Goal: Task Accomplishment & Management: Complete application form

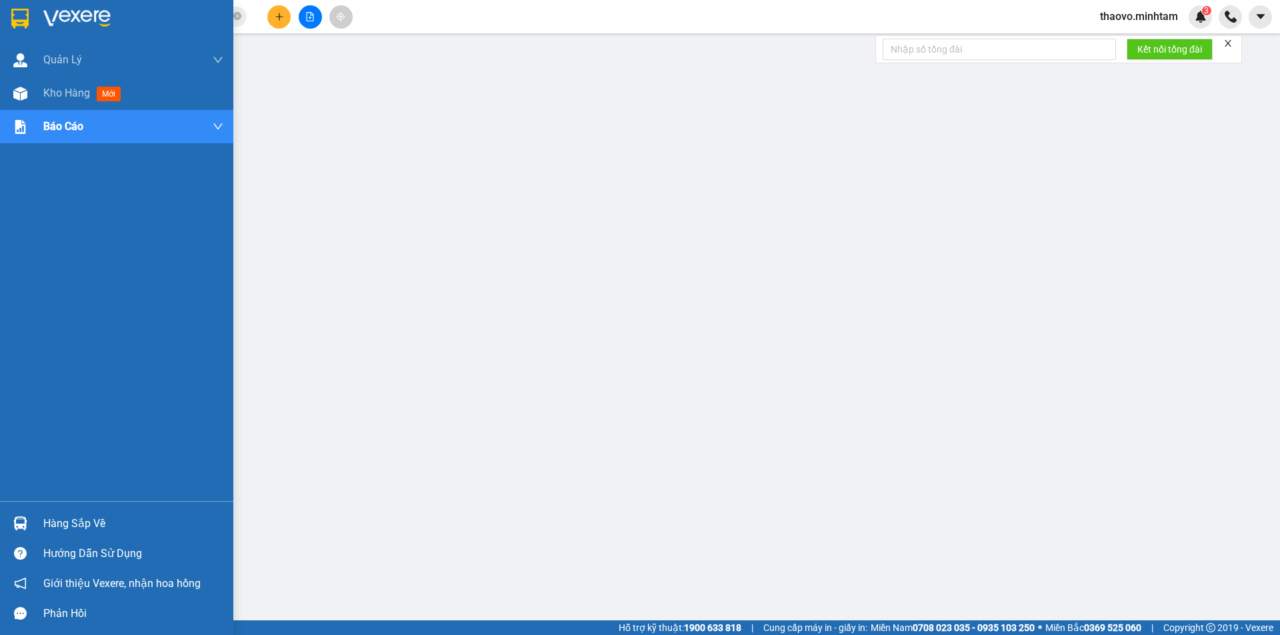
drag, startPoint x: 31, startPoint y: 27, endPoint x: 55, endPoint y: 147, distance: 121.7
click at [31, 27] on div at bounding box center [20, 18] width 23 height 23
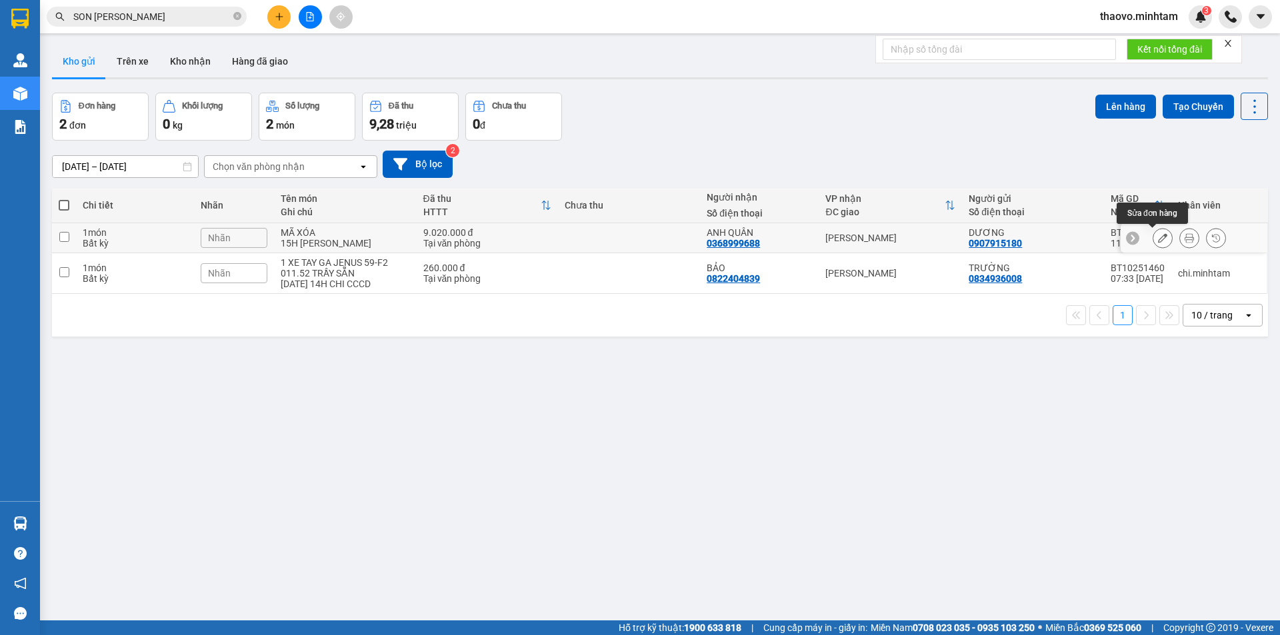
click at [1158, 236] on icon at bounding box center [1162, 237] width 9 height 9
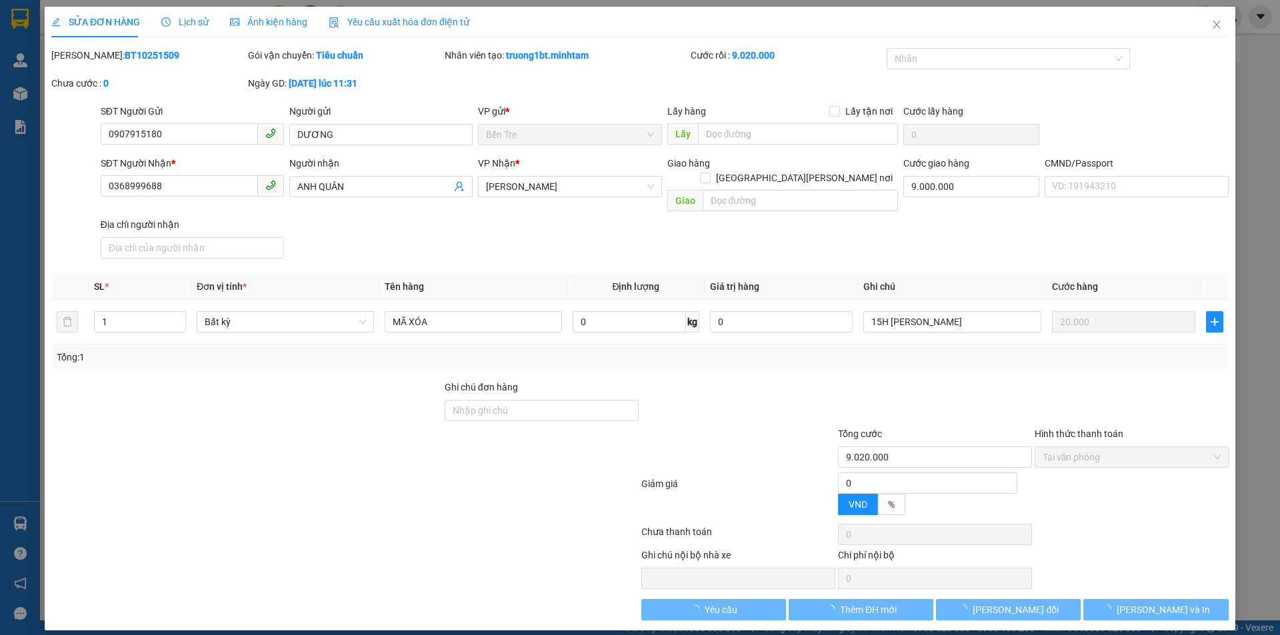
type input "0907915180"
type input "DƯƠNG"
type input "0368999688"
type input "ANH QUÂN"
type input "9.000.000"
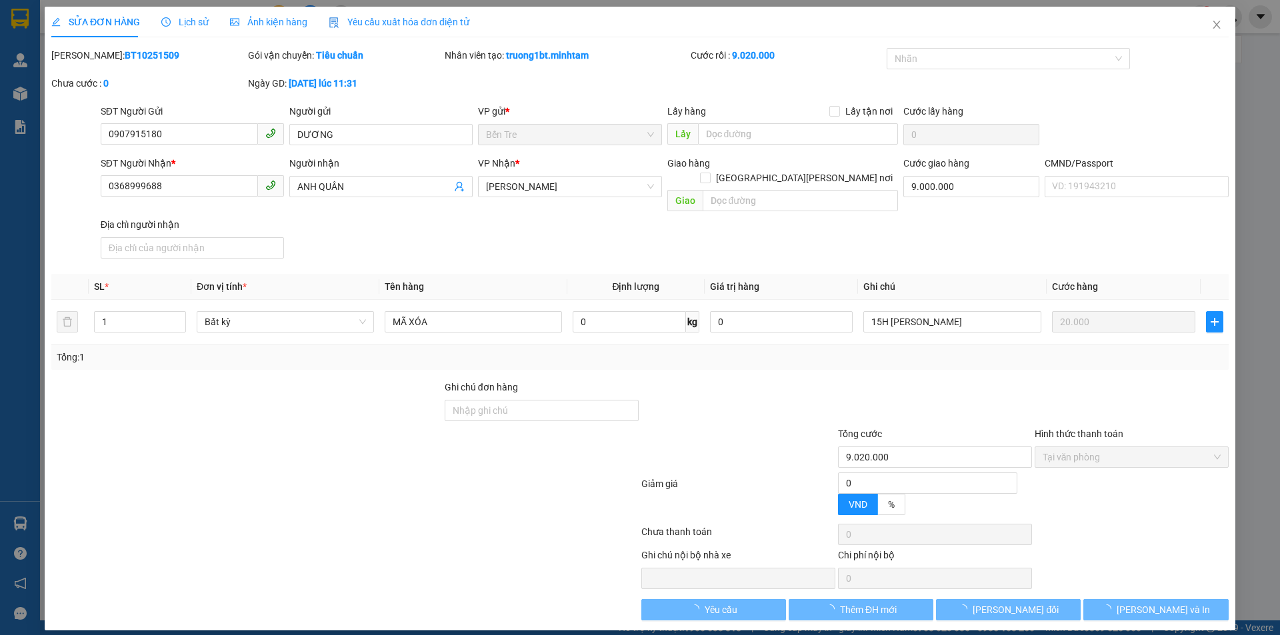
type input "9.020.000"
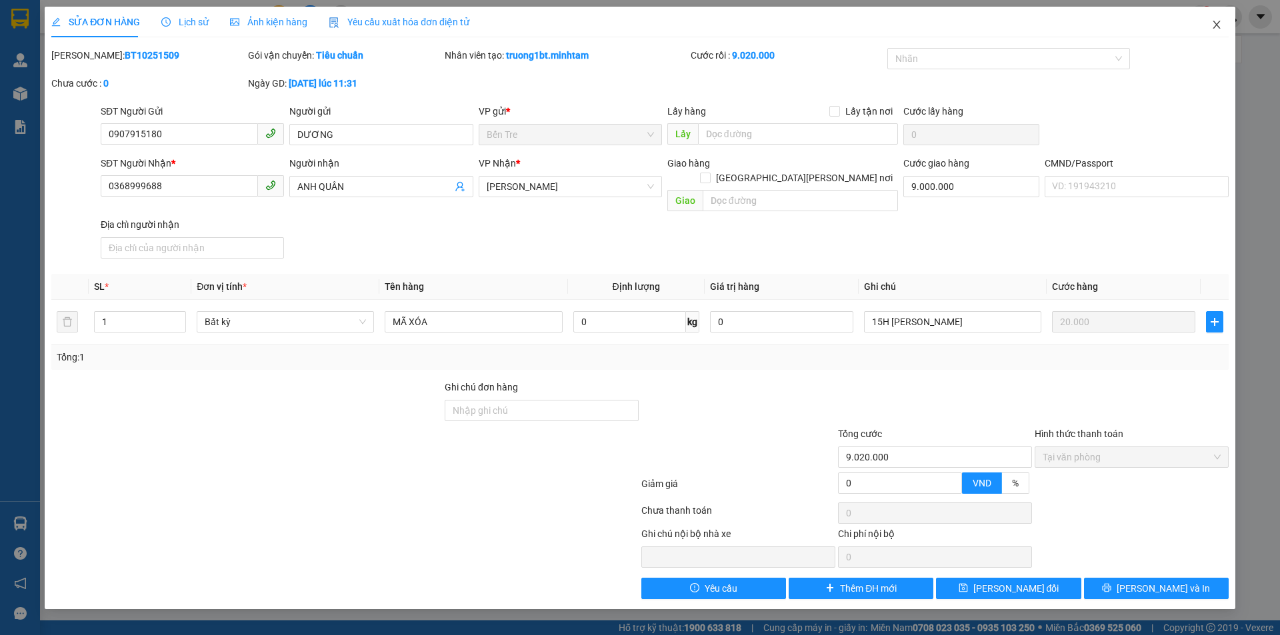
drag, startPoint x: 1207, startPoint y: 19, endPoint x: 1091, endPoint y: 1, distance: 117.3
click at [1208, 21] on span "Close" at bounding box center [1216, 25] width 37 height 37
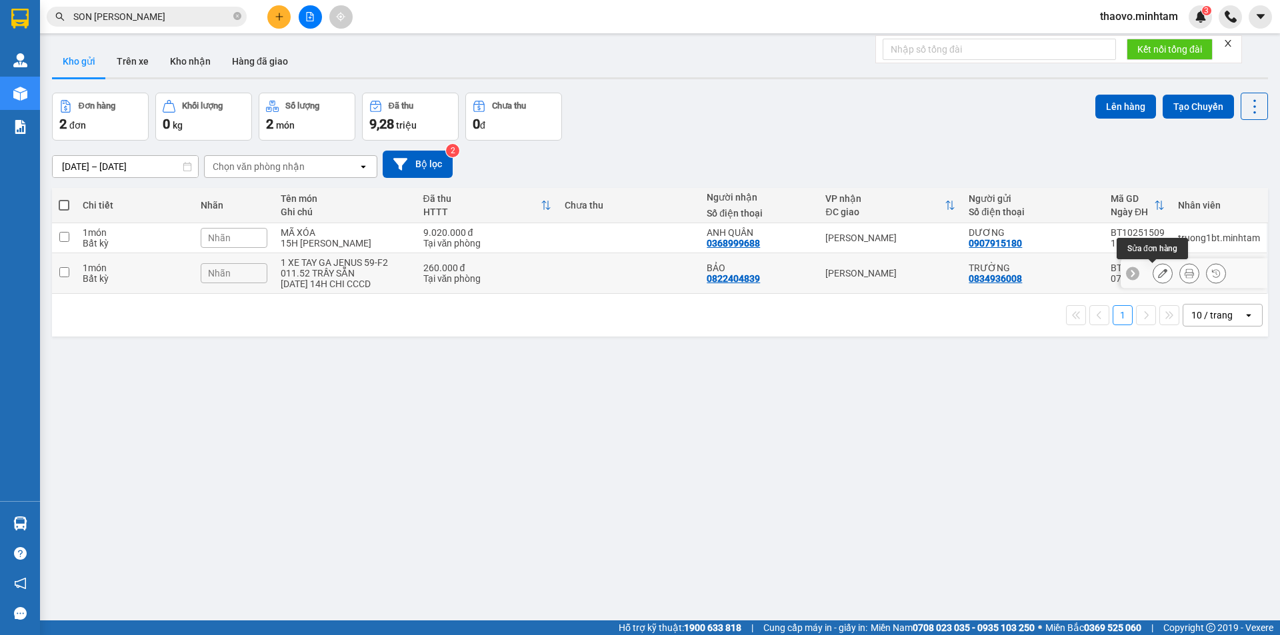
click at [1158, 272] on icon at bounding box center [1162, 273] width 9 height 9
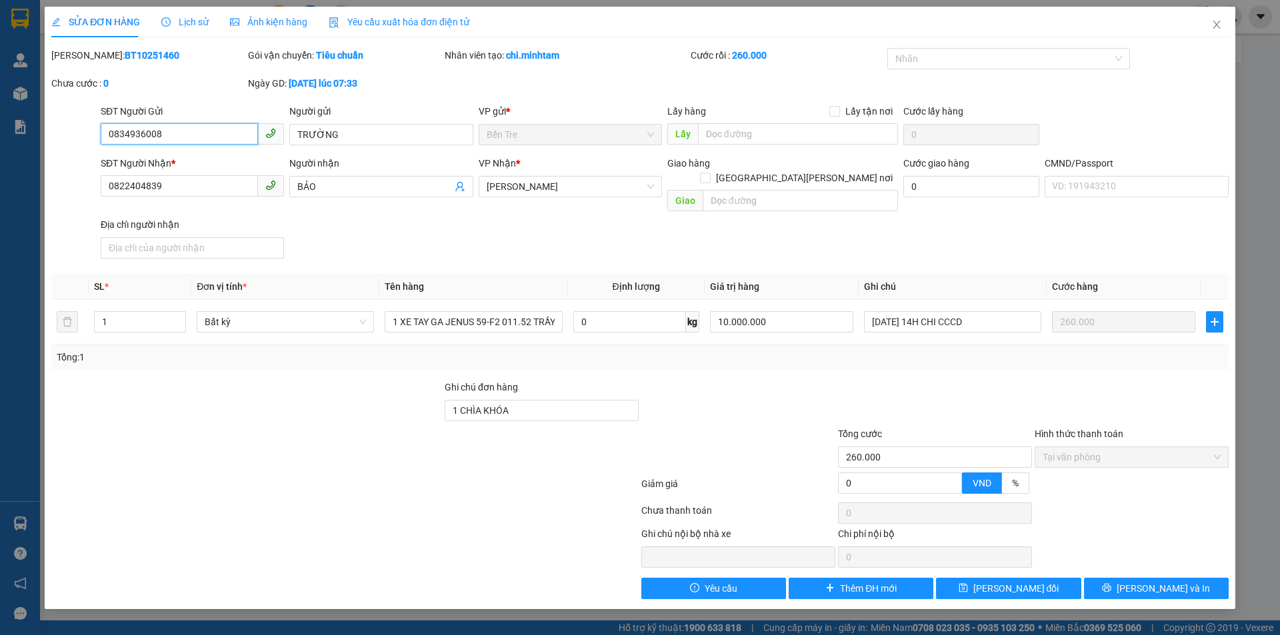
type input "0834936008"
type input "TRƯỜNG"
type input "0822404839"
type input "BẢO"
type input "1 CHÌA KHÓA"
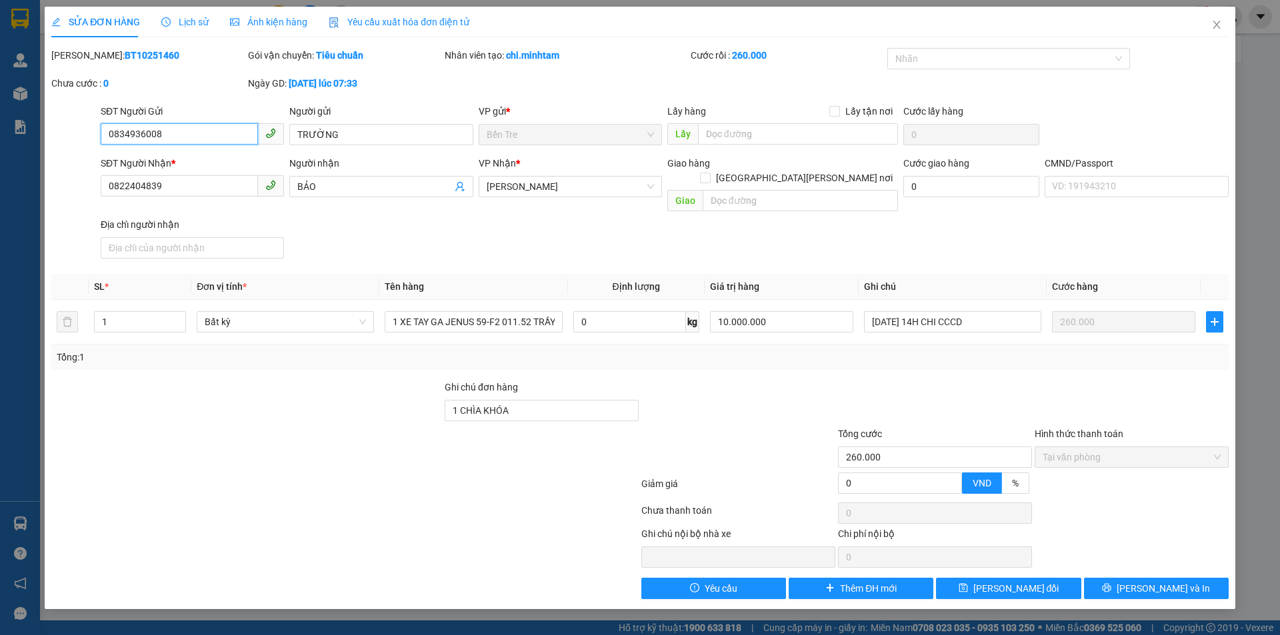
type input "260.000"
click at [1212, 25] on icon "close" at bounding box center [1216, 24] width 11 height 11
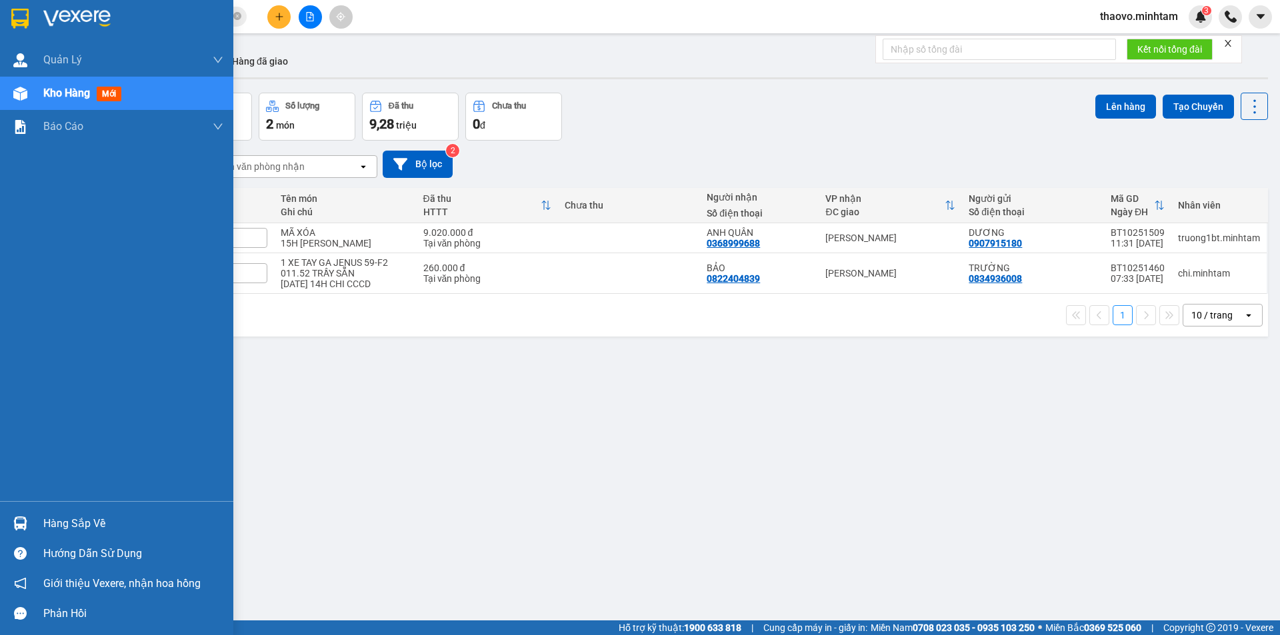
click at [29, 13] on div at bounding box center [20, 18] width 23 height 23
click at [7, 24] on div at bounding box center [116, 21] width 233 height 43
click at [20, 18] on img at bounding box center [19, 19] width 17 height 20
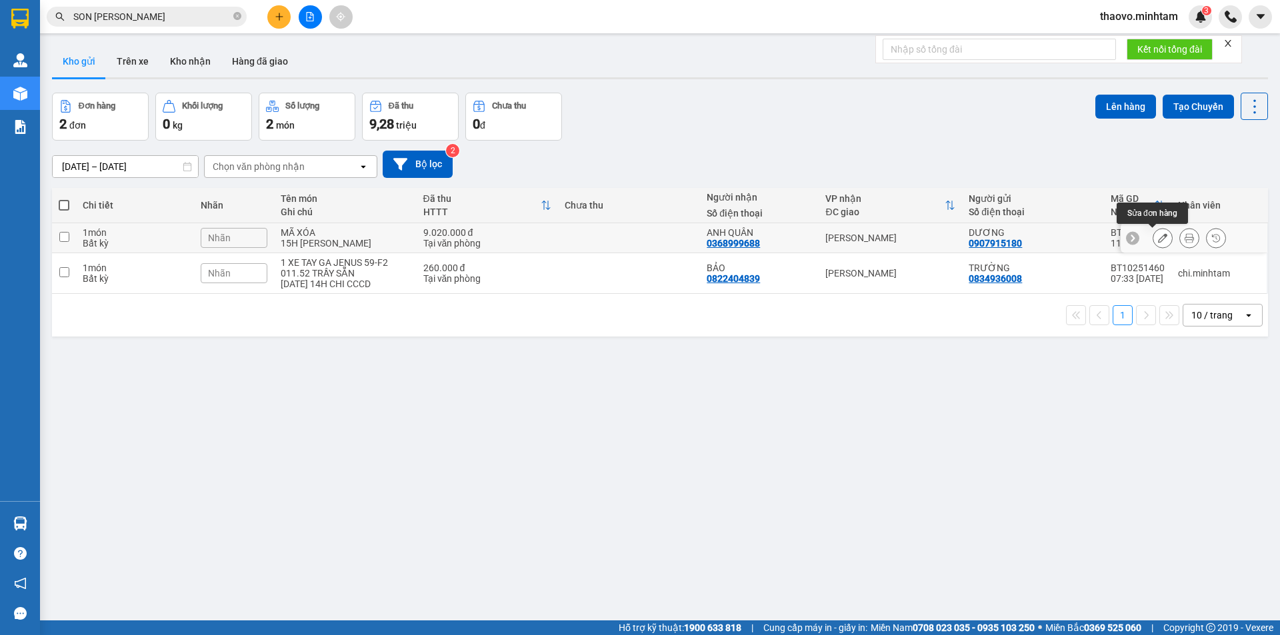
click at [1158, 240] on icon at bounding box center [1162, 237] width 9 height 9
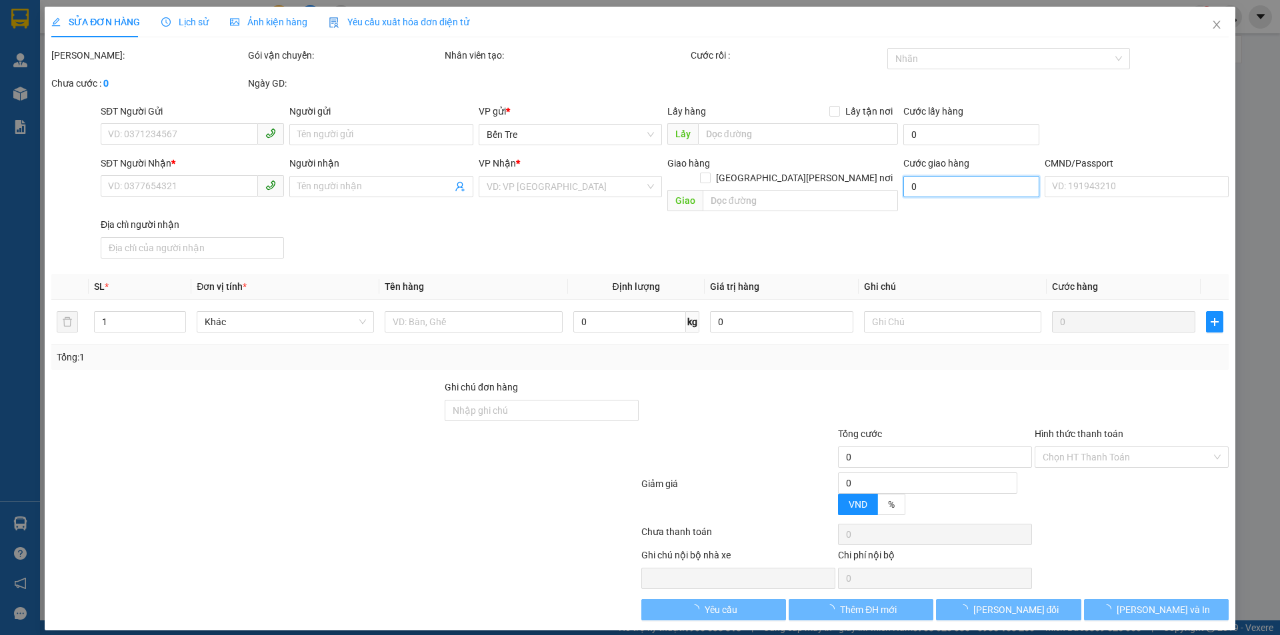
click at [965, 178] on input "0" at bounding box center [971, 186] width 136 height 21
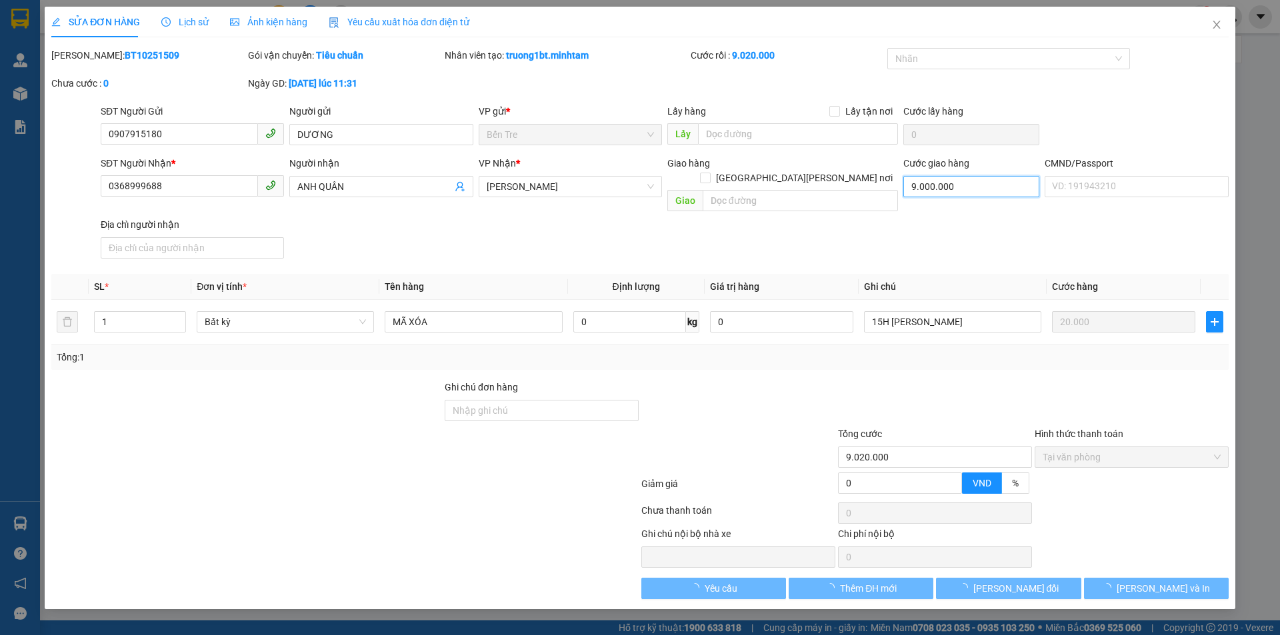
type input "0907915180"
type input "DƯƠNG"
type input "0368999688"
type input "ANH QUÂN"
type input "9.000.000"
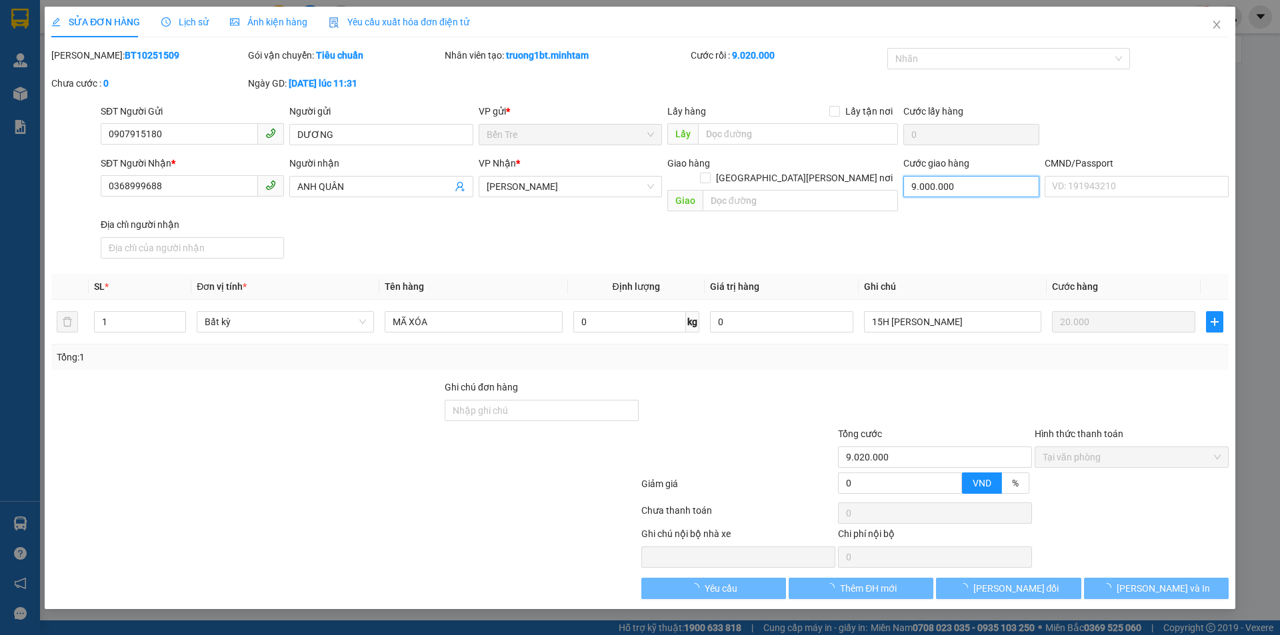
type input "9.020.000"
click at [953, 216] on div "SĐT Người Nhận * 0368999688 Người nhận ANH QUÂN VP Nhận * Hồ Chí Minh Giao hàng…" at bounding box center [664, 210] width 1133 height 108
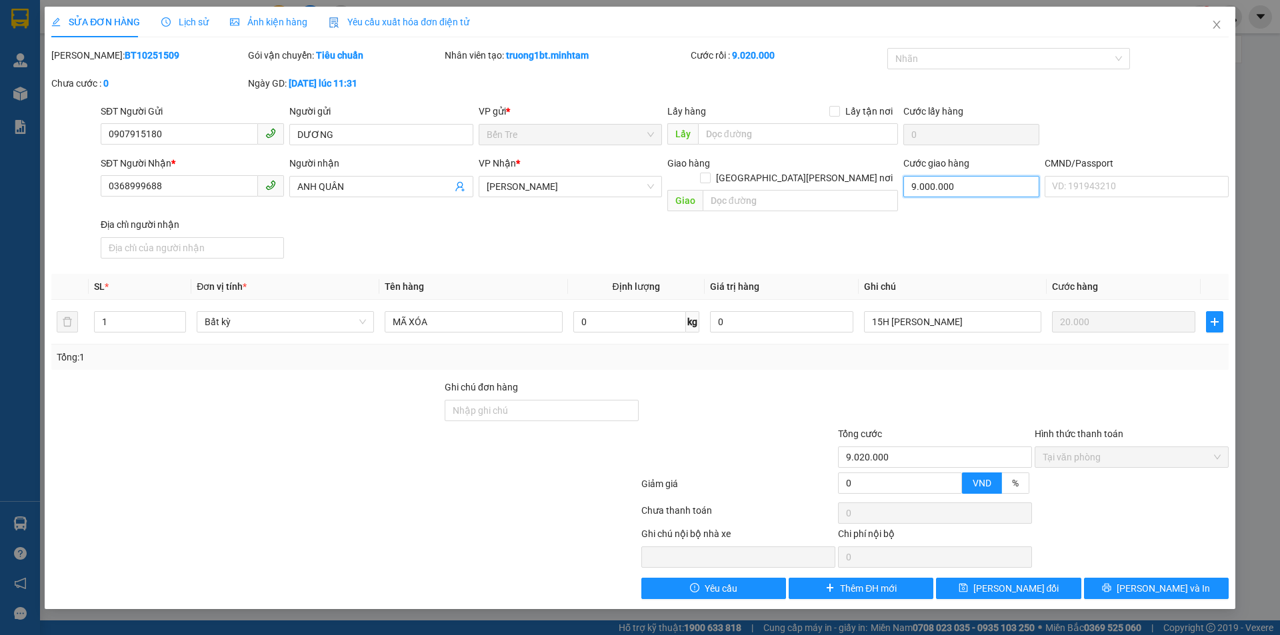
click at [972, 191] on input "9.000.000" at bounding box center [971, 186] width 136 height 21
click at [1211, 27] on icon "close" at bounding box center [1216, 24] width 11 height 11
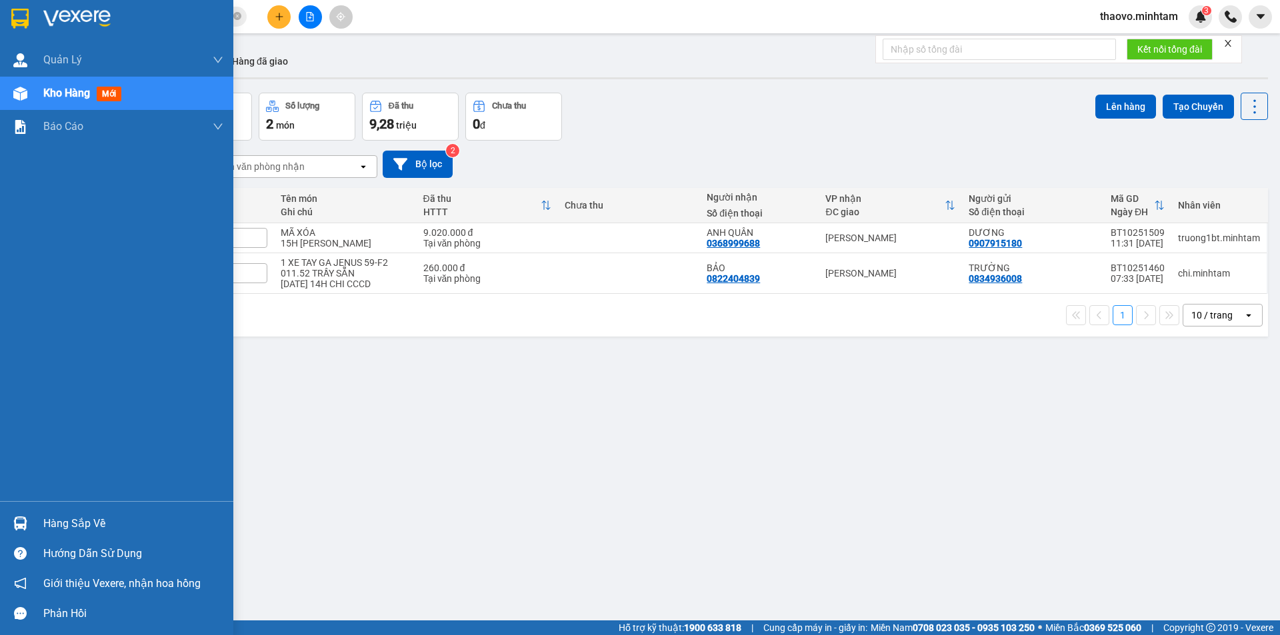
click at [22, 13] on img at bounding box center [19, 19] width 17 height 20
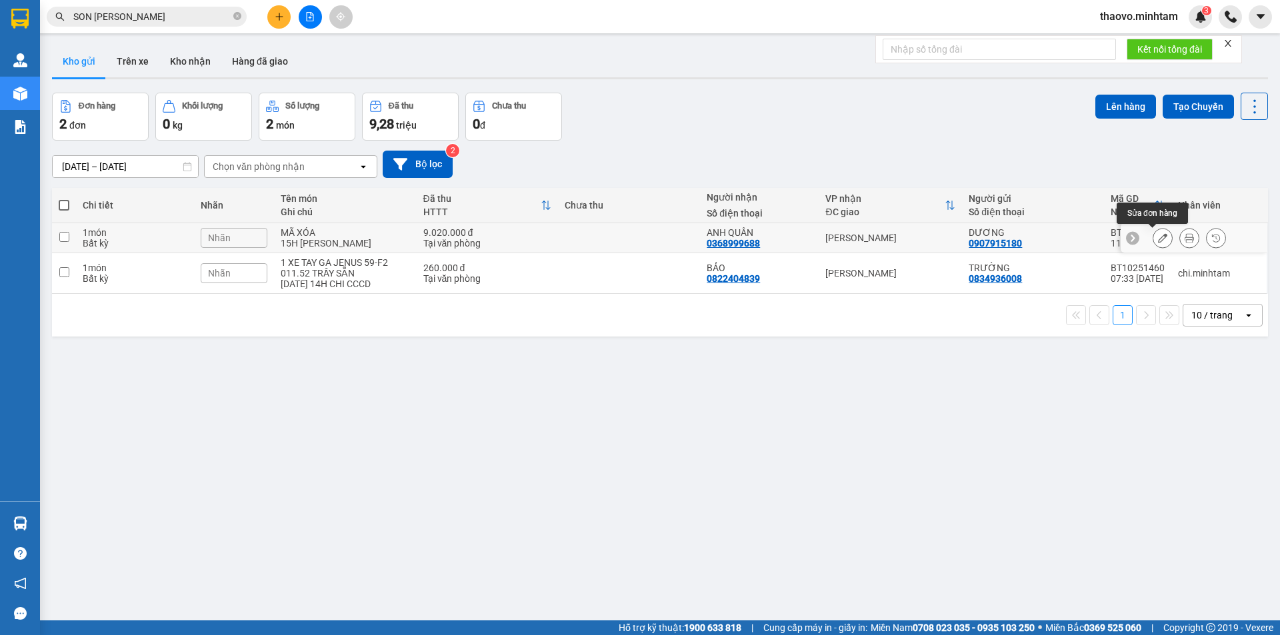
click at [1158, 235] on icon at bounding box center [1162, 237] width 9 height 9
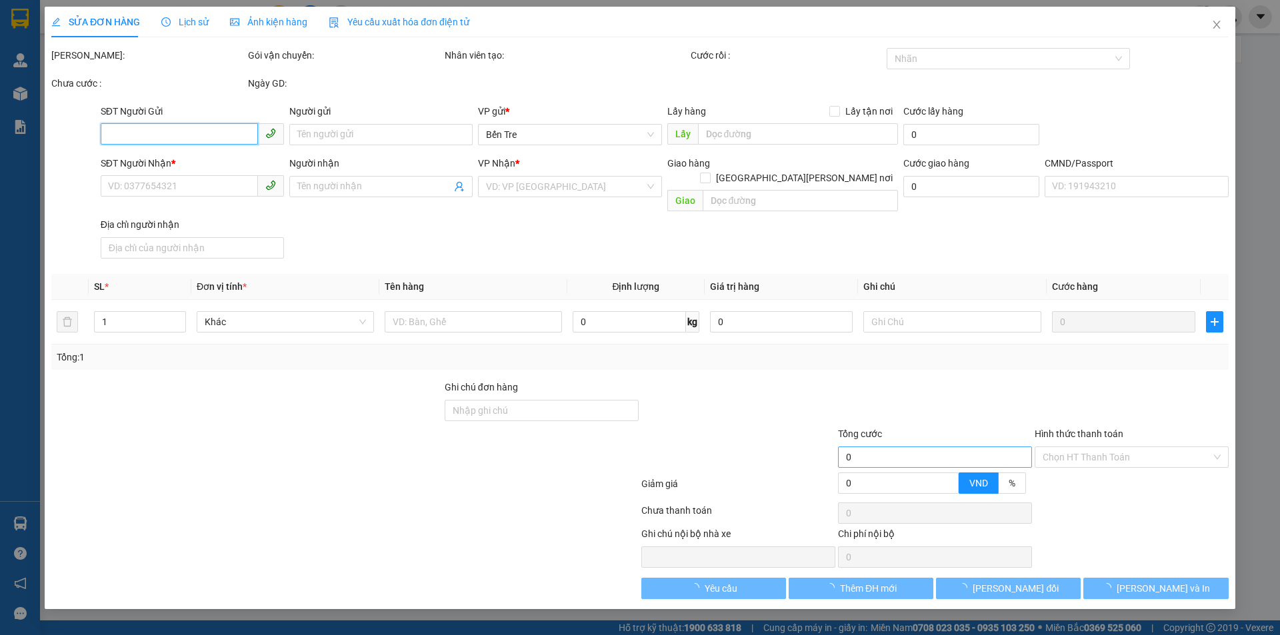
type input "0907915180"
type input "DƯƠNG"
type input "0368999688"
type input "ANH QUÂN"
type input "9.000.000"
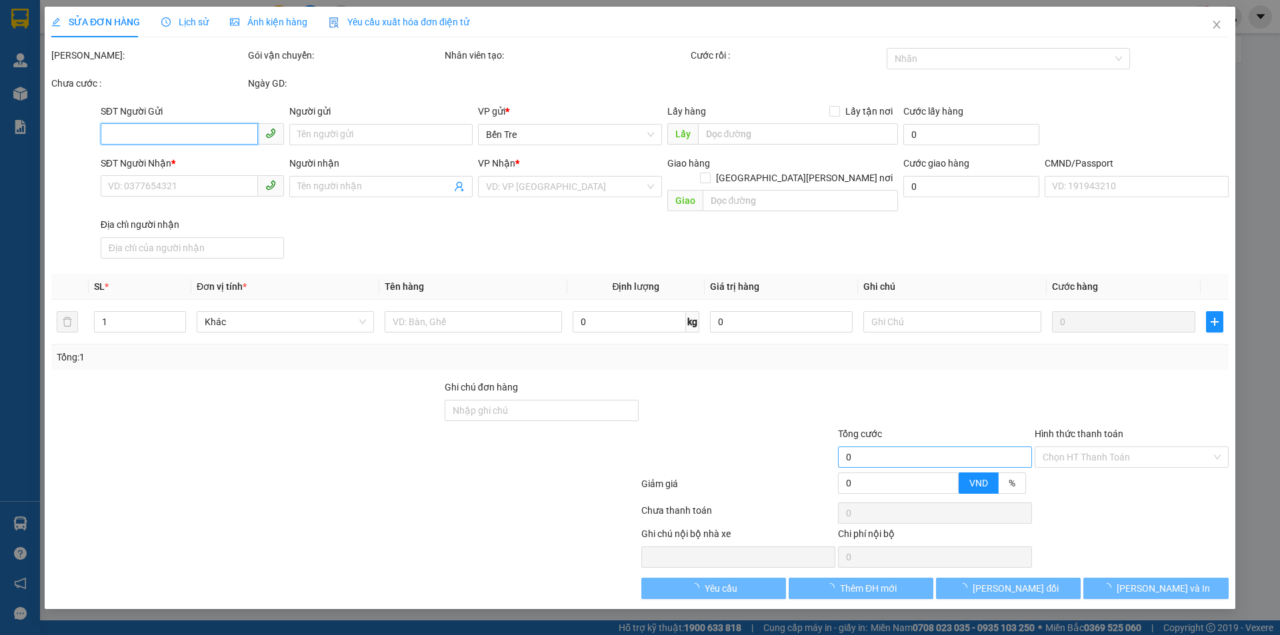
type input "9.020.000"
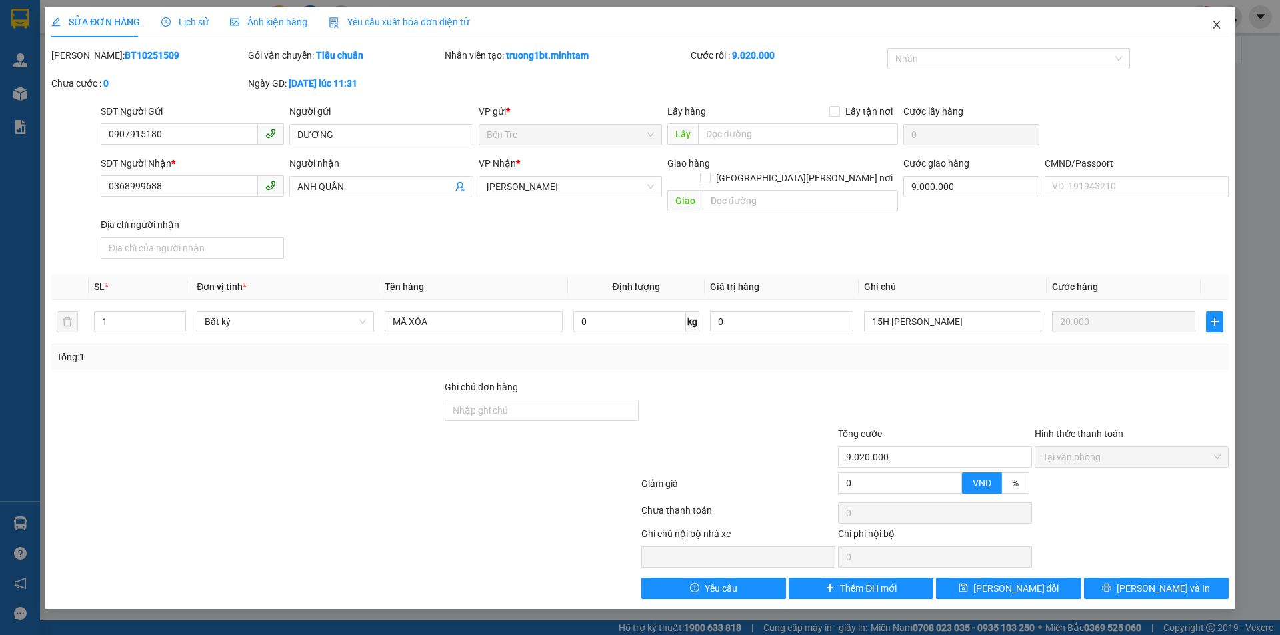
click at [1219, 23] on icon "close" at bounding box center [1215, 25] width 7 height 8
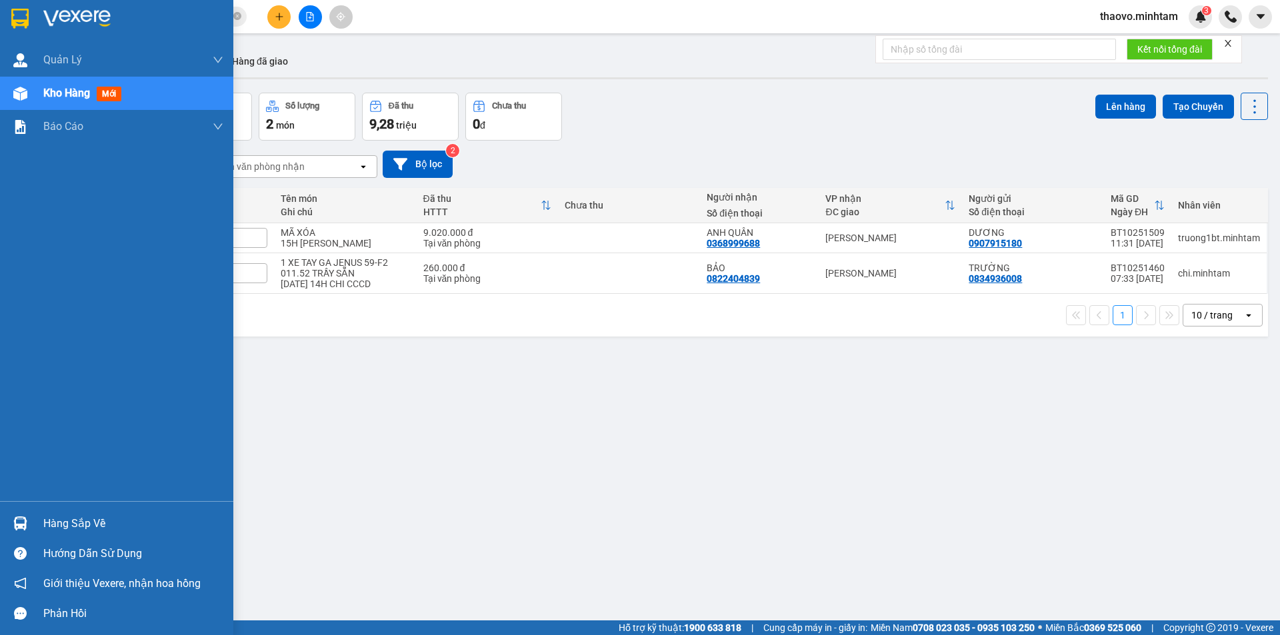
click at [21, 17] on img at bounding box center [19, 19] width 17 height 20
click at [19, 25] on img at bounding box center [19, 19] width 17 height 20
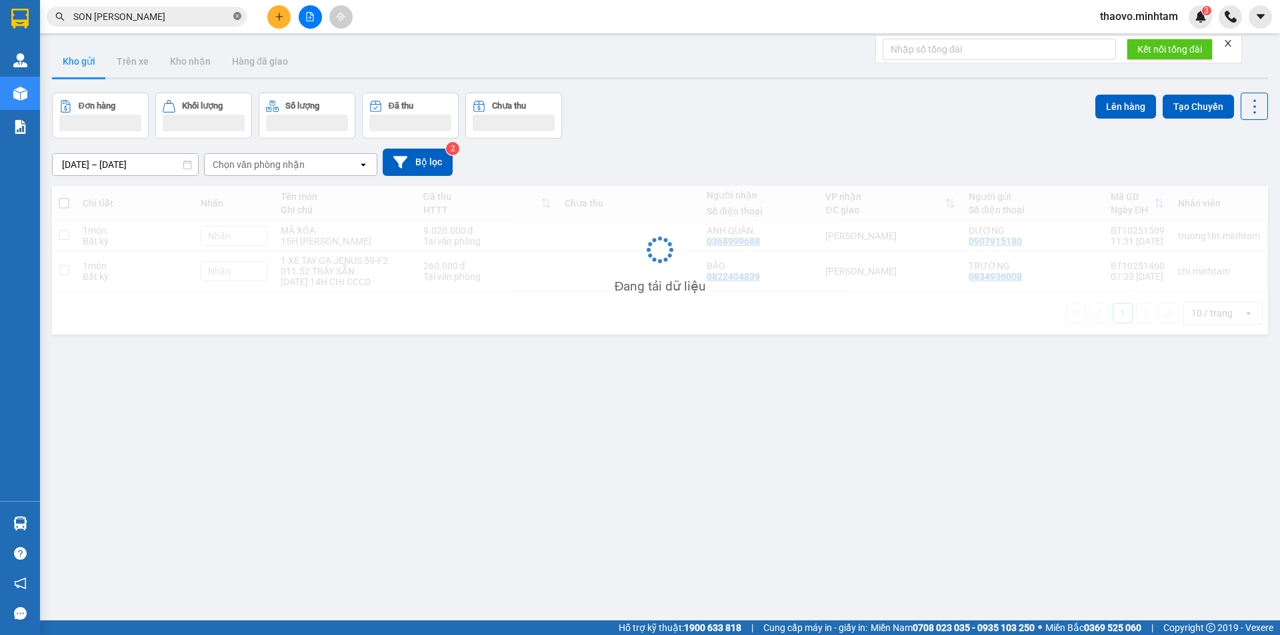
click at [236, 13] on icon "close-circle" at bounding box center [237, 16] width 8 height 8
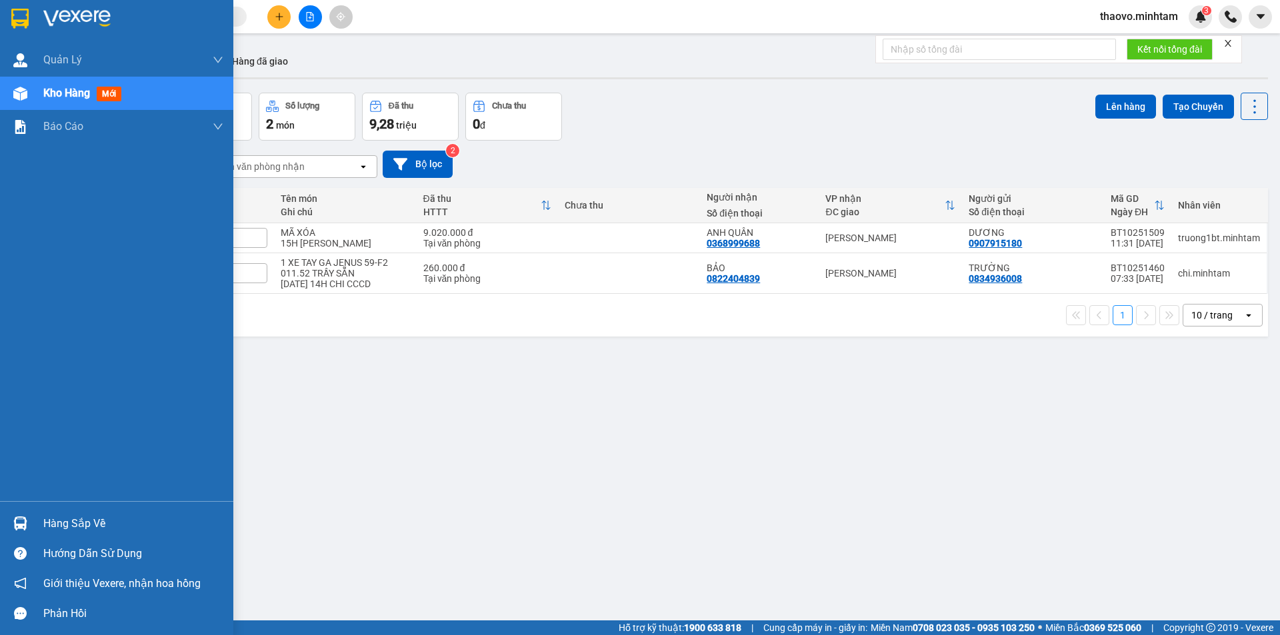
click at [9, 13] on div at bounding box center [20, 18] width 23 height 23
click at [77, 514] on div "Hàng sắp về" at bounding box center [133, 524] width 180 height 20
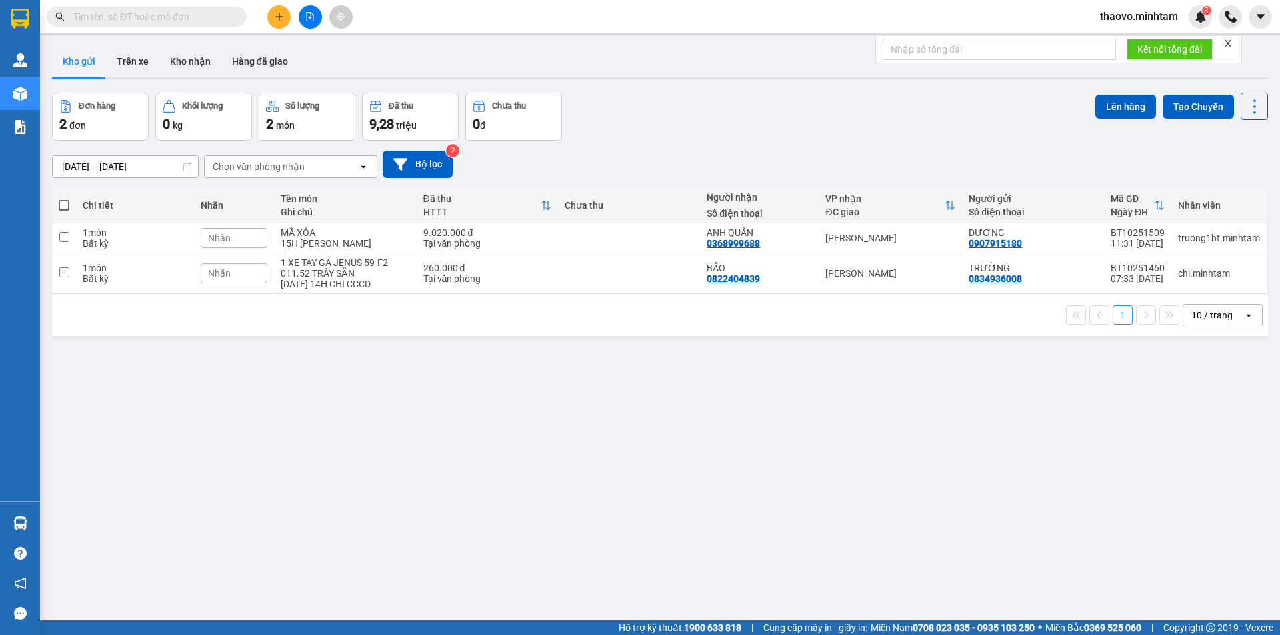
drag, startPoint x: 248, startPoint y: 410, endPoint x: 278, endPoint y: 93, distance: 318.7
click at [248, 408] on section "Kết quả tìm kiếm ( 156 ) Bộ lọc Mã ĐH Trạng thái Món hàng Tổng cước Chưa cước N…" at bounding box center [640, 317] width 1280 height 635
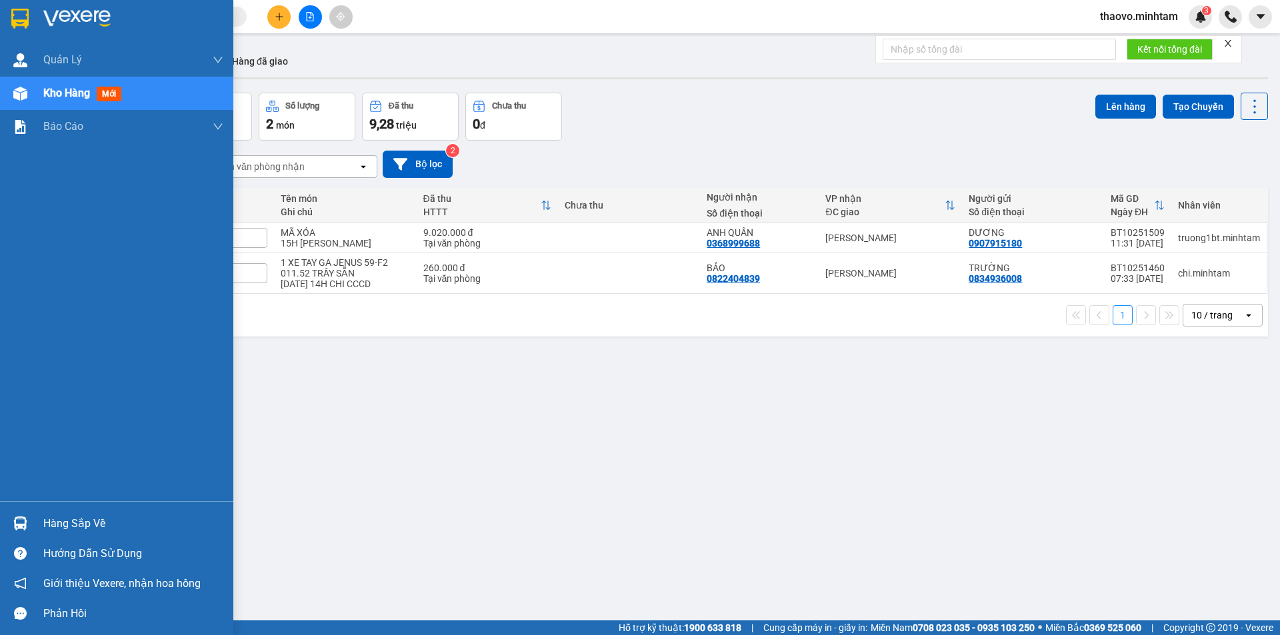
click at [20, 31] on div at bounding box center [116, 21] width 233 height 43
click at [29, 21] on div at bounding box center [20, 18] width 23 height 23
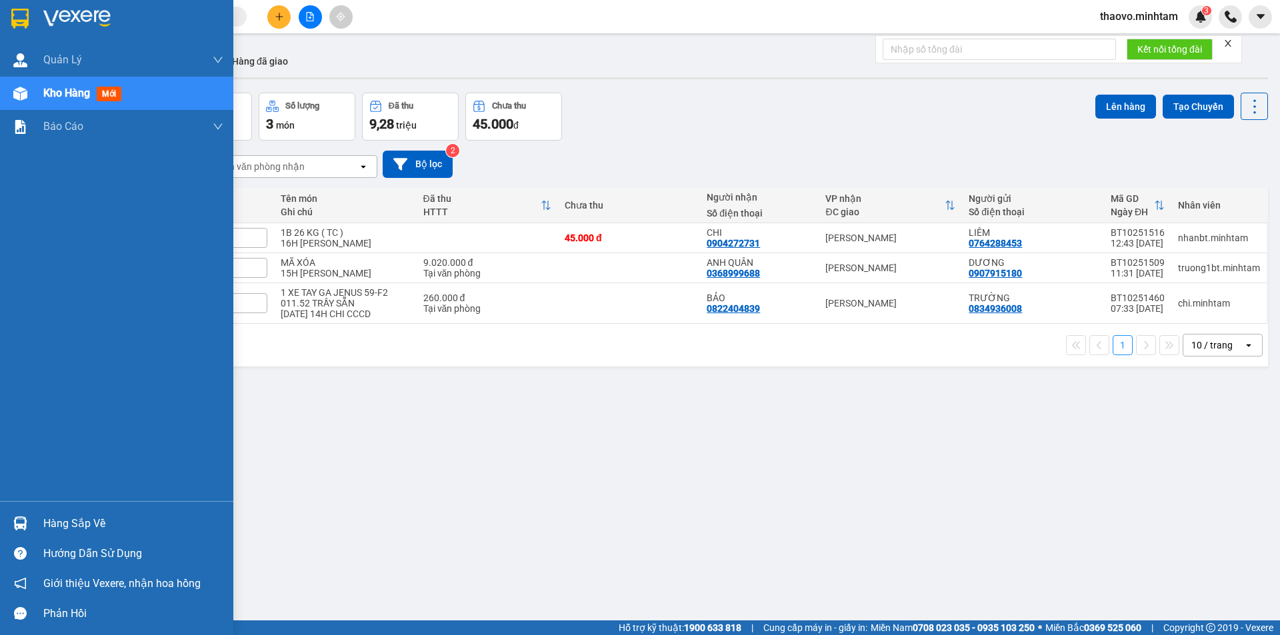
click at [25, 19] on img at bounding box center [19, 19] width 17 height 20
click at [31, 24] on div at bounding box center [20, 18] width 23 height 23
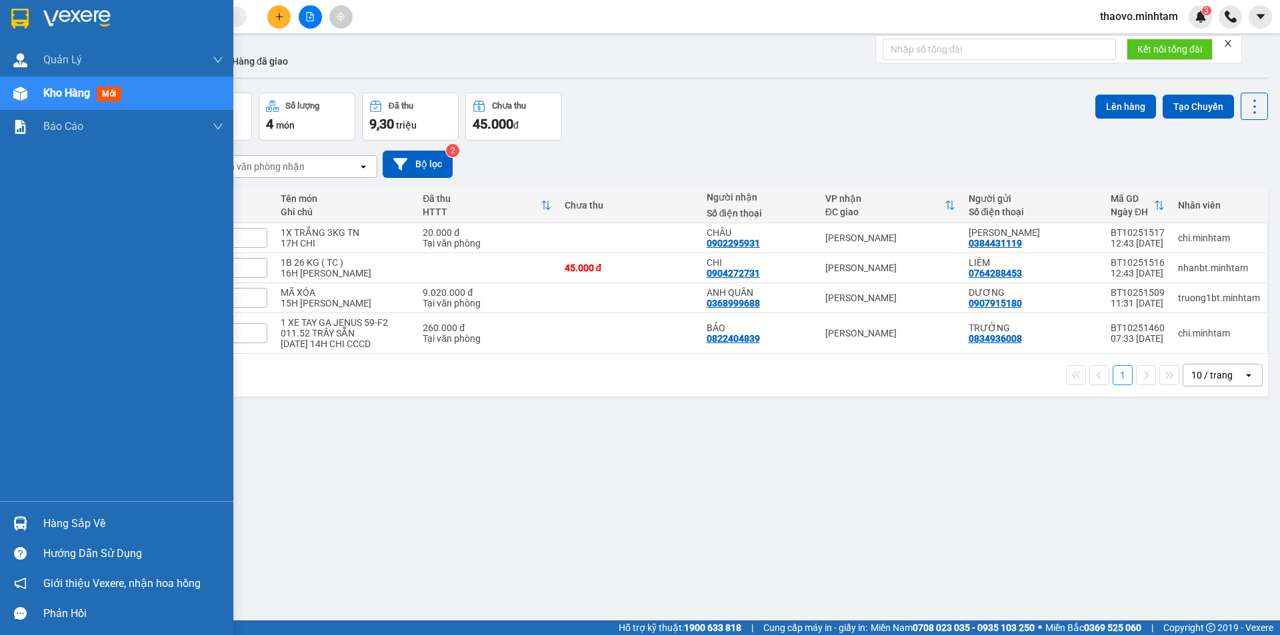
click at [39, 15] on div at bounding box center [116, 21] width 233 height 43
click at [13, 22] on img at bounding box center [19, 19] width 17 height 20
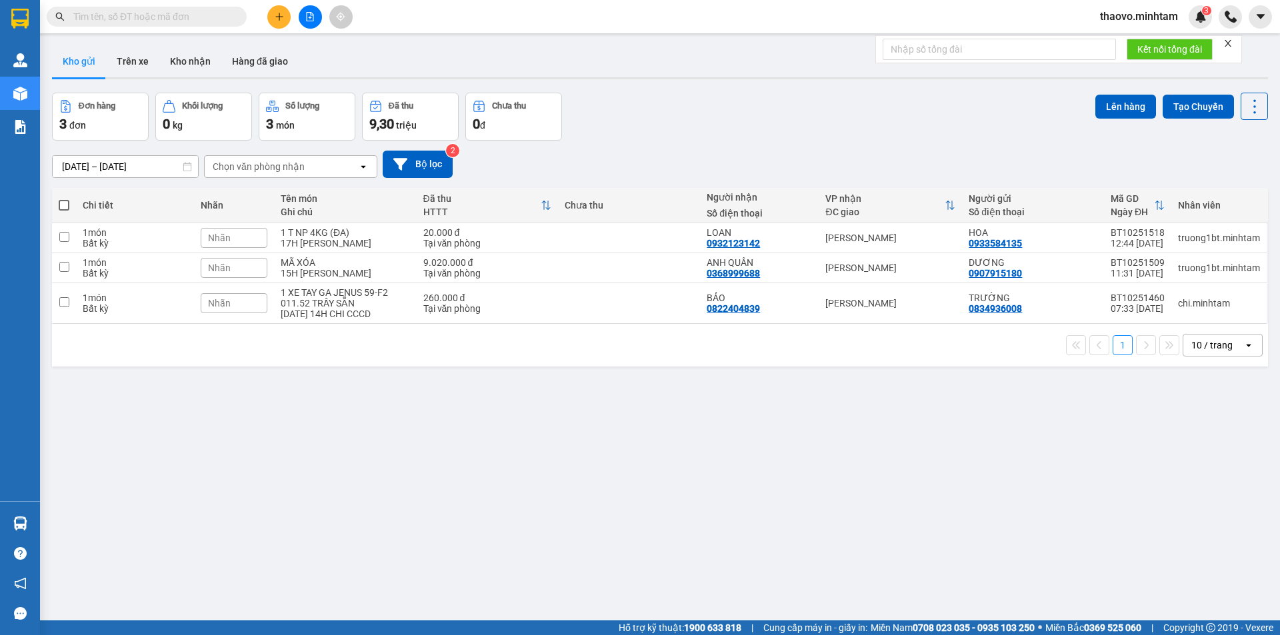
click at [1148, 19] on span "thaovo.minhtam" at bounding box center [1138, 16] width 99 height 17
click at [1146, 44] on span "Đăng xuất" at bounding box center [1144, 41] width 72 height 15
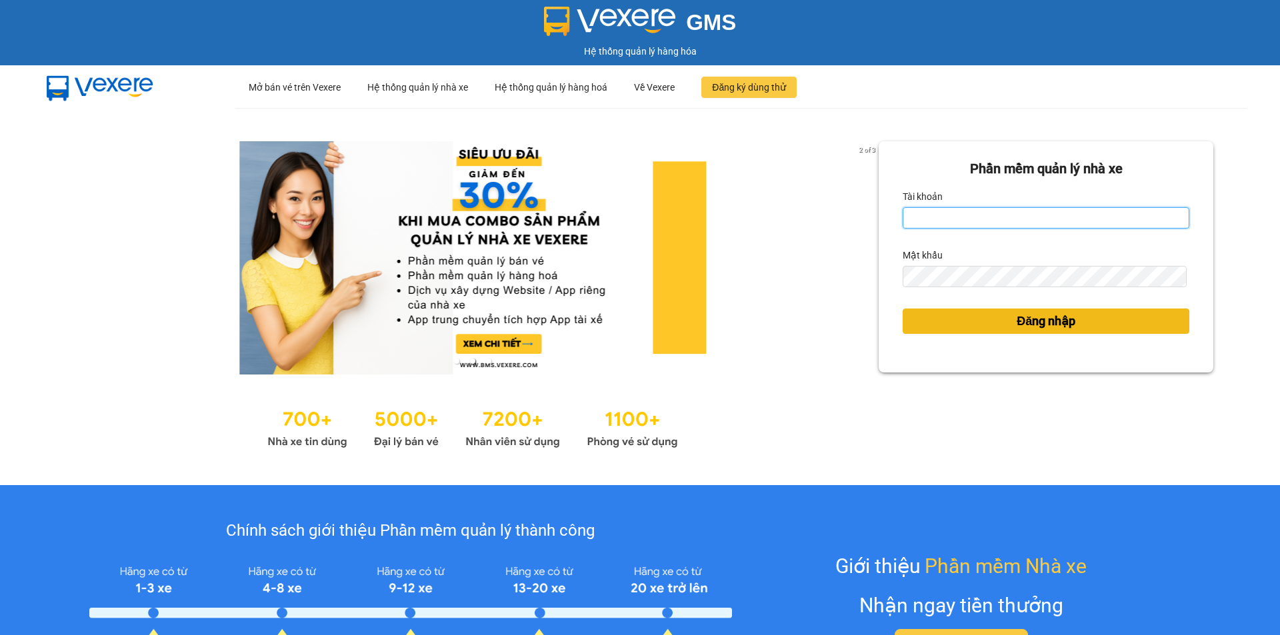
type input "thaovo.minhtam"
click at [1045, 325] on span "Đăng nhập" at bounding box center [1046, 321] width 59 height 19
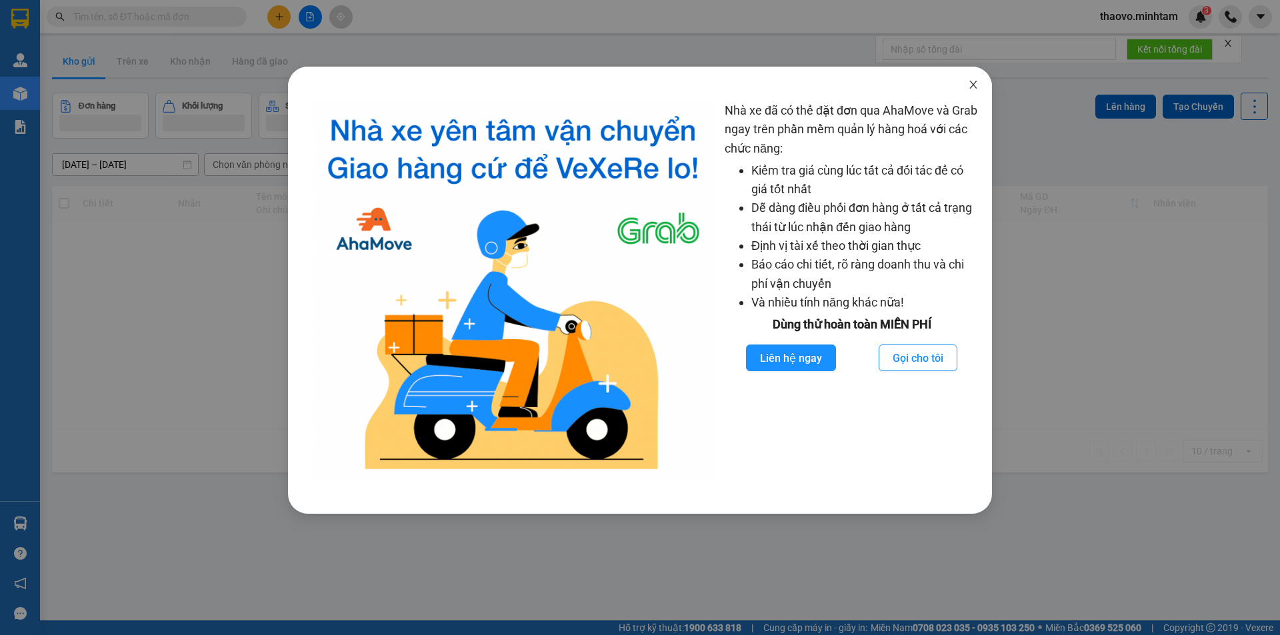
click at [976, 81] on span "Close" at bounding box center [973, 85] width 37 height 37
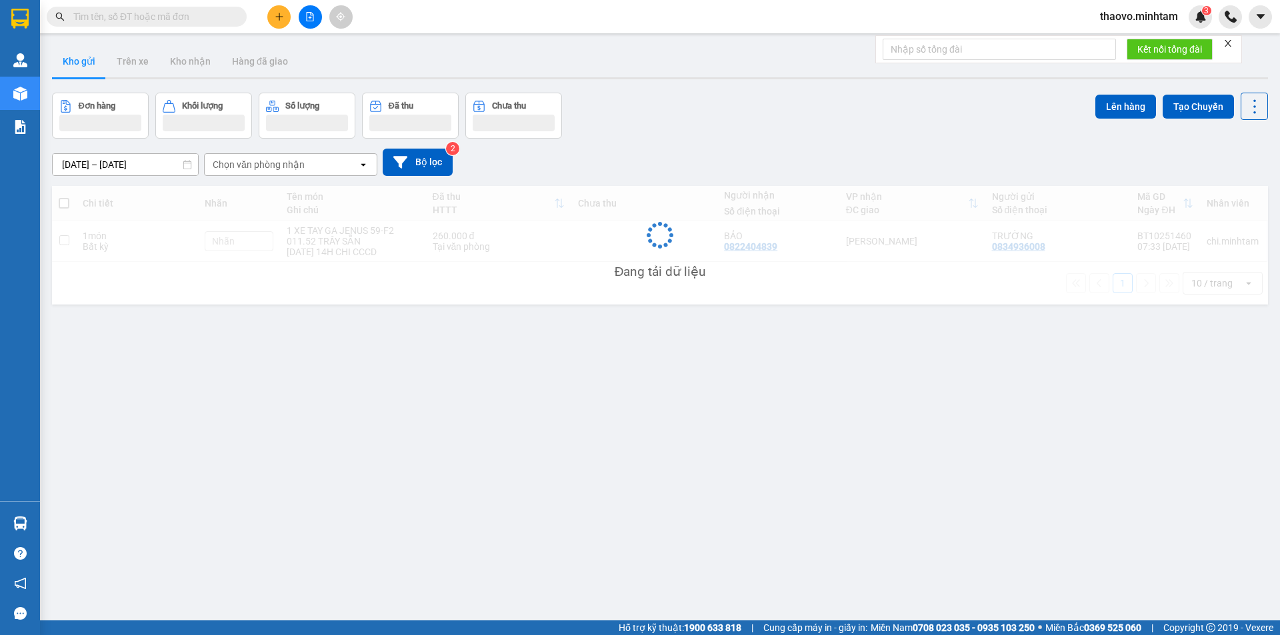
click at [45, 29] on div "Kết quả tìm kiếm ( 0 ) Bộ lọc No Data thaovo.minhtam 3" at bounding box center [640, 16] width 1280 height 33
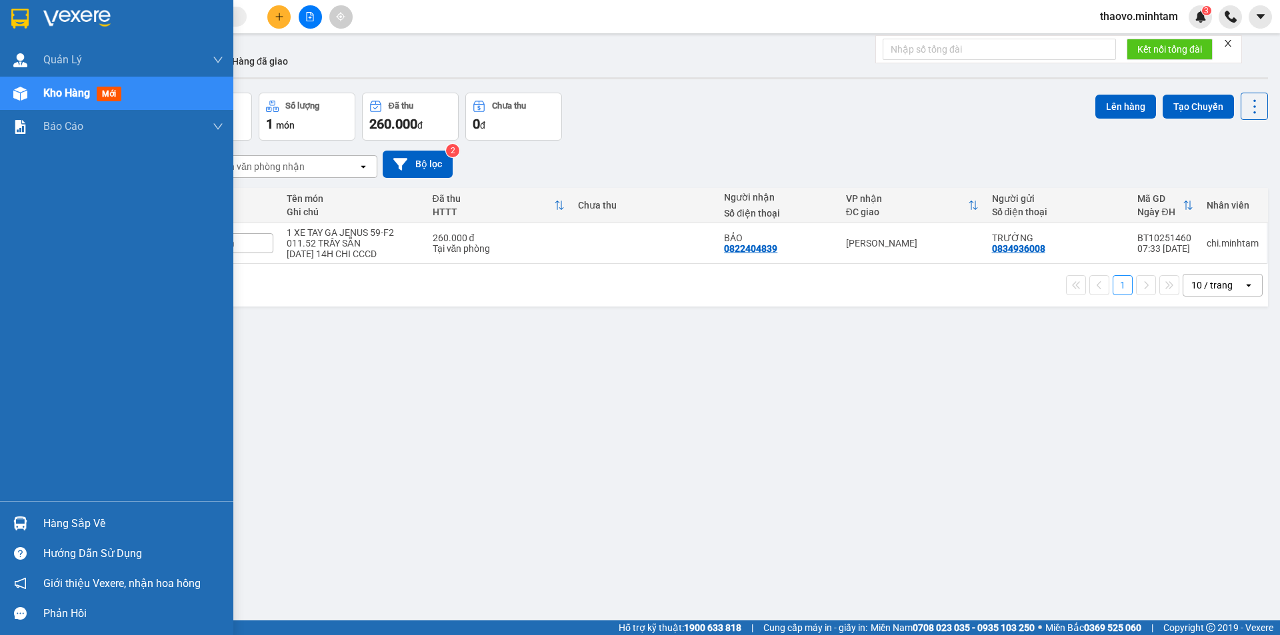
click at [32, 21] on div at bounding box center [116, 21] width 233 height 43
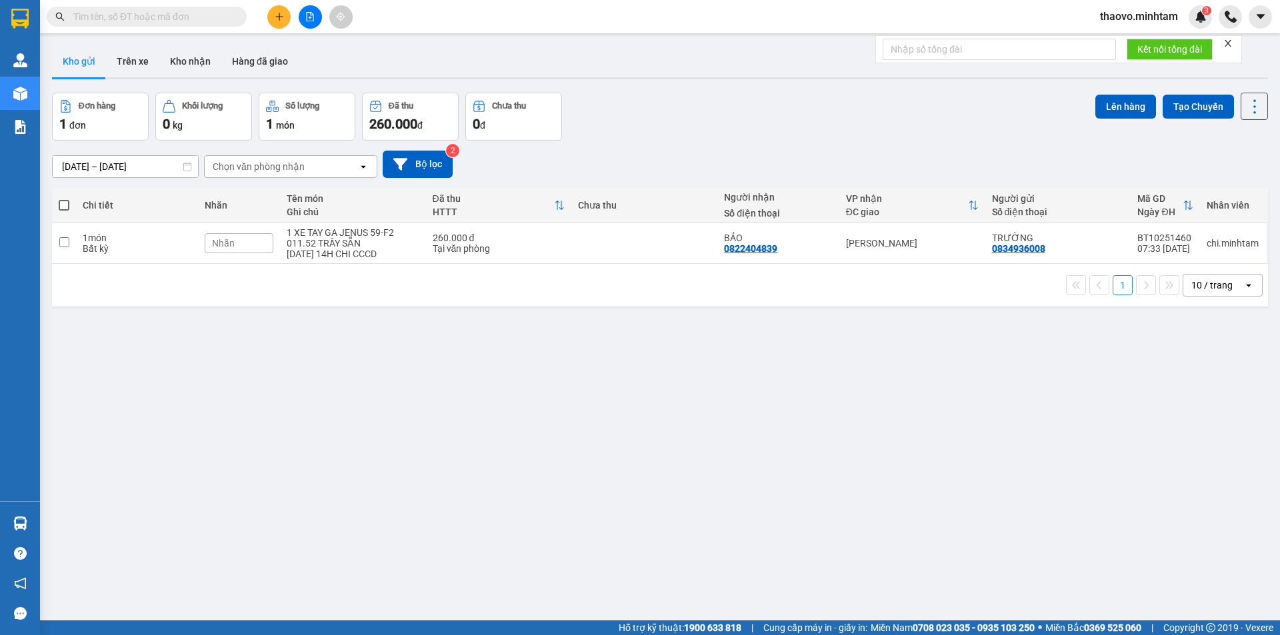
click at [1120, 7] on div "thaovo.minhtam 3" at bounding box center [1150, 16] width 123 height 23
click at [1120, 20] on span "thaovo.minhtam" at bounding box center [1138, 16] width 99 height 17
click at [1126, 41] on span "Đăng xuất" at bounding box center [1144, 41] width 72 height 15
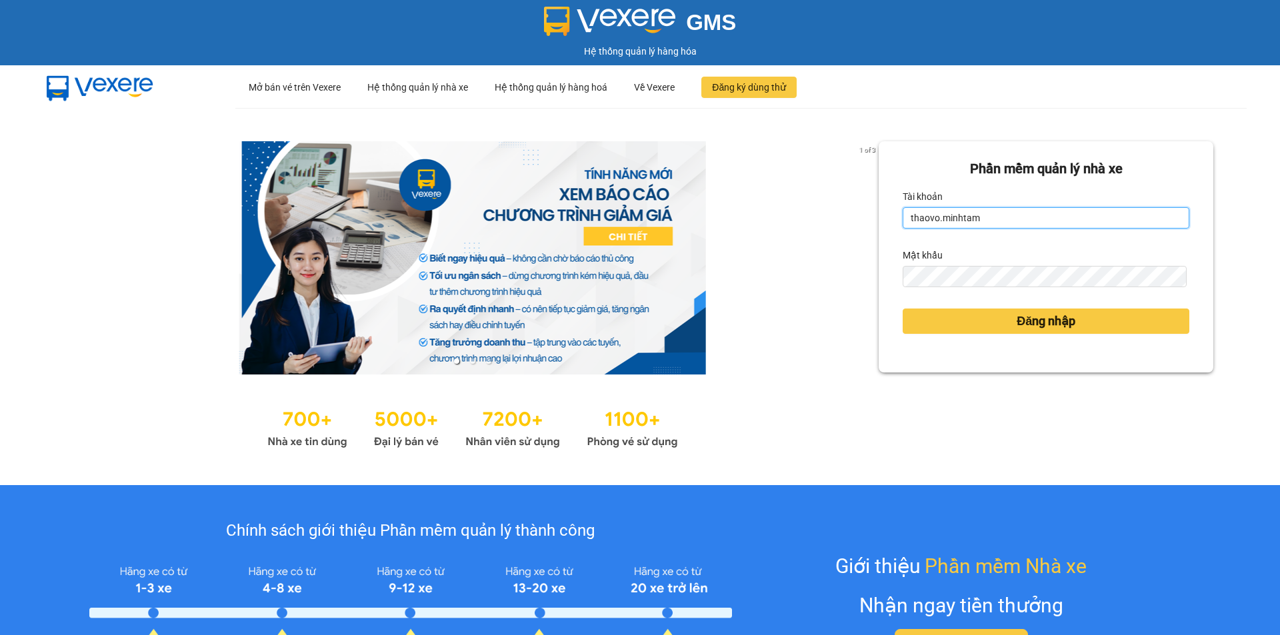
click at [937, 220] on input "thaovo.minhtam" at bounding box center [1046, 217] width 287 height 21
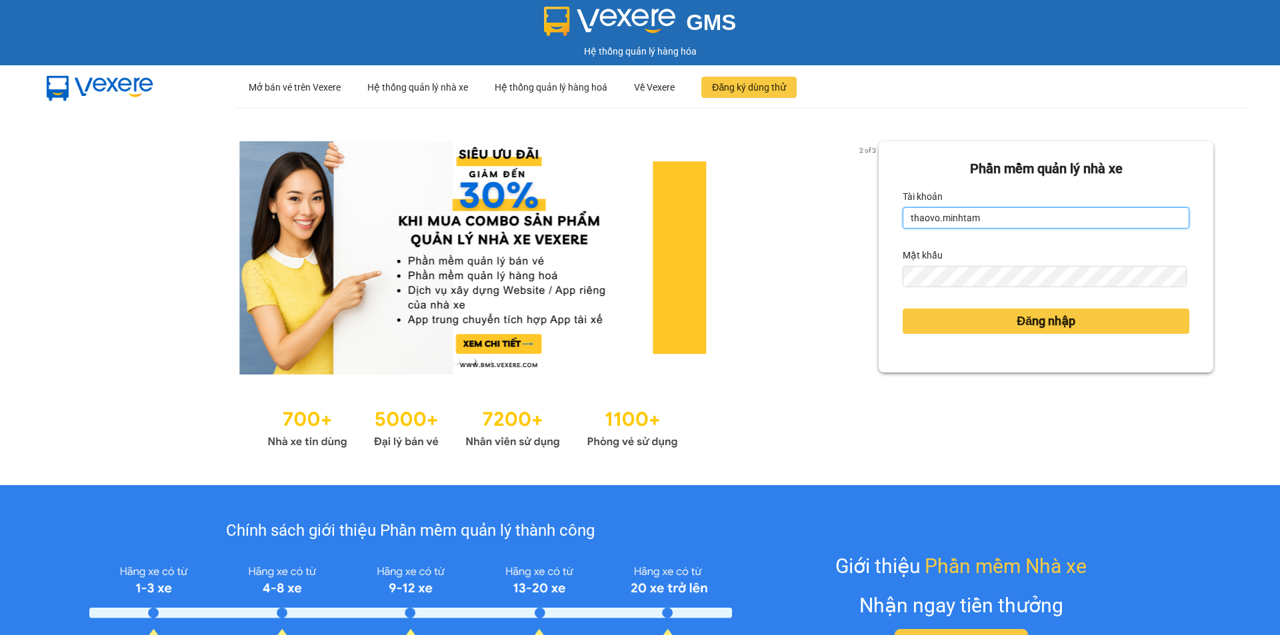
type input "cnbt.minhtam"
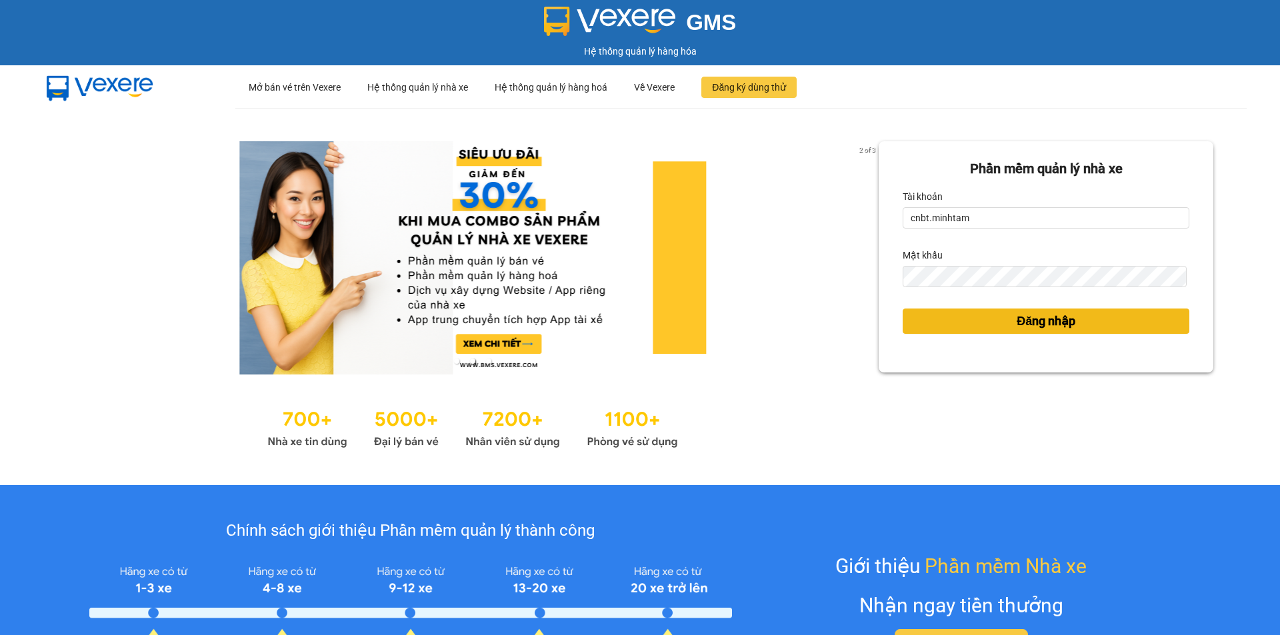
click at [1005, 319] on button "Đăng nhập" at bounding box center [1046, 321] width 287 height 25
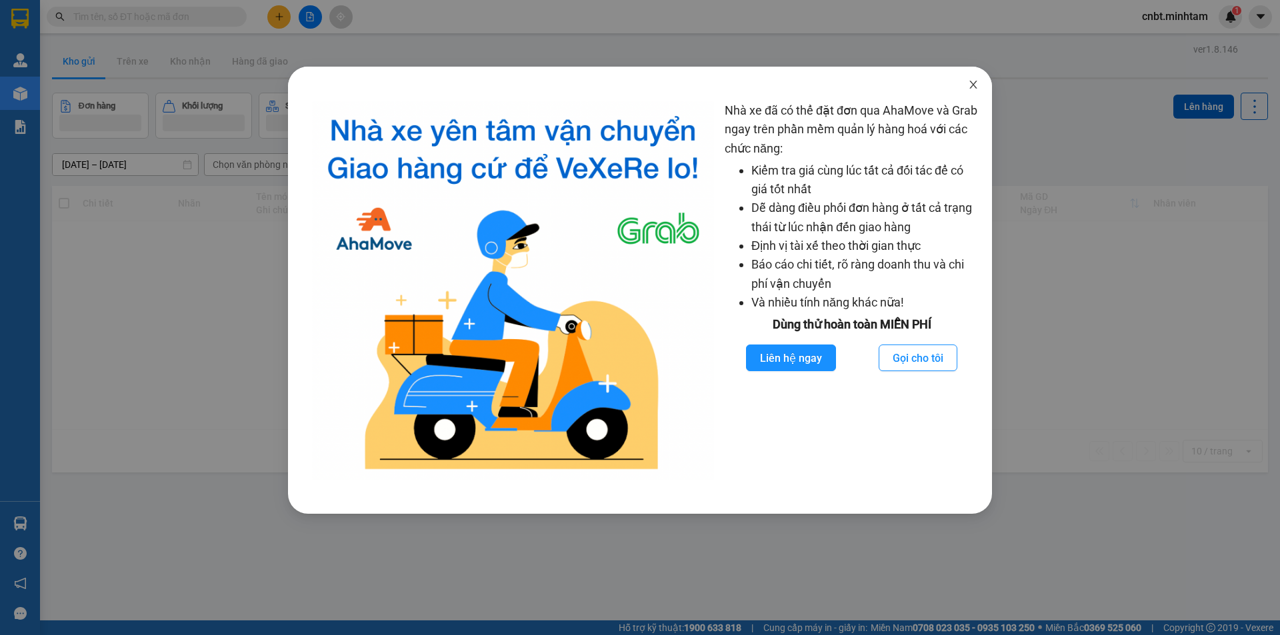
click at [977, 89] on icon "close" at bounding box center [973, 84] width 11 height 11
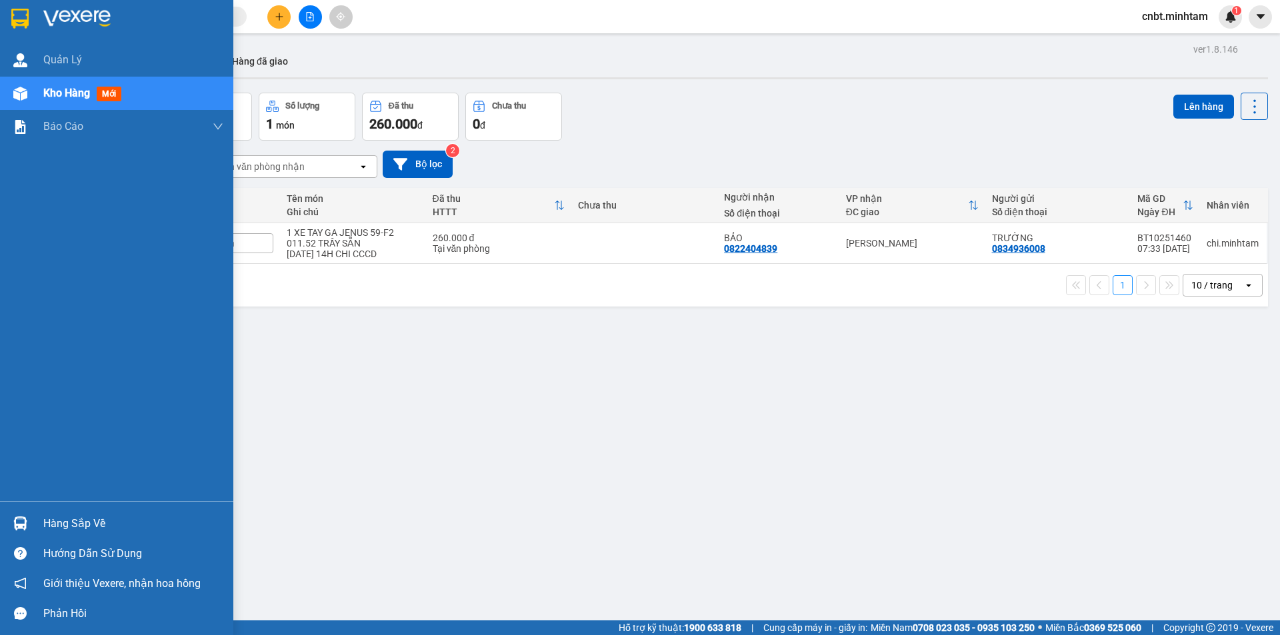
click at [10, 27] on div at bounding box center [20, 18] width 23 height 23
click at [36, 21] on div at bounding box center [116, 21] width 233 height 43
click at [41, 14] on div at bounding box center [116, 21] width 233 height 43
click at [23, 17] on img at bounding box center [19, 19] width 17 height 20
click at [35, 23] on div at bounding box center [116, 21] width 233 height 43
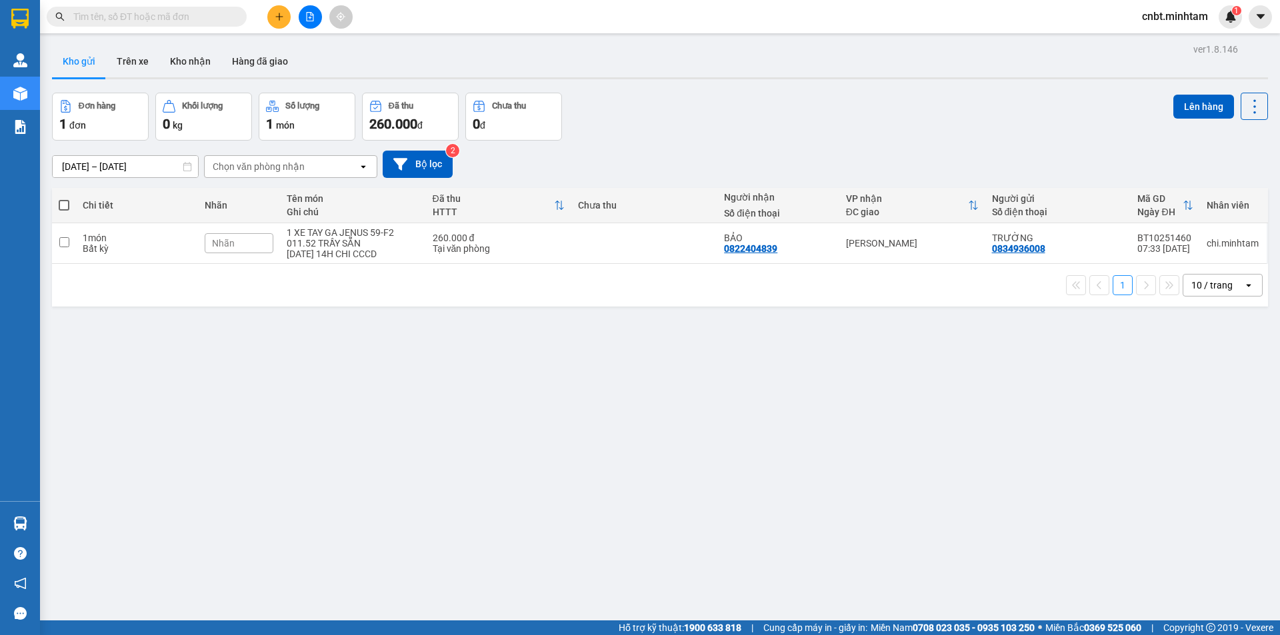
click at [49, 518] on div "ver 1.8.146 Kho gửi Trên xe Kho nhận Hàng đã giao Đơn hàng 1 đơn Khối lượng 0 k…" at bounding box center [660, 357] width 1226 height 635
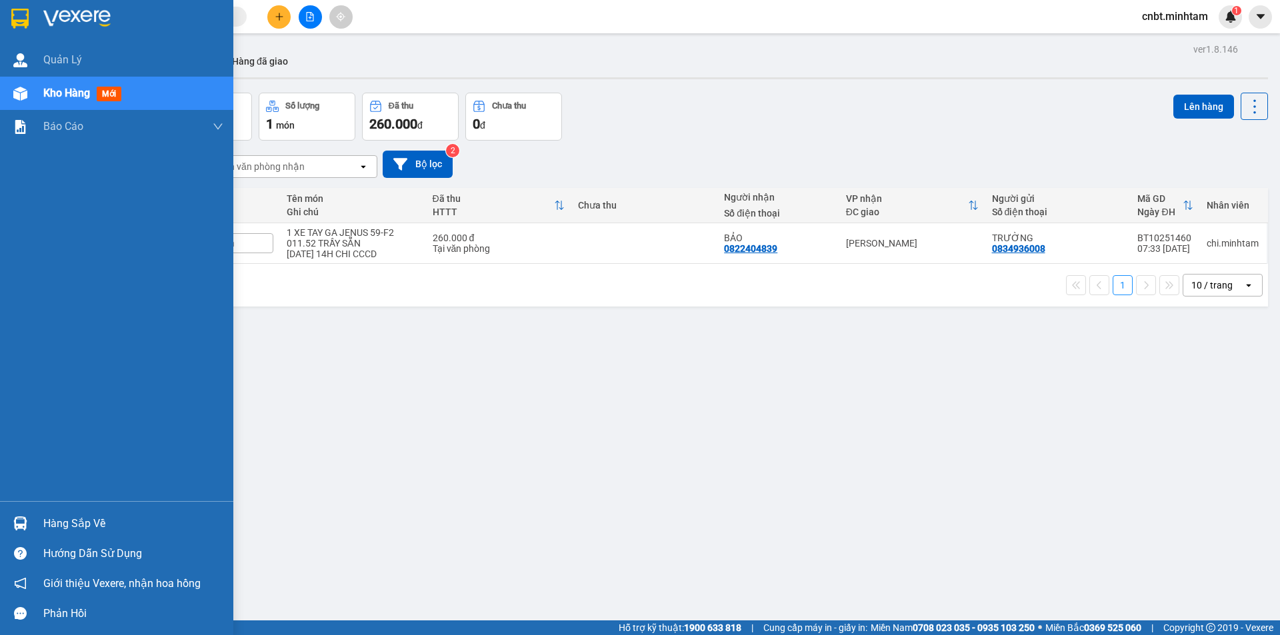
click at [33, 527] on div "Hàng sắp về" at bounding box center [116, 524] width 233 height 30
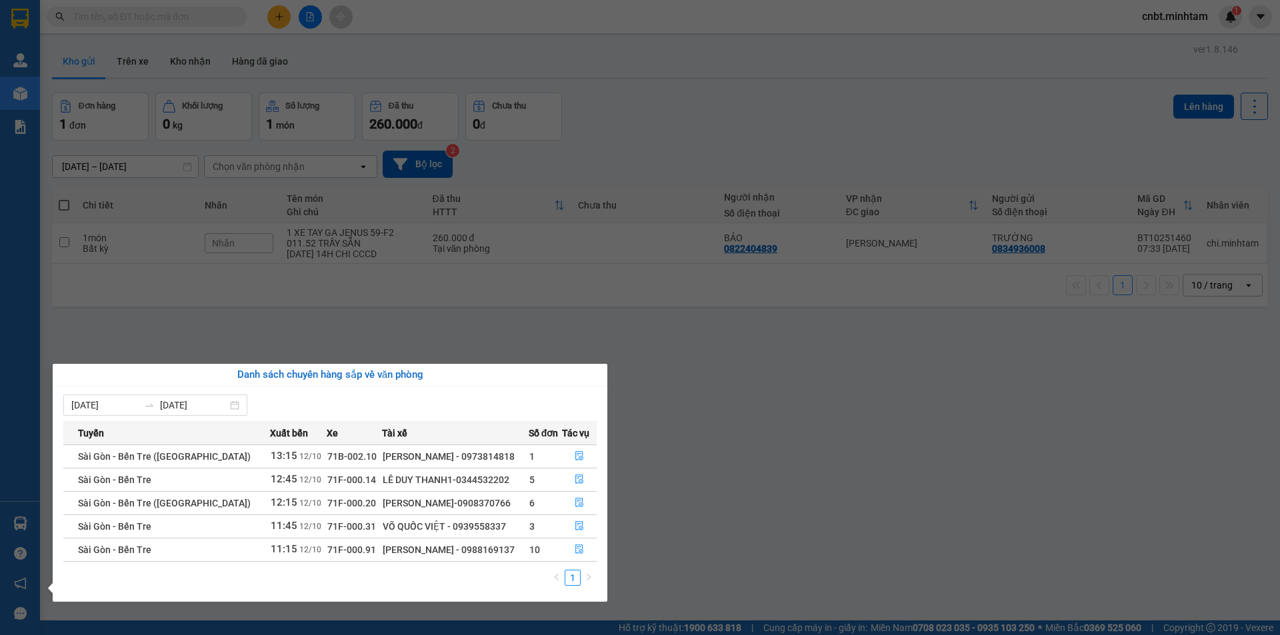
click at [737, 502] on section "Kết quả tìm kiếm ( 0 ) Bộ lọc No Data cnbt.minhtam 1 Quản Lý Kho hàng mới Báo c…" at bounding box center [640, 317] width 1280 height 635
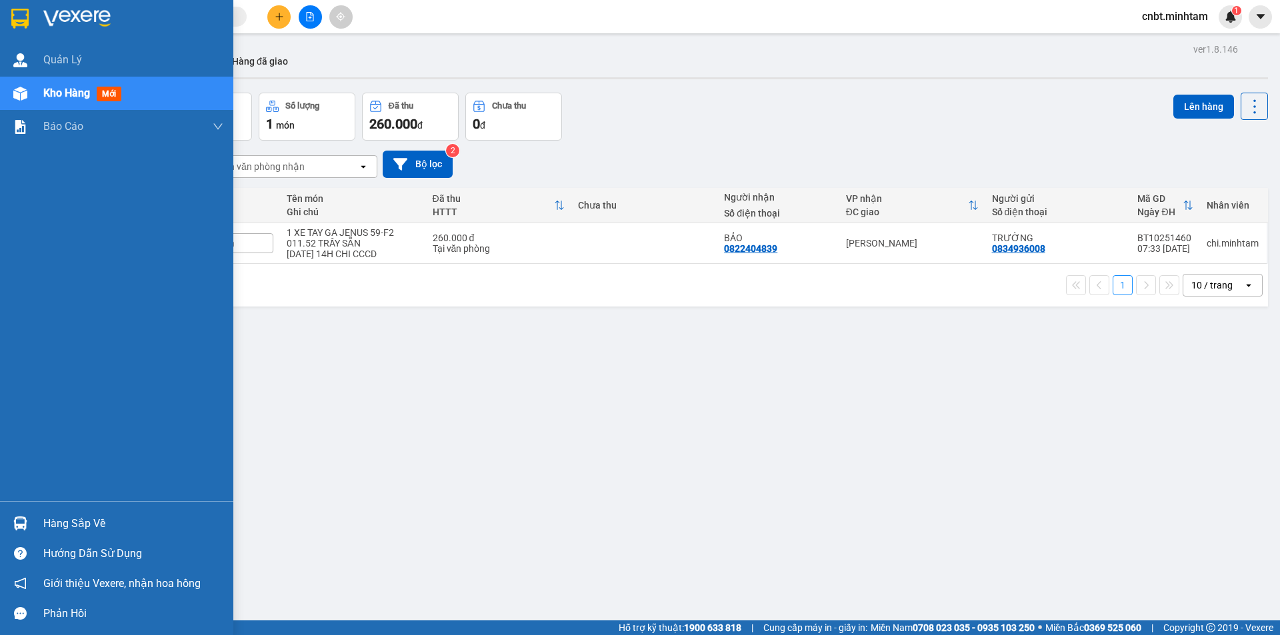
click at [18, 13] on img at bounding box center [19, 19] width 17 height 20
click at [23, 17] on img at bounding box center [19, 19] width 17 height 20
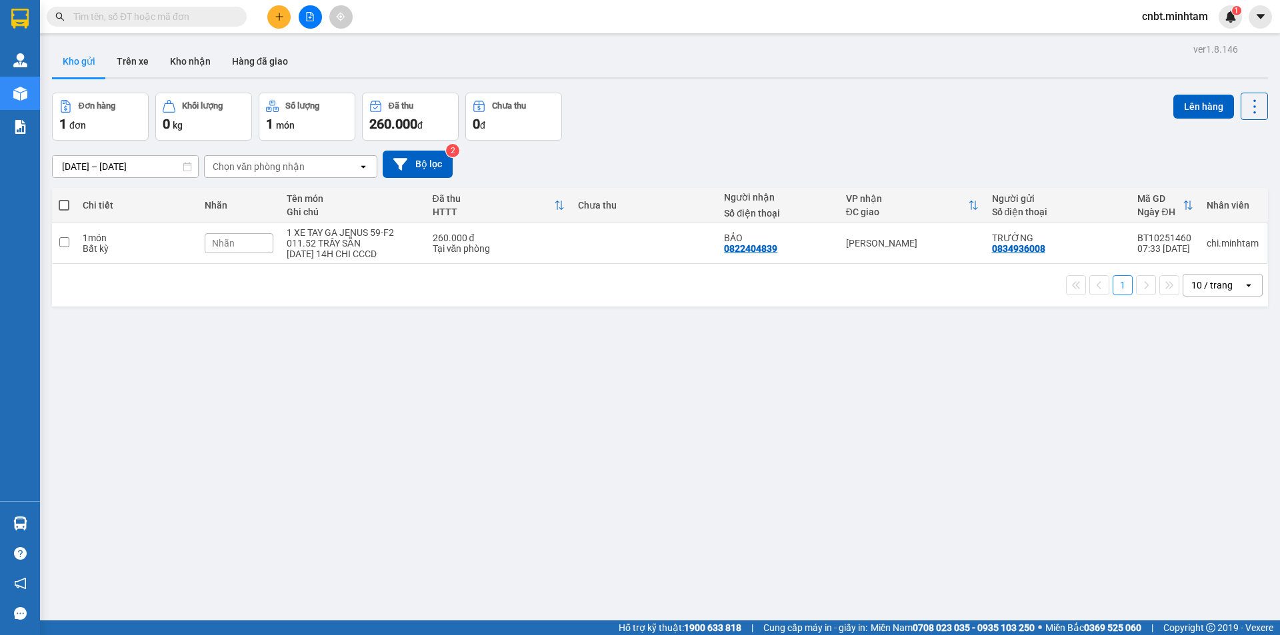
click at [179, 21] on input "text" at bounding box center [151, 16] width 157 height 15
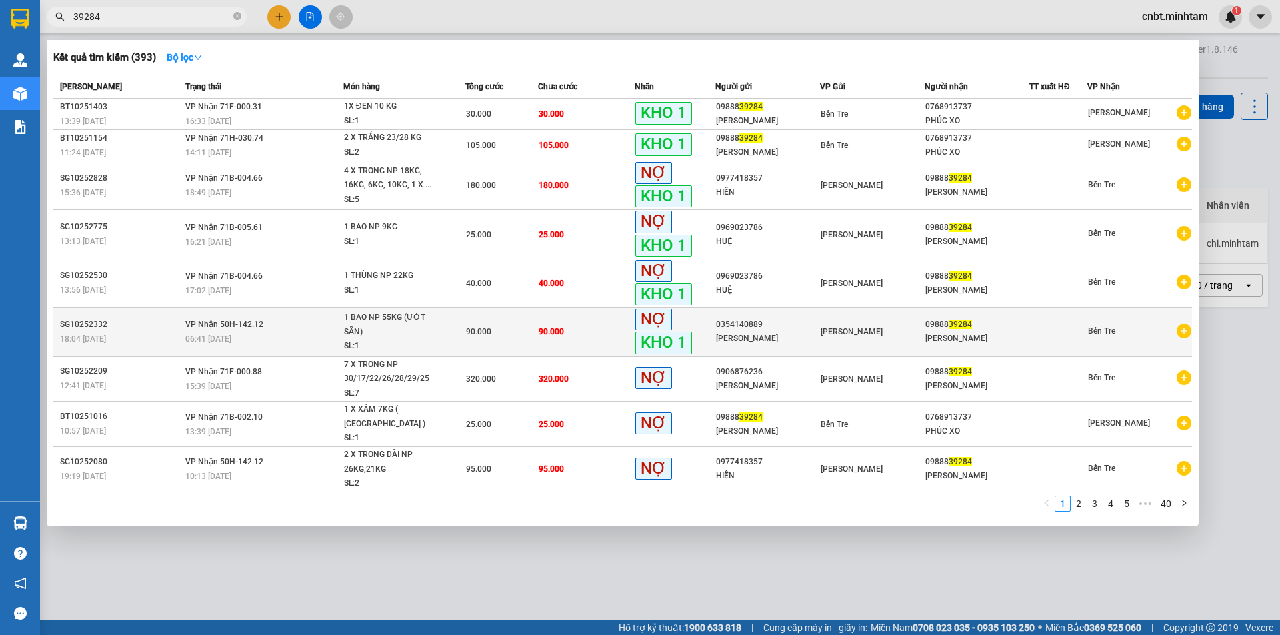
scroll to position [23, 0]
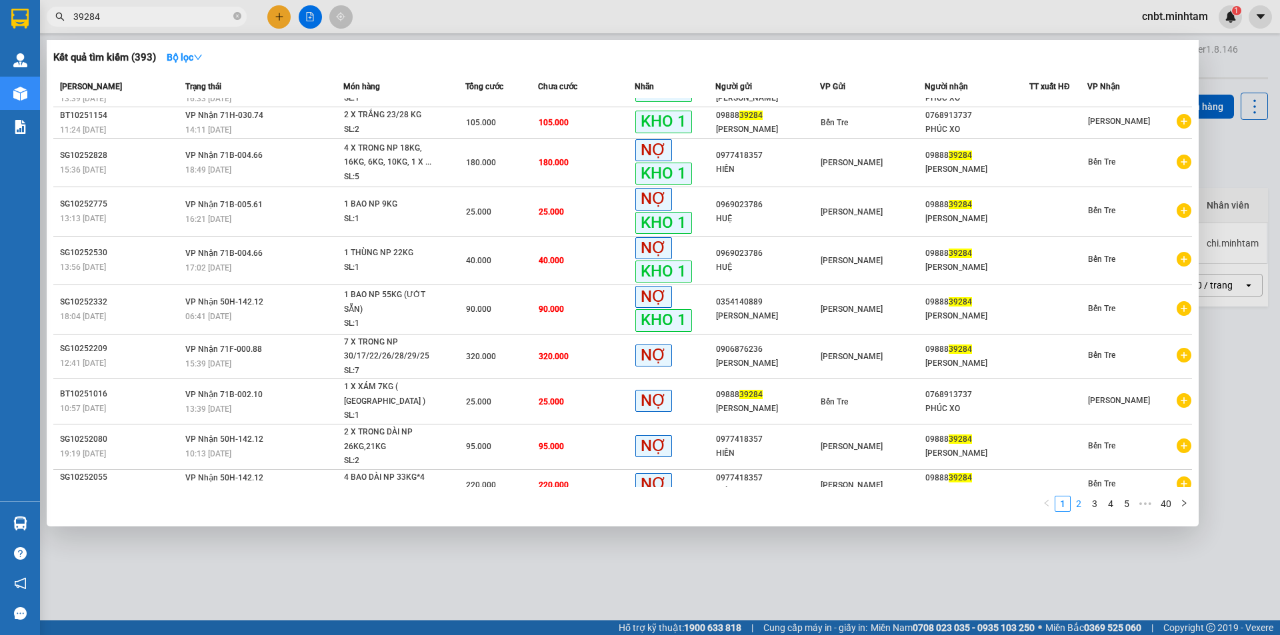
type input "39284"
click at [1078, 507] on link "2" at bounding box center [1078, 504] width 15 height 15
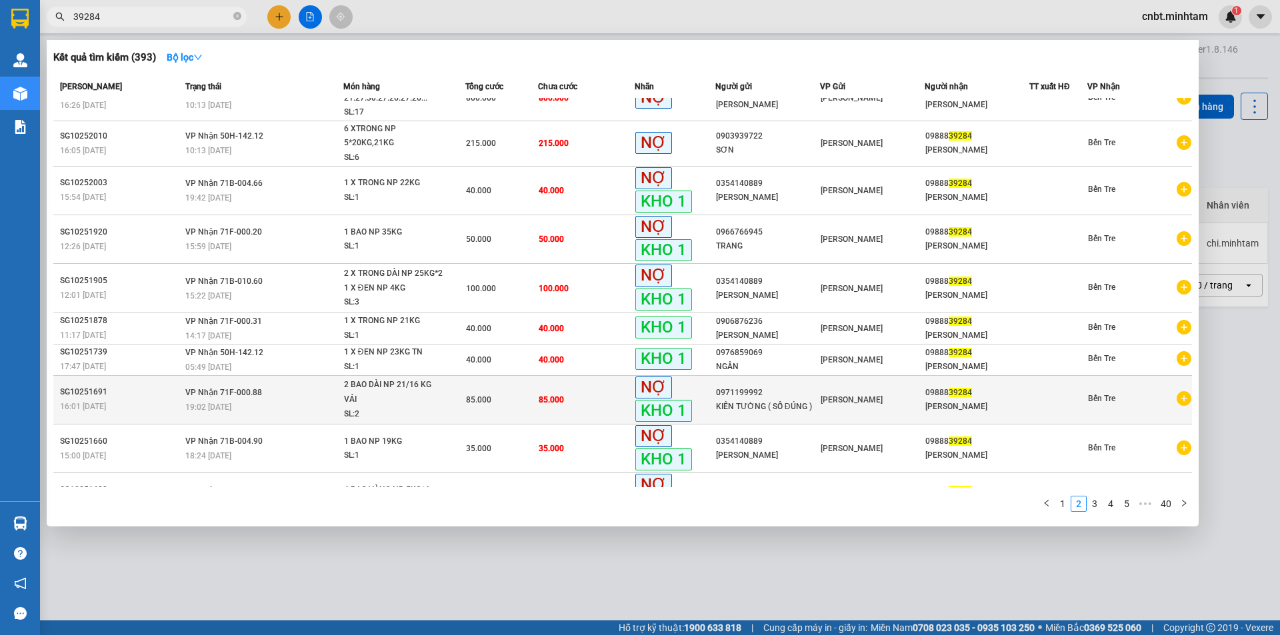
scroll to position [58, 0]
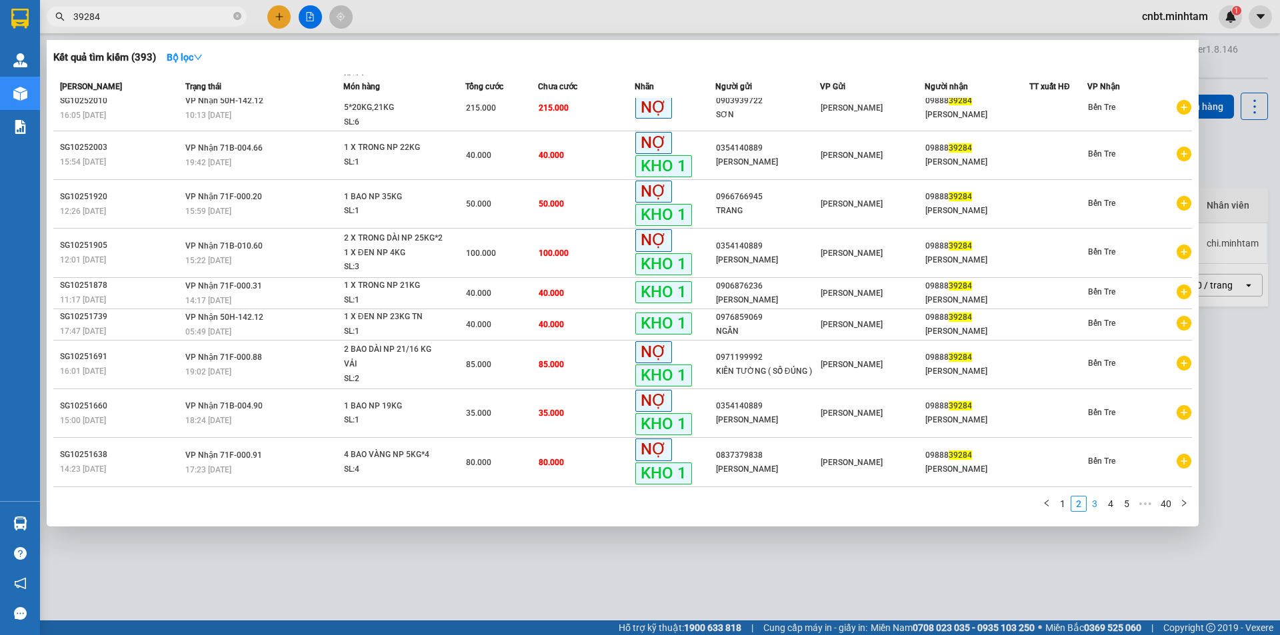
click at [1094, 504] on link "3" at bounding box center [1094, 504] width 15 height 15
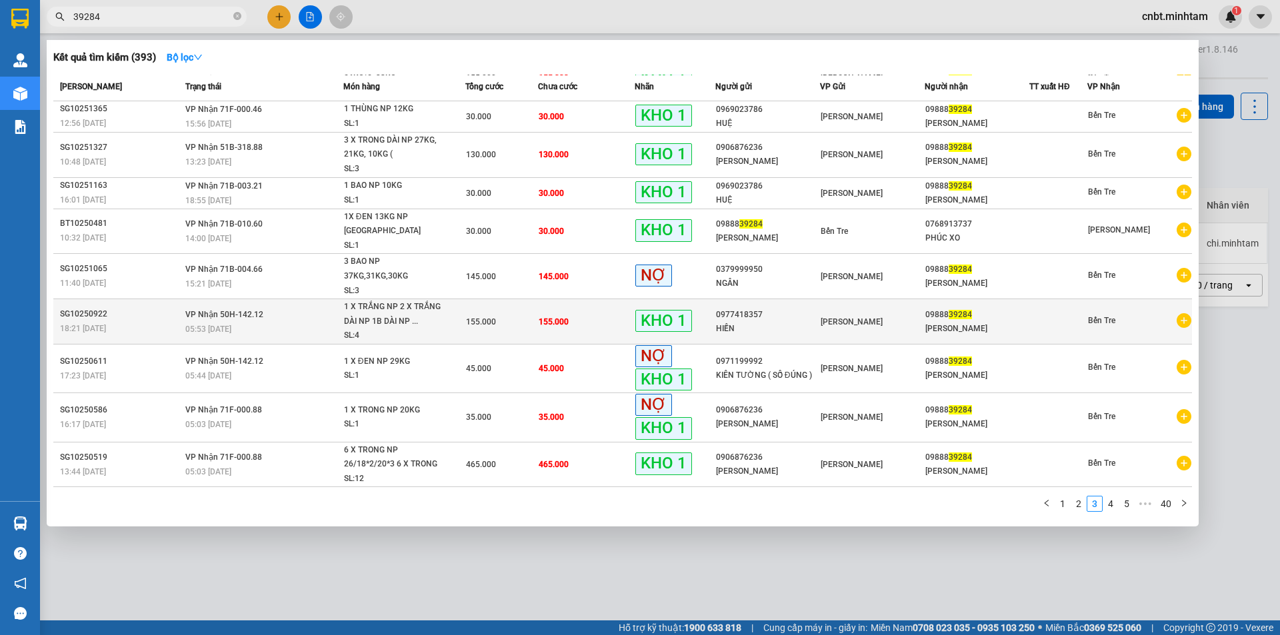
scroll to position [15, 0]
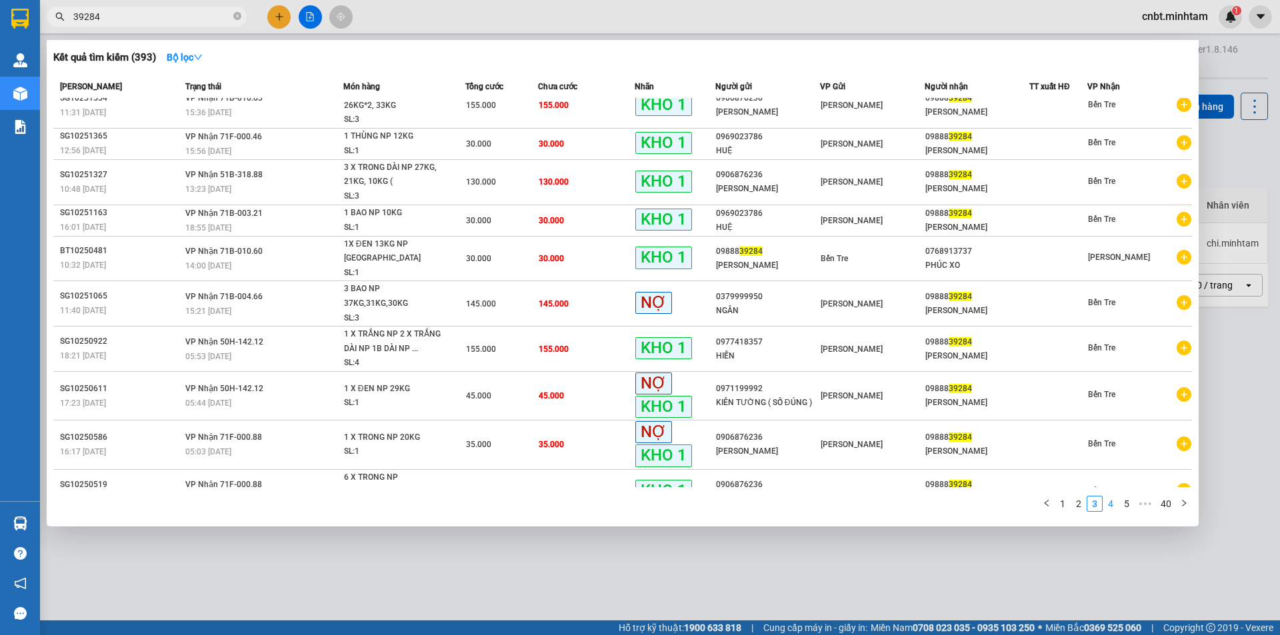
click at [1113, 510] on link "4" at bounding box center [1110, 504] width 15 height 15
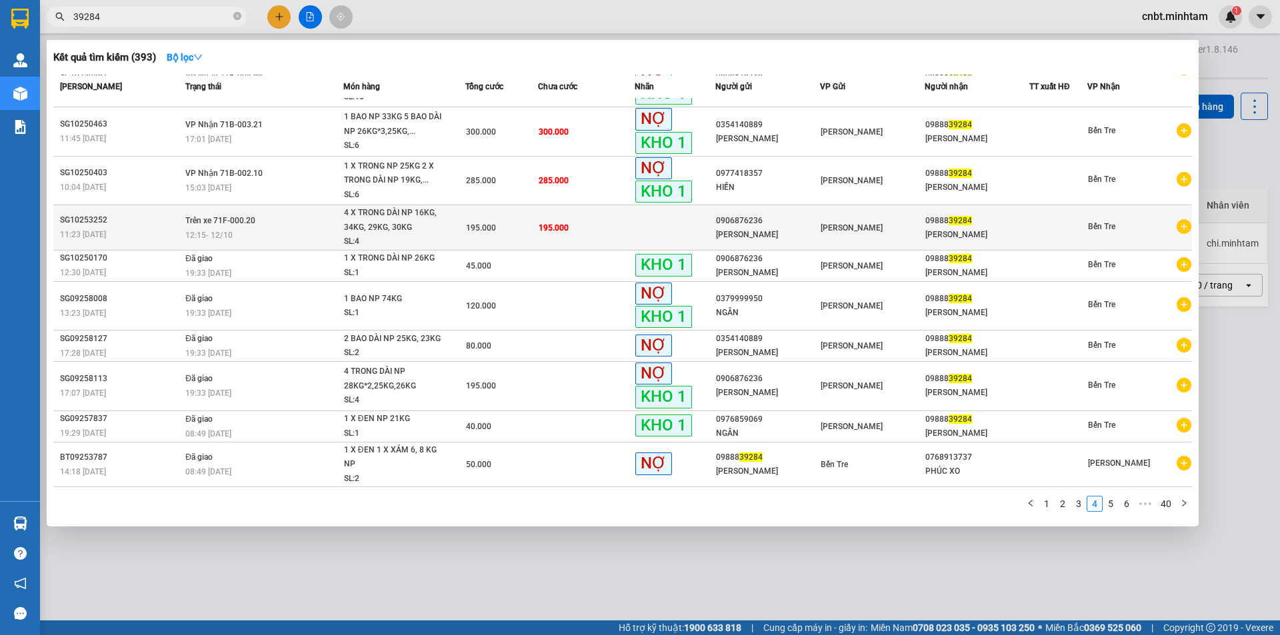
scroll to position [0, 0]
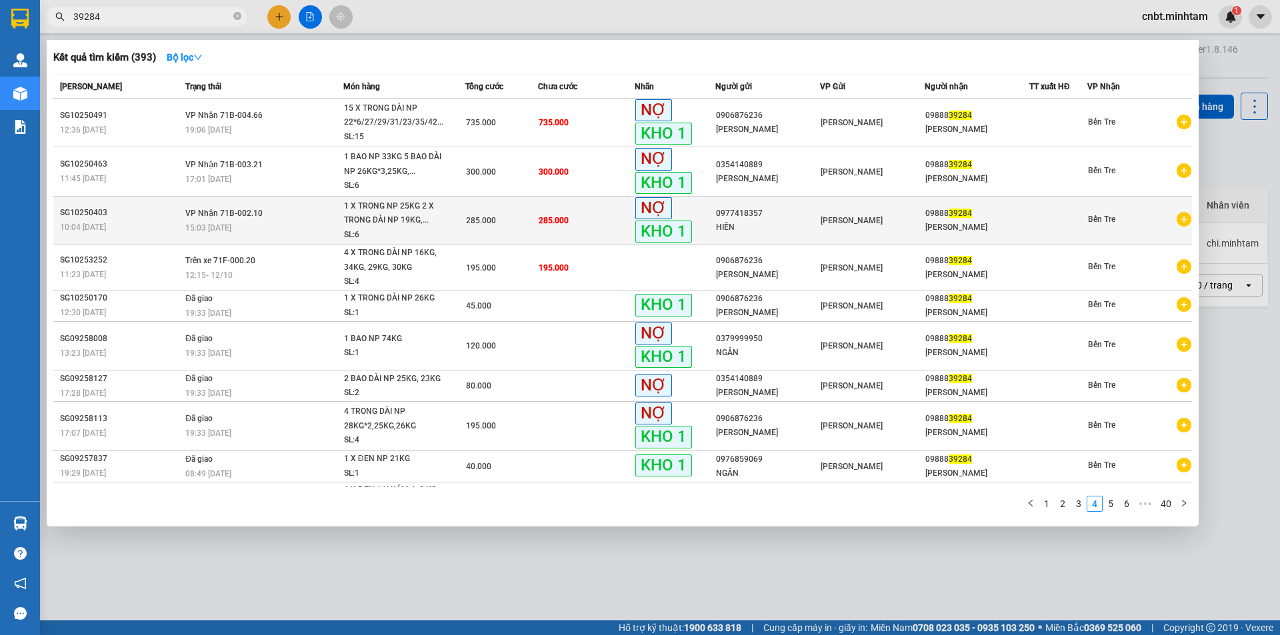
click at [466, 221] on span "285.000" at bounding box center [481, 220] width 30 height 9
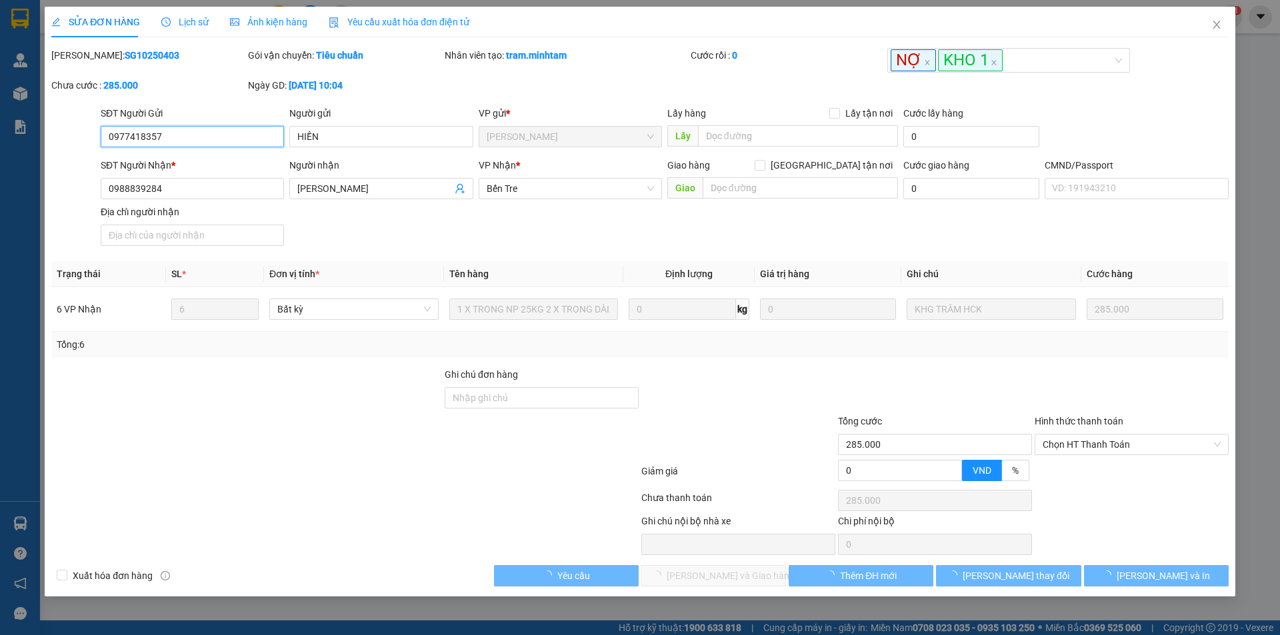
type input "0977418357"
type input "HIỀN"
type input "0988839284"
type input "MỸ LINH"
type input "285.000"
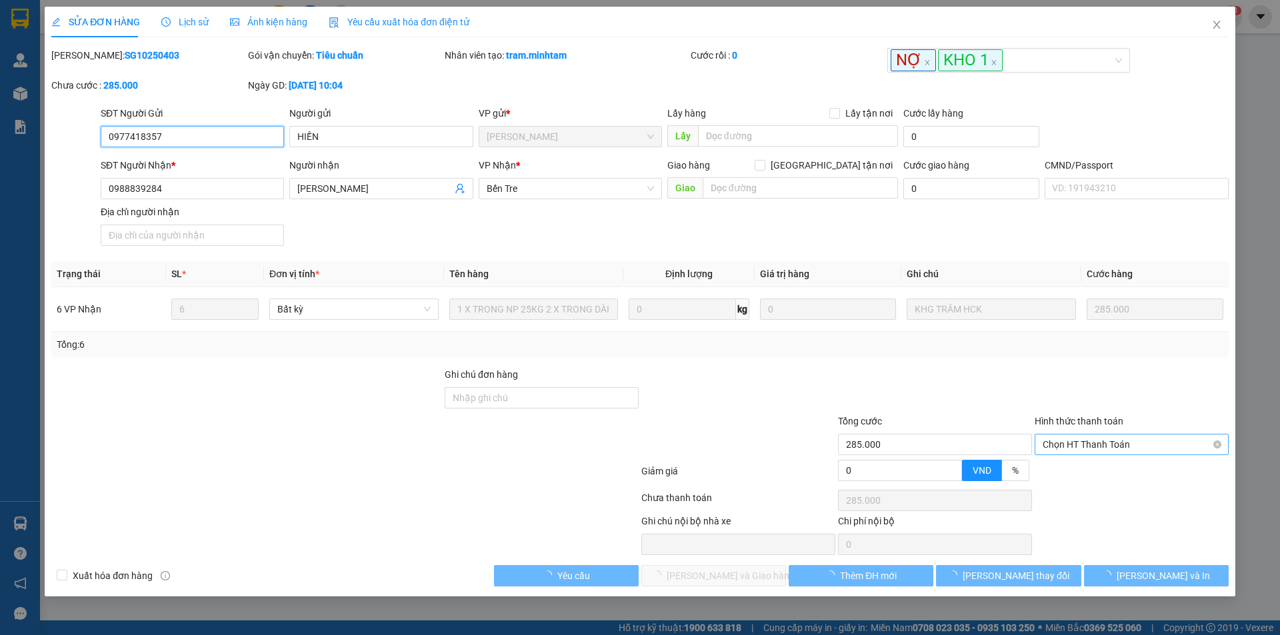
click at [1096, 450] on span "Chọn HT Thanh Toán" at bounding box center [1131, 445] width 178 height 20
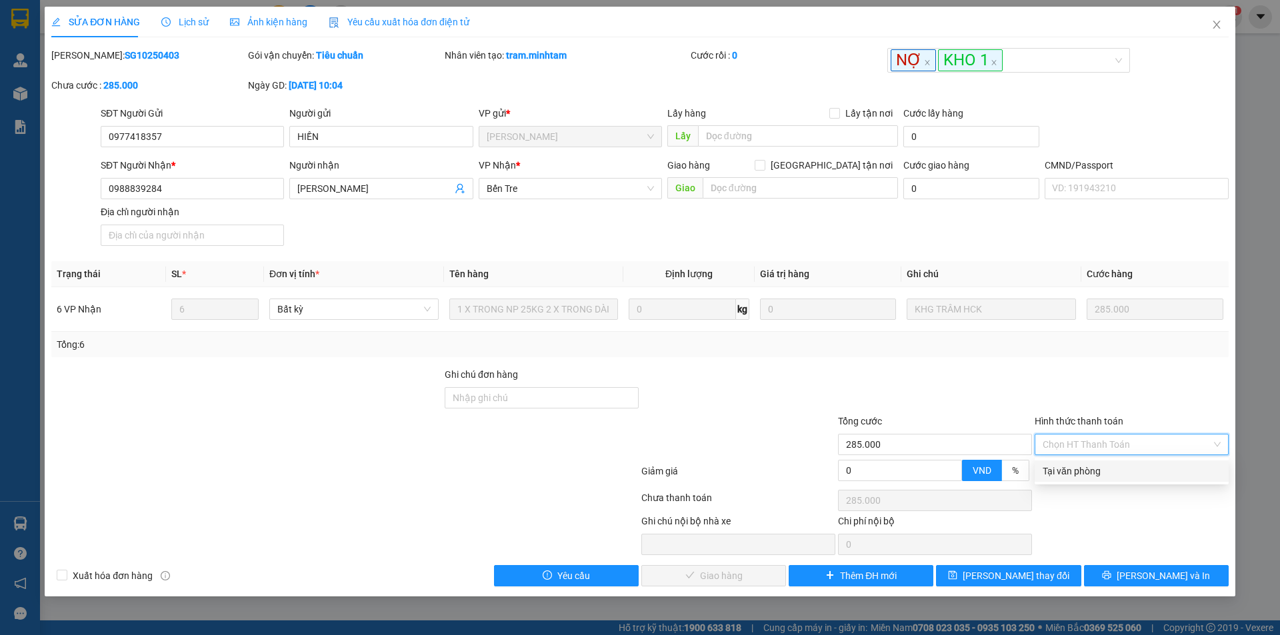
drag, startPoint x: 1092, startPoint y: 469, endPoint x: 1030, endPoint y: 487, distance: 65.2
click at [1091, 469] on div "Tại văn phòng" at bounding box center [1131, 471] width 178 height 15
type input "0"
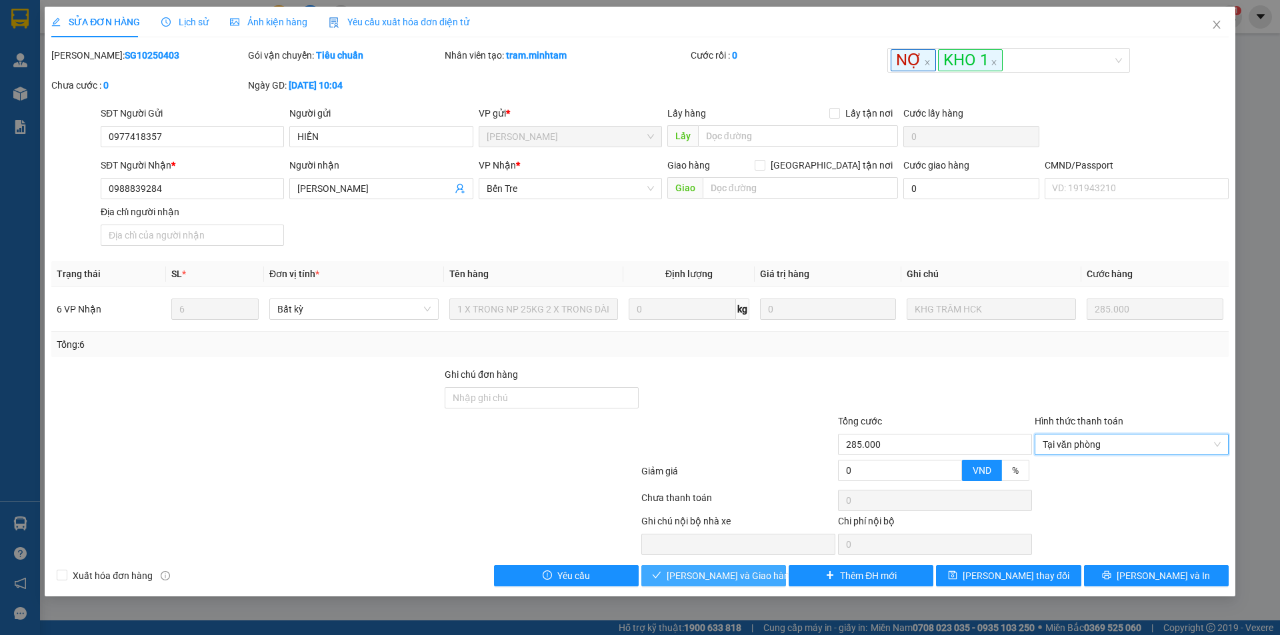
click at [709, 574] on span "Lưu và Giao hàng" at bounding box center [731, 576] width 128 height 15
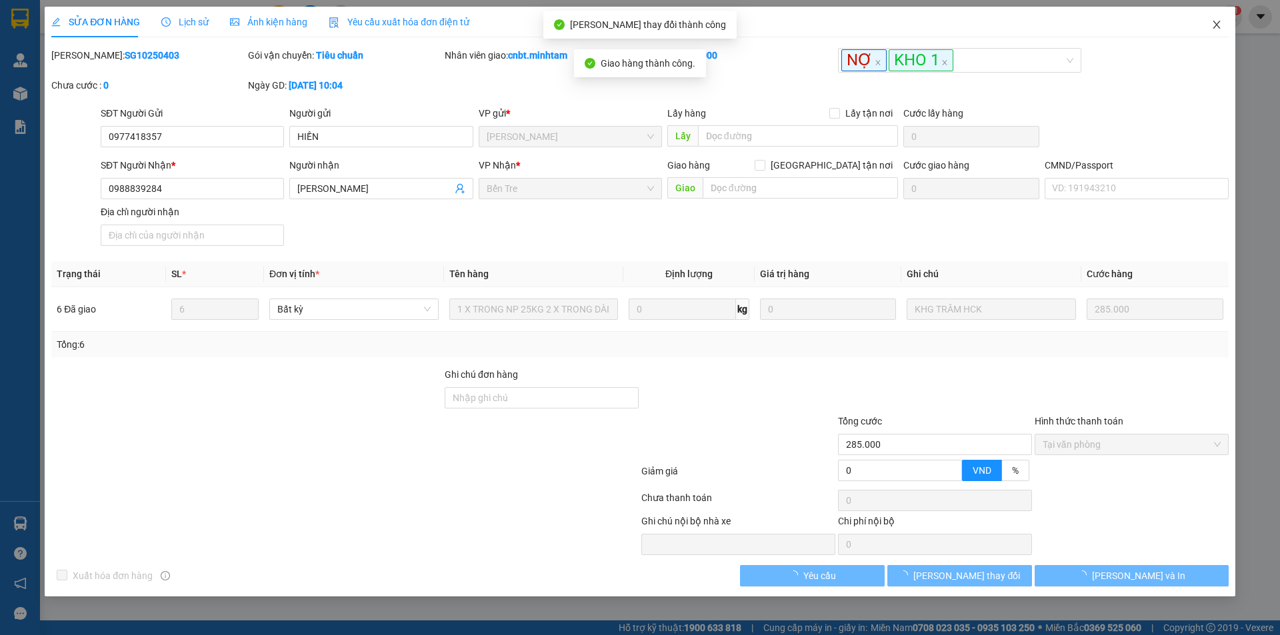
drag, startPoint x: 1207, startPoint y: 25, endPoint x: 163, endPoint y: 14, distance: 1043.9
click at [1208, 26] on span "Close" at bounding box center [1216, 25] width 37 height 37
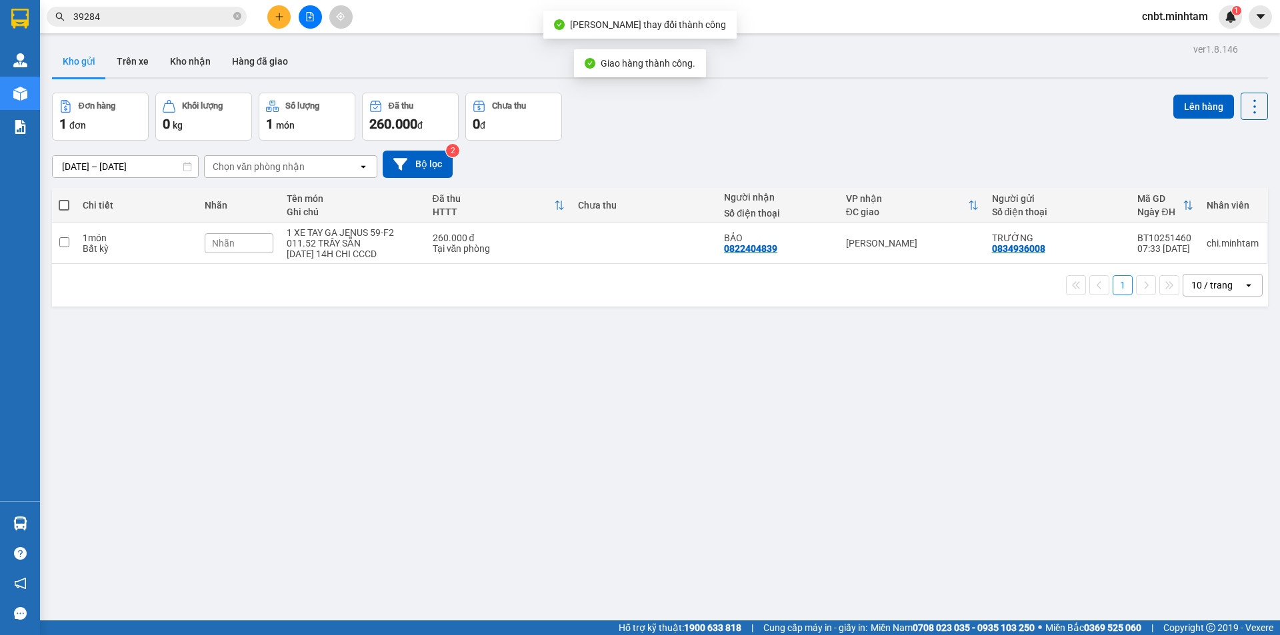
click at [109, 9] on span "39284" at bounding box center [147, 17] width 200 height 20
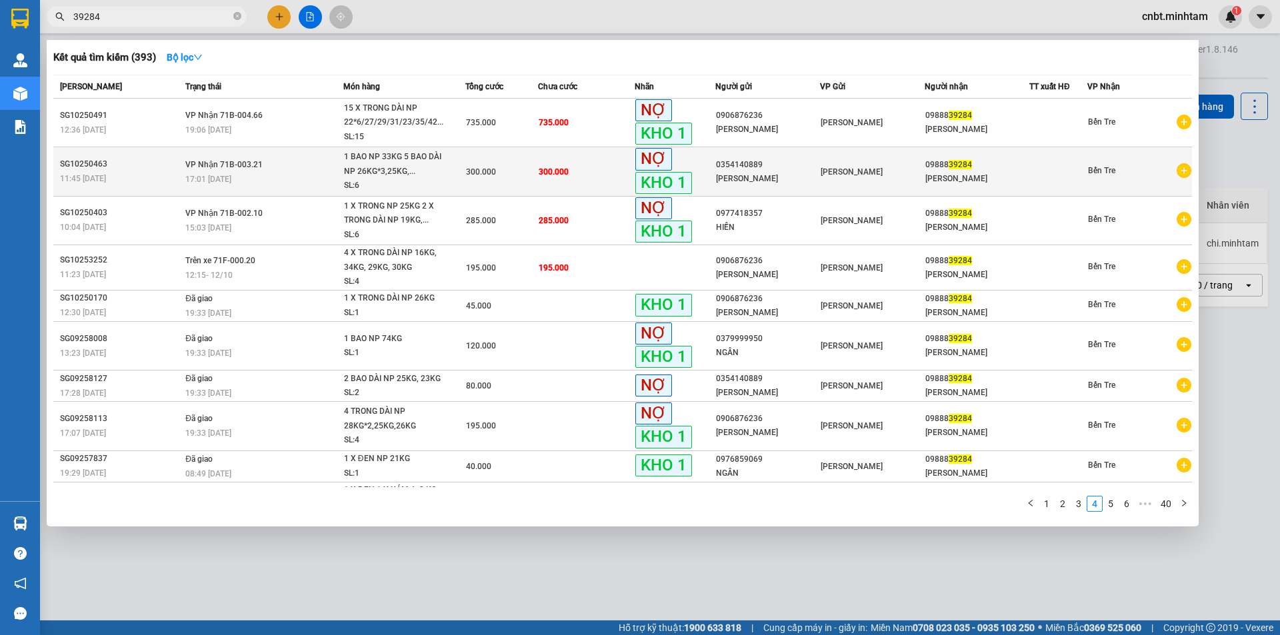
click at [430, 167] on div "1 BAO NP 33KG 5 BAO DÀI NP 26KG*3,25KG,..." at bounding box center [394, 164] width 100 height 29
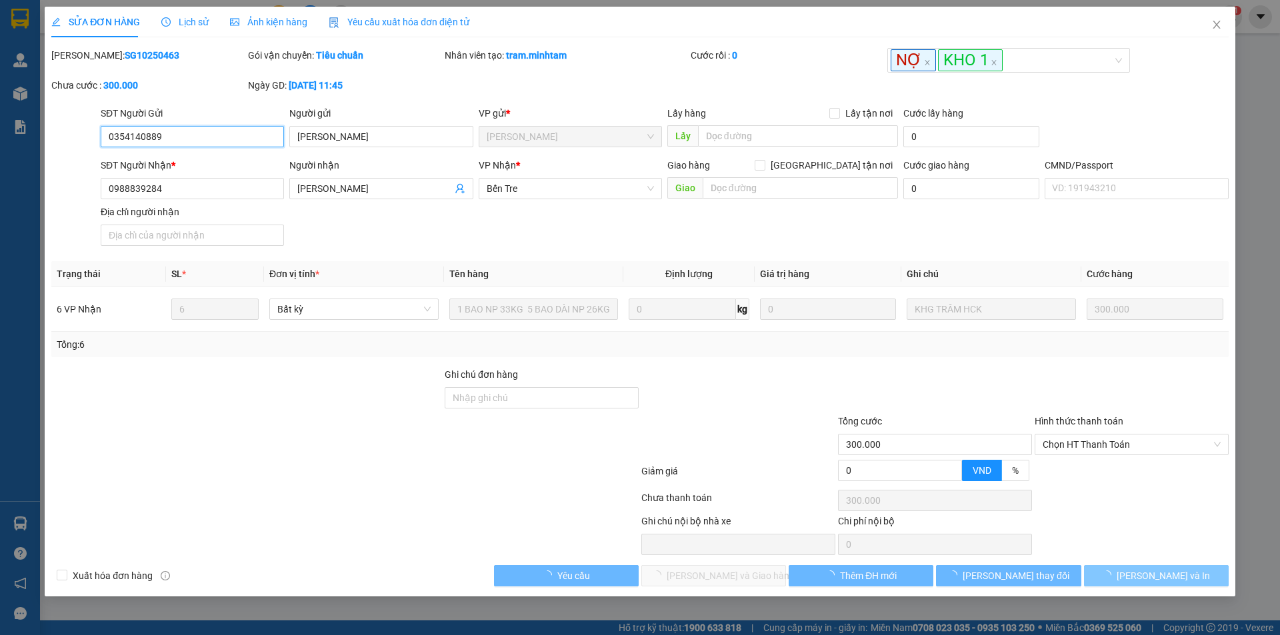
type input "0354140889"
type input "ANH TƯỜNG"
type input "0988839284"
type input "MỸ LINH"
type input "300.000"
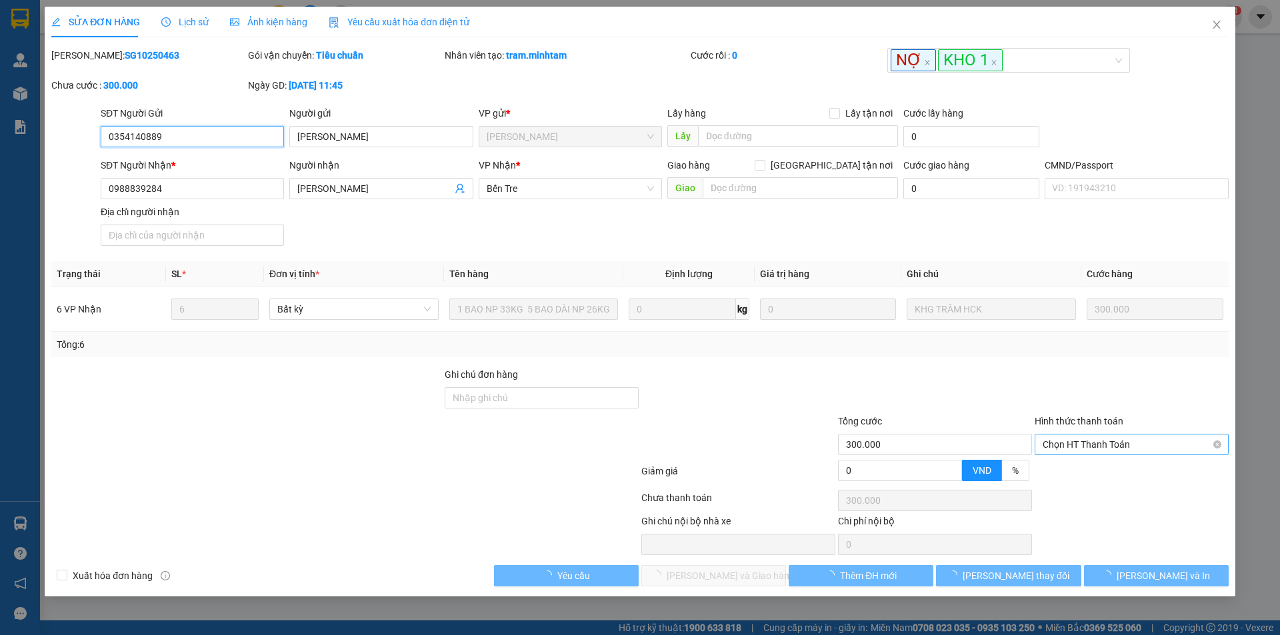
click at [1104, 443] on span "Chọn HT Thanh Toán" at bounding box center [1131, 445] width 178 height 20
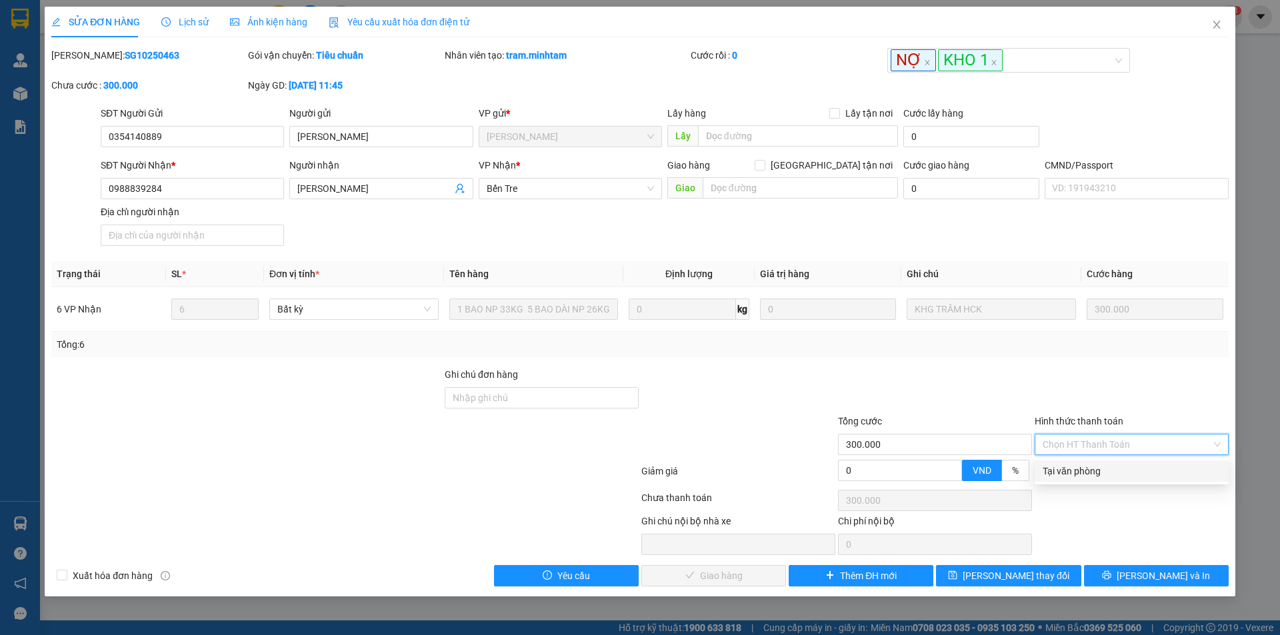
drag, startPoint x: 1082, startPoint y: 473, endPoint x: 1018, endPoint y: 471, distance: 64.0
click at [1081, 473] on div "Tại văn phòng" at bounding box center [1131, 471] width 178 height 15
type input "0"
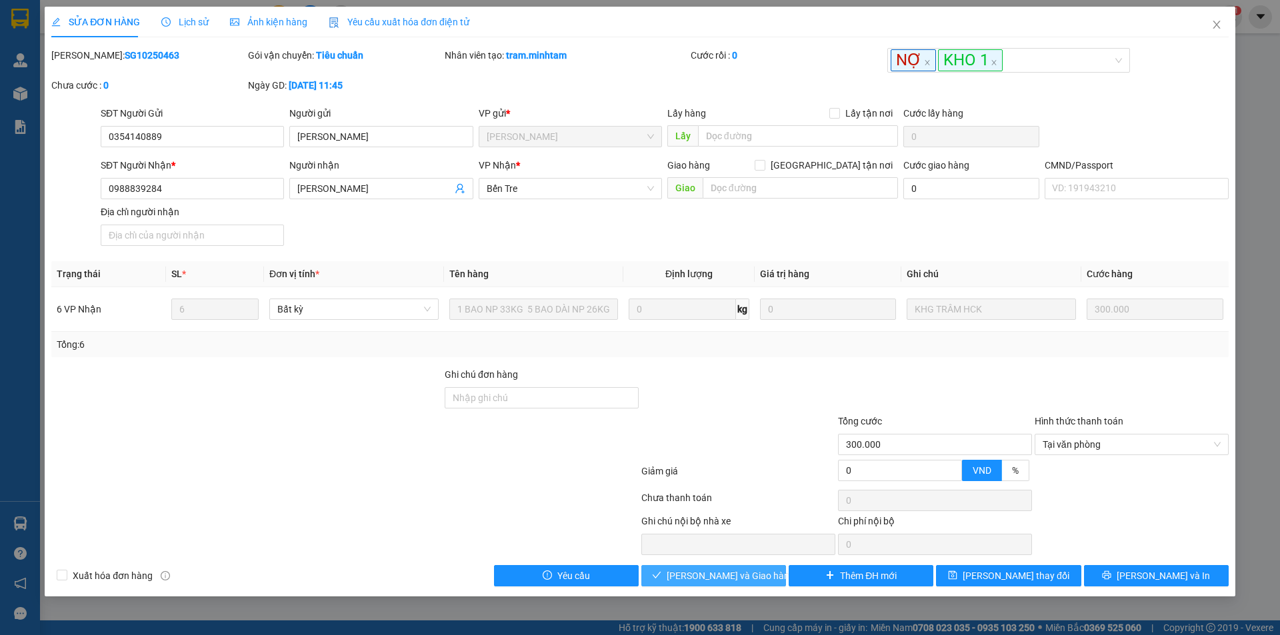
click at [723, 583] on span "Lưu và Giao hàng" at bounding box center [731, 576] width 128 height 15
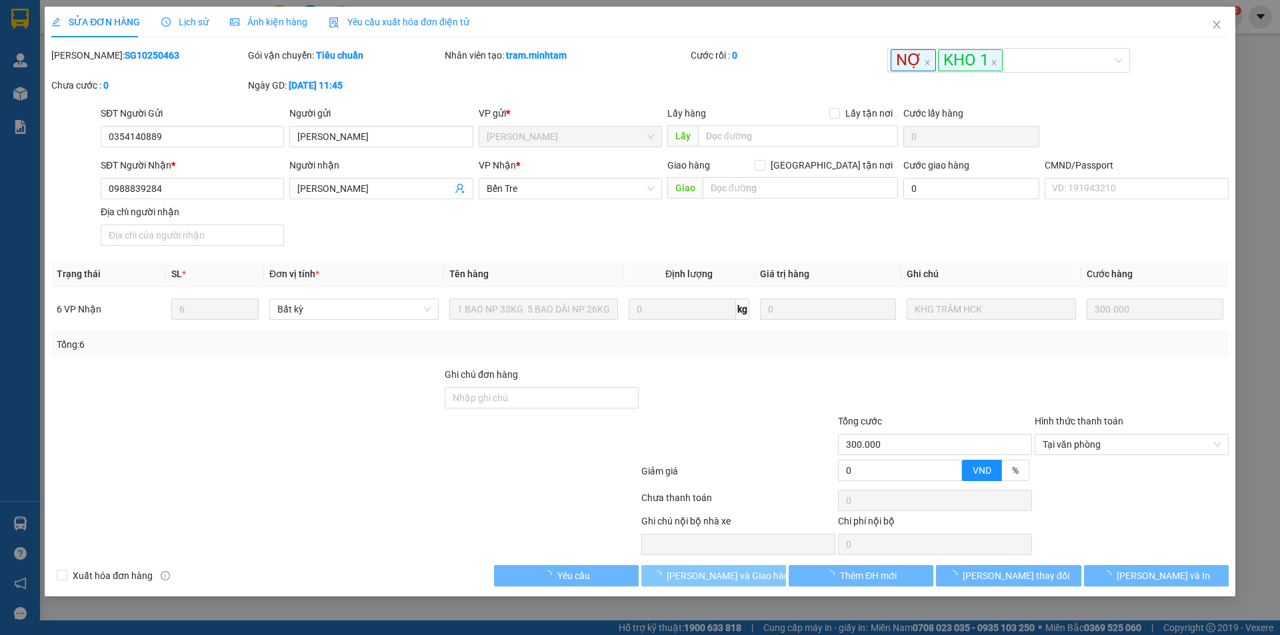
click at [724, 579] on span "Lưu và Giao hàng" at bounding box center [731, 576] width 128 height 15
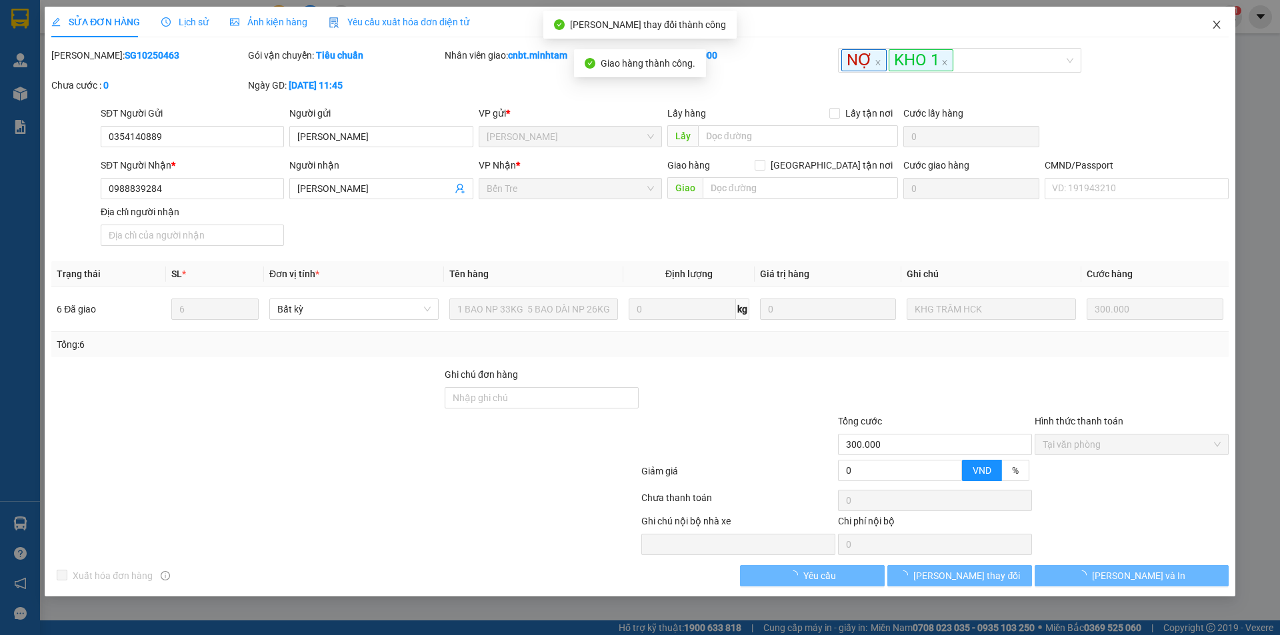
click at [1214, 27] on icon "close" at bounding box center [1216, 24] width 11 height 11
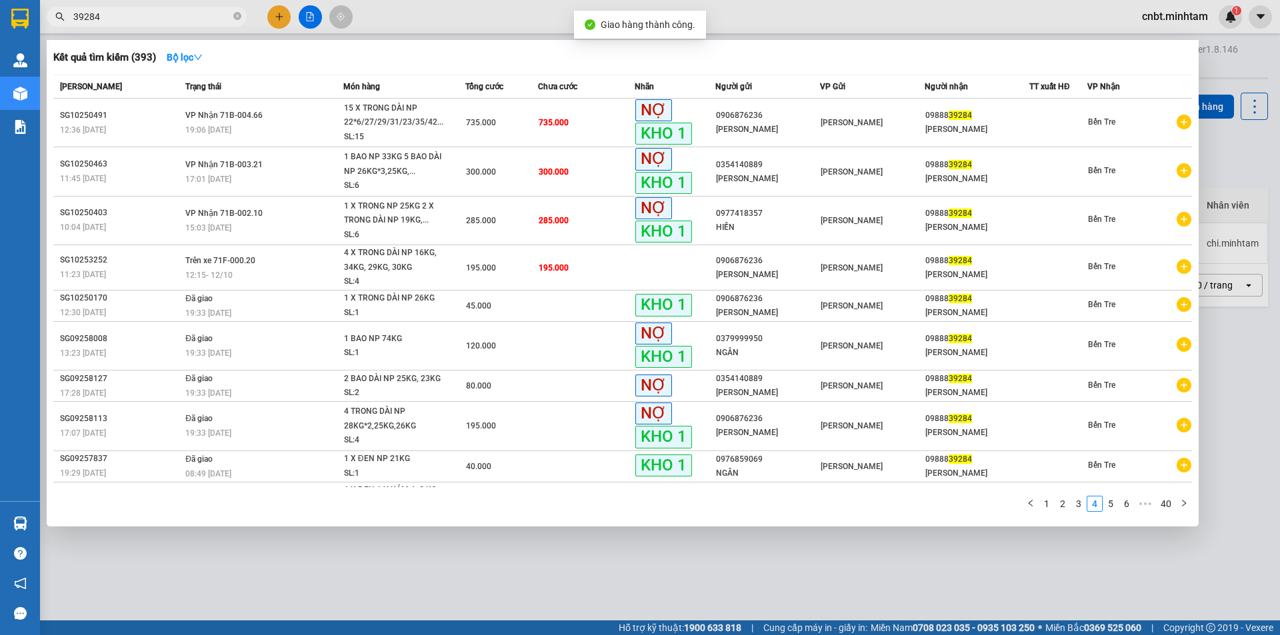
click at [191, 15] on input "39284" at bounding box center [151, 16] width 157 height 15
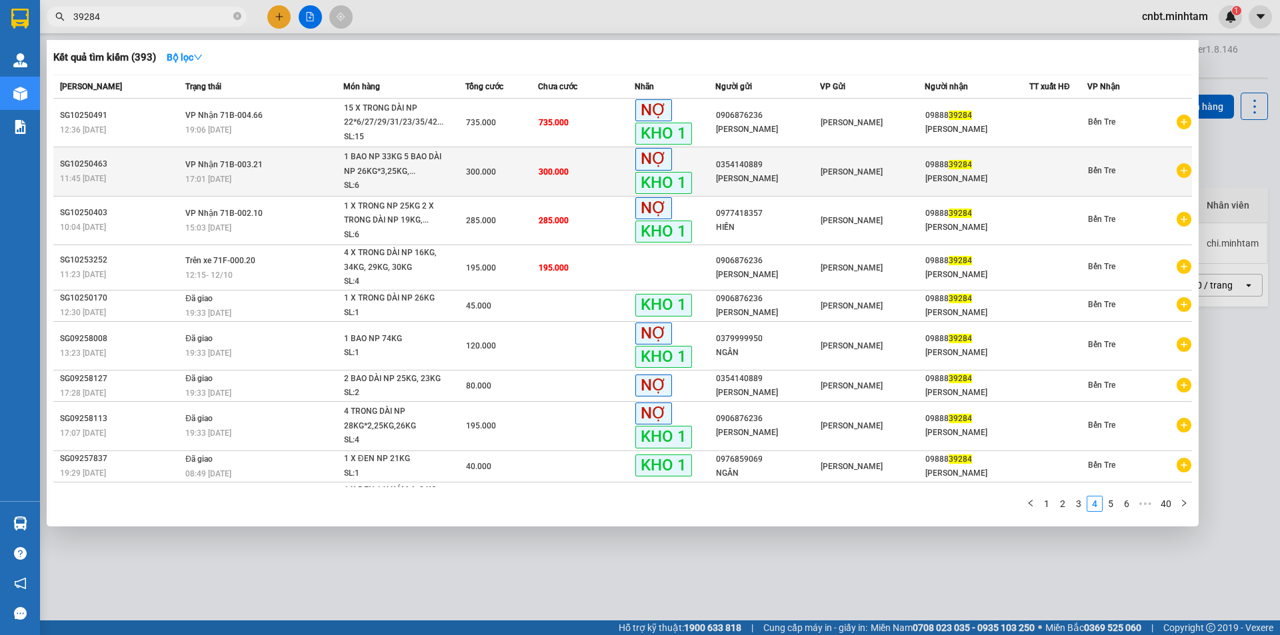
click at [533, 161] on td "300.000" at bounding box center [501, 171] width 73 height 49
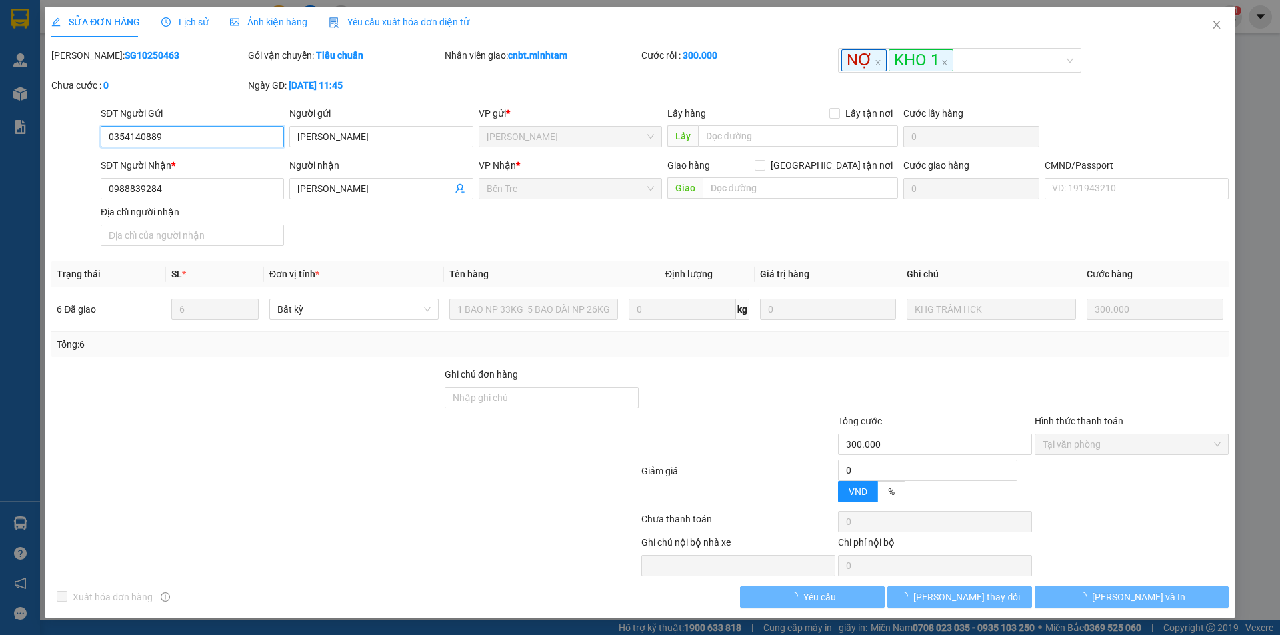
type input "0354140889"
type input "ANH TƯỜNG"
type input "0988839284"
type input "MỸ LINH"
type input "300.000"
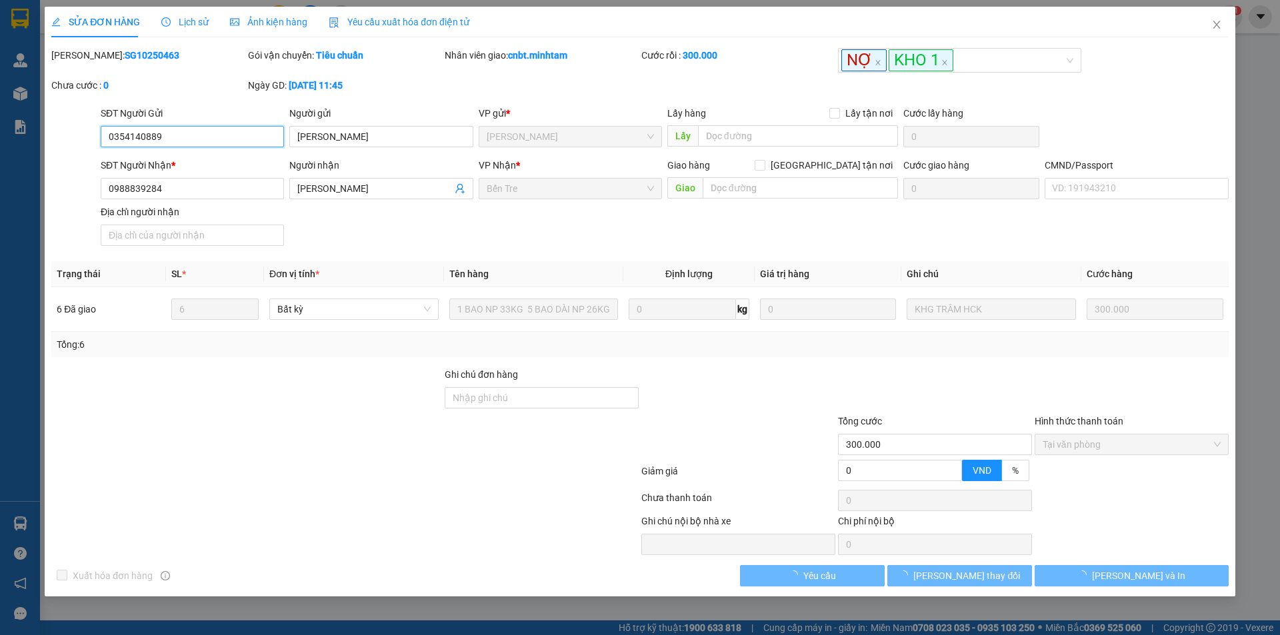
drag, startPoint x: 1102, startPoint y: 446, endPoint x: 1085, endPoint y: 480, distance: 38.2
click at [1103, 446] on span "Tại văn phòng" at bounding box center [1131, 445] width 178 height 20
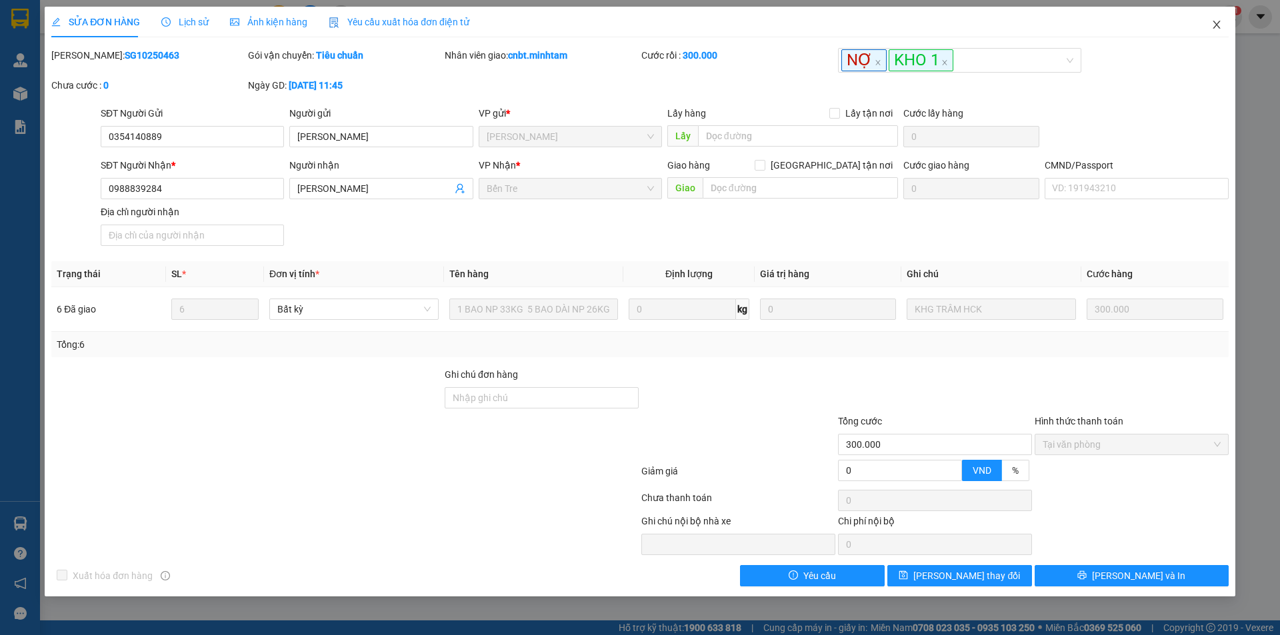
click at [1214, 24] on icon "close" at bounding box center [1216, 24] width 11 height 11
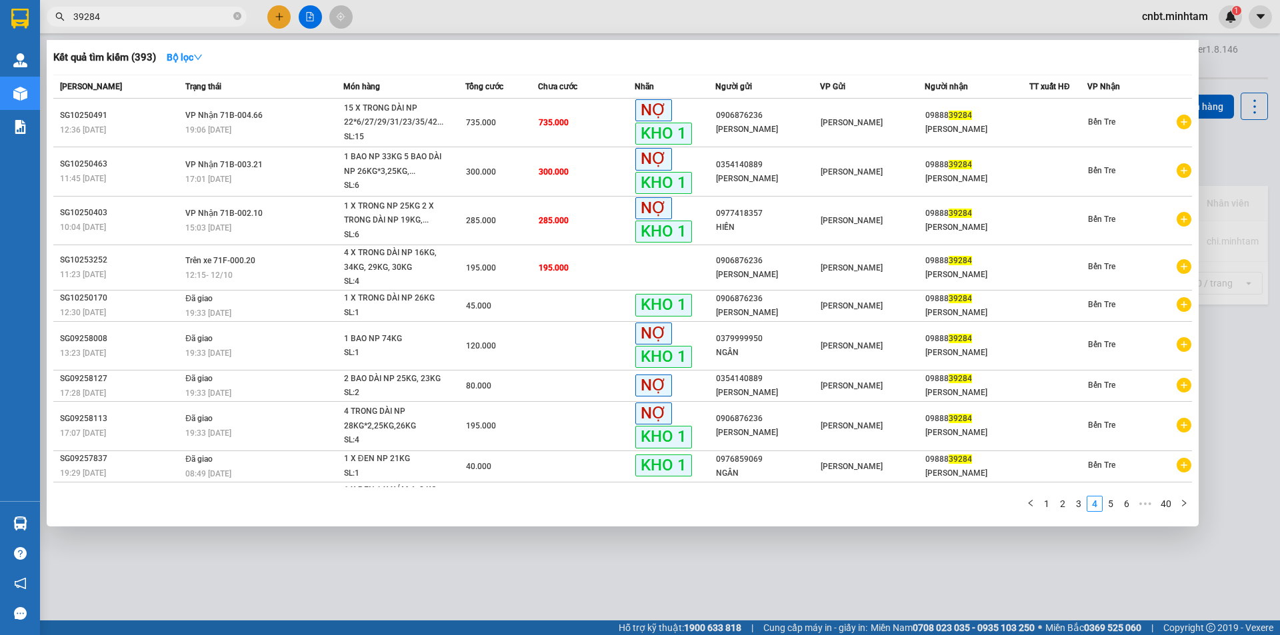
click at [163, 18] on input "39284" at bounding box center [151, 16] width 157 height 15
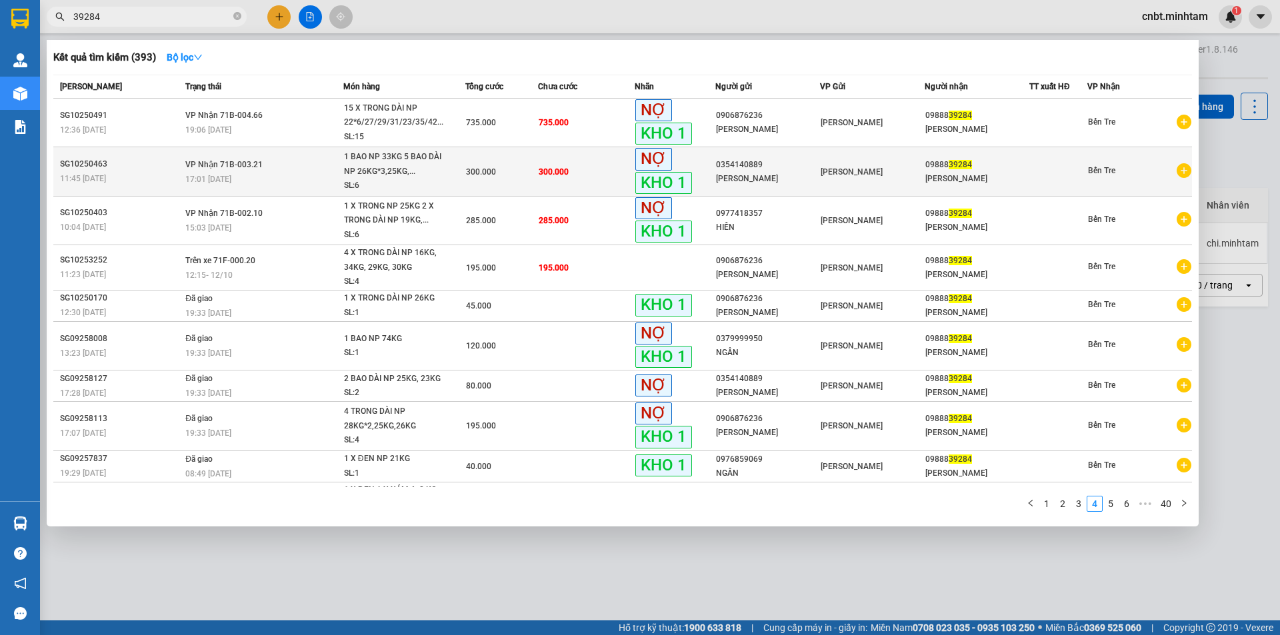
click at [479, 167] on span "300.000" at bounding box center [481, 171] width 30 height 9
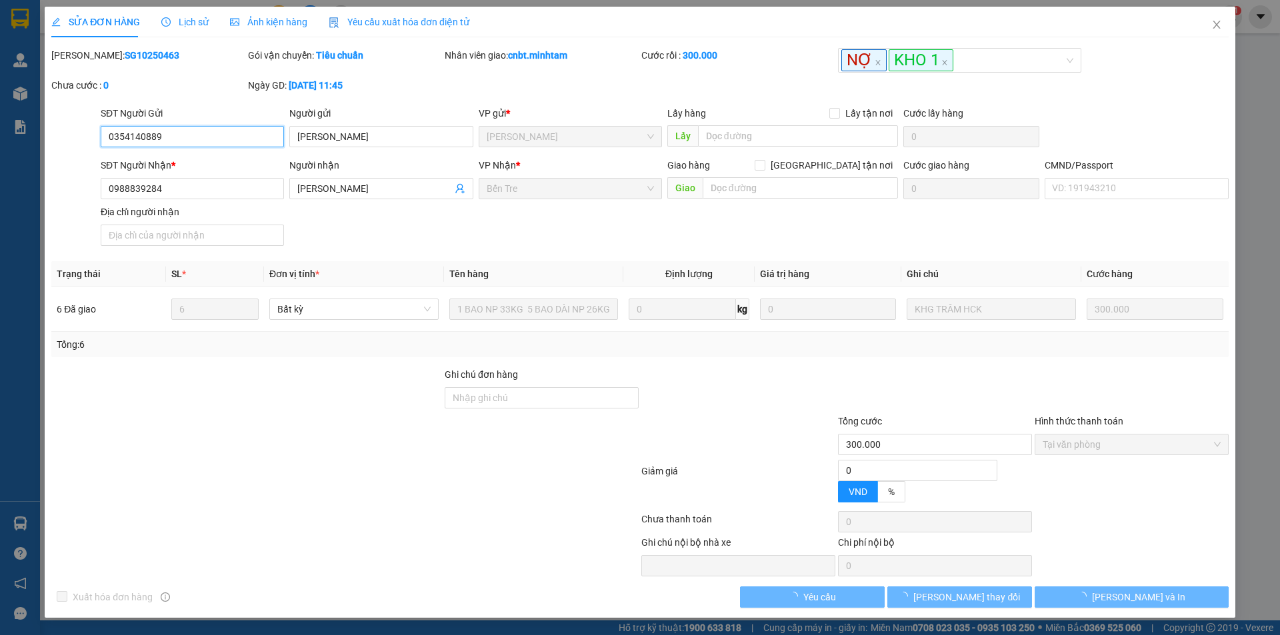
type input "0354140889"
type input "ANH TƯỜNG"
type input "0988839284"
type input "MỸ LINH"
type input "300.000"
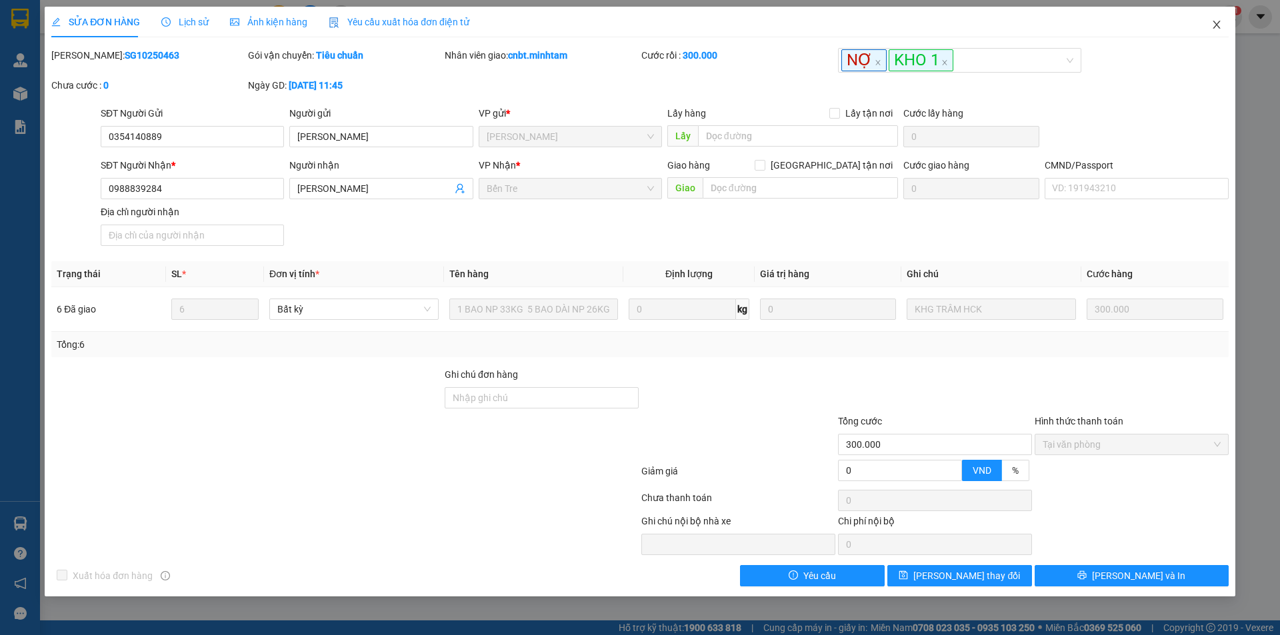
click at [1224, 23] on span "Close" at bounding box center [1216, 25] width 37 height 37
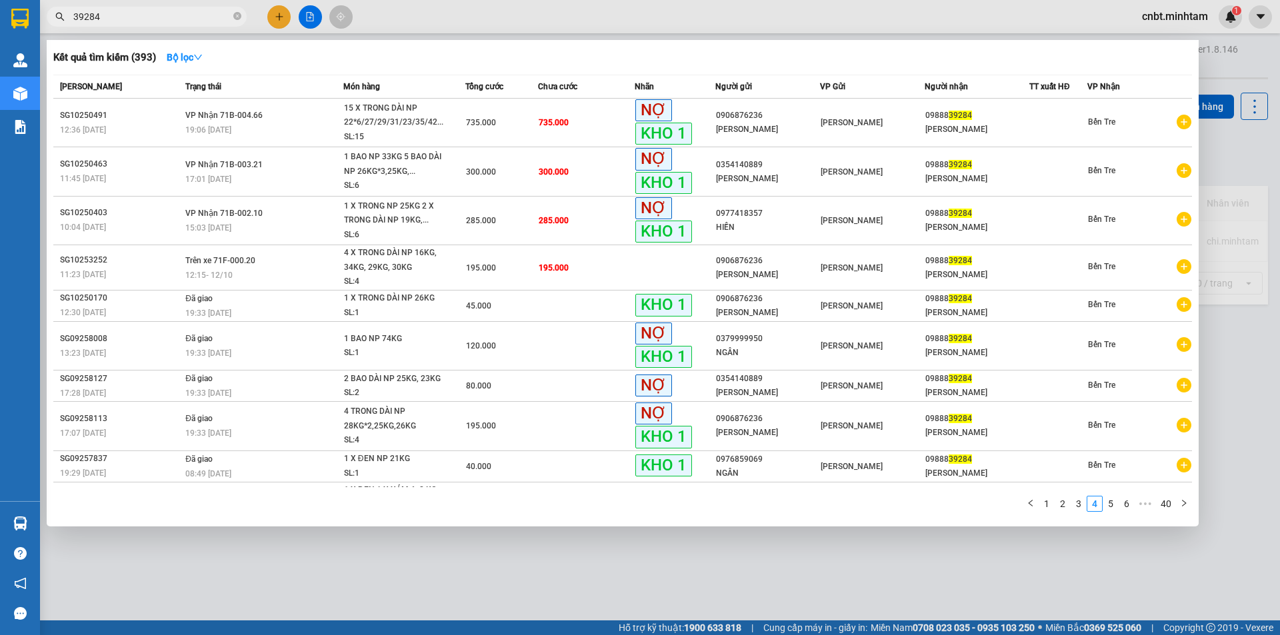
click at [154, 19] on input "39284" at bounding box center [151, 16] width 157 height 15
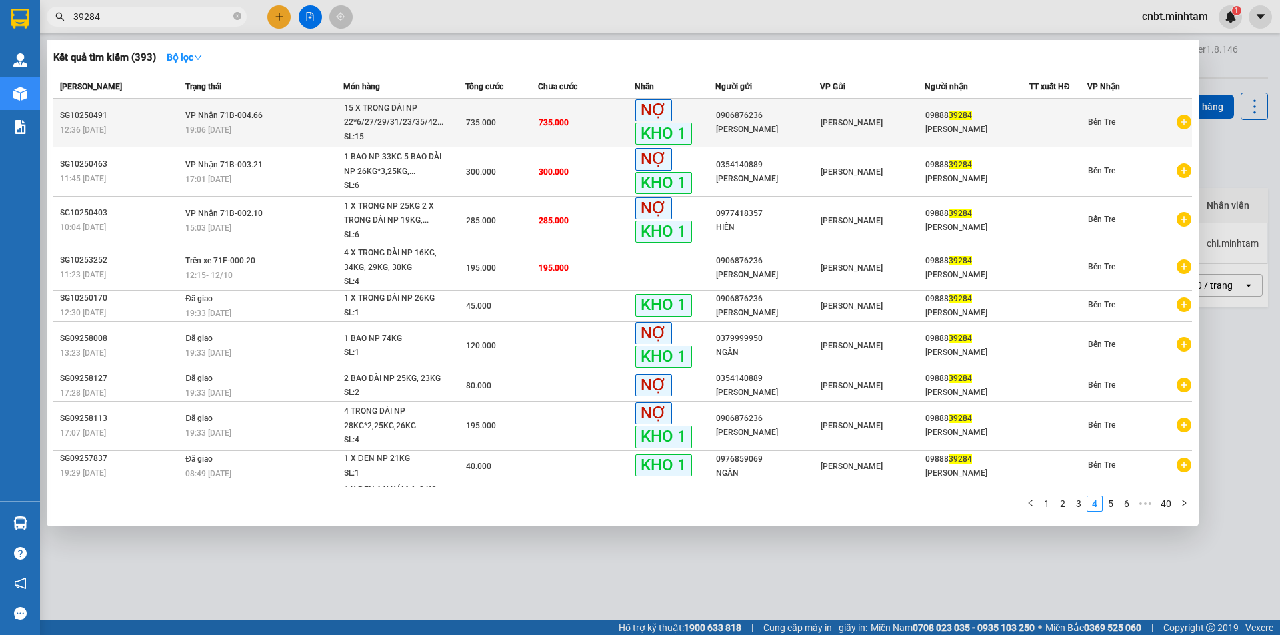
click at [347, 116] on div "15 X TRONG DÀI NP 22*6/27/29/31/23/35/42..." at bounding box center [394, 115] width 100 height 29
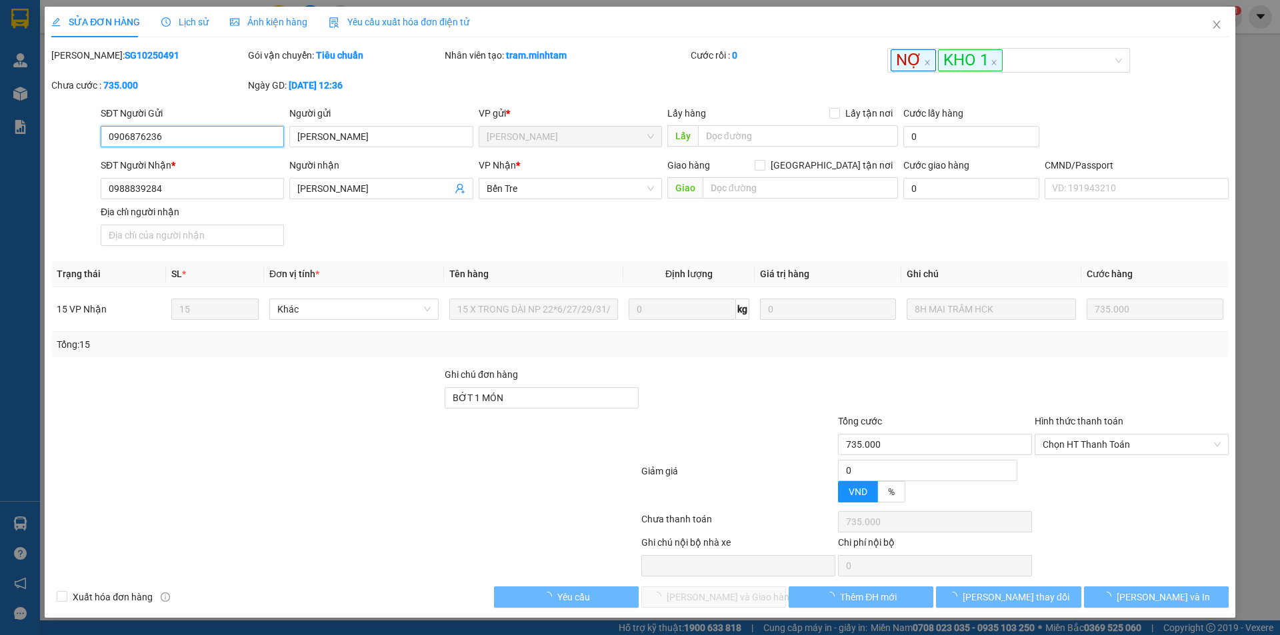
type input "0906876236"
type input "MINH KHANG"
type input "0988839284"
type input "MỸ LINH"
type input "BỚT 1 MÓN"
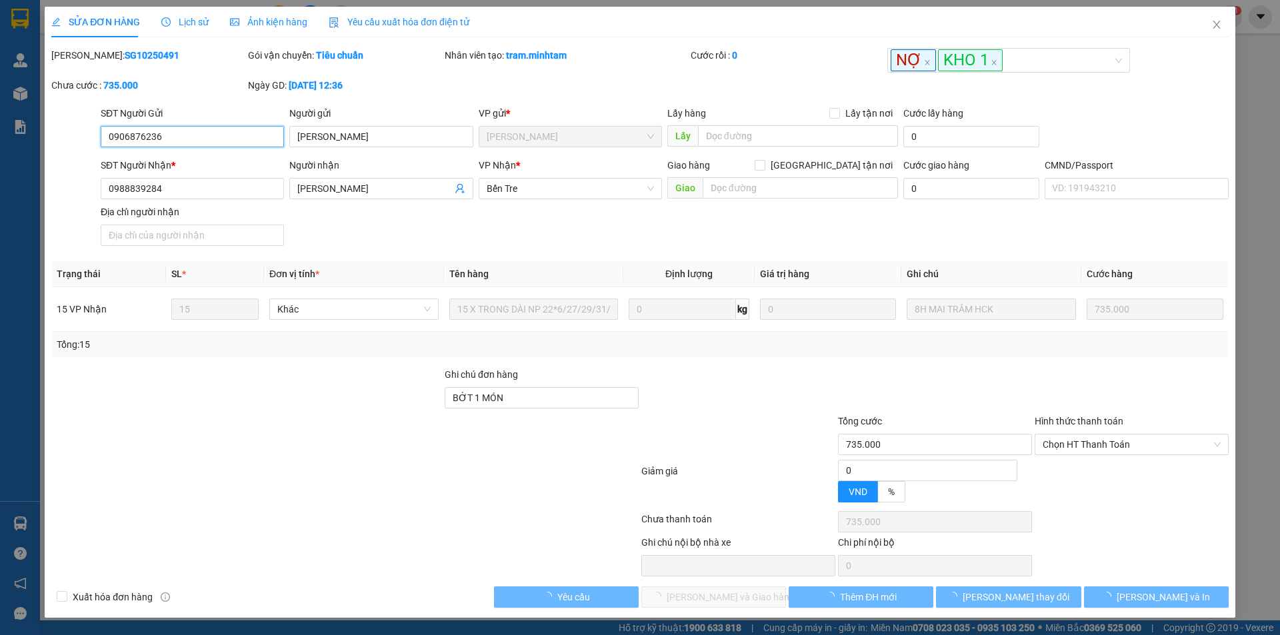
type input "735.000"
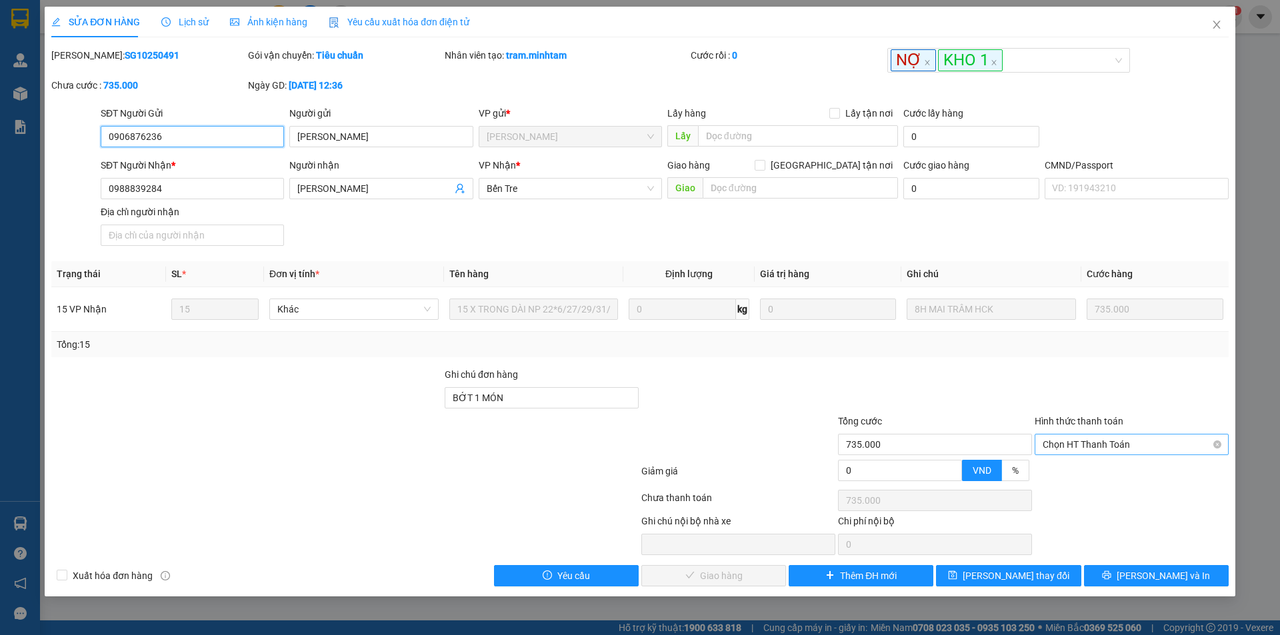
click at [1091, 448] on span "Chọn HT Thanh Toán" at bounding box center [1131, 445] width 178 height 20
click at [1092, 469] on div "Tại văn phòng" at bounding box center [1131, 471] width 178 height 15
type input "0"
click at [743, 574] on span "Lưu và Giao hàng" at bounding box center [731, 576] width 128 height 15
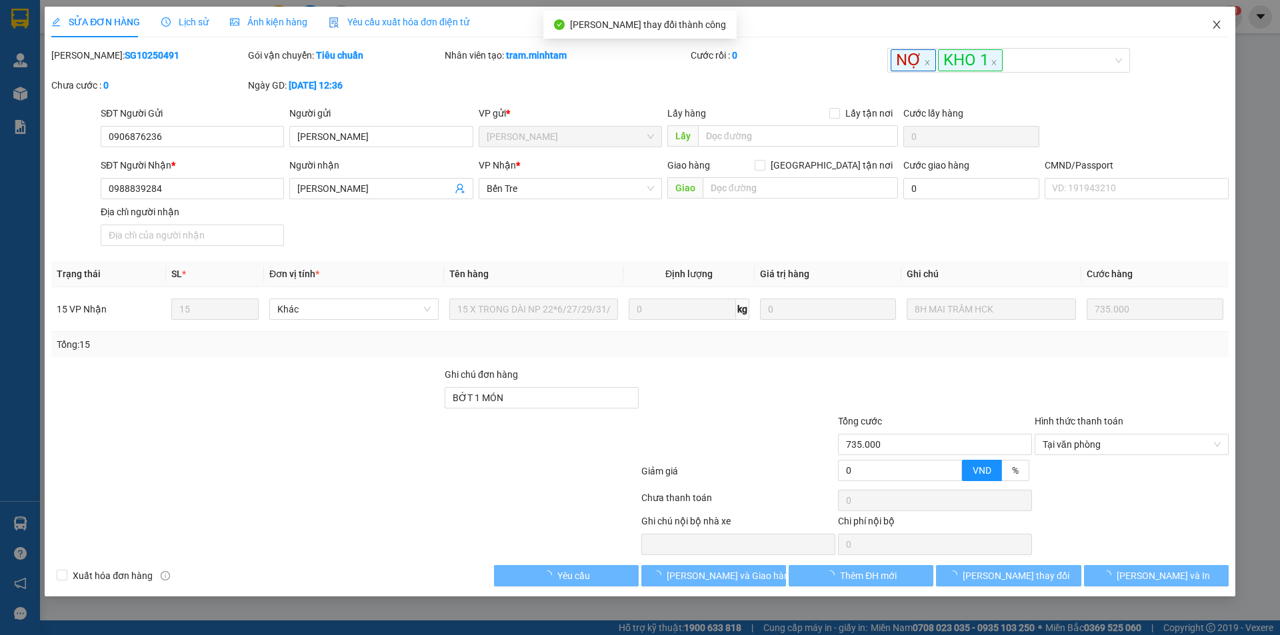
drag, startPoint x: 1211, startPoint y: 23, endPoint x: 181, endPoint y: 32, distance: 1029.9
click at [1212, 23] on icon "close" at bounding box center [1216, 24] width 11 height 11
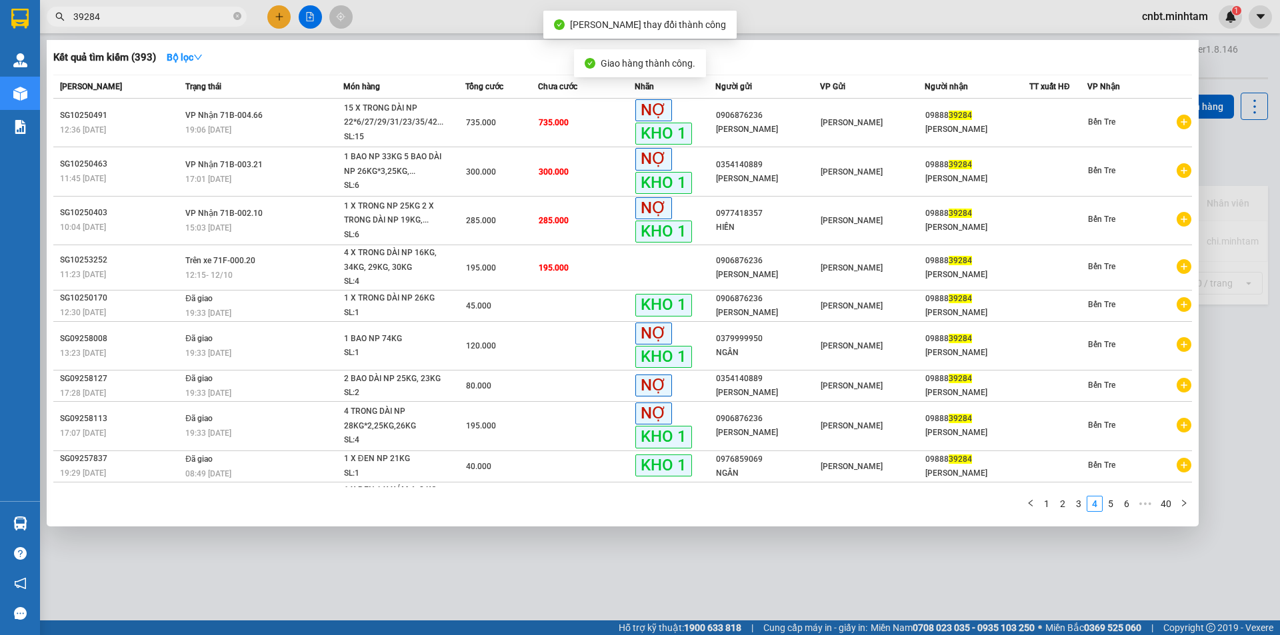
click at [171, 17] on input "39284" at bounding box center [151, 16] width 157 height 15
type input "39284"
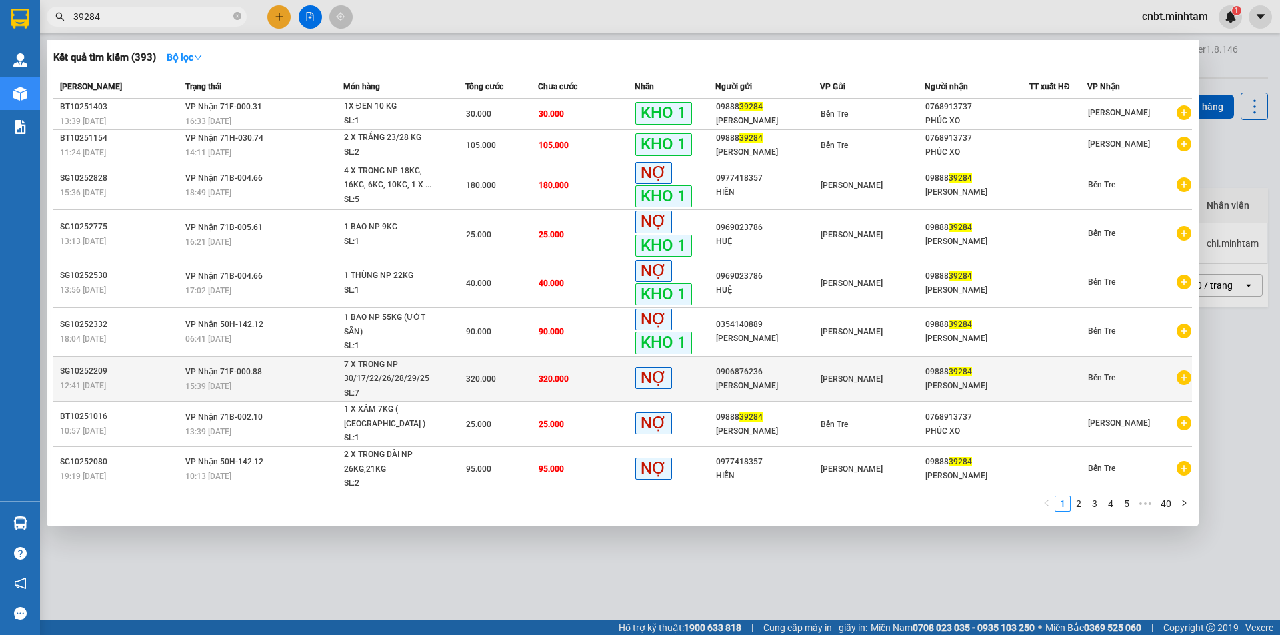
scroll to position [23, 0]
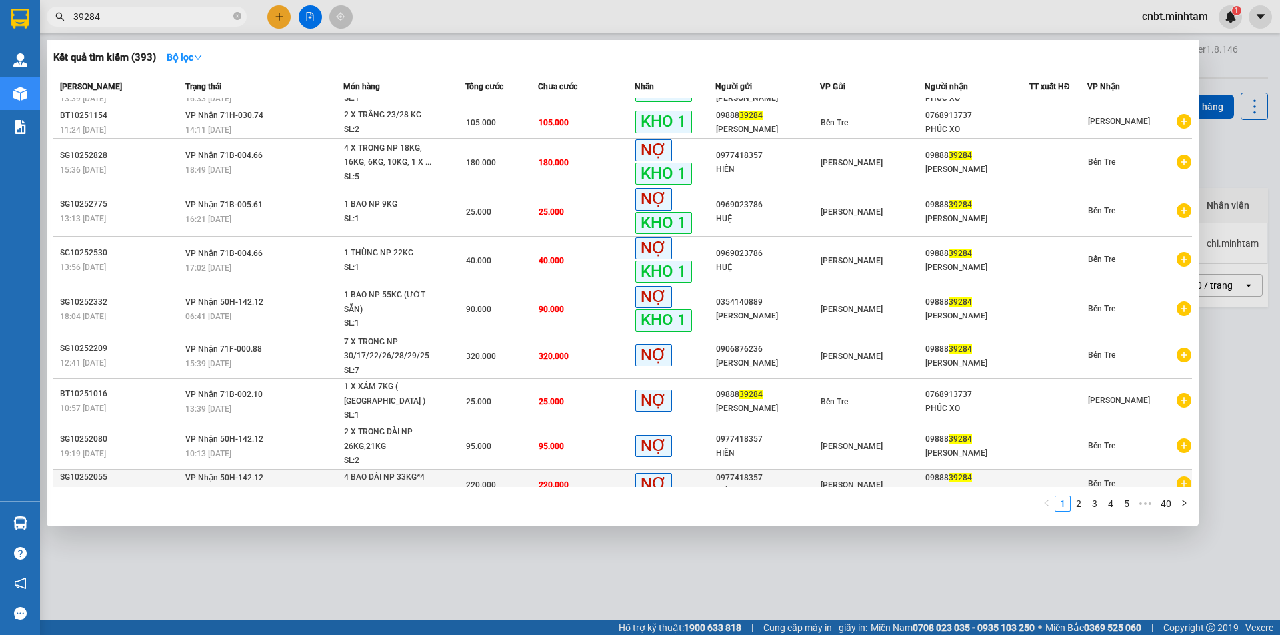
click at [489, 481] on span "220.000" at bounding box center [481, 485] width 30 height 9
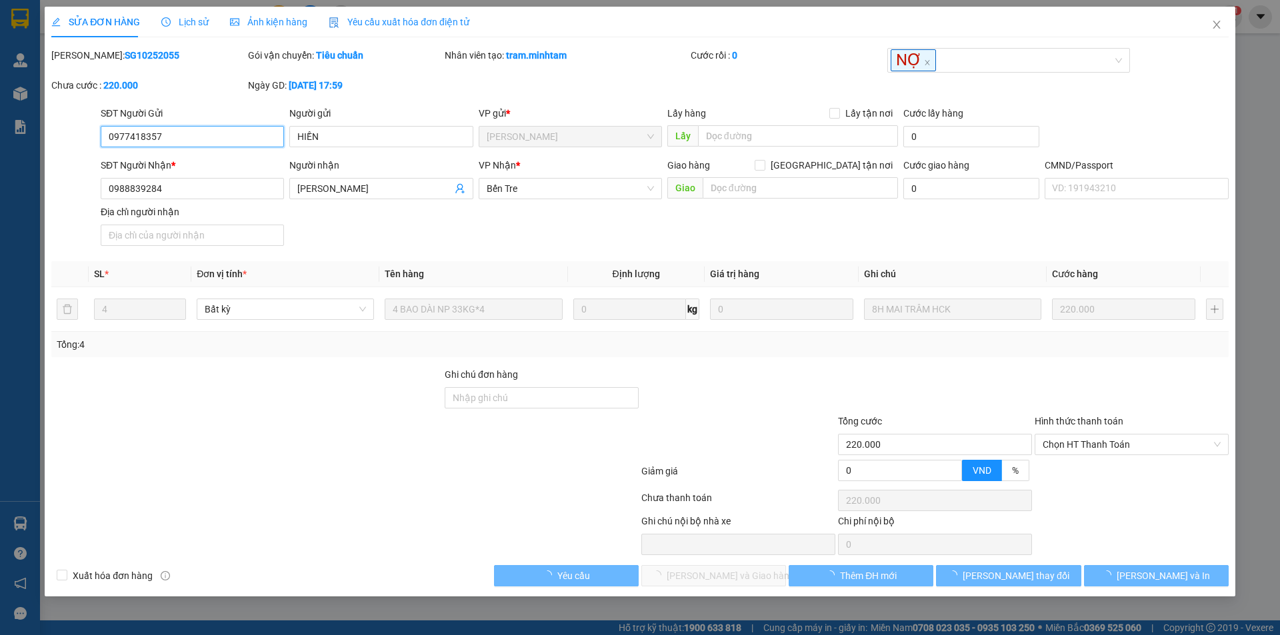
click at [1106, 445] on span "Chọn HT Thanh Toán" at bounding box center [1131, 445] width 178 height 20
type input "0977418357"
type input "HIỀN"
type input "0988839284"
type input "MỸ LINH"
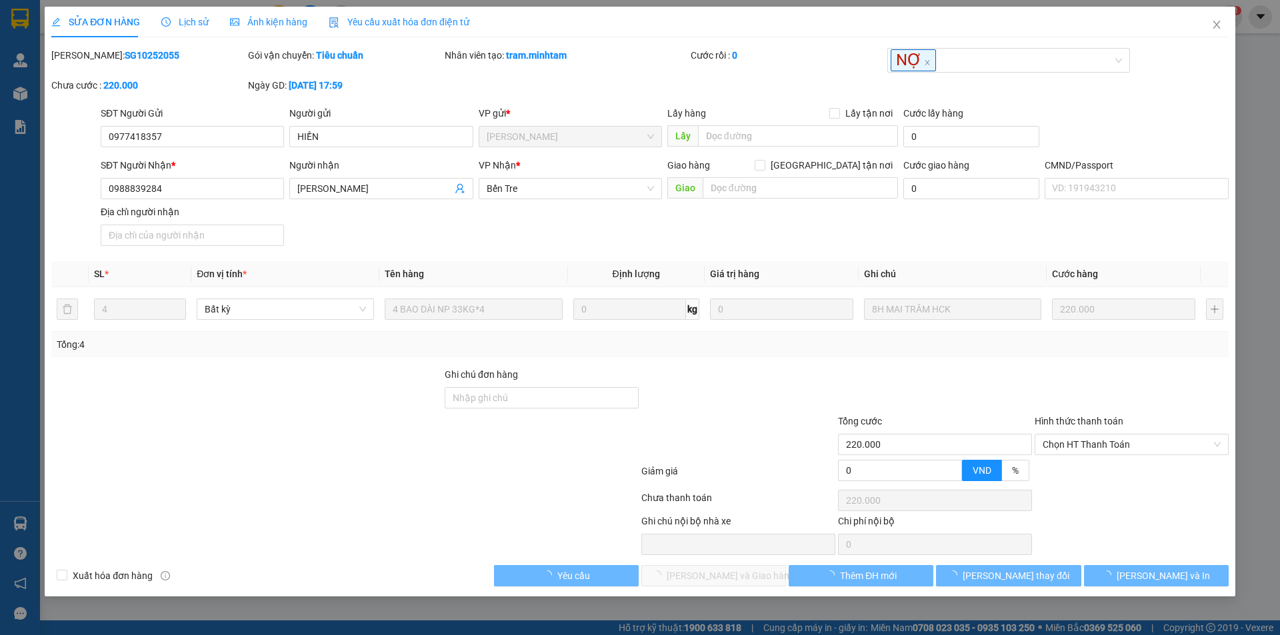
type input "220.000"
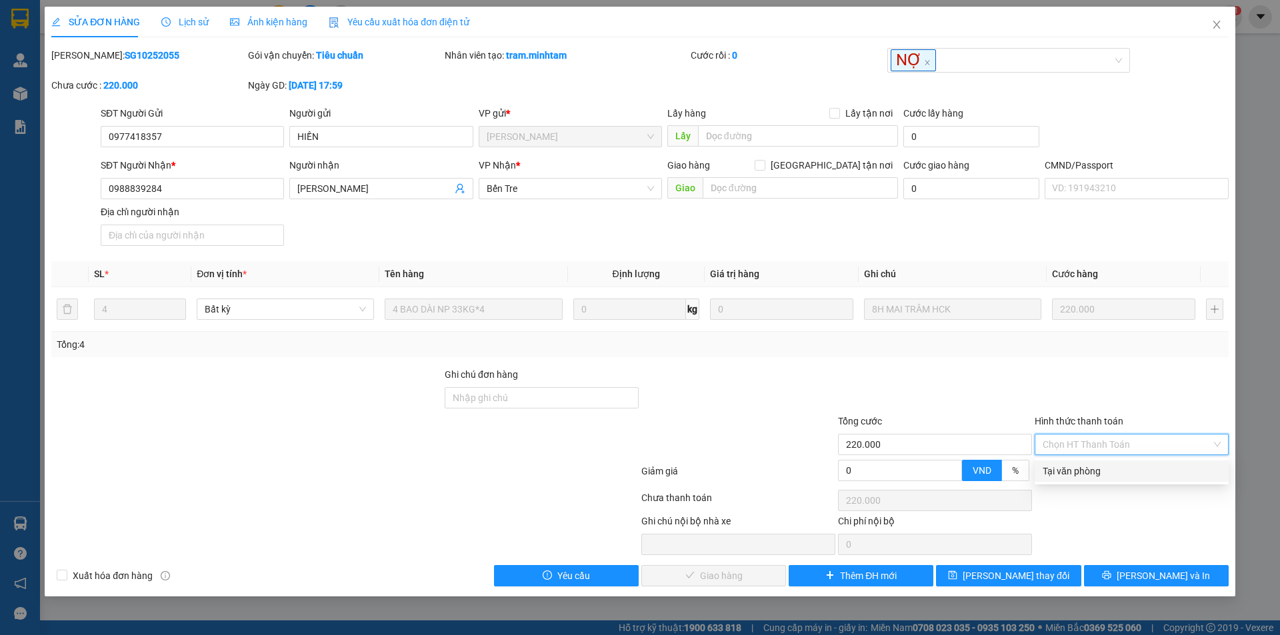
click at [1098, 477] on div "Tại văn phòng" at bounding box center [1131, 471] width 178 height 15
type input "0"
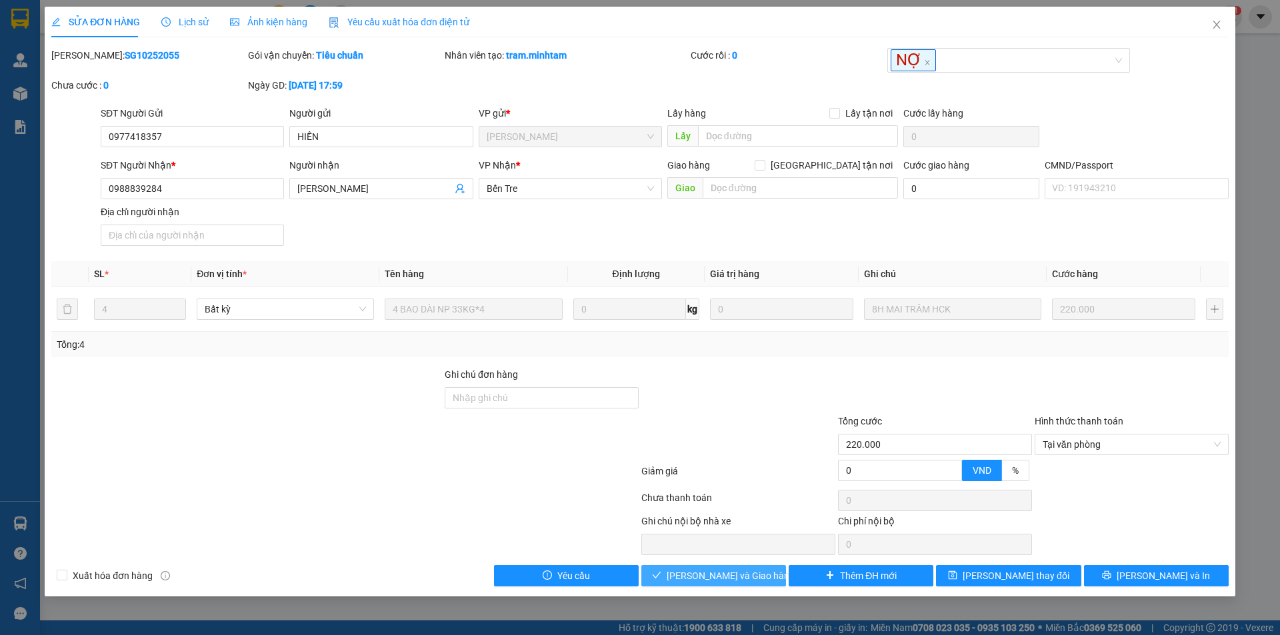
click at [741, 574] on span "Lưu và Giao hàng" at bounding box center [731, 576] width 128 height 15
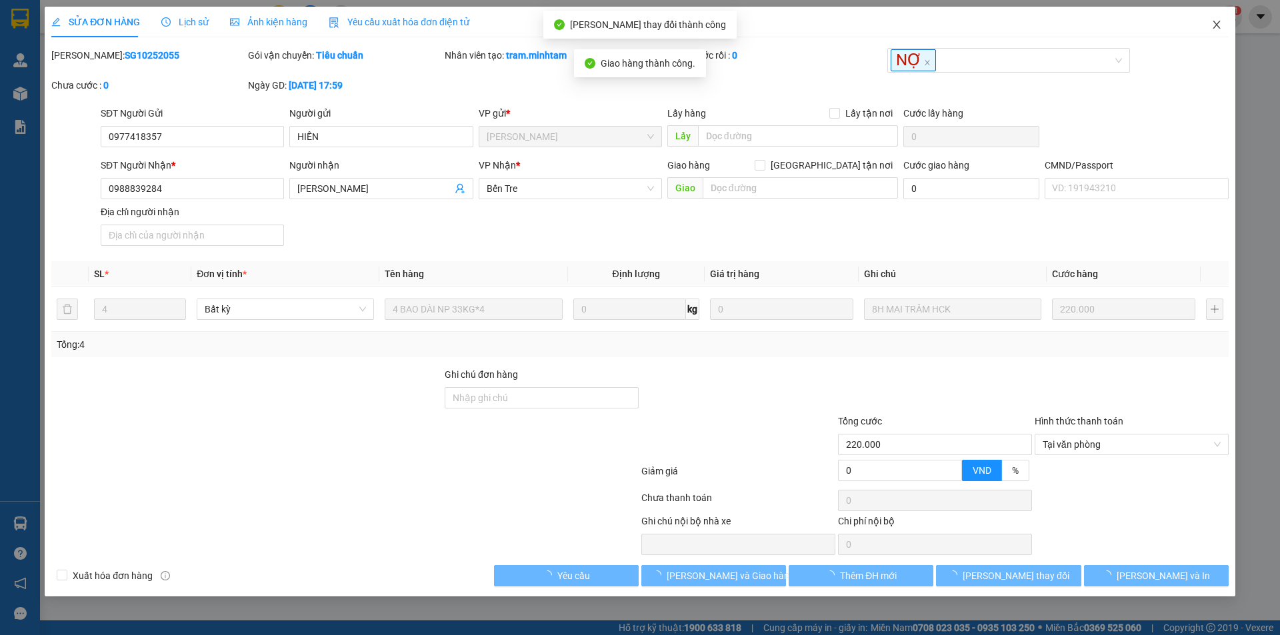
click at [1211, 24] on icon "close" at bounding box center [1216, 24] width 11 height 11
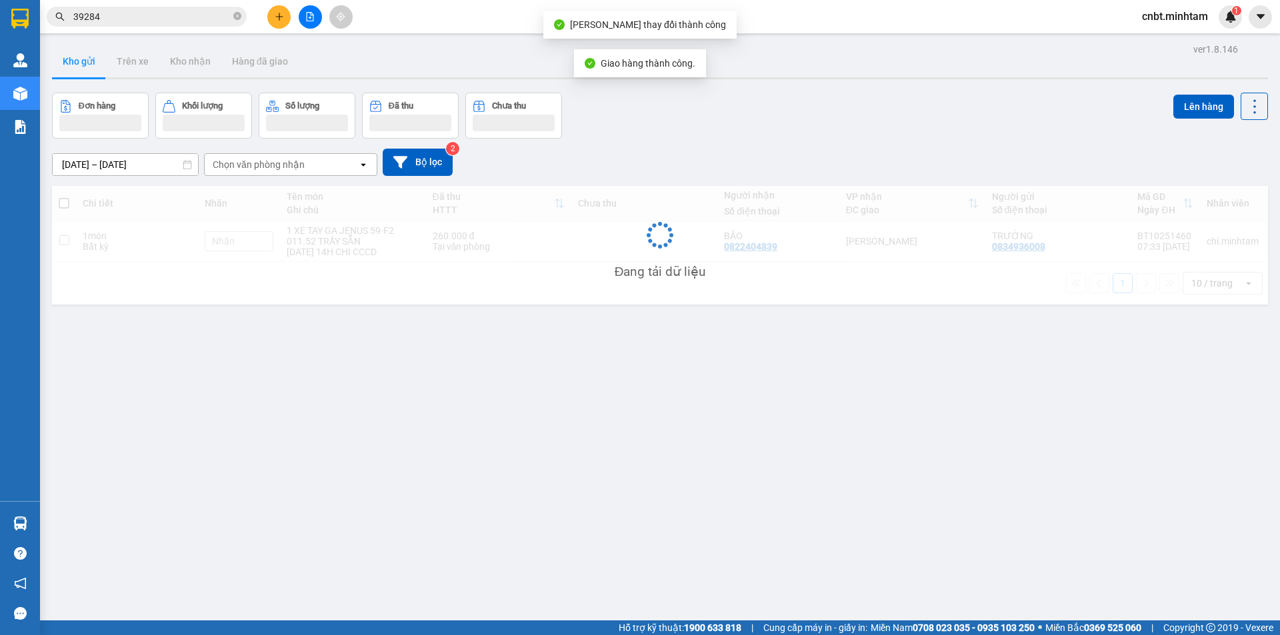
click at [133, 18] on input "39284" at bounding box center [151, 16] width 157 height 15
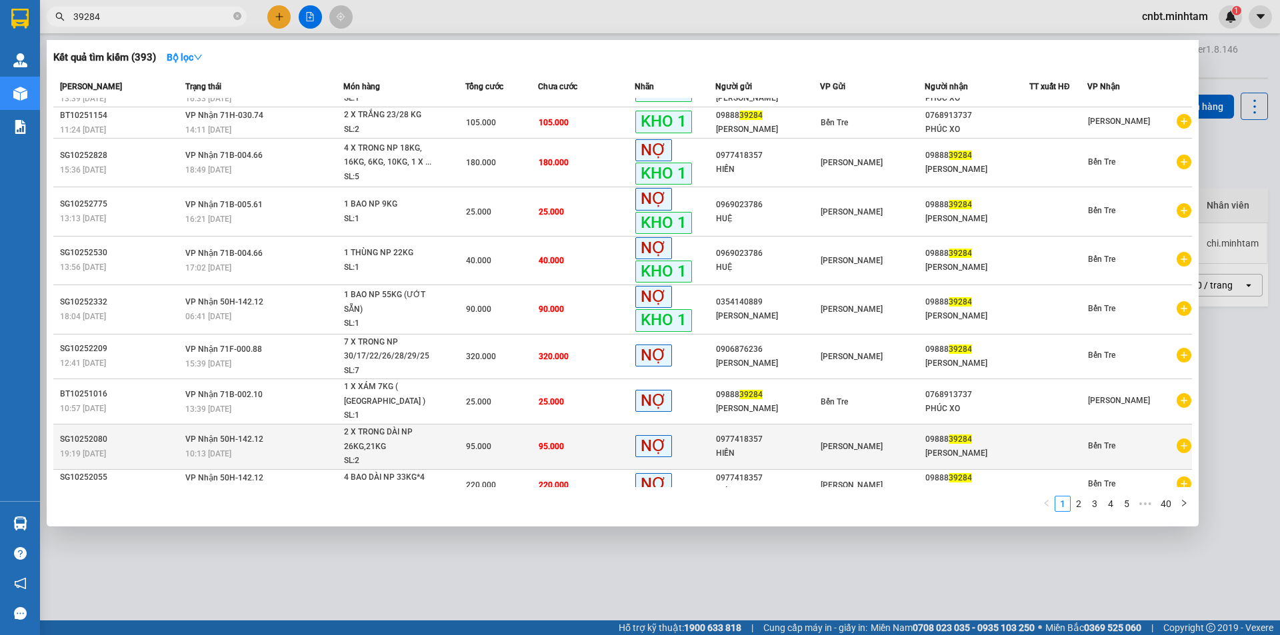
click at [490, 439] on div "95.000" at bounding box center [501, 446] width 71 height 15
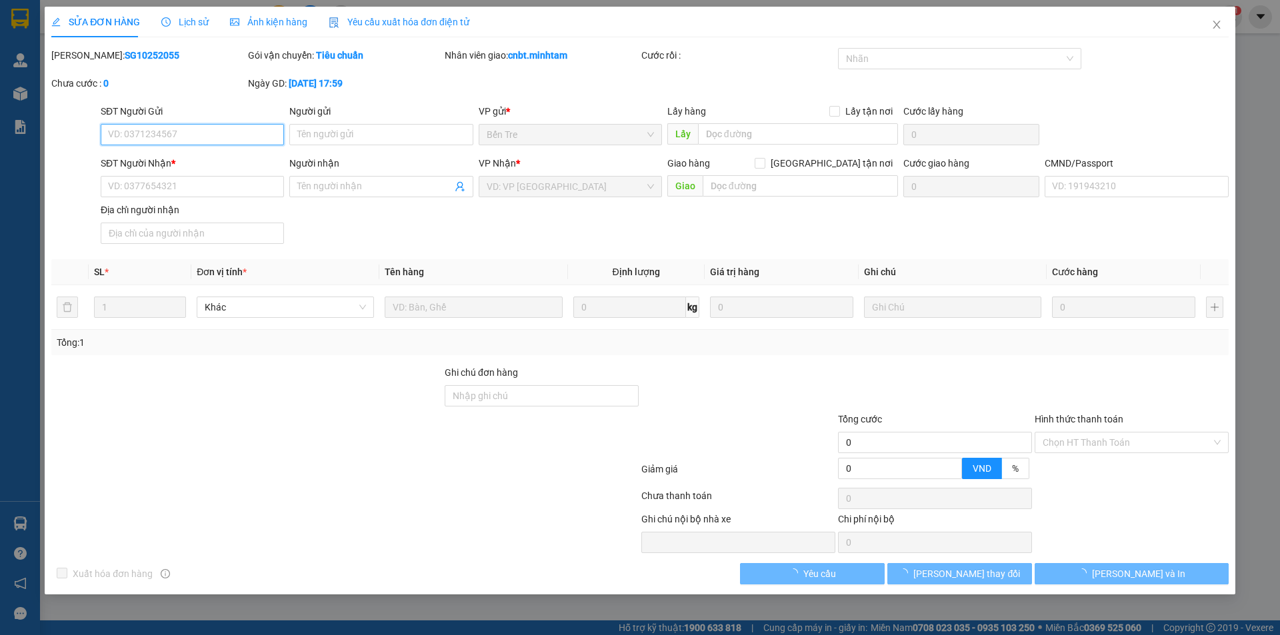
type input "0977418357"
type input "HIỀN"
type input "0988839284"
type input "MỸ LINH"
type input "95.000"
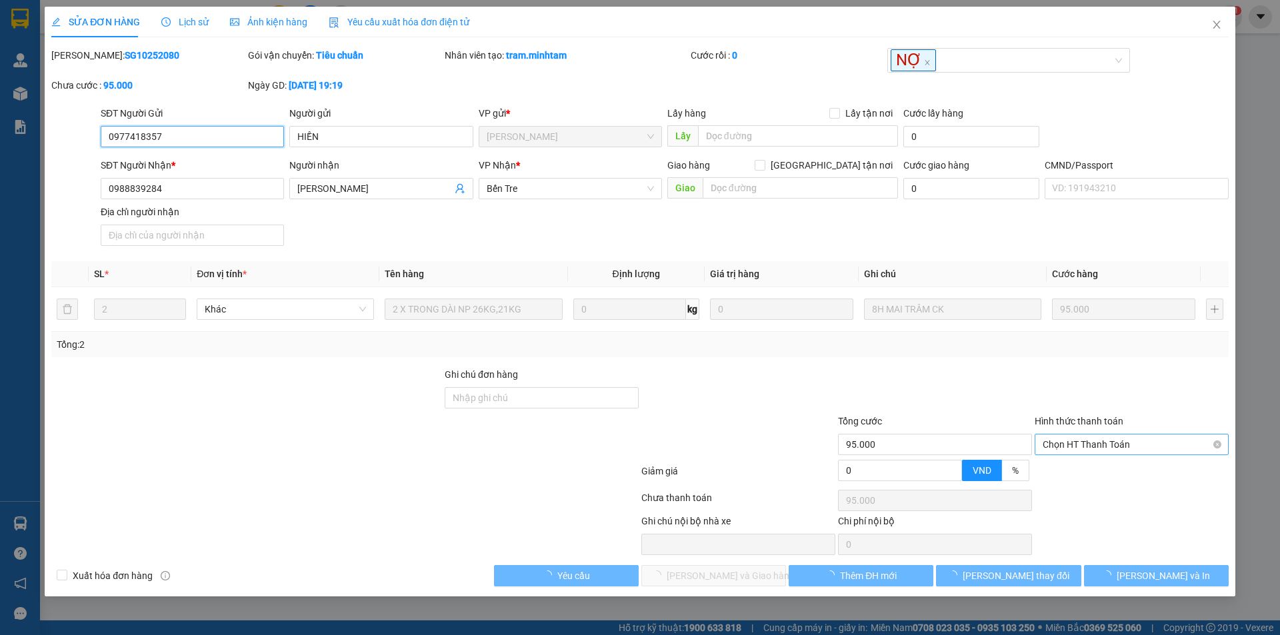
click at [1082, 443] on span "Chọn HT Thanh Toán" at bounding box center [1131, 445] width 178 height 20
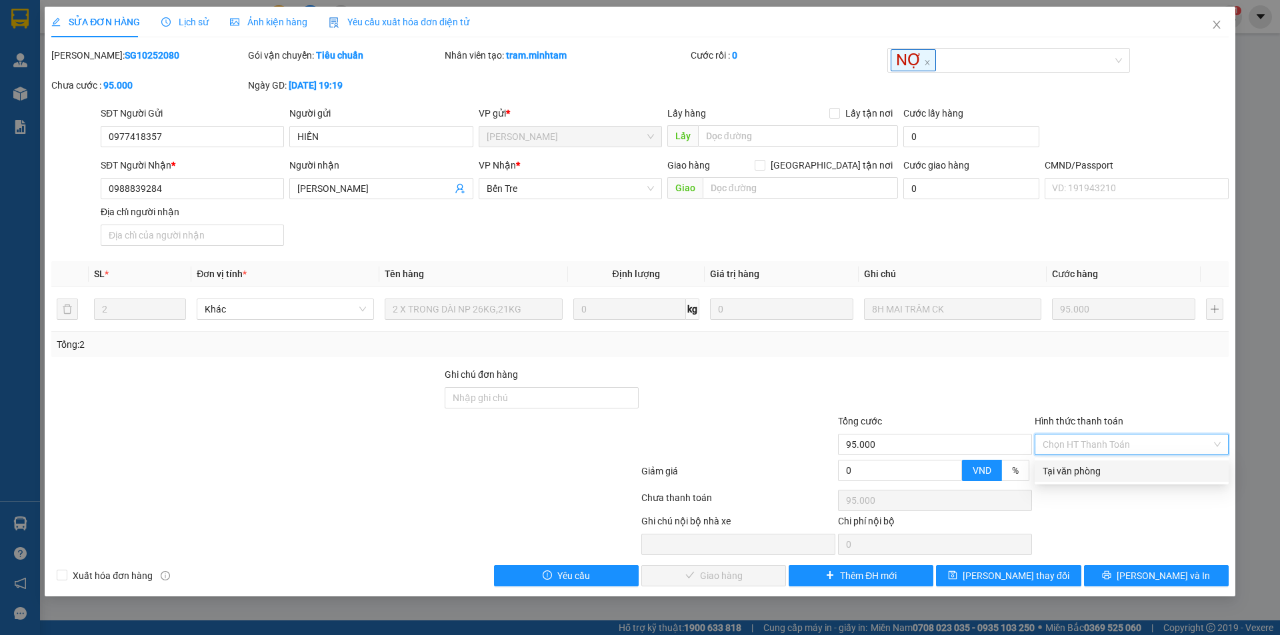
click at [1077, 467] on div "Tại văn phòng" at bounding box center [1131, 471] width 178 height 15
type input "0"
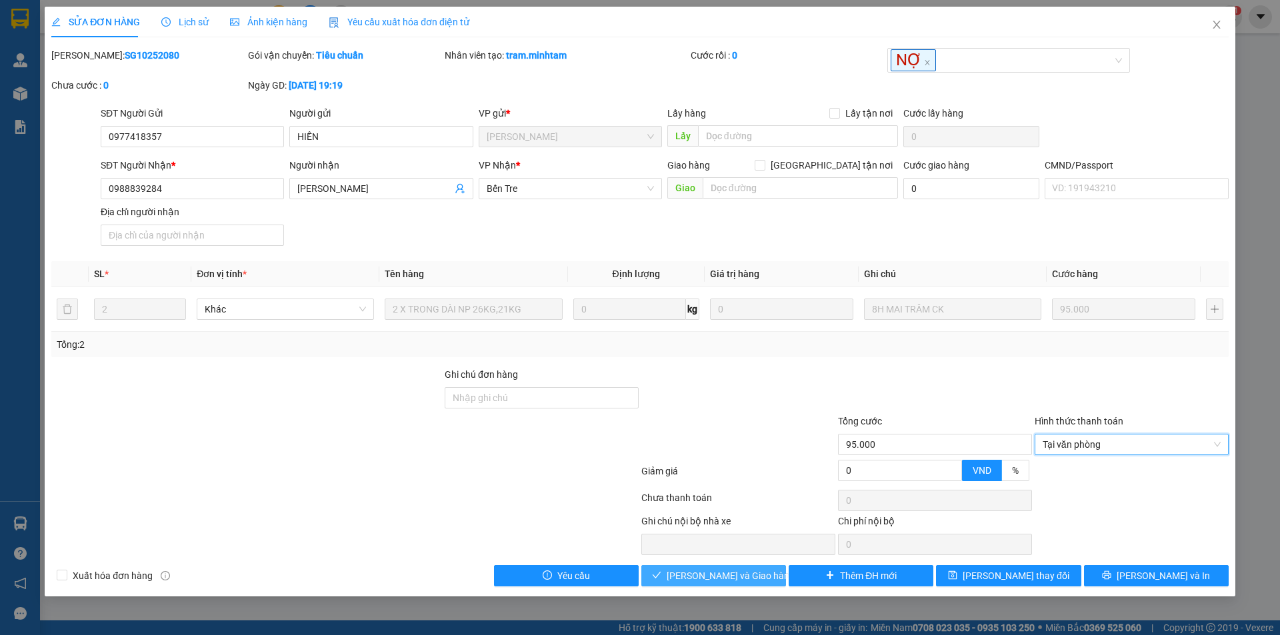
click at [733, 581] on span "Lưu và Giao hàng" at bounding box center [731, 576] width 128 height 15
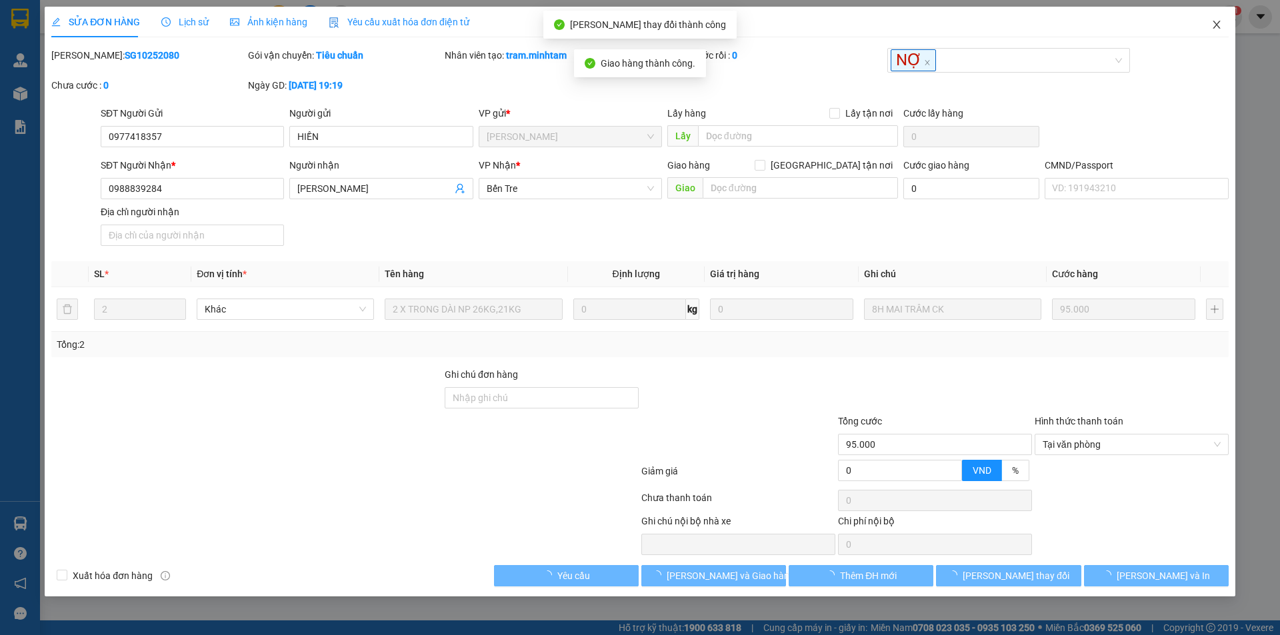
click at [1216, 27] on icon "close" at bounding box center [1216, 24] width 11 height 11
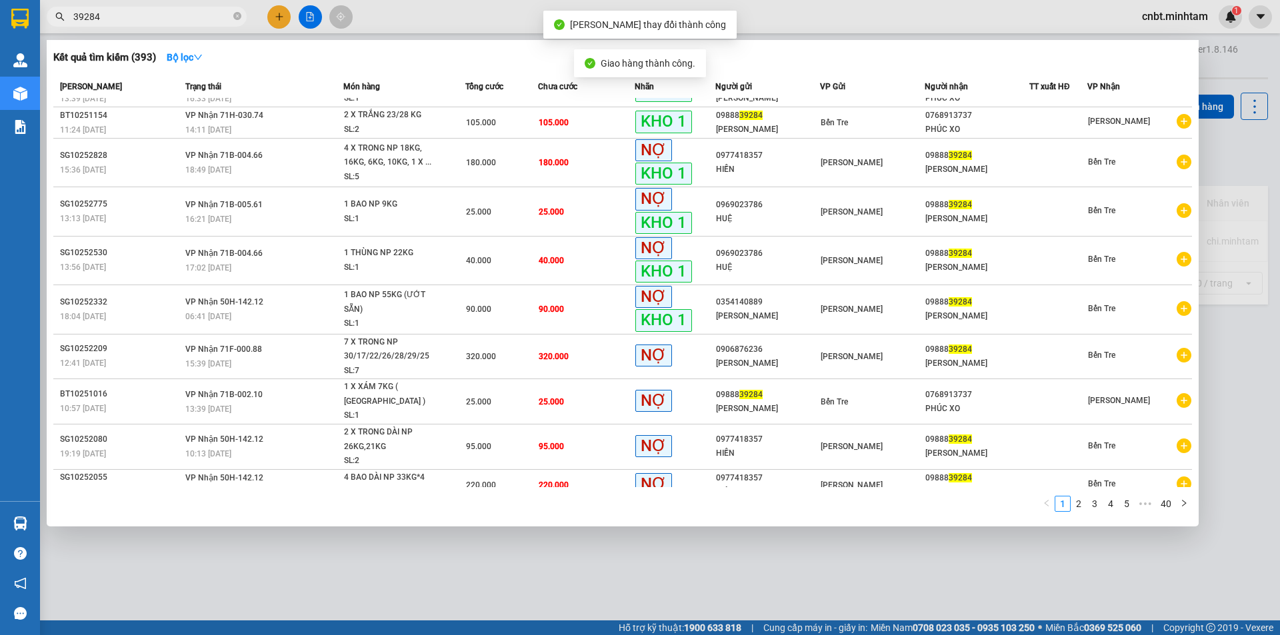
click at [195, 15] on input "39284" at bounding box center [151, 16] width 157 height 15
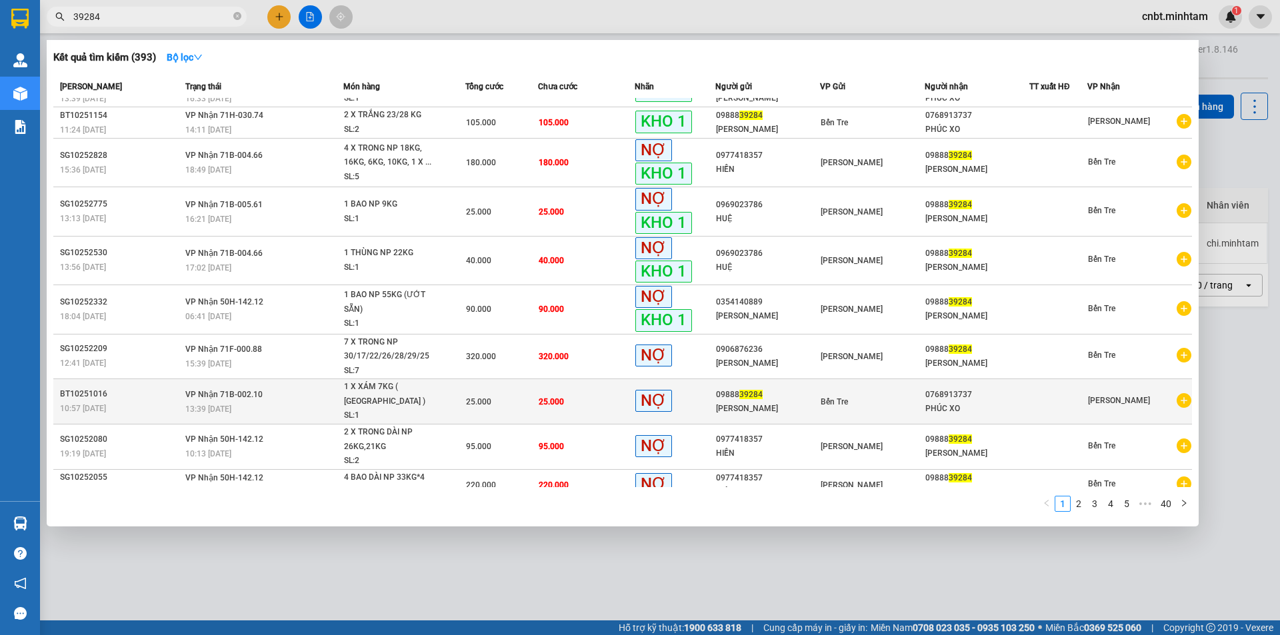
click at [589, 394] on td "25.000" at bounding box center [586, 401] width 97 height 45
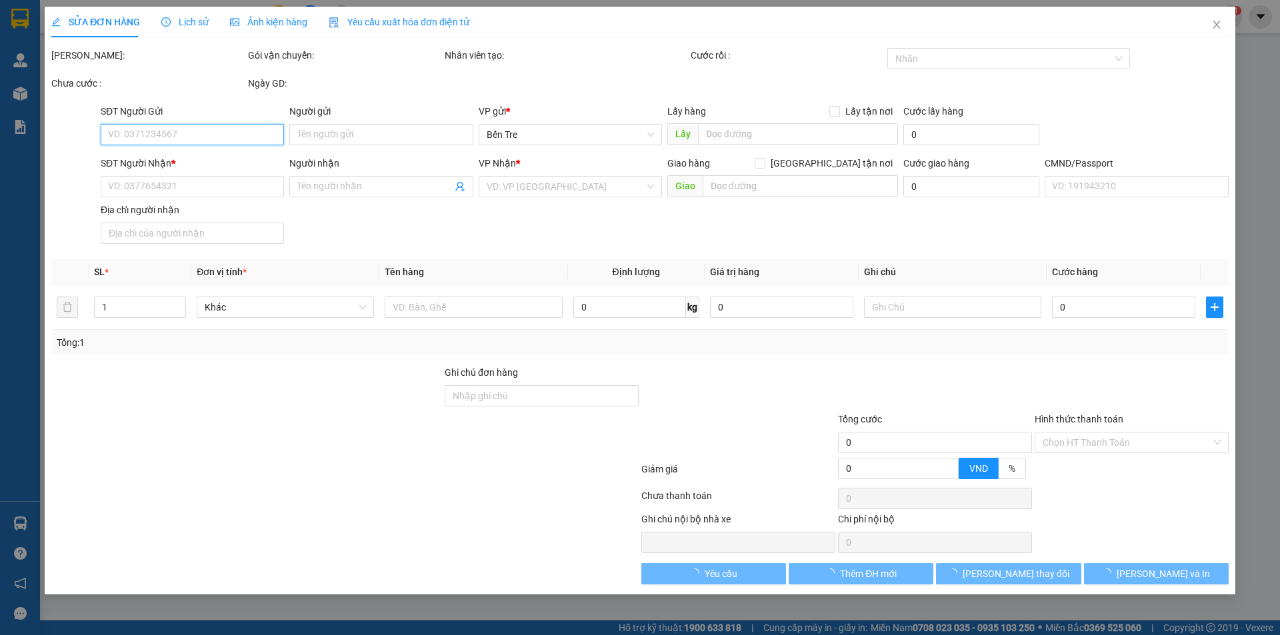
type input "0988839284"
type input "MỸ LINH"
type input "0768913737"
type input "PHÚC XO"
type input "GIAO R"
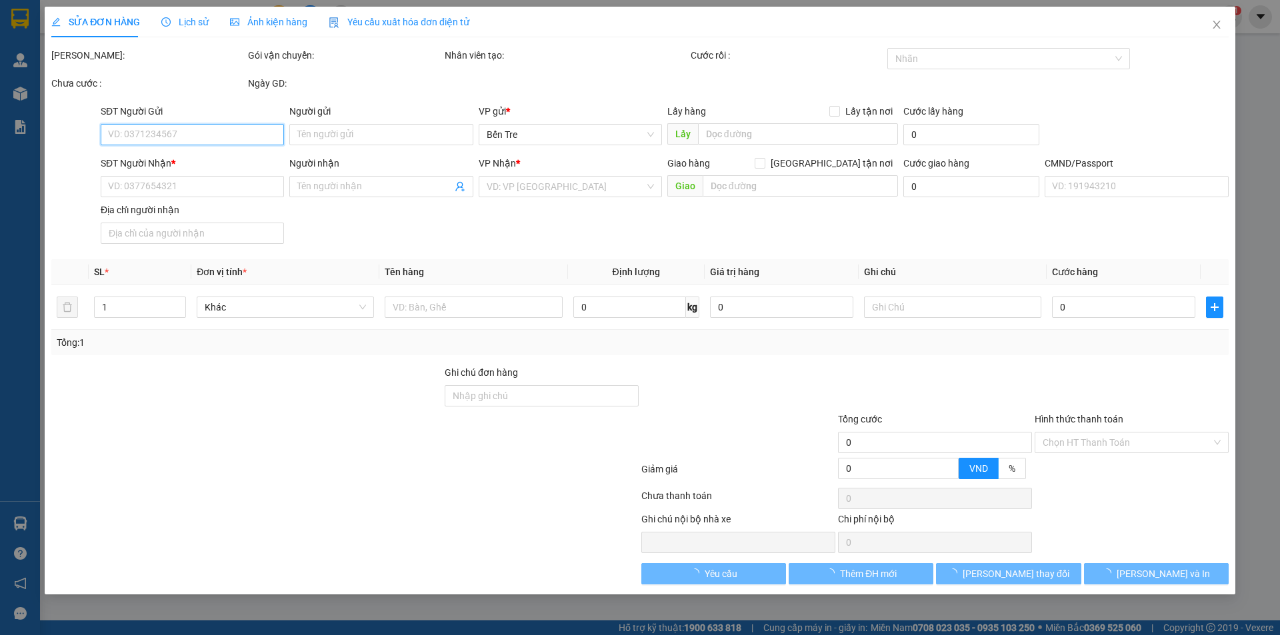
type input "25.000"
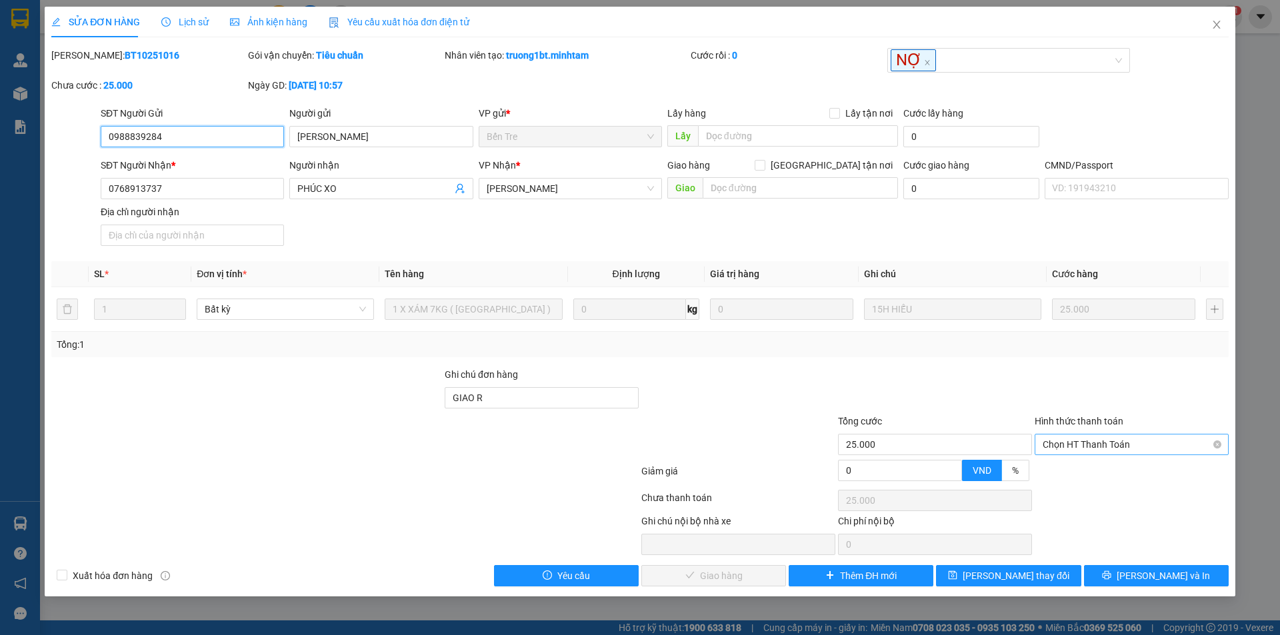
click at [1093, 444] on span "Chọn HT Thanh Toán" at bounding box center [1131, 445] width 178 height 20
click at [1088, 469] on div "Tại văn phòng" at bounding box center [1131, 471] width 178 height 15
type input "0"
click at [688, 573] on span "Lưu và Giao hàng" at bounding box center [731, 576] width 128 height 15
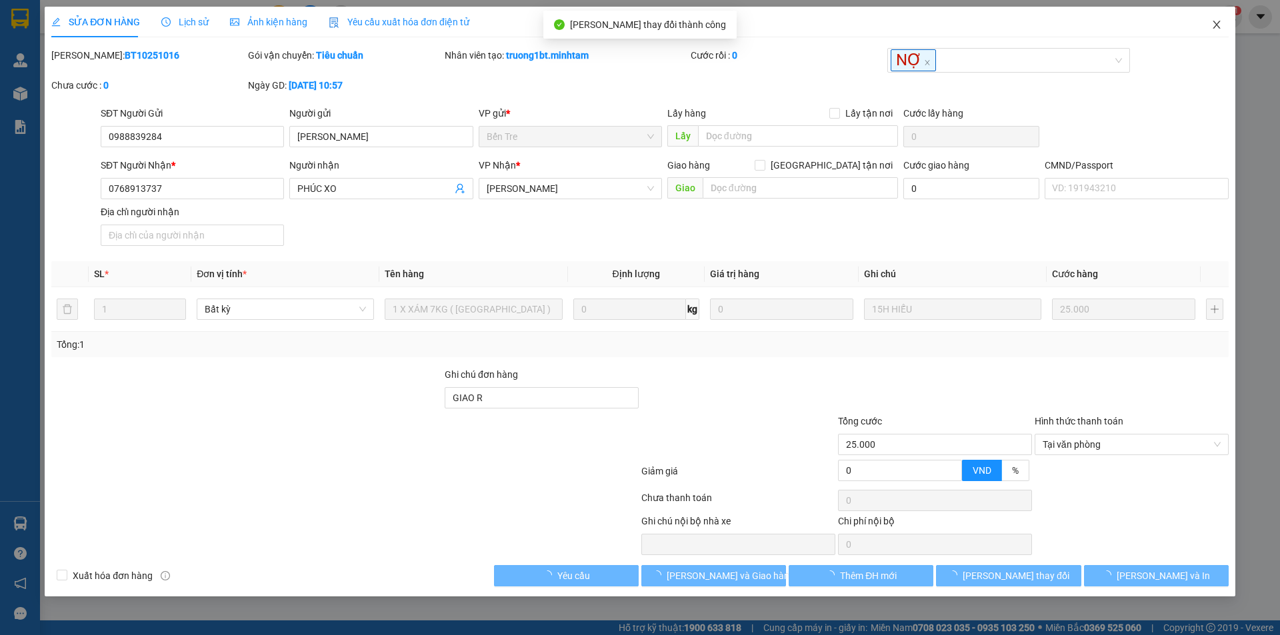
click at [1221, 23] on icon "close" at bounding box center [1216, 24] width 11 height 11
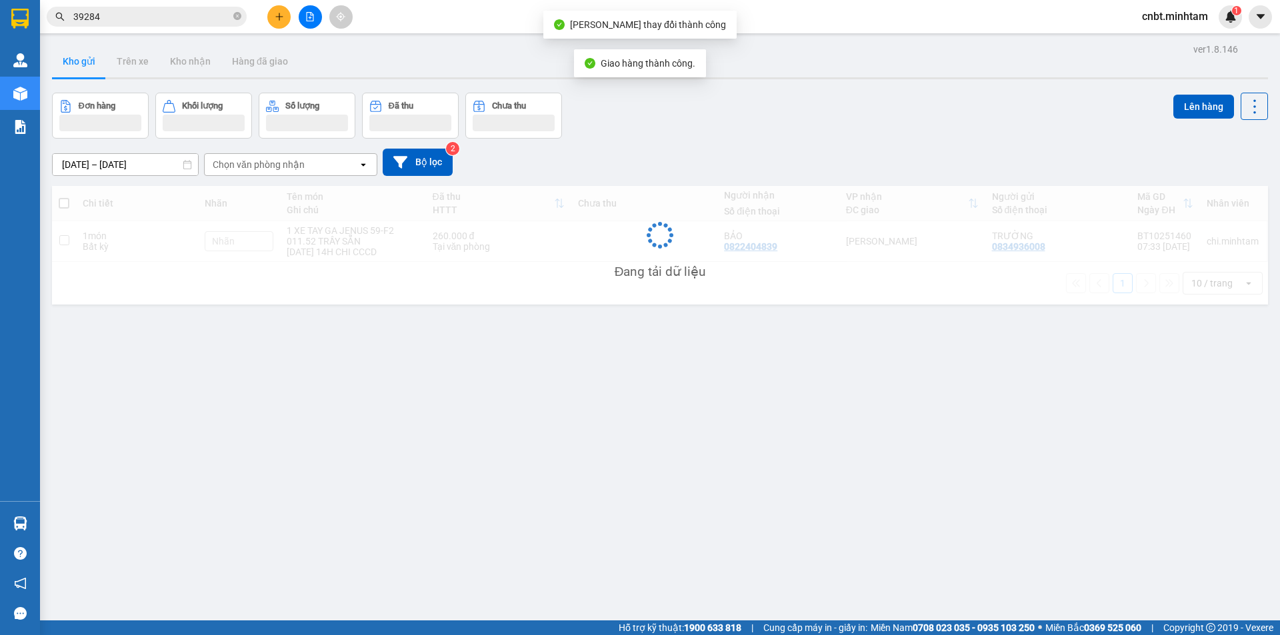
click at [159, 17] on input "39284" at bounding box center [151, 16] width 157 height 15
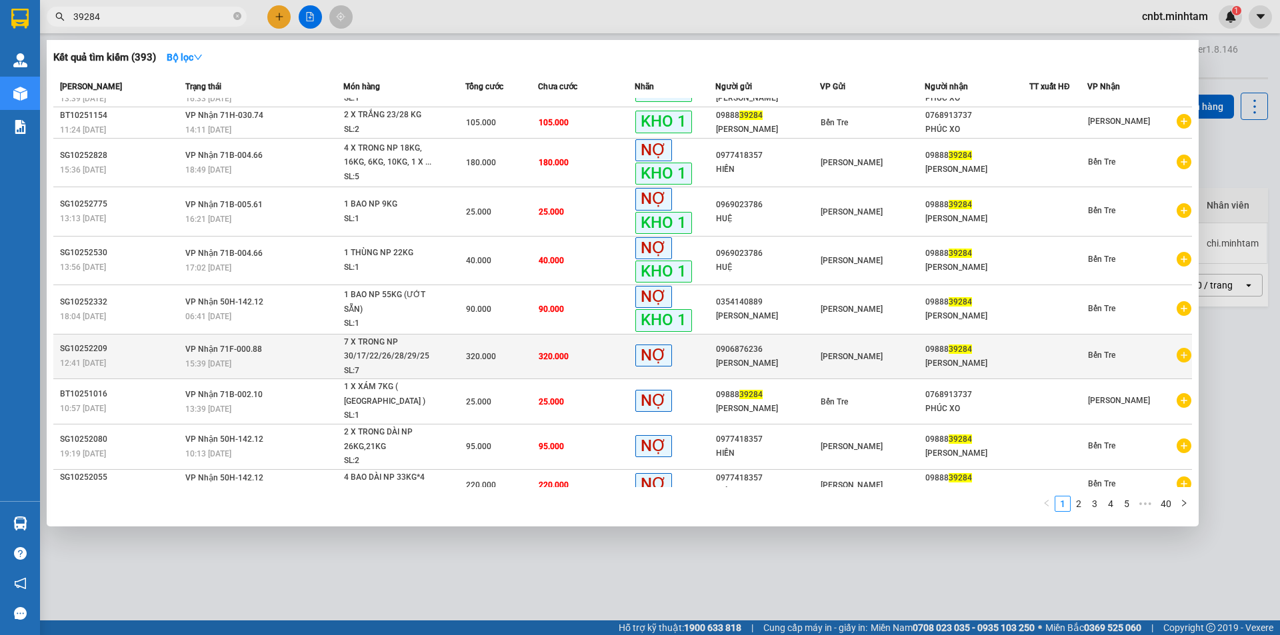
click at [544, 347] on td "320.000" at bounding box center [586, 356] width 97 height 45
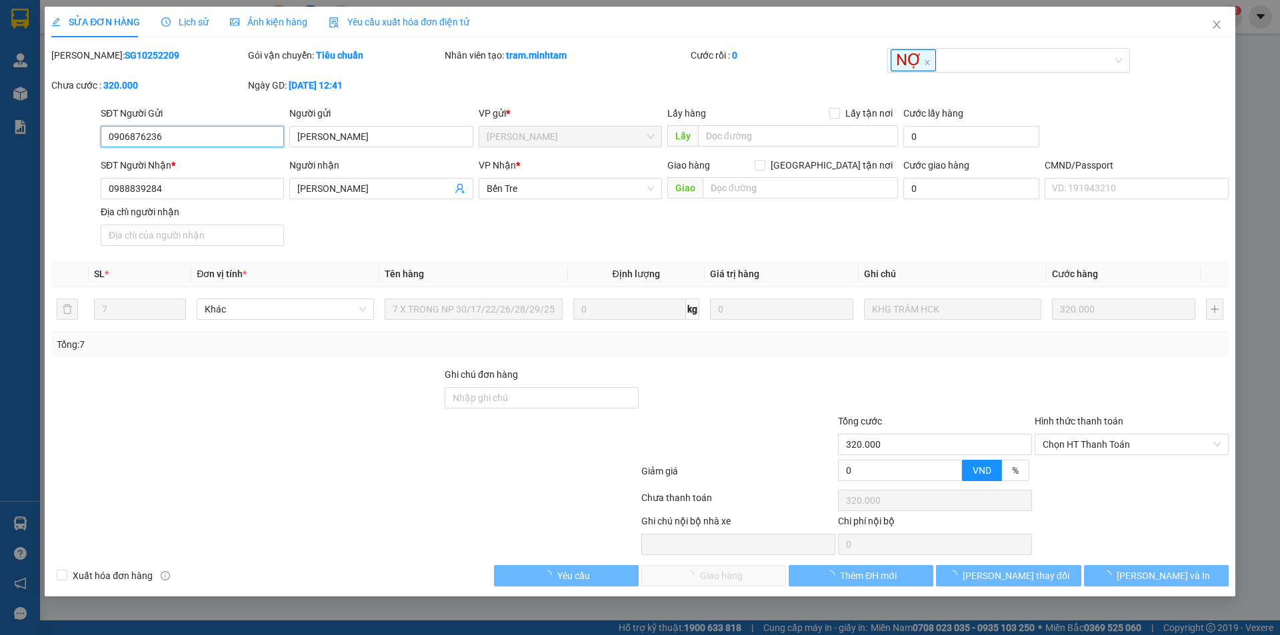
type input "0906876236"
type input "MINH KHANG"
type input "0988839284"
type input "MỸ LINH"
type input "320.000"
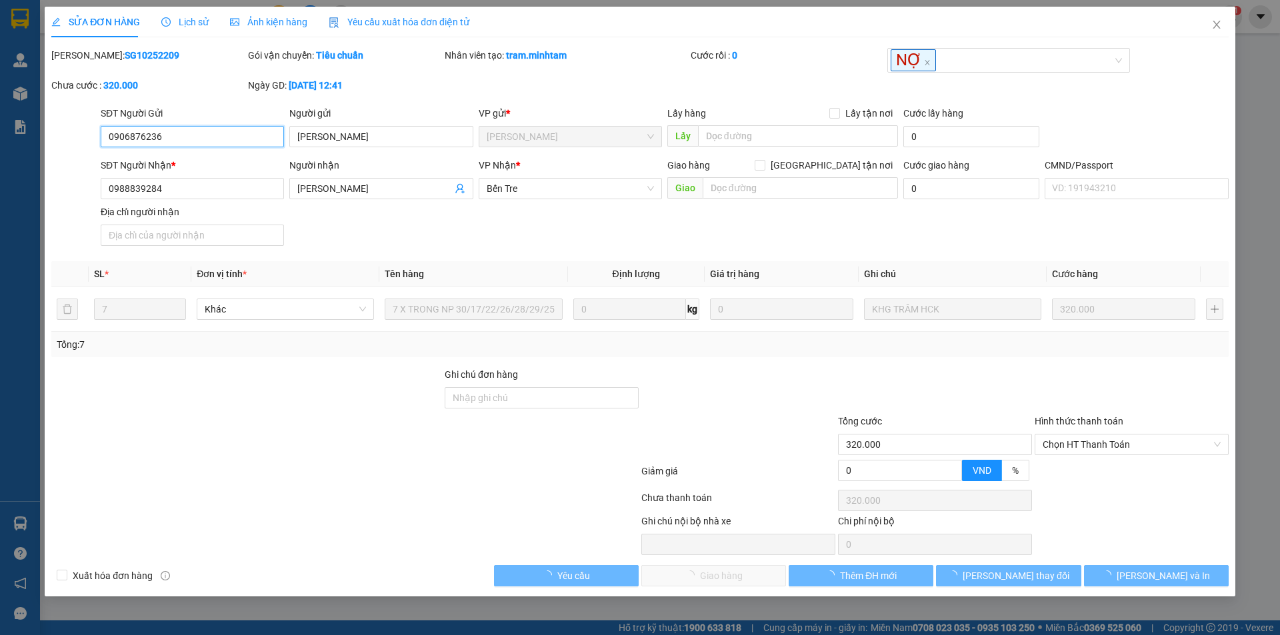
click at [1108, 447] on span "Chọn HT Thanh Toán" at bounding box center [1131, 445] width 178 height 20
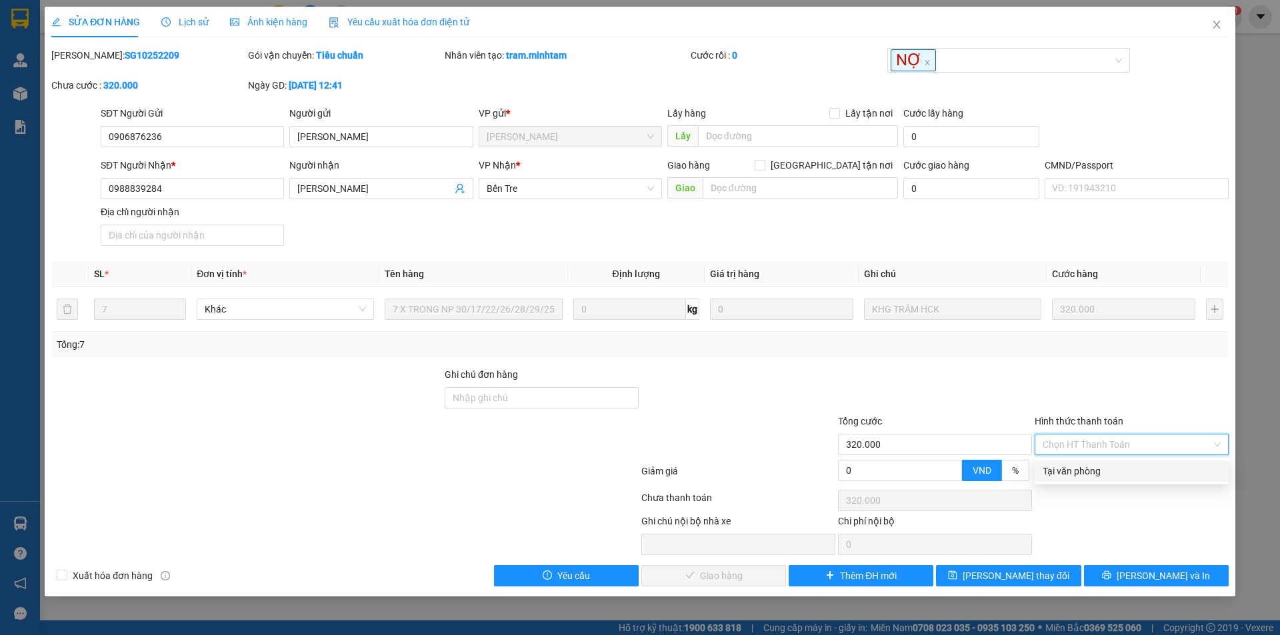
click at [1079, 474] on div "Tại văn phòng" at bounding box center [1131, 471] width 178 height 15
type input "0"
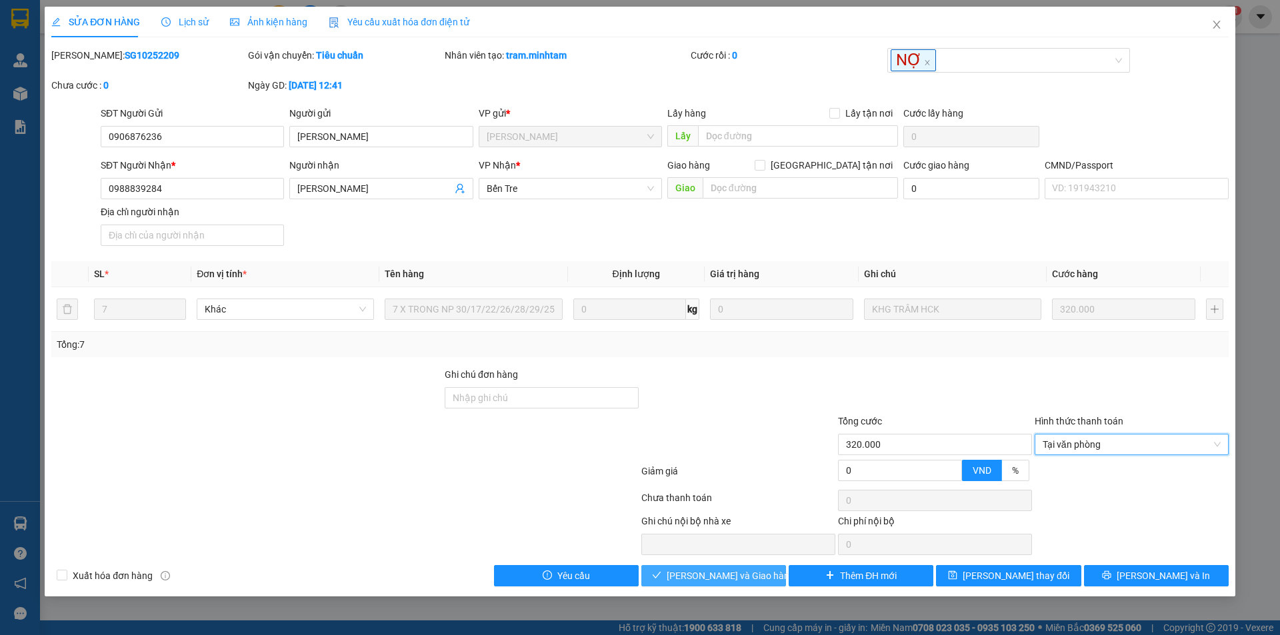
click at [687, 577] on span "Lưu và Giao hàng" at bounding box center [731, 576] width 128 height 15
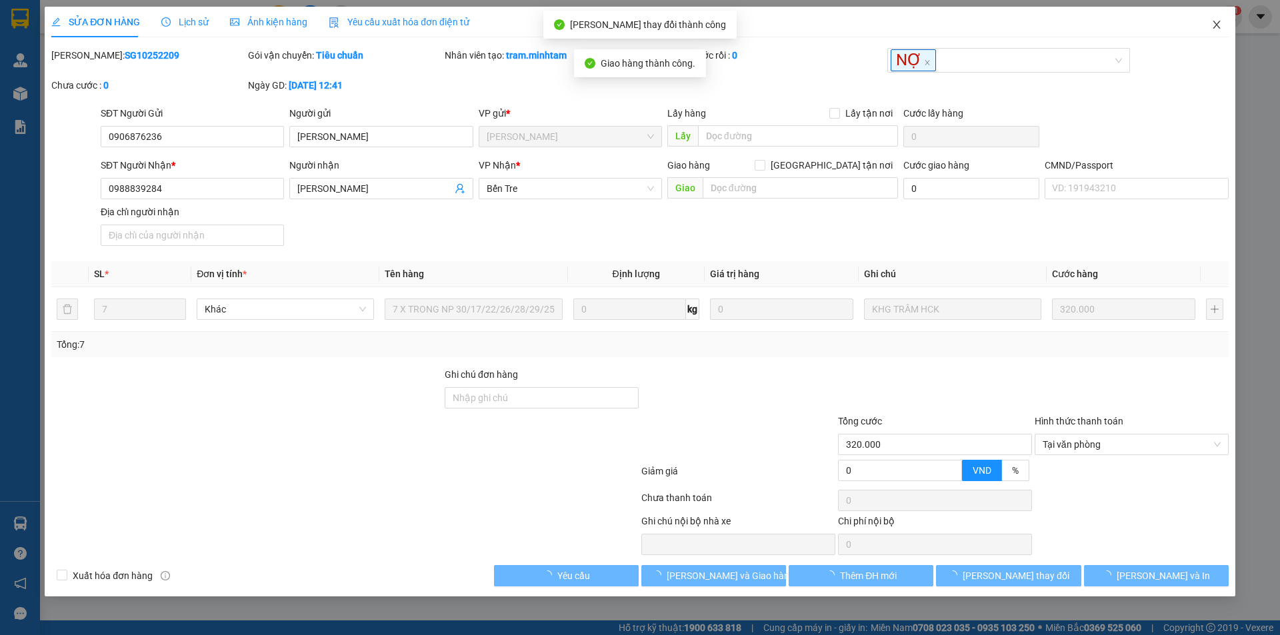
click at [1216, 16] on span "Close" at bounding box center [1216, 25] width 37 height 37
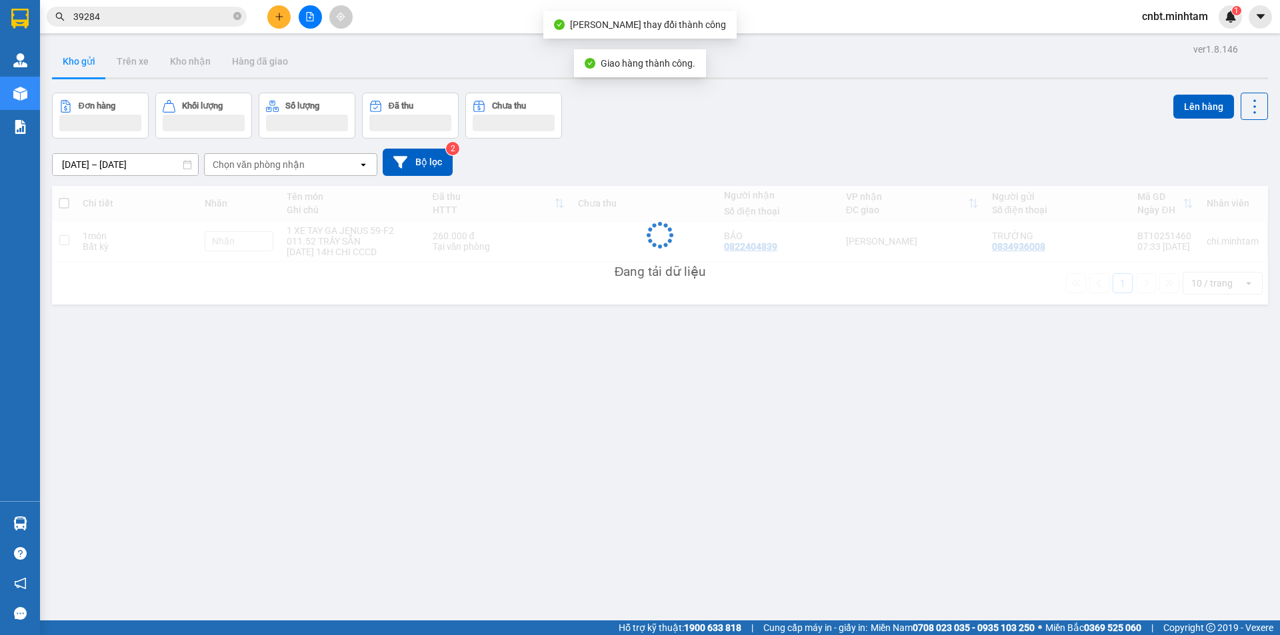
click at [197, 21] on input "39284" at bounding box center [151, 16] width 157 height 15
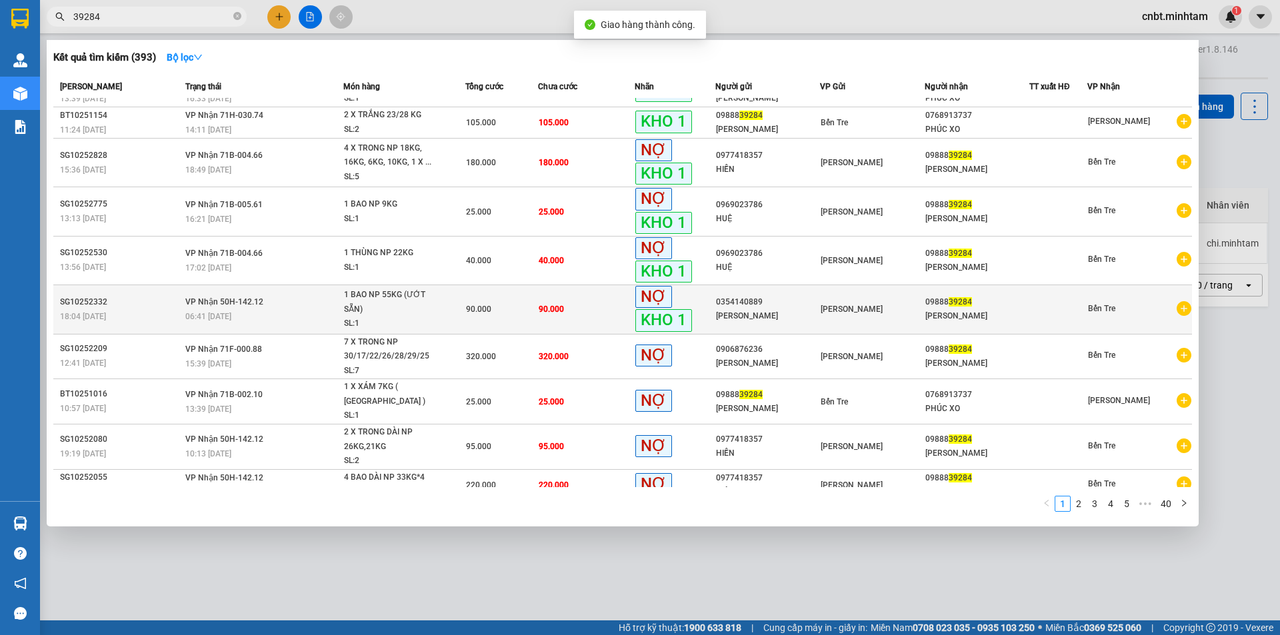
click at [581, 311] on td "90.000" at bounding box center [586, 309] width 97 height 49
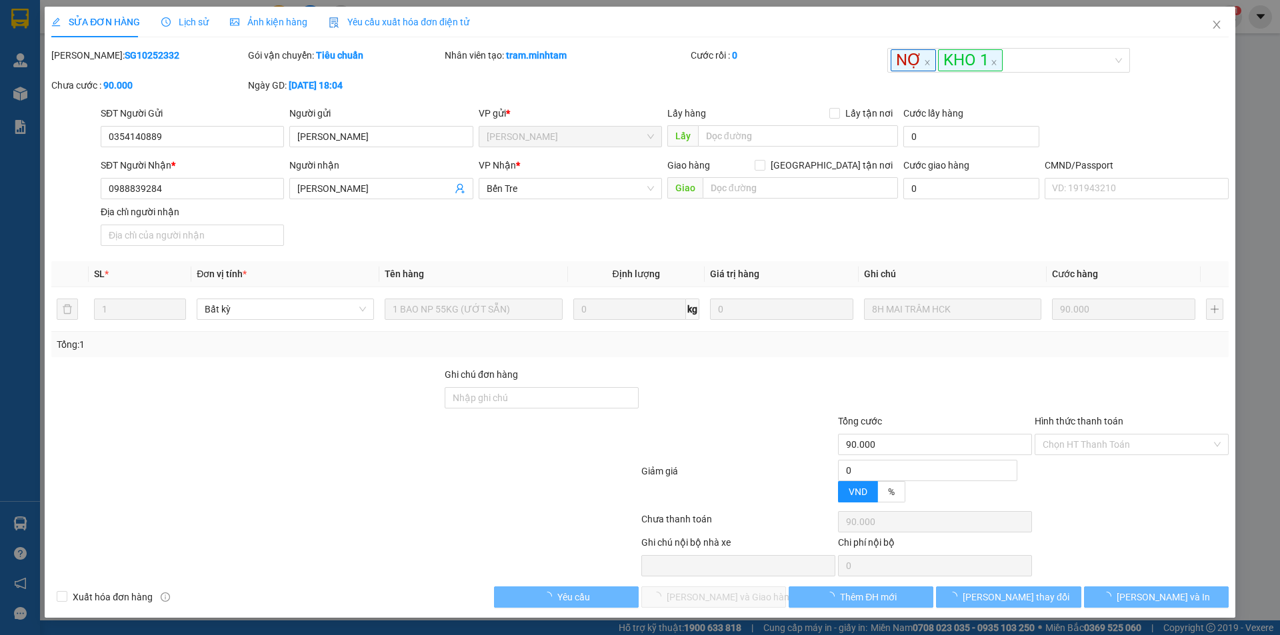
type input "0354140889"
type input "ANH TƯỜNG"
type input "0988839284"
type input "MỸ LINH"
type input "90.000"
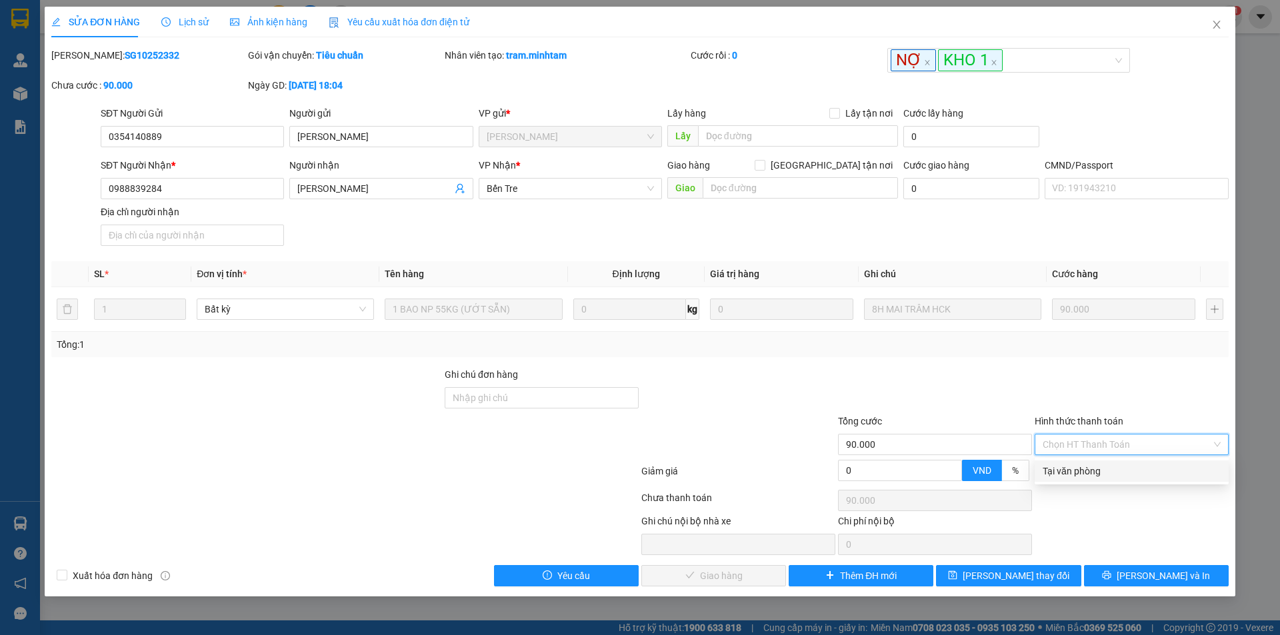
drag, startPoint x: 1086, startPoint y: 469, endPoint x: 901, endPoint y: 524, distance: 193.4
click at [1084, 469] on div "Tại văn phòng" at bounding box center [1131, 471] width 178 height 15
type input "0"
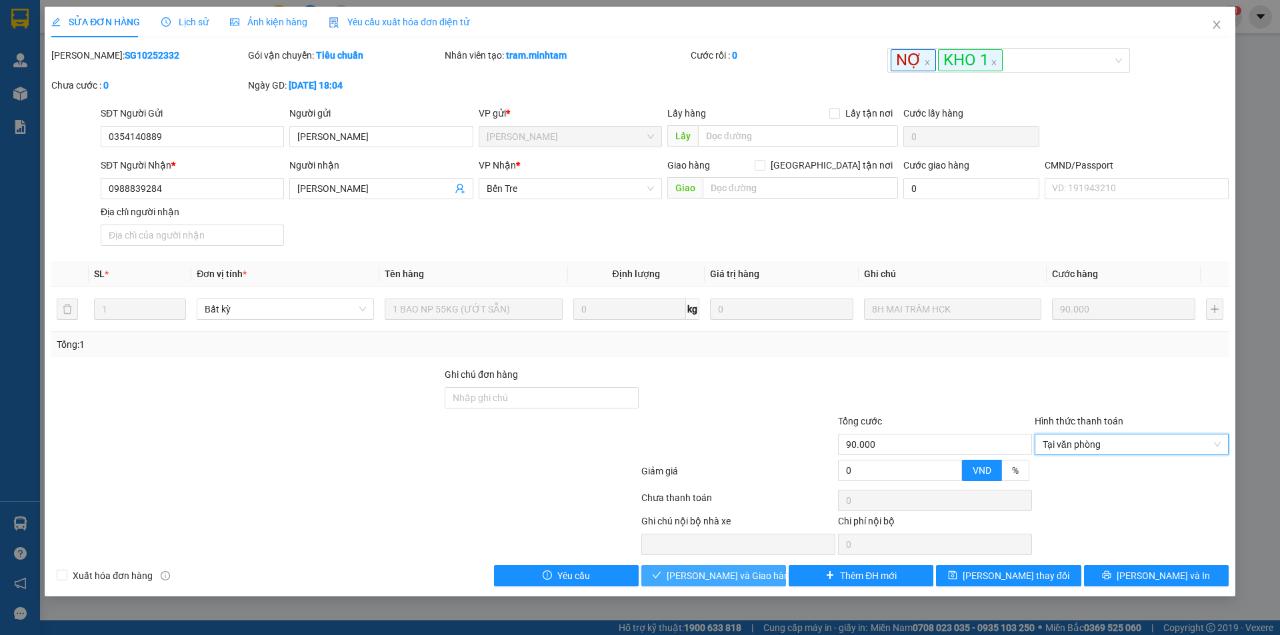
click at [696, 576] on span "Lưu và Giao hàng" at bounding box center [731, 576] width 128 height 15
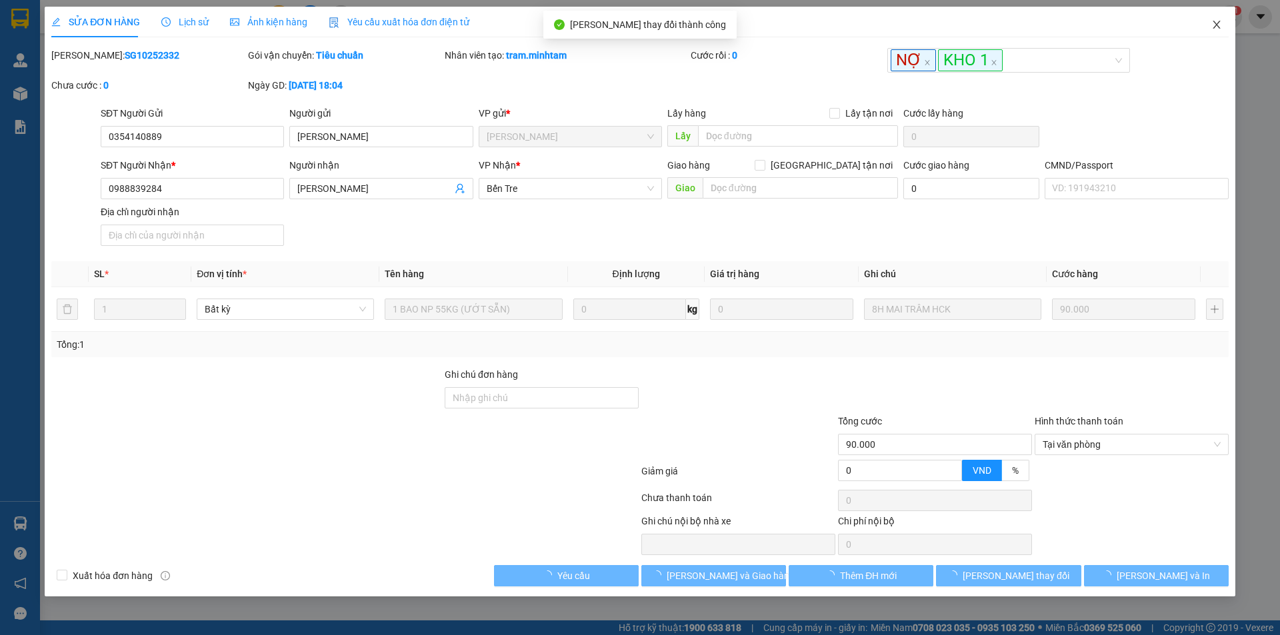
click at [1215, 29] on icon "close" at bounding box center [1216, 24] width 11 height 11
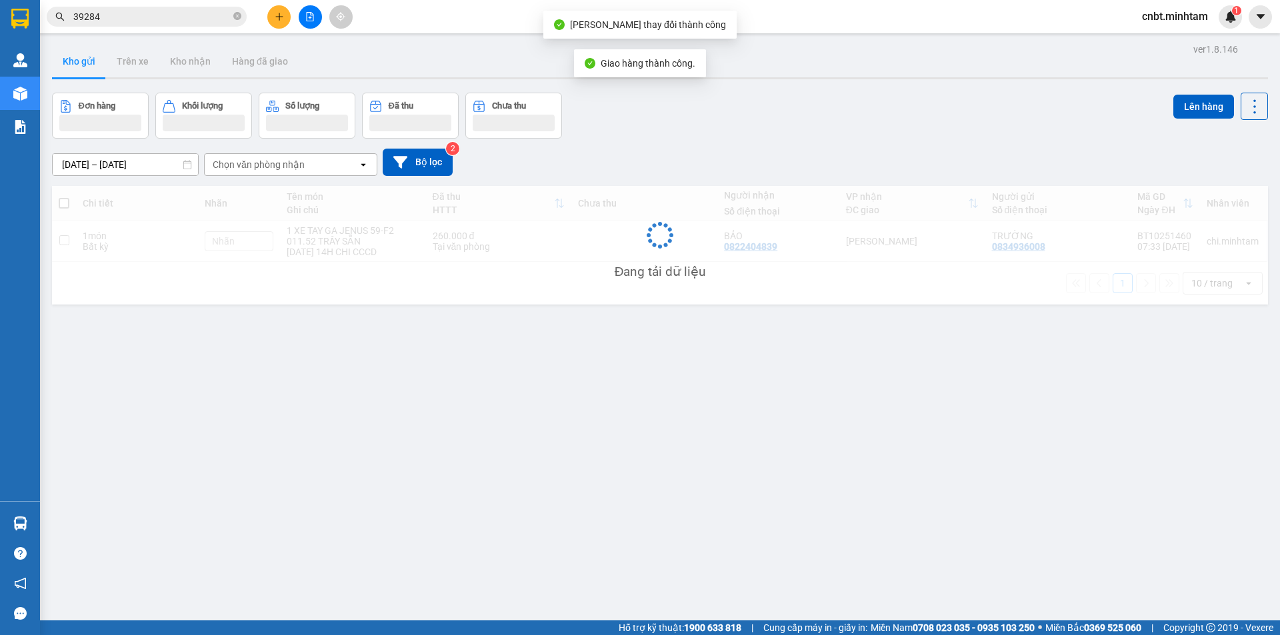
click at [153, 17] on input "39284" at bounding box center [151, 16] width 157 height 15
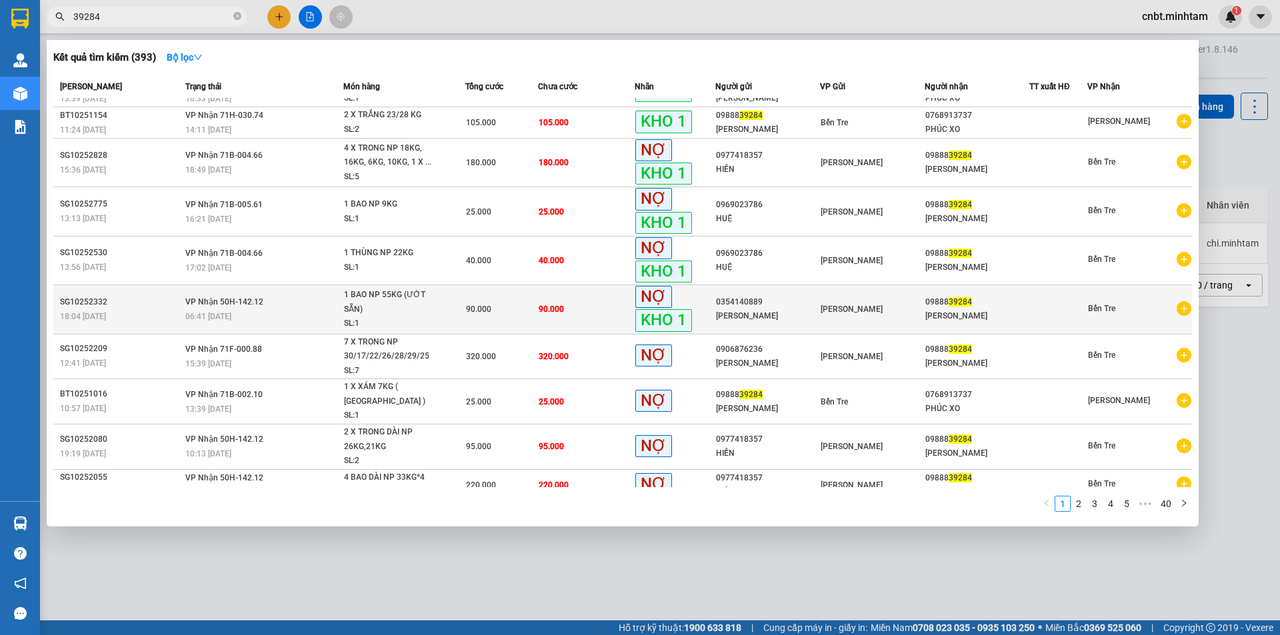
click at [550, 303] on span "90.000" at bounding box center [551, 308] width 25 height 11
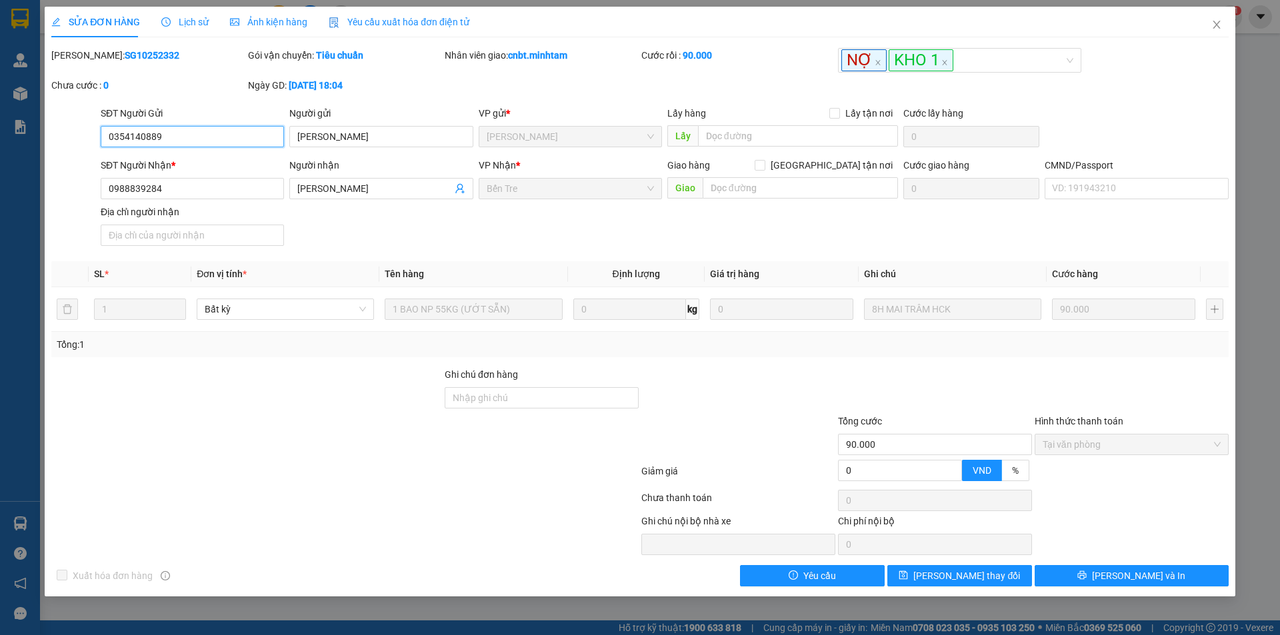
type input "0354140889"
type input "ANH TƯỜNG"
type input "0988839284"
type input "MỸ LINH"
type input "90.000"
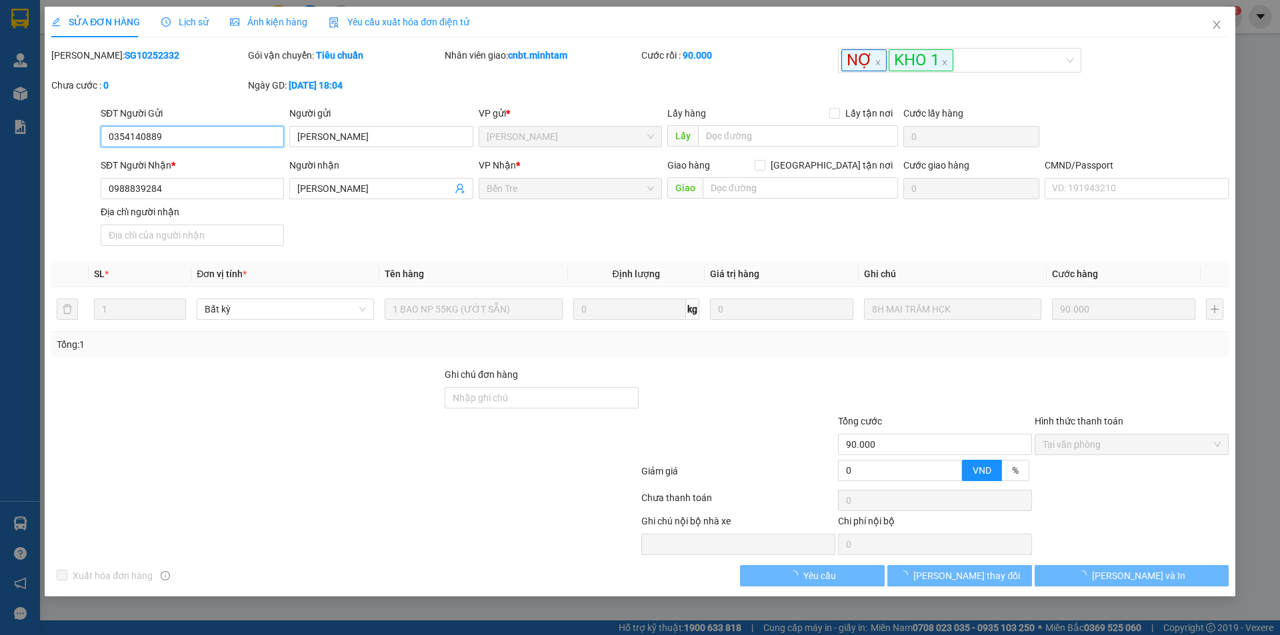
click at [1107, 445] on span "Tại văn phòng" at bounding box center [1131, 445] width 178 height 20
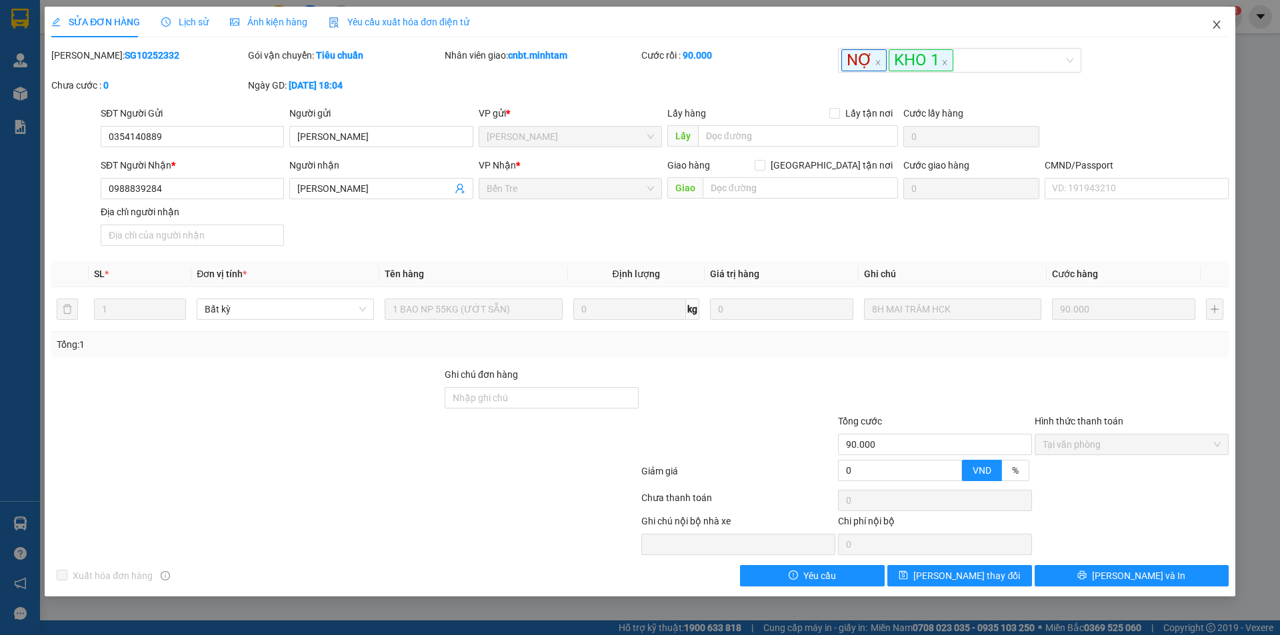
click at [1220, 19] on span "Close" at bounding box center [1216, 25] width 37 height 37
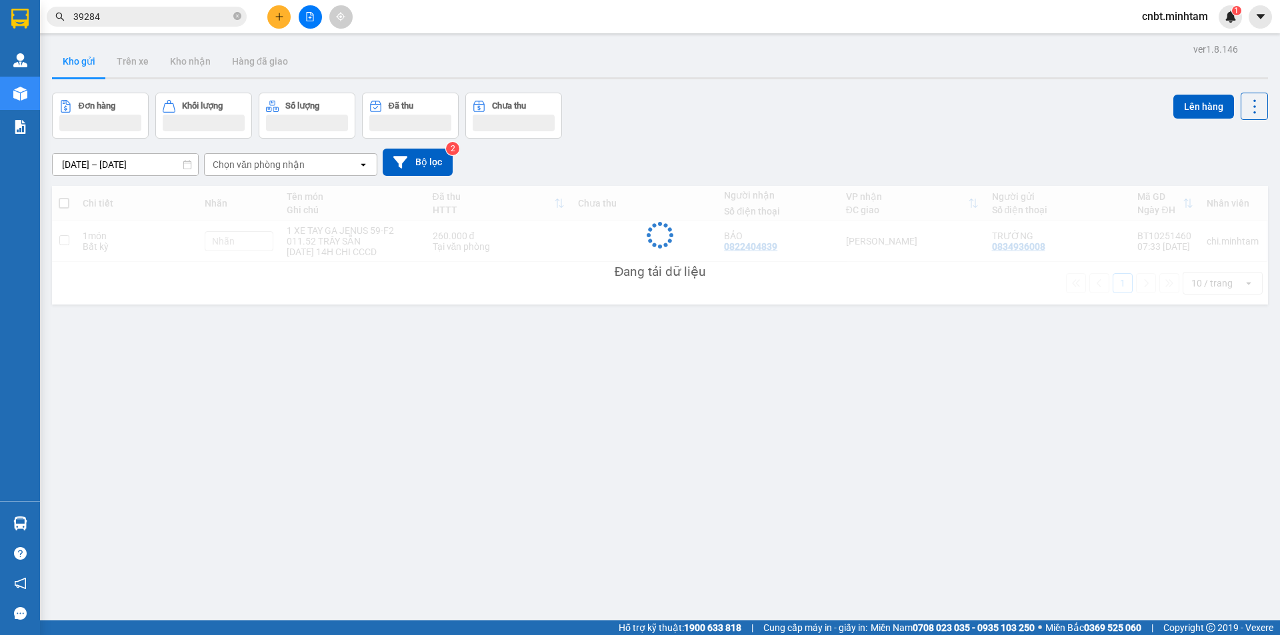
click at [208, 22] on input "39284" at bounding box center [151, 16] width 157 height 15
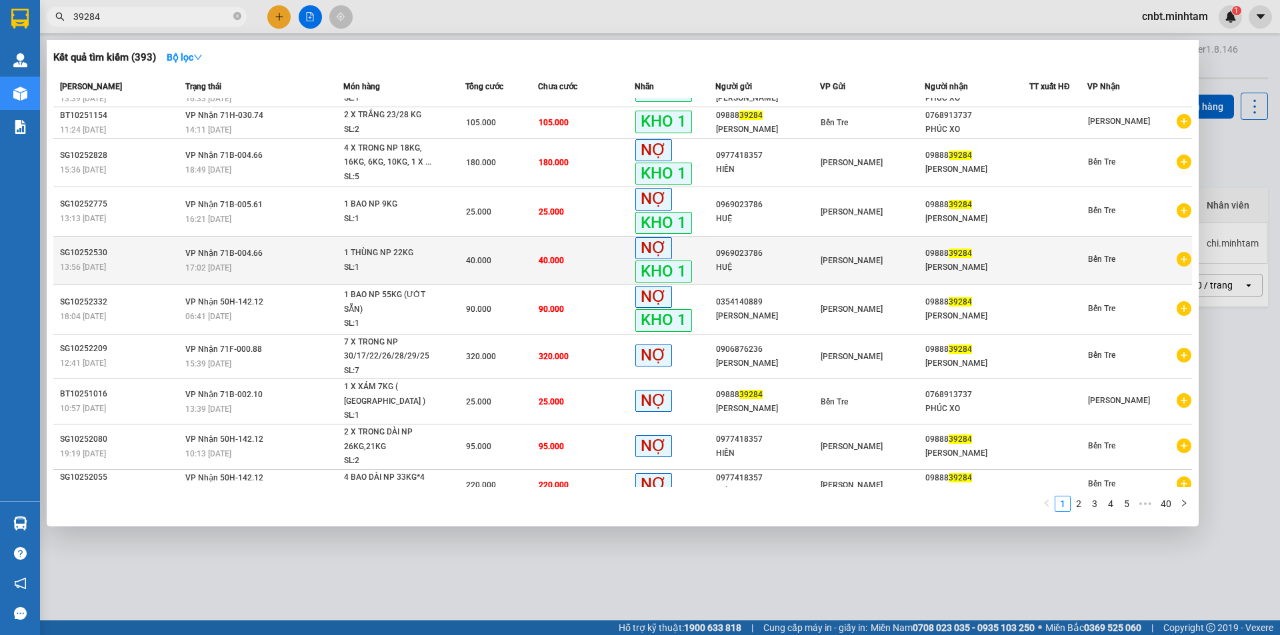
click at [540, 261] on span "40.000" at bounding box center [551, 260] width 25 height 9
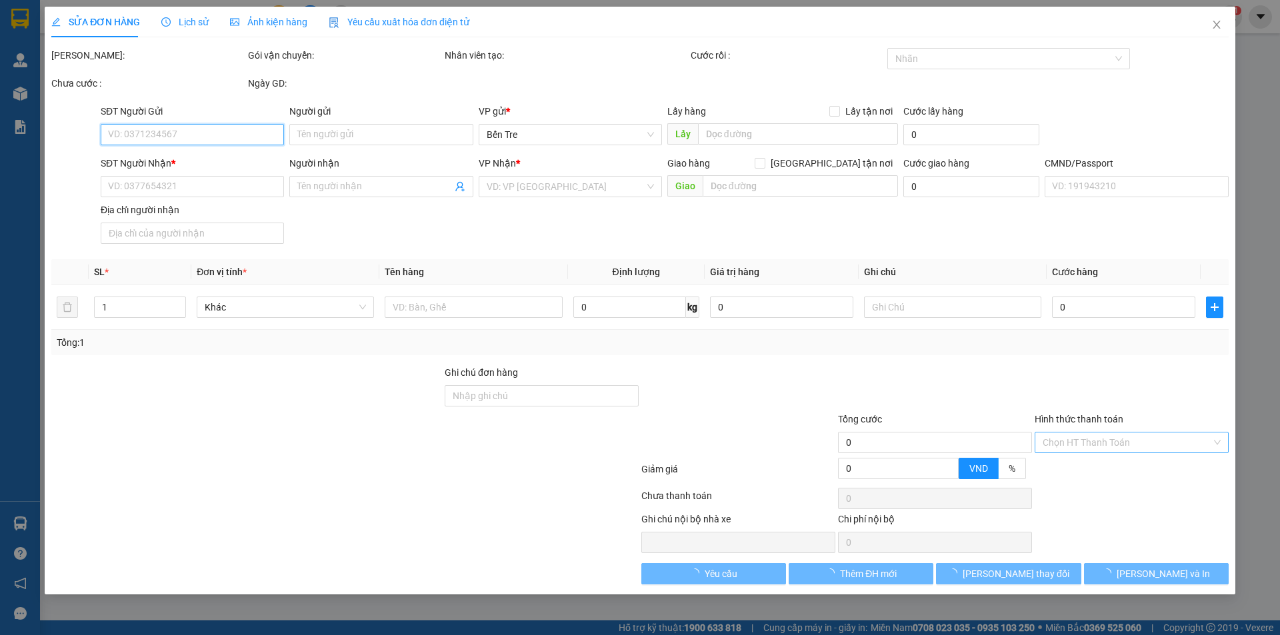
type input "0969023786"
type input "HUỆ"
type input "0988839284"
type input "MỸ LINH"
type input "40.000"
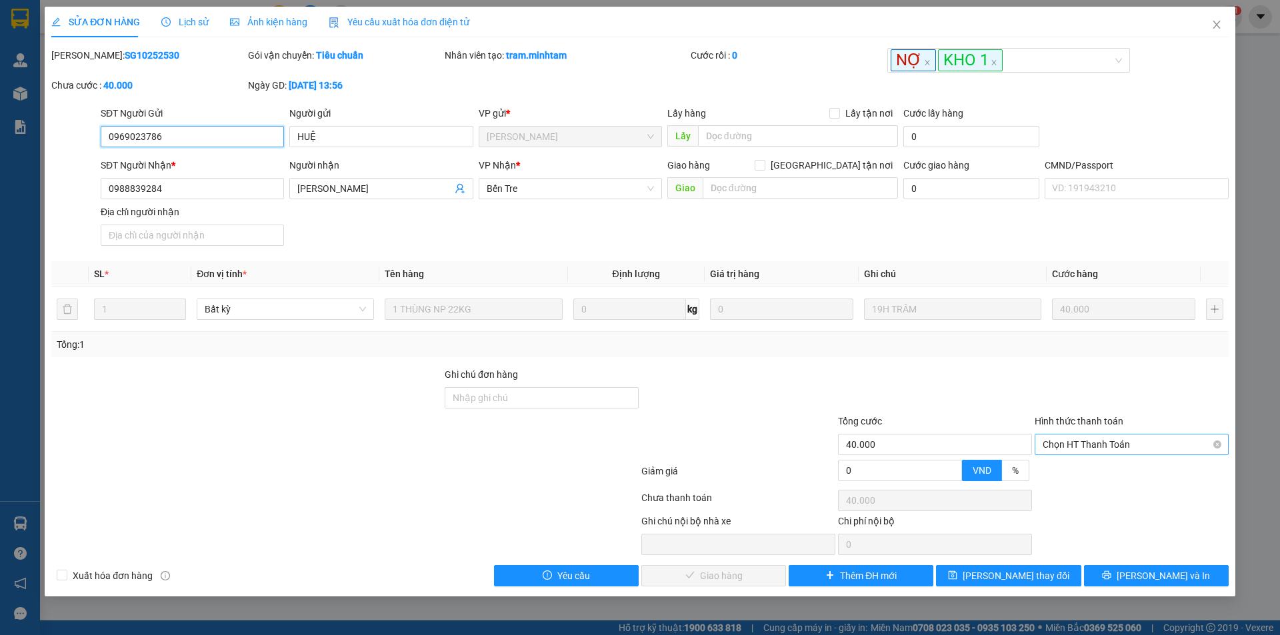
click at [1114, 449] on span "Chọn HT Thanh Toán" at bounding box center [1131, 445] width 178 height 20
click at [1102, 473] on div "Tại văn phòng" at bounding box center [1131, 471] width 178 height 15
type input "0"
click at [739, 575] on span "Lưu và Giao hàng" at bounding box center [731, 576] width 128 height 15
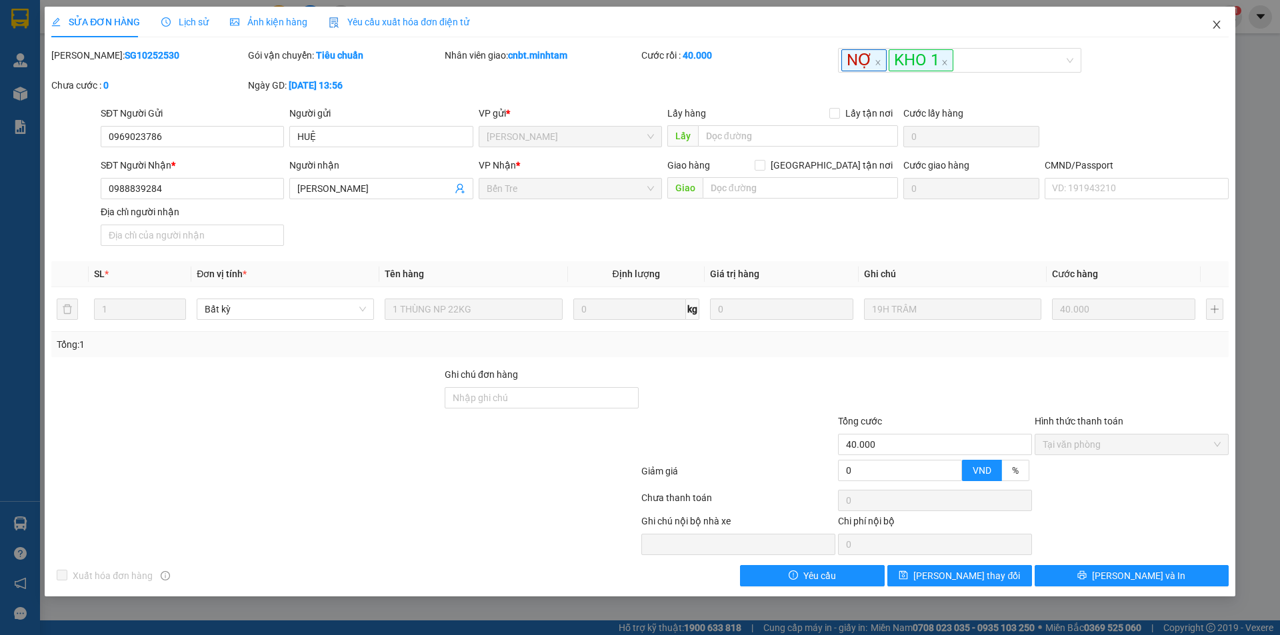
click at [1214, 35] on span "Close" at bounding box center [1216, 25] width 37 height 37
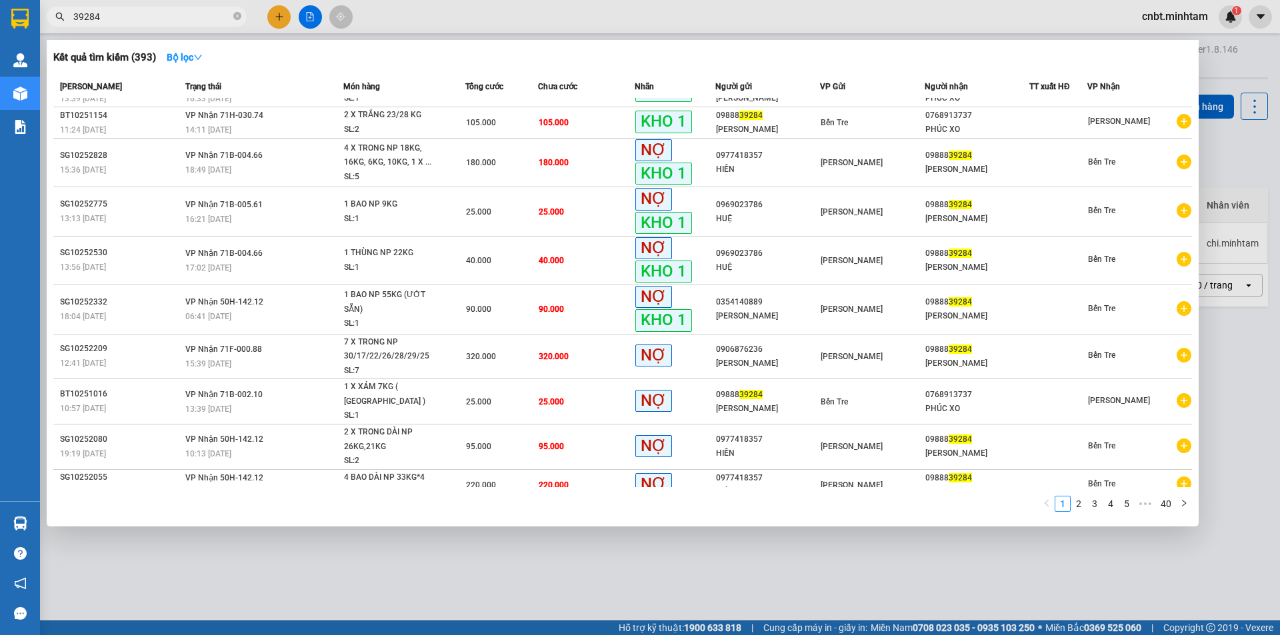
click at [170, 20] on input "39284" at bounding box center [151, 16] width 157 height 15
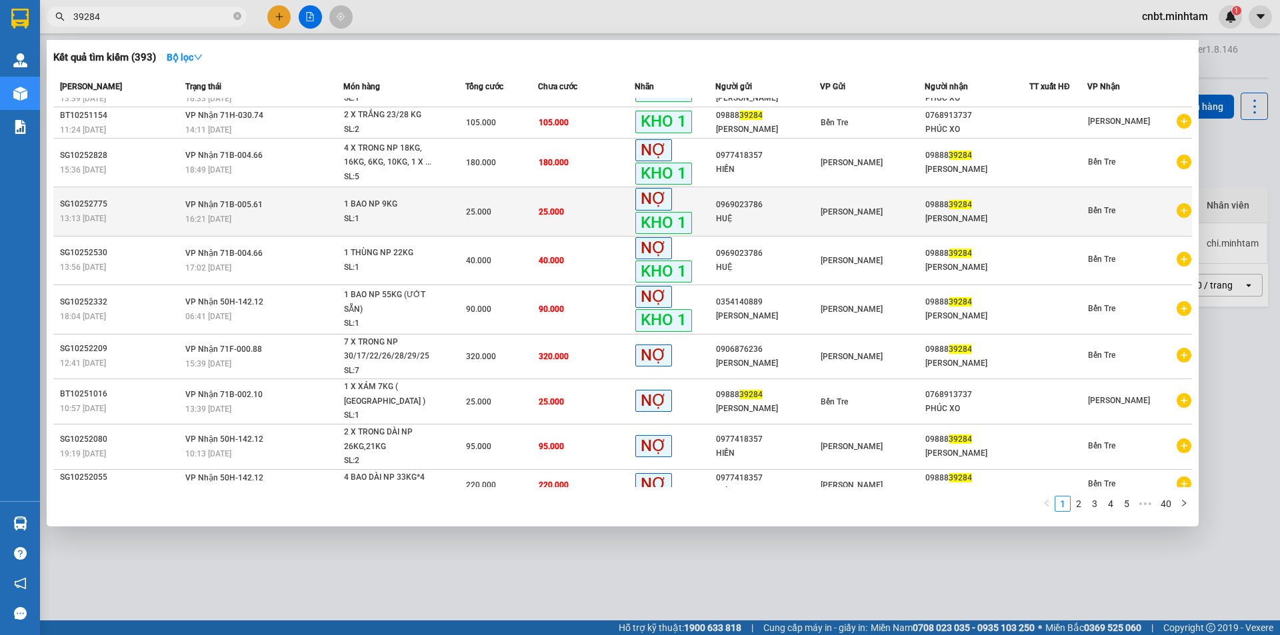
click at [547, 211] on span "25.000" at bounding box center [551, 211] width 25 height 9
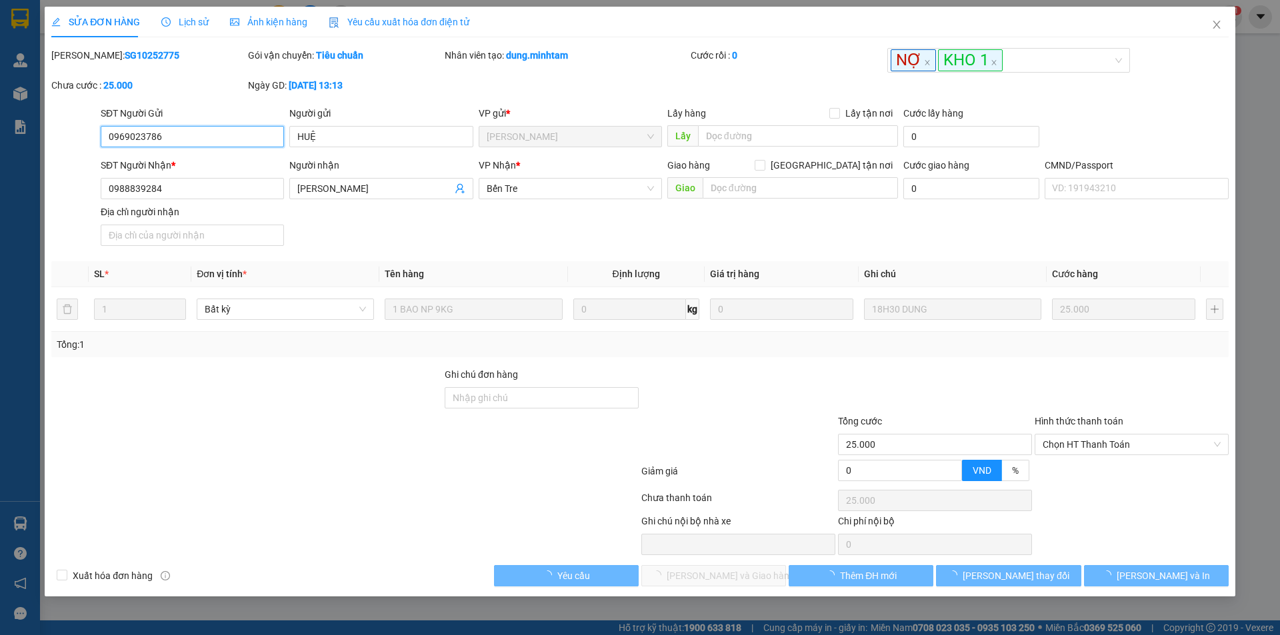
type input "0969023786"
type input "HUỆ"
type input "0988839284"
type input "MỸ LINH"
type input "25.000"
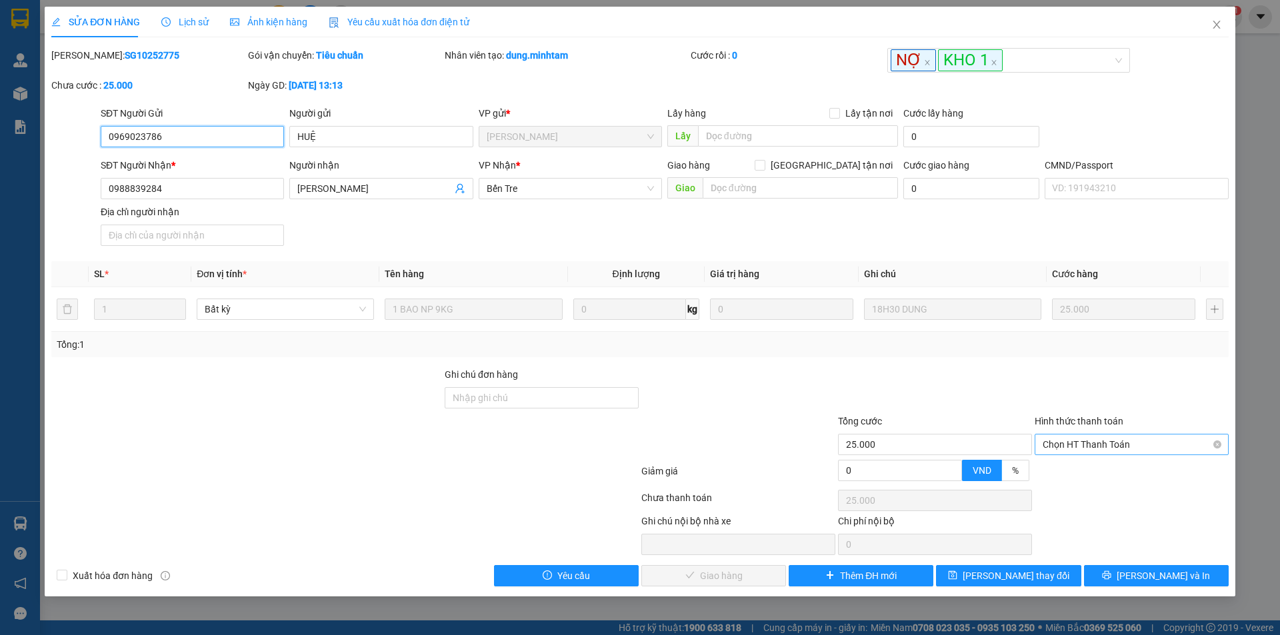
click at [1087, 447] on span "Chọn HT Thanh Toán" at bounding box center [1131, 445] width 178 height 20
drag, startPoint x: 1090, startPoint y: 463, endPoint x: 759, endPoint y: 540, distance: 340.2
click at [1090, 463] on div "Tại văn phòng" at bounding box center [1131, 471] width 194 height 21
type input "0"
click at [727, 572] on span "Lưu và Giao hàng" at bounding box center [731, 576] width 128 height 15
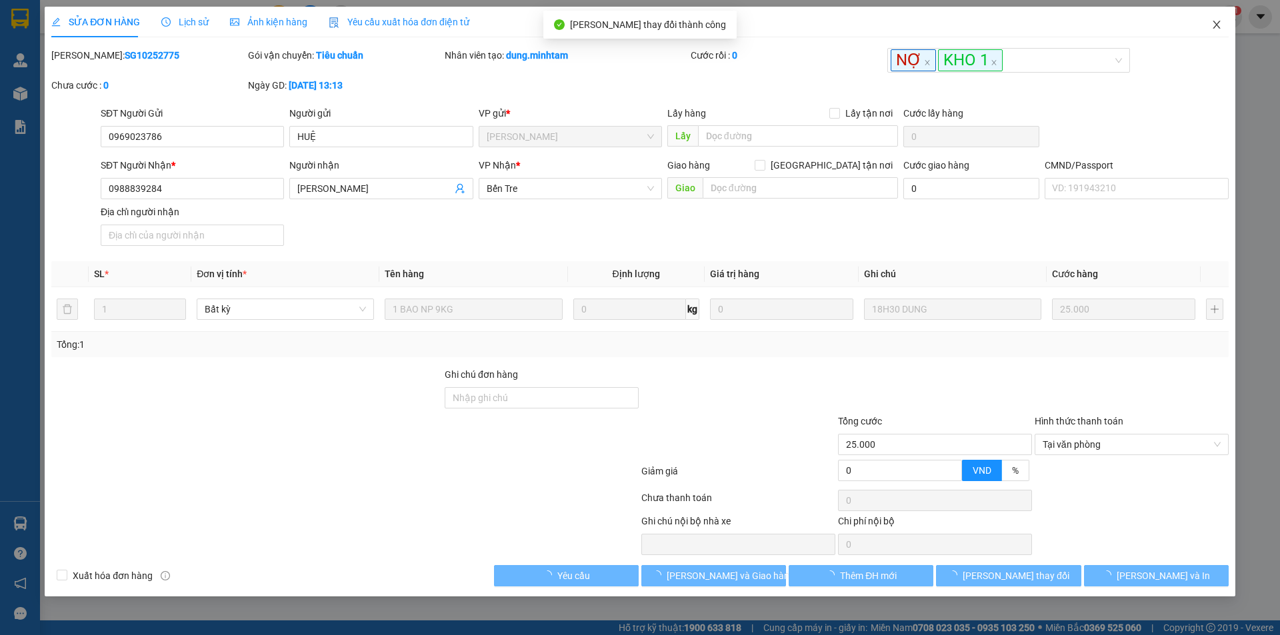
click at [1215, 25] on icon "close" at bounding box center [1216, 24] width 11 height 11
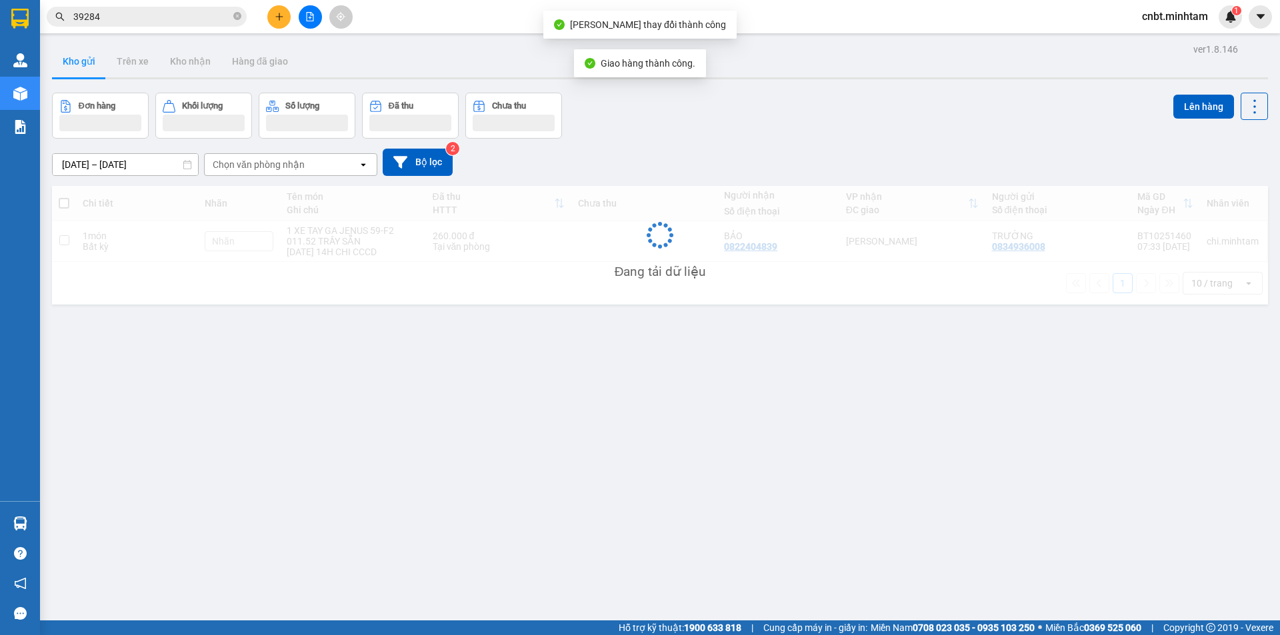
click at [141, 15] on input "39284" at bounding box center [151, 16] width 157 height 15
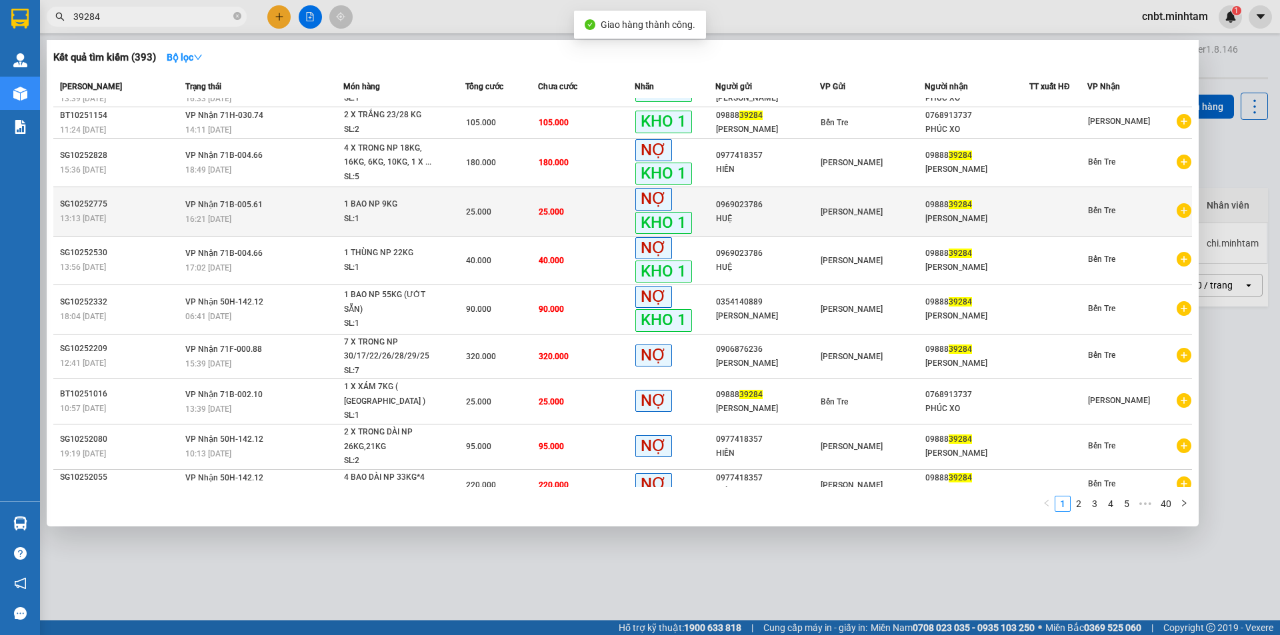
click at [547, 200] on td "25.000" at bounding box center [586, 211] width 97 height 49
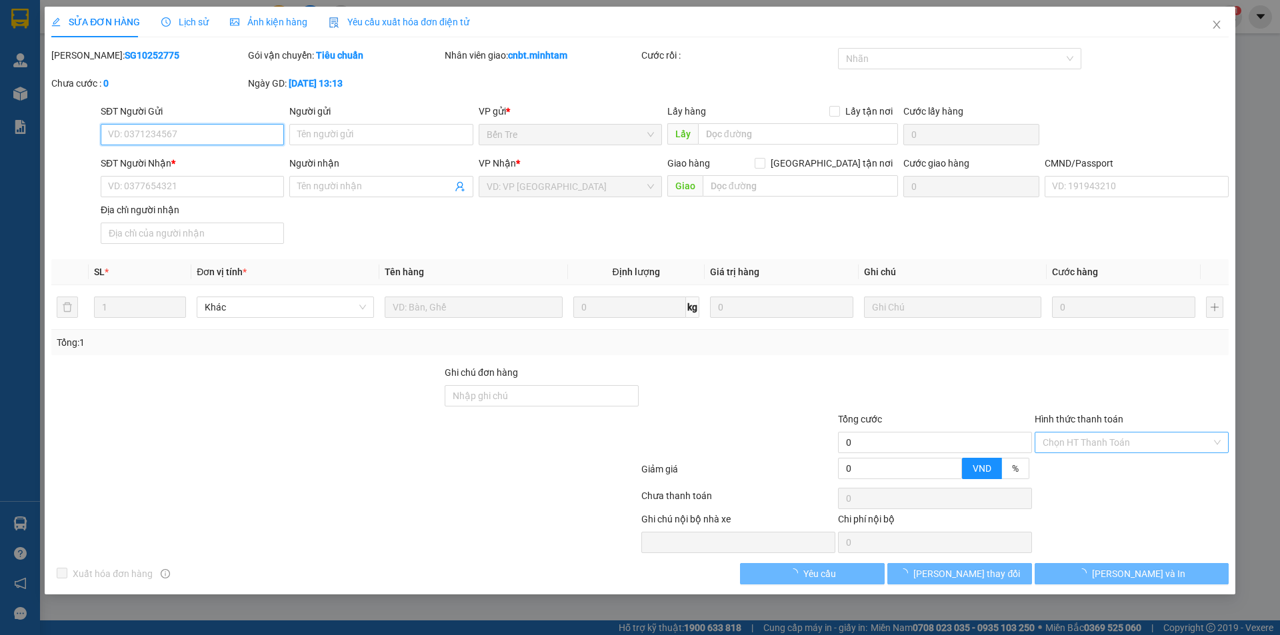
type input "0969023786"
type input "HUỆ"
type input "0988839284"
type input "MỸ LINH"
type input "25.000"
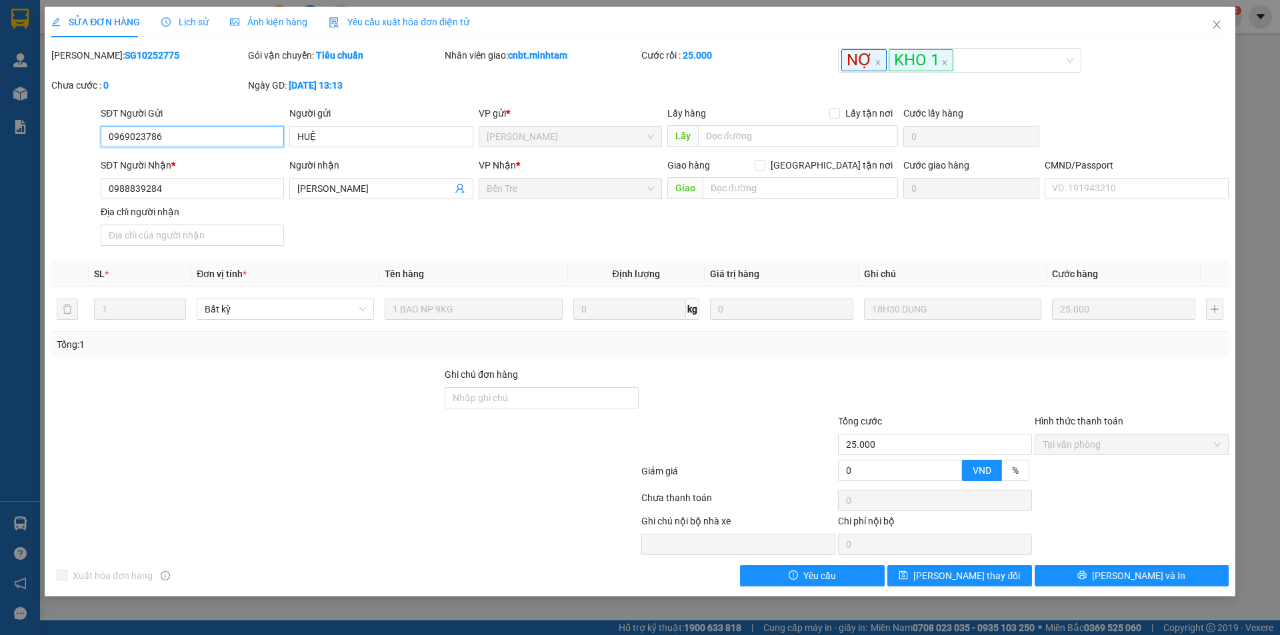
click at [1078, 439] on span "Tại văn phòng" at bounding box center [1131, 445] width 178 height 20
click at [1214, 22] on icon "close" at bounding box center [1216, 24] width 11 height 11
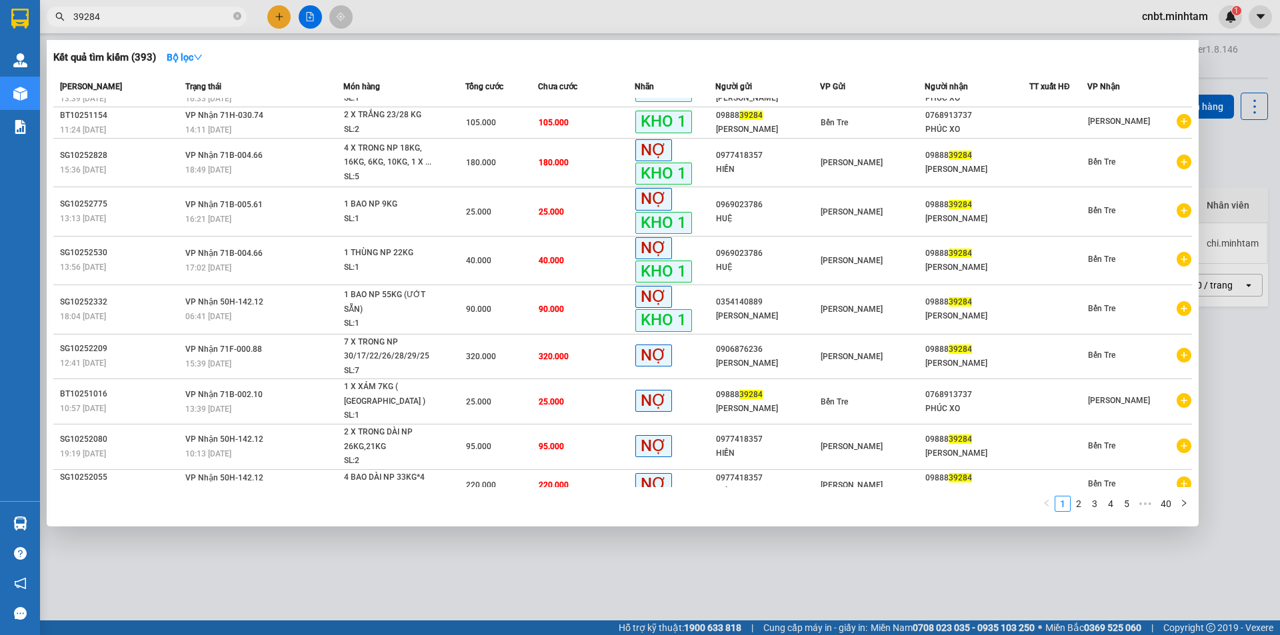
click at [180, 15] on input "39284" at bounding box center [151, 16] width 157 height 15
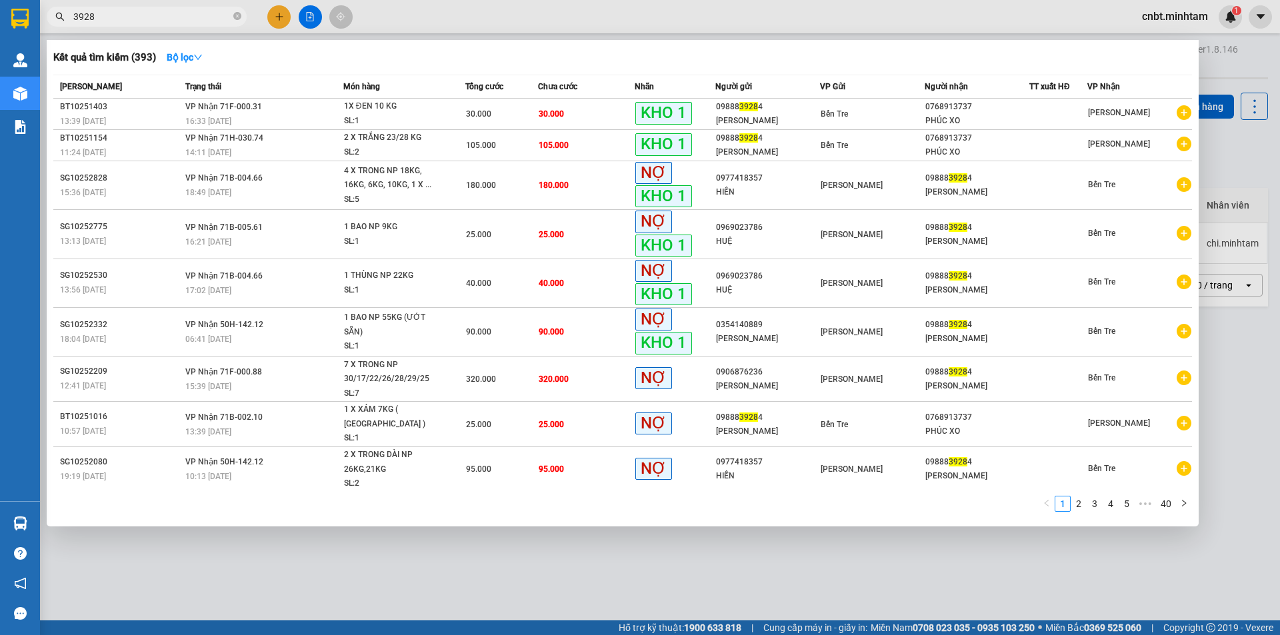
type input "39284"
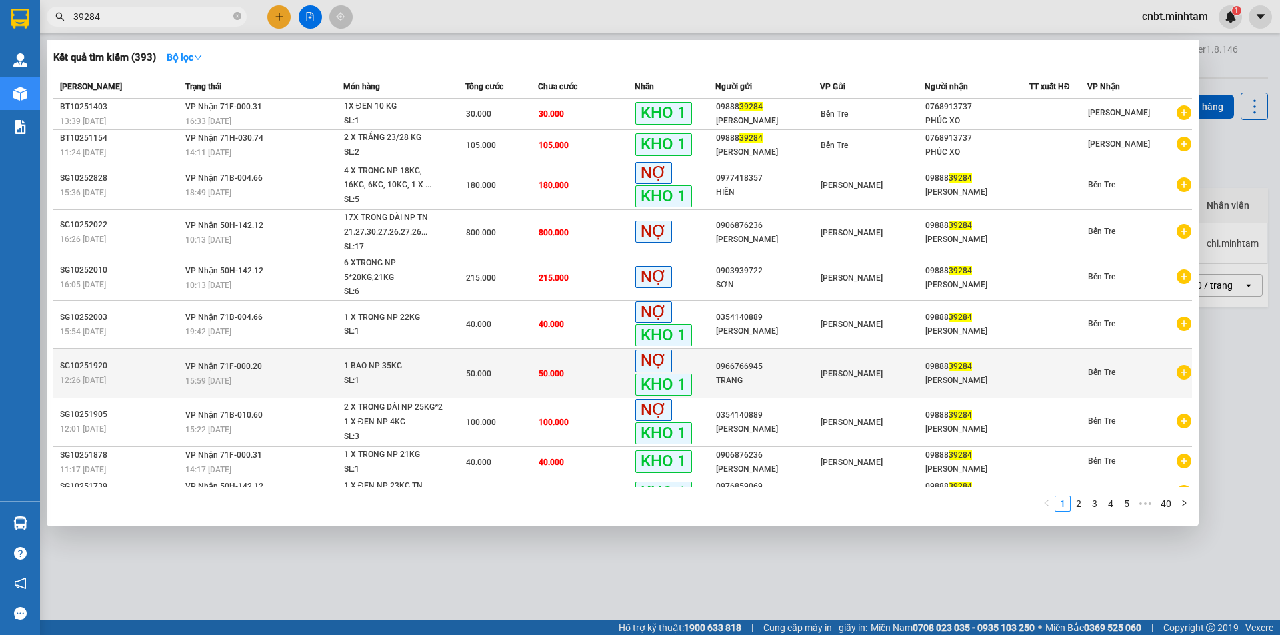
scroll to position [23, 0]
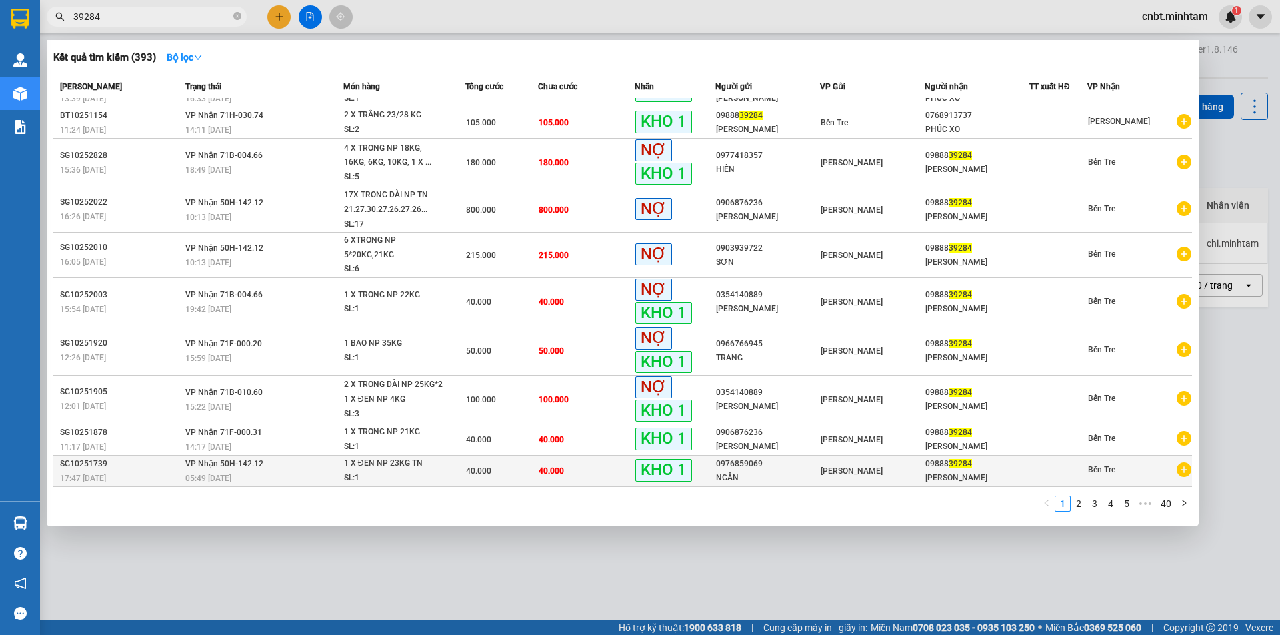
click at [496, 473] on div "40.000" at bounding box center [501, 471] width 71 height 15
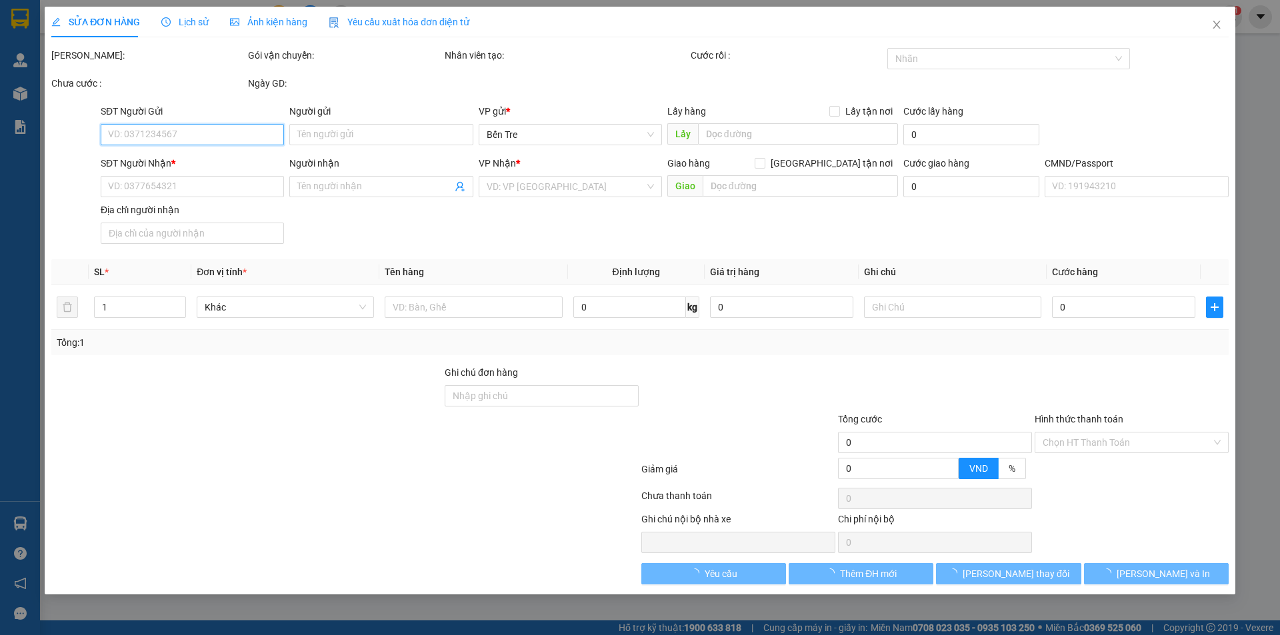
type input "0976859069"
type input "NGÂN"
type input "0988839284"
type input "MỸ LINH"
type input "40.000"
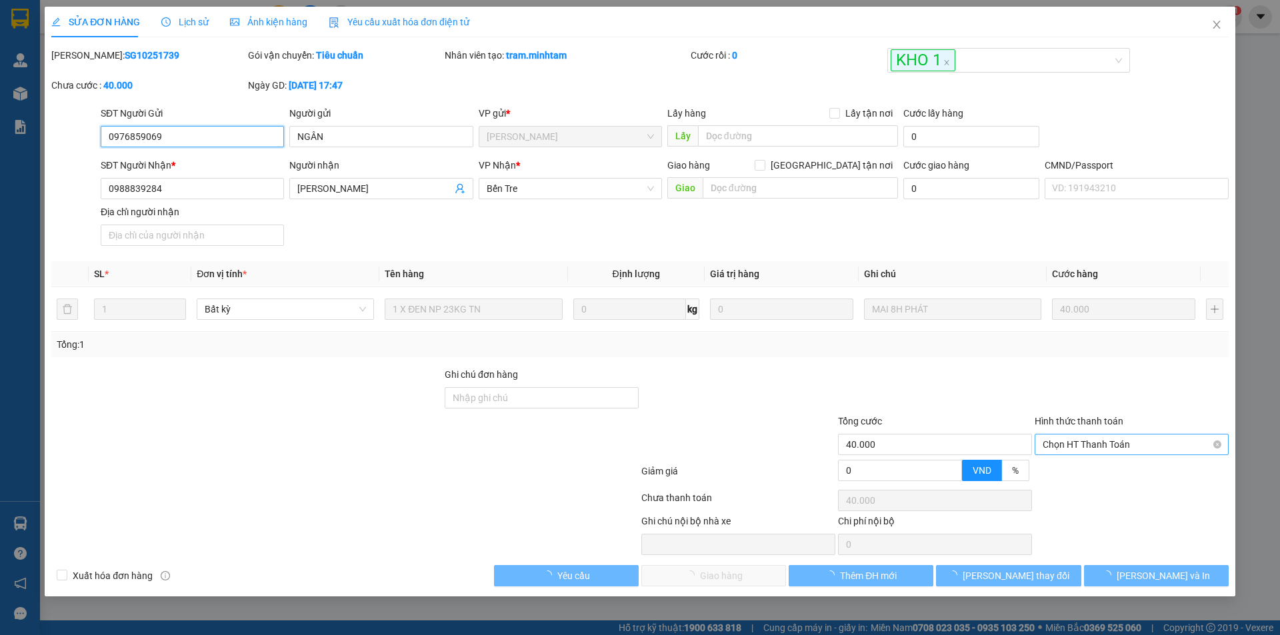
click at [1070, 446] on span "Chọn HT Thanh Toán" at bounding box center [1131, 445] width 178 height 20
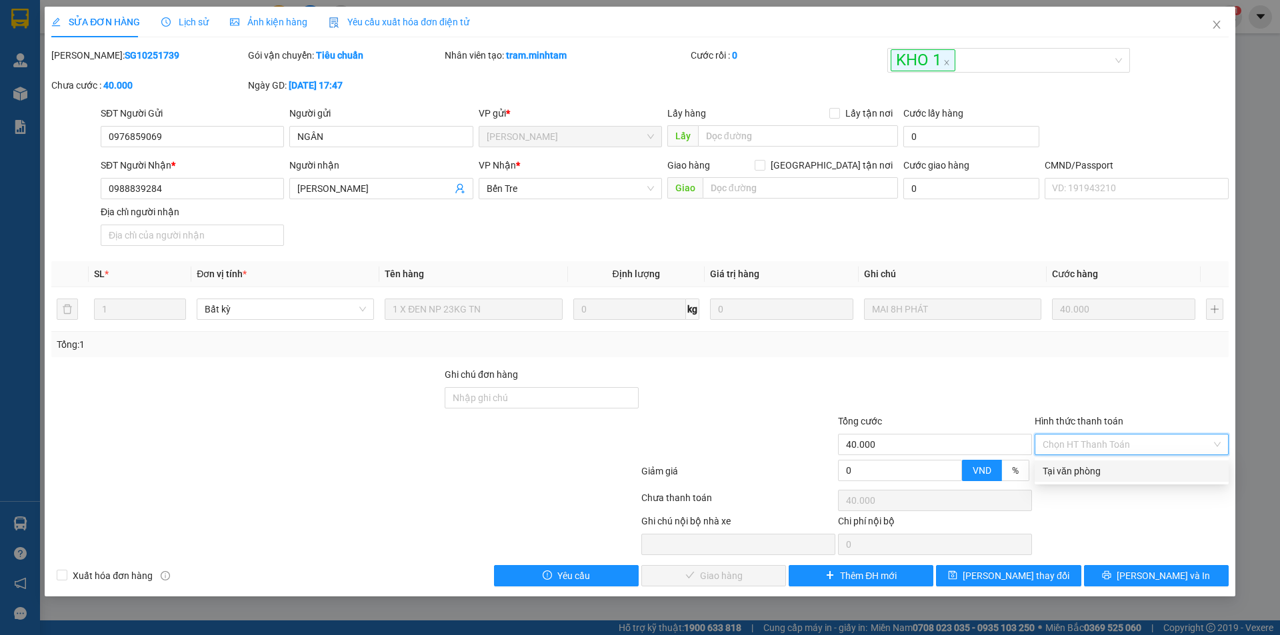
click at [1066, 464] on div "Tại văn phòng" at bounding box center [1131, 471] width 178 height 15
type input "0"
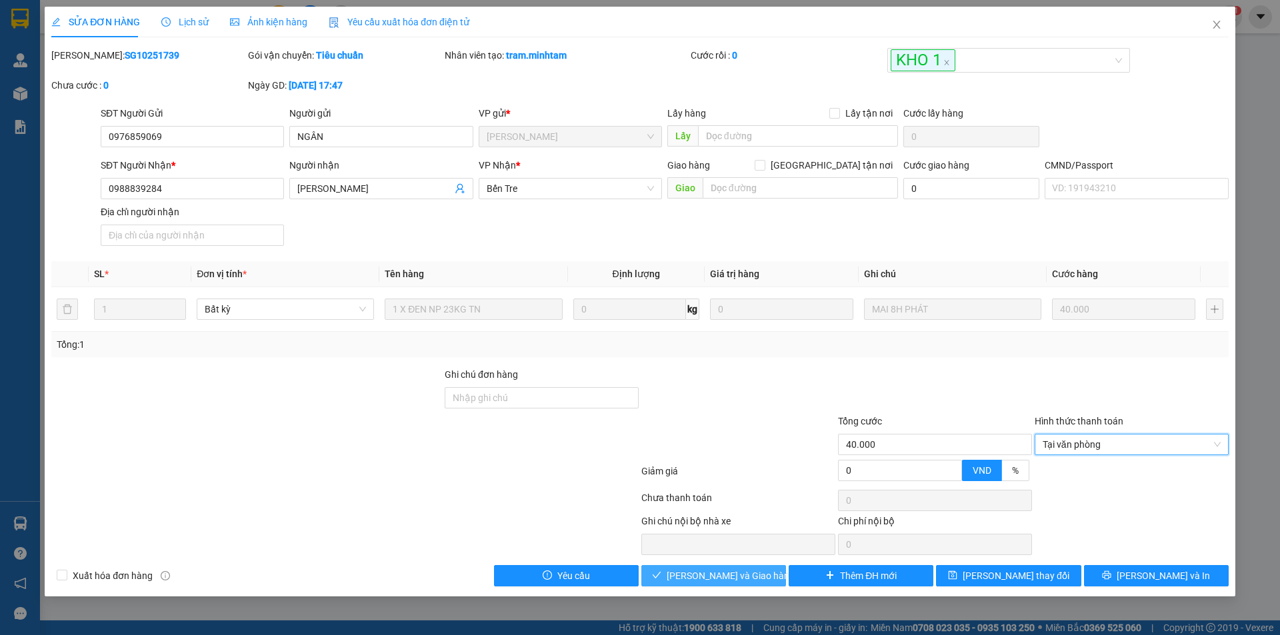
click at [737, 579] on span "Lưu và Giao hàng" at bounding box center [731, 576] width 128 height 15
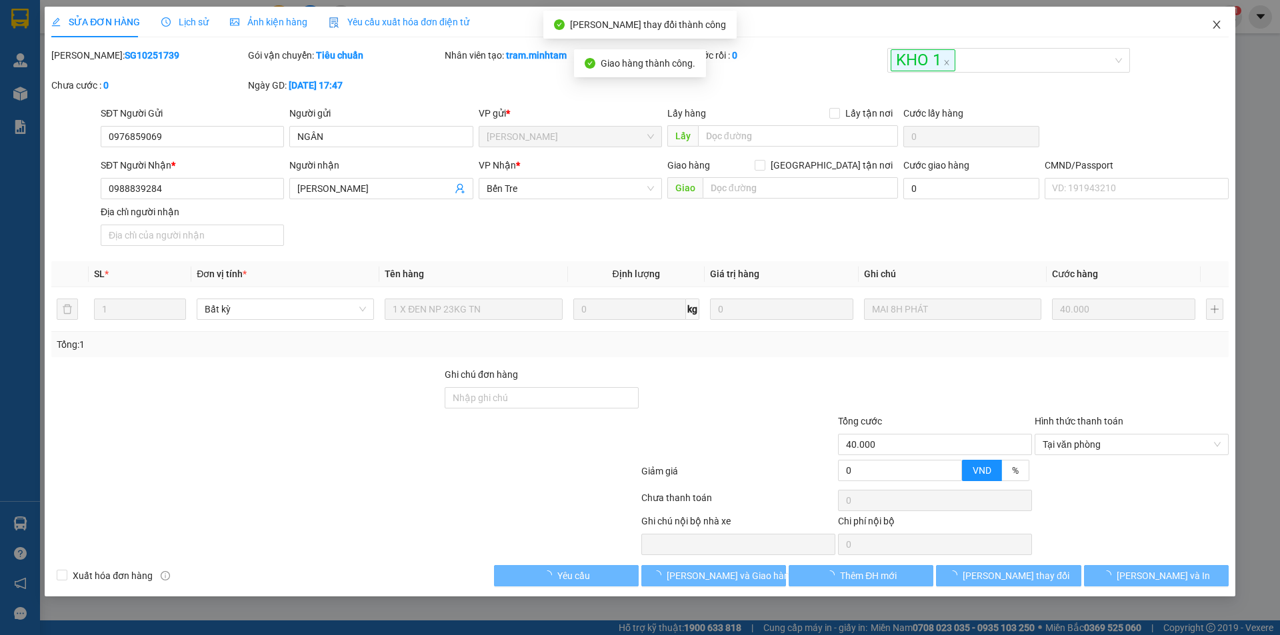
drag, startPoint x: 1210, startPoint y: 23, endPoint x: 189, endPoint y: 14, distance: 1021.2
click at [1211, 23] on icon "close" at bounding box center [1216, 24] width 11 height 11
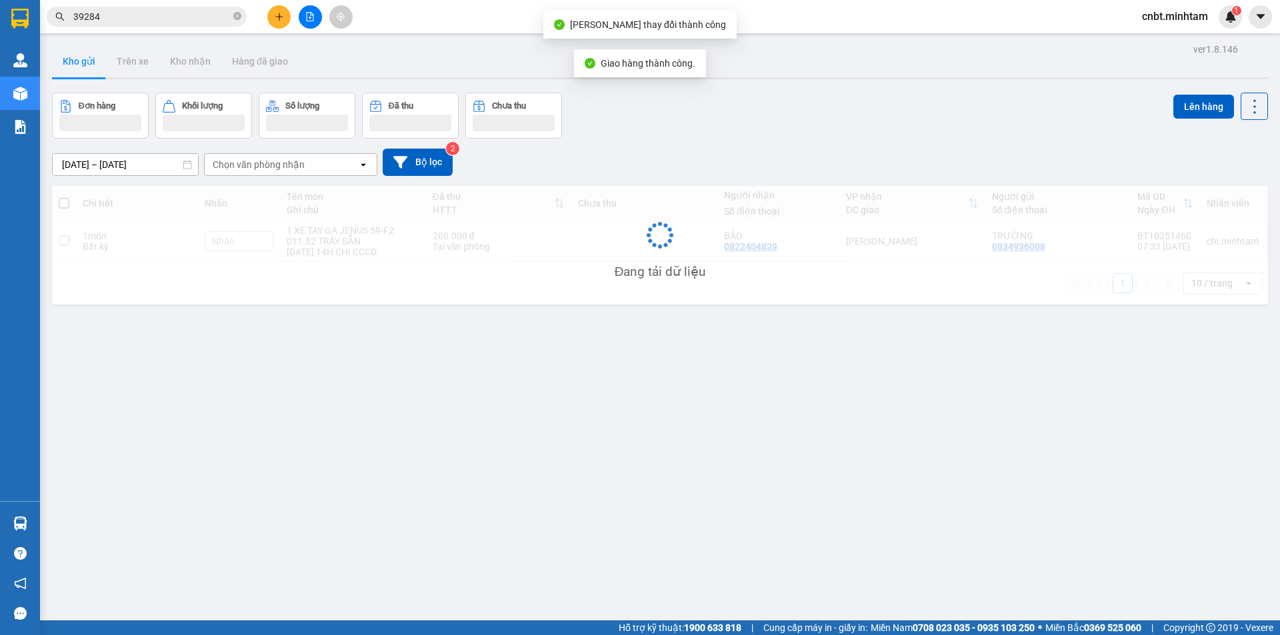
click at [189, 13] on input "39284" at bounding box center [151, 16] width 157 height 15
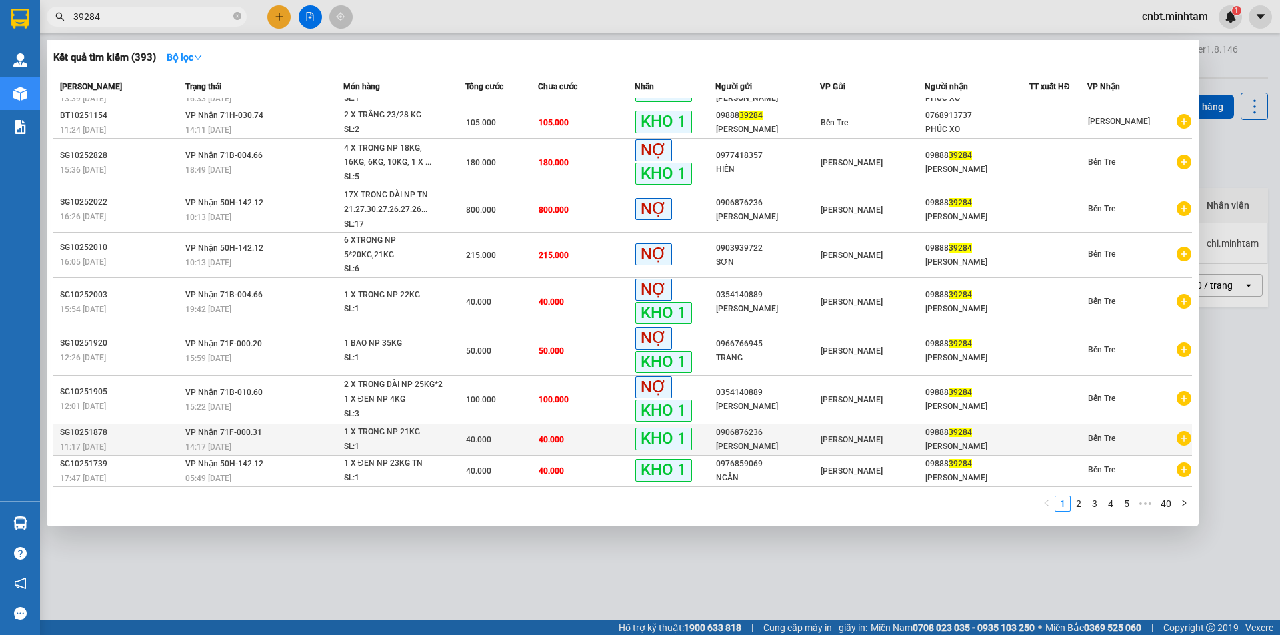
click at [507, 439] on div "40.000" at bounding box center [501, 440] width 71 height 15
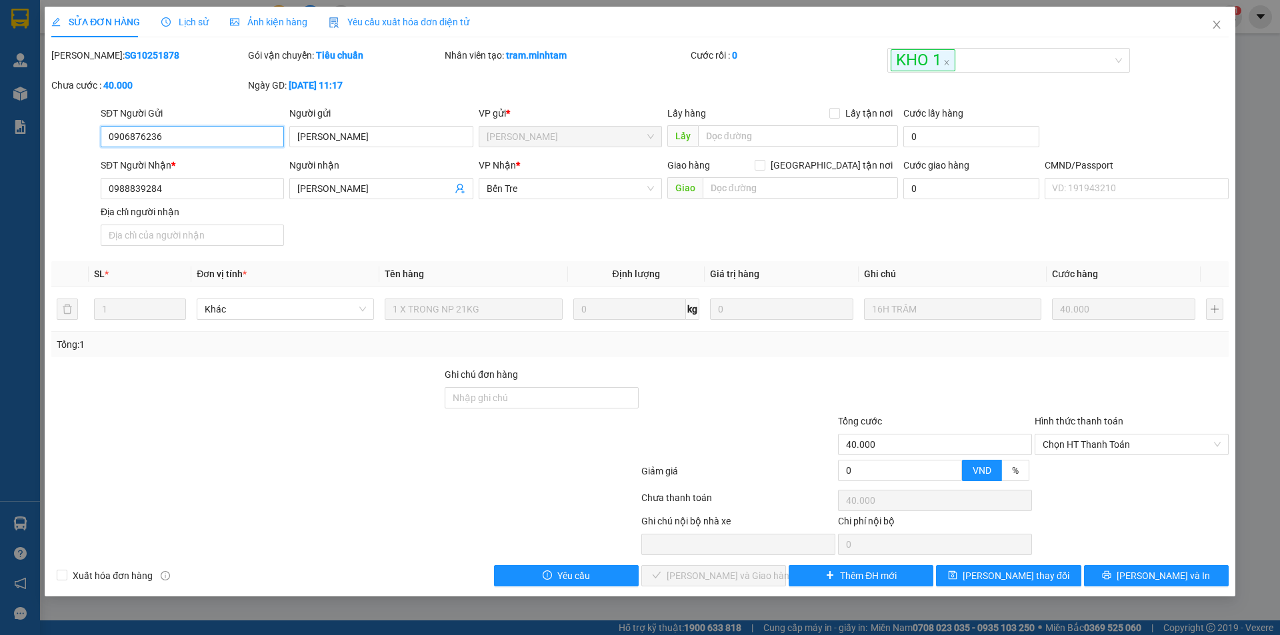
type input "0906876236"
type input "MINH KHANG"
type input "0988839284"
type input "MỸ LINH"
type input "40.000"
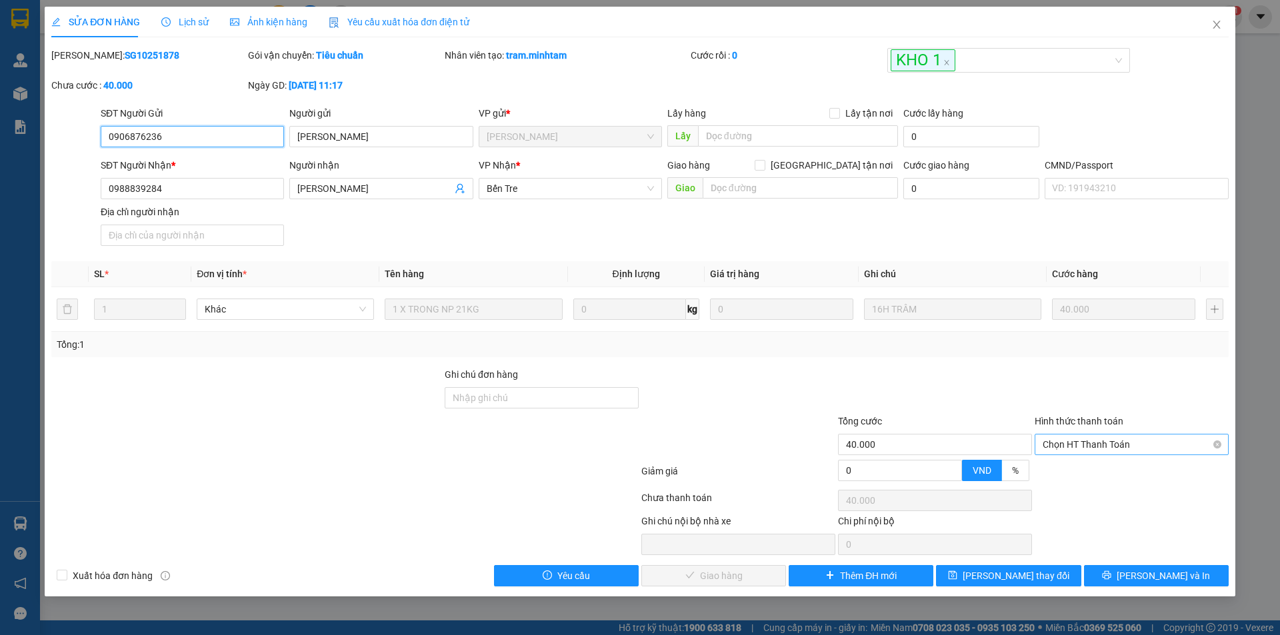
click at [1121, 445] on span "Chọn HT Thanh Toán" at bounding box center [1131, 445] width 178 height 20
drag, startPoint x: 1082, startPoint y: 469, endPoint x: 793, endPoint y: 547, distance: 299.0
click at [1082, 469] on div "Tại văn phòng" at bounding box center [1131, 471] width 178 height 15
type input "0"
click at [744, 569] on span "Lưu và Giao hàng" at bounding box center [731, 576] width 128 height 15
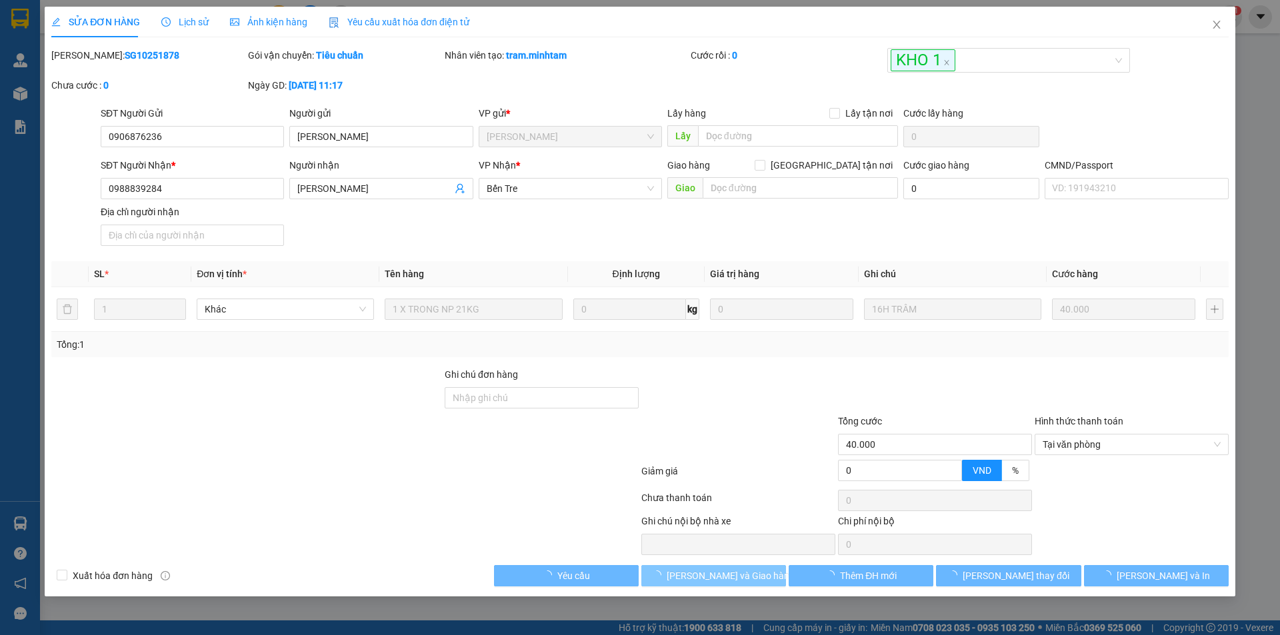
click at [745, 576] on span "Lưu và Giao hàng" at bounding box center [731, 576] width 128 height 15
click at [1212, 27] on icon "close" at bounding box center [1216, 24] width 11 height 11
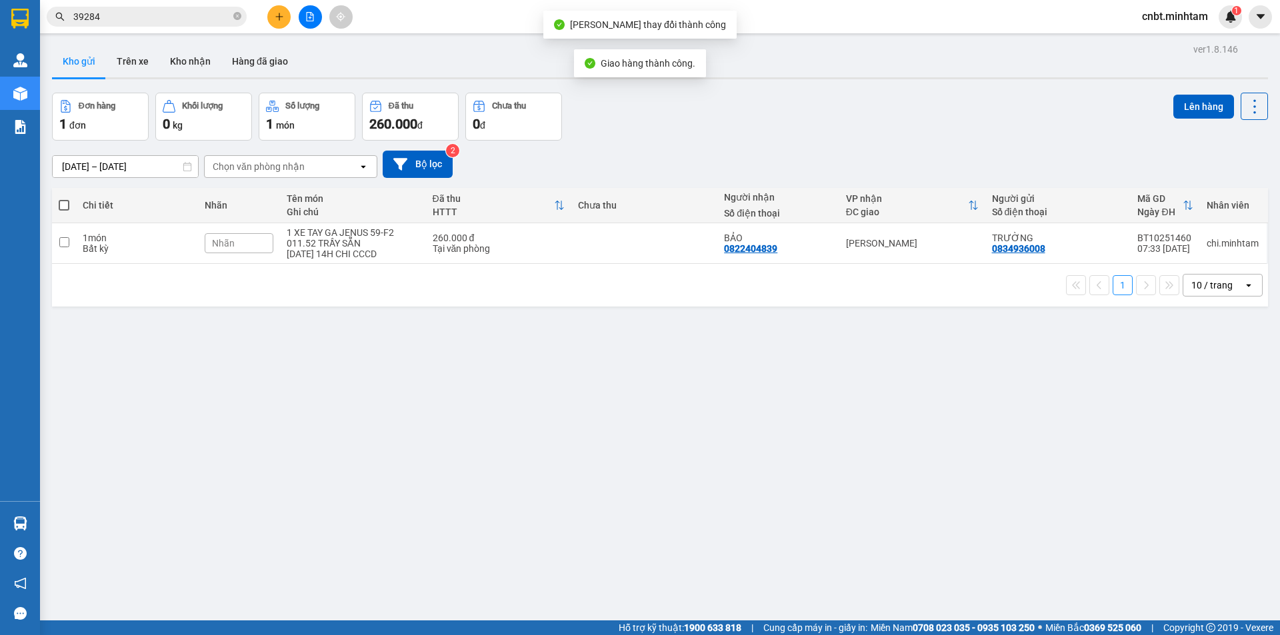
click at [159, 19] on input "39284" at bounding box center [151, 16] width 157 height 15
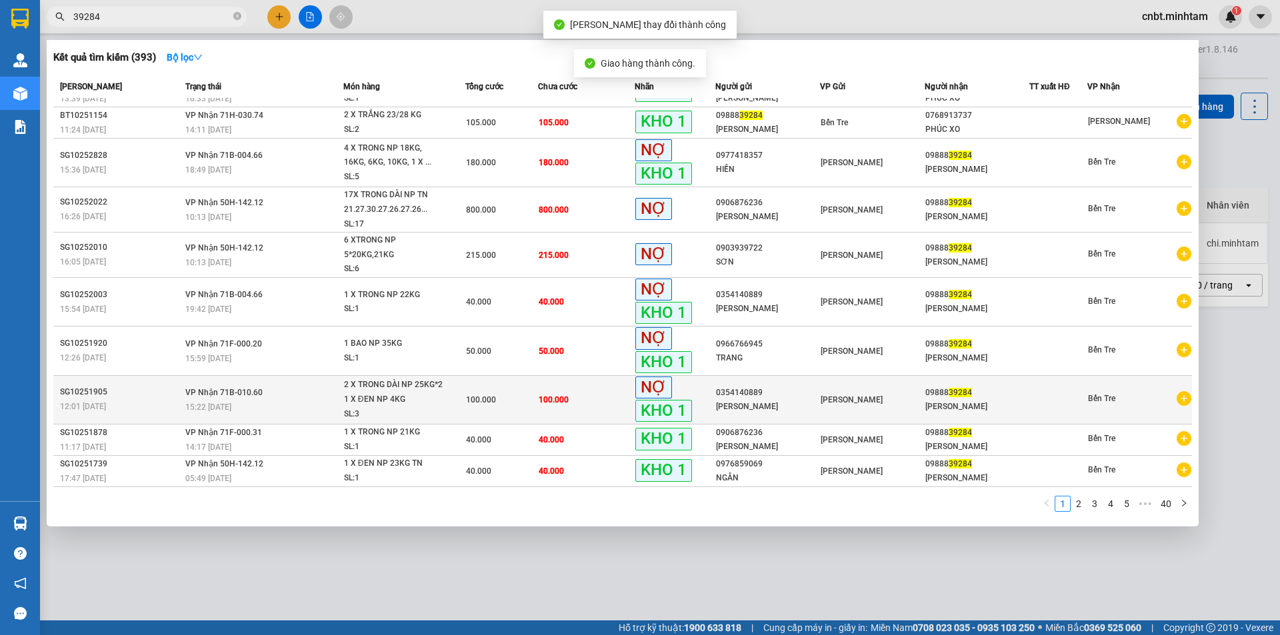
click at [522, 397] on div "100.000" at bounding box center [501, 400] width 71 height 15
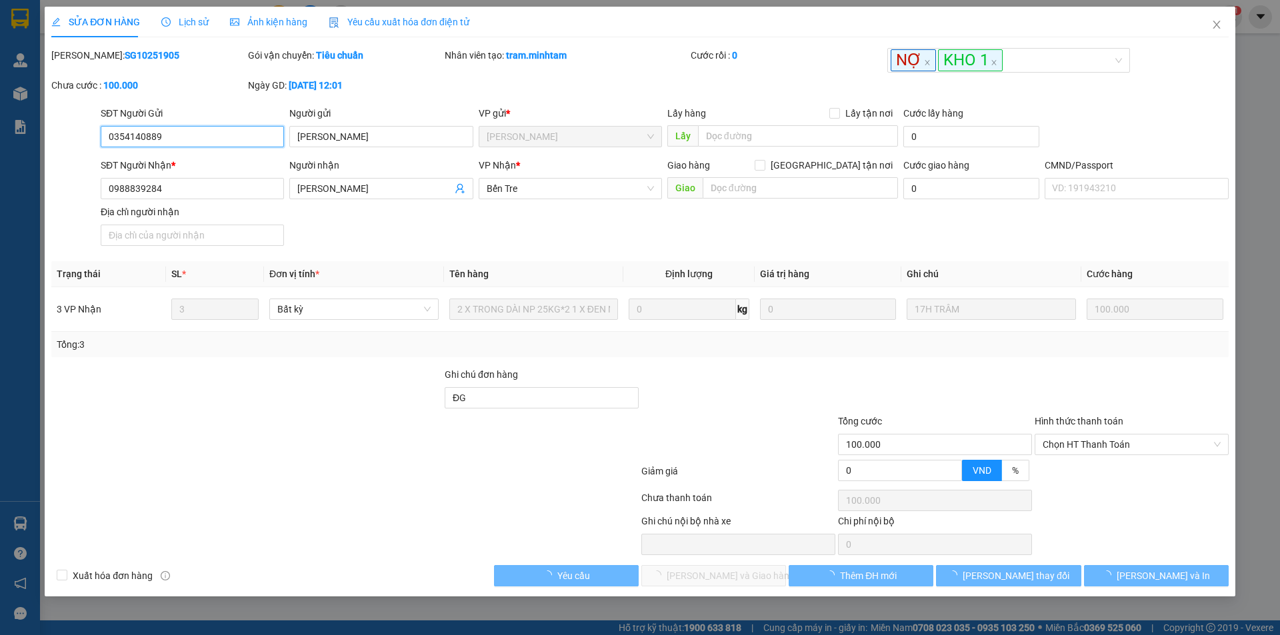
type input "0354140889"
type input "ANH TƯỜNG"
type input "0988839284"
type input "MỸ LINH"
type input "ĐG"
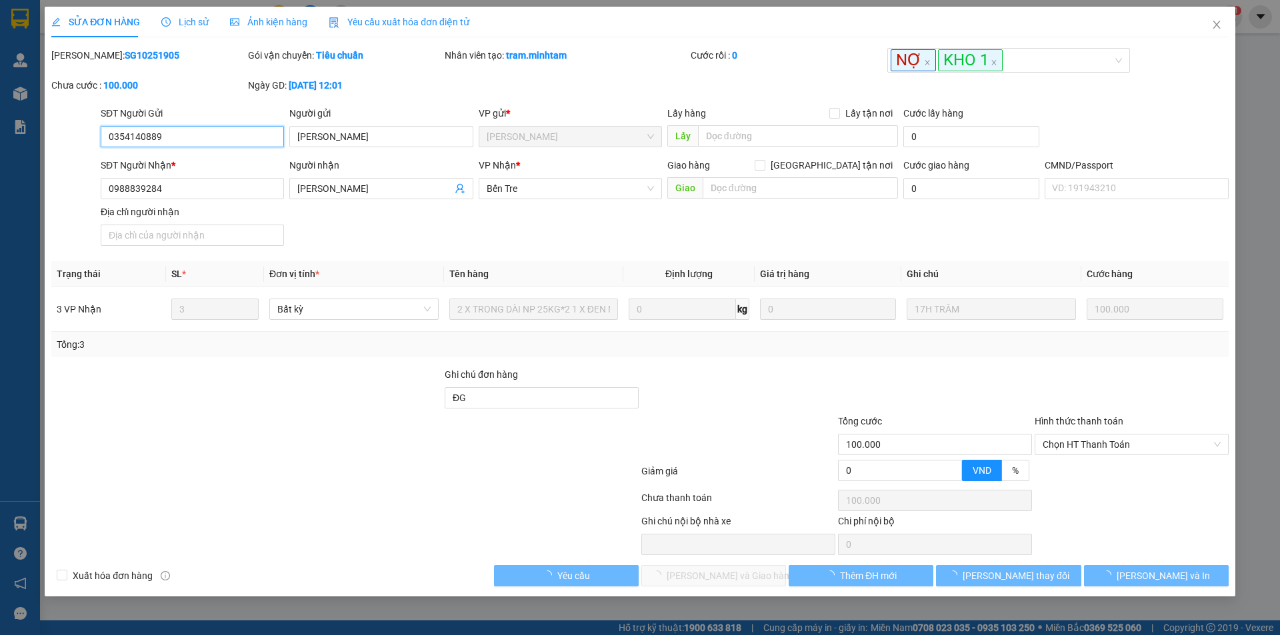
type input "100.000"
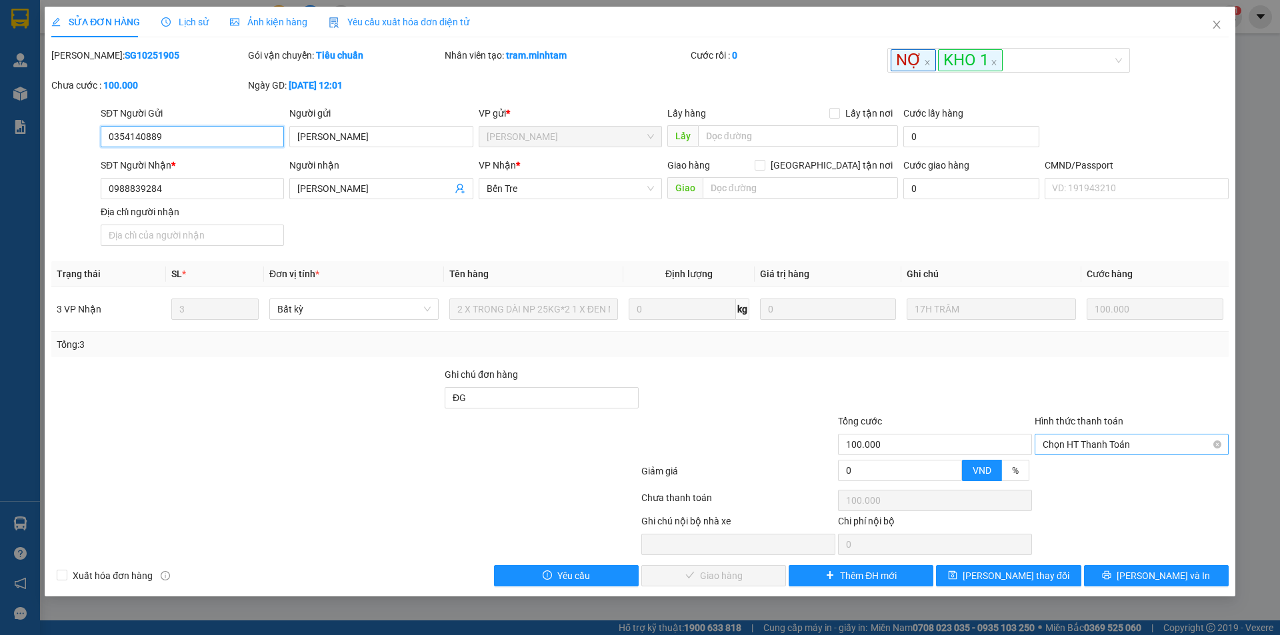
click at [1090, 452] on span "Chọn HT Thanh Toán" at bounding box center [1131, 445] width 178 height 20
drag, startPoint x: 1078, startPoint y: 470, endPoint x: 949, endPoint y: 538, distance: 146.7
click at [1076, 471] on div "Tại văn phòng" at bounding box center [1131, 471] width 178 height 15
type input "0"
click at [726, 579] on span "Lưu và Giao hàng" at bounding box center [731, 576] width 128 height 15
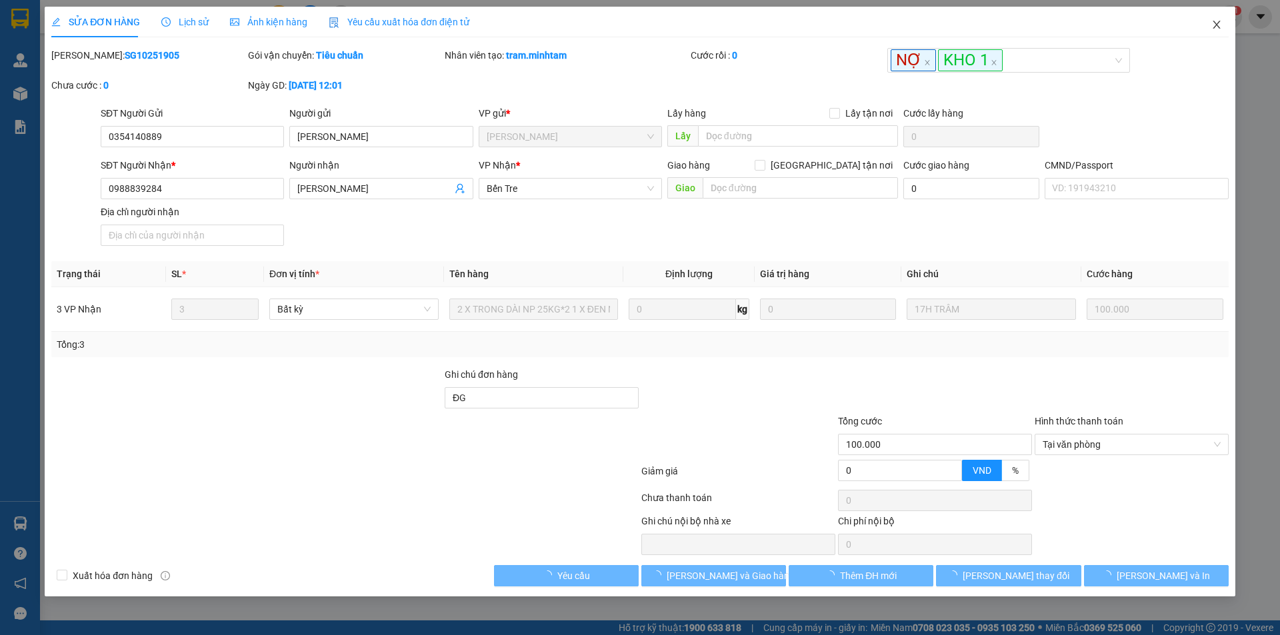
click at [1215, 27] on icon "close" at bounding box center [1215, 25] width 7 height 8
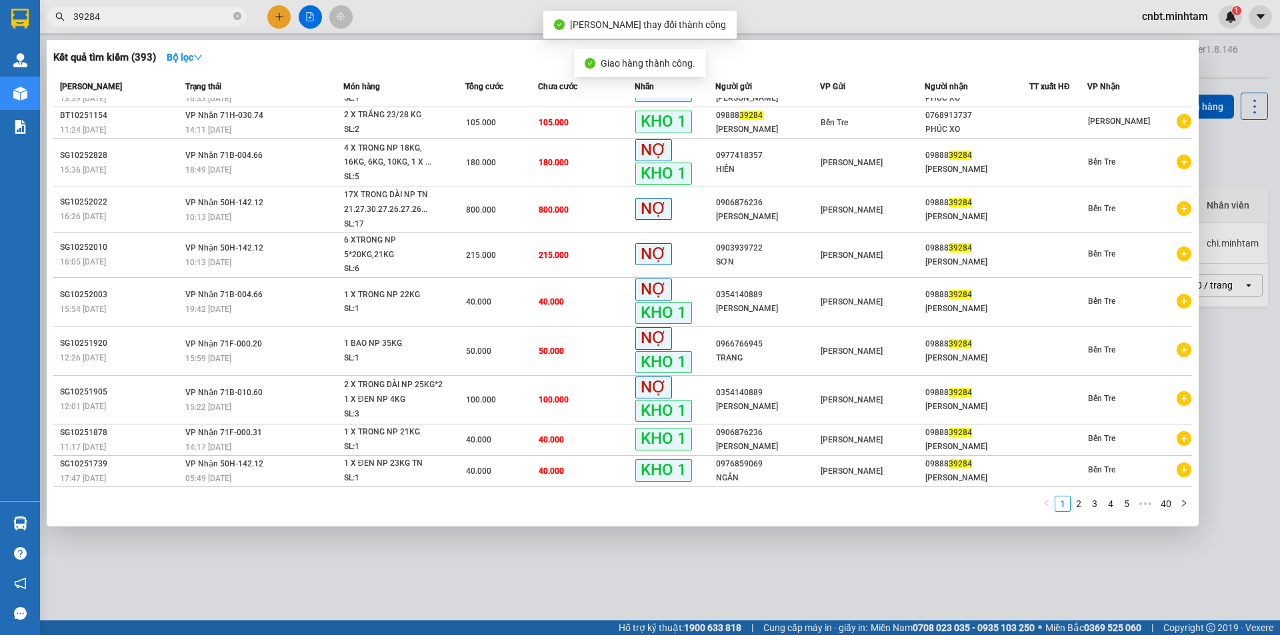
click at [201, 17] on input "39284" at bounding box center [151, 16] width 157 height 15
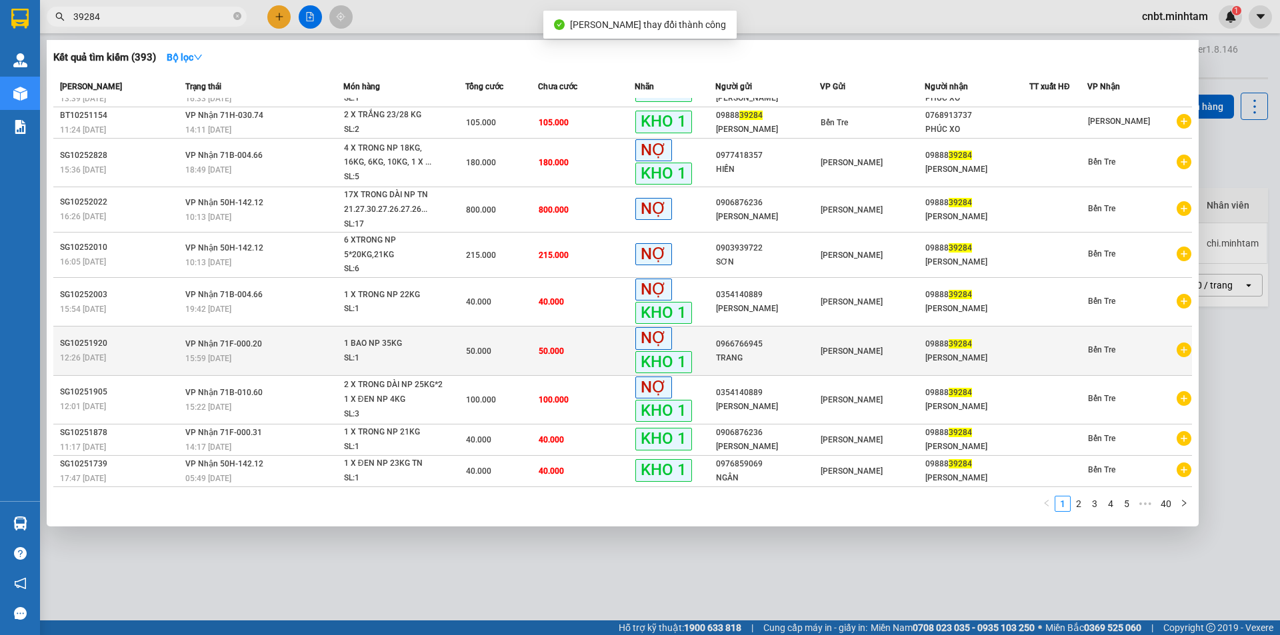
click at [549, 355] on span "50.000" at bounding box center [551, 351] width 25 height 9
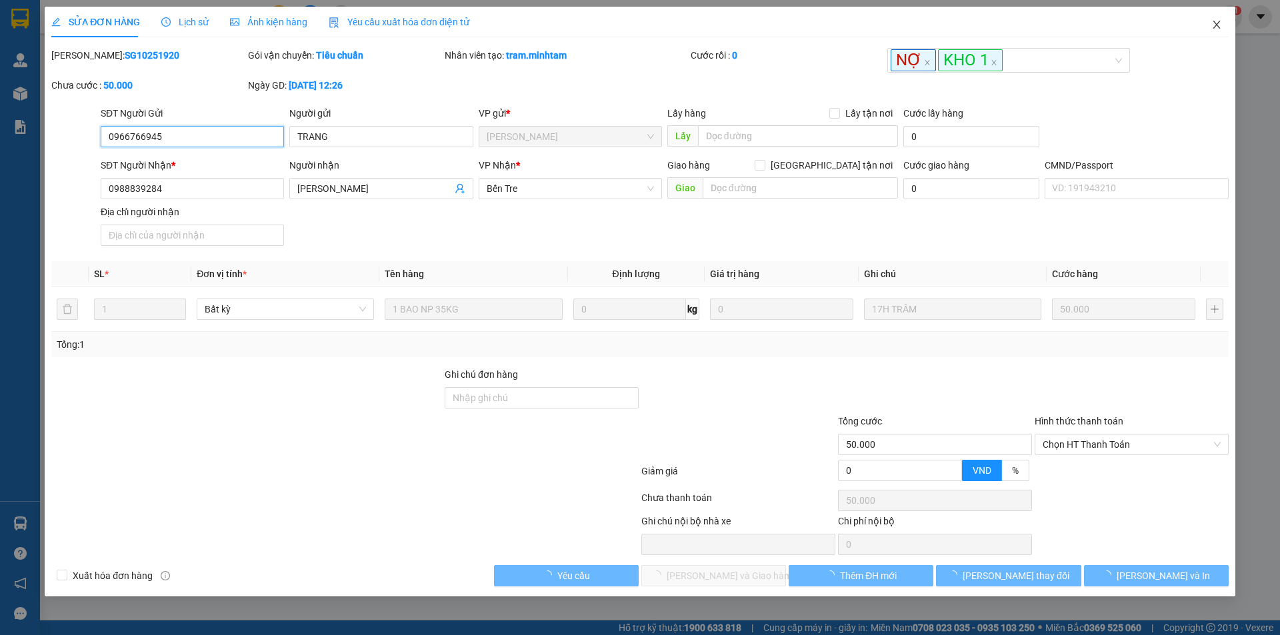
type input "0966766945"
type input "TRANG"
type input "0988839284"
type input "MỸ LINH"
type input "50.000"
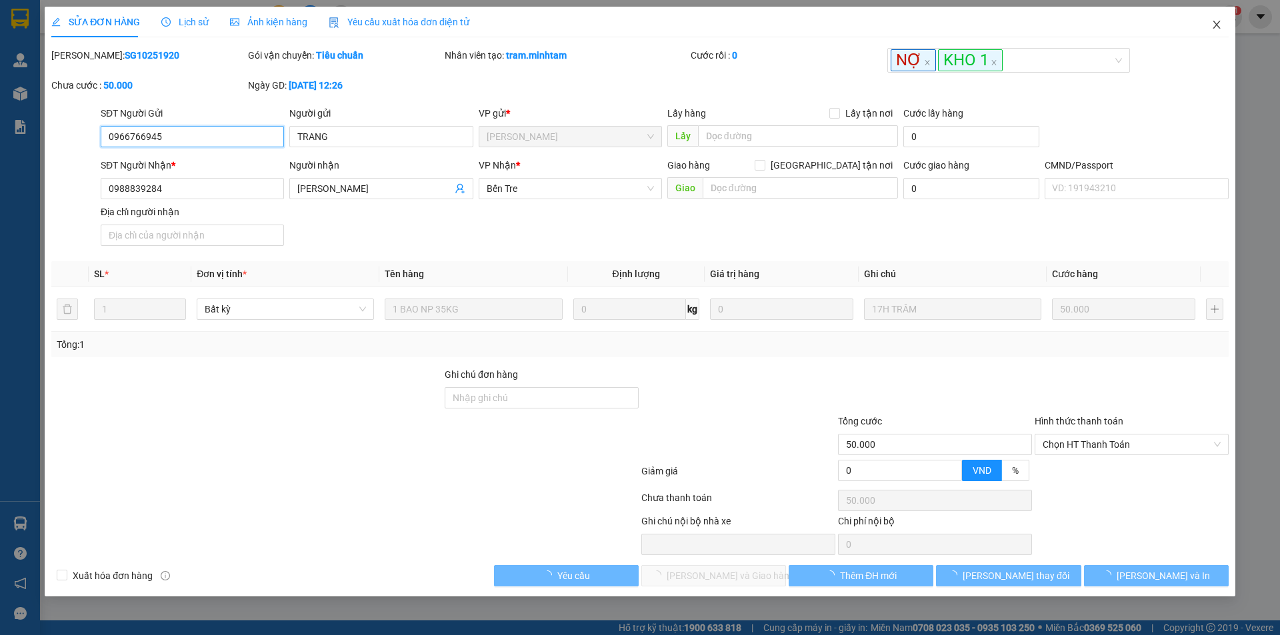
type input "50.000"
click at [1212, 23] on icon "close" at bounding box center [1216, 24] width 11 height 11
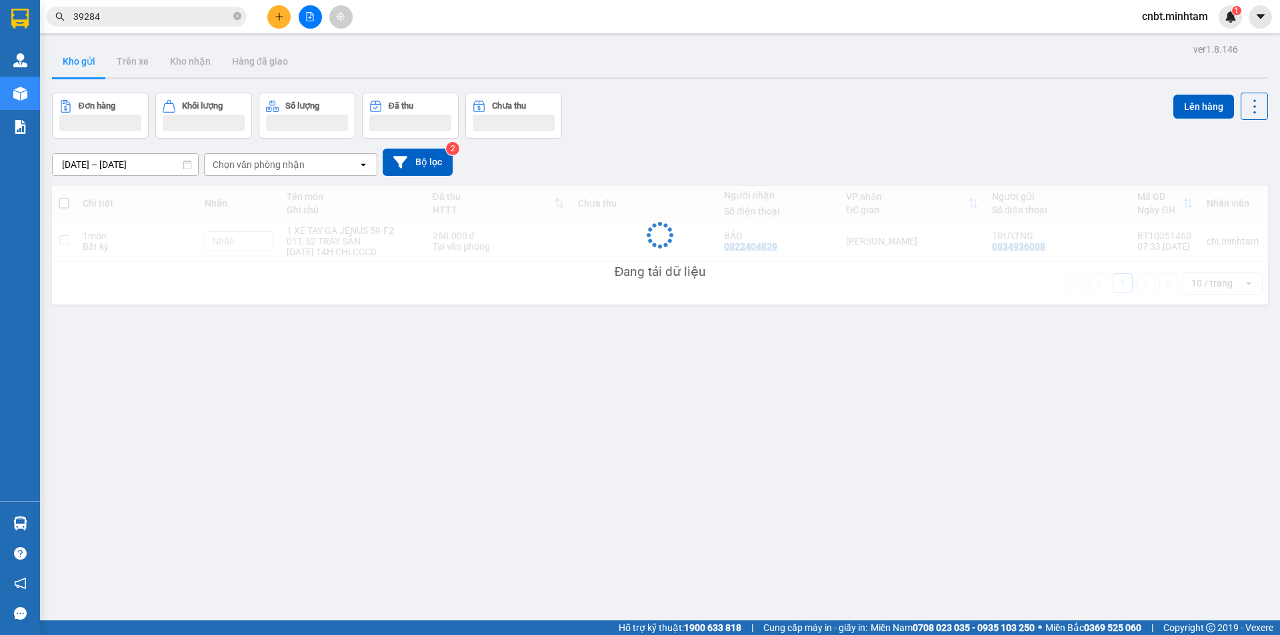
click at [173, 13] on input "39284" at bounding box center [151, 16] width 157 height 15
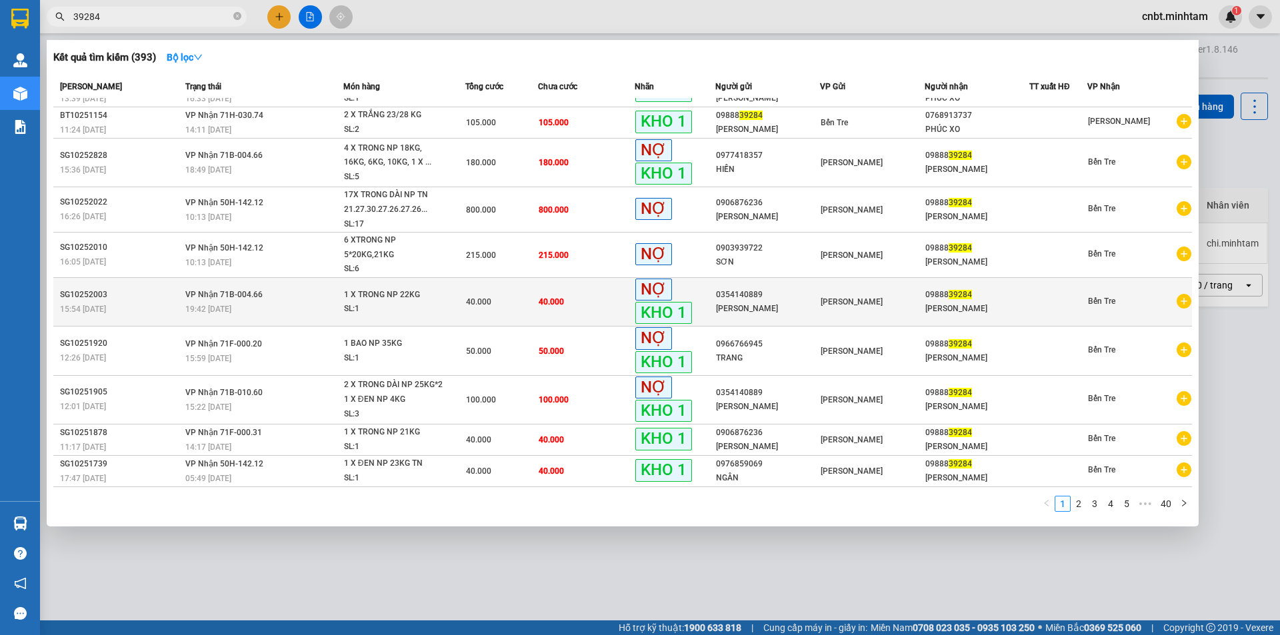
click at [567, 303] on td "40.000" at bounding box center [586, 301] width 97 height 49
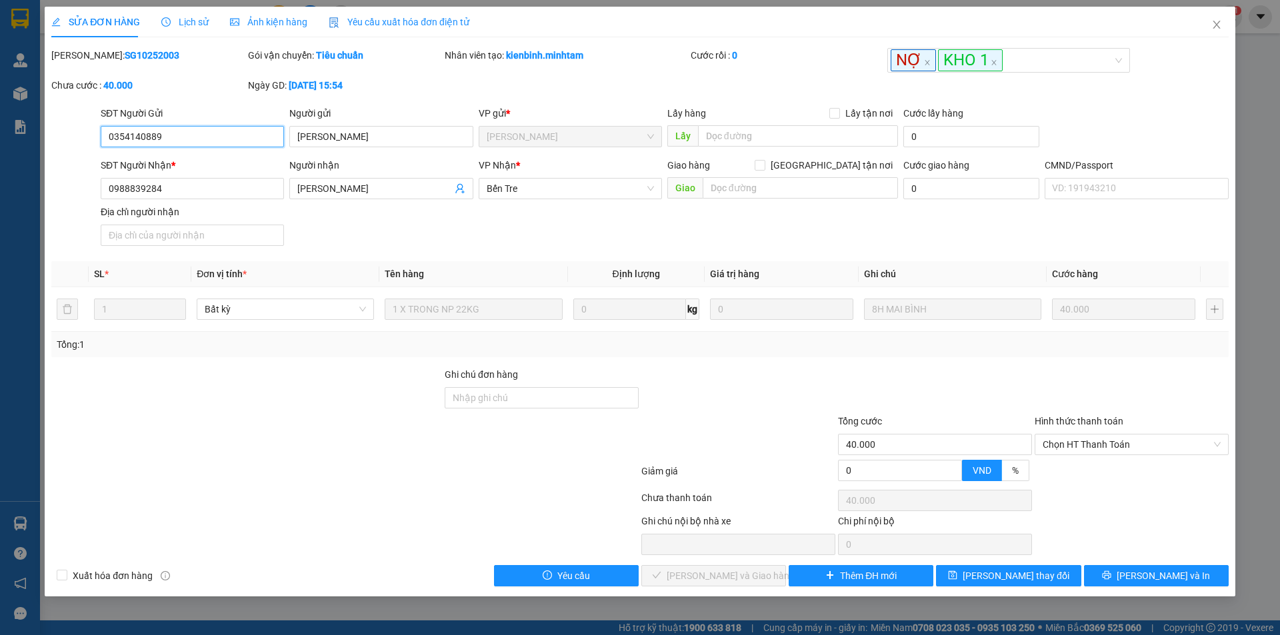
type input "0354140889"
type input "ANH TƯỜNG"
type input "0988839284"
type input "MỸ LINH"
type input "40.000"
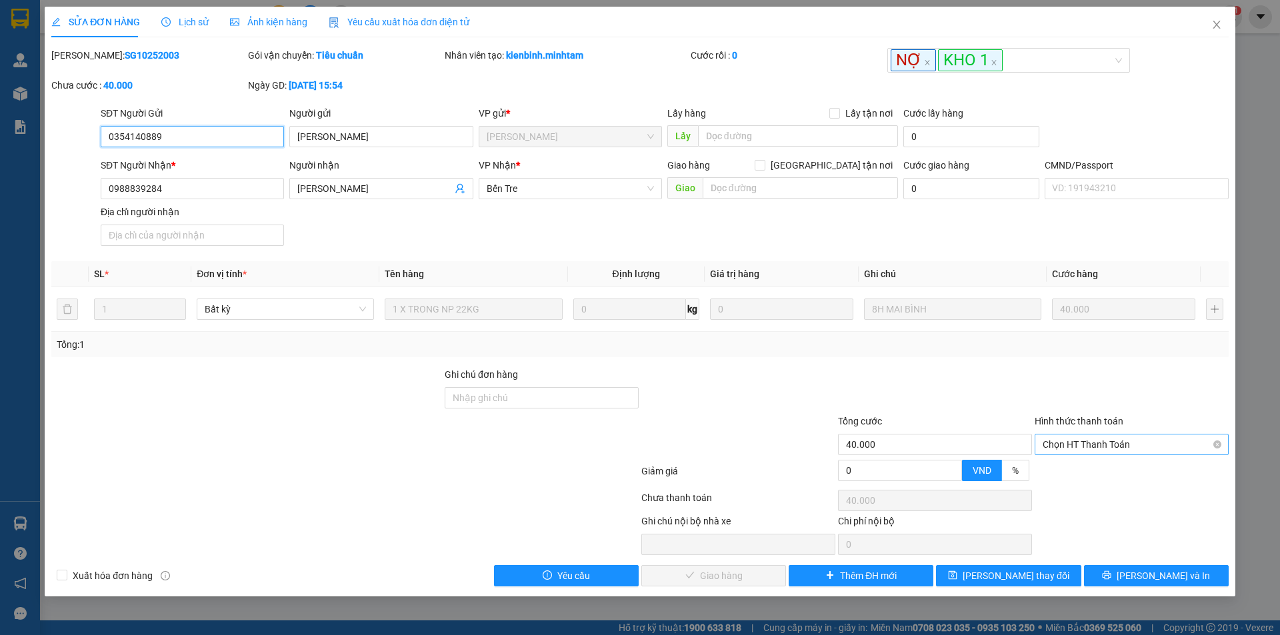
click at [1065, 453] on span "Chọn HT Thanh Toán" at bounding box center [1131, 445] width 178 height 20
click at [1066, 471] on div "Tại văn phòng" at bounding box center [1131, 471] width 178 height 15
type input "0"
click at [755, 568] on button "Lưu và Giao hàng" at bounding box center [713, 575] width 145 height 21
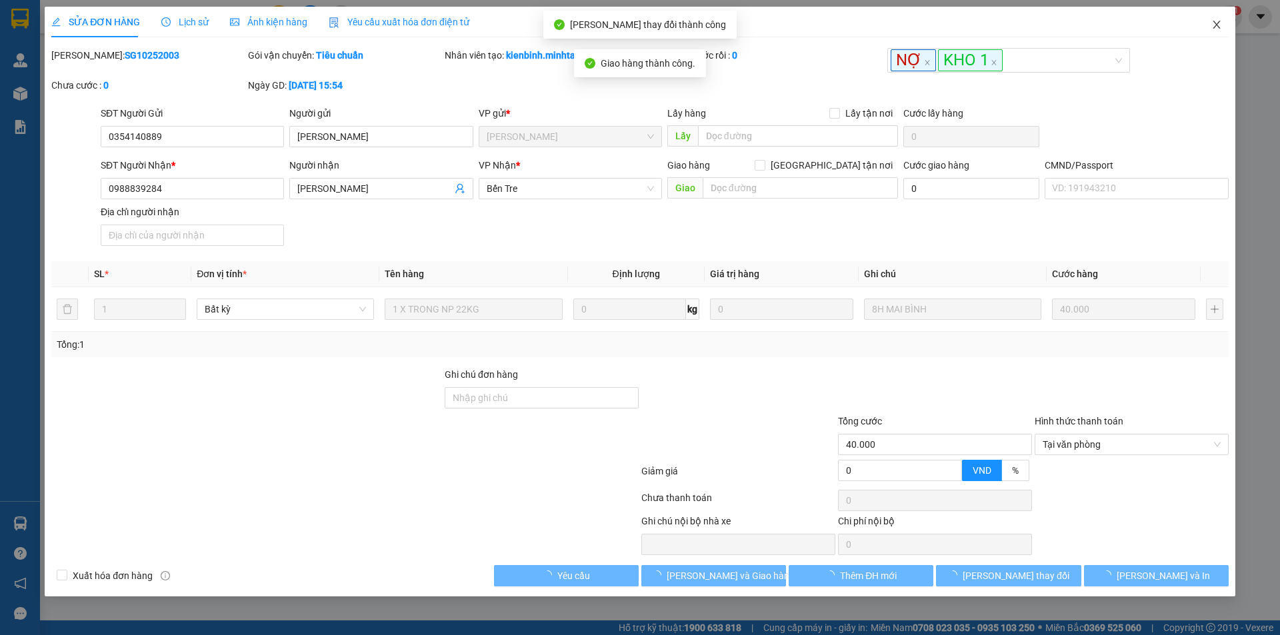
click at [1215, 23] on icon "close" at bounding box center [1216, 24] width 11 height 11
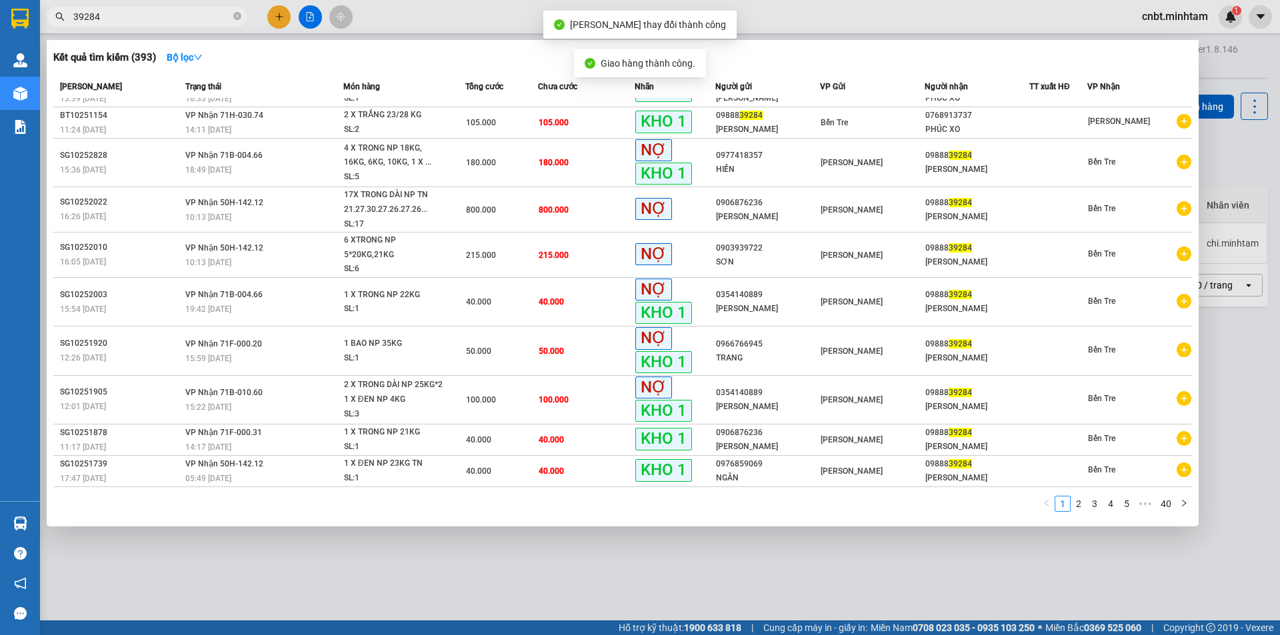
click at [198, 9] on input "39284" at bounding box center [151, 16] width 157 height 15
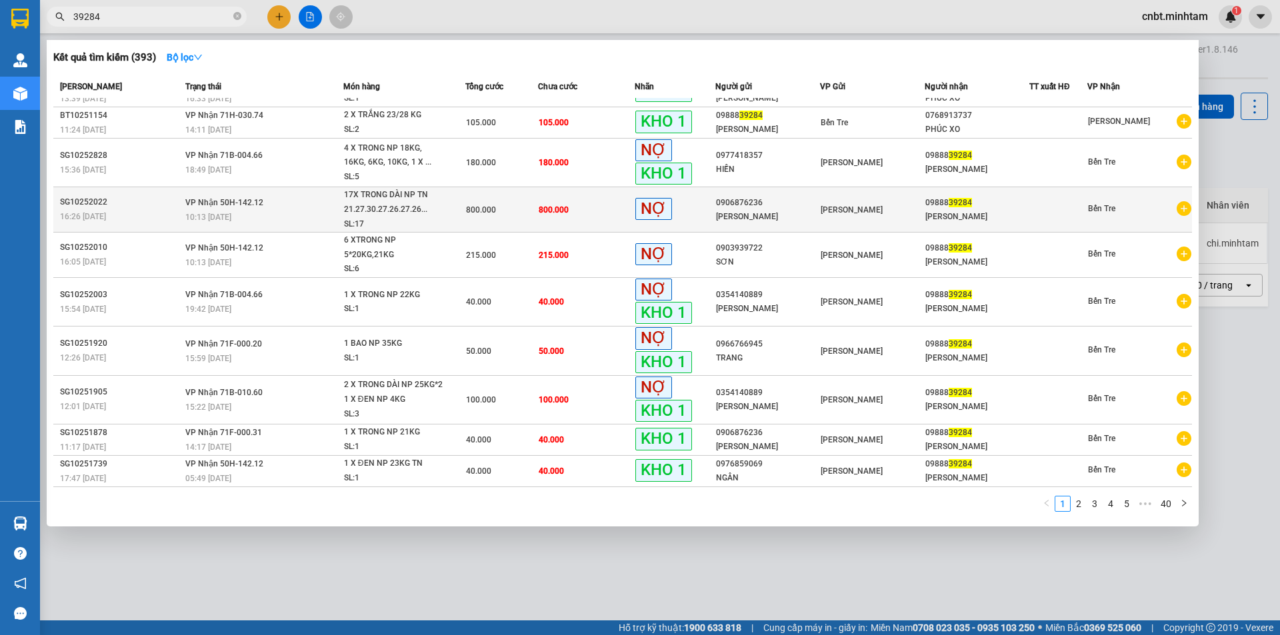
click at [527, 199] on td "800.000" at bounding box center [501, 209] width 73 height 45
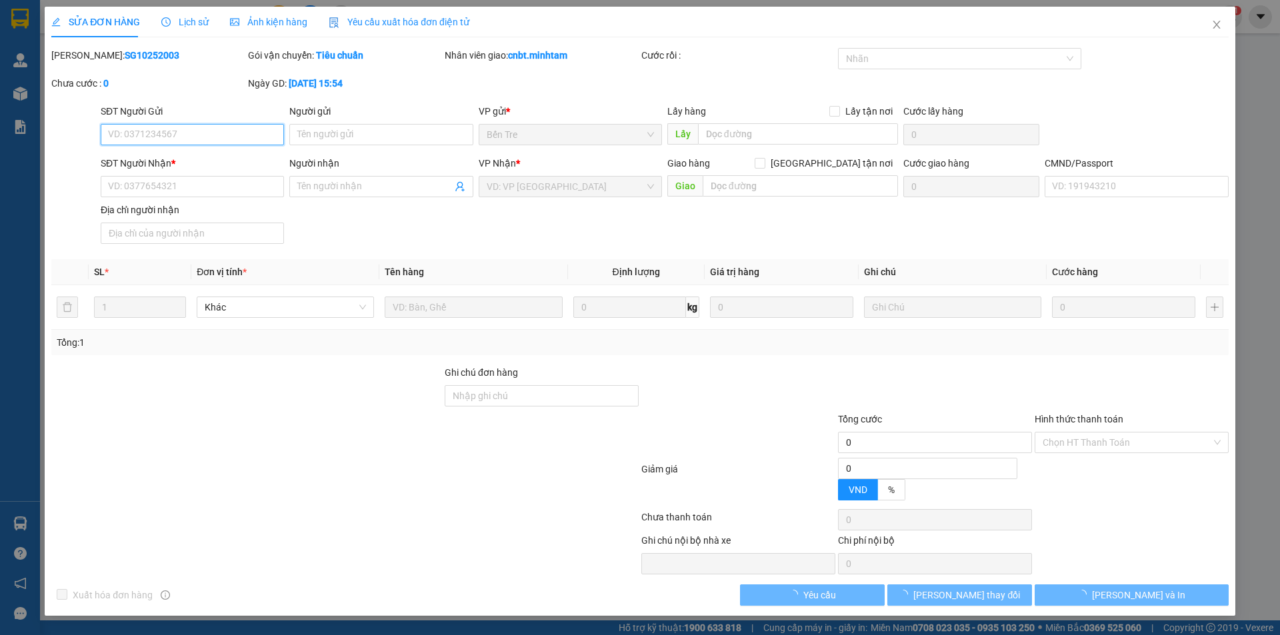
type input "0906876236"
type input "MINH KHANG"
type input "0988839284"
type input "MỸ LINH"
type input "HCK+5*17 85 ( BỚT 1 MÓN)"
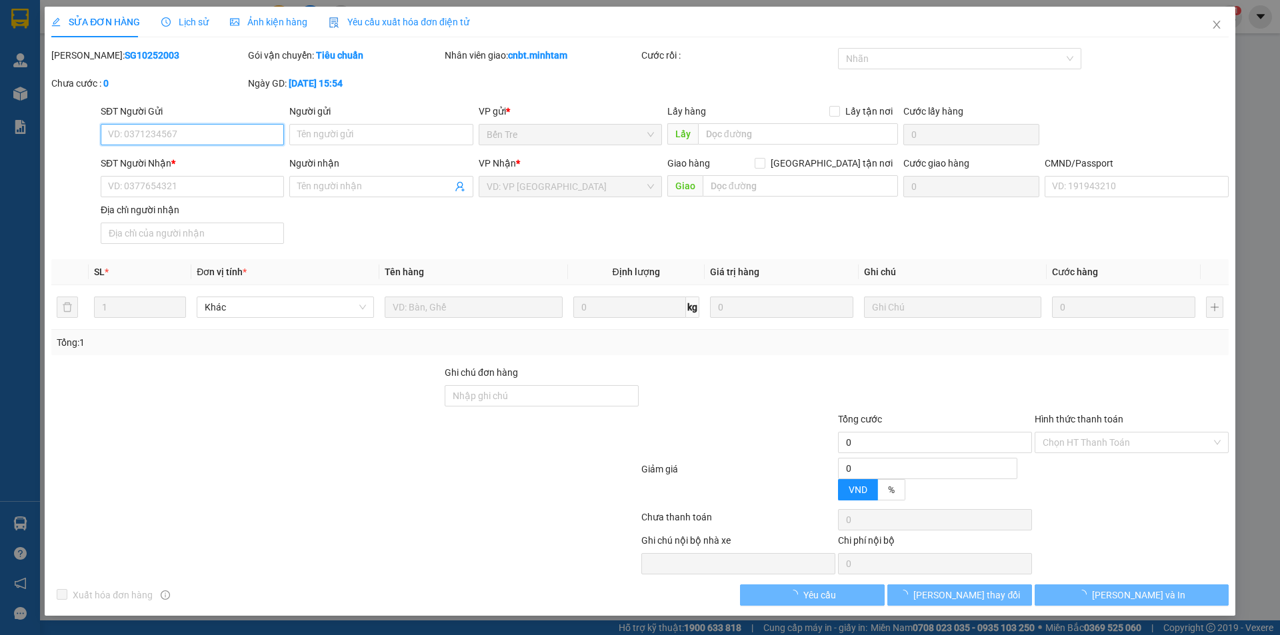
type input "800.000"
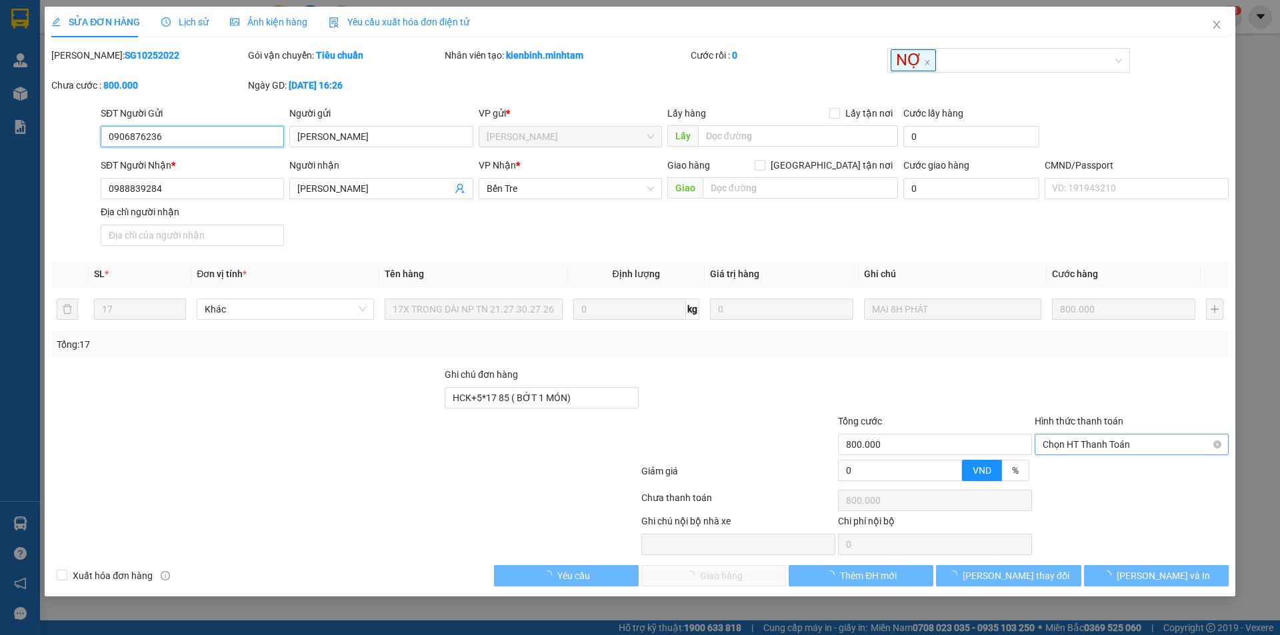
click at [1104, 441] on span "Chọn HT Thanh Toán" at bounding box center [1131, 445] width 178 height 20
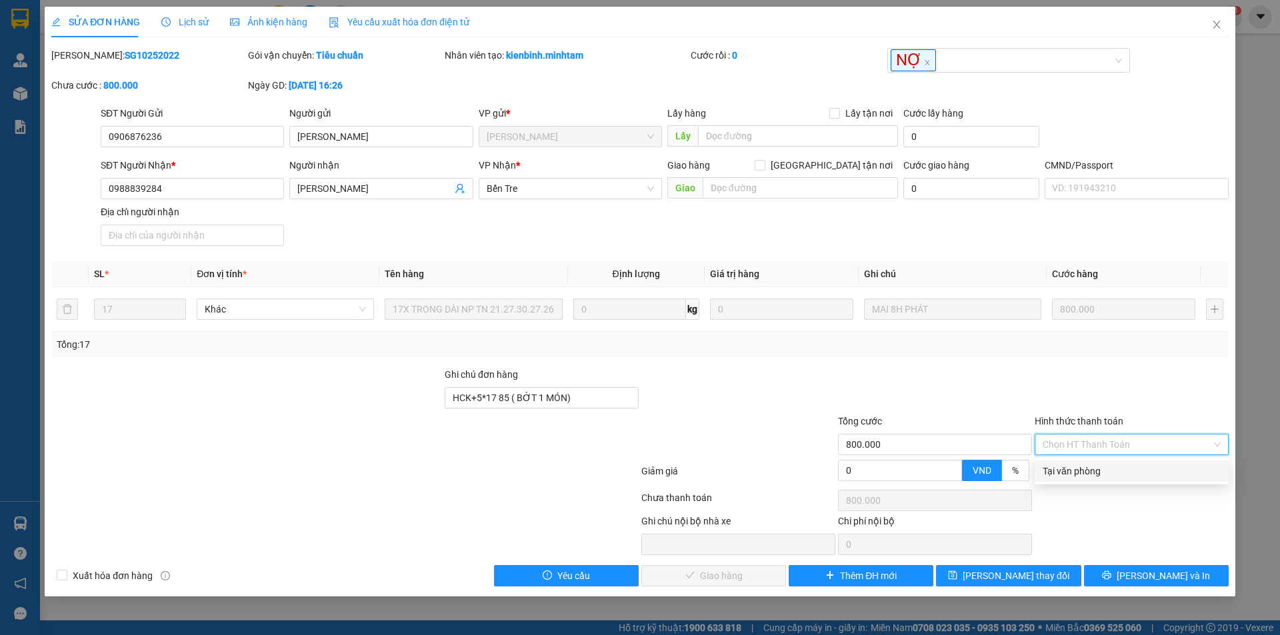
drag, startPoint x: 1092, startPoint y: 471, endPoint x: 981, endPoint y: 491, distance: 113.8
click at [1092, 471] on div "Tại văn phòng" at bounding box center [1131, 471] width 178 height 15
type input "0"
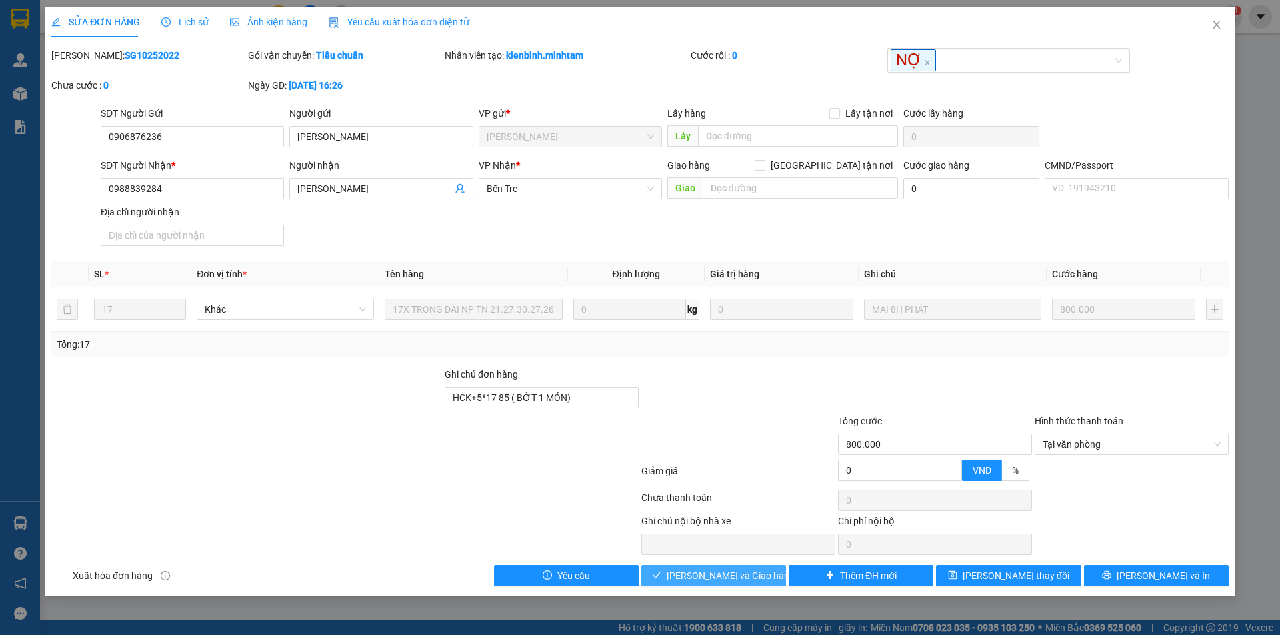
click at [699, 586] on button "Lưu và Giao hàng" at bounding box center [713, 575] width 145 height 21
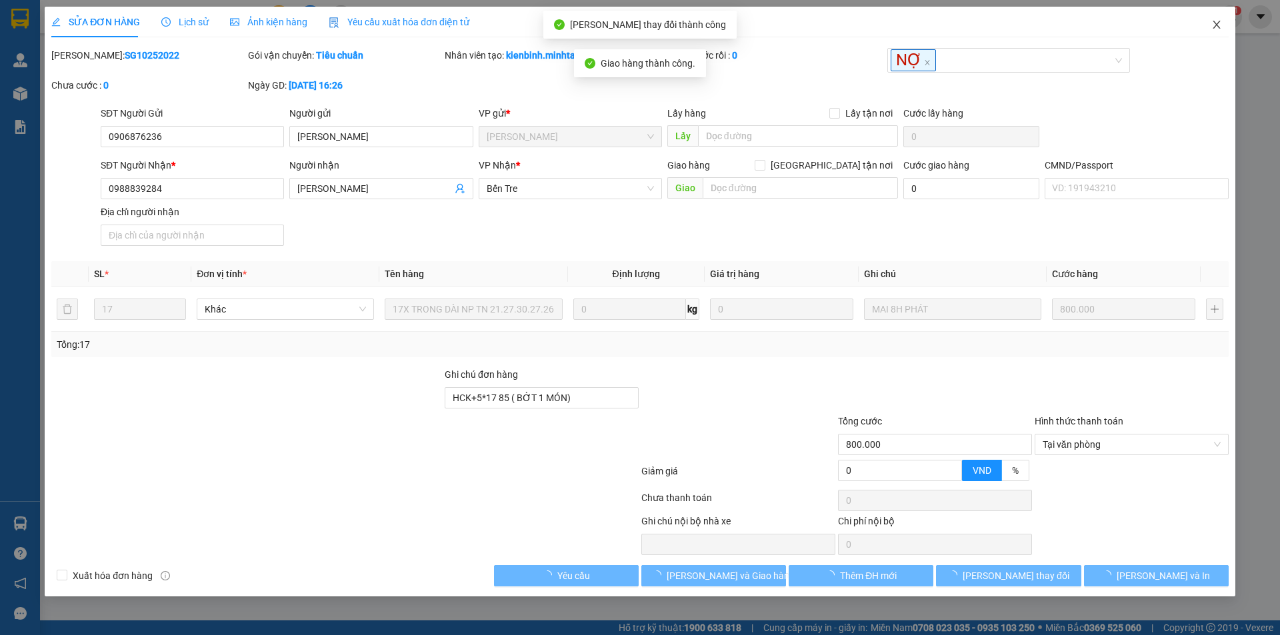
click at [1220, 27] on icon "close" at bounding box center [1216, 24] width 11 height 11
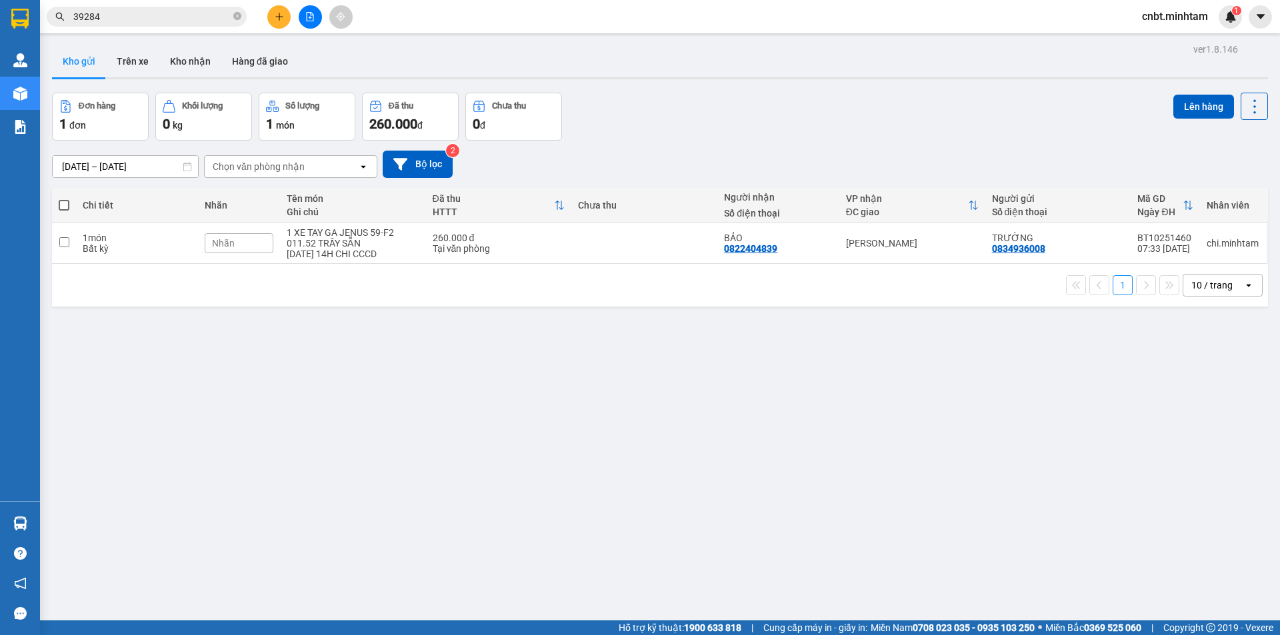
click at [218, 15] on input "39284" at bounding box center [151, 16] width 157 height 15
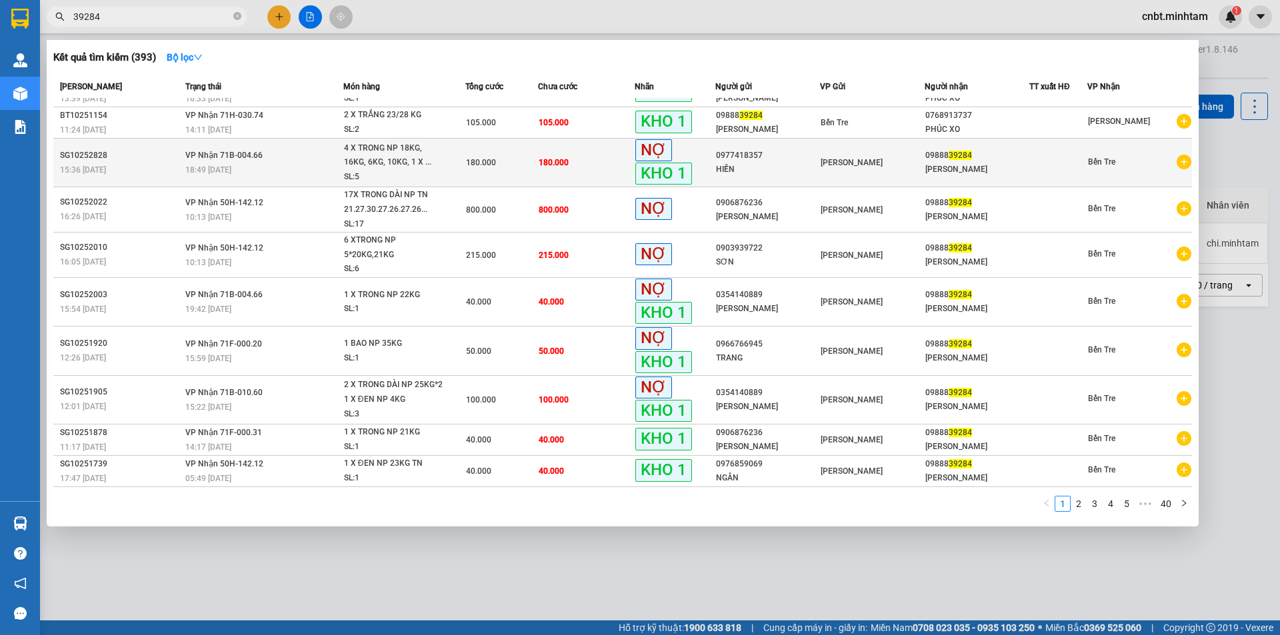
click at [550, 153] on td "180.000" at bounding box center [586, 163] width 97 height 49
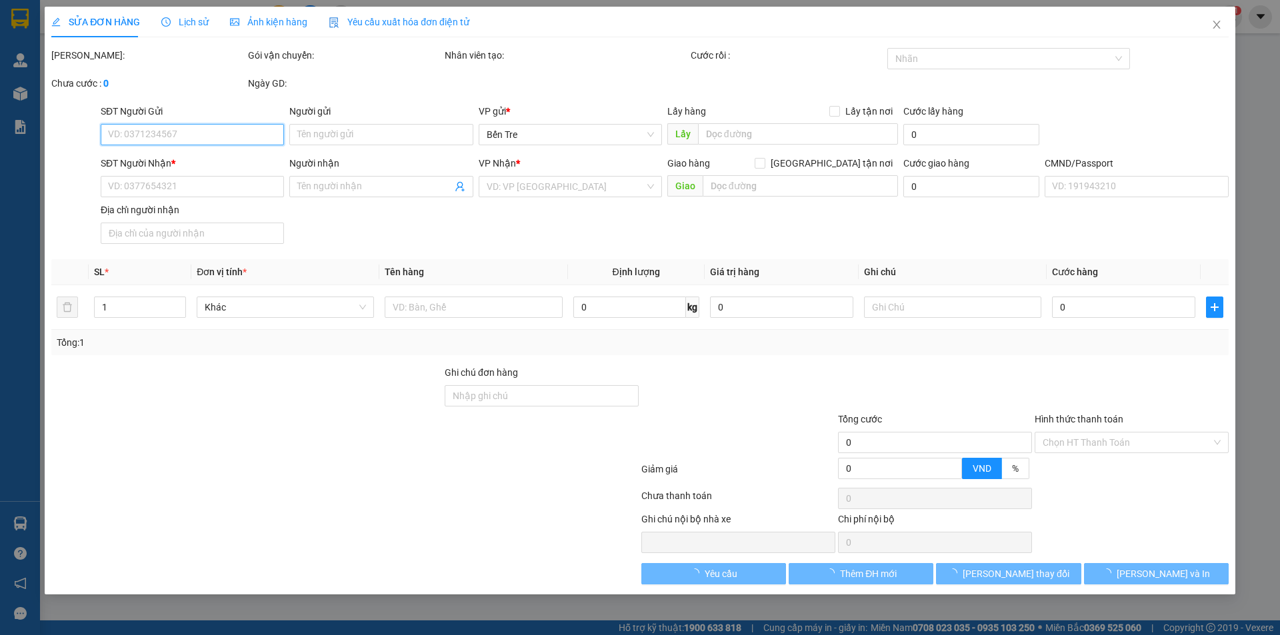
type input "0977418357"
type input "HIỀN"
type input "0988839284"
type input "MỸ LINH"
type input "180.000"
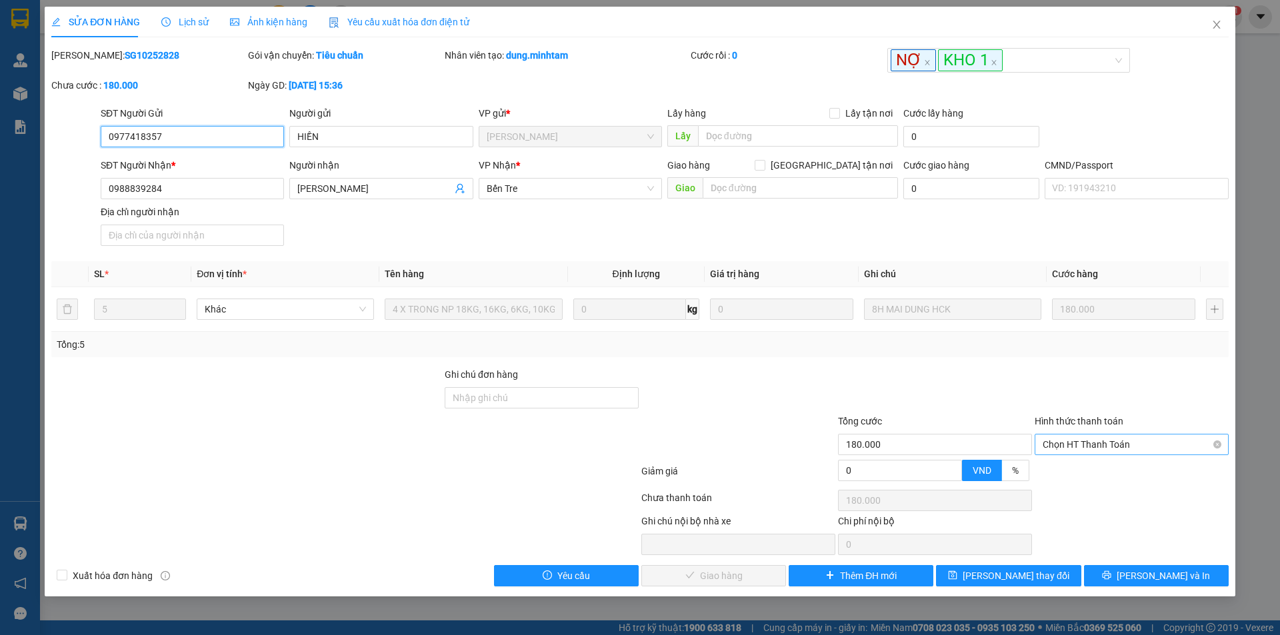
click at [1108, 439] on span "Chọn HT Thanh Toán" at bounding box center [1131, 445] width 178 height 20
drag, startPoint x: 1104, startPoint y: 469, endPoint x: 865, endPoint y: 517, distance: 243.9
click at [1104, 469] on div "Tại văn phòng" at bounding box center [1131, 471] width 178 height 15
type input "0"
click at [701, 573] on span "Lưu và Giao hàng" at bounding box center [731, 576] width 128 height 15
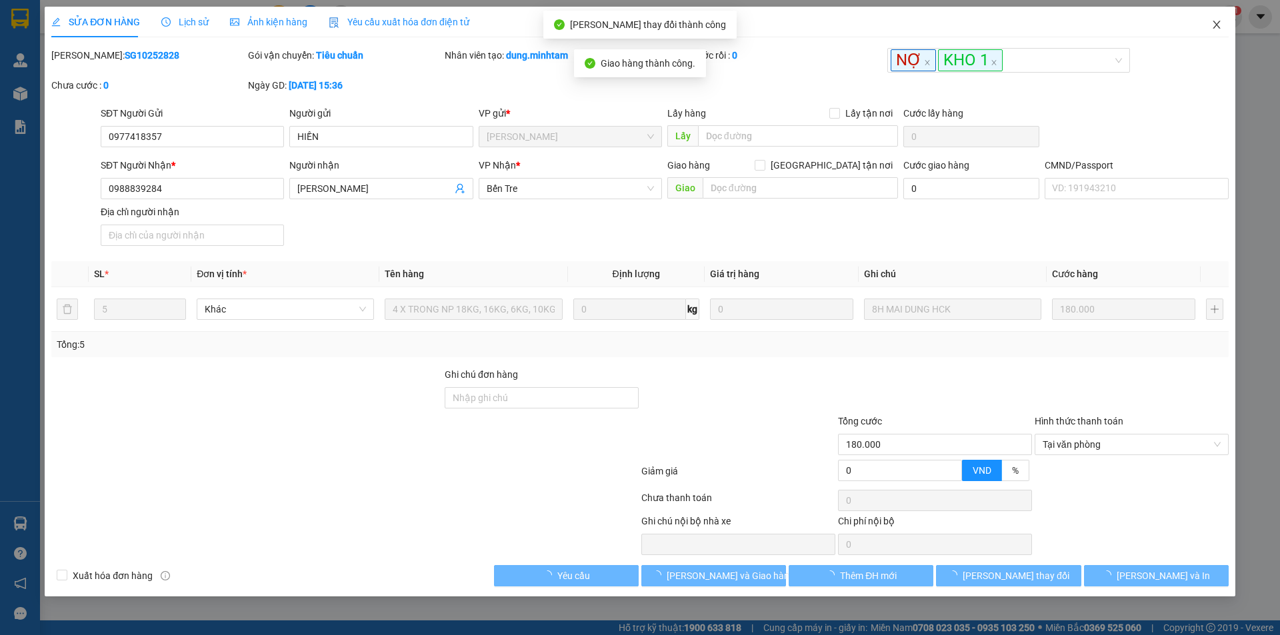
click at [1219, 29] on icon "close" at bounding box center [1215, 25] width 7 height 8
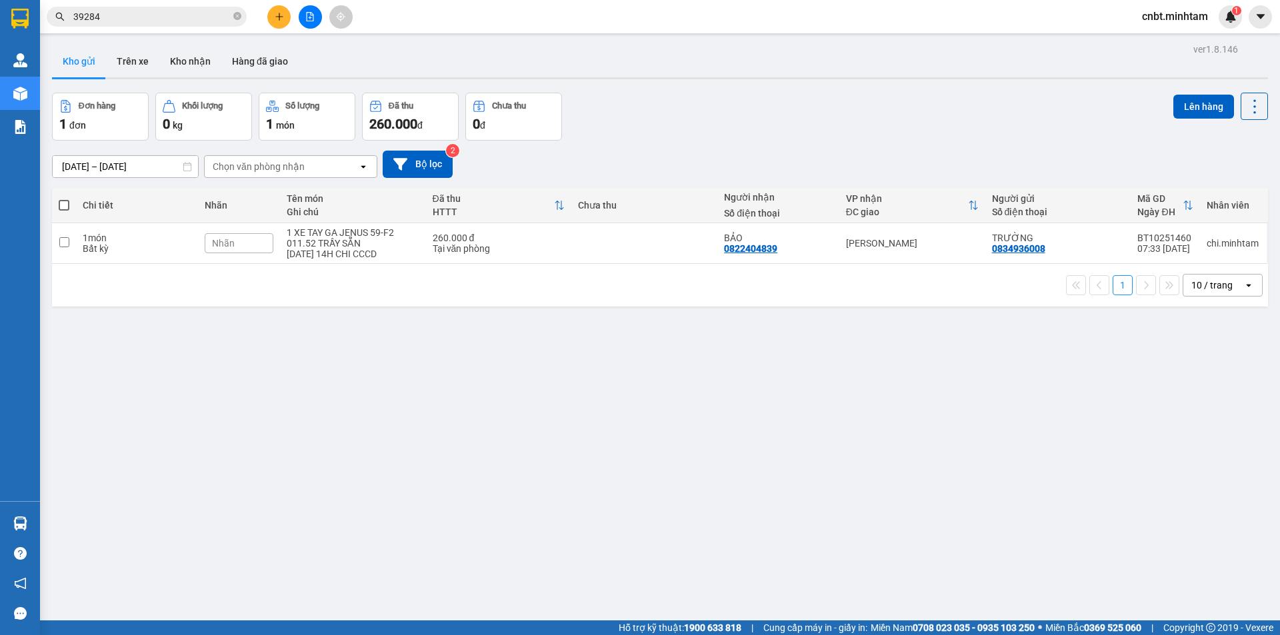
click at [133, 12] on input "39284" at bounding box center [151, 16] width 157 height 15
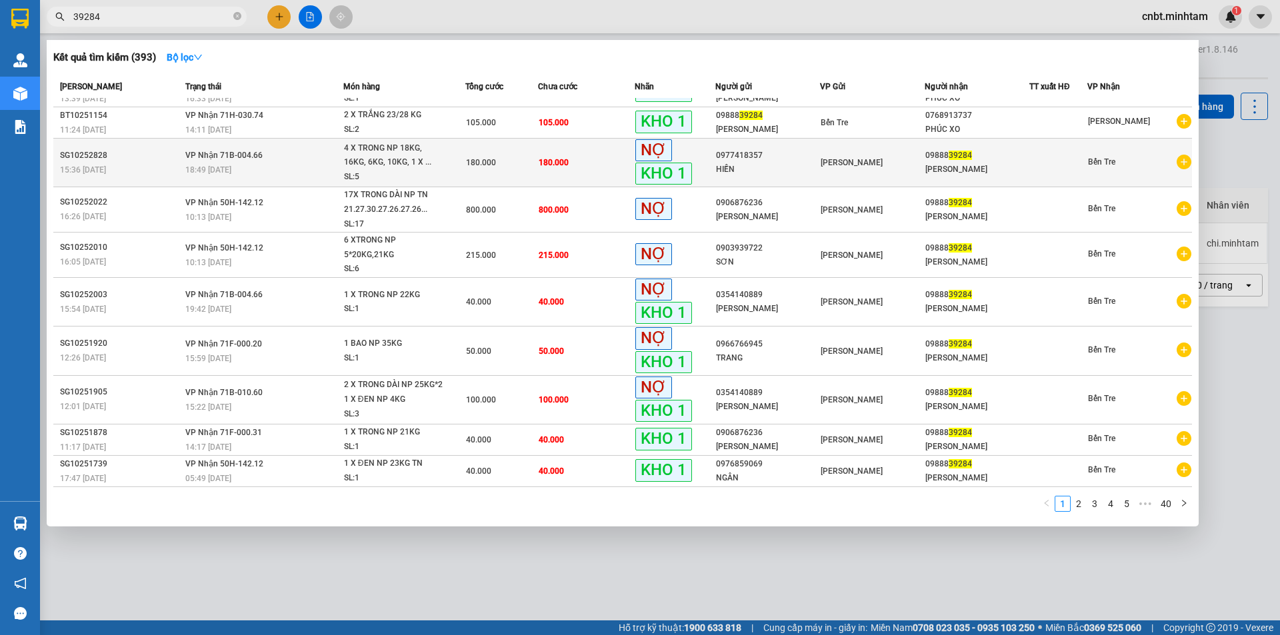
click at [532, 141] on td "180.000" at bounding box center [501, 163] width 73 height 49
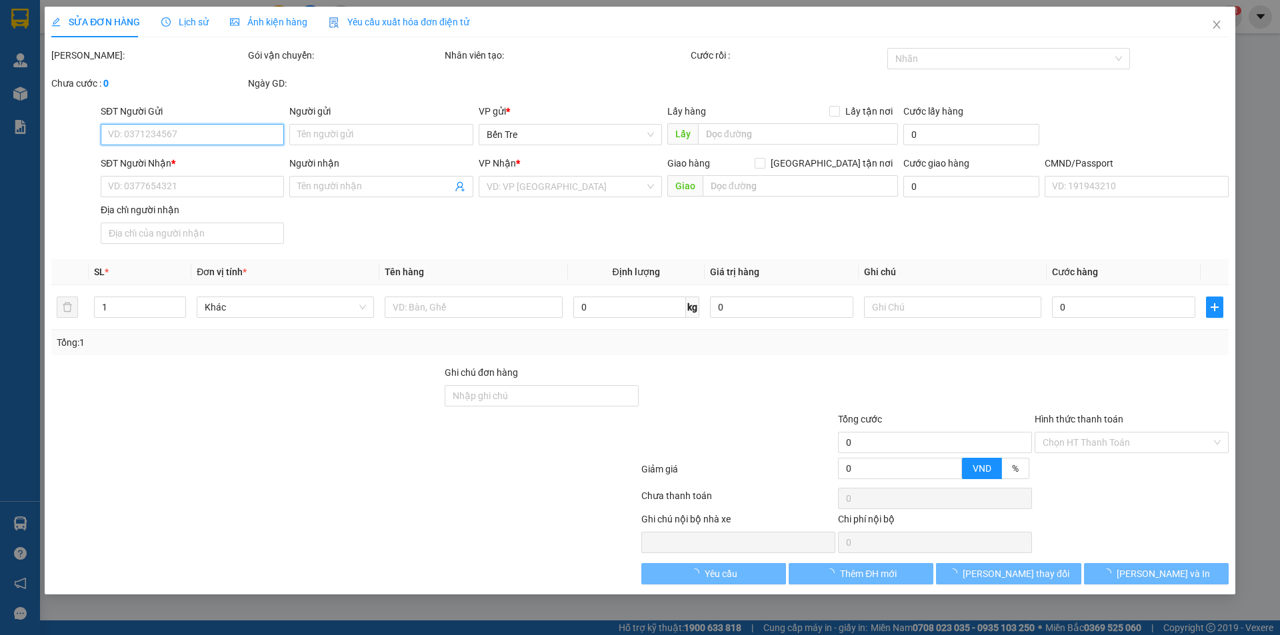
type input "0977418357"
type input "HIỀN"
type input "0988839284"
type input "MỸ LINH"
type input "180.000"
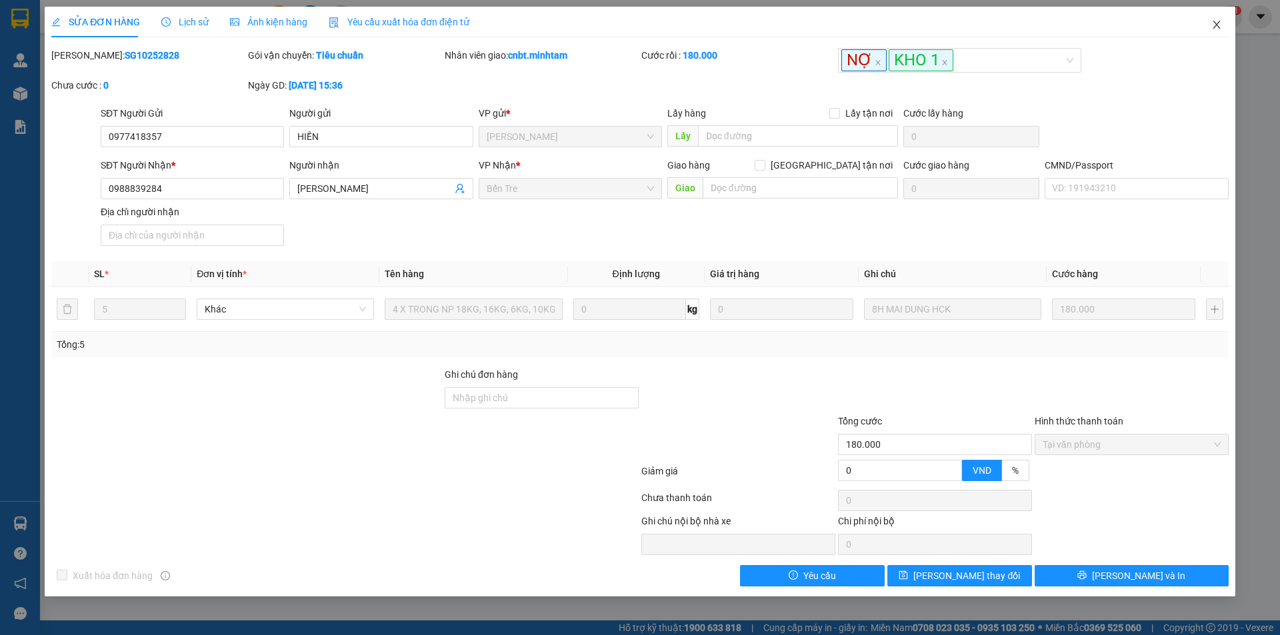
click at [1217, 23] on icon "close" at bounding box center [1216, 24] width 11 height 11
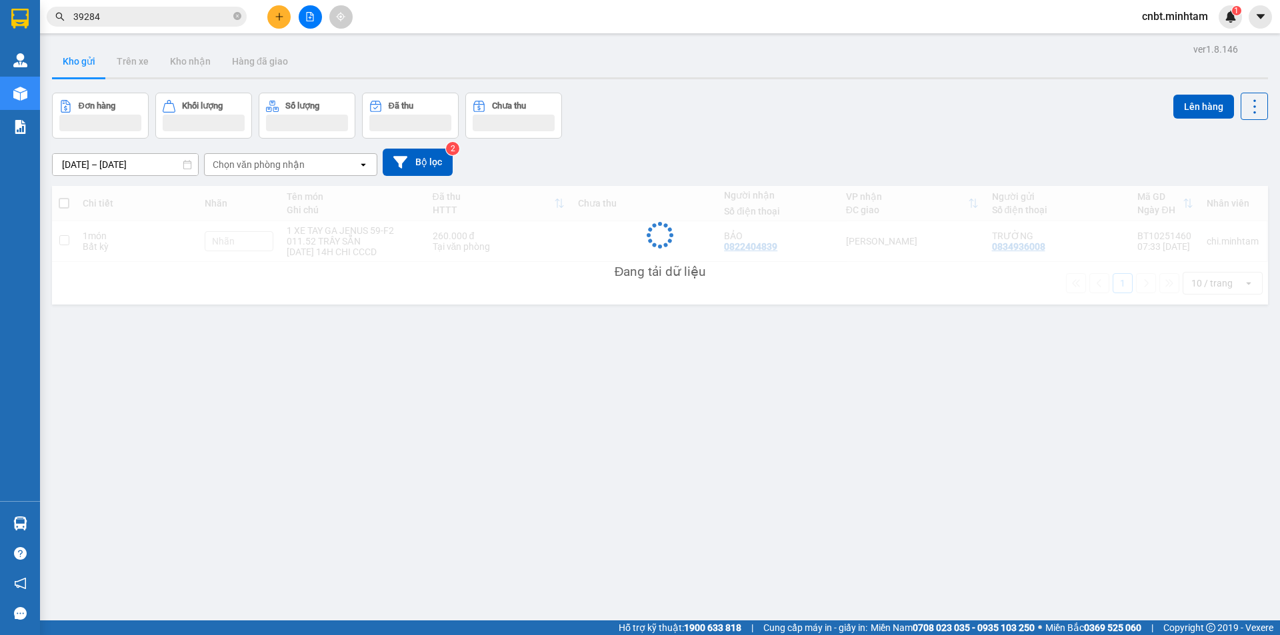
click at [198, 11] on input "39284" at bounding box center [151, 16] width 157 height 15
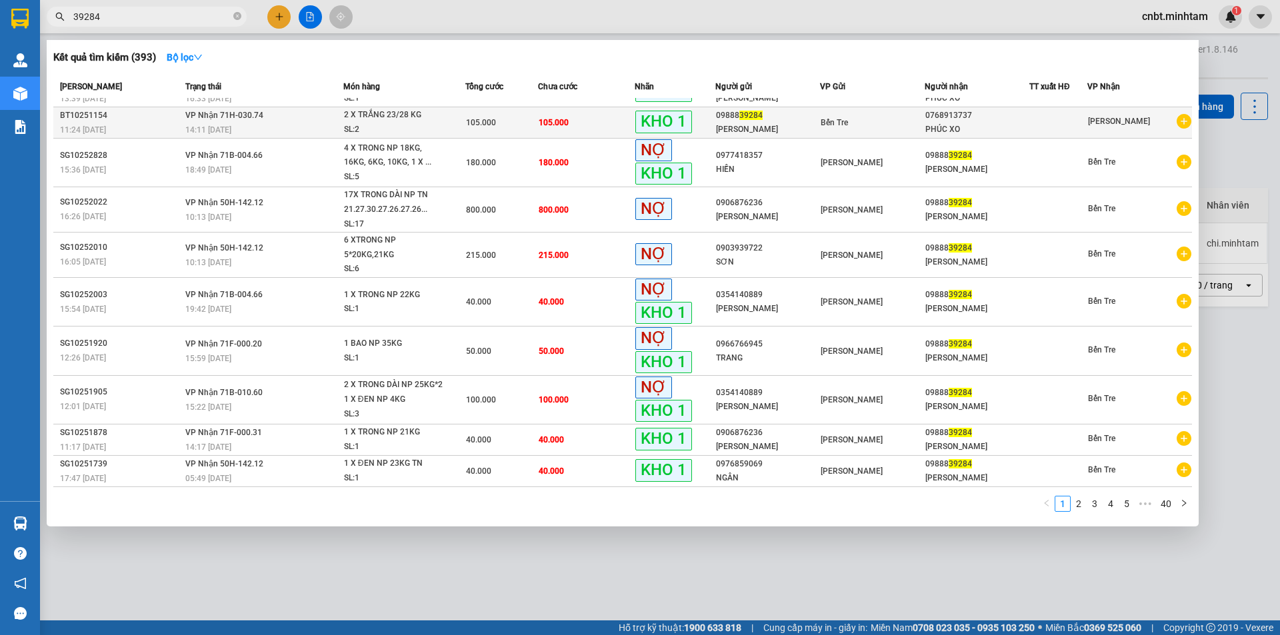
click at [592, 123] on td "105.000" at bounding box center [586, 122] width 97 height 31
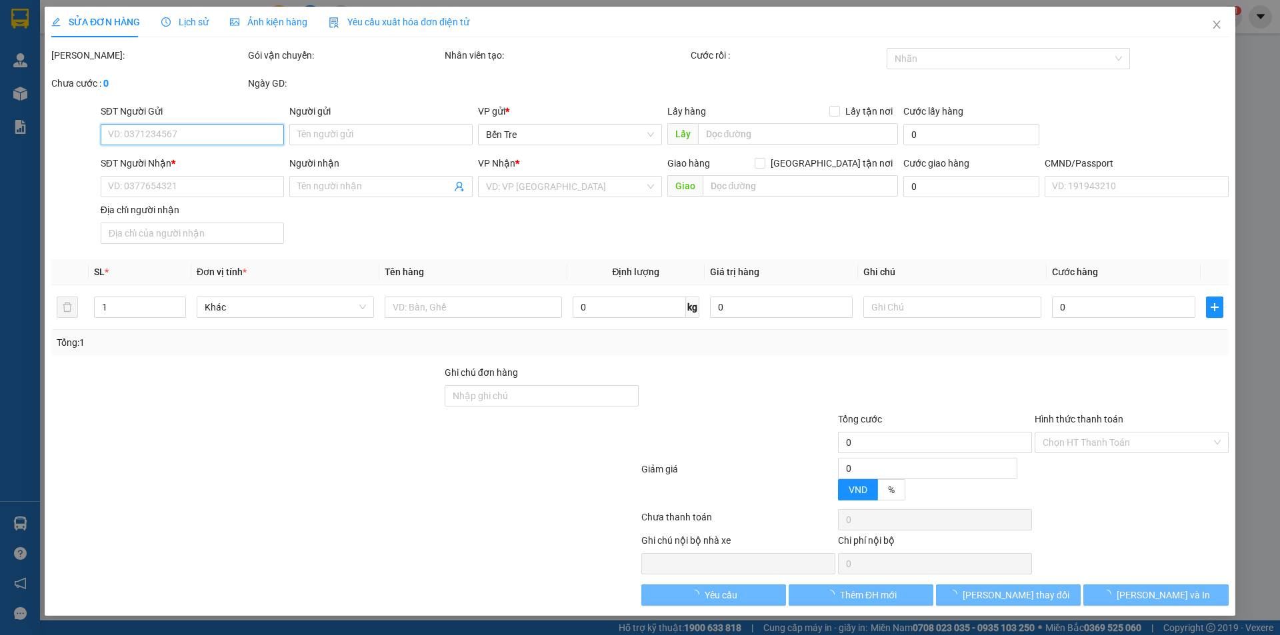
type input "0988839284"
type input "MỸ LINH"
type input "0768913737"
type input "PHÚC XO"
type input "HCK GIAO R"
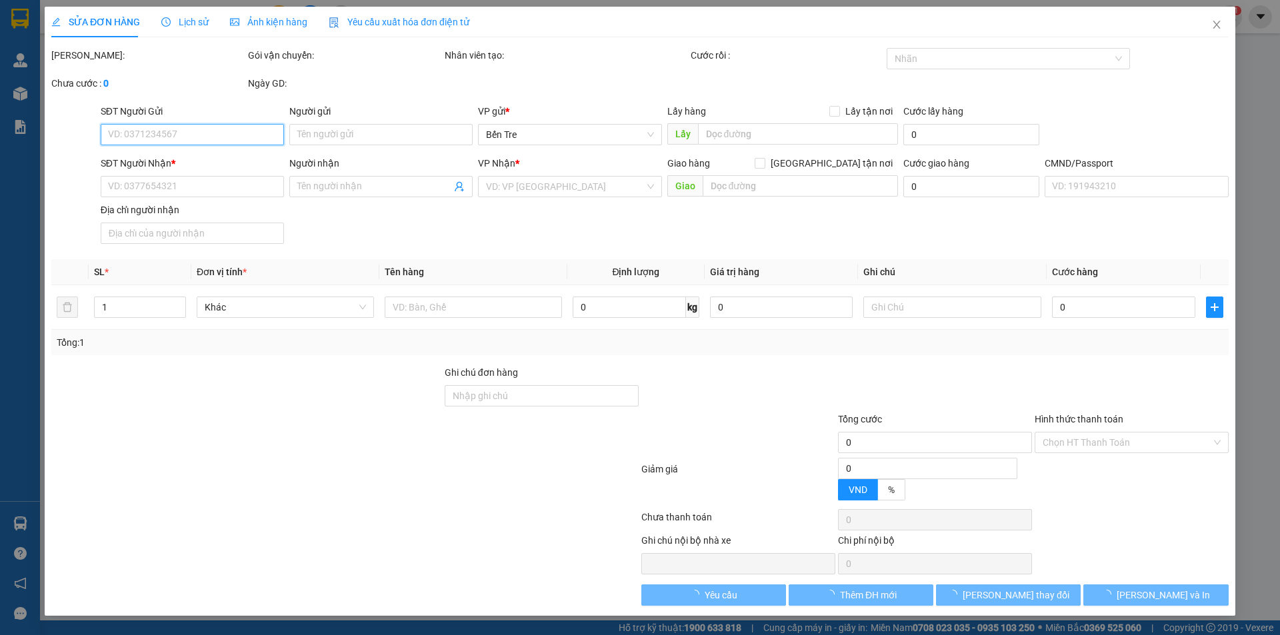
type input "105.000"
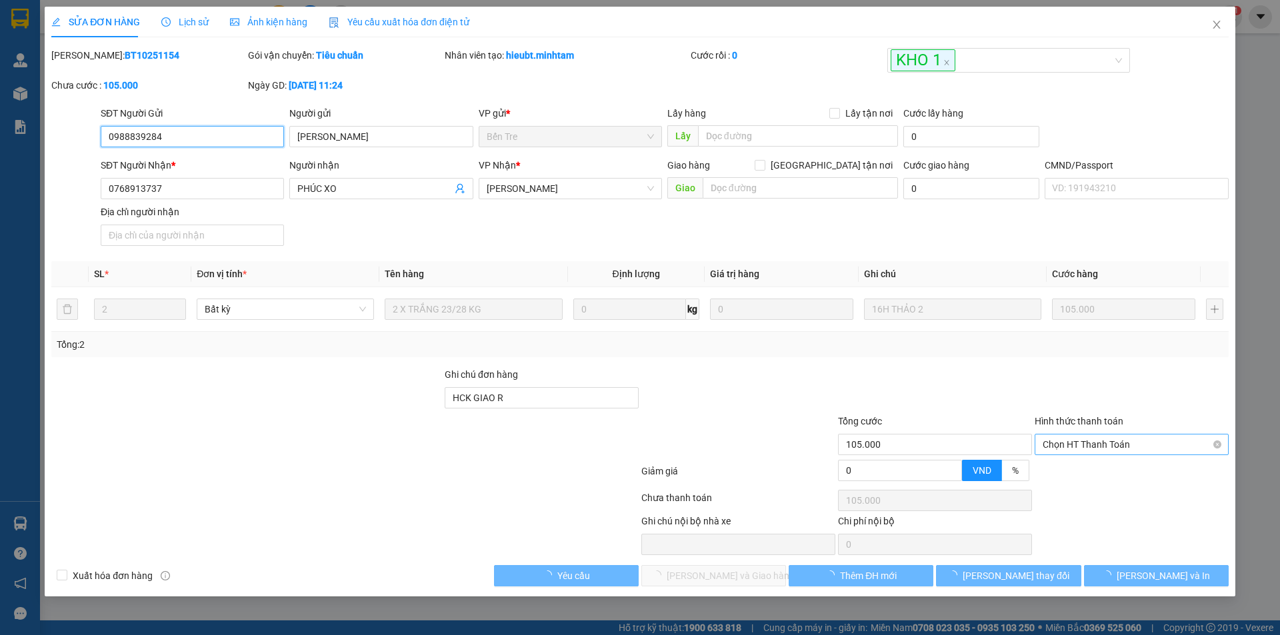
click at [1085, 446] on span "Chọn HT Thanh Toán" at bounding box center [1131, 445] width 178 height 20
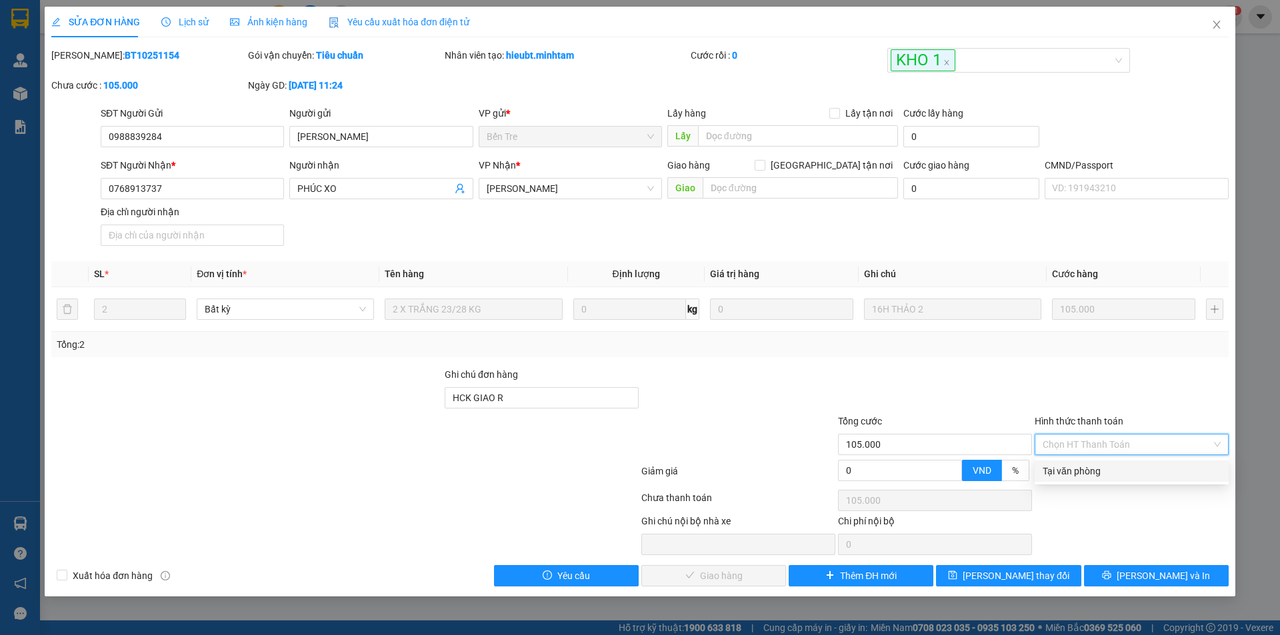
drag, startPoint x: 1084, startPoint y: 465, endPoint x: 832, endPoint y: 525, distance: 259.8
click at [1083, 465] on div "Tại văn phòng" at bounding box center [1131, 471] width 178 height 15
type input "0"
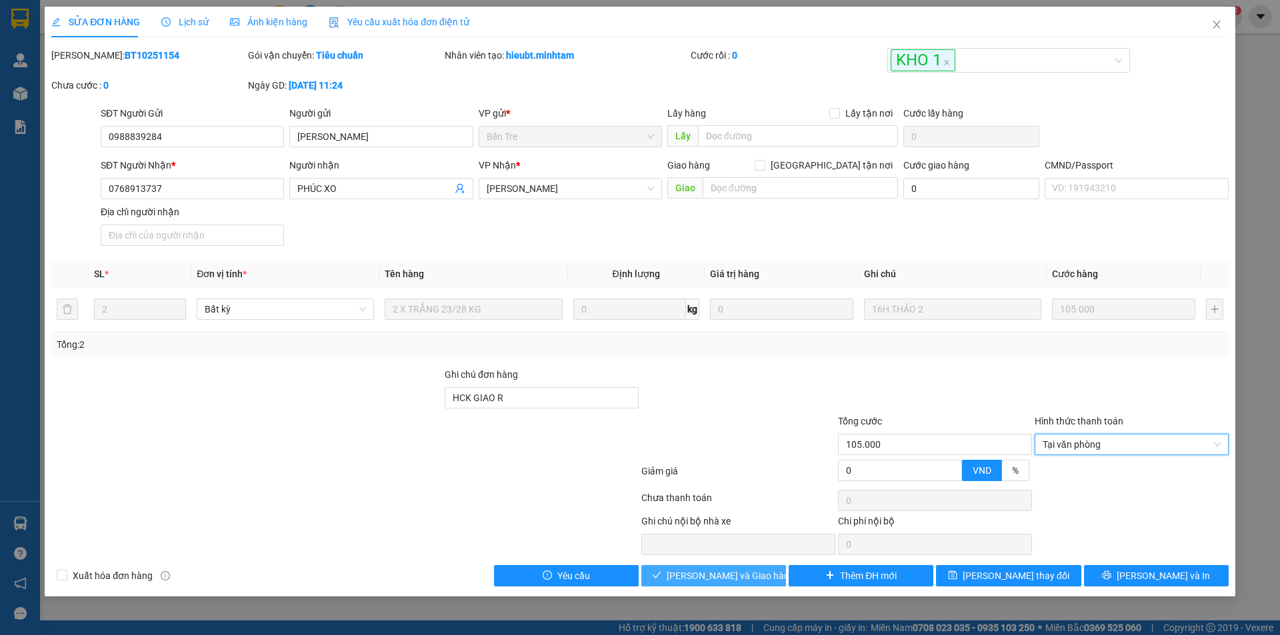
click at [741, 577] on span "Lưu và Giao hàng" at bounding box center [731, 576] width 128 height 15
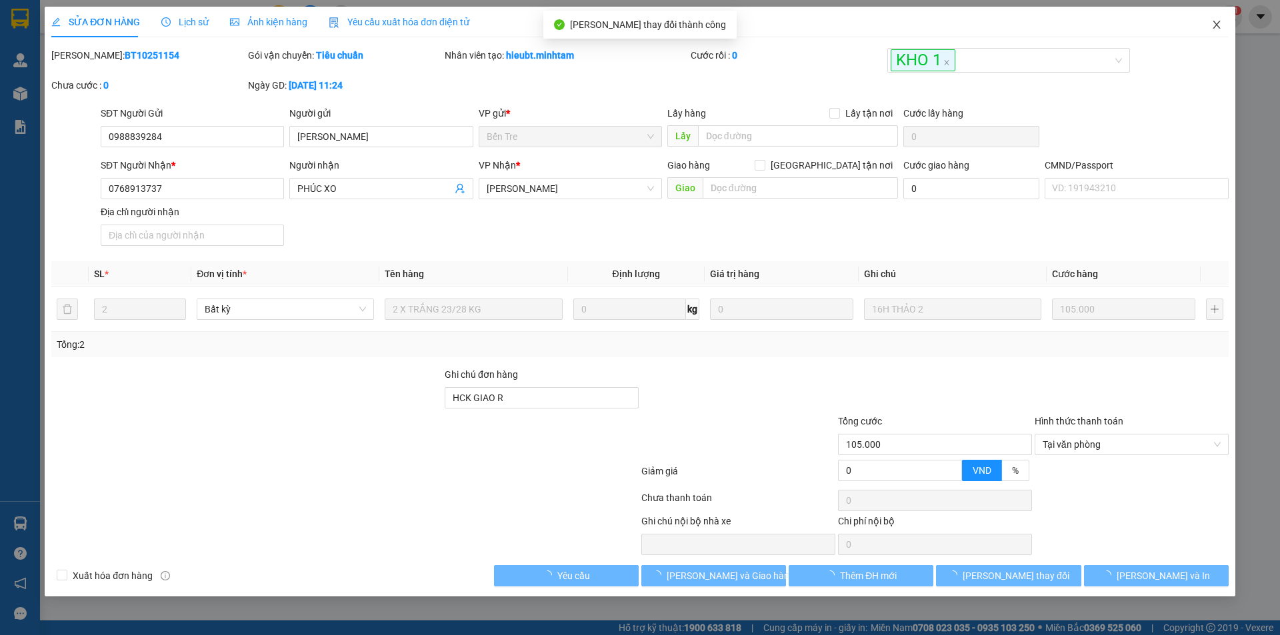
click at [1217, 28] on icon "close" at bounding box center [1216, 24] width 11 height 11
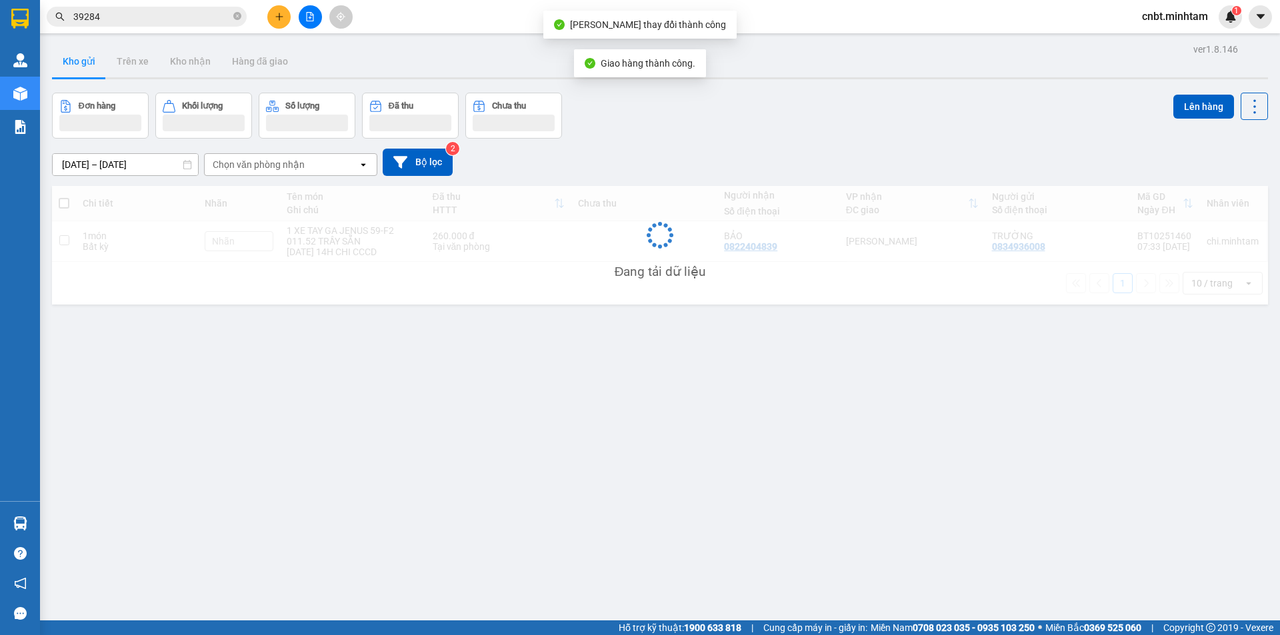
click at [190, 18] on input "39284" at bounding box center [151, 16] width 157 height 15
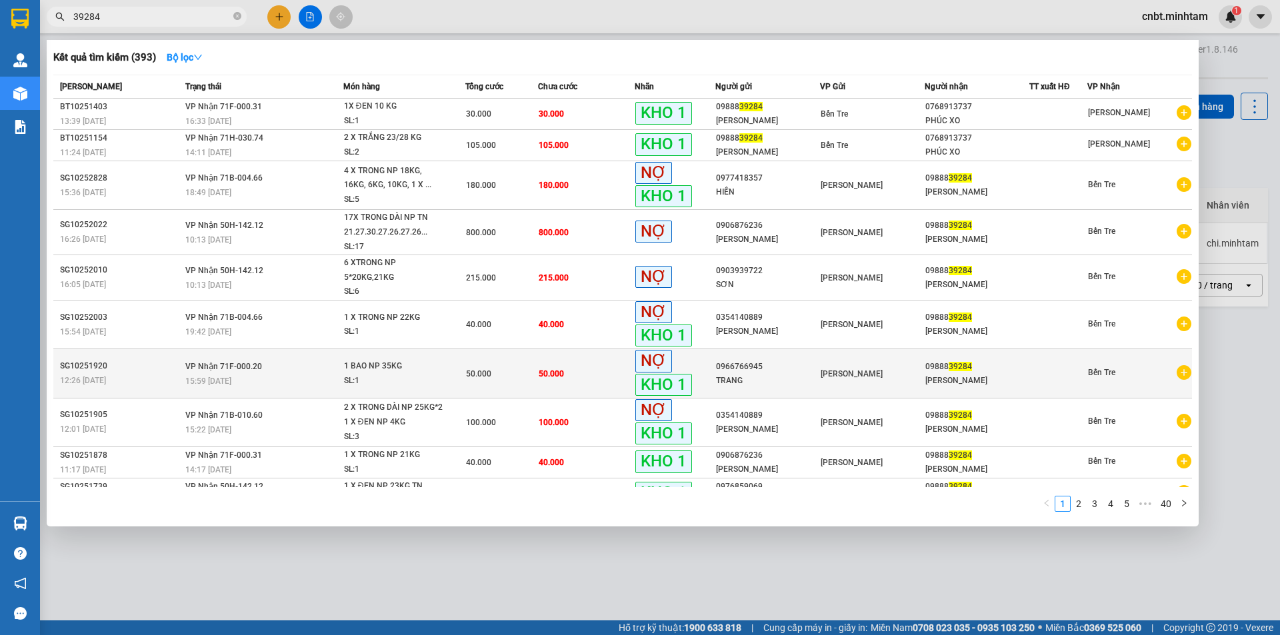
scroll to position [23, 0]
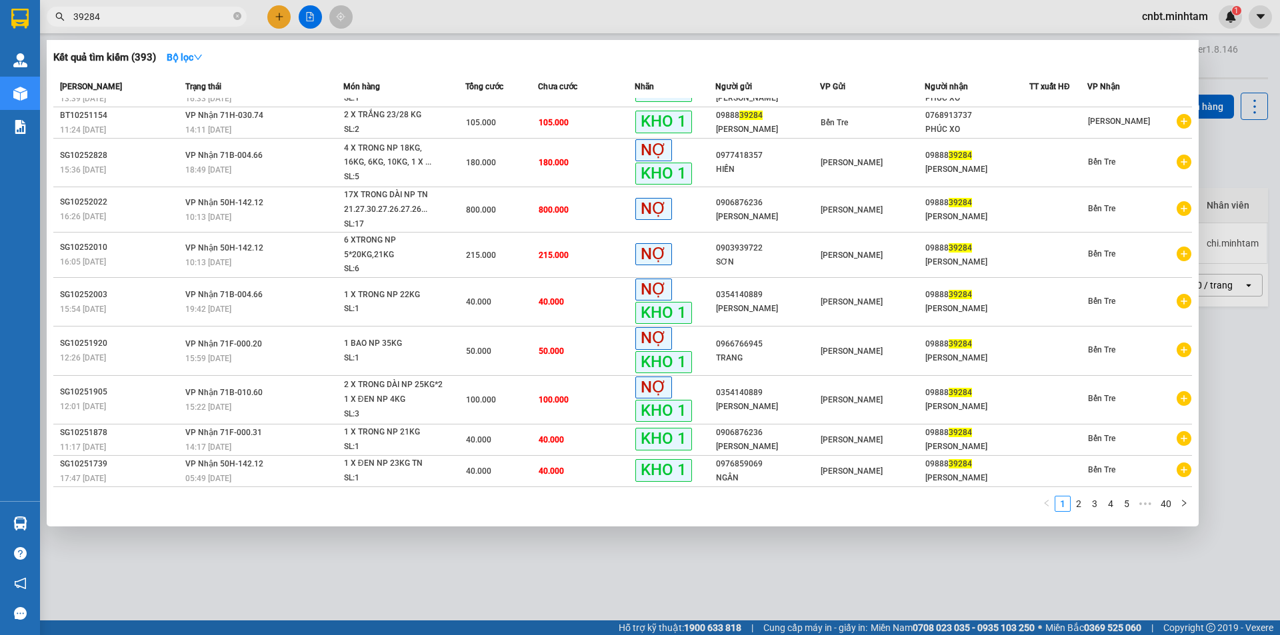
click at [157, 19] on input "39284" at bounding box center [151, 16] width 157 height 15
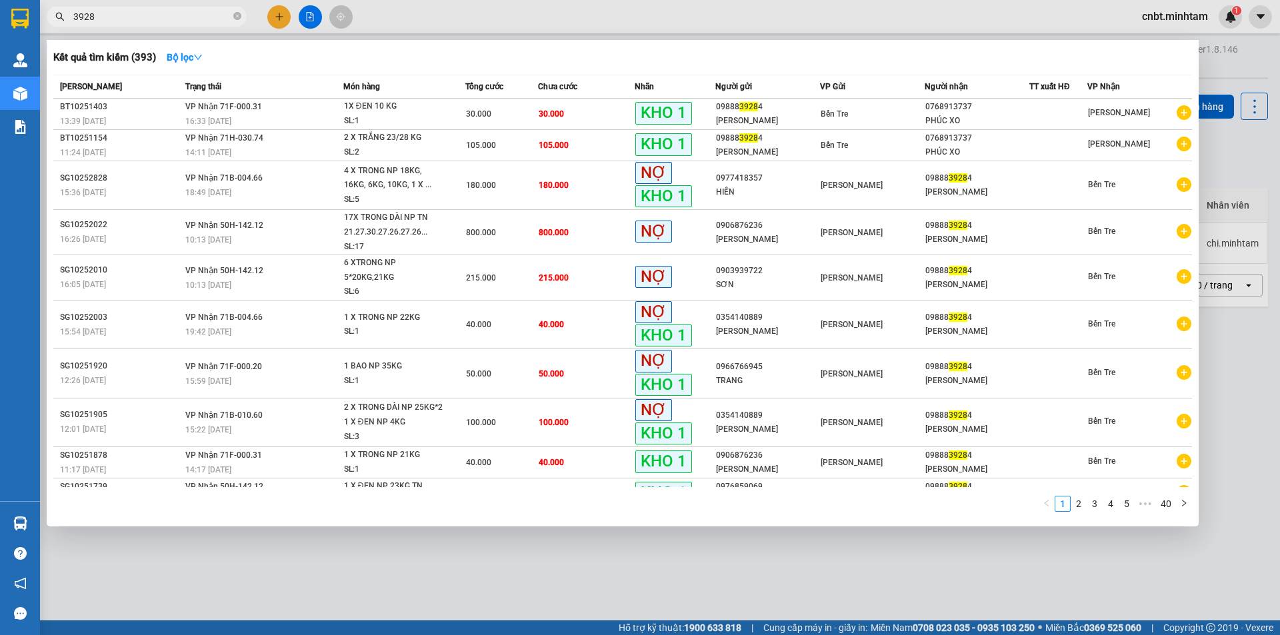
type input "39284"
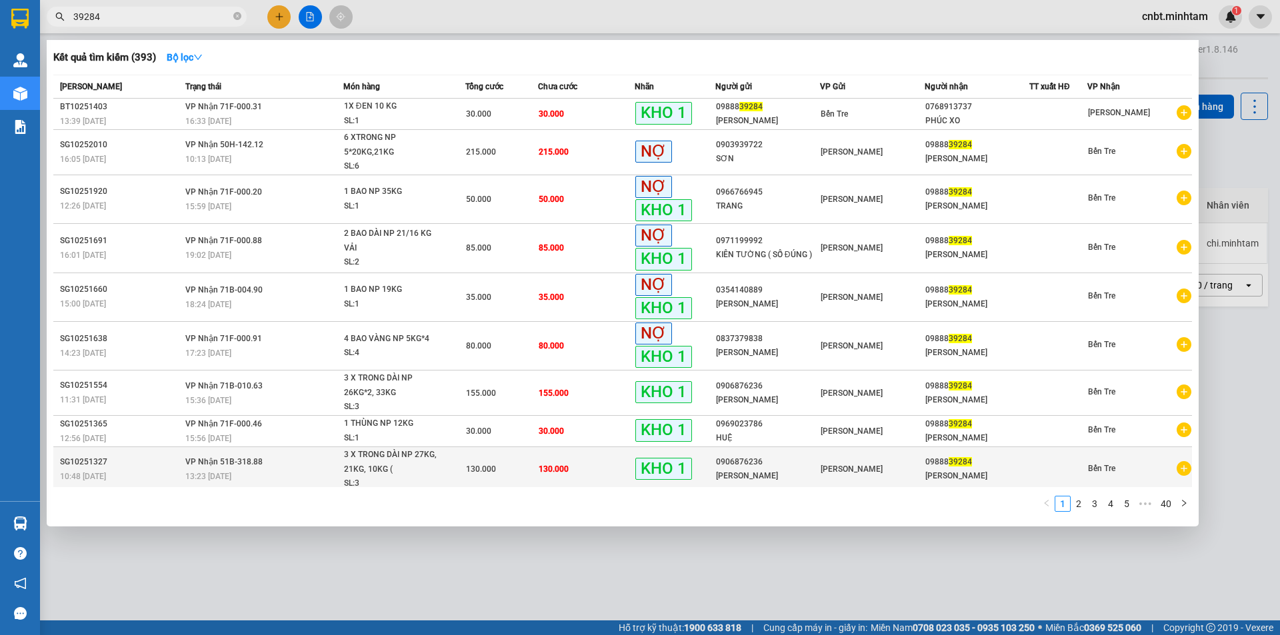
scroll to position [37, 0]
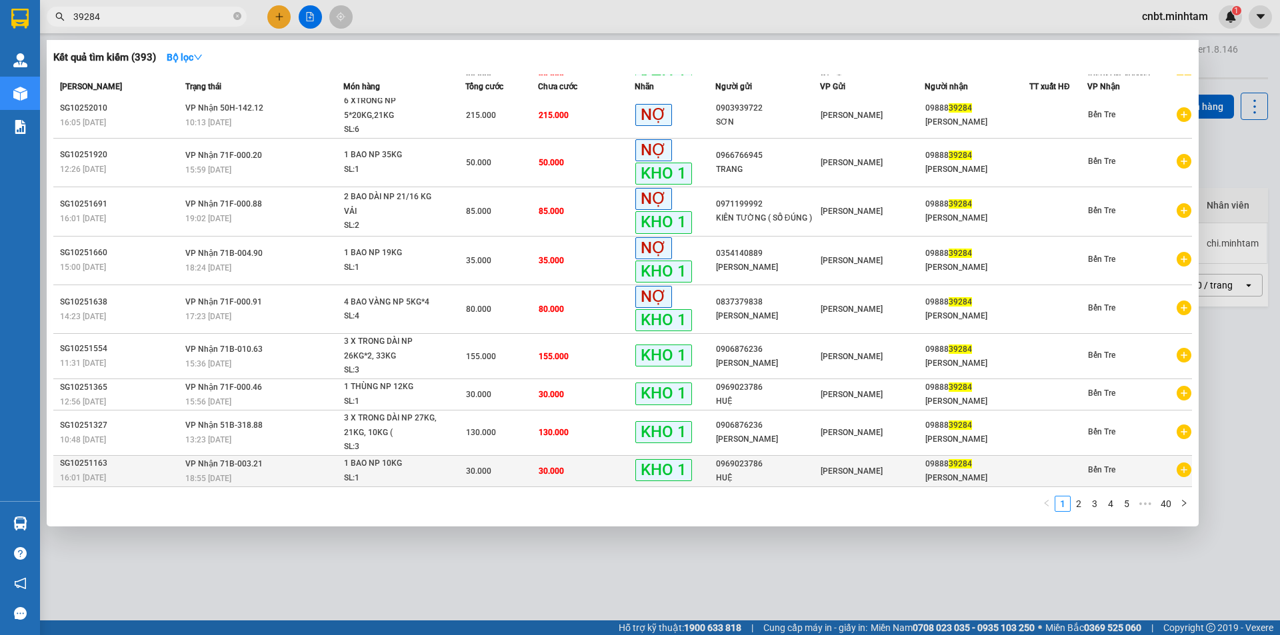
click at [489, 480] on td "30.000" at bounding box center [501, 470] width 73 height 31
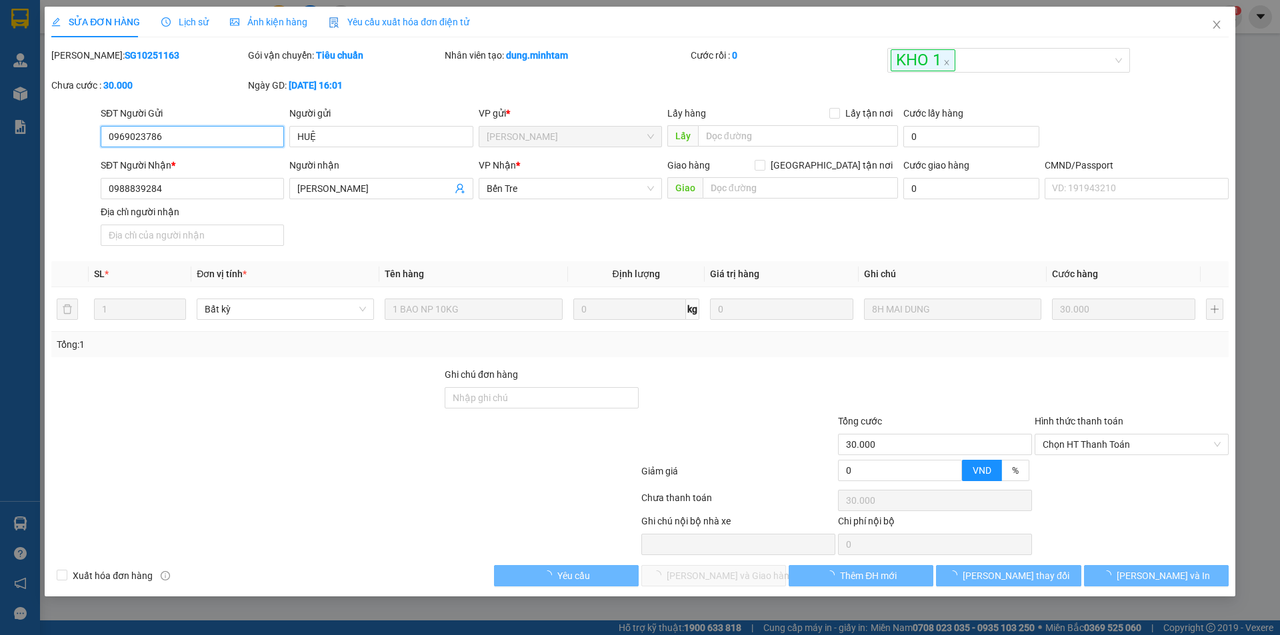
type input "0969023786"
type input "HUỆ"
type input "0988839284"
type input "MỸ LINH"
type input "30.000"
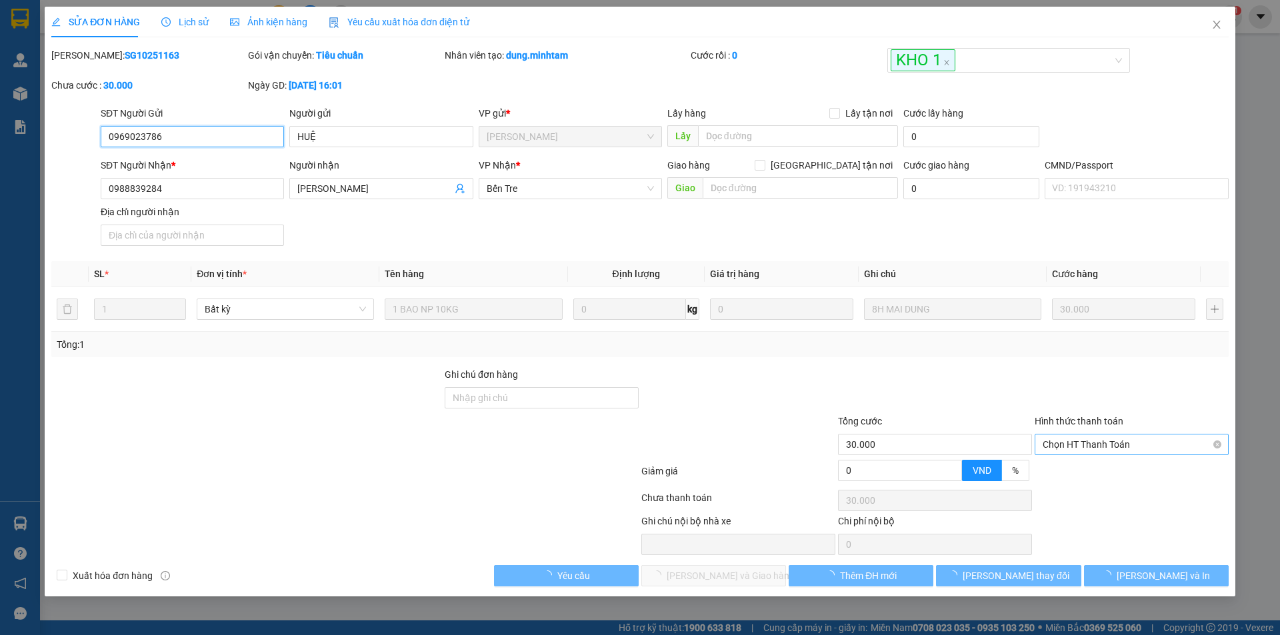
drag, startPoint x: 1039, startPoint y: 477, endPoint x: 1085, endPoint y: 444, distance: 56.8
click at [1085, 444] on span "Chọn HT Thanh Toán" at bounding box center [1131, 445] width 178 height 20
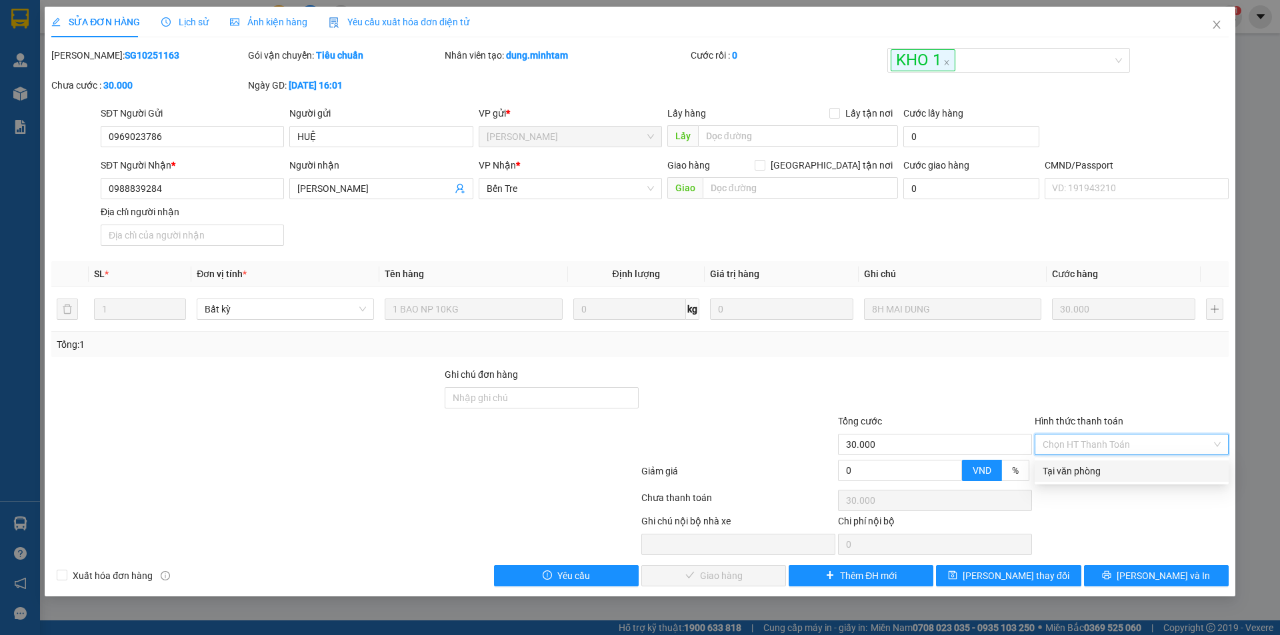
drag, startPoint x: 1082, startPoint y: 468, endPoint x: 971, endPoint y: 507, distance: 118.5
click at [1080, 469] on div "Tại văn phòng" at bounding box center [1131, 471] width 178 height 15
type input "0"
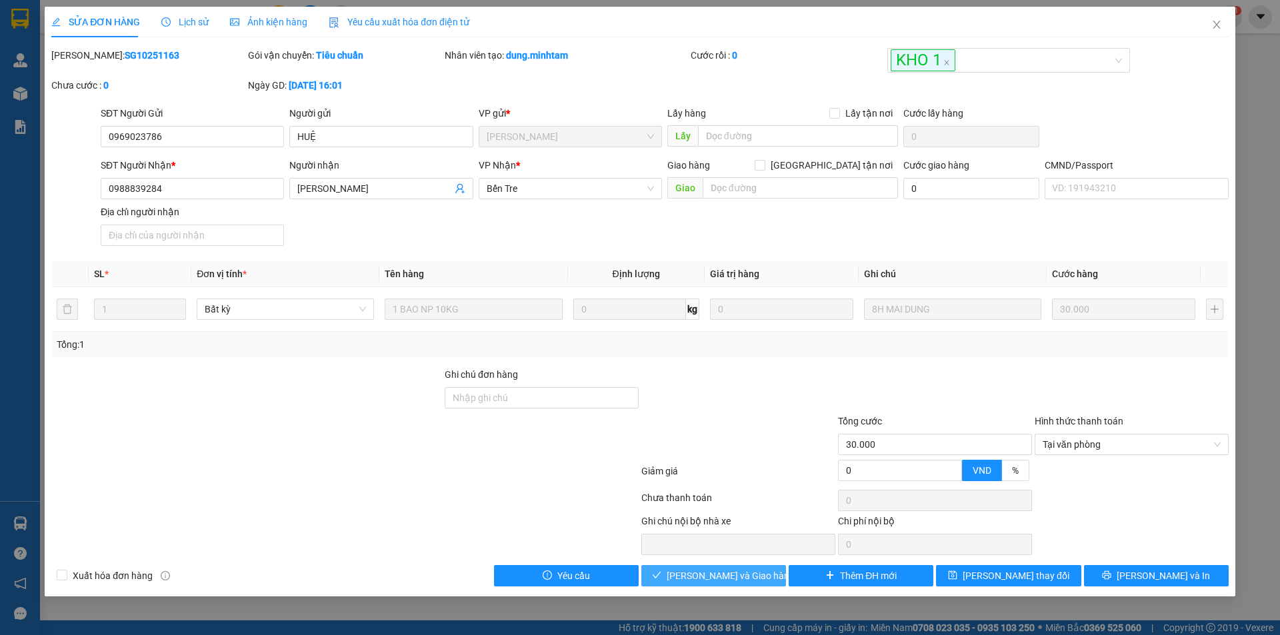
click at [747, 579] on span "Lưu và Giao hàng" at bounding box center [731, 576] width 128 height 15
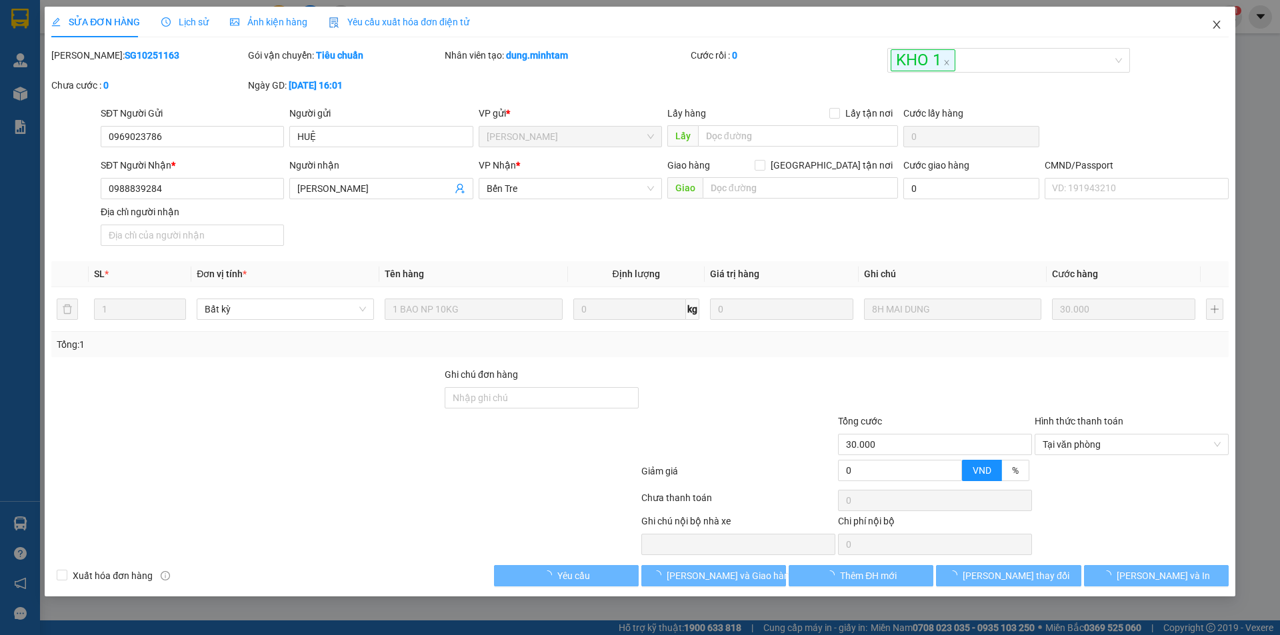
click at [1217, 21] on icon "close" at bounding box center [1216, 24] width 11 height 11
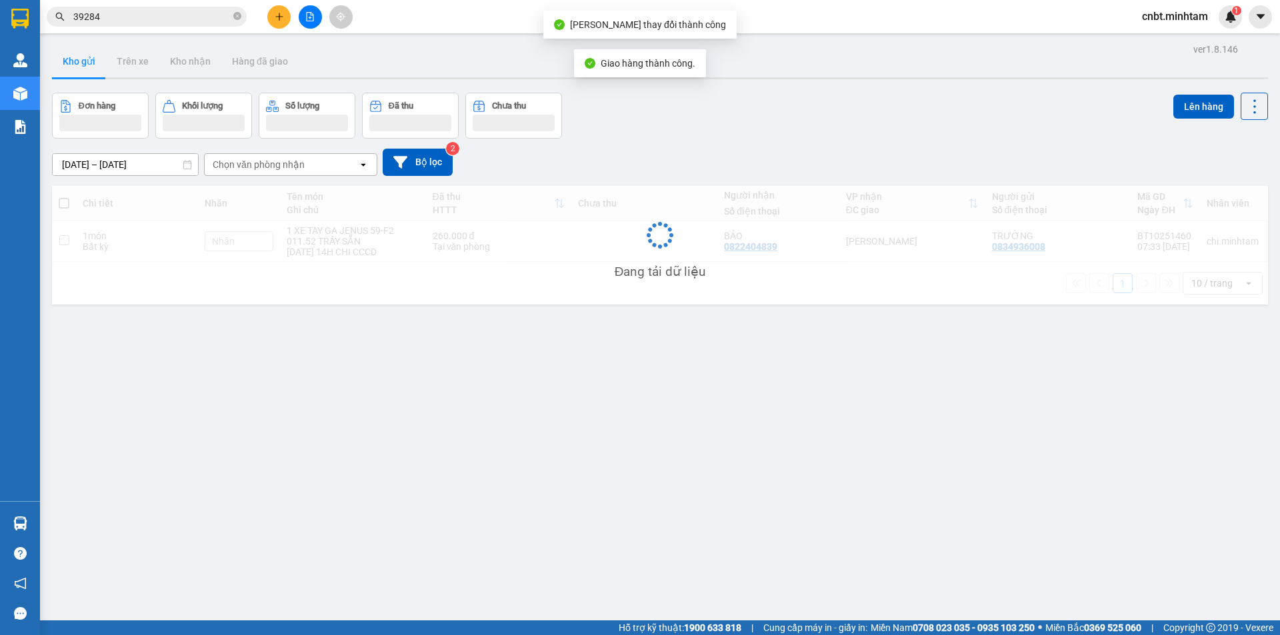
click at [171, 16] on input "39284" at bounding box center [151, 16] width 157 height 15
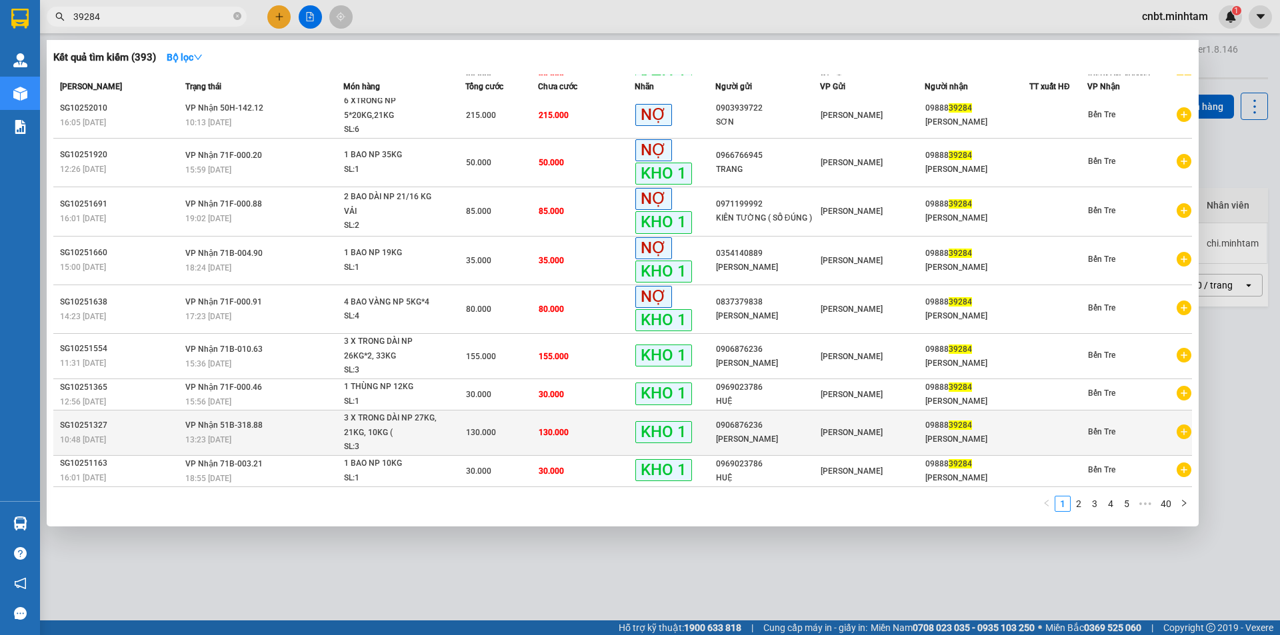
click at [580, 437] on td "130.000" at bounding box center [586, 433] width 97 height 45
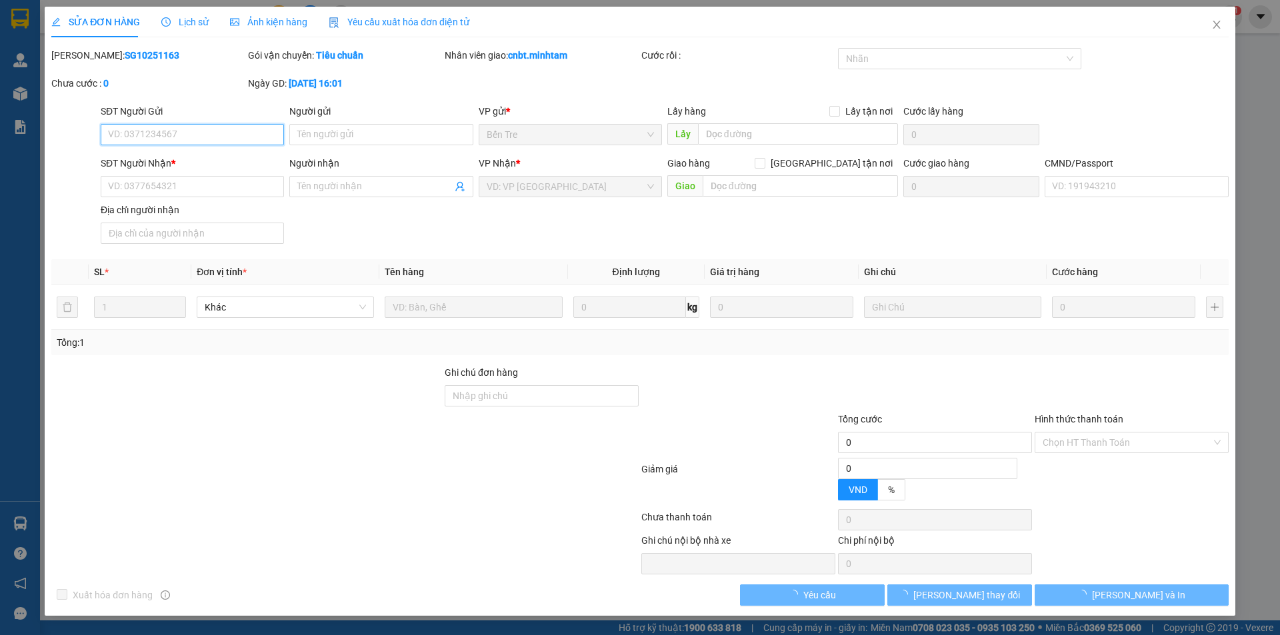
type input "0906876236"
type input "MINH KHANG"
type input "0988839284"
type input "MỸ LINH"
type input "130.000"
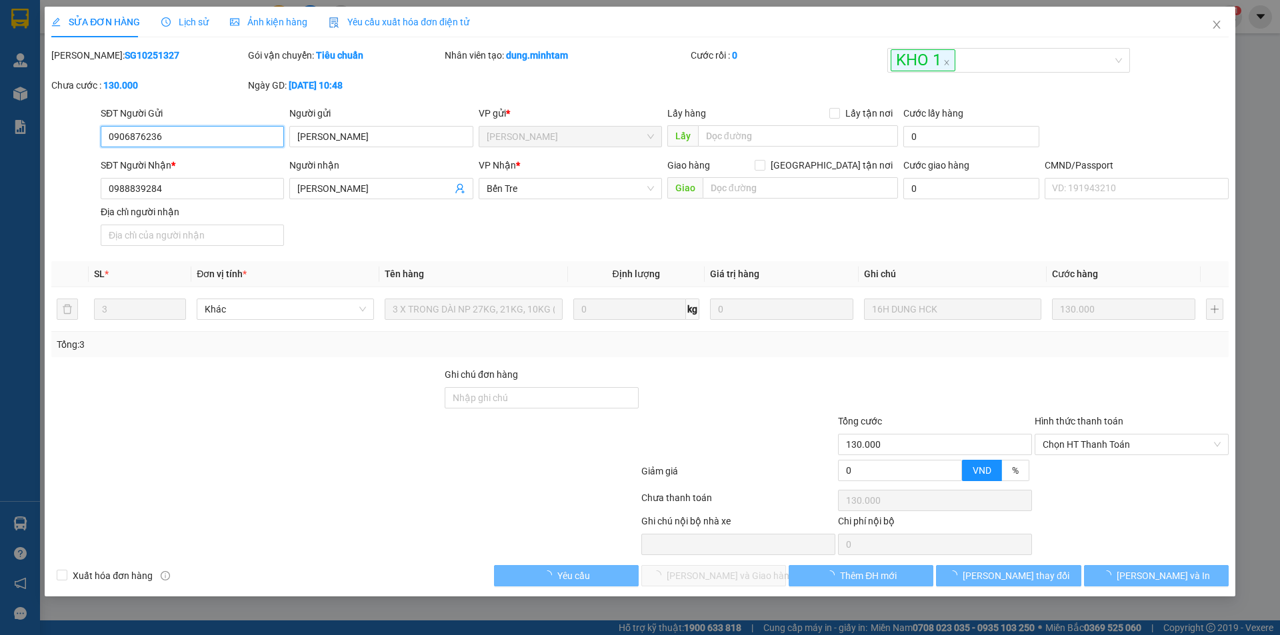
click at [1118, 445] on span "Chọn HT Thanh Toán" at bounding box center [1131, 445] width 178 height 20
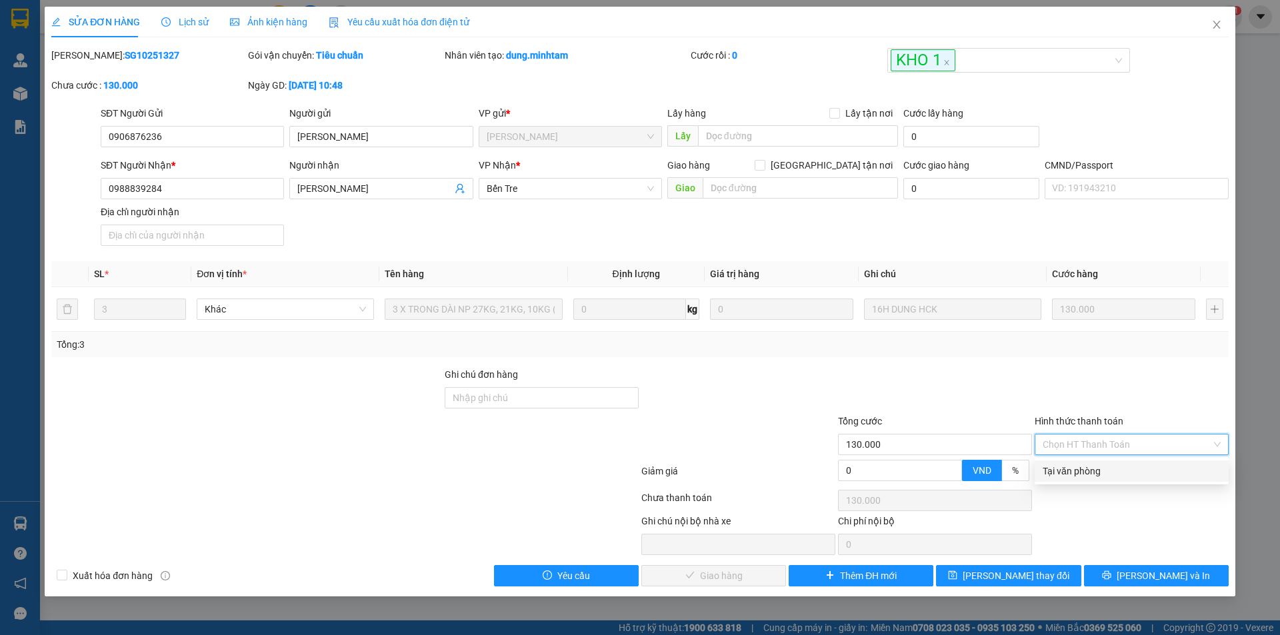
drag, startPoint x: 1086, startPoint y: 468, endPoint x: 745, endPoint y: 563, distance: 355.0
click at [1086, 468] on div "Tại văn phòng" at bounding box center [1131, 471] width 178 height 15
type input "0"
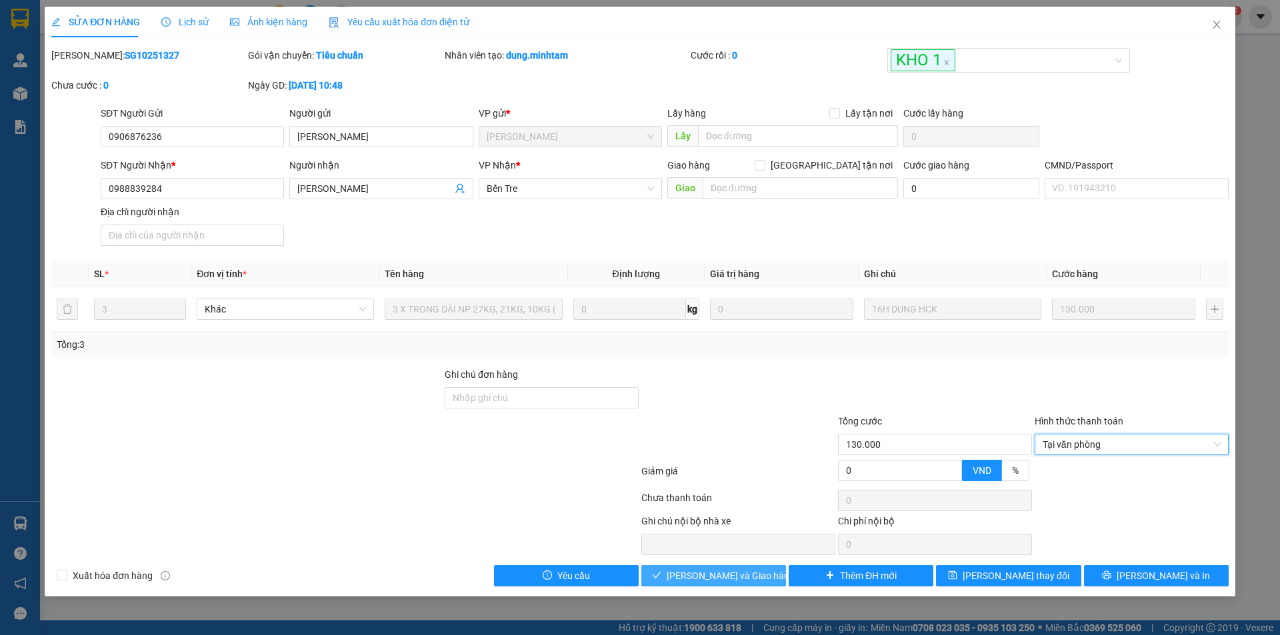
click at [701, 575] on span "Lưu và Giao hàng" at bounding box center [731, 576] width 128 height 15
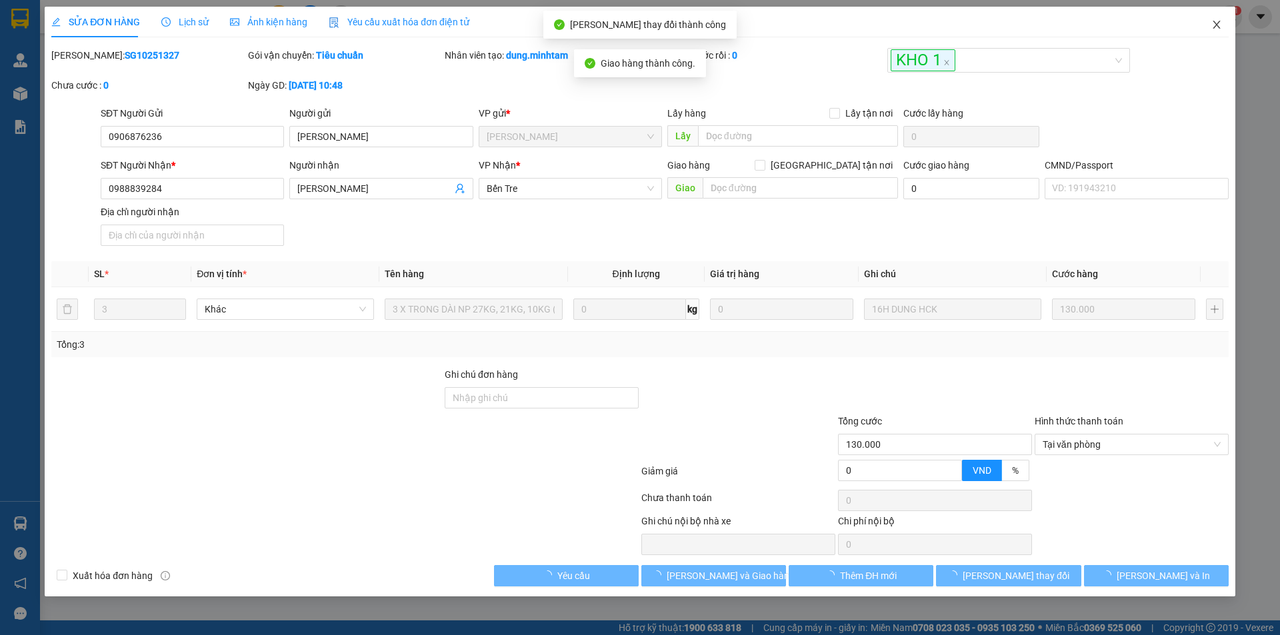
click at [1222, 23] on span "Close" at bounding box center [1216, 25] width 37 height 37
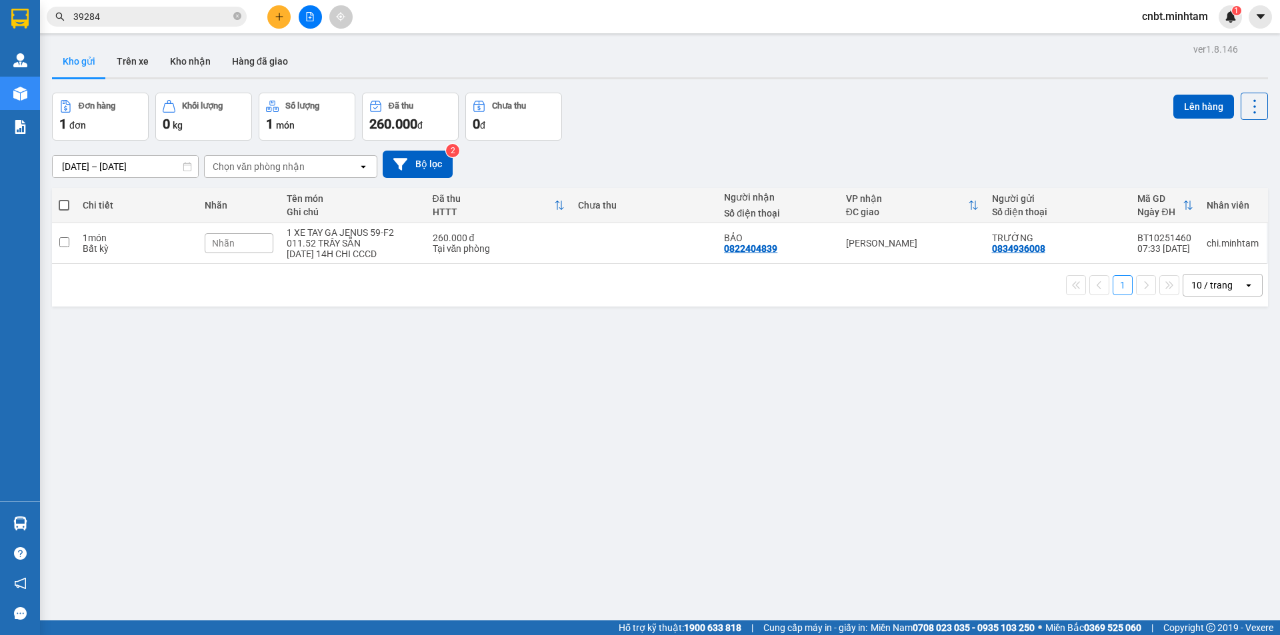
click at [173, 15] on input "39284" at bounding box center [151, 16] width 157 height 15
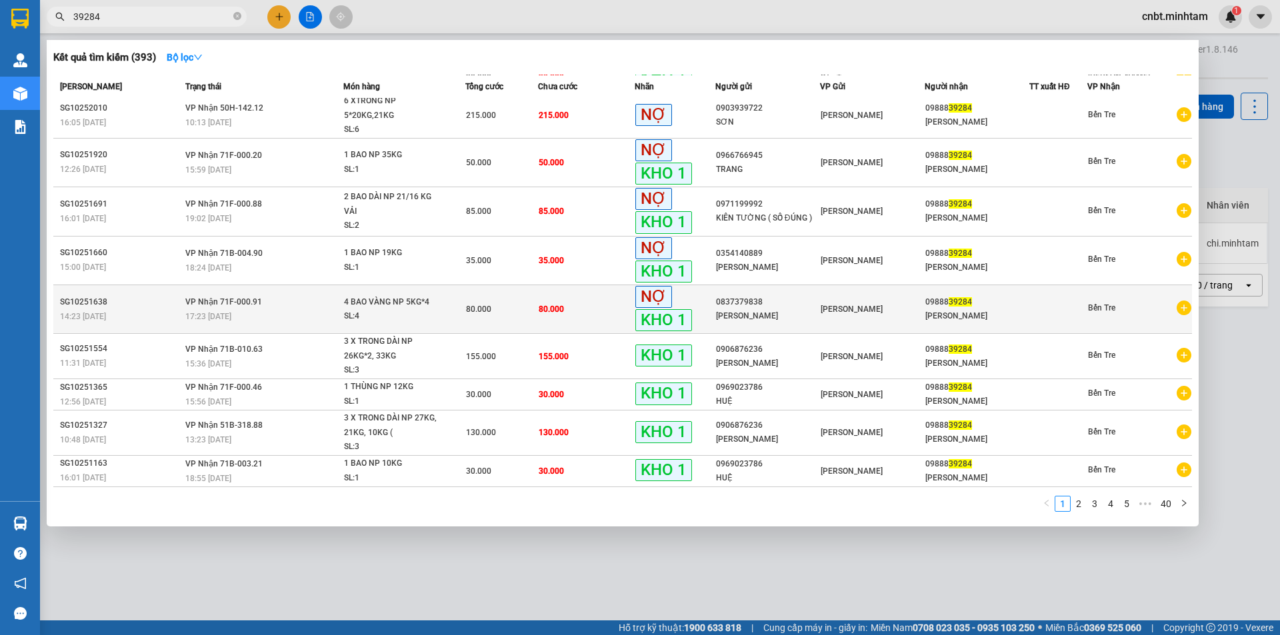
click at [551, 301] on td "80.000" at bounding box center [586, 309] width 97 height 49
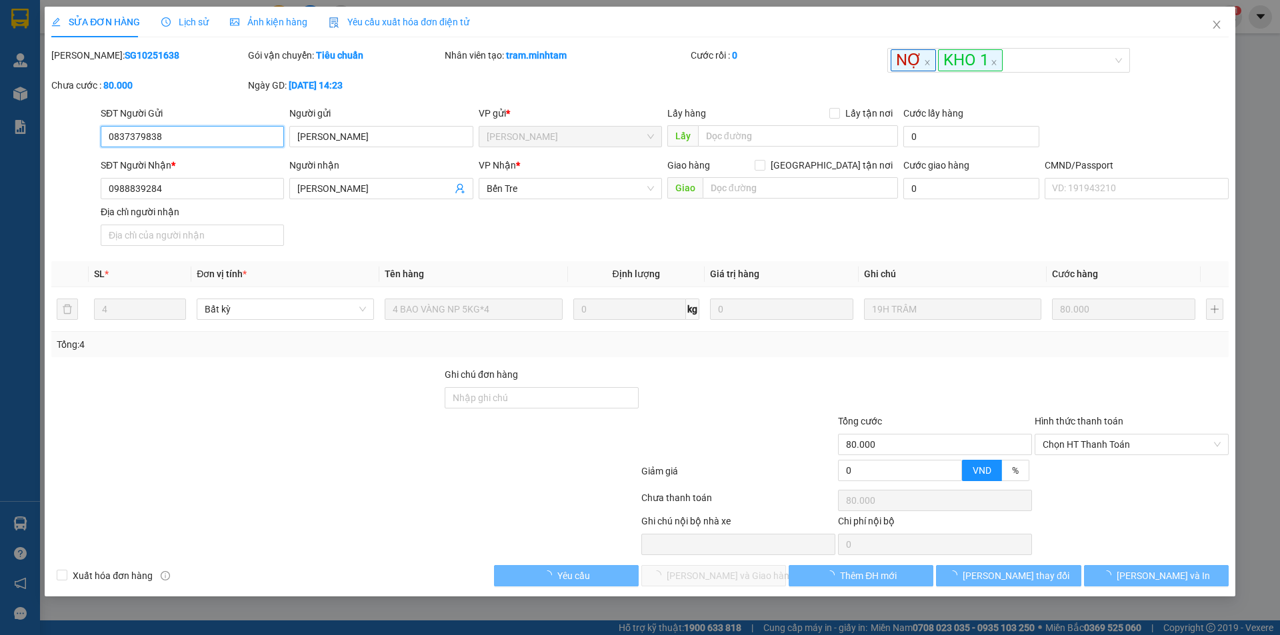
type input "0837379838"
type input "LÂM VÂN"
type input "0988839284"
type input "MỸ LINH"
type input "80.000"
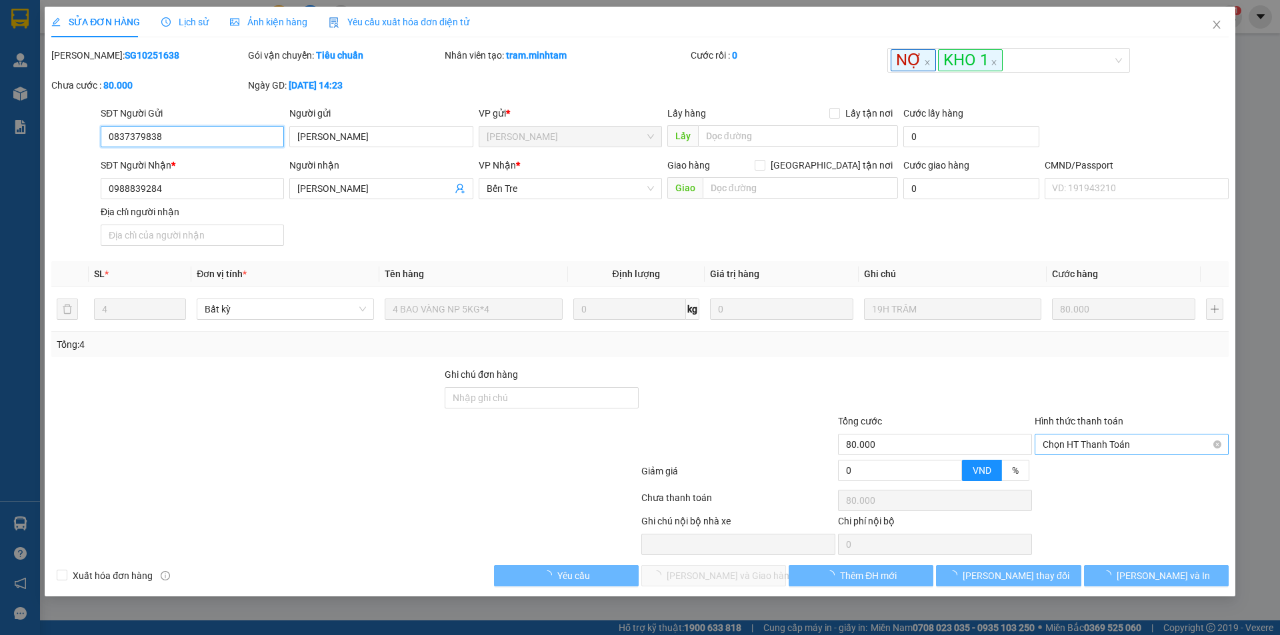
click at [1093, 451] on span "Chọn HT Thanh Toán" at bounding box center [1131, 445] width 178 height 20
click at [1086, 469] on div "Tại văn phòng" at bounding box center [1131, 471] width 178 height 15
type input "0"
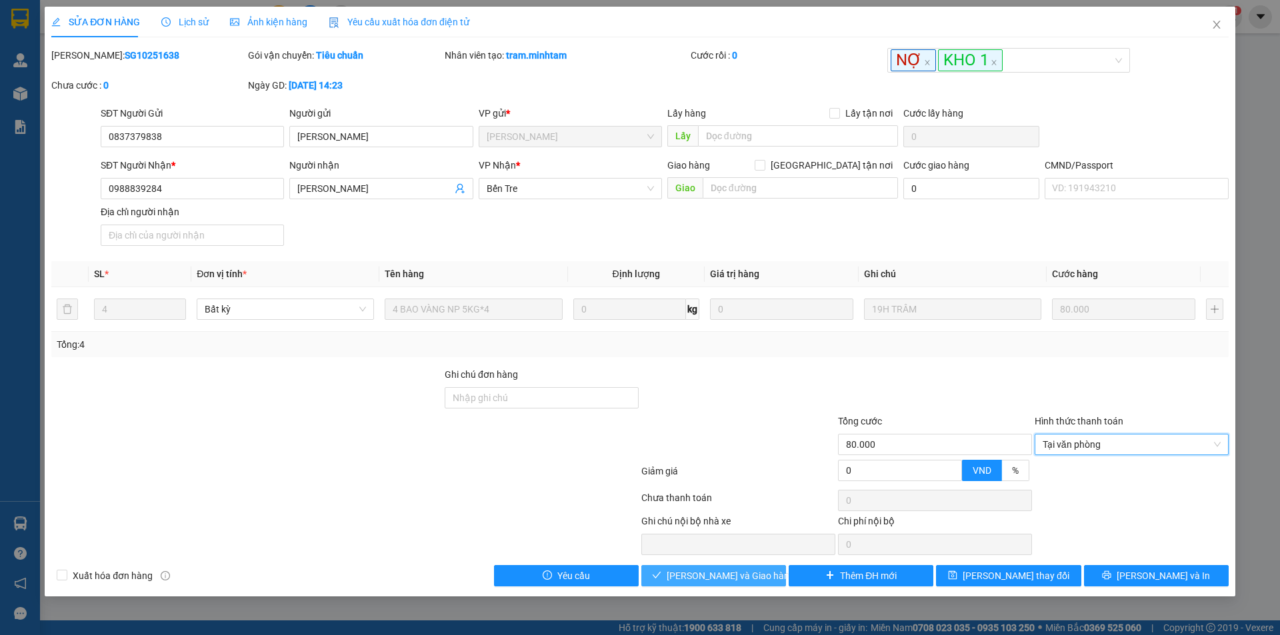
click at [691, 582] on span "Lưu và Giao hàng" at bounding box center [731, 576] width 128 height 15
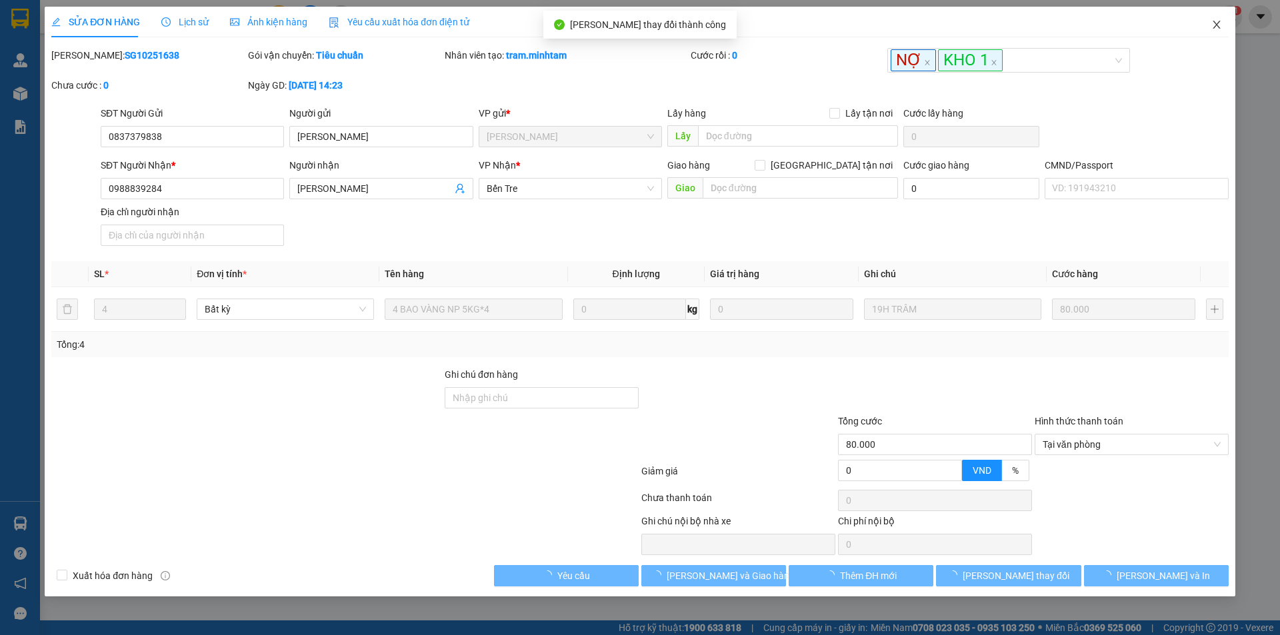
click at [1217, 28] on icon "close" at bounding box center [1216, 24] width 11 height 11
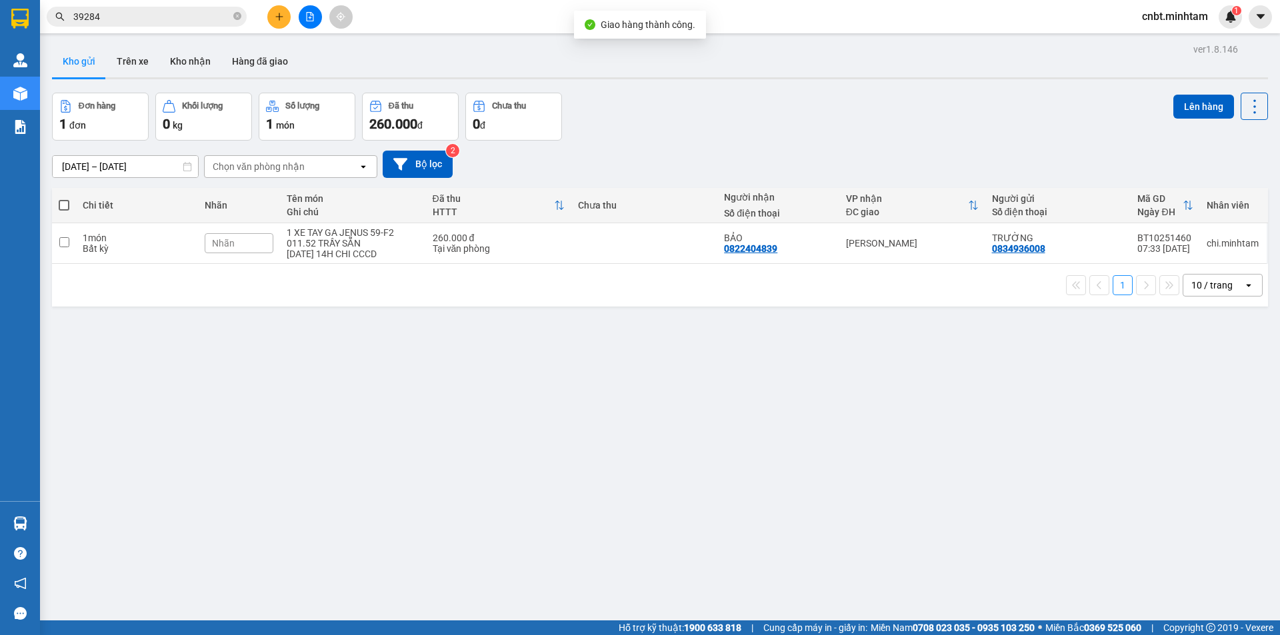
click at [157, 12] on input "39284" at bounding box center [151, 16] width 157 height 15
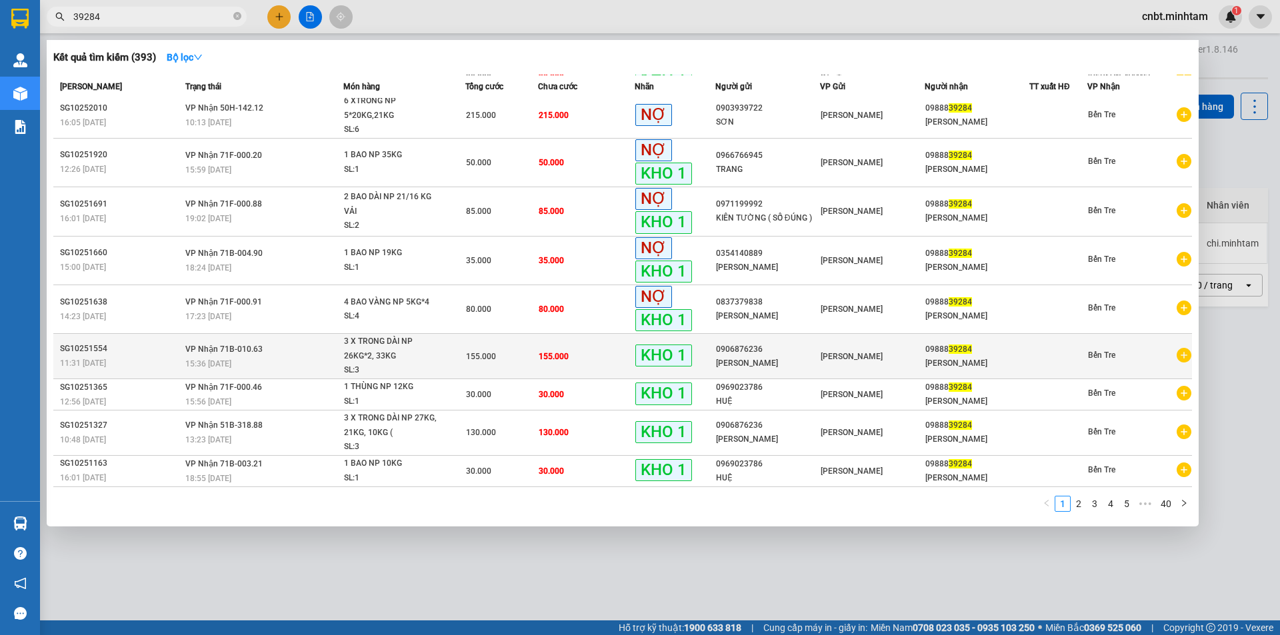
click at [589, 359] on td "155.000" at bounding box center [586, 356] width 97 height 45
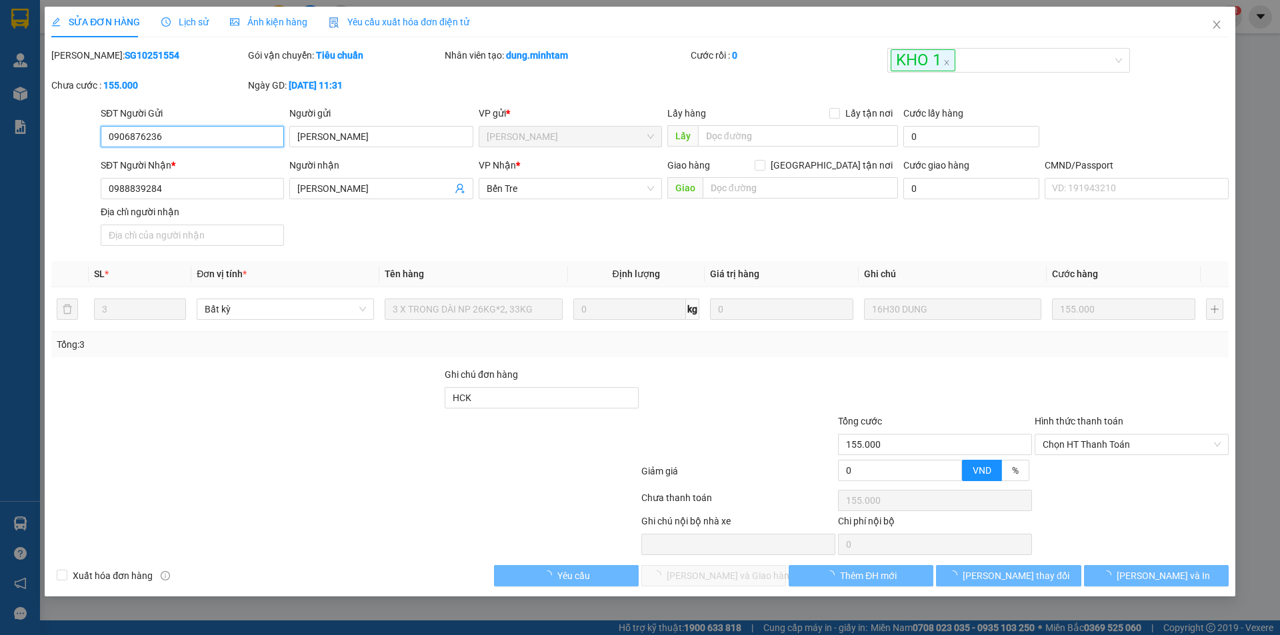
type input "0906876236"
type input "MINH KHANG"
type input "0988839284"
type input "MỸ LINH"
type input "HCK"
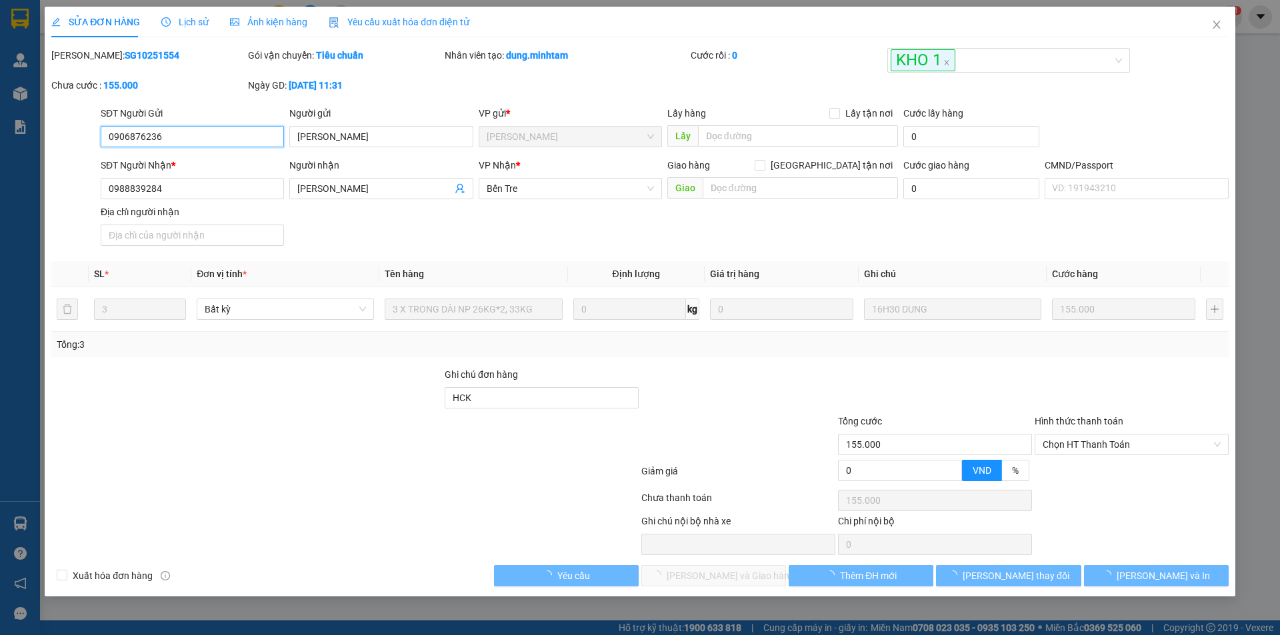
type input "155.000"
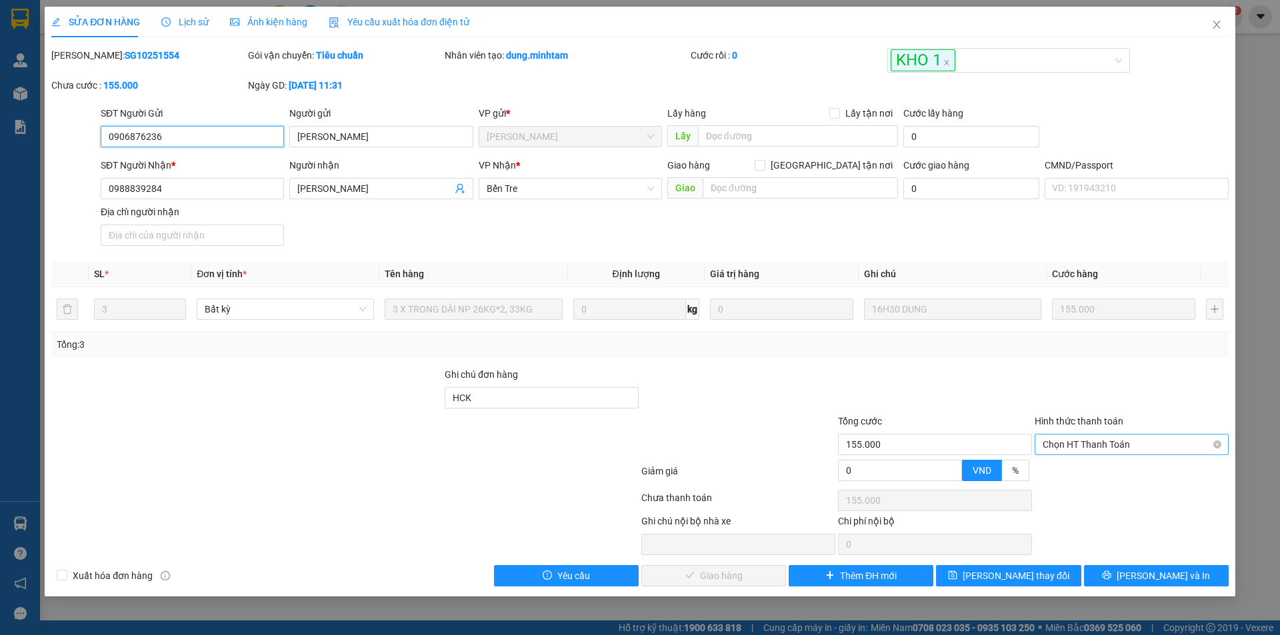
click at [1115, 445] on span "Chọn HT Thanh Toán" at bounding box center [1131, 445] width 178 height 20
click at [1085, 469] on div "Tại văn phòng" at bounding box center [1131, 471] width 178 height 15
type input "0"
click at [718, 579] on span "Lưu và Giao hàng" at bounding box center [731, 576] width 128 height 15
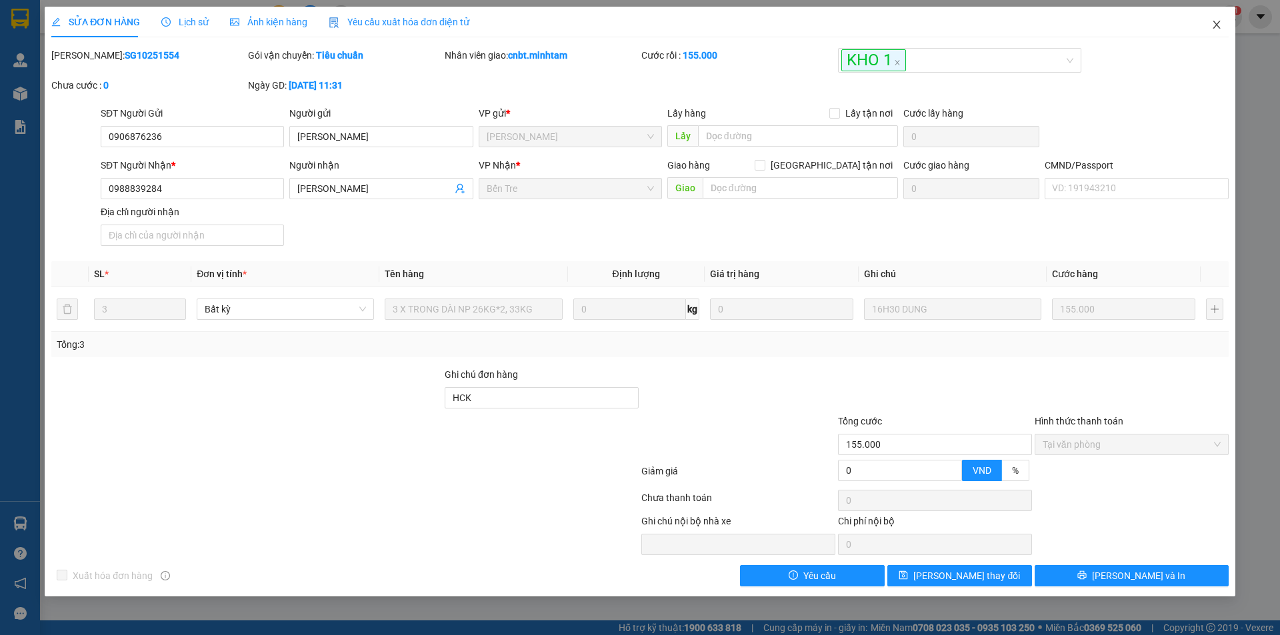
click at [1209, 28] on span "Close" at bounding box center [1216, 25] width 37 height 37
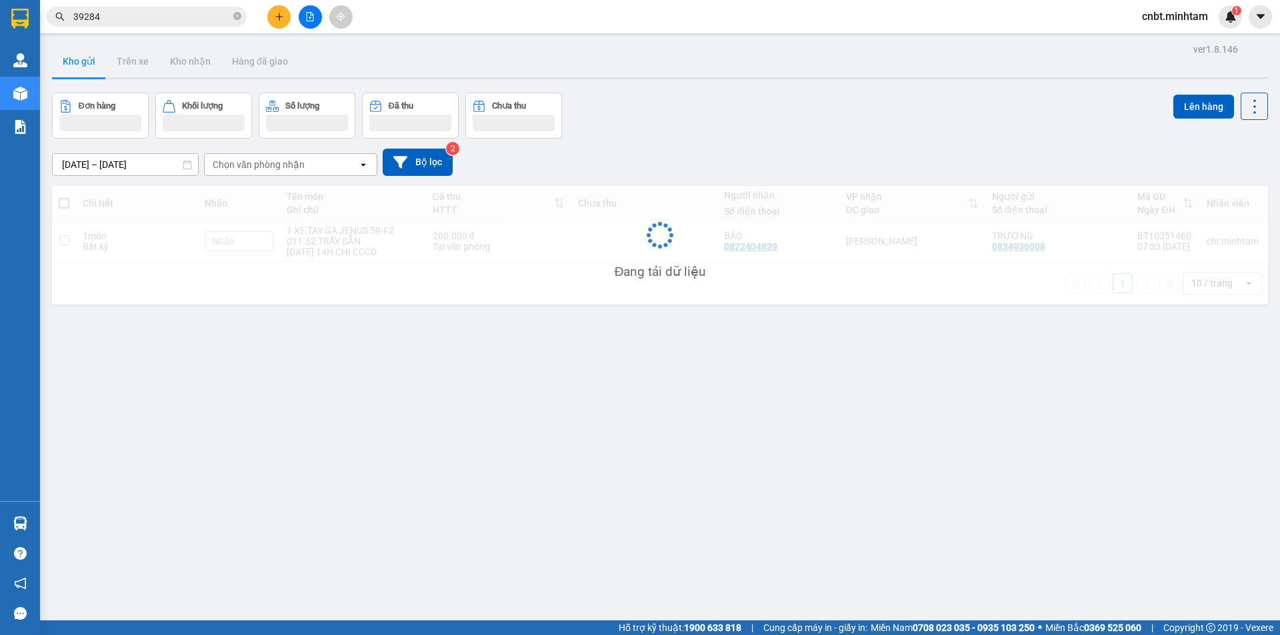
click at [164, 13] on input "39284" at bounding box center [151, 16] width 157 height 15
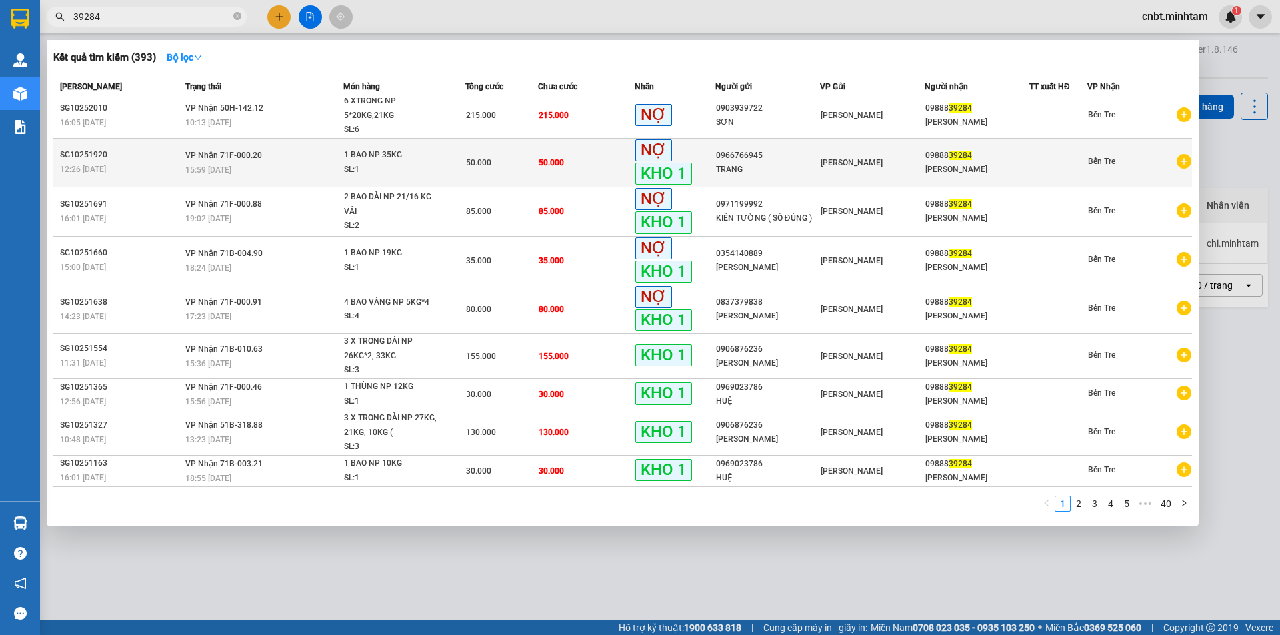
click at [502, 155] on div "50.000" at bounding box center [501, 162] width 71 height 15
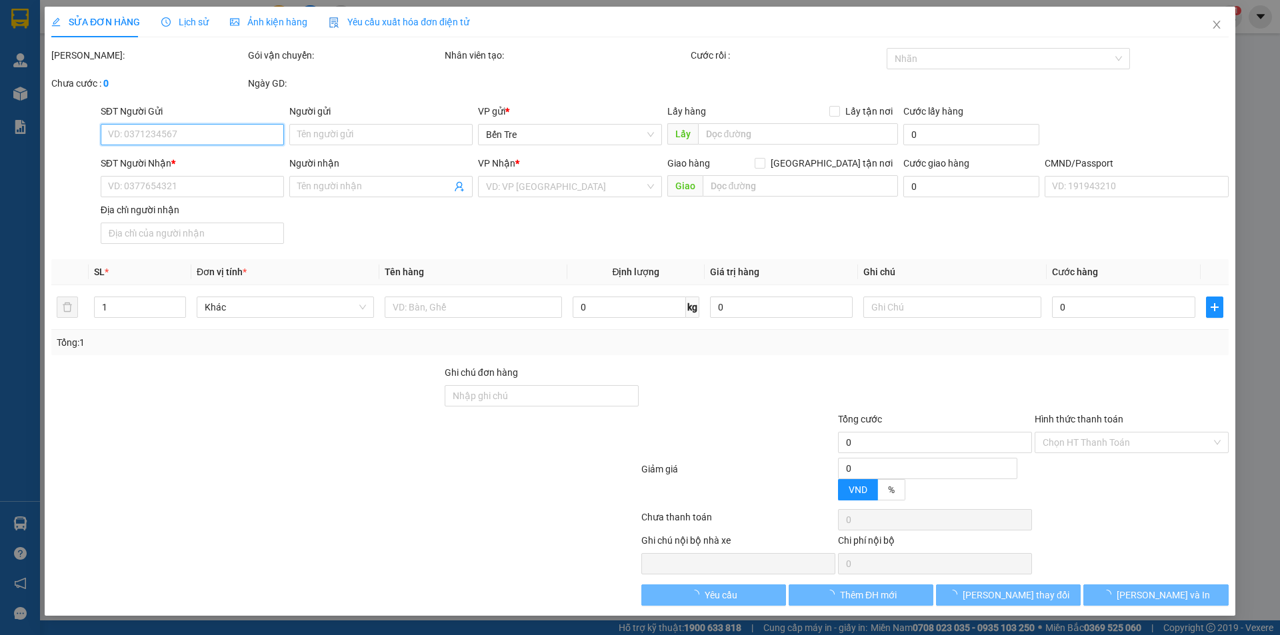
type input "0966766945"
type input "TRANG"
type input "0988839284"
type input "MỸ LINH"
type input "50.000"
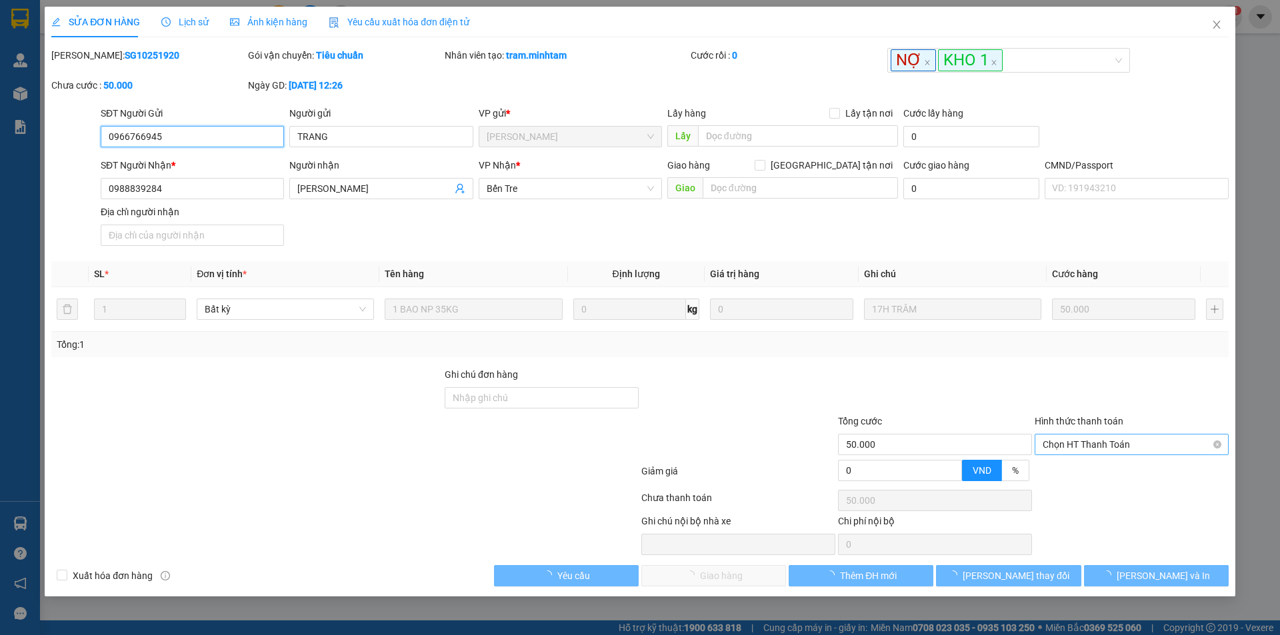
click at [1106, 443] on span "Chọn HT Thanh Toán" at bounding box center [1131, 445] width 178 height 20
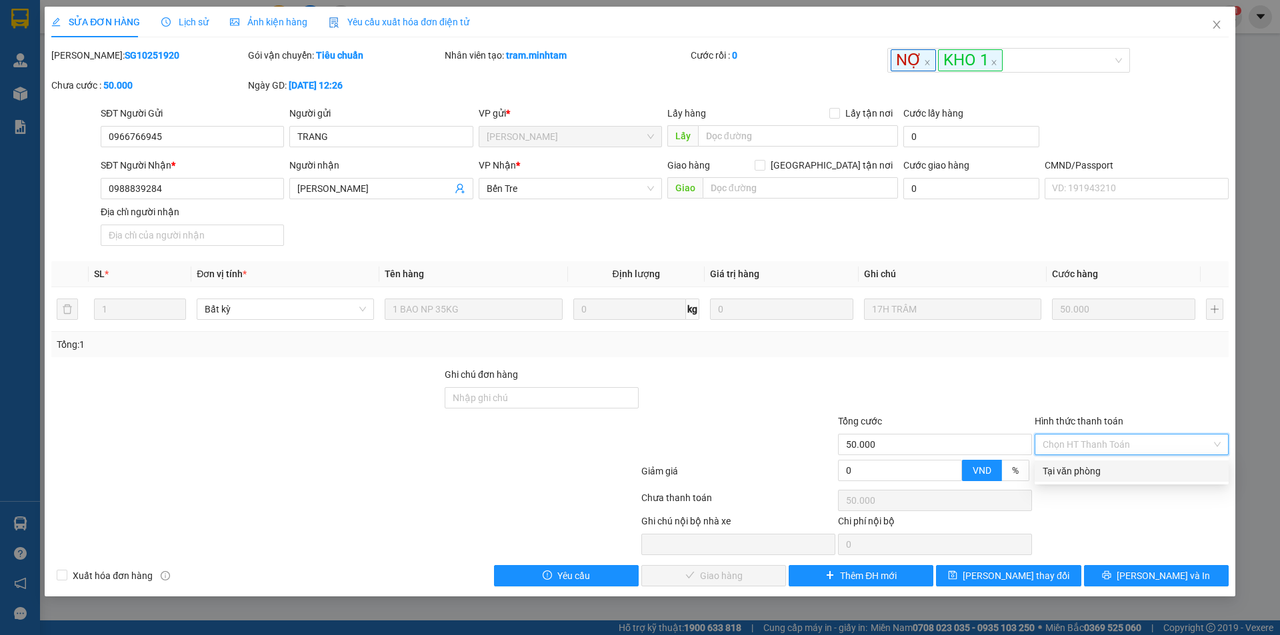
click at [1085, 470] on div "Tại văn phòng" at bounding box center [1131, 471] width 178 height 15
type input "0"
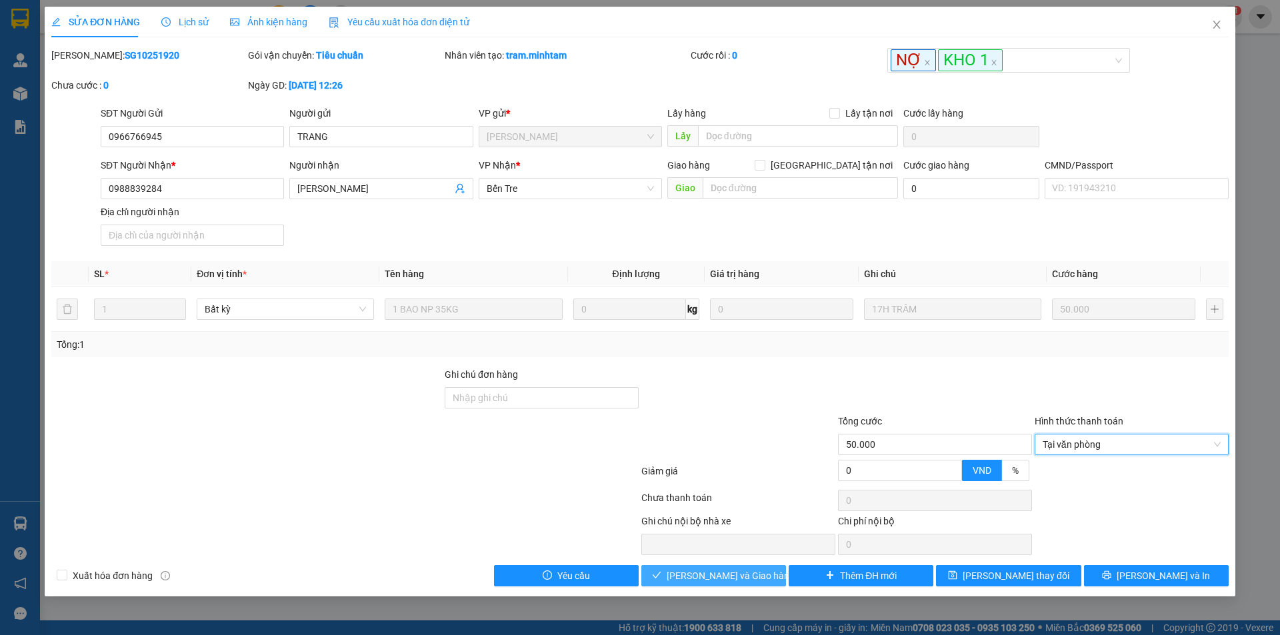
click at [714, 579] on span "Lưu và Giao hàng" at bounding box center [731, 576] width 128 height 15
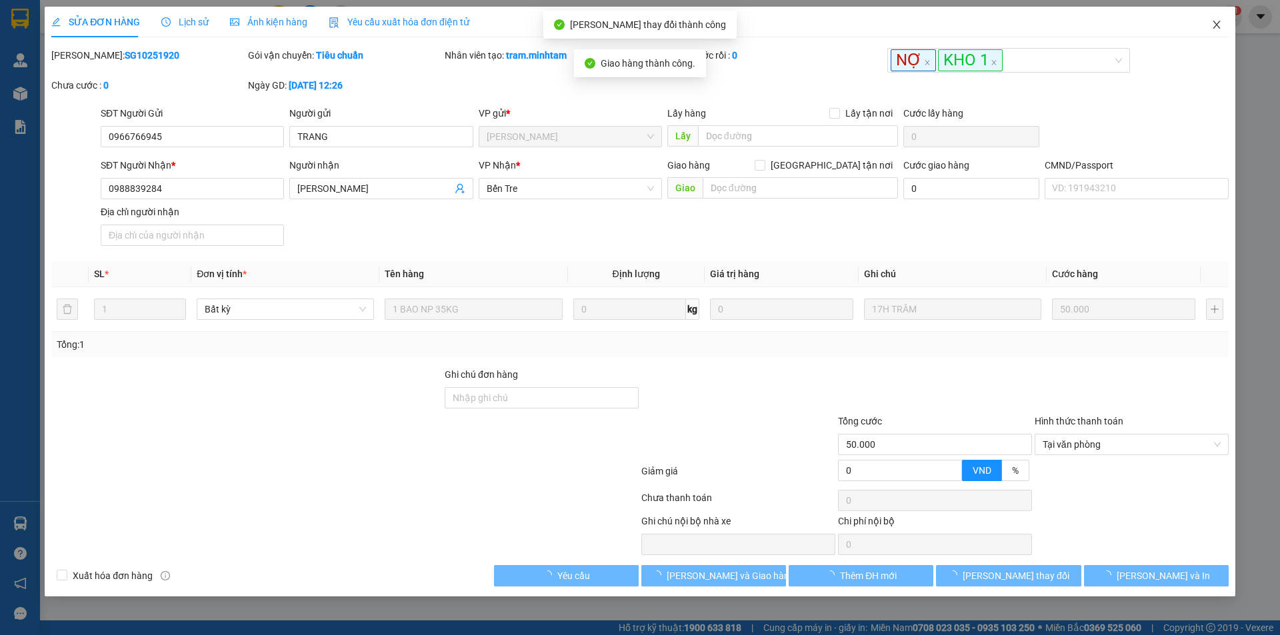
click at [1216, 24] on icon "close" at bounding box center [1215, 25] width 7 height 8
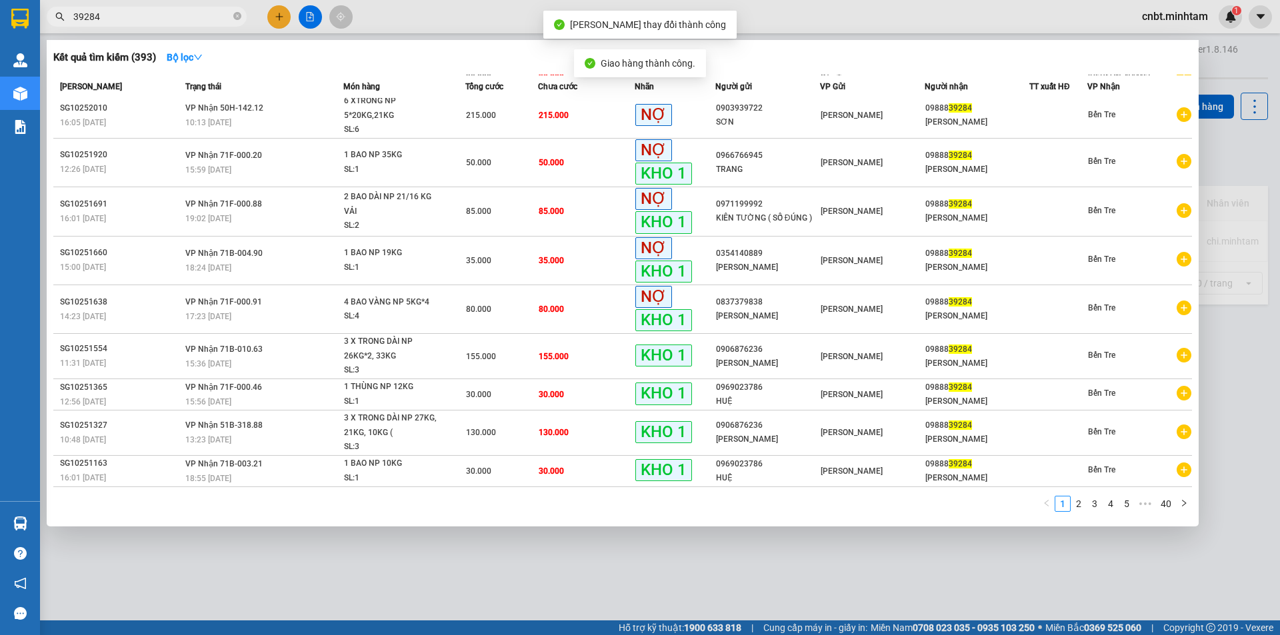
click at [162, 13] on input "39284" at bounding box center [151, 16] width 157 height 15
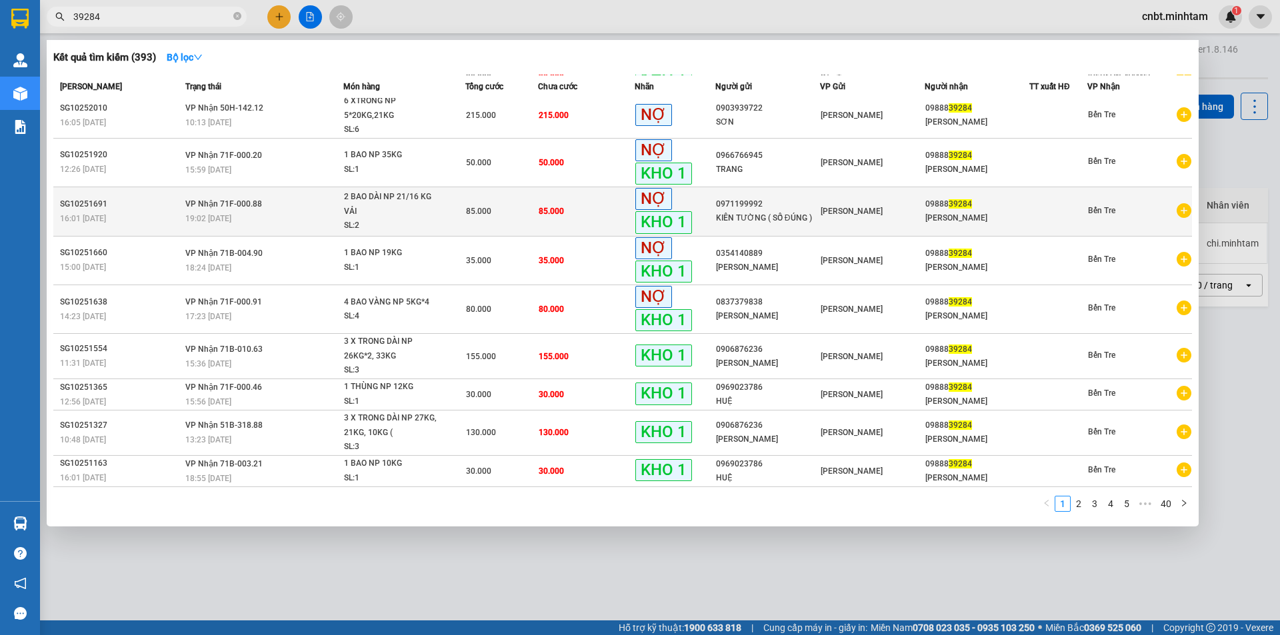
click at [559, 209] on span "85.000" at bounding box center [551, 211] width 25 height 9
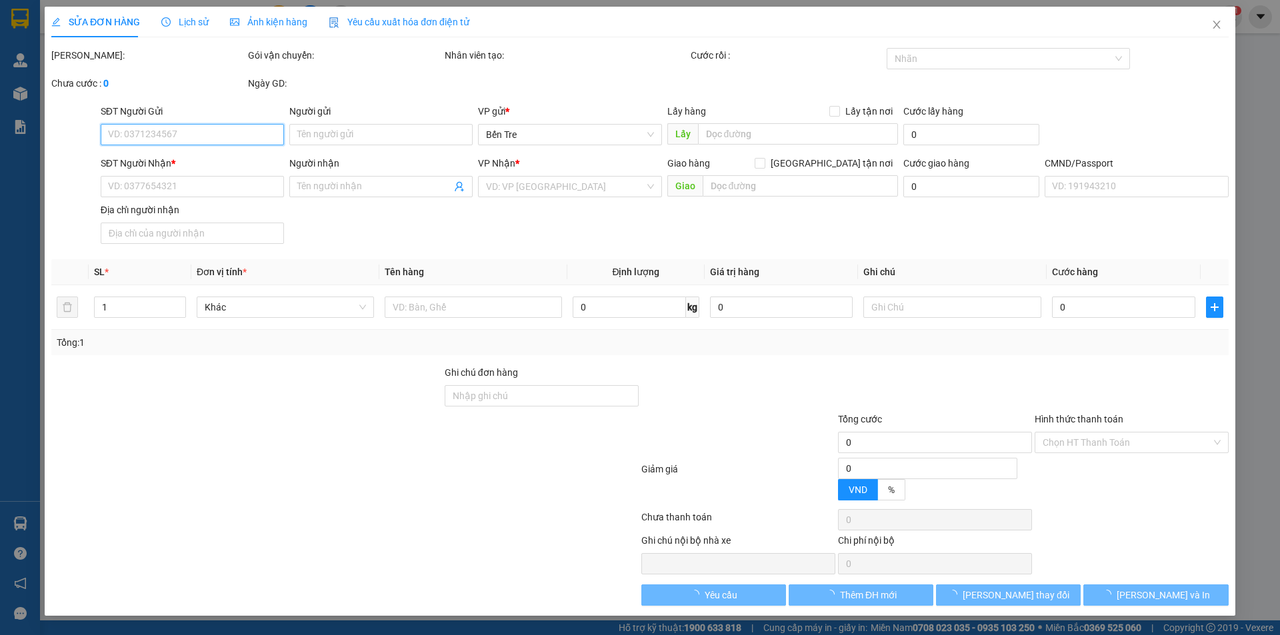
type input "0971199992"
type input "KIÊN TƯỜNG ( SỐ ĐÚNG )"
type input "0988839284"
type input "MỸ LINH"
type input "HCK +10K"
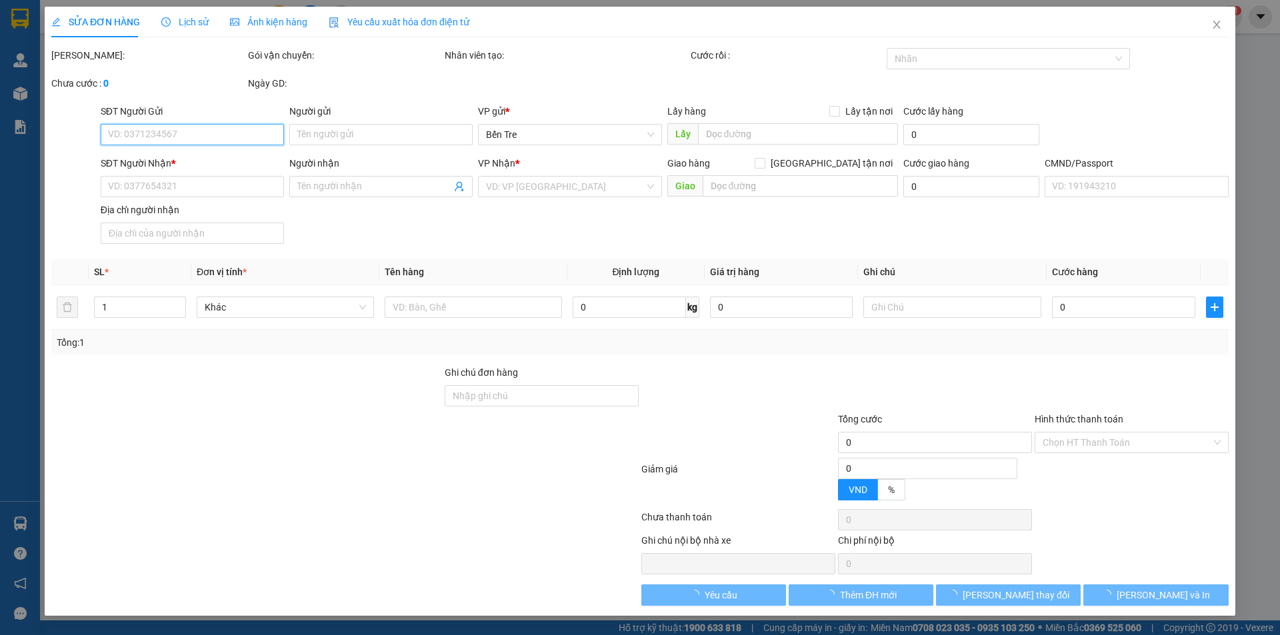
type input "85.000"
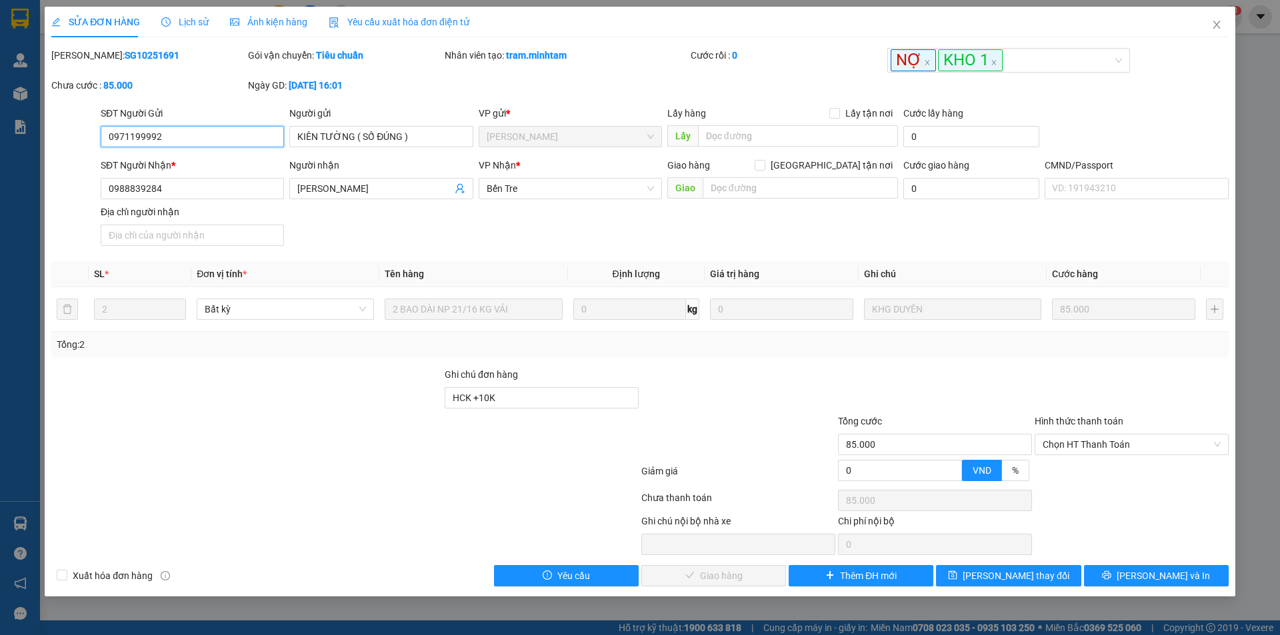
click at [1106, 449] on span "Chọn HT Thanh Toán" at bounding box center [1131, 445] width 178 height 20
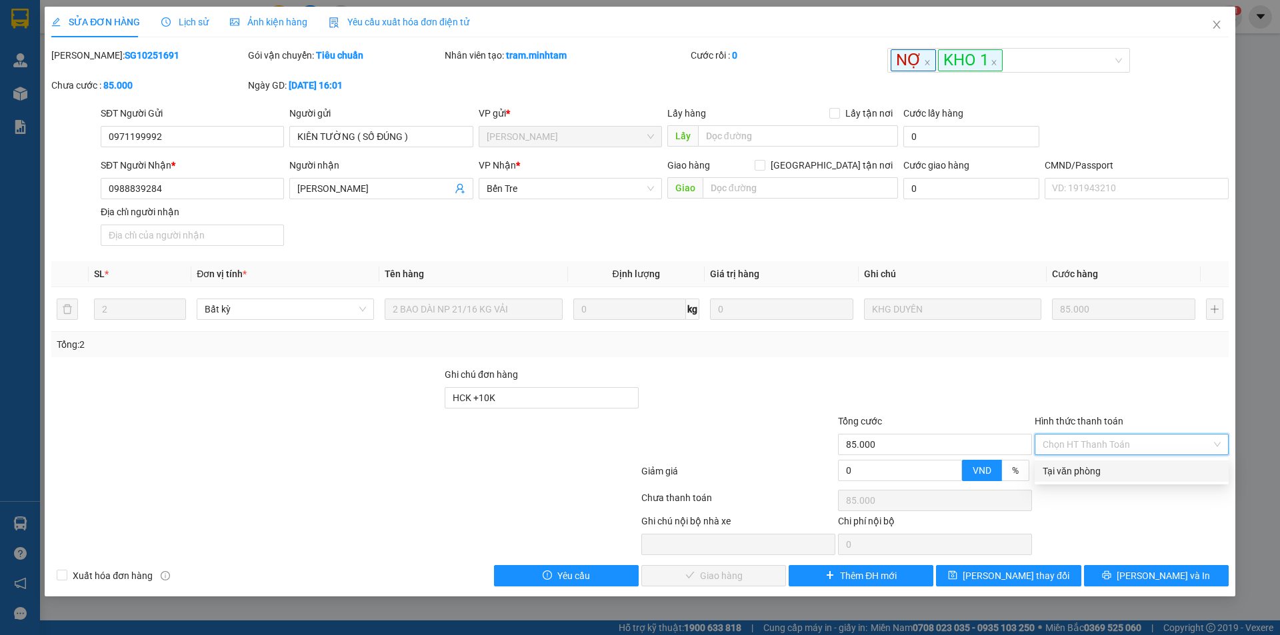
drag, startPoint x: 1090, startPoint y: 465, endPoint x: 1085, endPoint y: 471, distance: 7.6
click at [1090, 468] on div "Tại văn phòng" at bounding box center [1131, 471] width 178 height 15
type input "0"
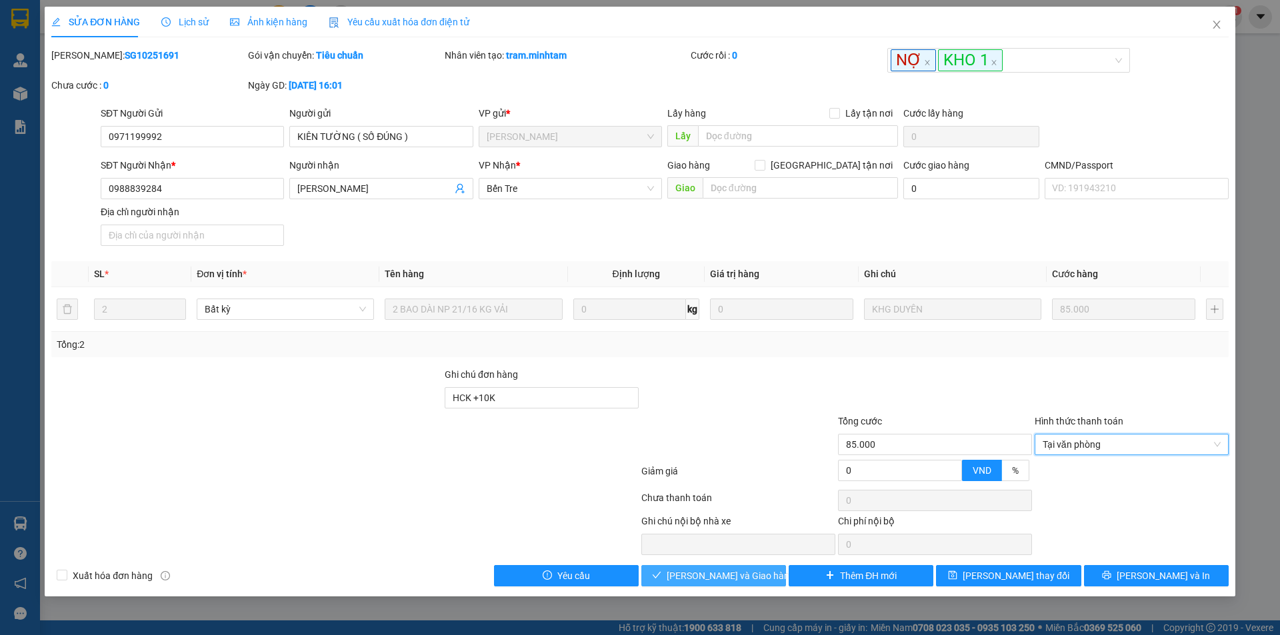
click at [718, 583] on span "Lưu và Giao hàng" at bounding box center [731, 576] width 128 height 15
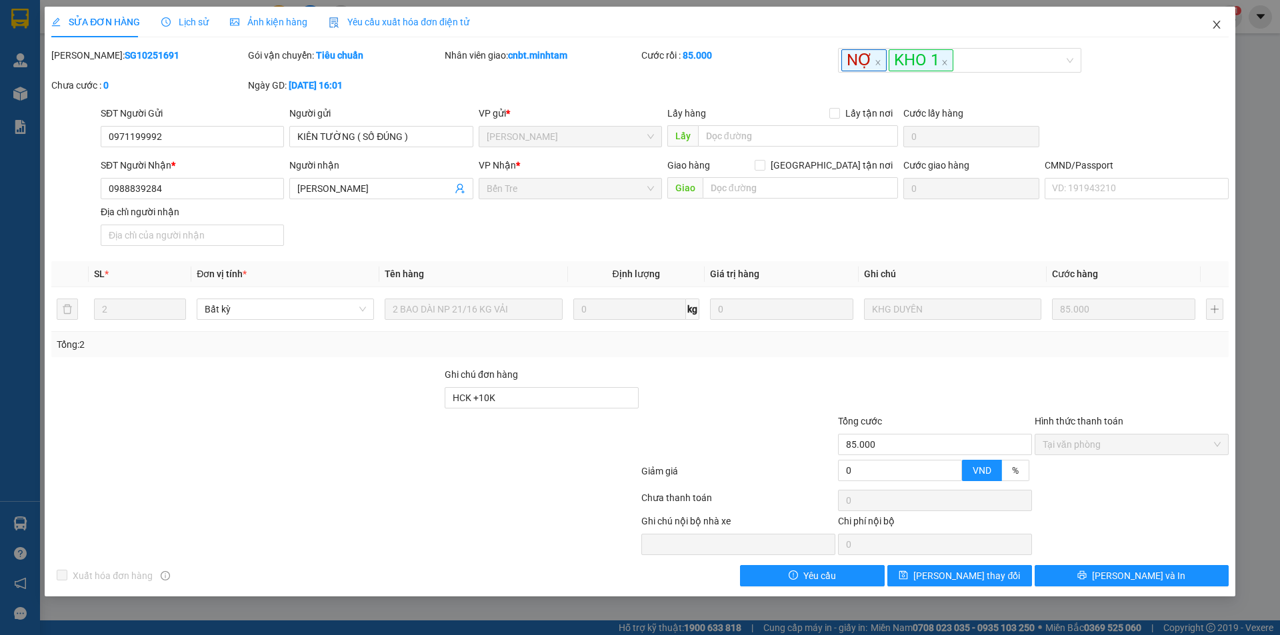
click at [1210, 29] on span "Close" at bounding box center [1216, 25] width 37 height 37
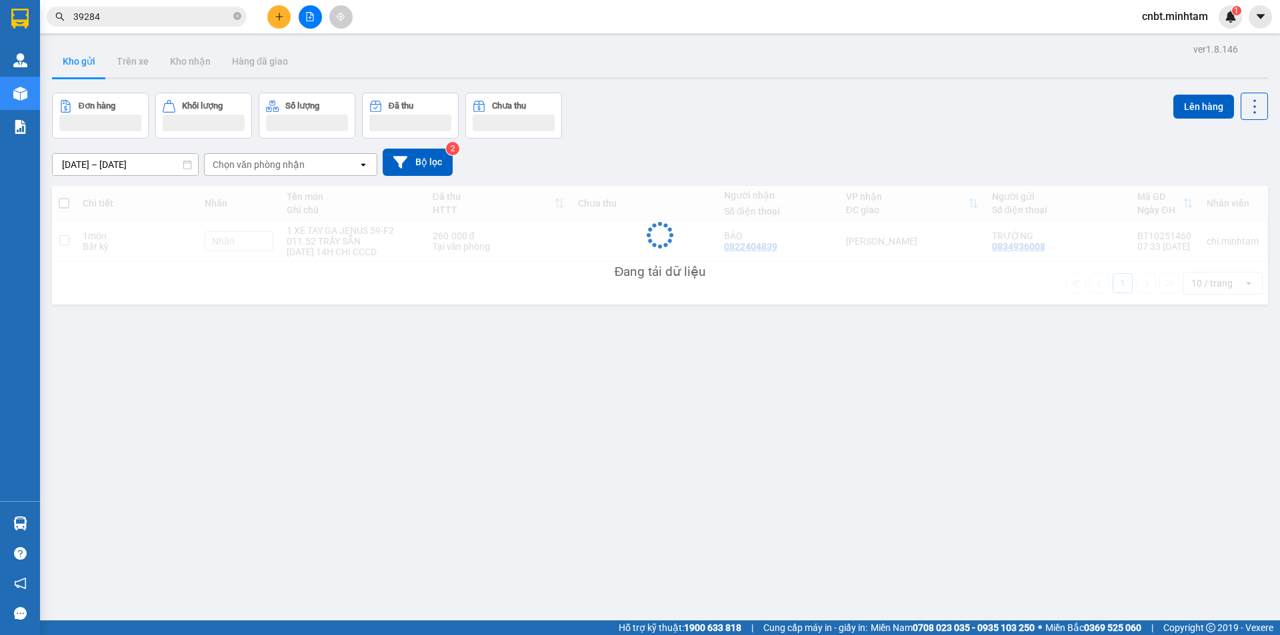
click at [177, 21] on input "39284" at bounding box center [151, 16] width 157 height 15
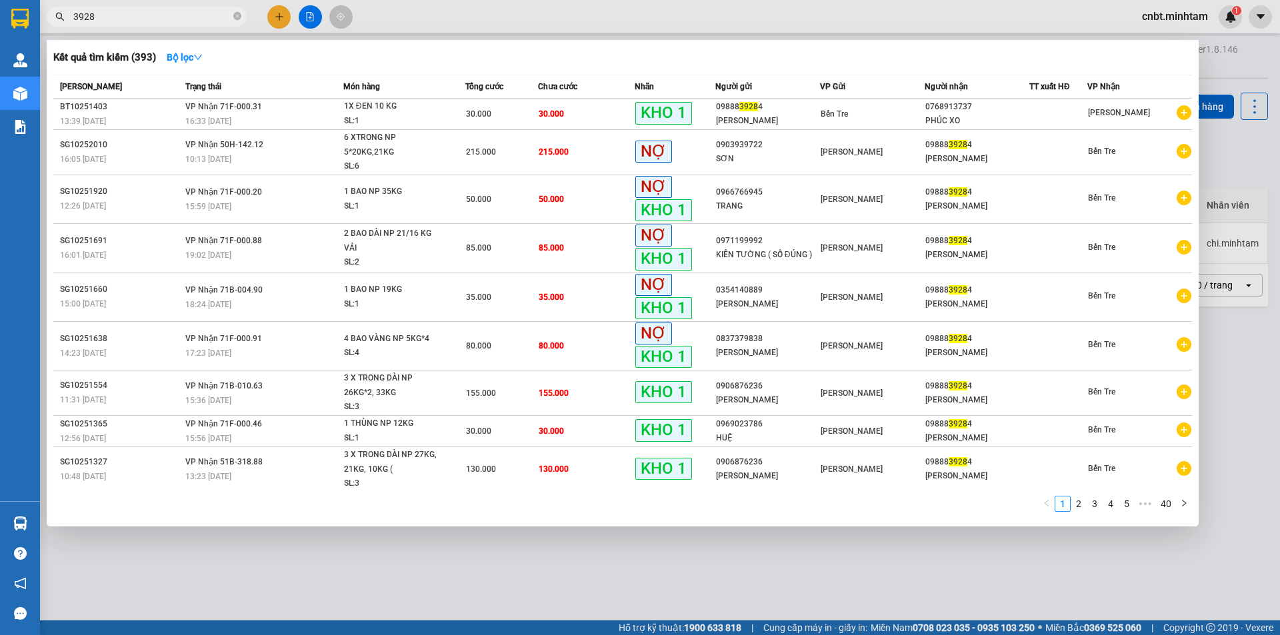
type input "39284"
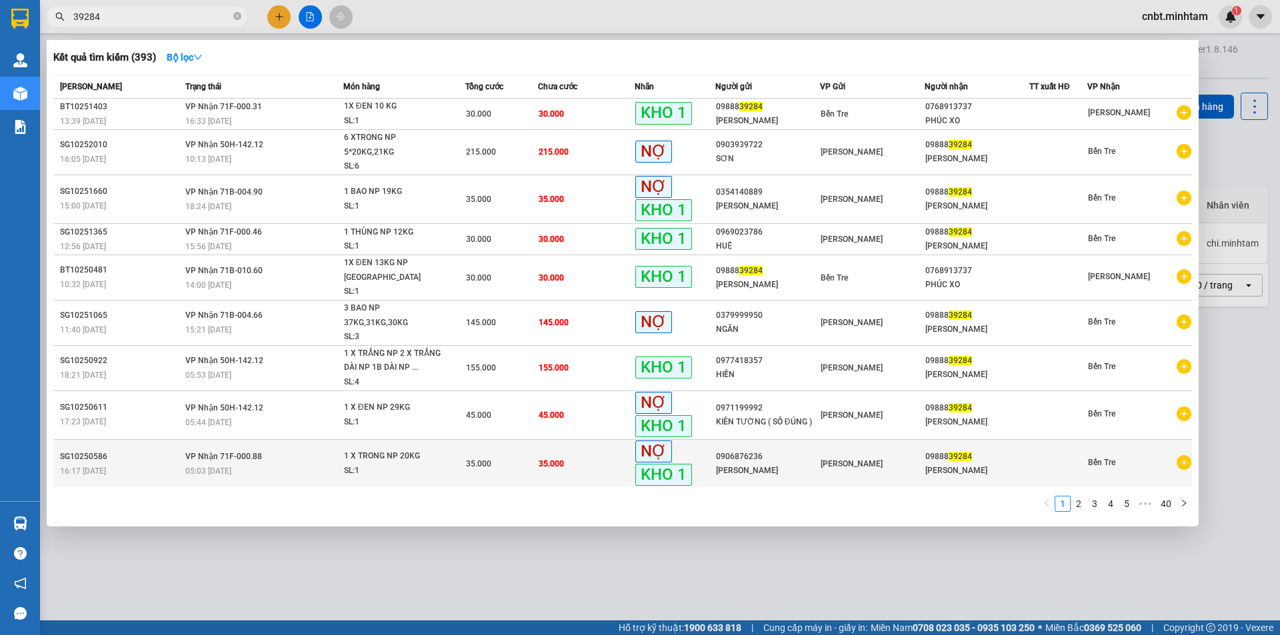
scroll to position [19, 0]
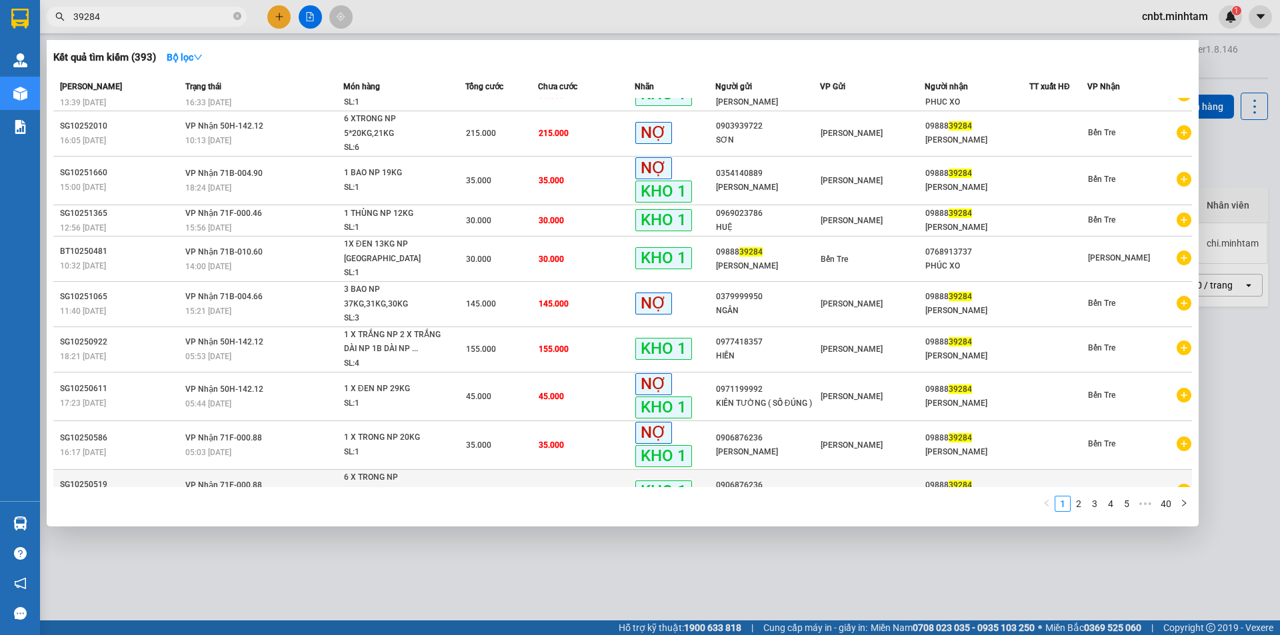
click at [572, 470] on td "465.000" at bounding box center [586, 492] width 97 height 45
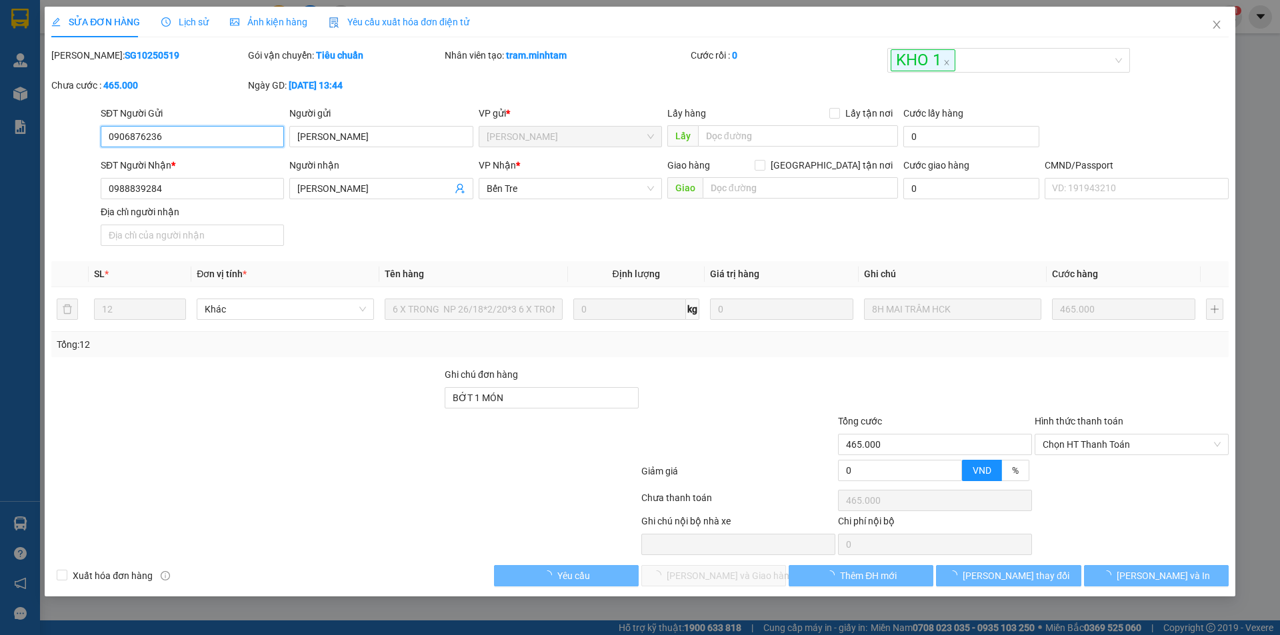
type input "0906876236"
type input "MINH KHANG"
type input "0988839284"
type input "MỸ LINH"
type input "BỚT 1 MÓN"
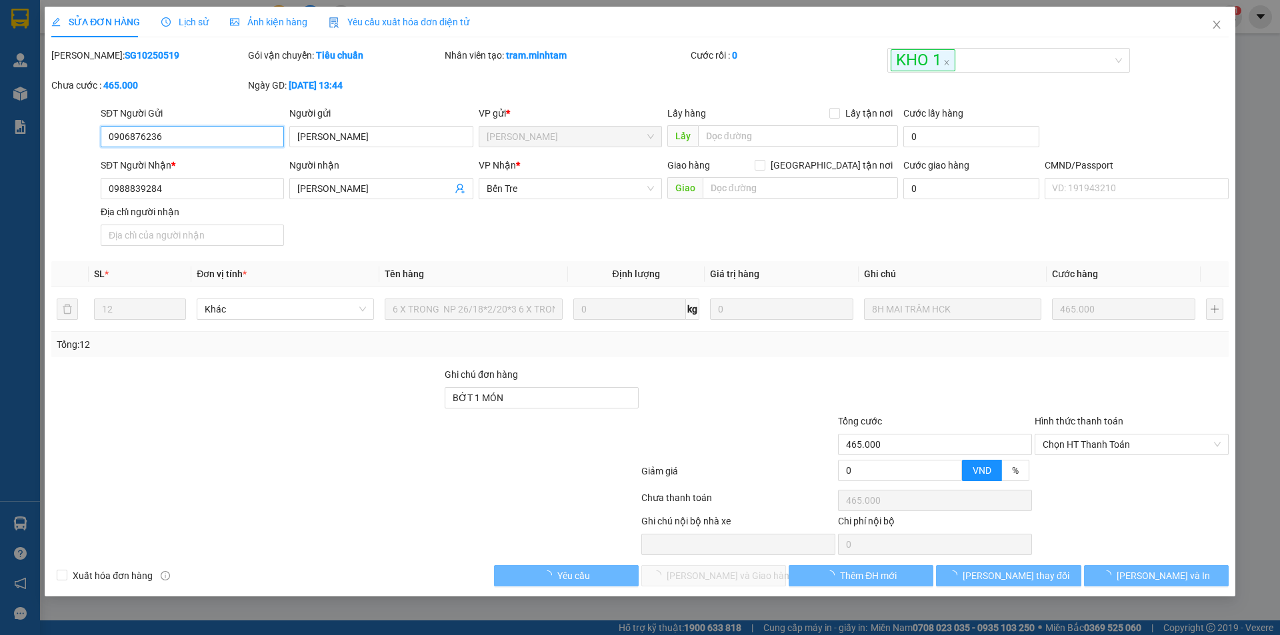
type input "465.000"
drag, startPoint x: 1081, startPoint y: 442, endPoint x: 1082, endPoint y: 457, distance: 14.7
click at [1082, 443] on span "Chọn HT Thanh Toán" at bounding box center [1131, 445] width 178 height 20
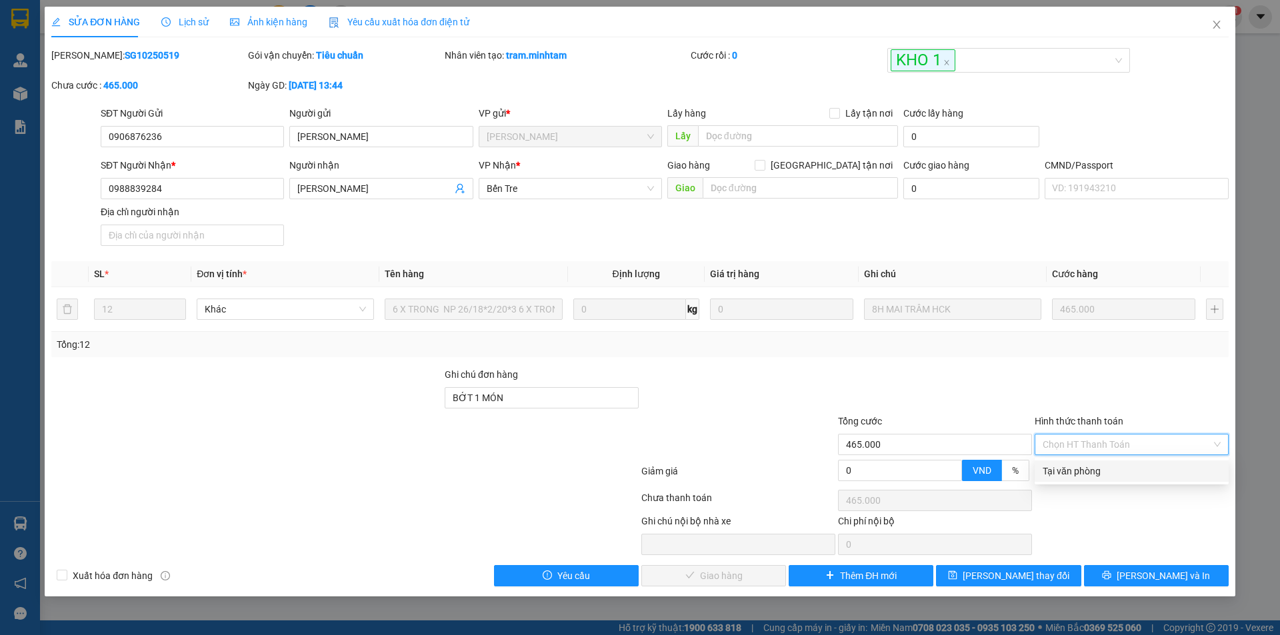
click at [1075, 470] on div "Tại văn phòng" at bounding box center [1131, 471] width 178 height 15
type input "0"
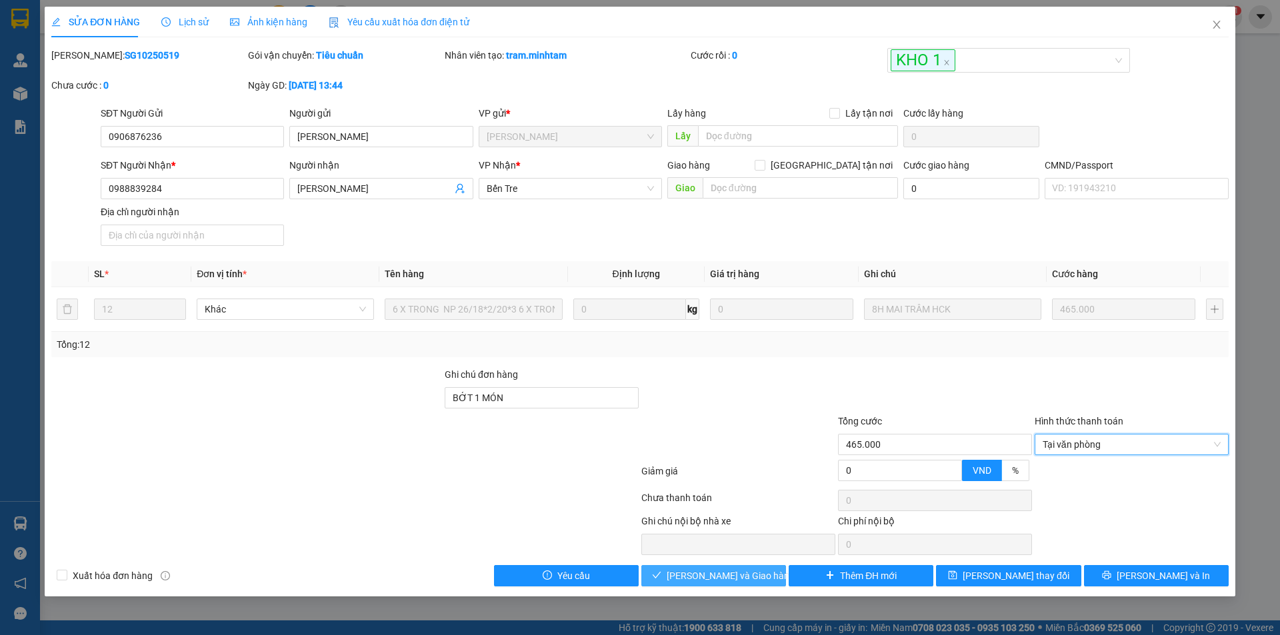
click at [746, 576] on span "Lưu và Giao hàng" at bounding box center [731, 576] width 128 height 15
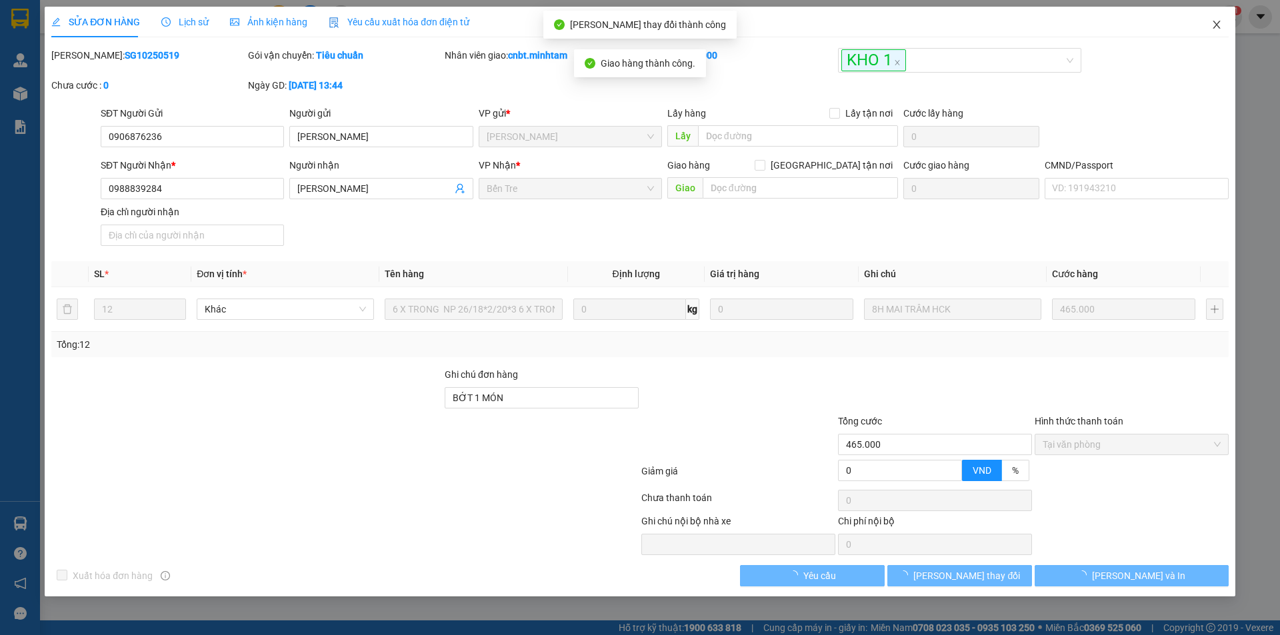
click at [1218, 20] on icon "close" at bounding box center [1216, 24] width 11 height 11
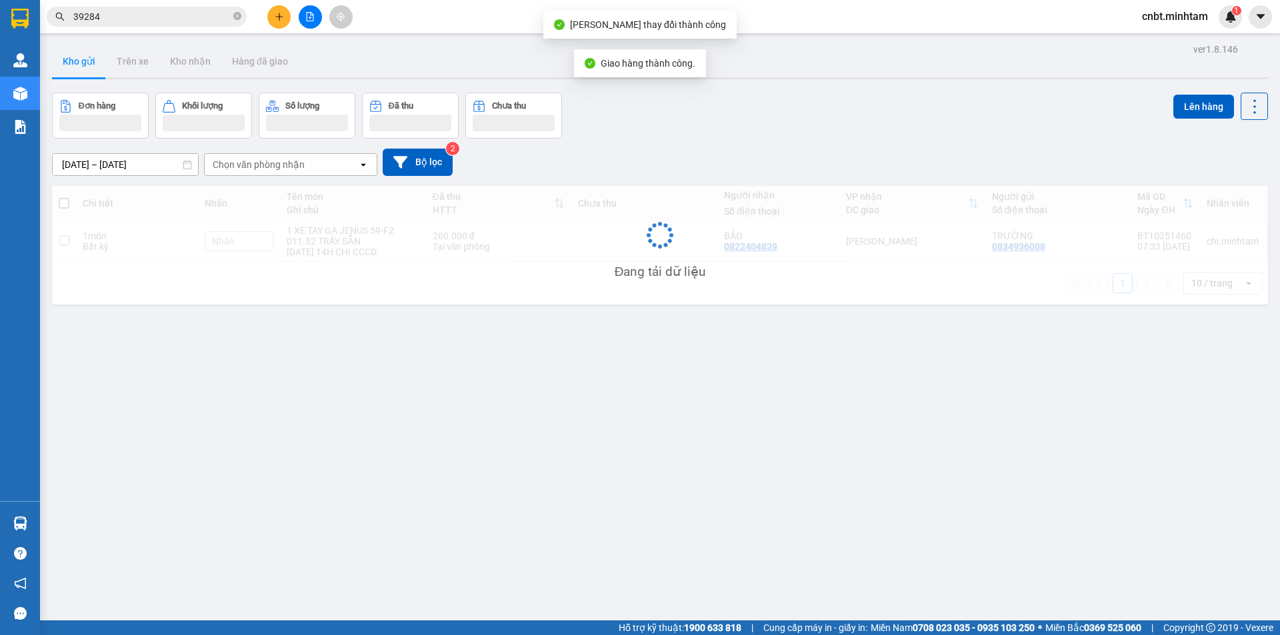
click at [175, 19] on input "39284" at bounding box center [151, 16] width 157 height 15
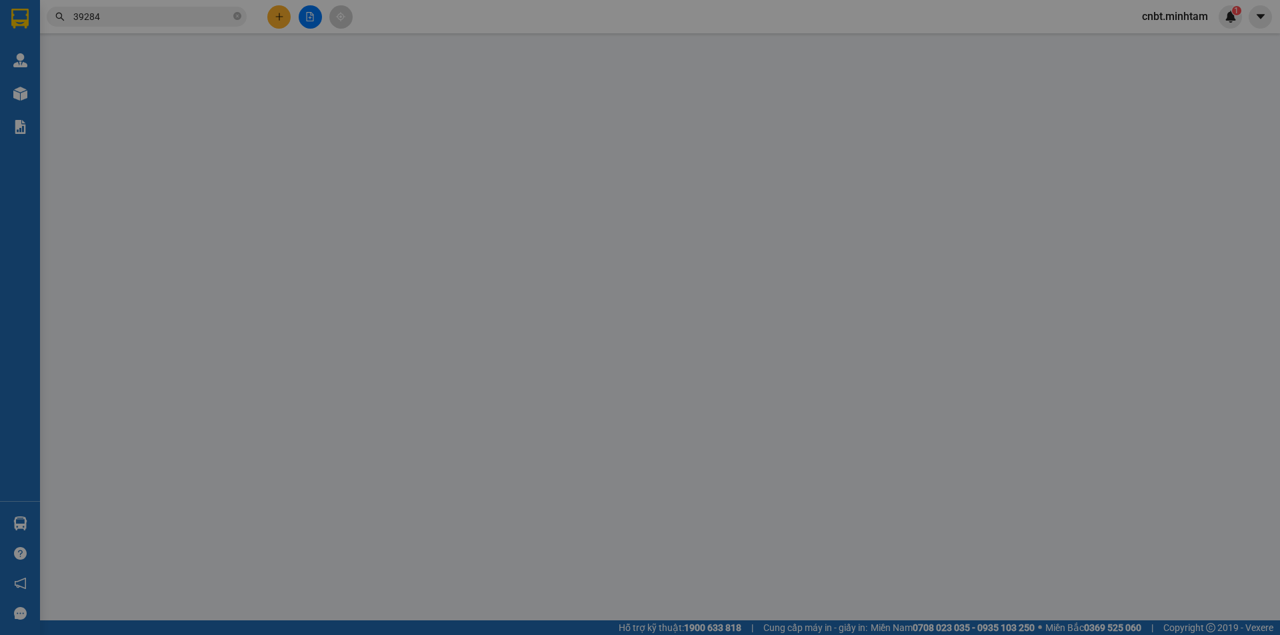
type input "0906876236"
type input "[PERSON_NAME]"
type input "0988839284"
type input "MỸ LINH"
type input "35.000"
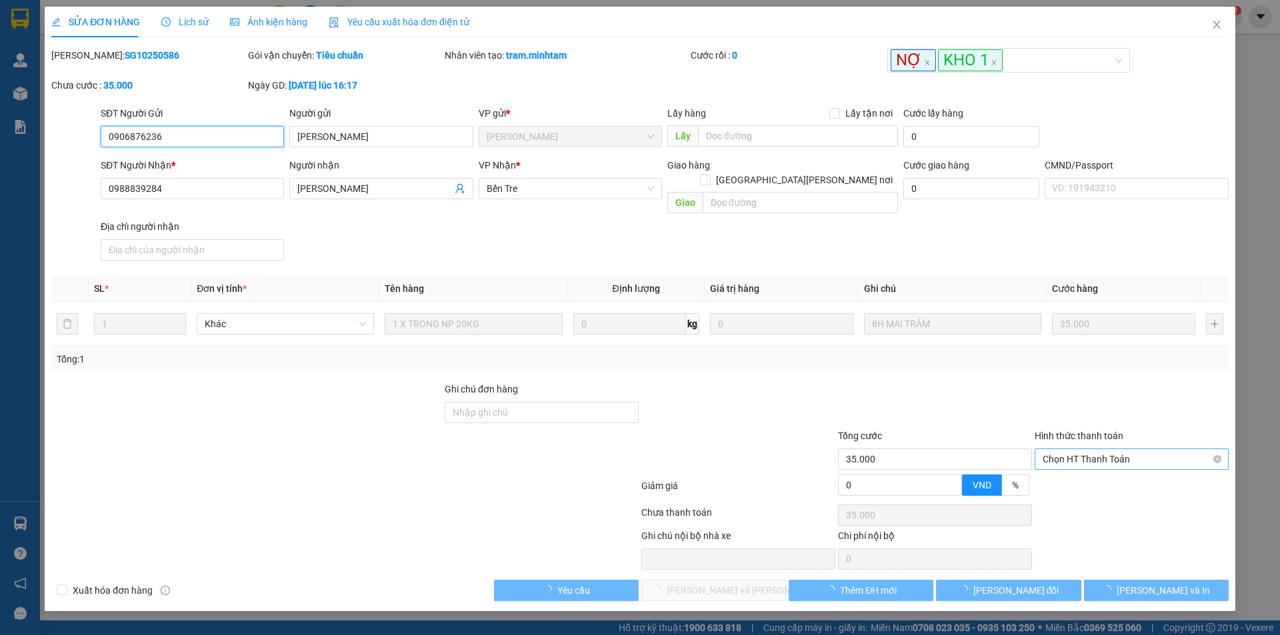
click at [1102, 449] on span "Chọn HT Thanh Toán" at bounding box center [1131, 459] width 178 height 20
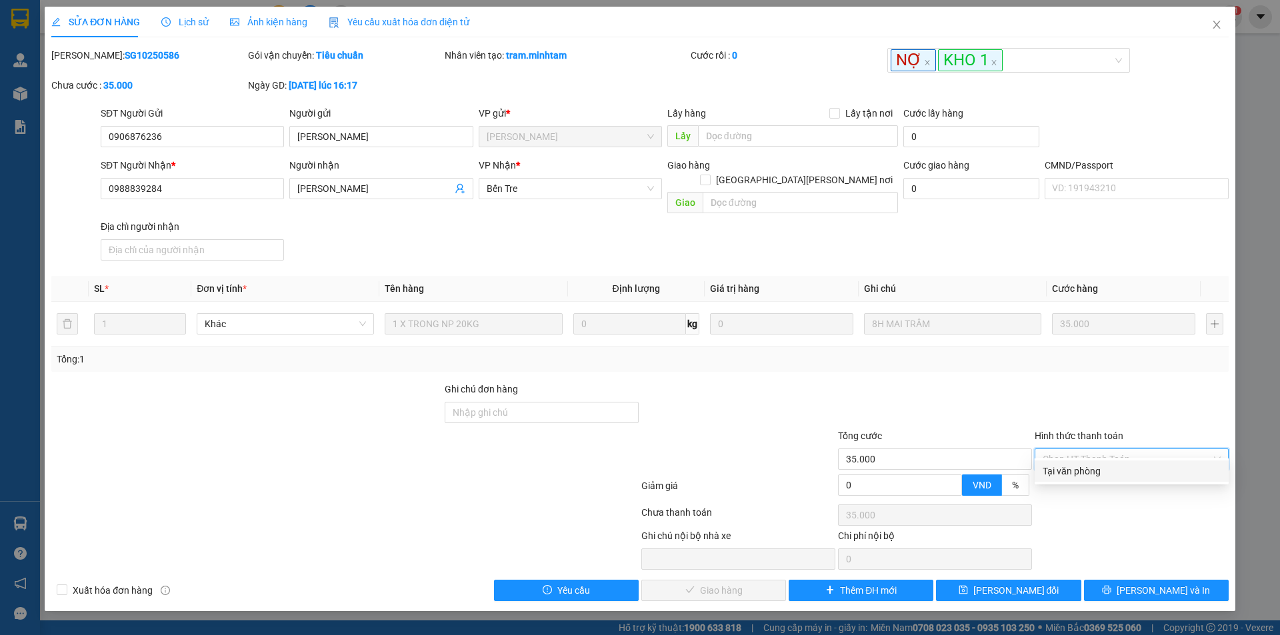
click at [1090, 470] on div "Tại văn phòng" at bounding box center [1131, 471] width 178 height 15
type input "0"
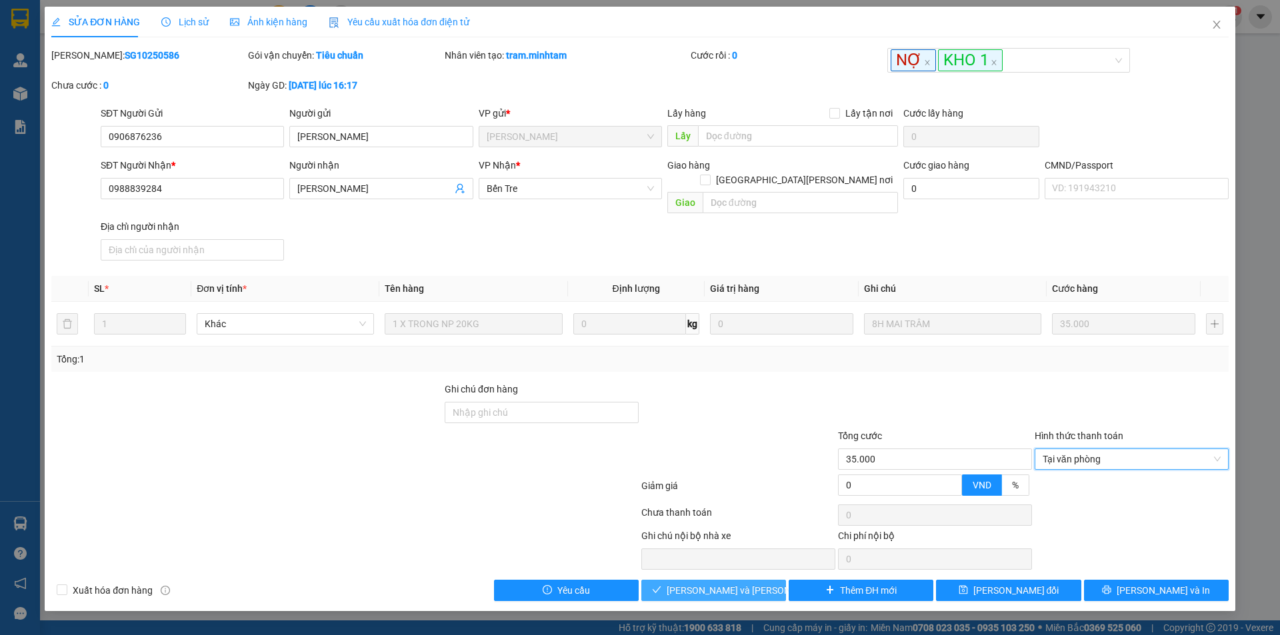
click at [704, 583] on span "Lưu và Giao hàng" at bounding box center [757, 590] width 180 height 15
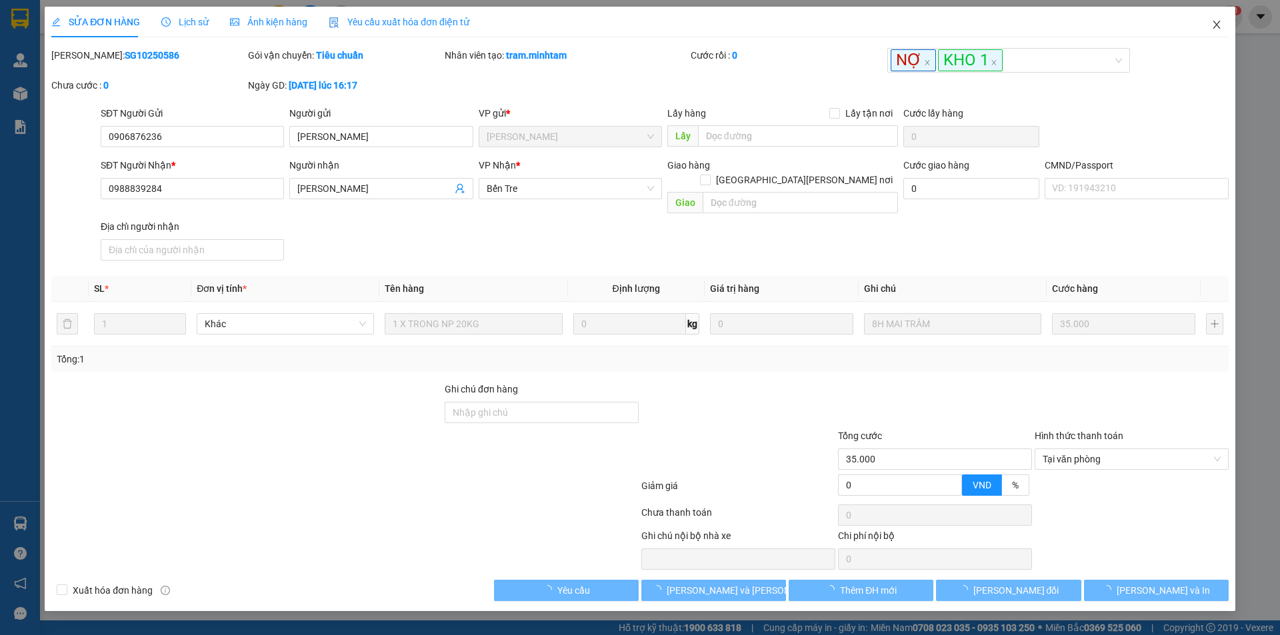
click at [1207, 23] on span "Close" at bounding box center [1216, 25] width 37 height 37
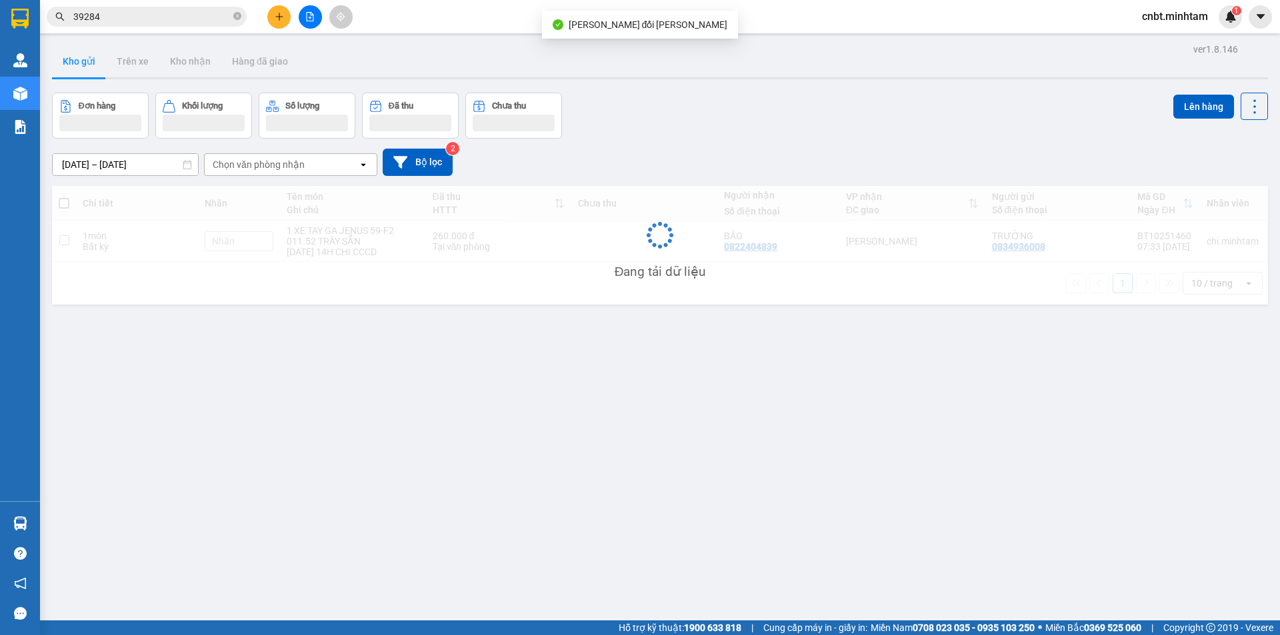
click at [177, 20] on input "39284" at bounding box center [151, 16] width 157 height 15
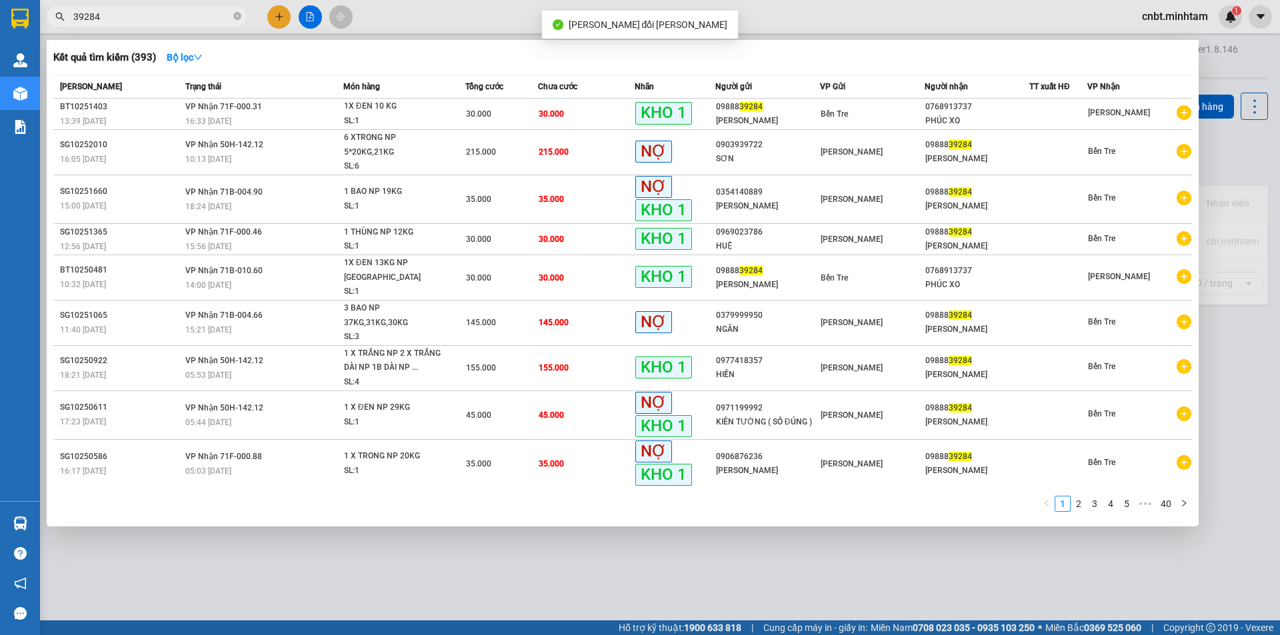
click at [177, 16] on input "39284" at bounding box center [151, 16] width 157 height 15
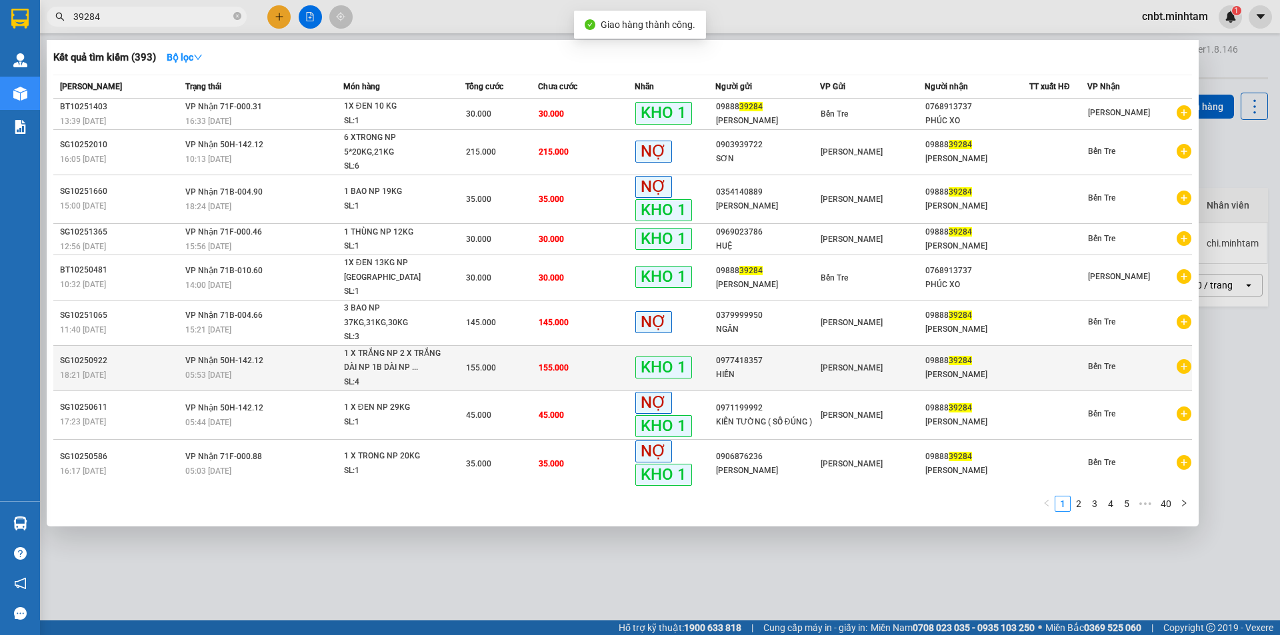
click at [524, 345] on td "155.000" at bounding box center [501, 367] width 73 height 45
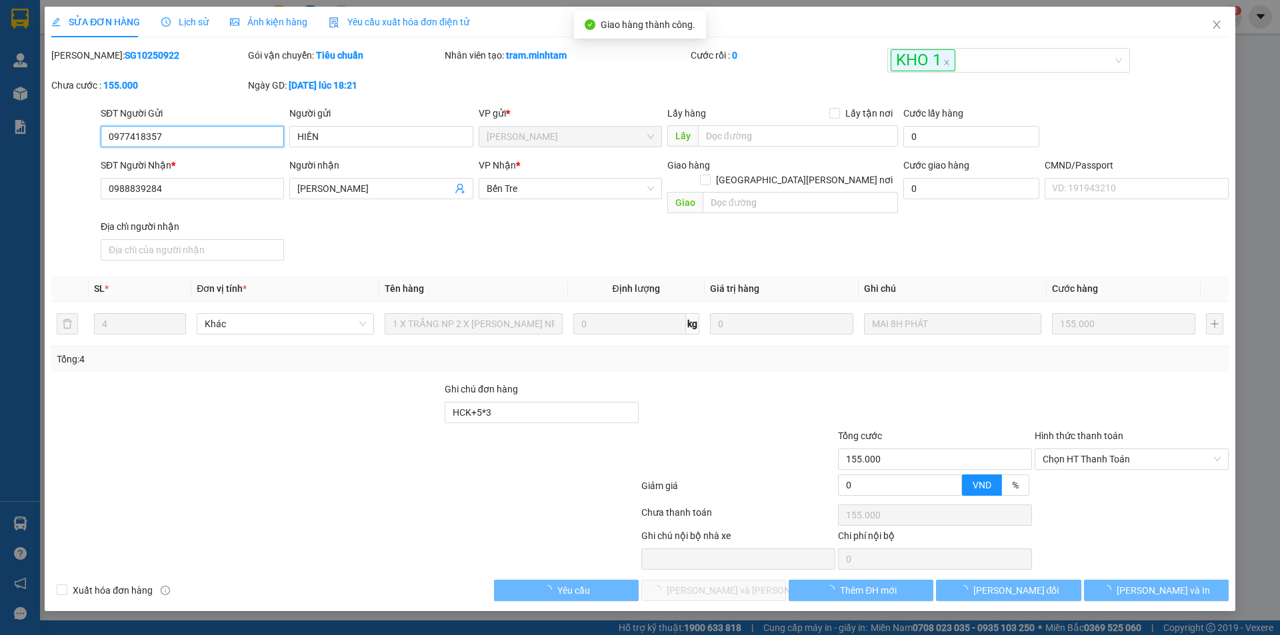
type input "0977418357"
type input "HIỀN"
type input "0988839284"
type input "MỸ LINH"
type input "HCK+5*3"
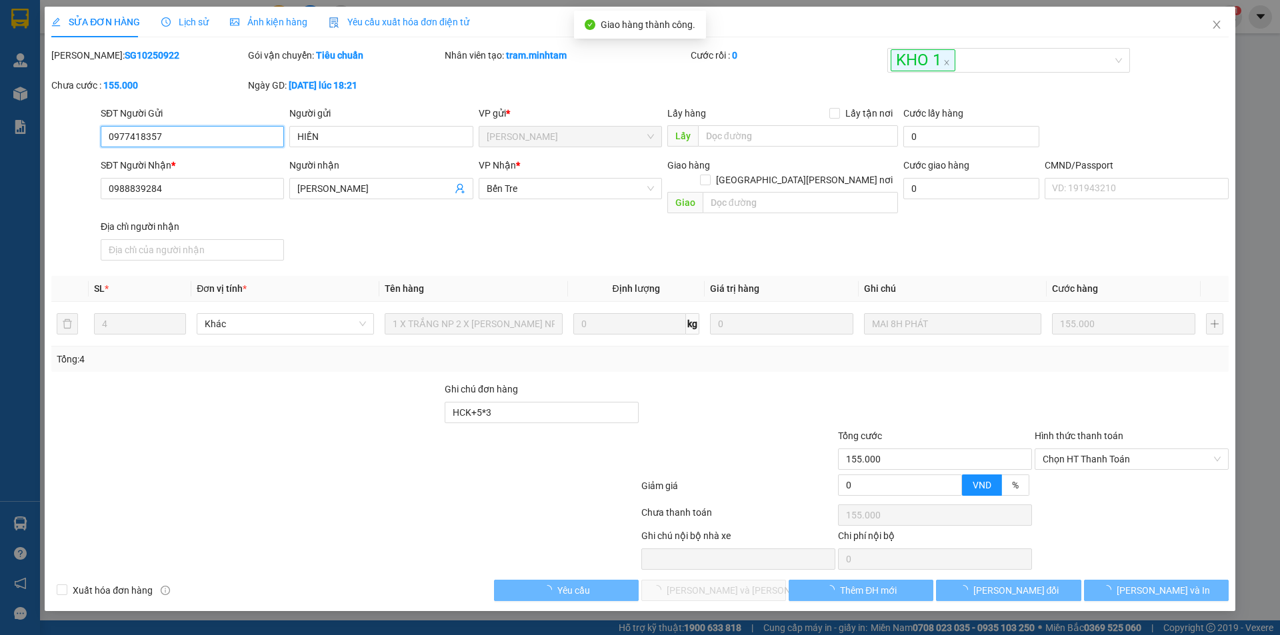
type input "155.000"
click at [1081, 449] on span "Chọn HT Thanh Toán" at bounding box center [1131, 459] width 178 height 20
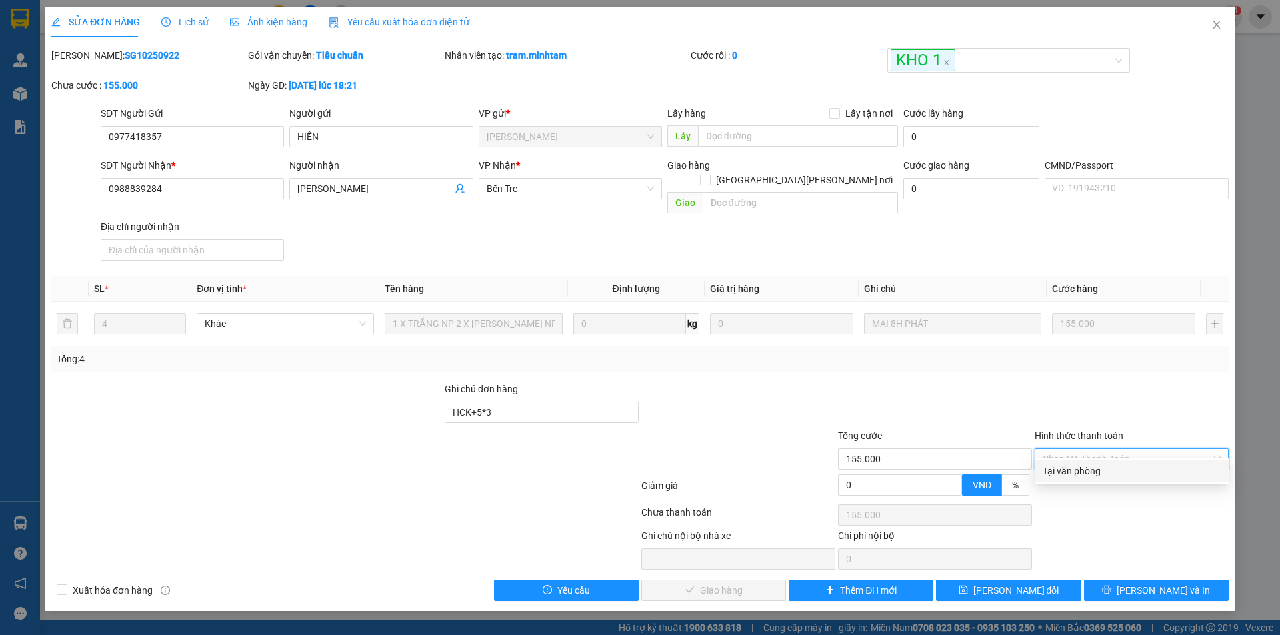
click at [1083, 468] on div "Tại văn phòng" at bounding box center [1131, 471] width 178 height 15
type input "0"
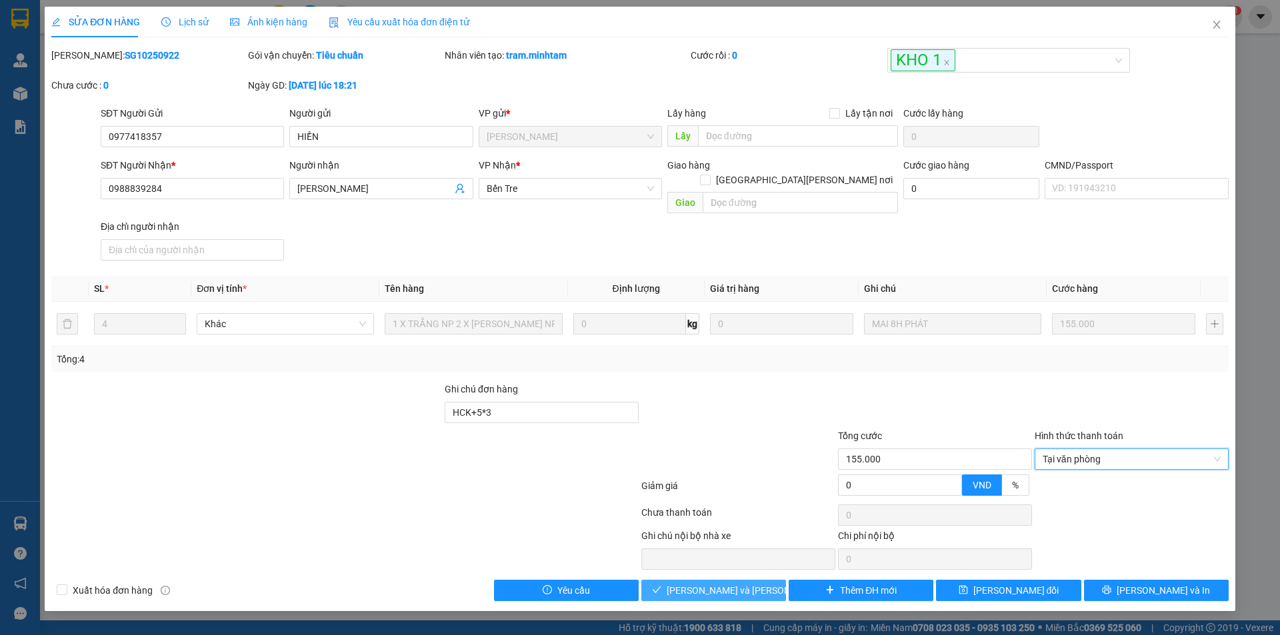
click at [702, 583] on span "Lưu và Giao hàng" at bounding box center [757, 590] width 180 height 15
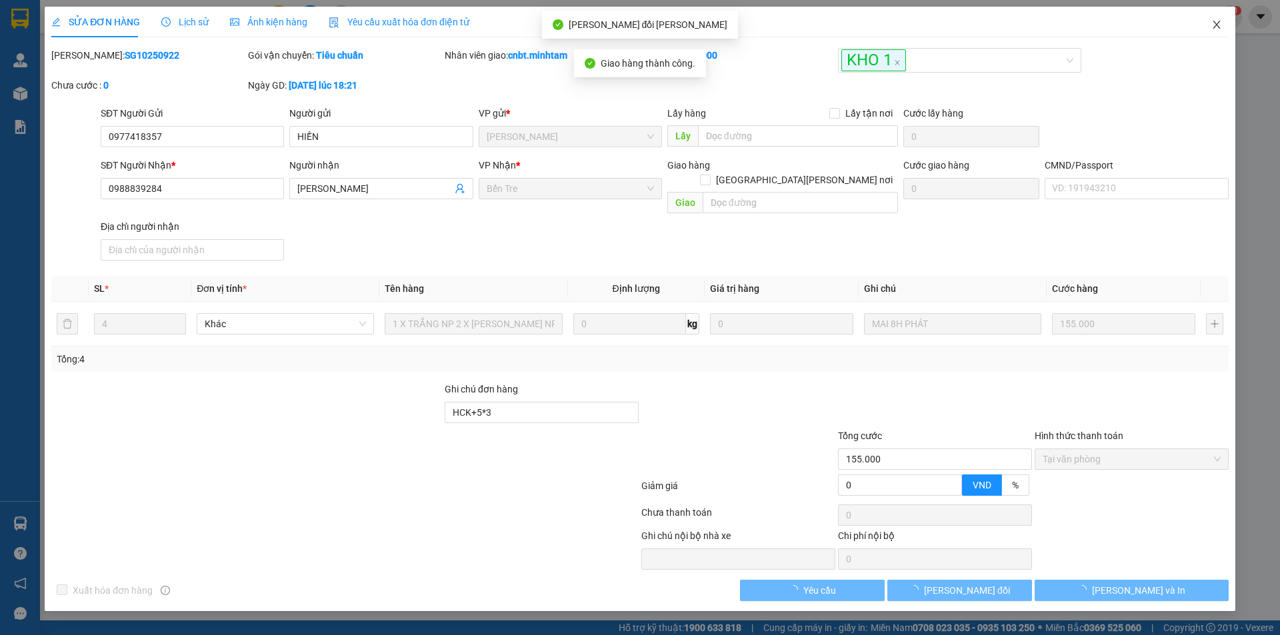
click at [1214, 25] on icon "close" at bounding box center [1216, 24] width 11 height 11
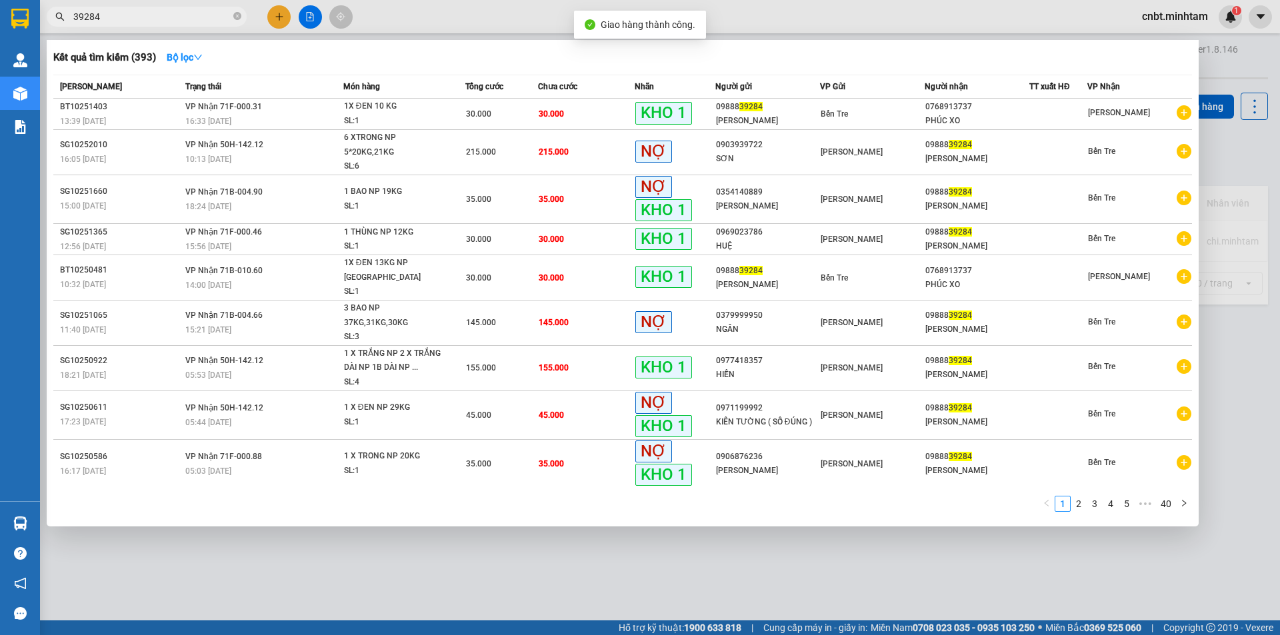
click at [177, 11] on input "39284" at bounding box center [151, 16] width 157 height 15
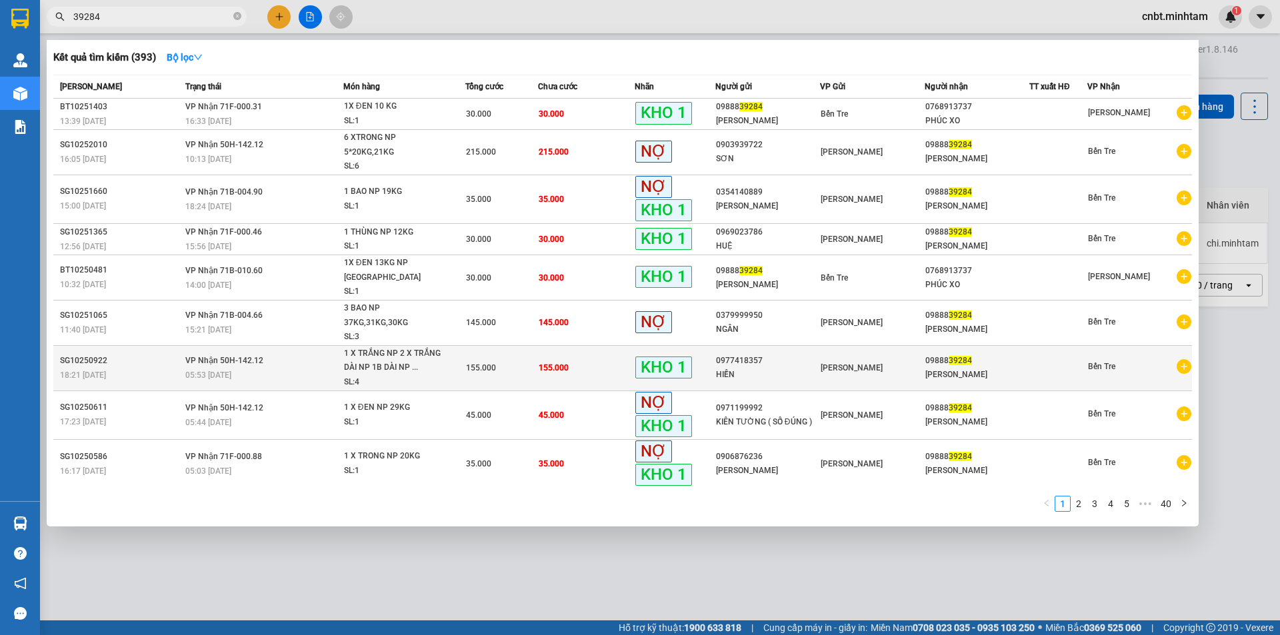
click at [493, 345] on td "155.000" at bounding box center [501, 367] width 73 height 45
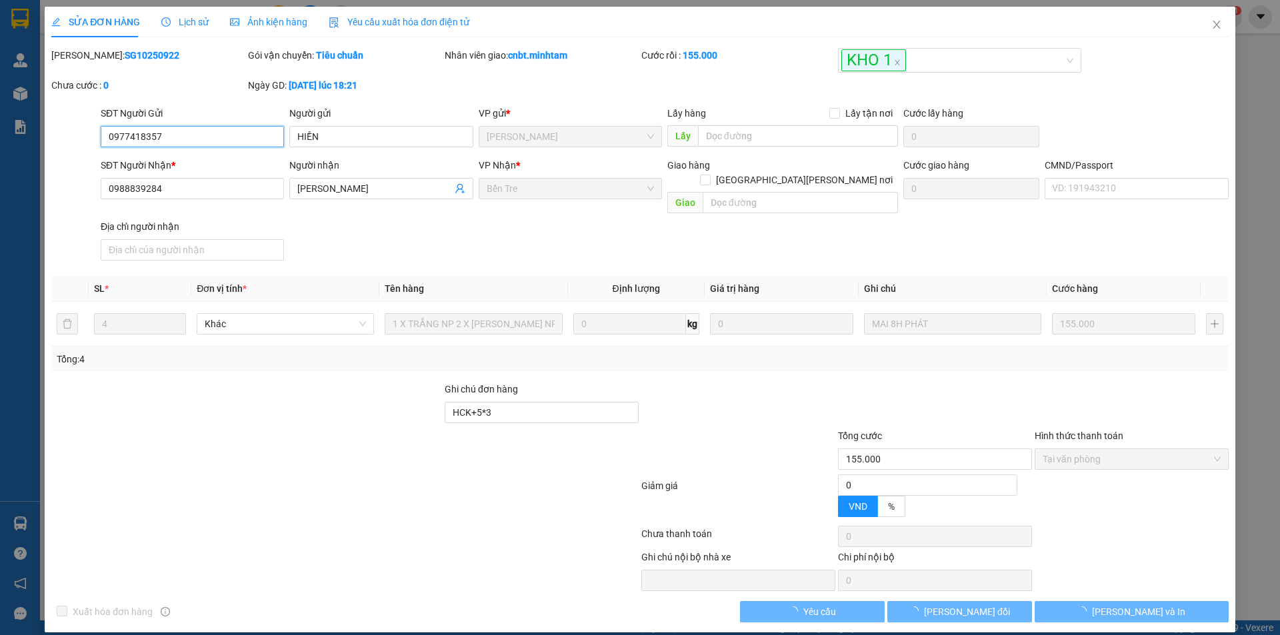
type input "0977418357"
type input "HIỀN"
type input "0988839284"
type input "MỸ LINH"
type input "HCK+5*3"
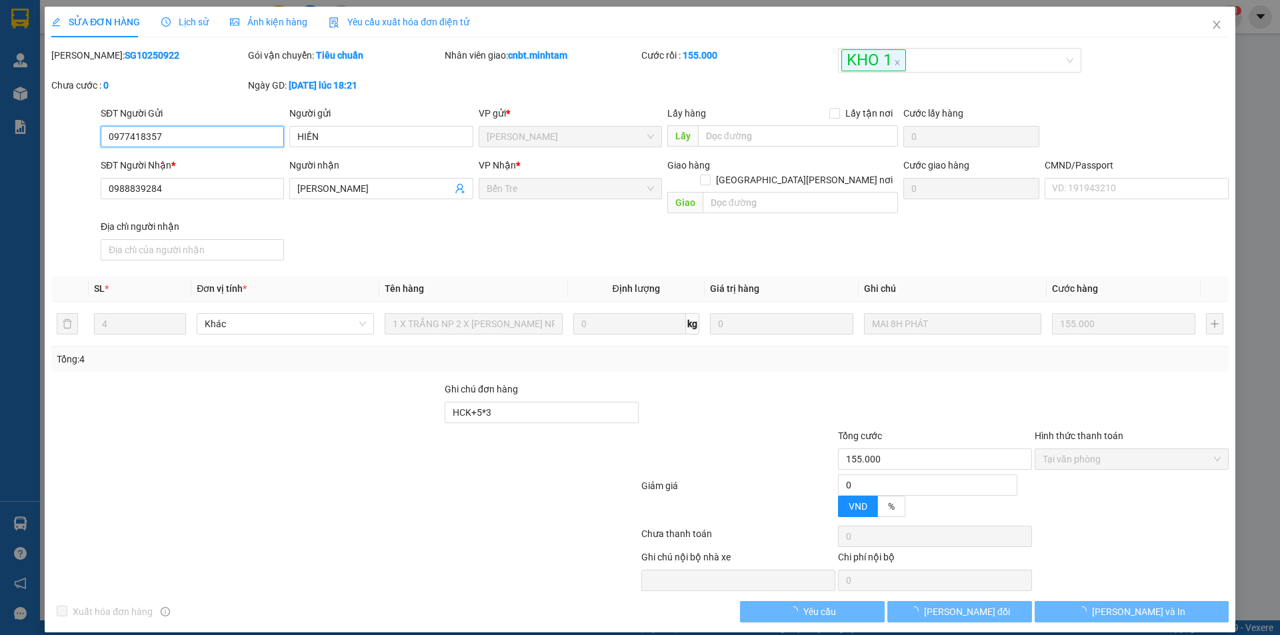
type input "155.000"
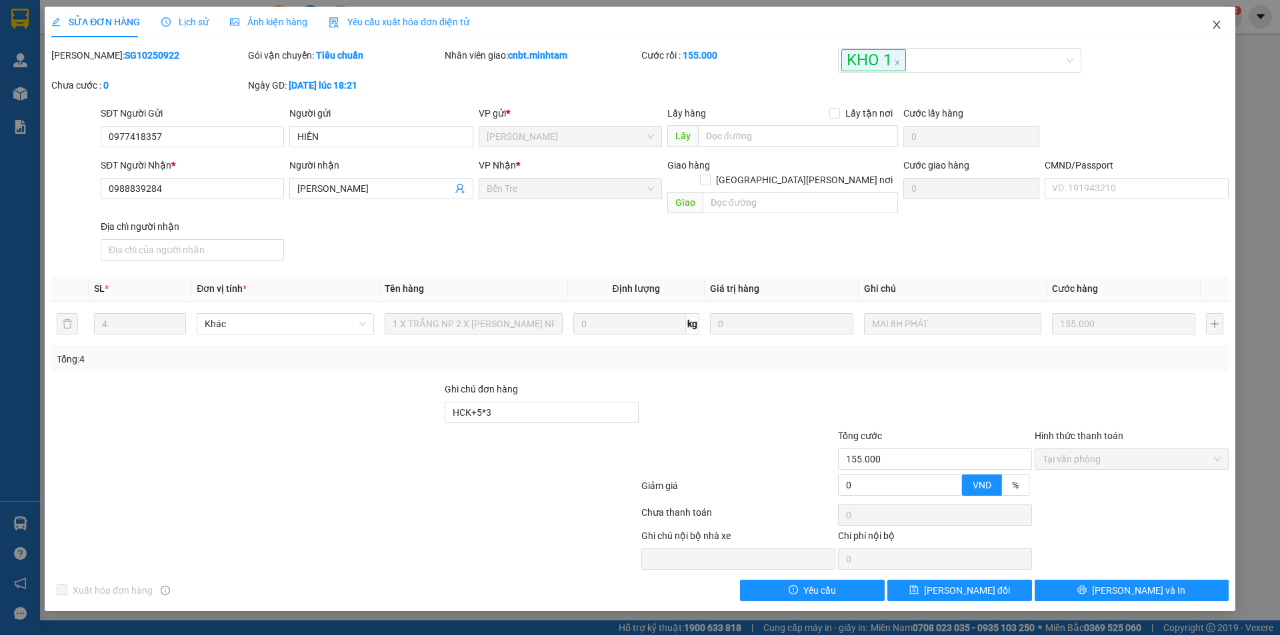
click at [1212, 26] on icon "close" at bounding box center [1216, 24] width 11 height 11
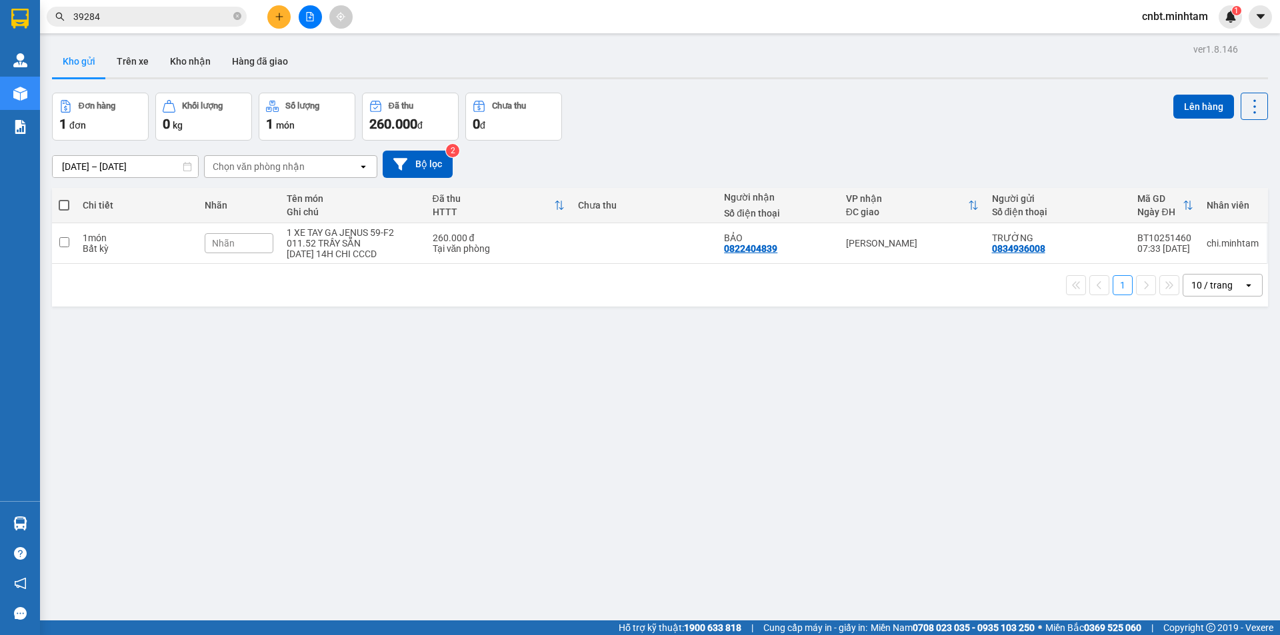
click at [147, 15] on input "39284" at bounding box center [151, 16] width 157 height 15
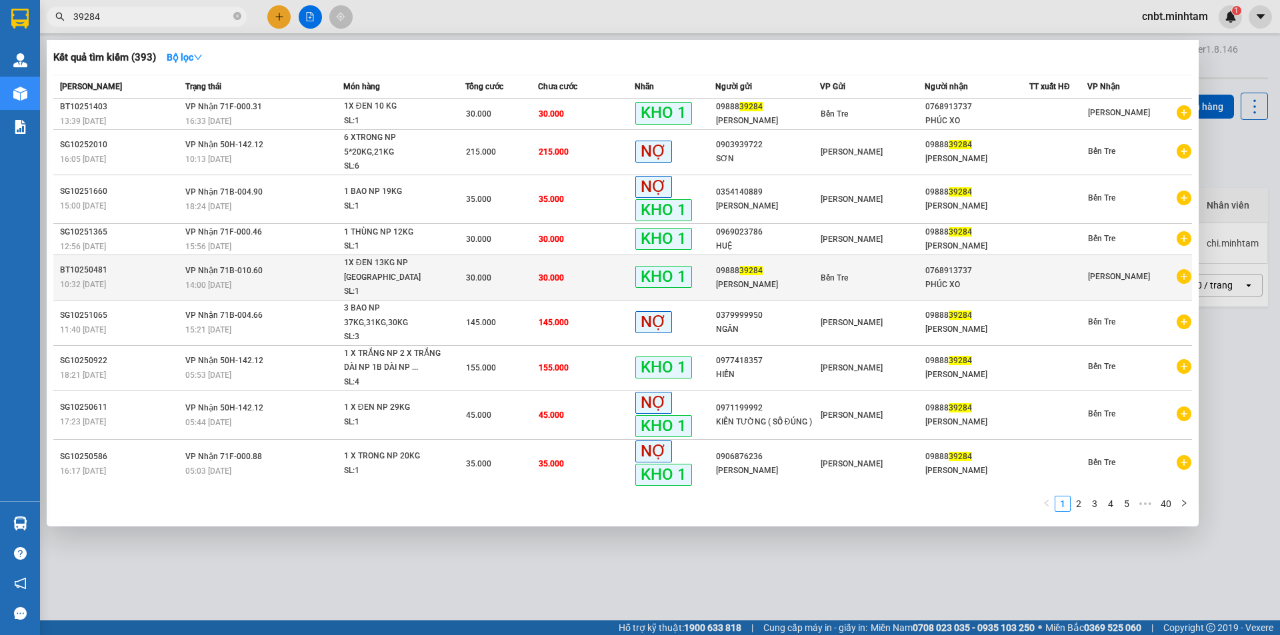
click at [570, 255] on td "30.000" at bounding box center [586, 277] width 97 height 45
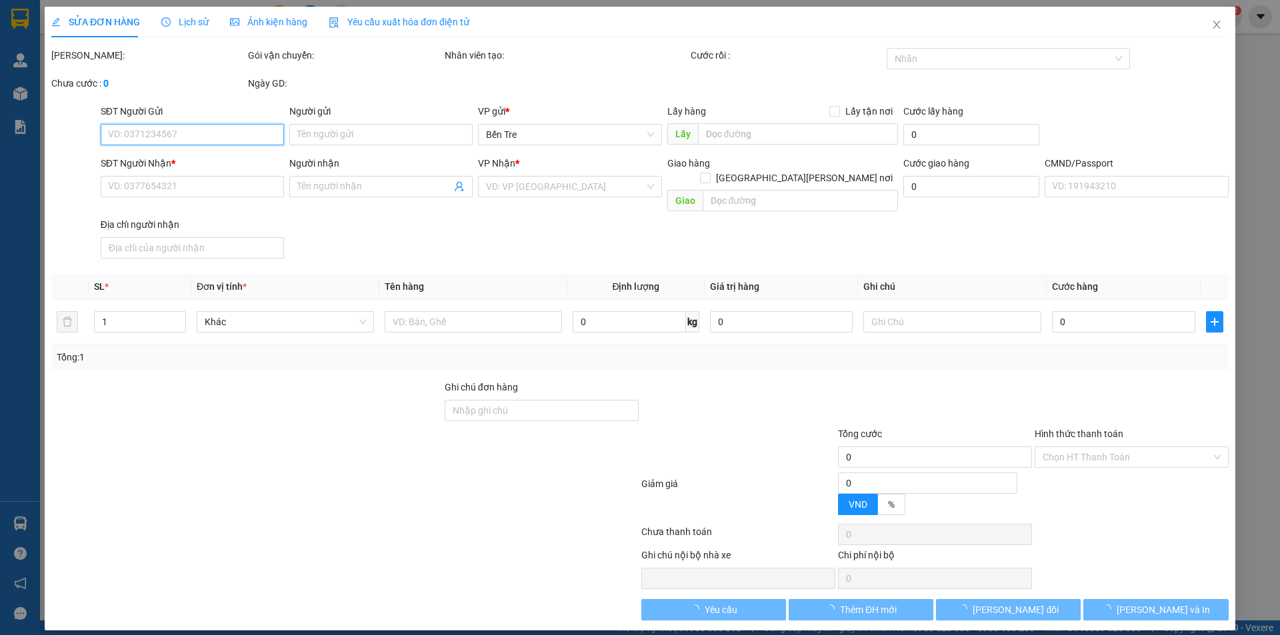
type input "0988839284"
type input "MỸ LINH"
type input "0768913737"
type input "PHÚC XO"
type input "GIAO R"
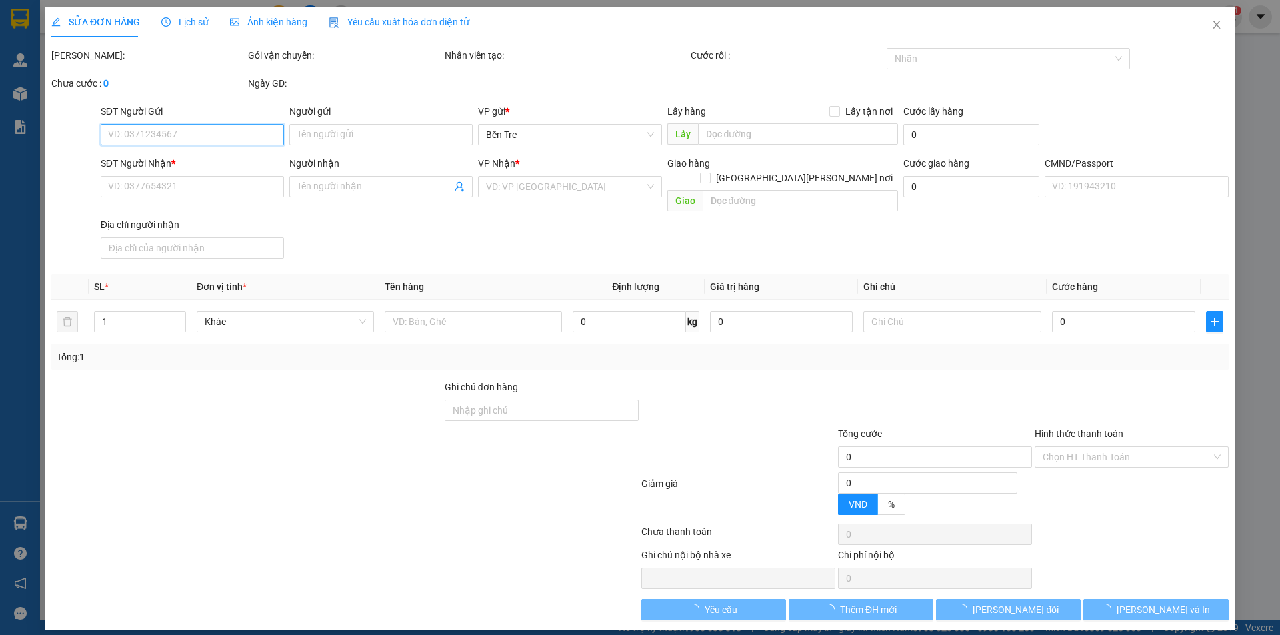
type input "30.000"
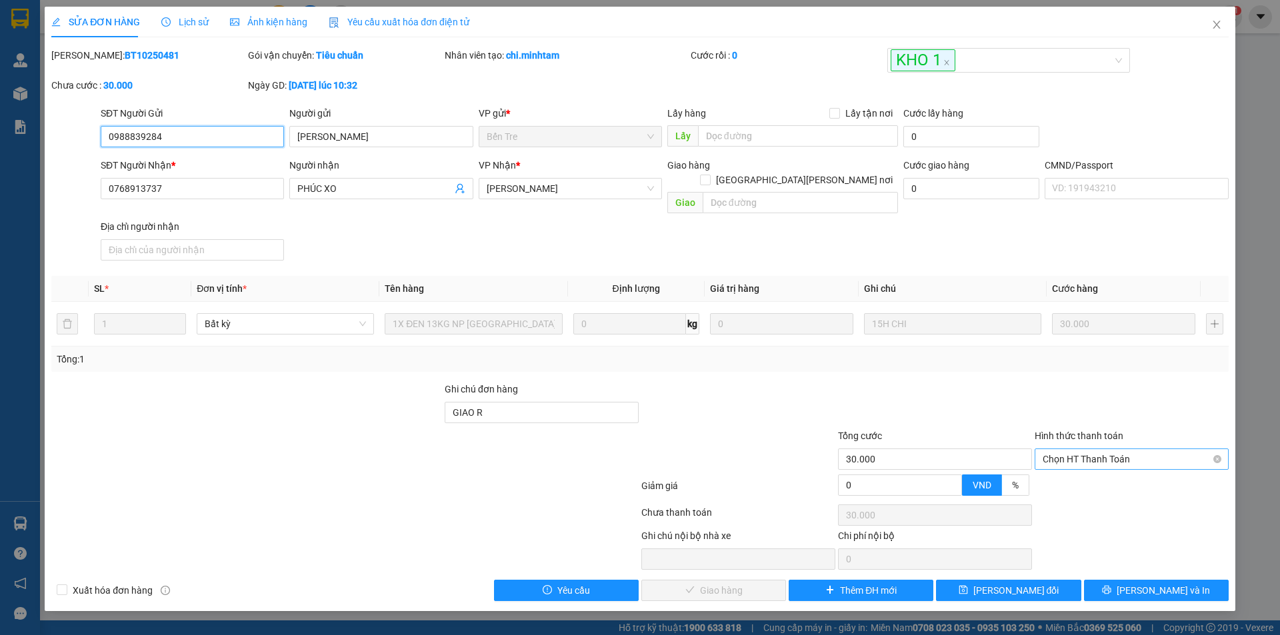
click at [1098, 451] on span "Chọn HT Thanh Toán" at bounding box center [1131, 459] width 178 height 20
drag, startPoint x: 1095, startPoint y: 468, endPoint x: 827, endPoint y: 531, distance: 275.2
click at [1092, 468] on div "Tại văn phòng" at bounding box center [1131, 471] width 178 height 15
type input "0"
click at [725, 583] on span "Lưu và Giao hàng" at bounding box center [757, 590] width 180 height 15
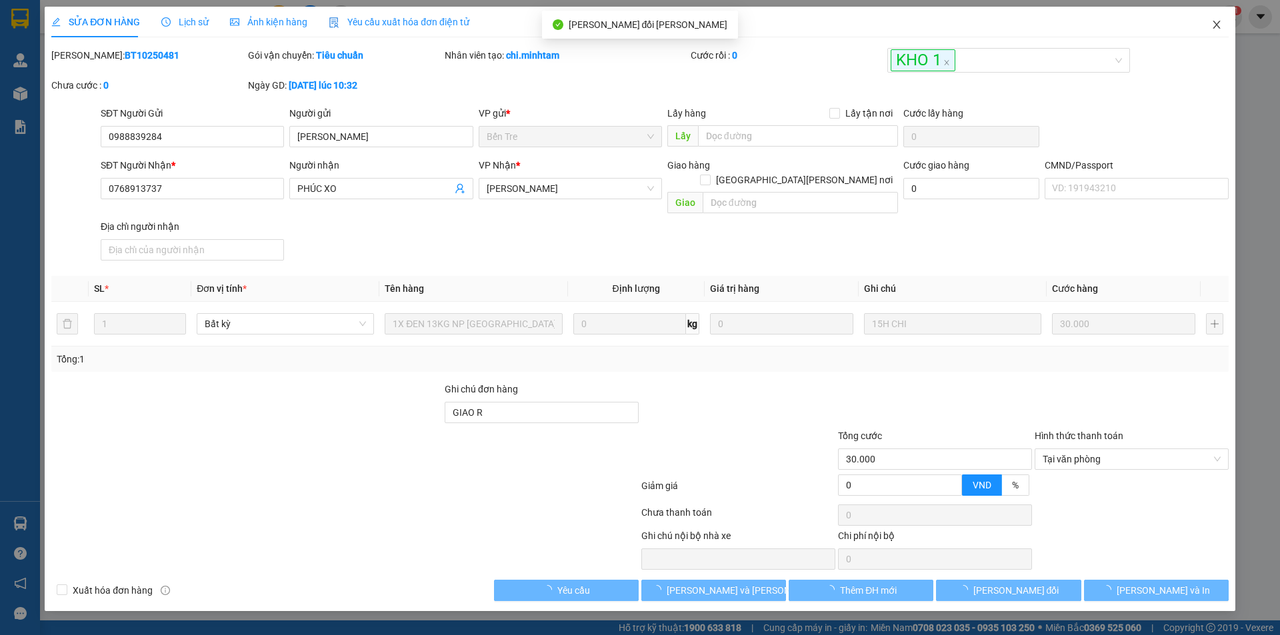
click at [1217, 27] on icon "close" at bounding box center [1215, 25] width 7 height 8
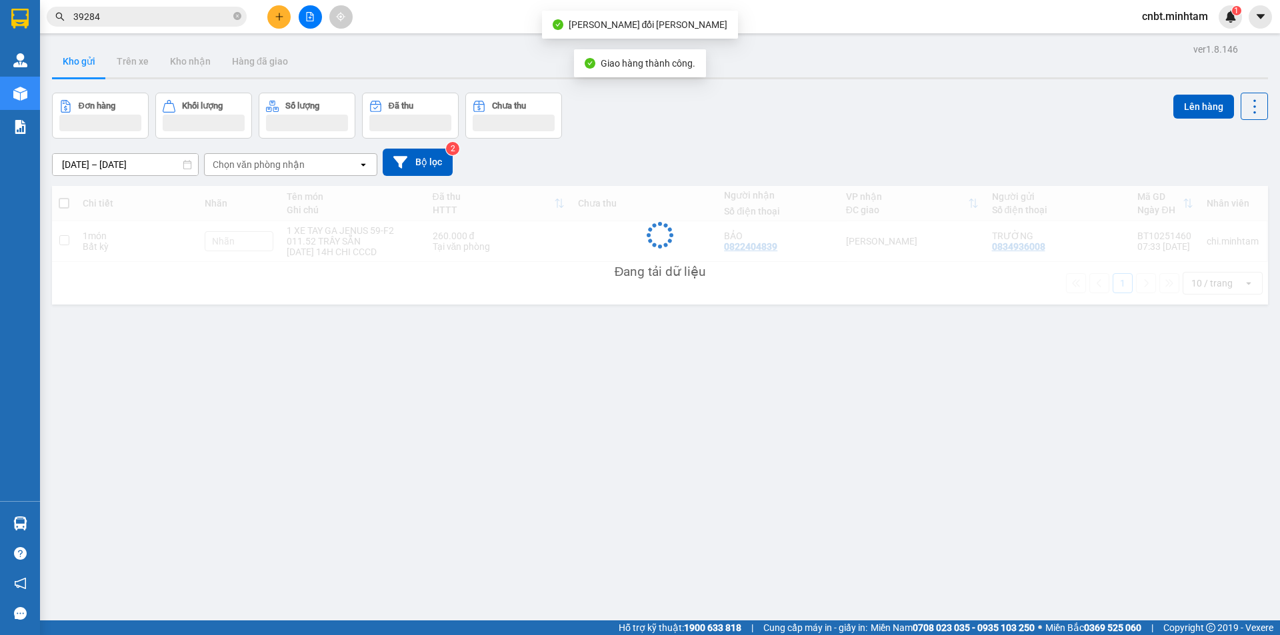
click at [166, 21] on input "39284" at bounding box center [151, 16] width 157 height 15
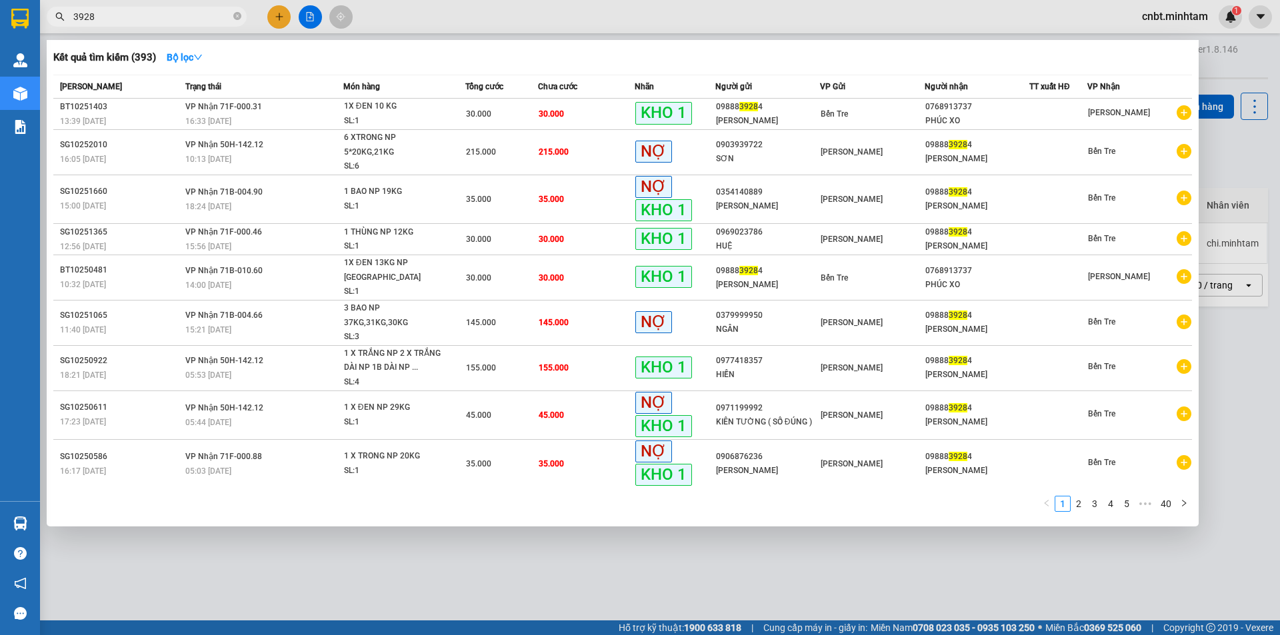
type input "39284"
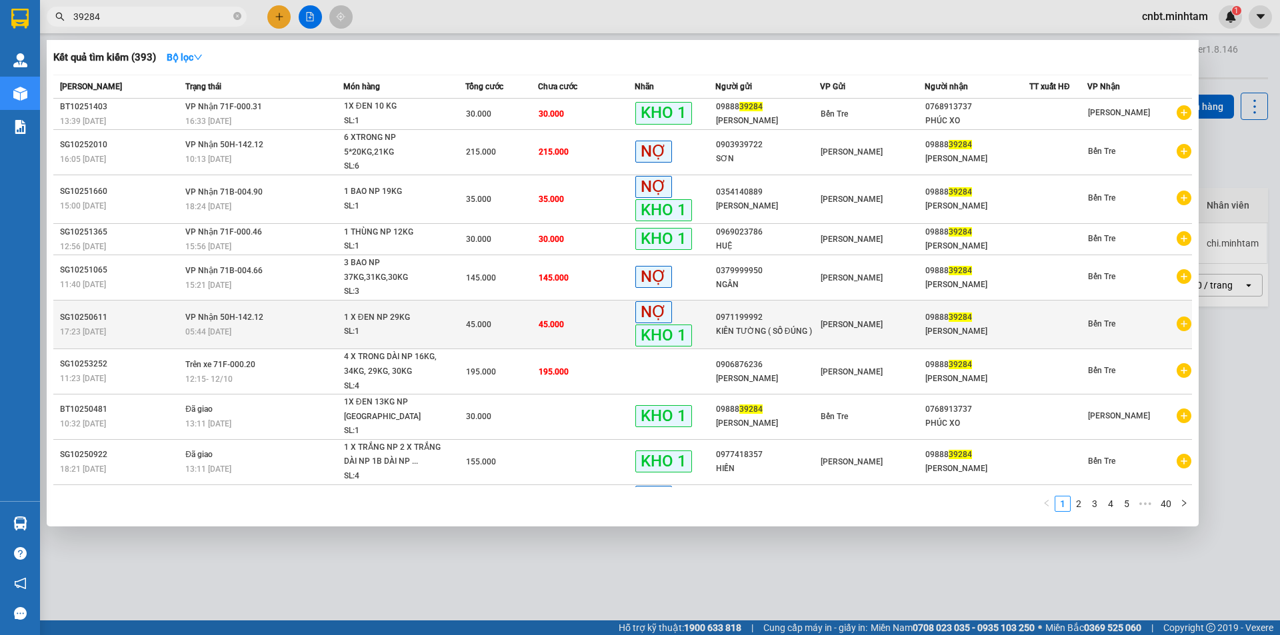
click at [567, 309] on td "45.000" at bounding box center [586, 324] width 97 height 49
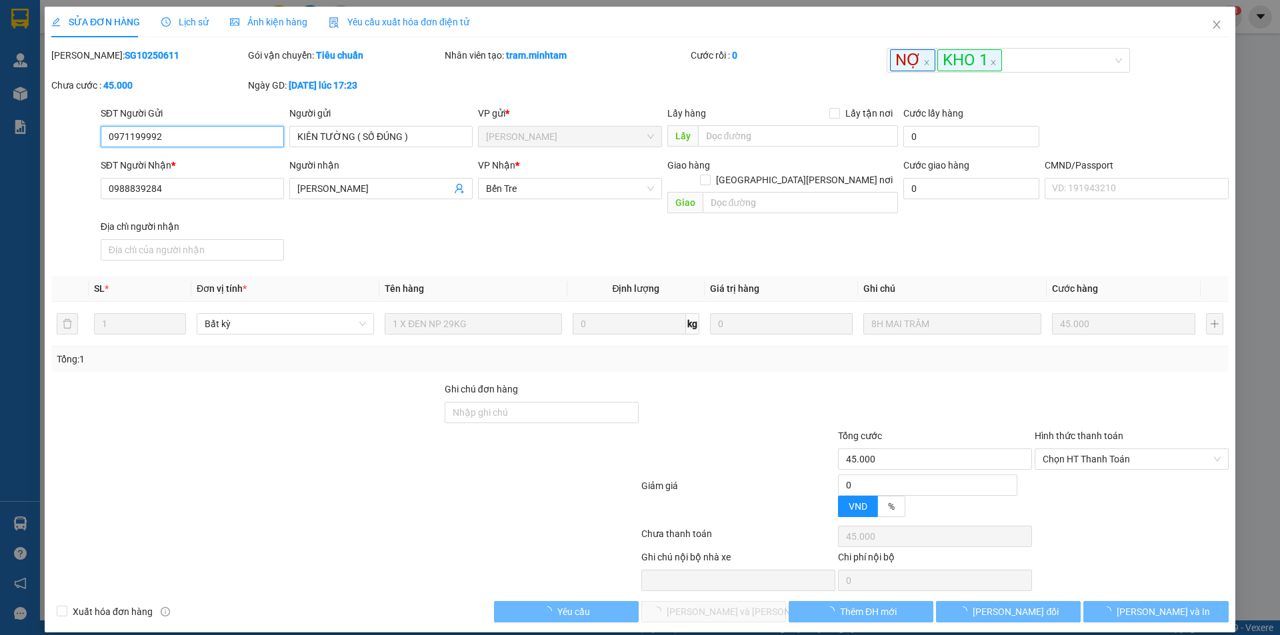
type input "0971199992"
type input "KIÊN TƯỜNG ( SỐ ĐÚNG )"
type input "0988839284"
type input "MỸ LINH"
type input "45.000"
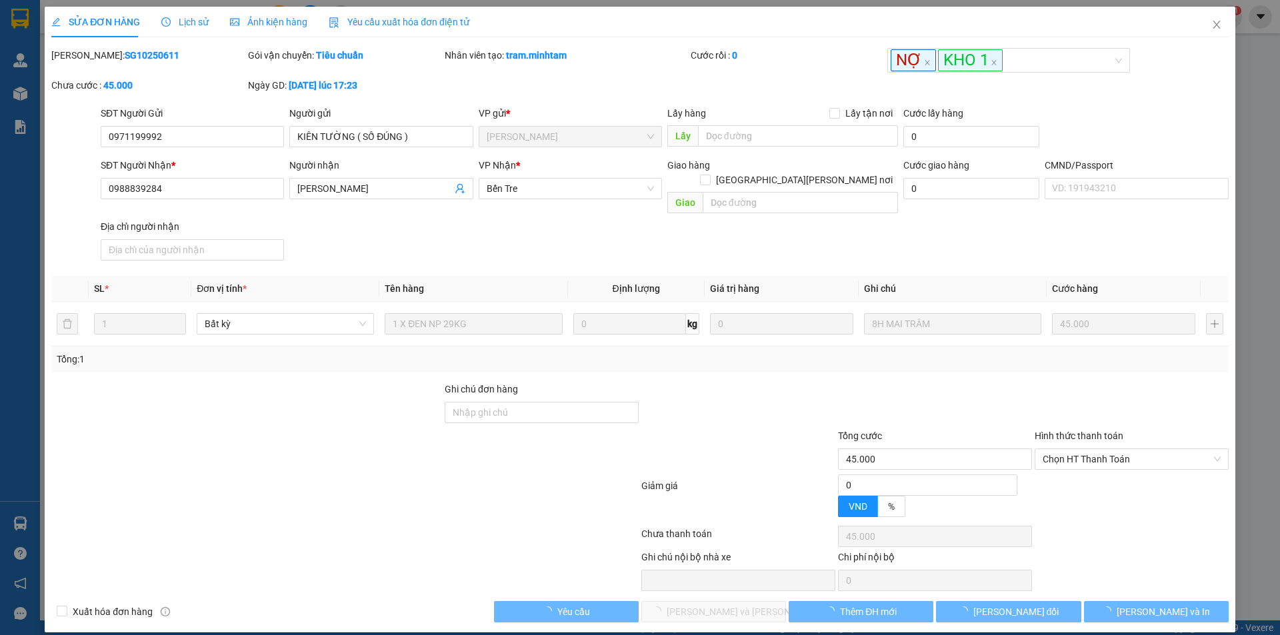
click at [1104, 457] on div "Hình thức thanh toán Chọn HT Thanh Toán" at bounding box center [1131, 452] width 194 height 47
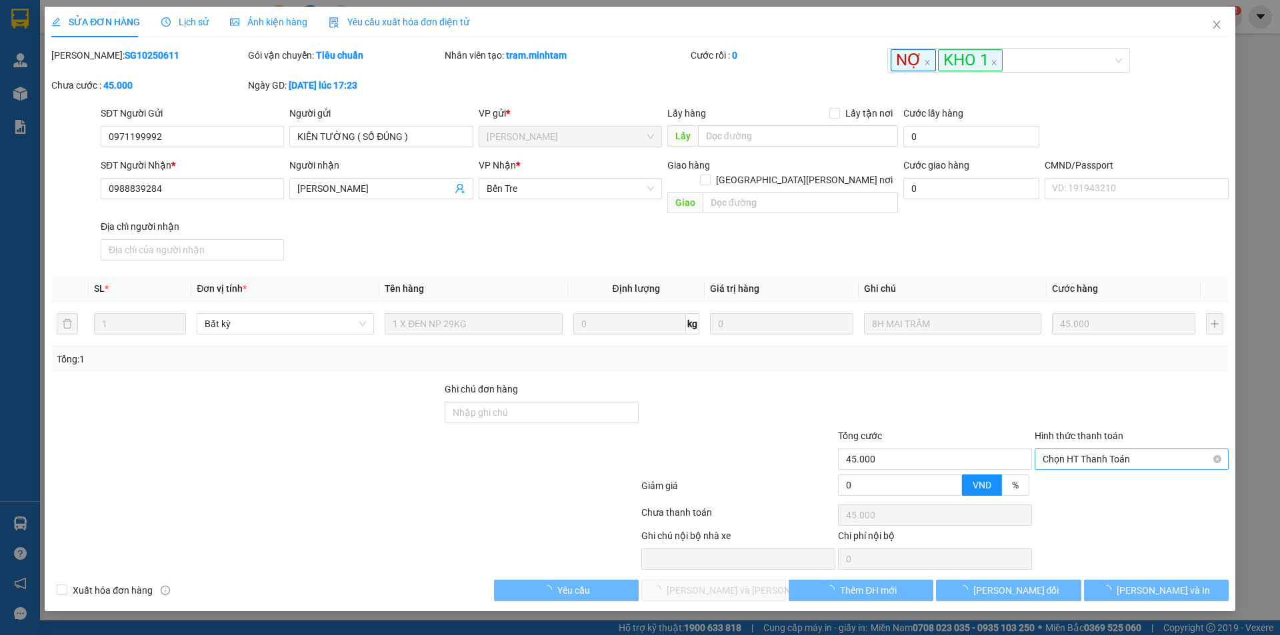
click at [1100, 449] on span "Chọn HT Thanh Toán" at bounding box center [1131, 459] width 178 height 20
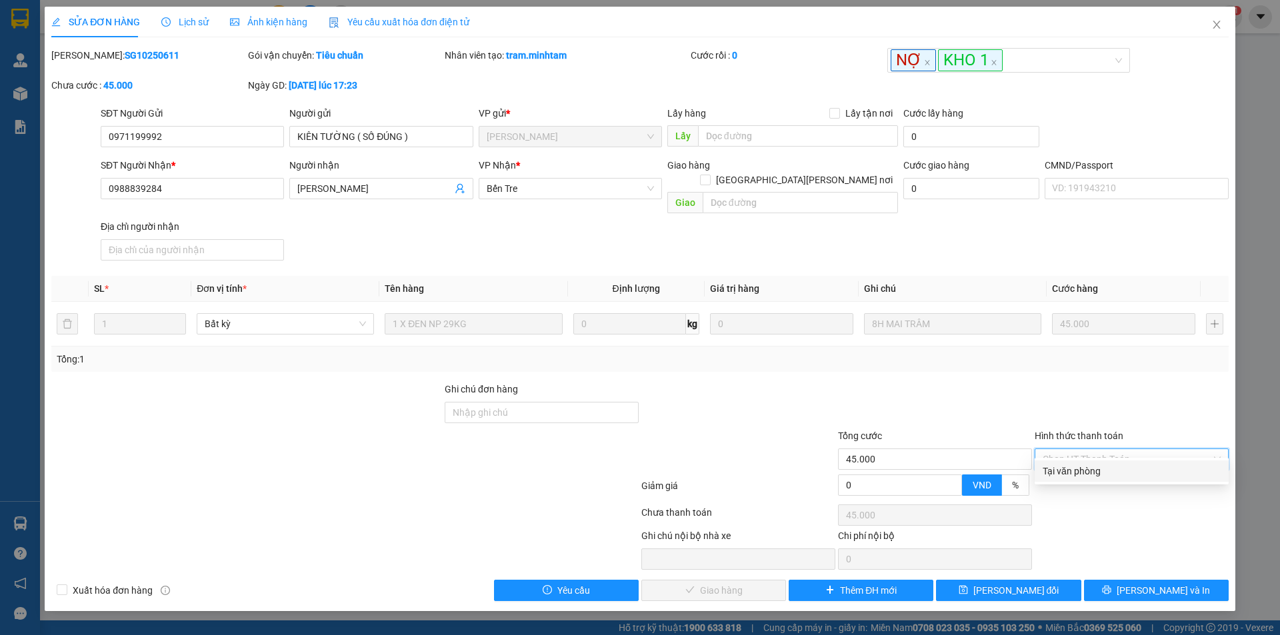
click at [1096, 473] on div "Tại văn phòng" at bounding box center [1131, 471] width 178 height 15
type input "0"
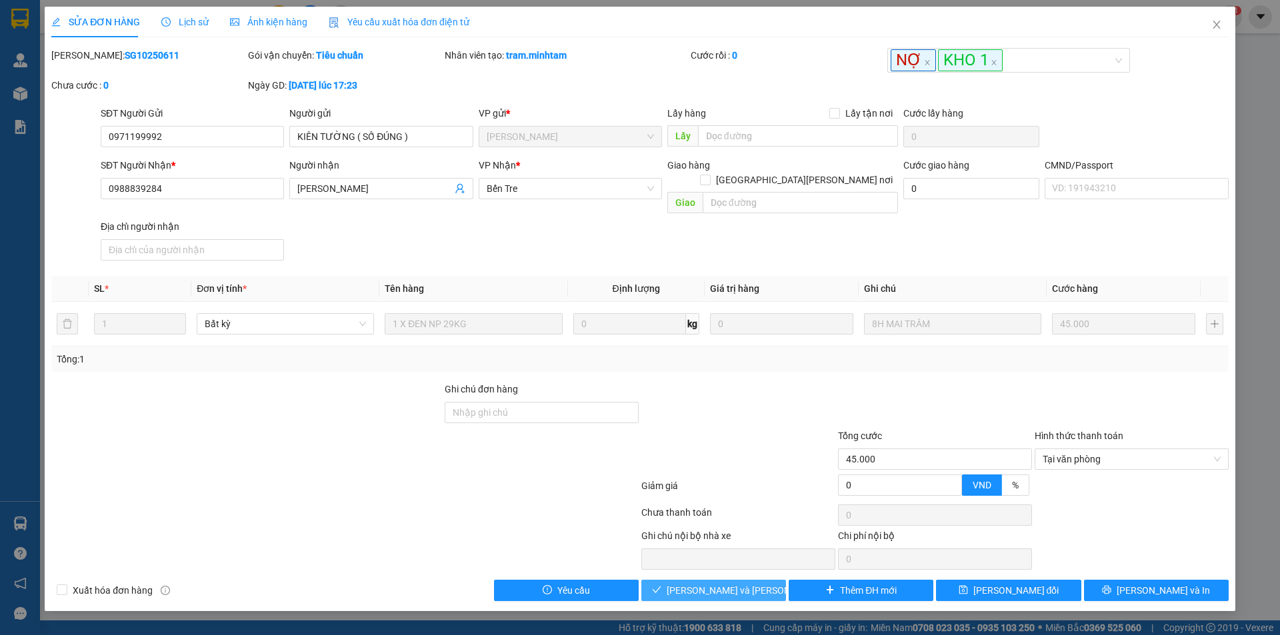
click at [743, 583] on span "Lưu và Giao hàng" at bounding box center [757, 590] width 180 height 15
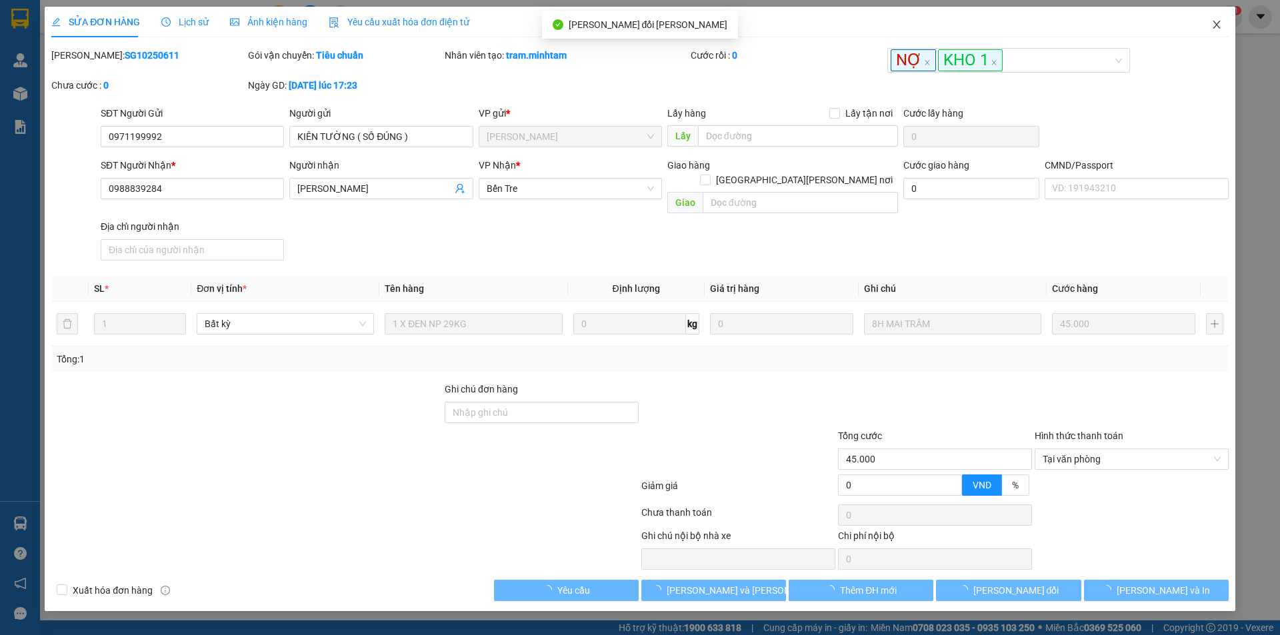
click at [1216, 29] on icon "close" at bounding box center [1216, 24] width 11 height 11
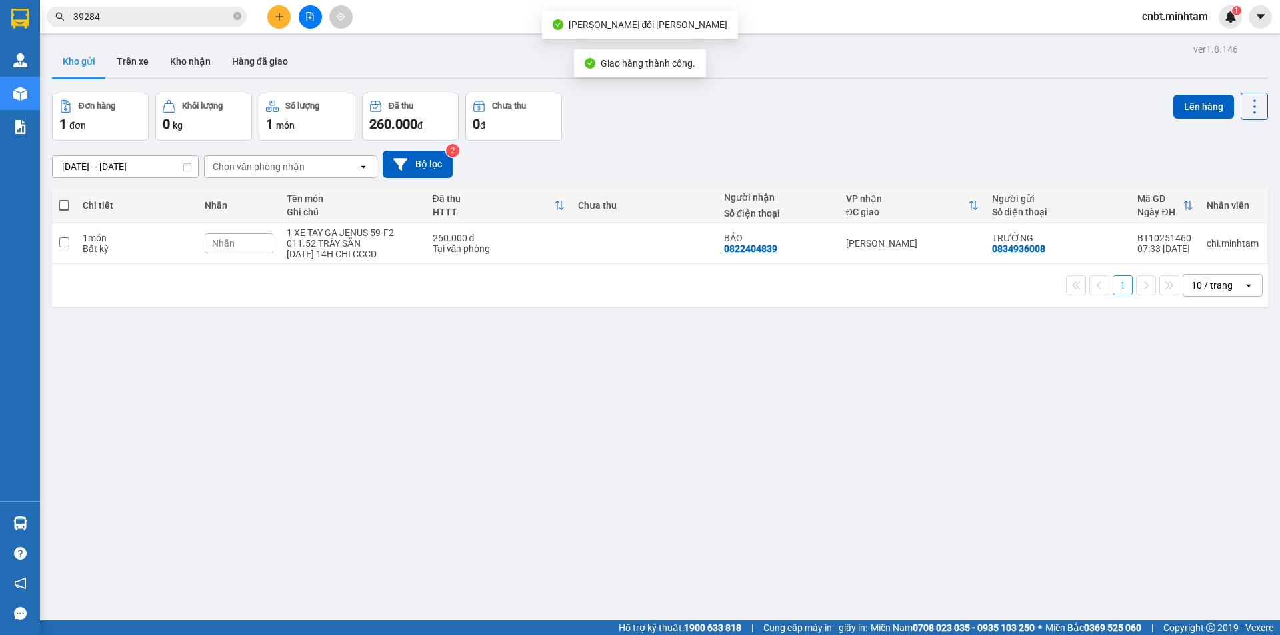
click at [163, 10] on input "39284" at bounding box center [151, 16] width 157 height 15
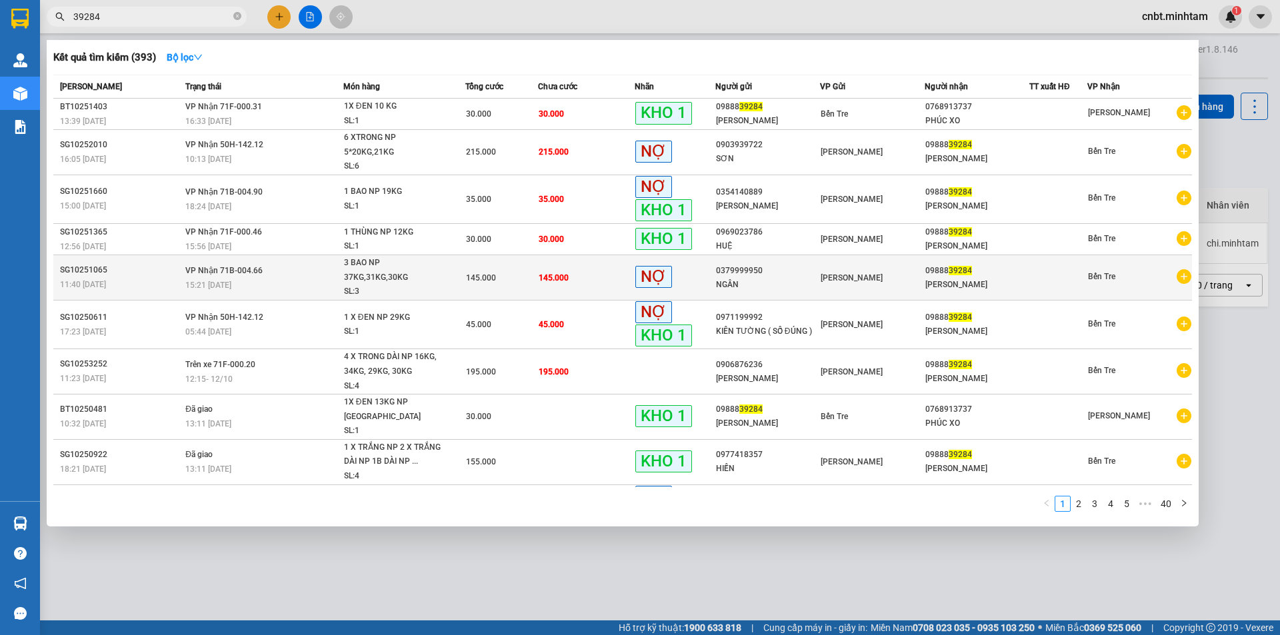
click at [467, 273] on span "145.000" at bounding box center [481, 277] width 30 height 9
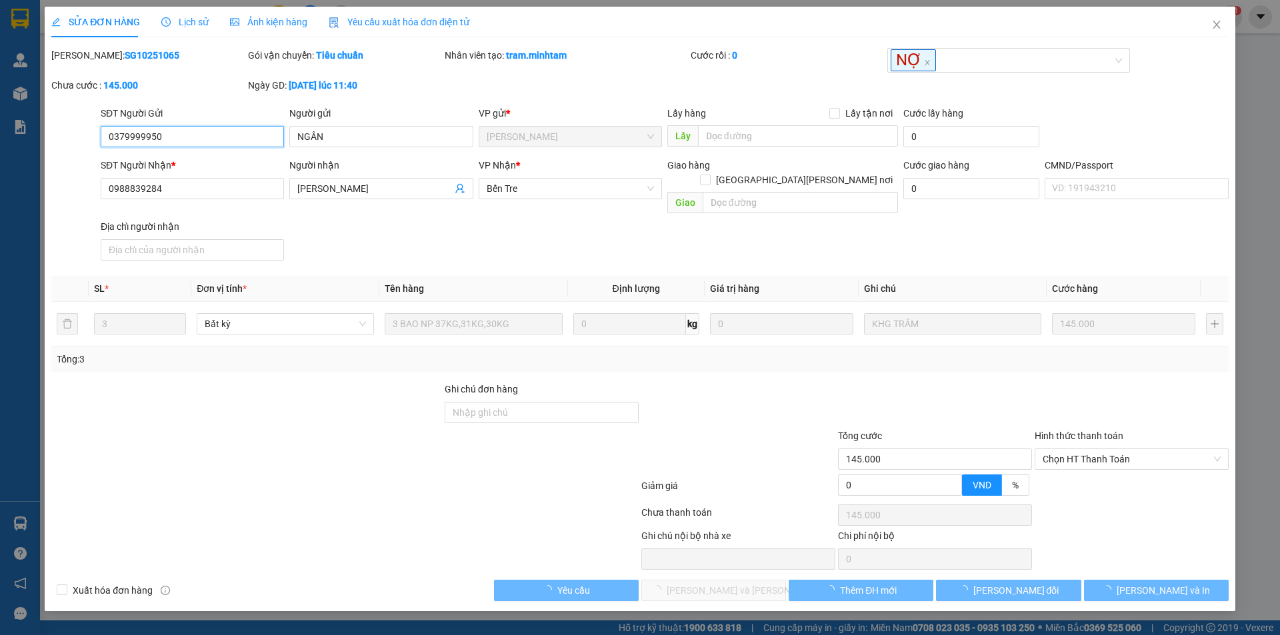
type input "0379999950"
type input "NGÂN"
type input "0988839284"
type input "MỸ LINH"
type input "145.000"
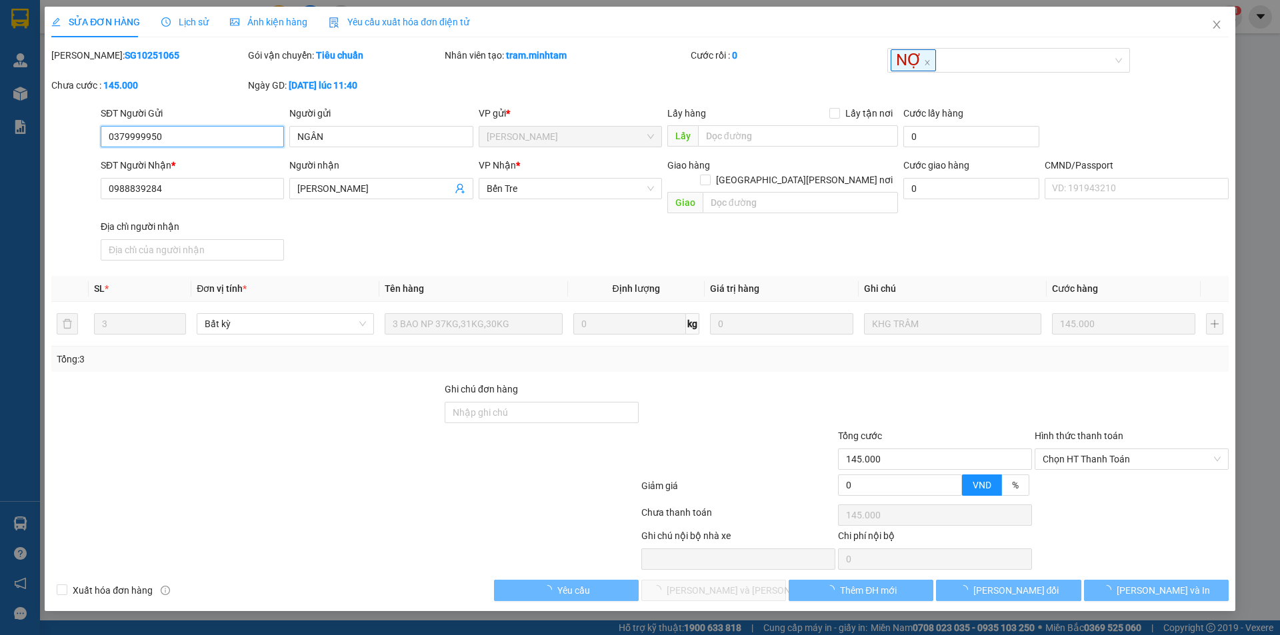
click at [1094, 449] on span "Chọn HT Thanh Toán" at bounding box center [1131, 459] width 178 height 20
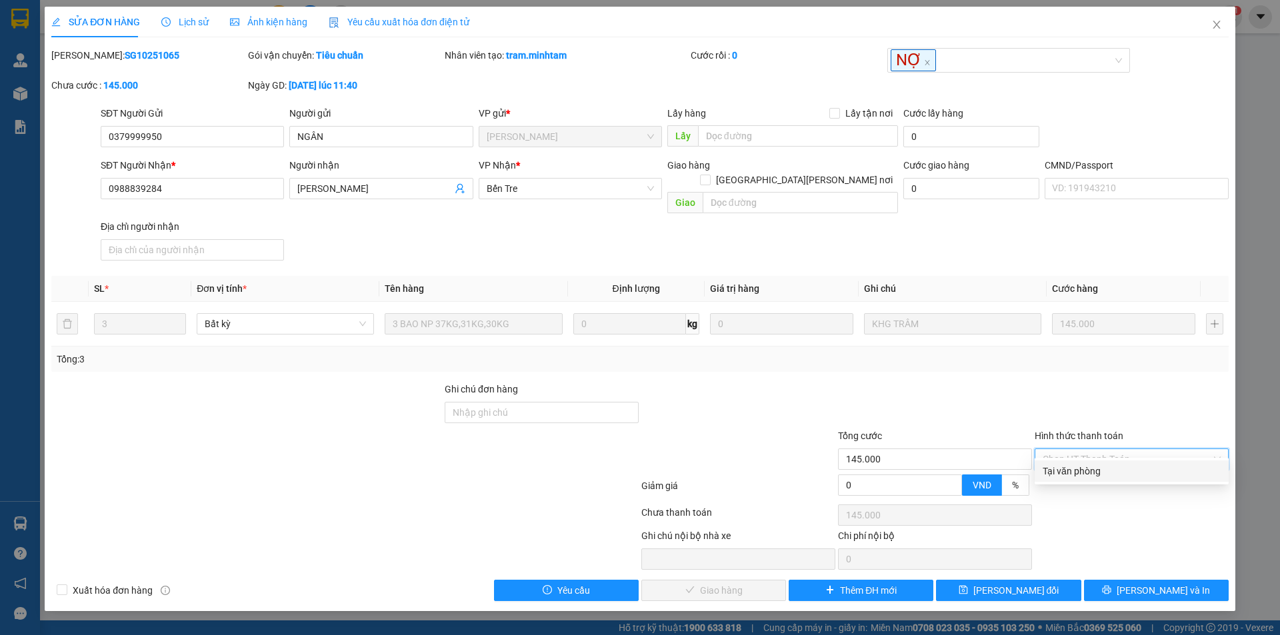
drag, startPoint x: 1107, startPoint y: 465, endPoint x: 949, endPoint y: 514, distance: 165.9
click at [1107, 468] on div "Tại văn phòng" at bounding box center [1131, 471] width 178 height 15
type input "0"
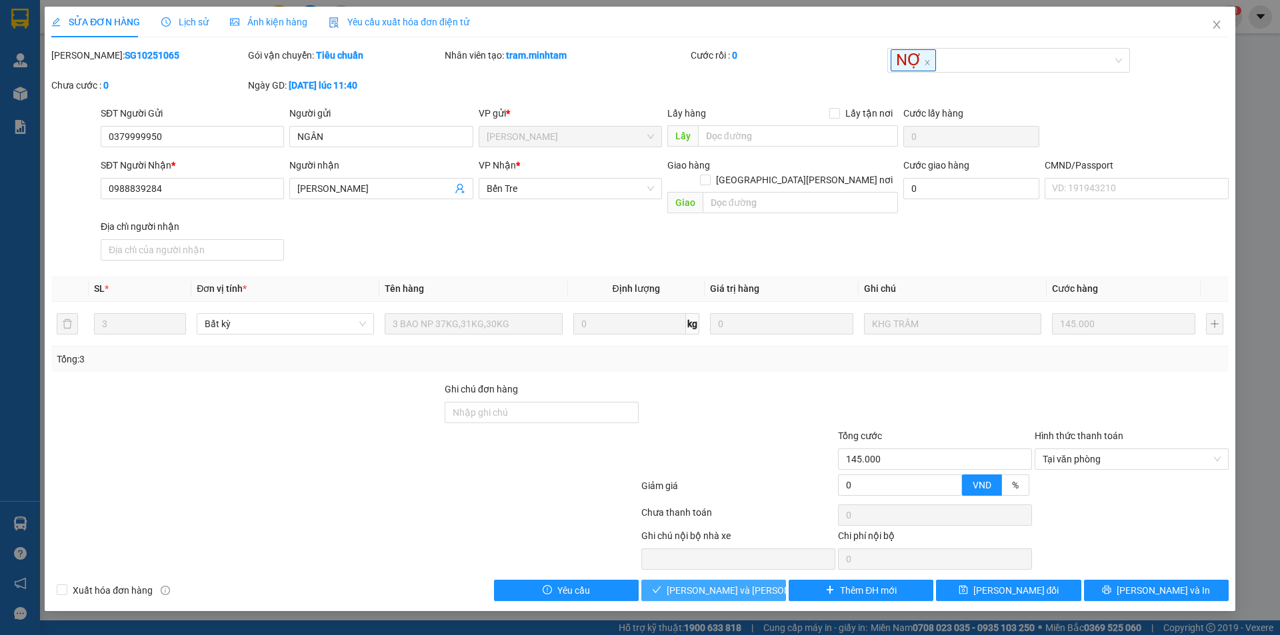
drag, startPoint x: 745, startPoint y: 572, endPoint x: 734, endPoint y: 573, distance: 10.7
click at [745, 583] on span "Lưu và Giao hàng" at bounding box center [757, 590] width 180 height 15
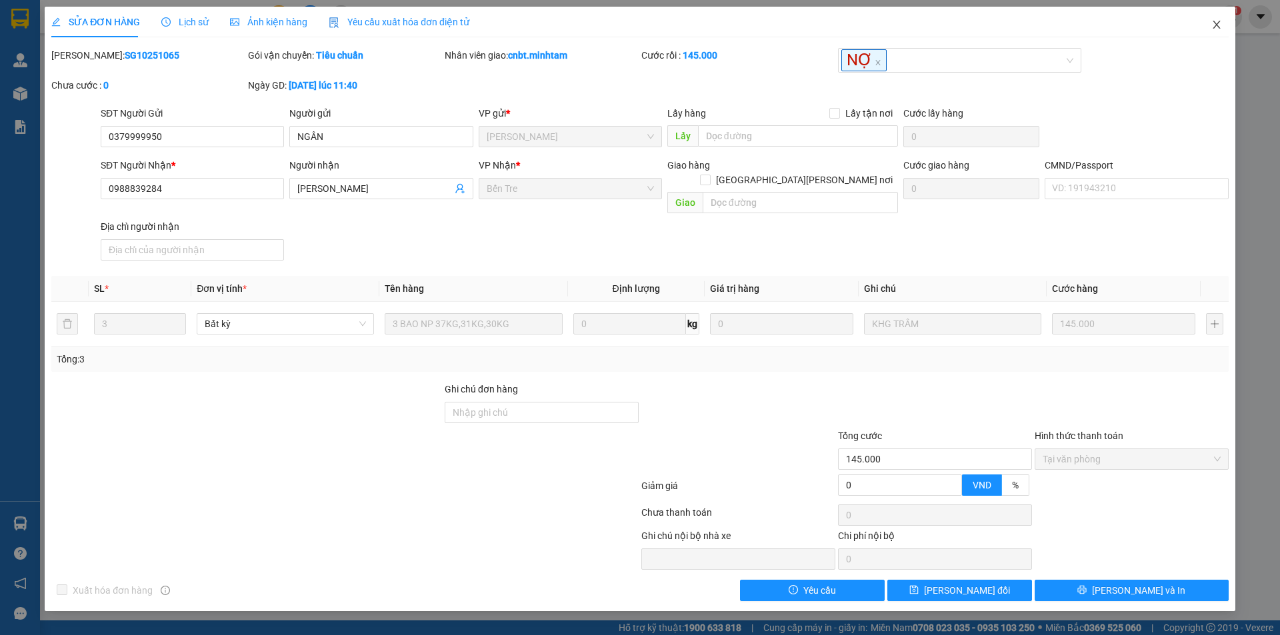
click at [1219, 20] on icon "close" at bounding box center [1216, 24] width 11 height 11
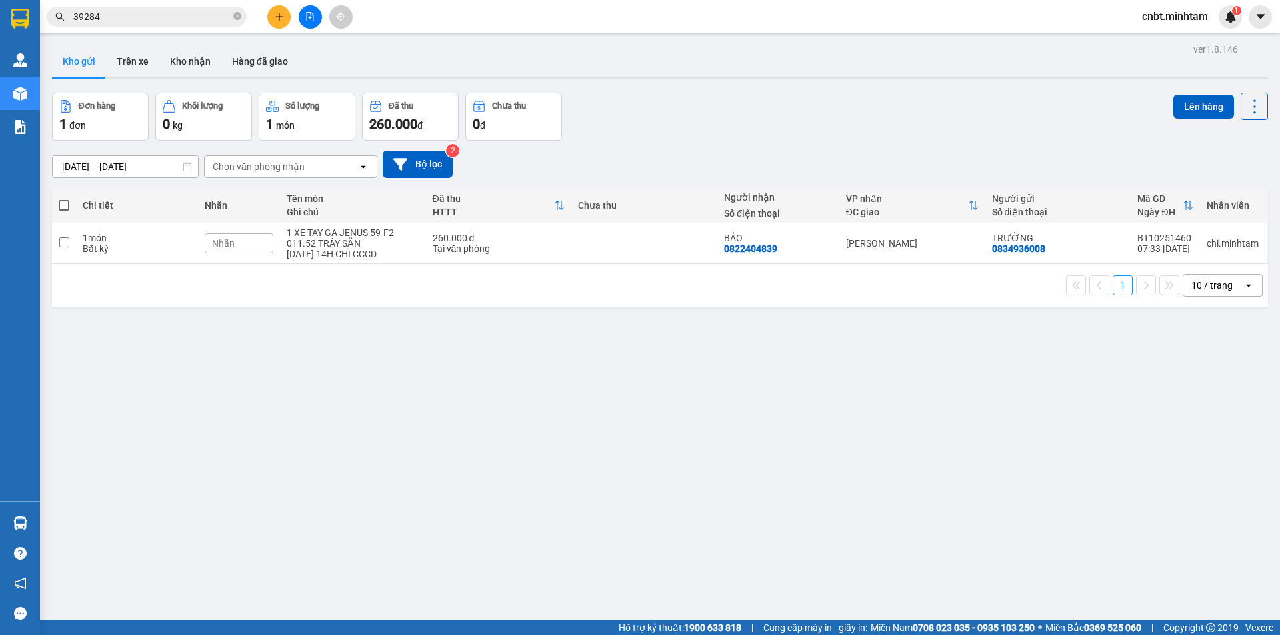
click at [172, 13] on input "39284" at bounding box center [151, 16] width 157 height 15
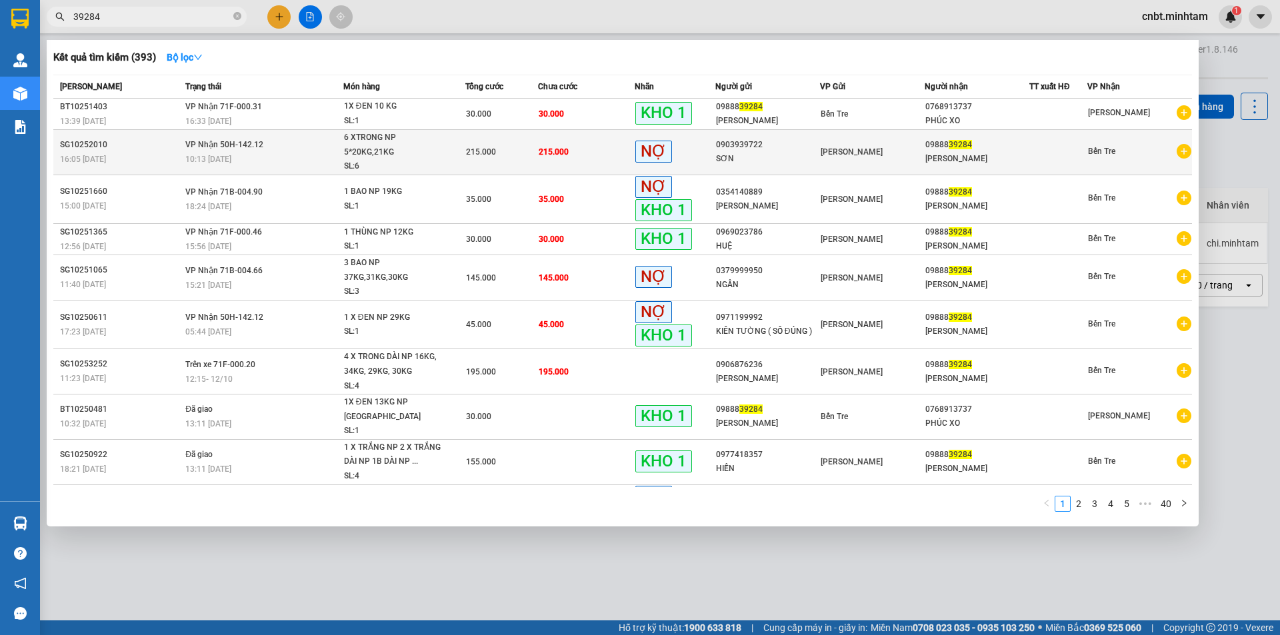
click at [491, 156] on span "215.000" at bounding box center [481, 151] width 30 height 9
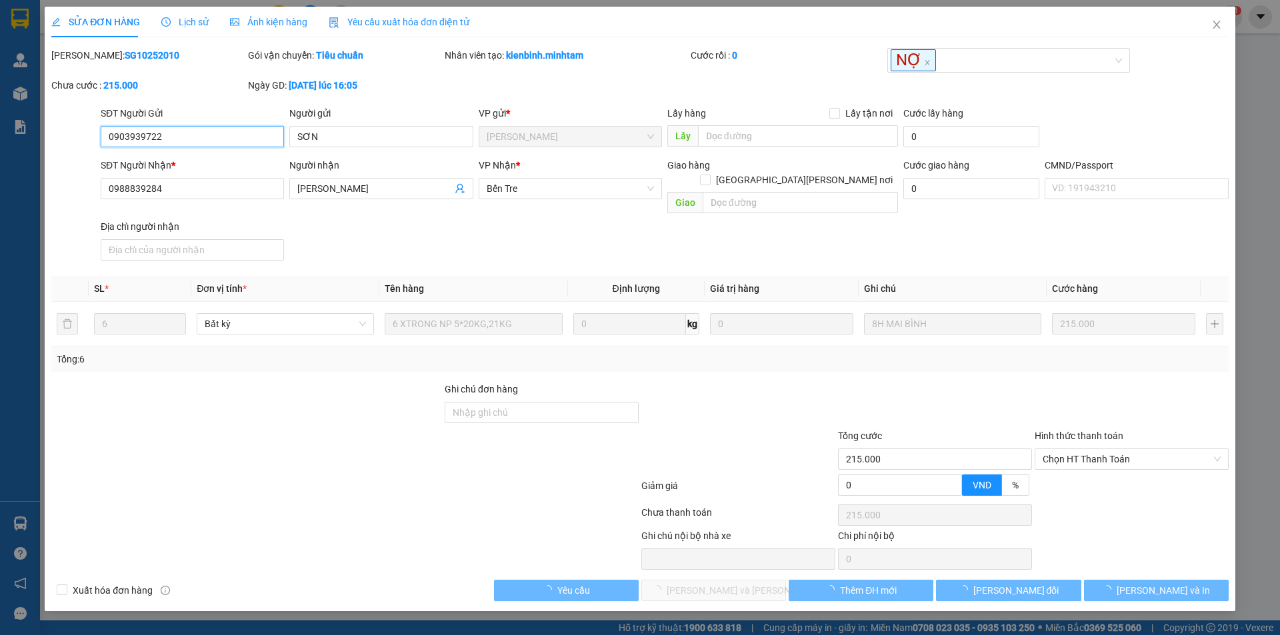
type input "0903939722"
type input "SƠN"
type input "0988839284"
type input "MỸ LINH"
type input "215.000"
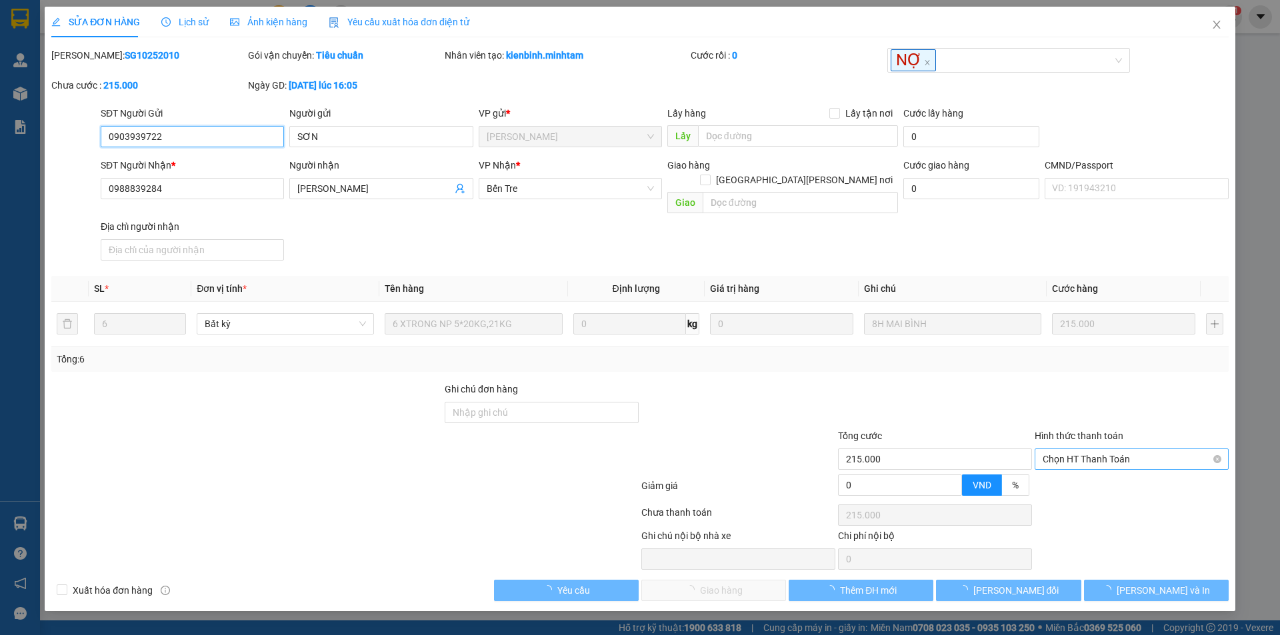
click at [1095, 451] on span "Chọn HT Thanh Toán" at bounding box center [1131, 459] width 178 height 20
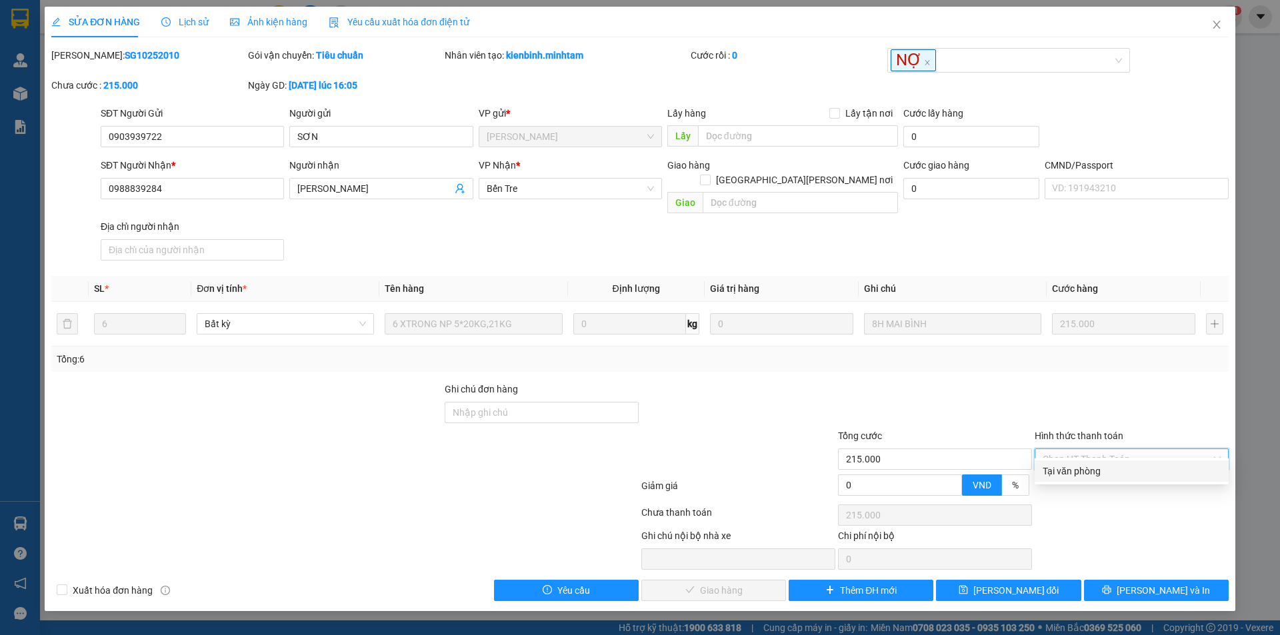
click at [1074, 470] on div "Tại văn phòng" at bounding box center [1131, 471] width 178 height 15
type input "0"
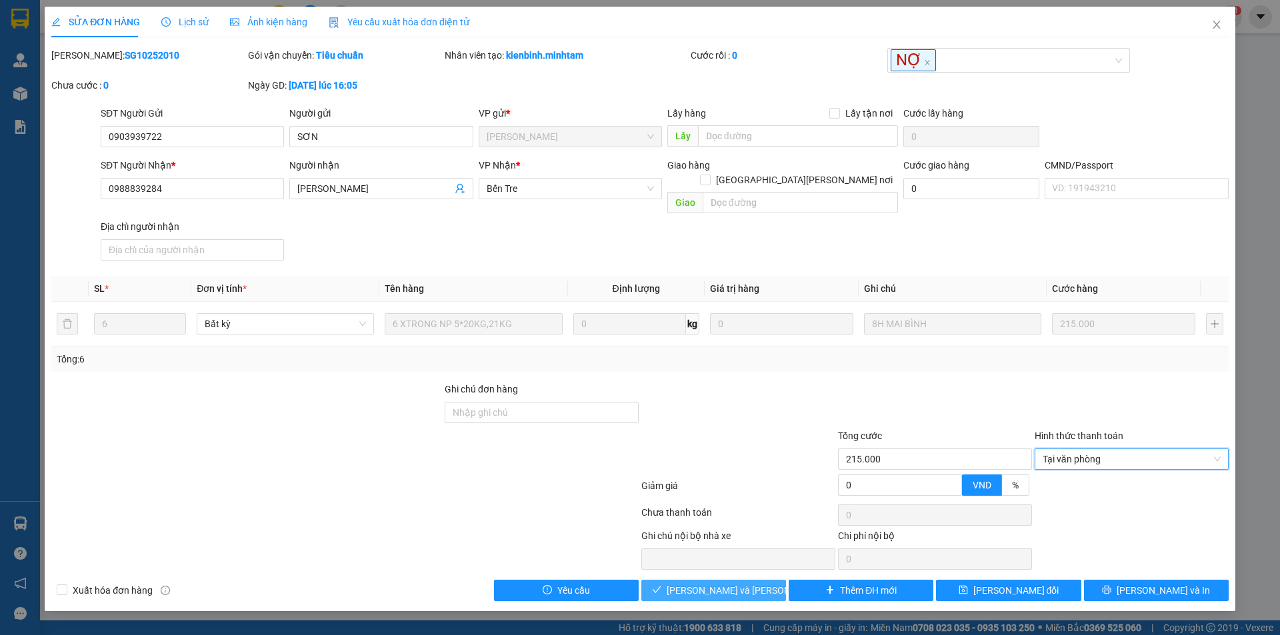
click at [729, 583] on span "Lưu và Giao hàng" at bounding box center [757, 590] width 180 height 15
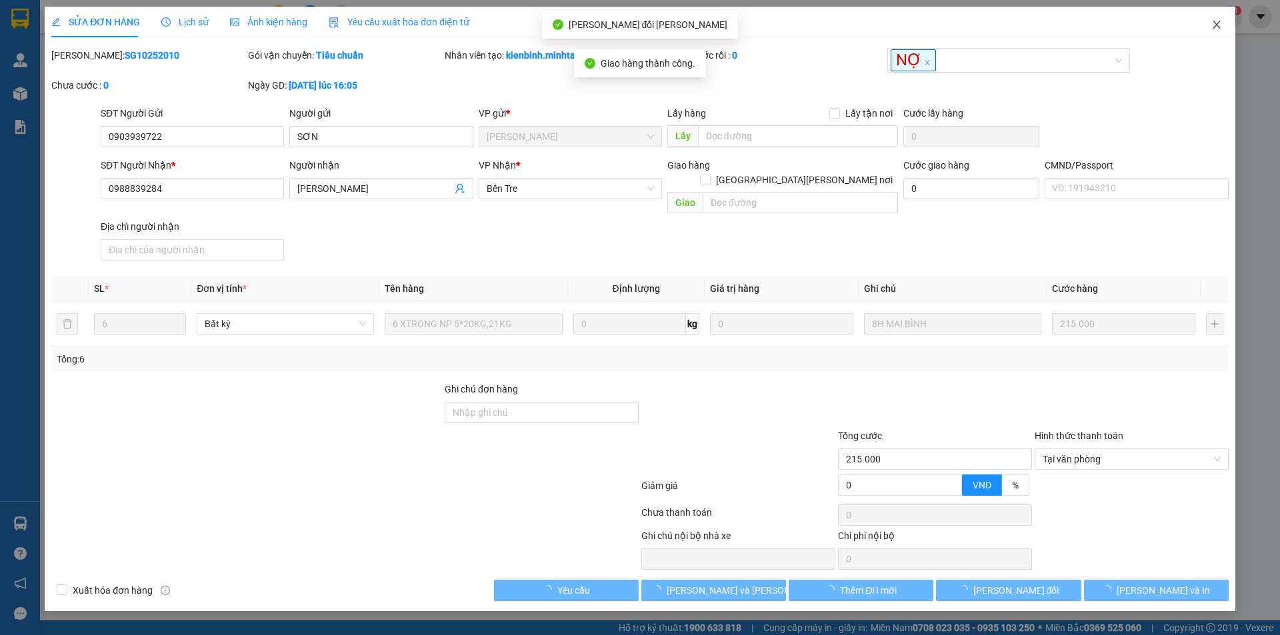
click at [1218, 22] on icon "close" at bounding box center [1216, 24] width 11 height 11
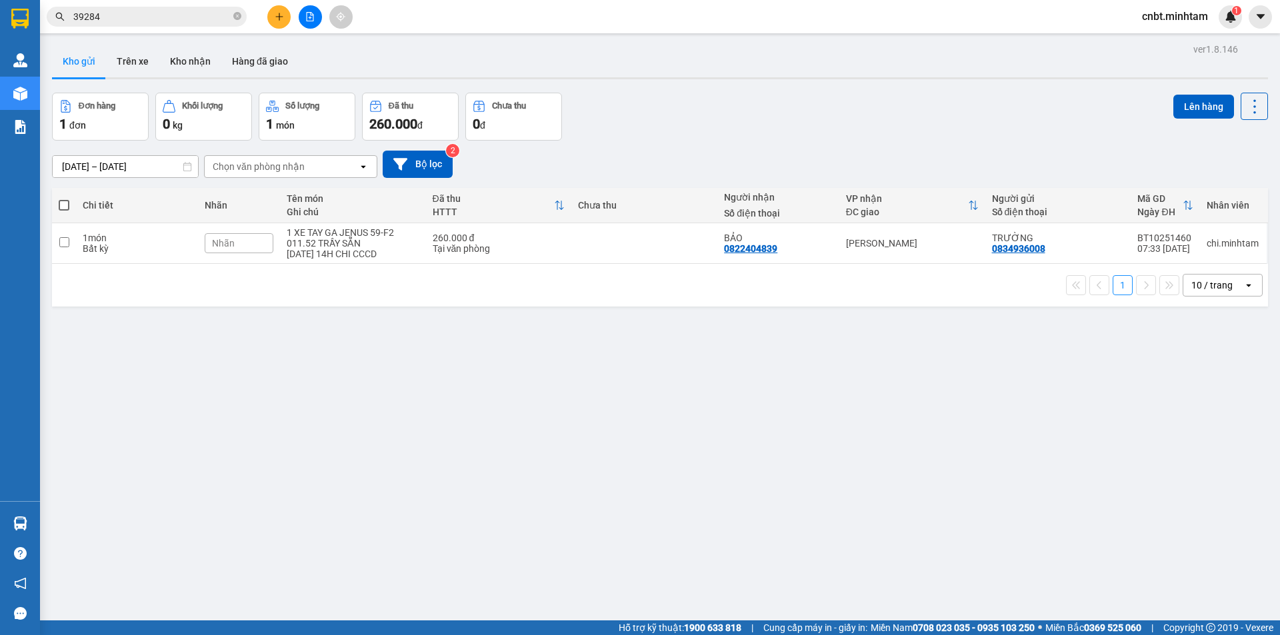
click at [155, 17] on input "39284" at bounding box center [151, 16] width 157 height 15
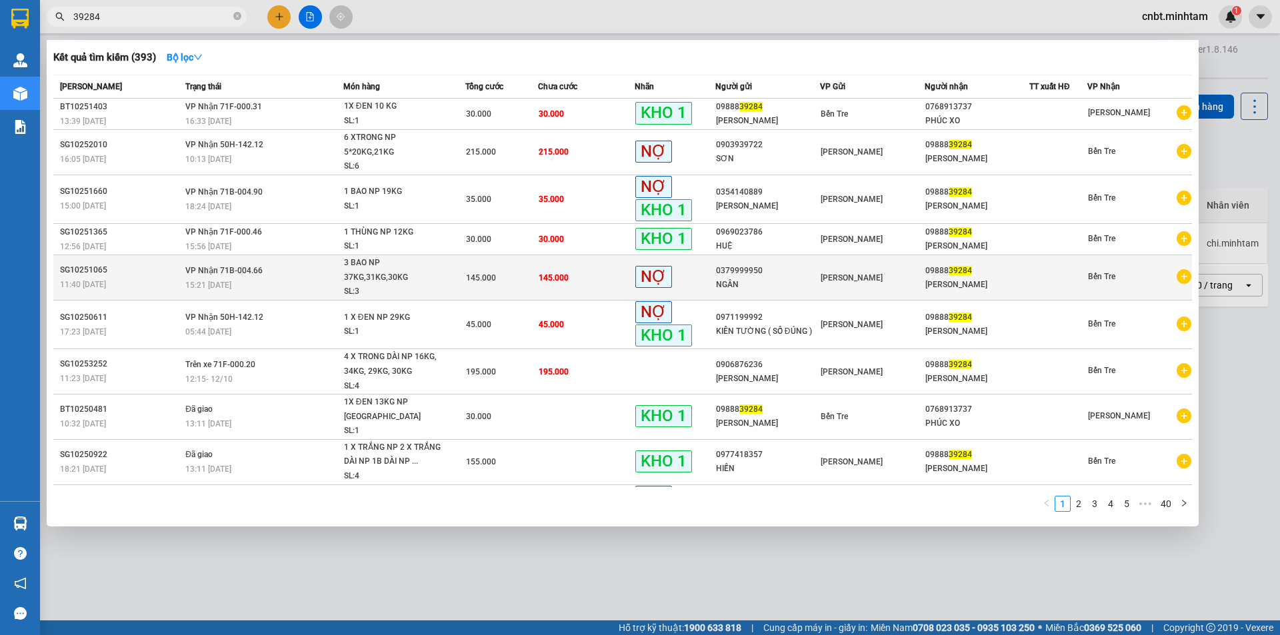
click at [497, 271] on div "145.000" at bounding box center [501, 278] width 71 height 15
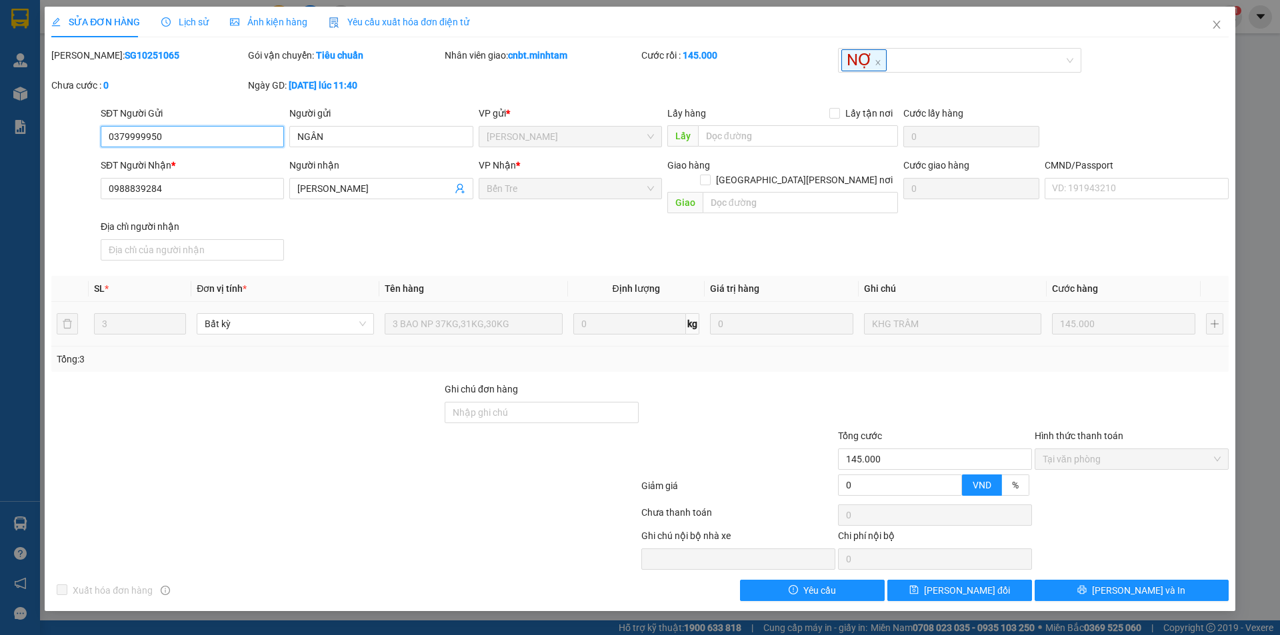
type input "0379999950"
type input "NGÂN"
type input "0988839284"
type input "MỸ LINH"
type input "145.000"
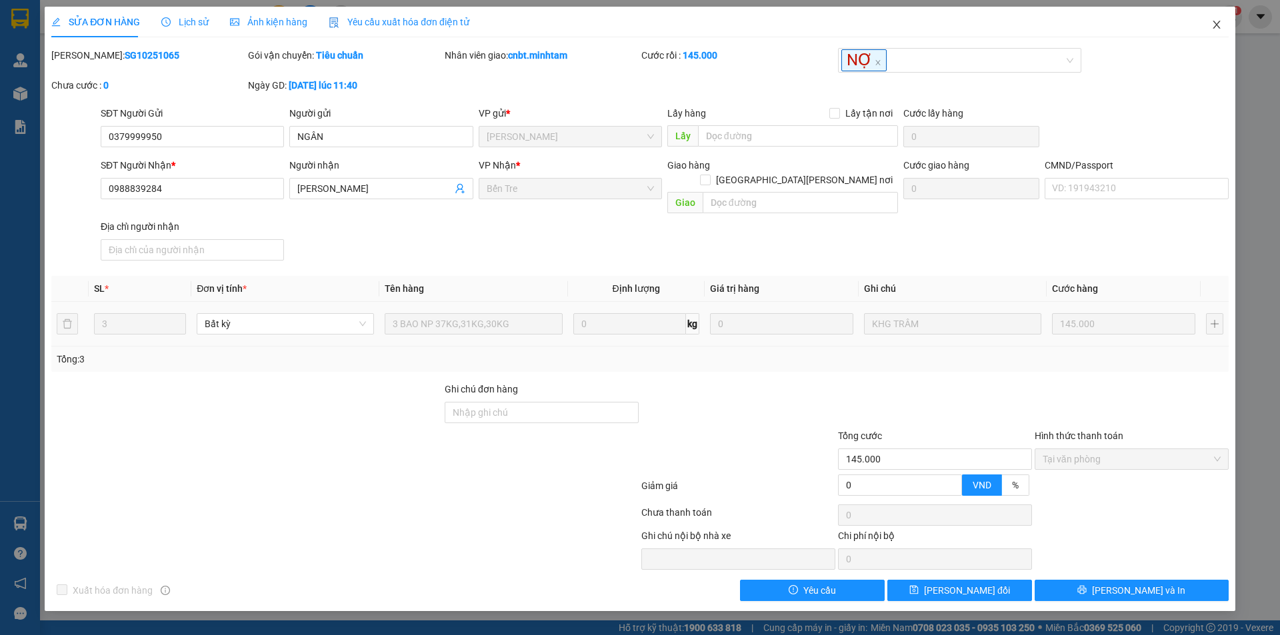
click at [1218, 29] on icon "close" at bounding box center [1216, 24] width 11 height 11
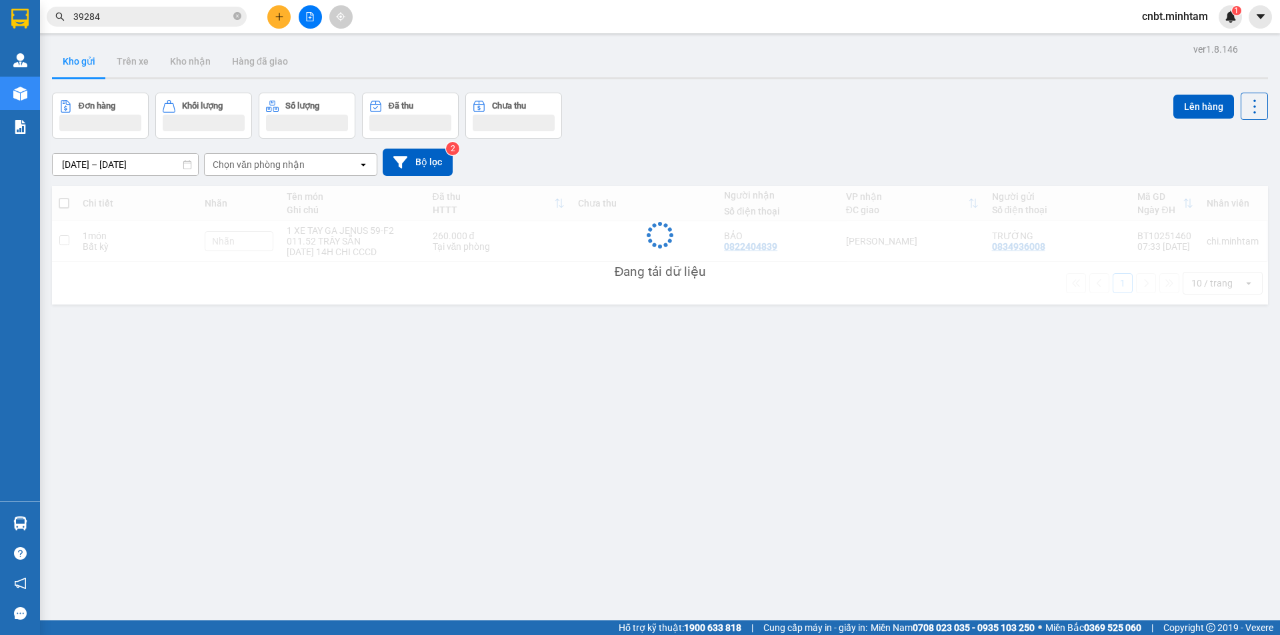
click at [160, 11] on input "39284" at bounding box center [151, 16] width 157 height 15
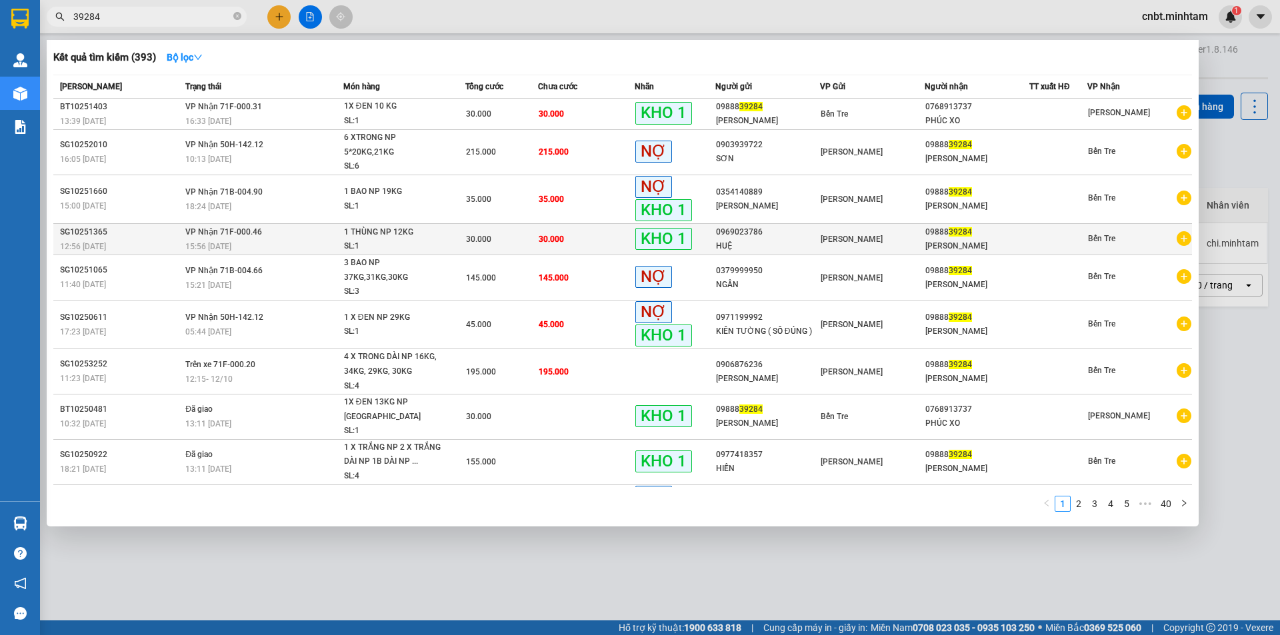
click at [529, 240] on div "30.000" at bounding box center [501, 239] width 71 height 15
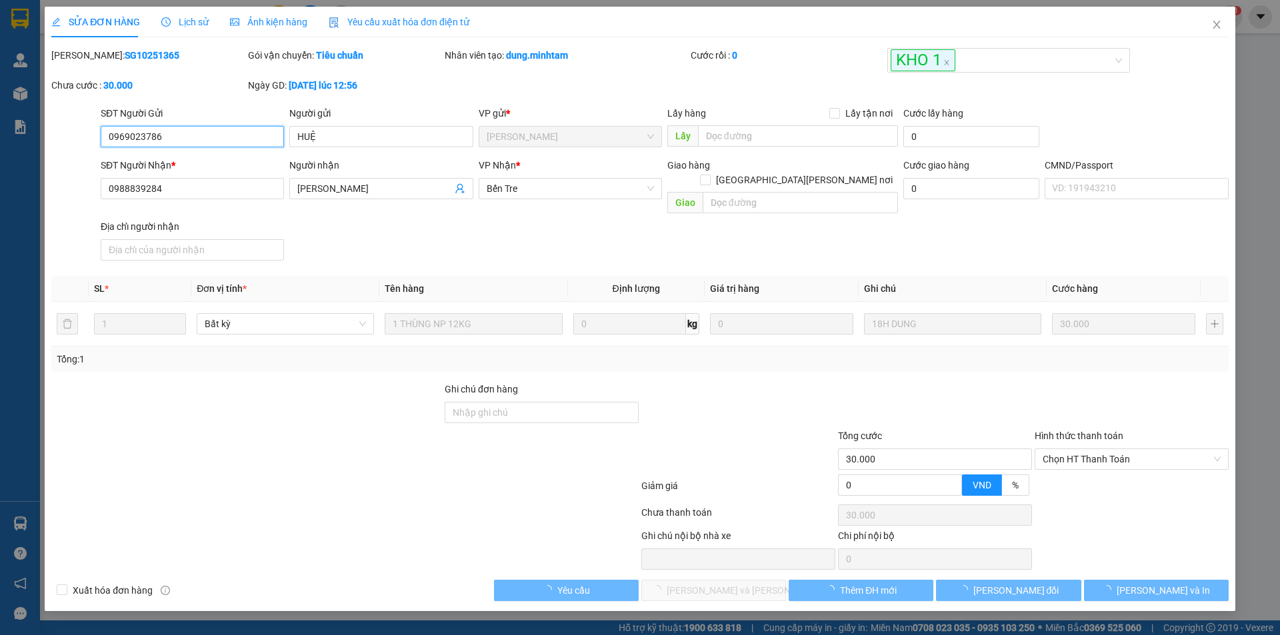
type input "0969023786"
type input "HUỆ"
type input "0988839284"
type input "MỸ LINH"
type input "30.000"
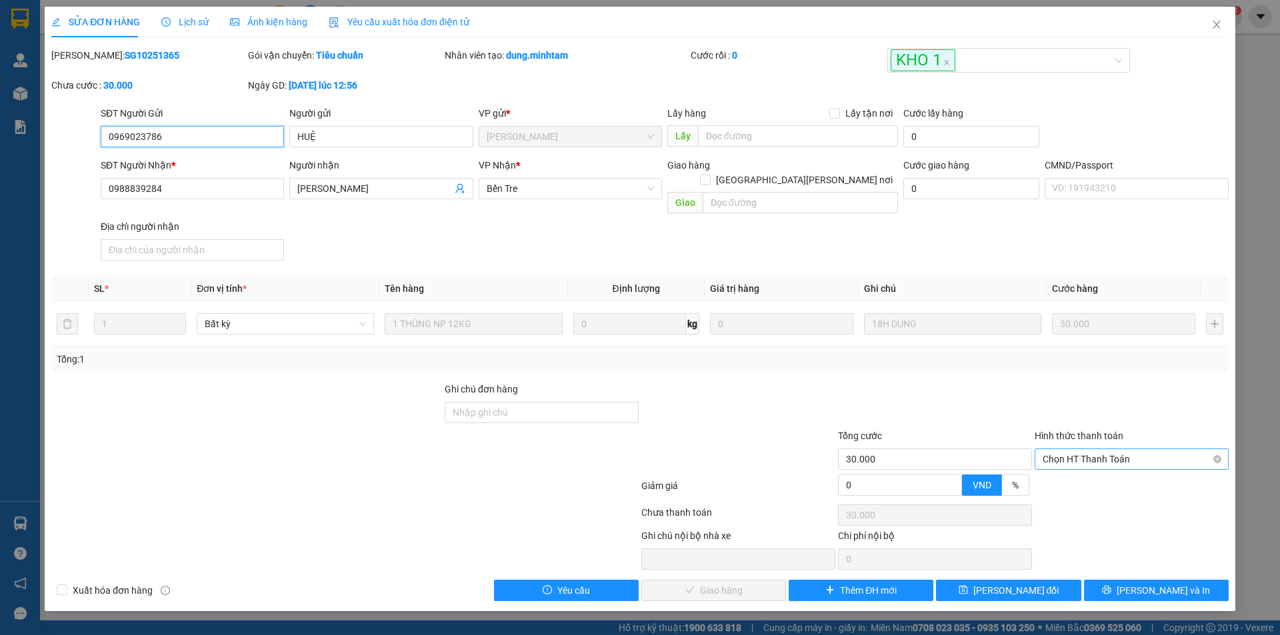
click at [1104, 449] on span "Chọn HT Thanh Toán" at bounding box center [1131, 459] width 178 height 20
click at [1104, 472] on div "Tại văn phòng" at bounding box center [1131, 471] width 178 height 15
type input "0"
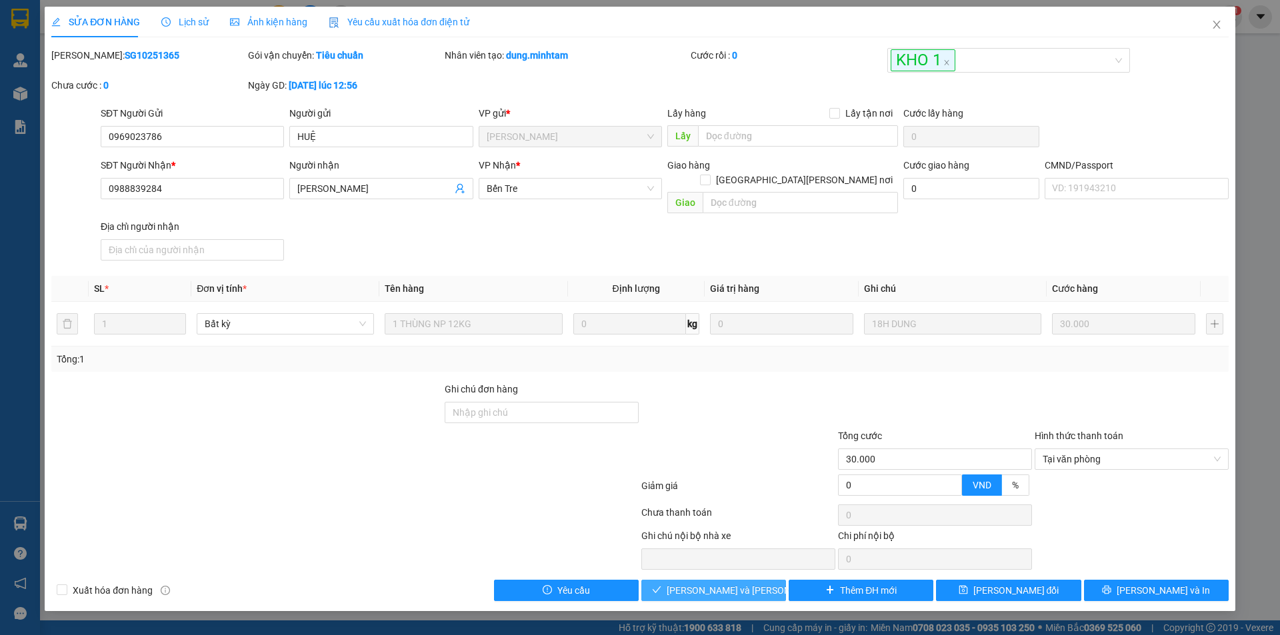
click at [721, 583] on span "Lưu và Giao hàng" at bounding box center [757, 590] width 180 height 15
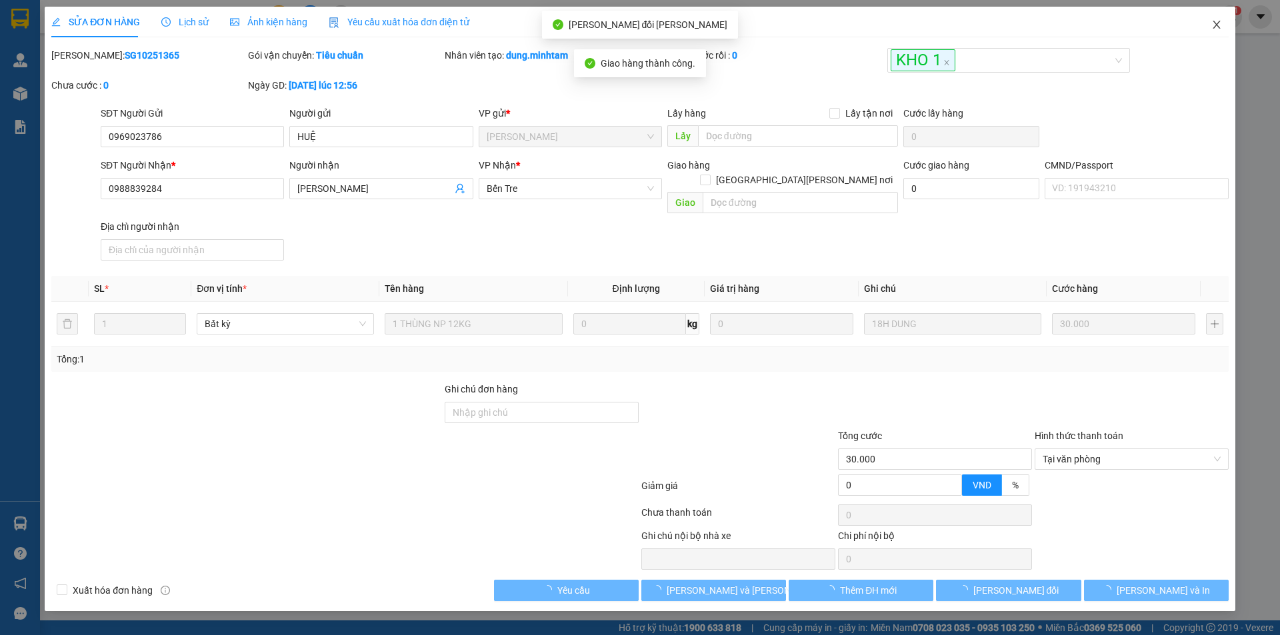
click at [1216, 23] on icon "close" at bounding box center [1216, 24] width 11 height 11
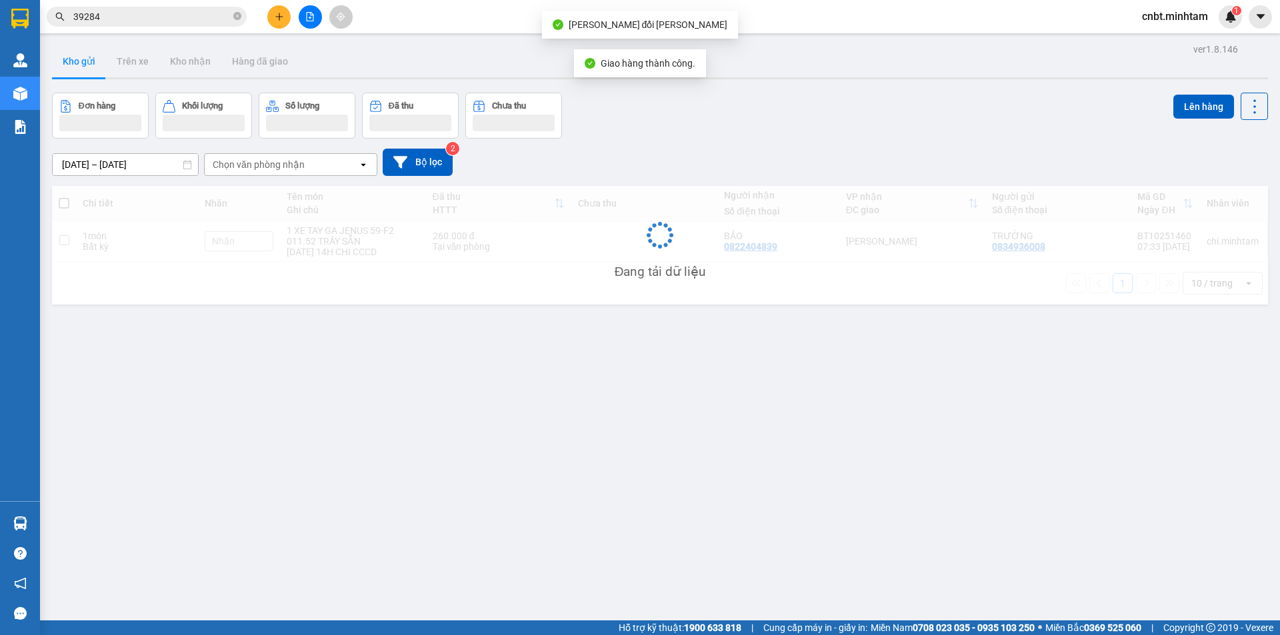
click at [173, 20] on input "39284" at bounding box center [151, 16] width 157 height 15
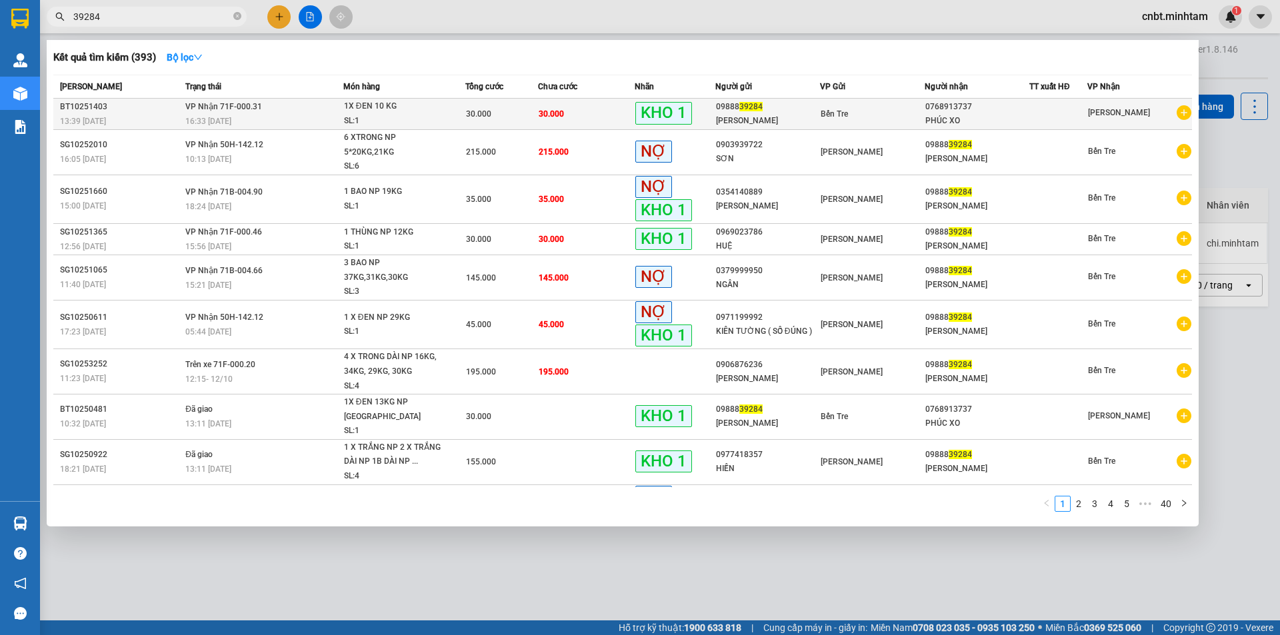
click at [539, 117] on span "30.000" at bounding box center [551, 113] width 25 height 9
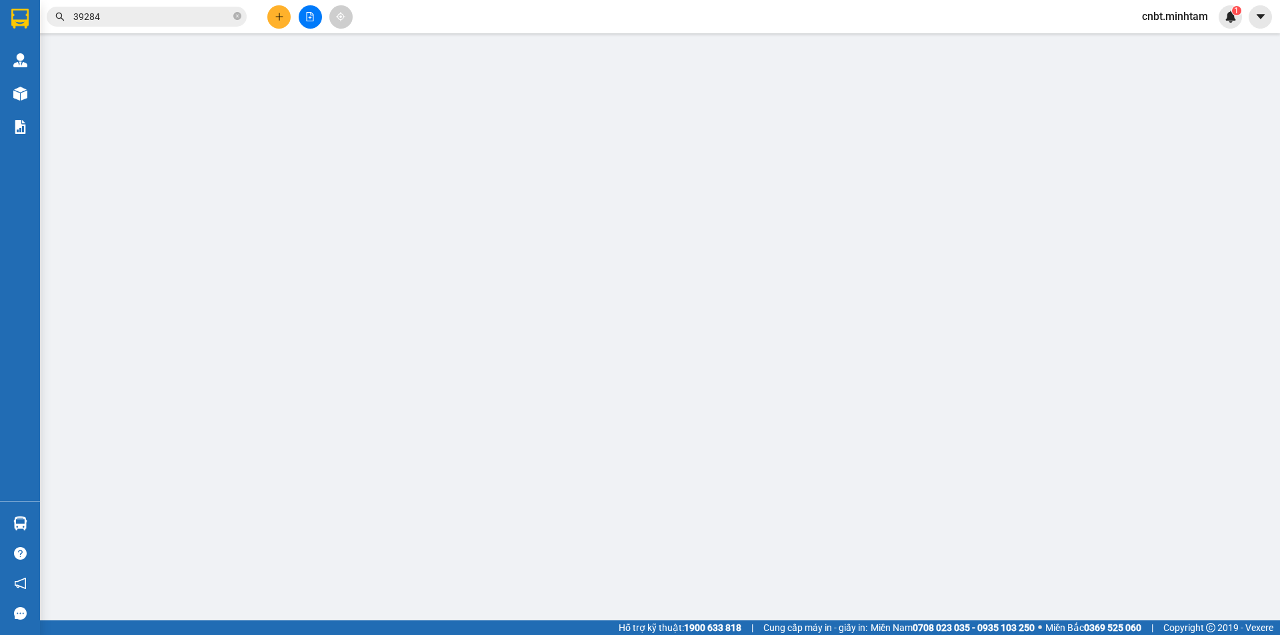
type input "0988839284"
type input "MỸ LINH"
type input "0768913737"
type input "PHÚC XO"
type input "GIAO R"
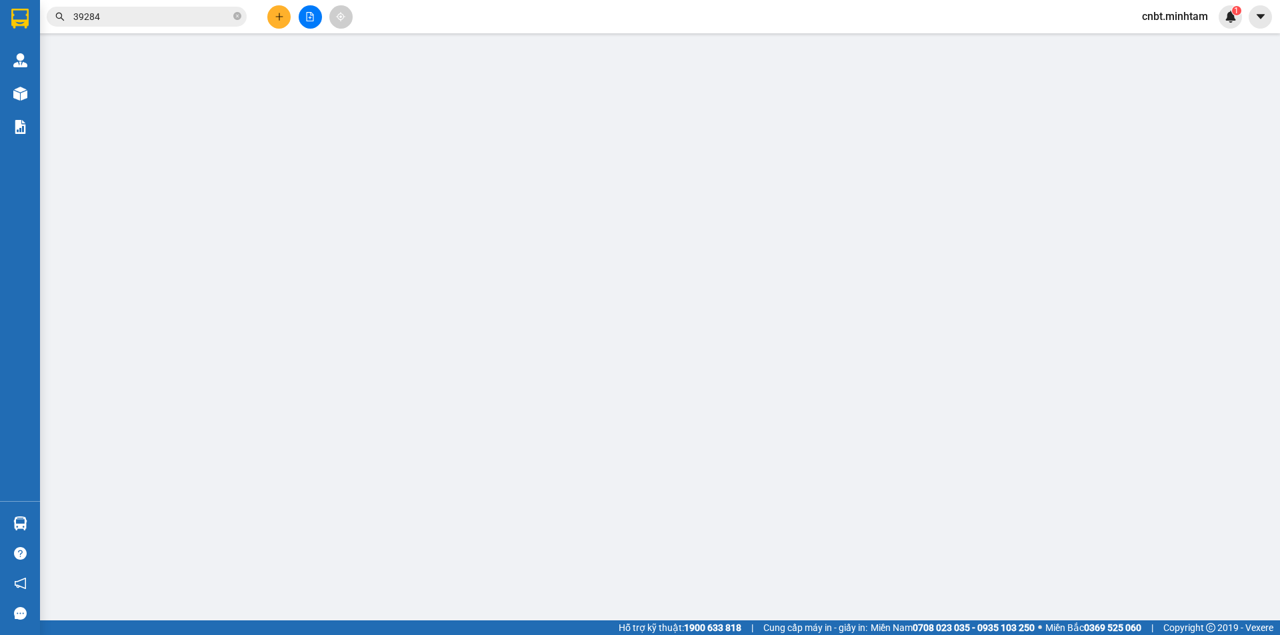
type input "30.000"
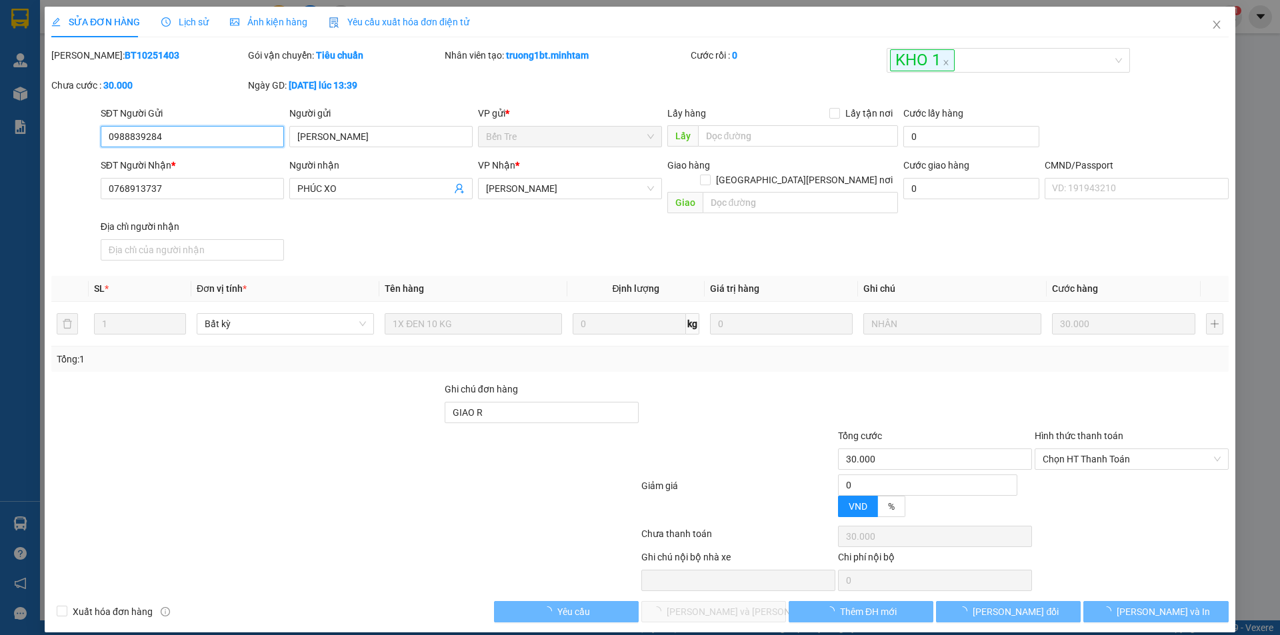
click at [1078, 449] on span "Chọn HT Thanh Toán" at bounding box center [1131, 459] width 178 height 20
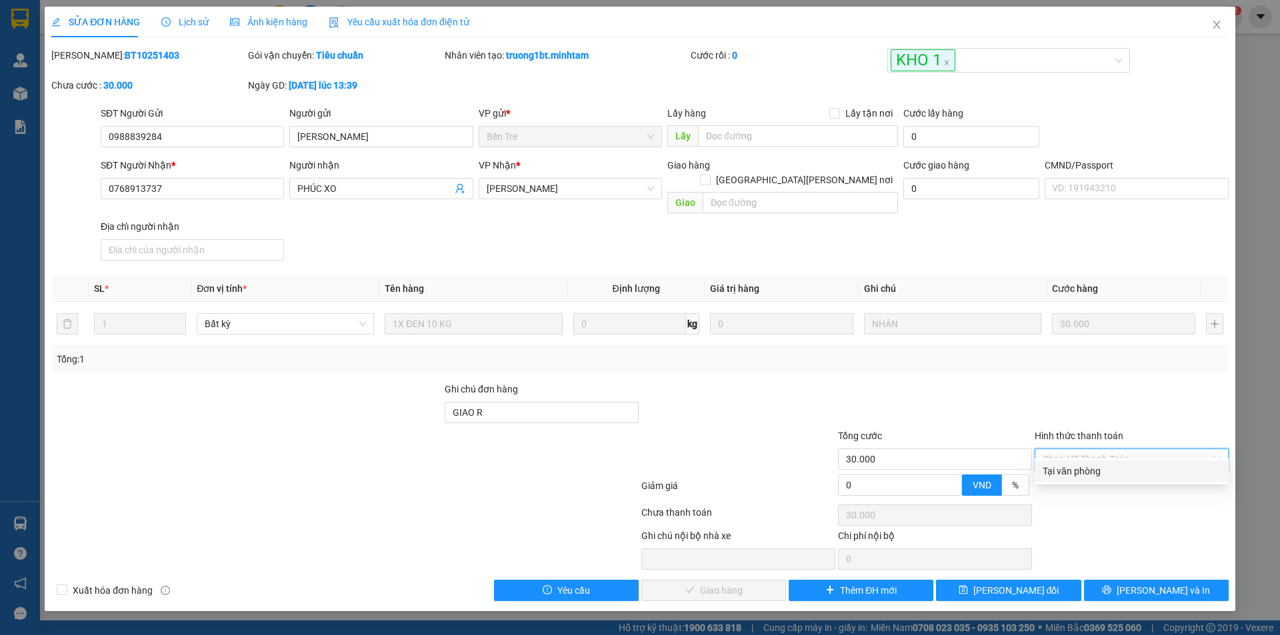
drag, startPoint x: 1080, startPoint y: 473, endPoint x: 885, endPoint y: 495, distance: 196.5
click at [1080, 474] on div "Tại văn phòng" at bounding box center [1131, 471] width 178 height 15
type input "0"
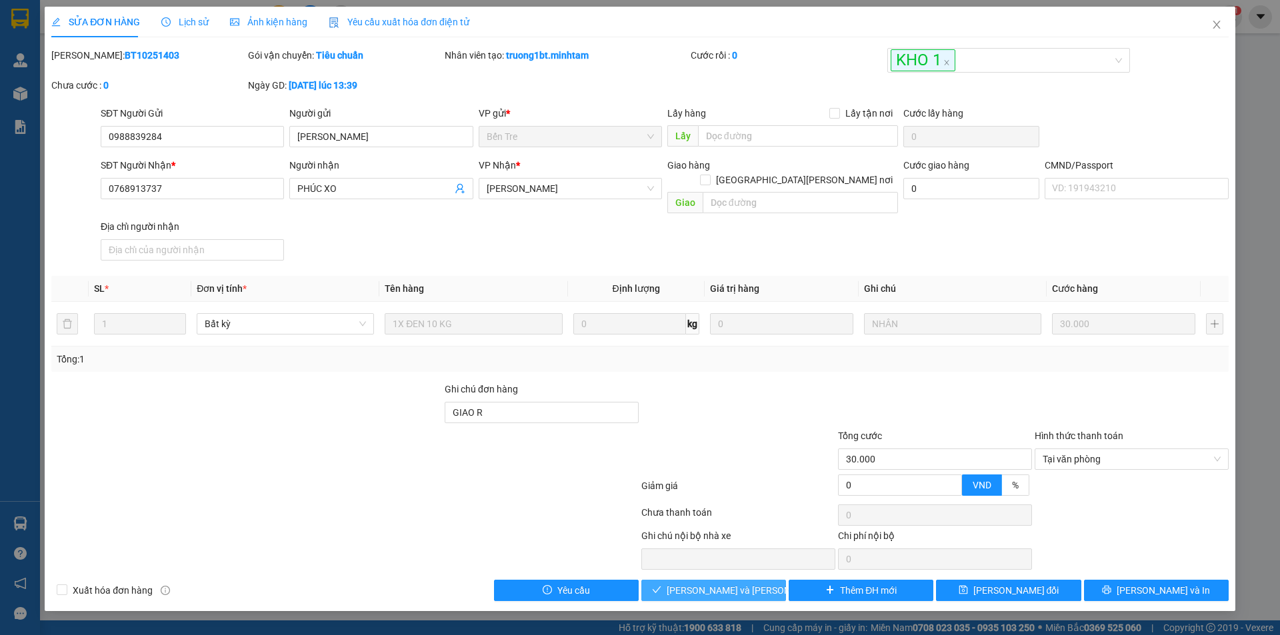
click at [731, 583] on span "Lưu và Giao hàng" at bounding box center [757, 590] width 180 height 15
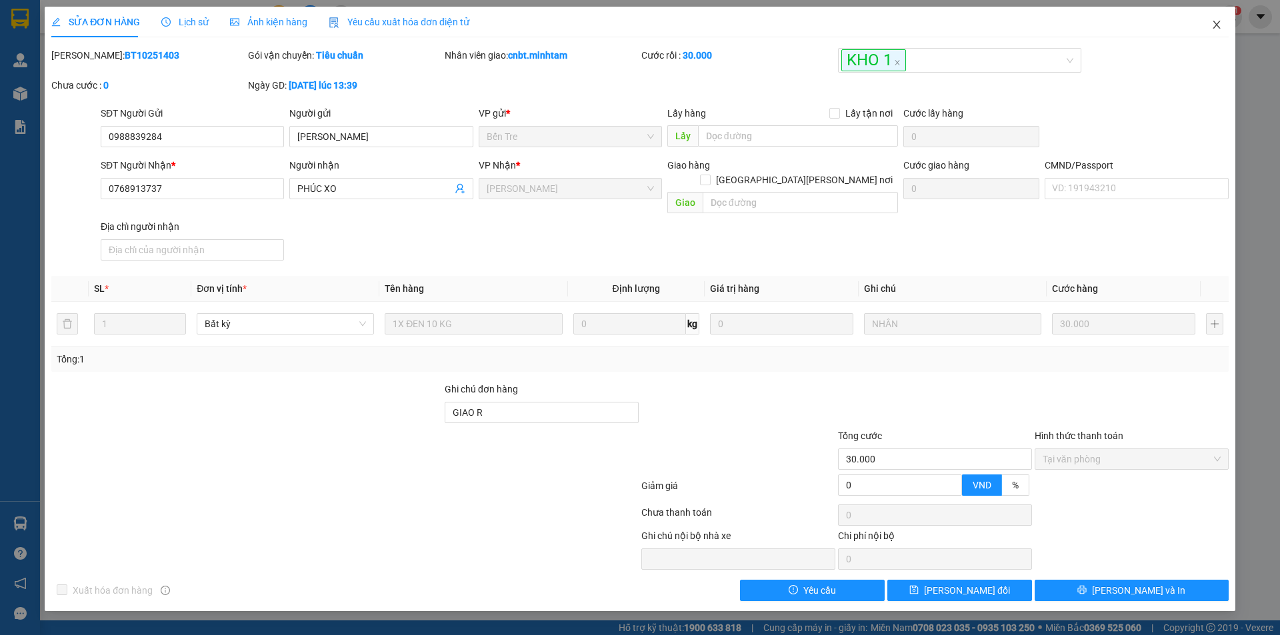
click at [1216, 29] on icon "close" at bounding box center [1216, 24] width 11 height 11
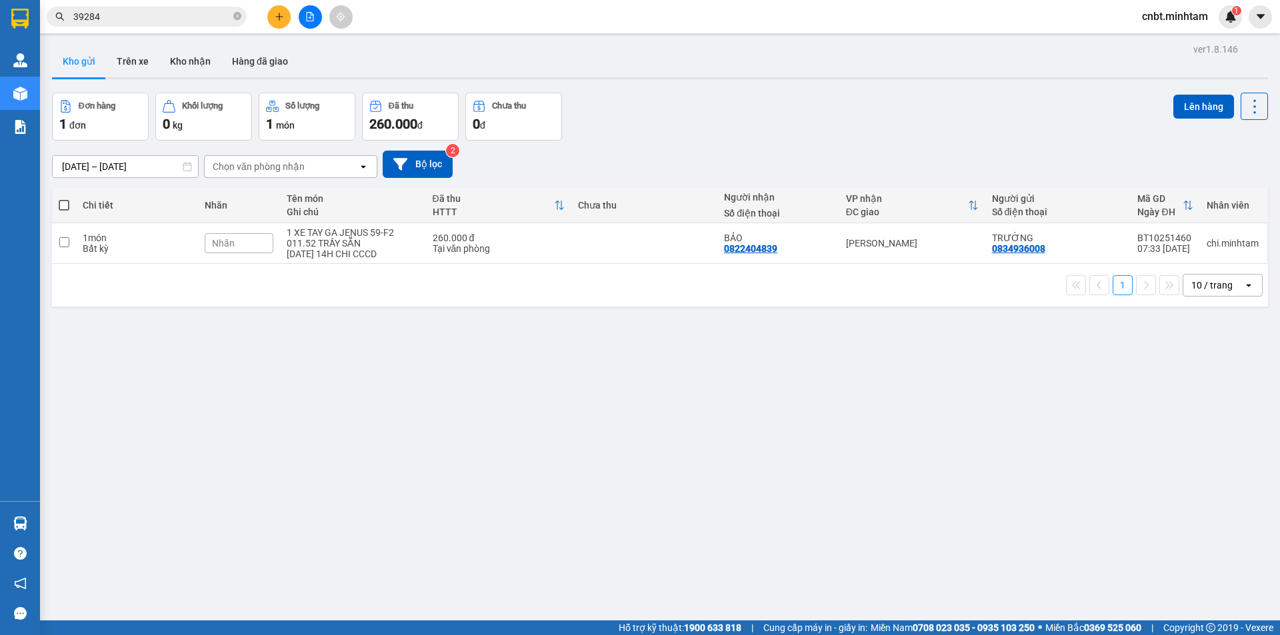
click at [137, 25] on span "39284" at bounding box center [147, 17] width 200 height 20
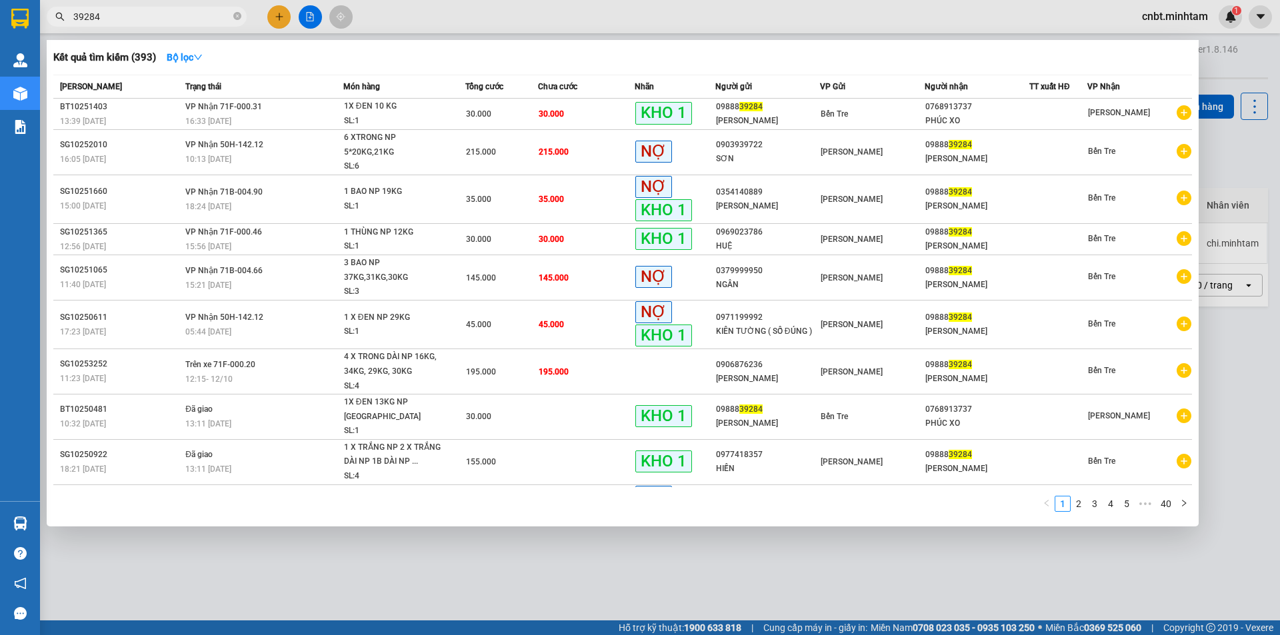
click at [141, 16] on input "39284" at bounding box center [151, 16] width 157 height 15
click at [173, 24] on span "39284" at bounding box center [147, 17] width 200 height 20
click at [175, 18] on input "39284" at bounding box center [151, 16] width 157 height 15
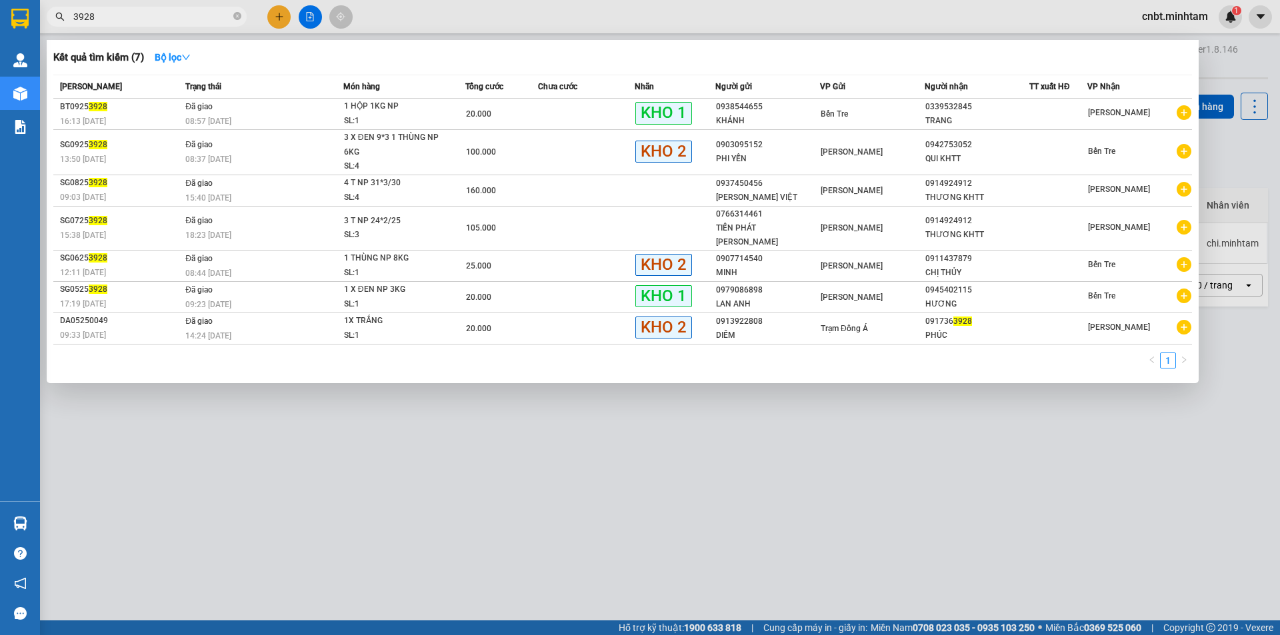
type input "39284"
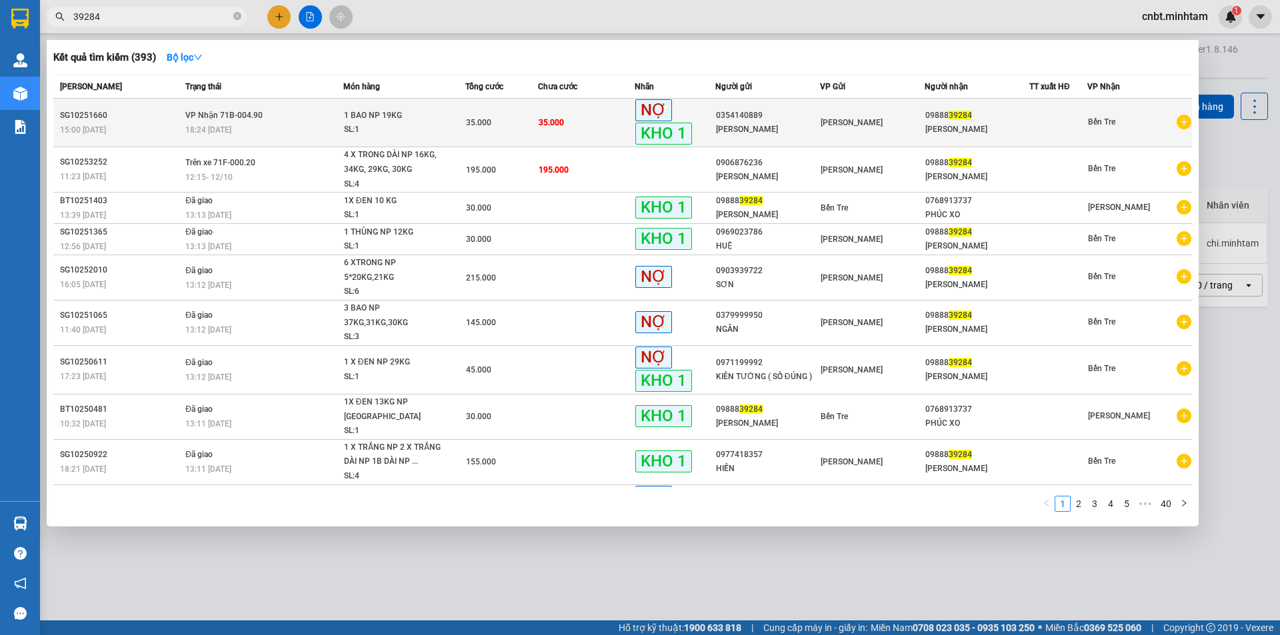
click at [547, 117] on span "35.000" at bounding box center [551, 122] width 25 height 11
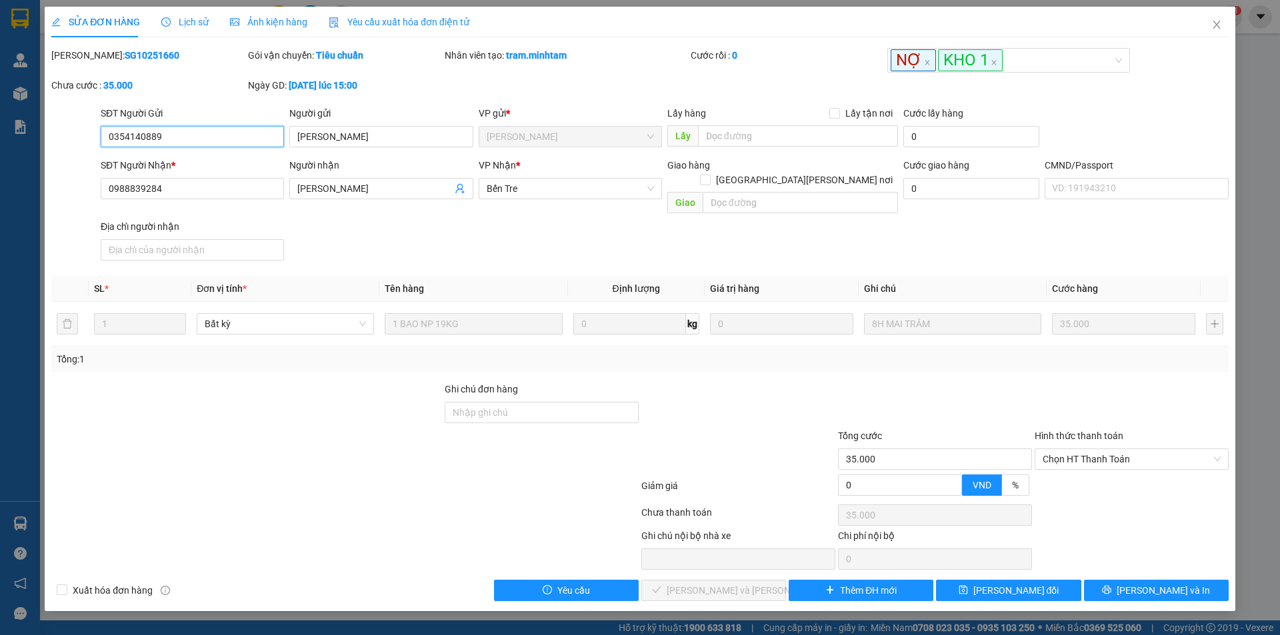
type input "0354140889"
type input "ANH TƯỜNG"
type input "0988839284"
type input "MỸ LINH"
type input "35.000"
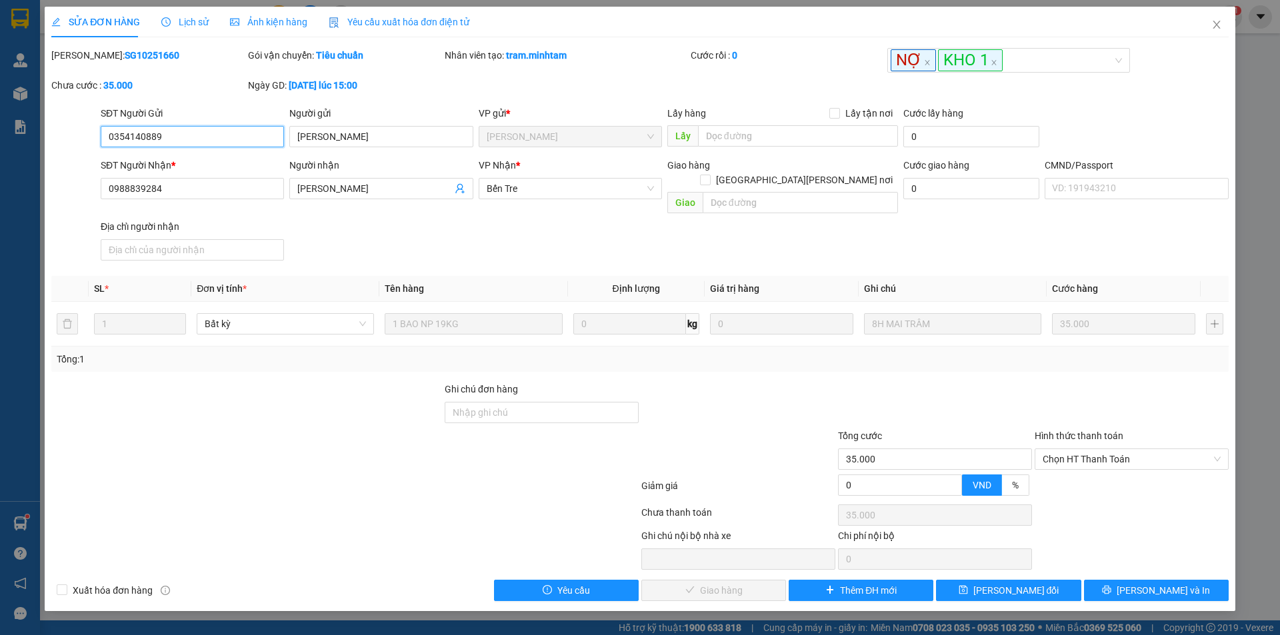
drag, startPoint x: 1080, startPoint y: 444, endPoint x: 1081, endPoint y: 468, distance: 24.0
click at [1081, 449] on span "Chọn HT Thanh Toán" at bounding box center [1131, 459] width 178 height 20
drag, startPoint x: 1077, startPoint y: 470, endPoint x: 921, endPoint y: 534, distance: 169.2
click at [1077, 471] on div "Tại văn phòng" at bounding box center [1131, 471] width 178 height 15
type input "0"
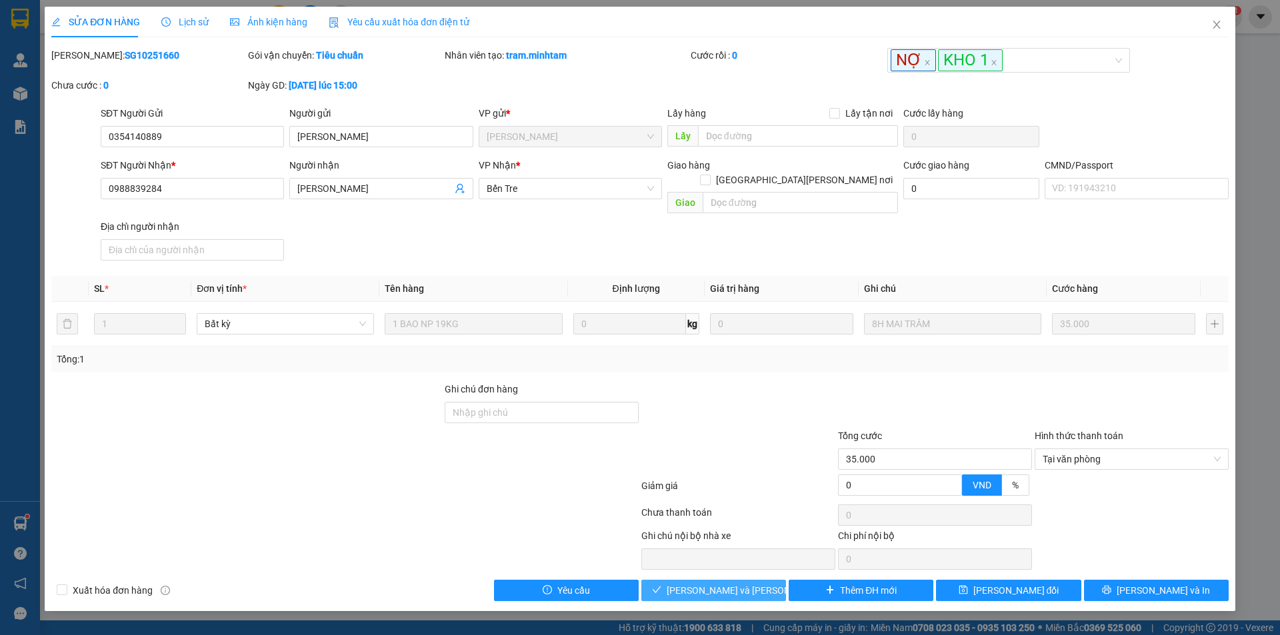
click at [737, 583] on span "Lưu và Giao hàng" at bounding box center [757, 590] width 180 height 15
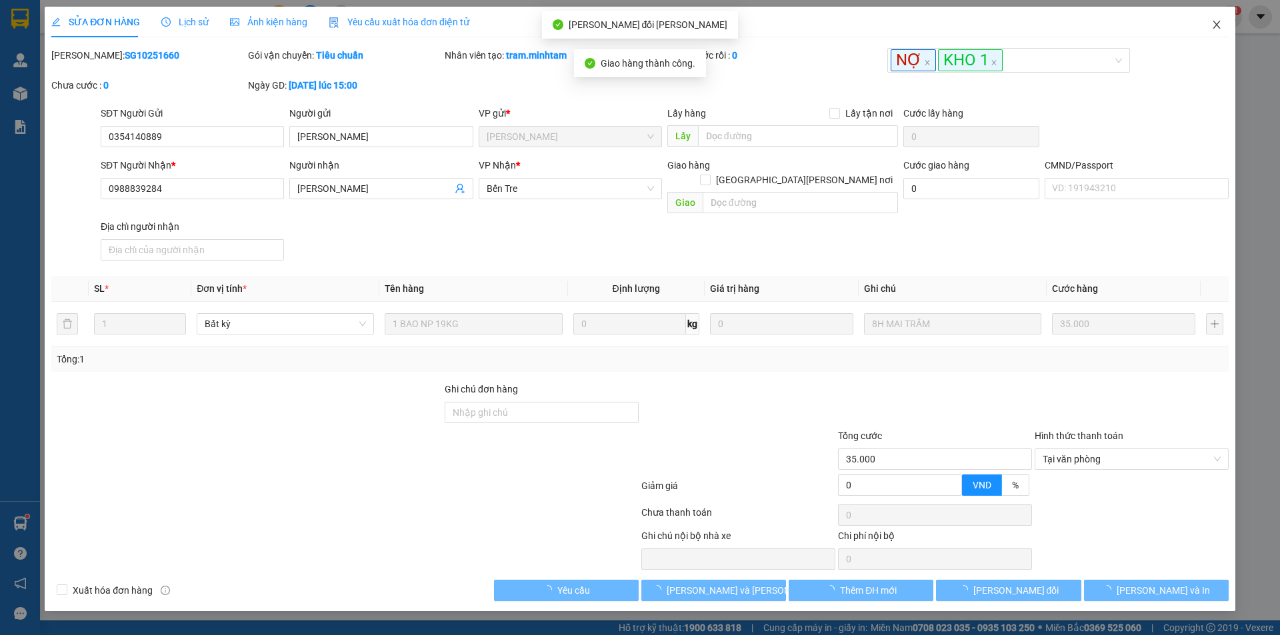
click at [1216, 25] on icon "close" at bounding box center [1215, 25] width 7 height 8
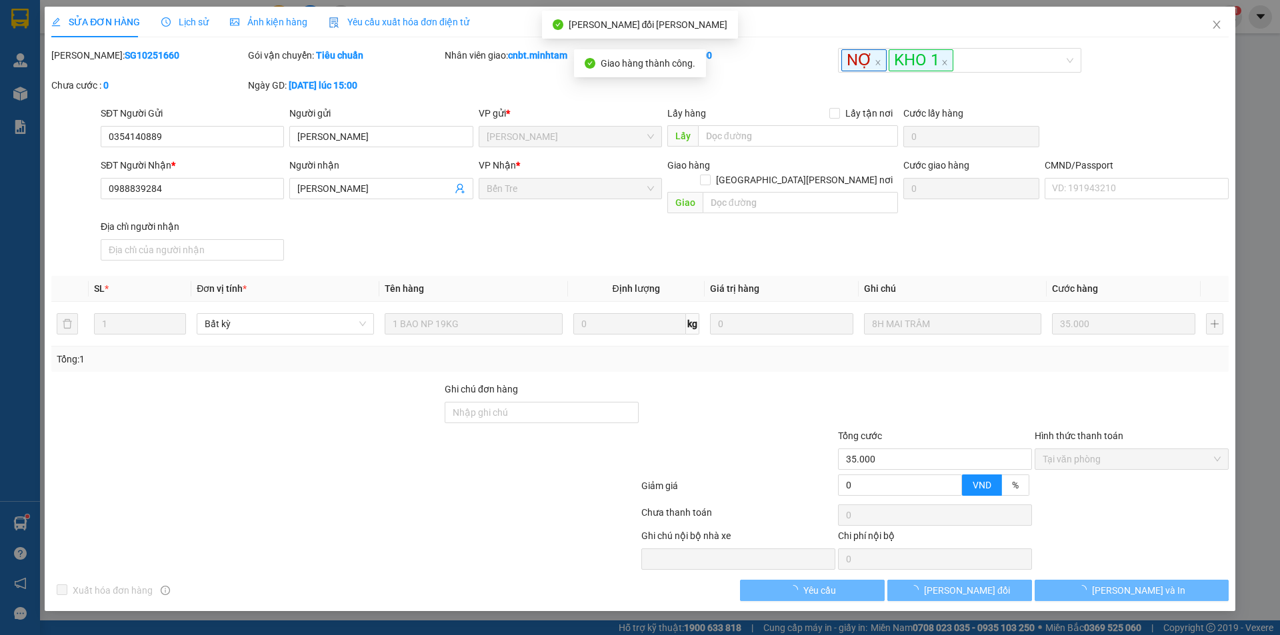
click at [1216, 27] on div "cnbt.minhtam 1" at bounding box center [1186, 16] width 111 height 23
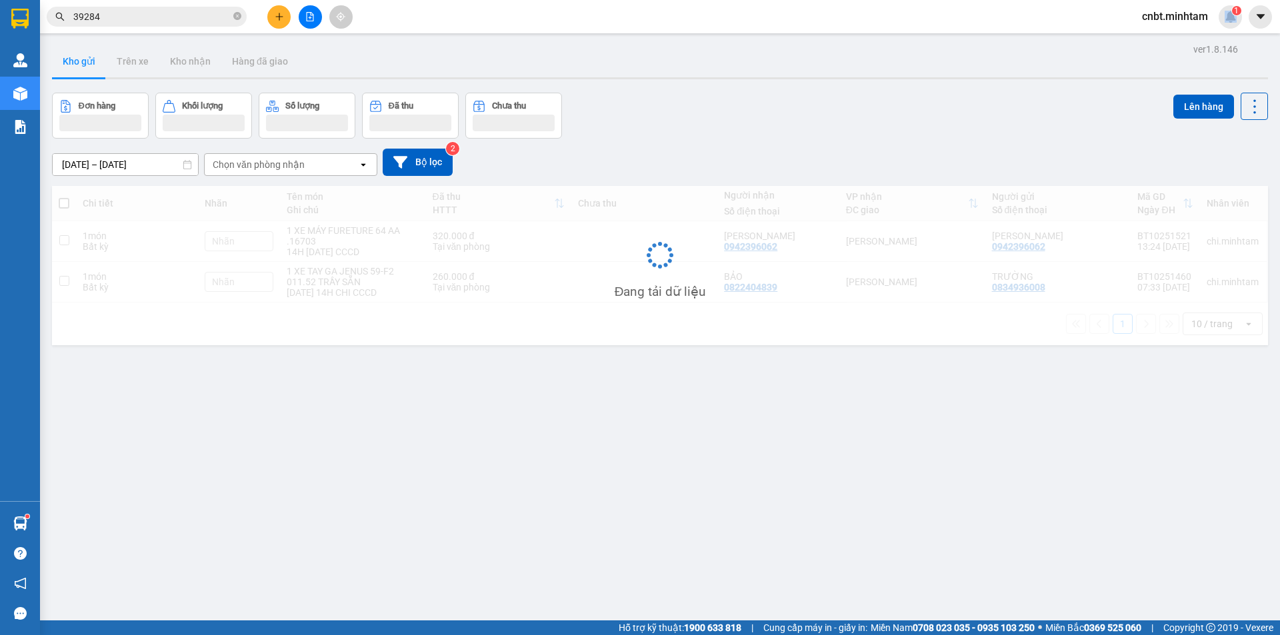
click at [178, 21] on input "39284" at bounding box center [151, 16] width 157 height 15
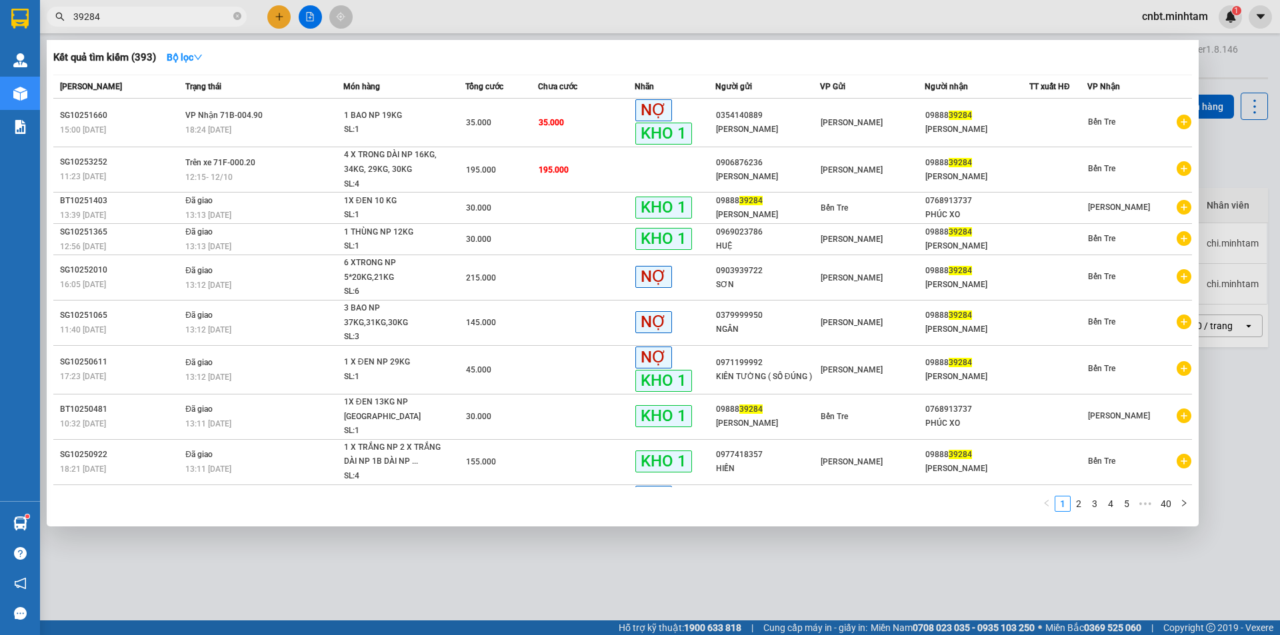
click at [201, 12] on input "39284" at bounding box center [151, 16] width 157 height 15
click at [179, 17] on input "39284" at bounding box center [151, 16] width 157 height 15
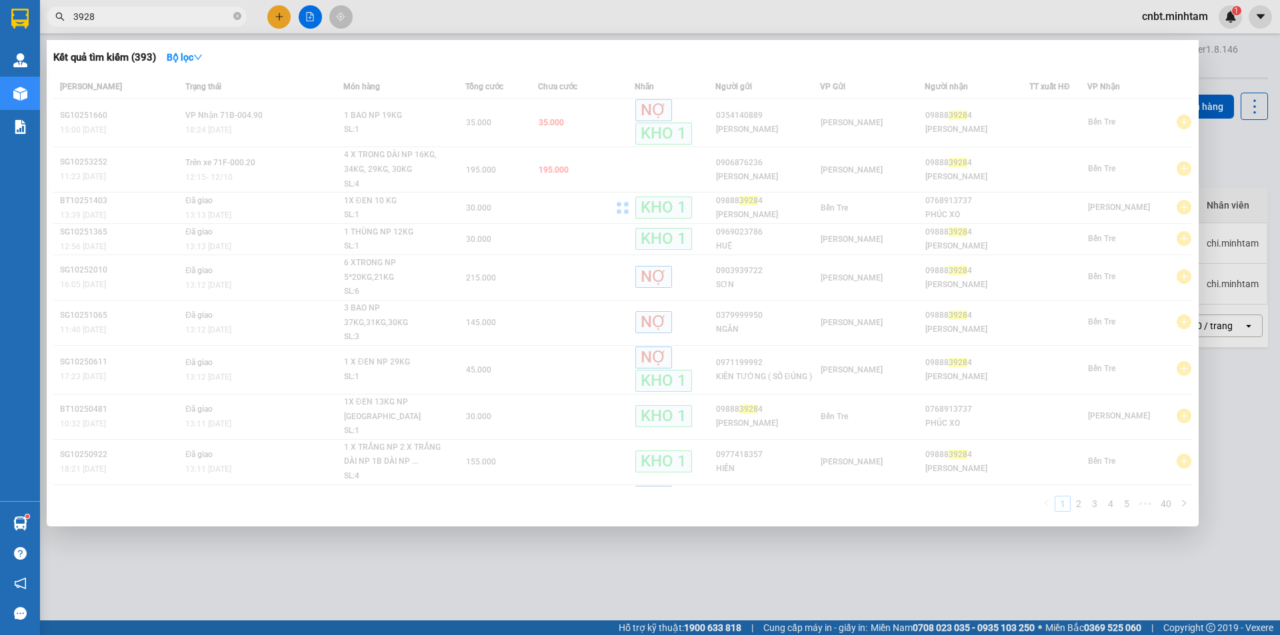
type input "39284"
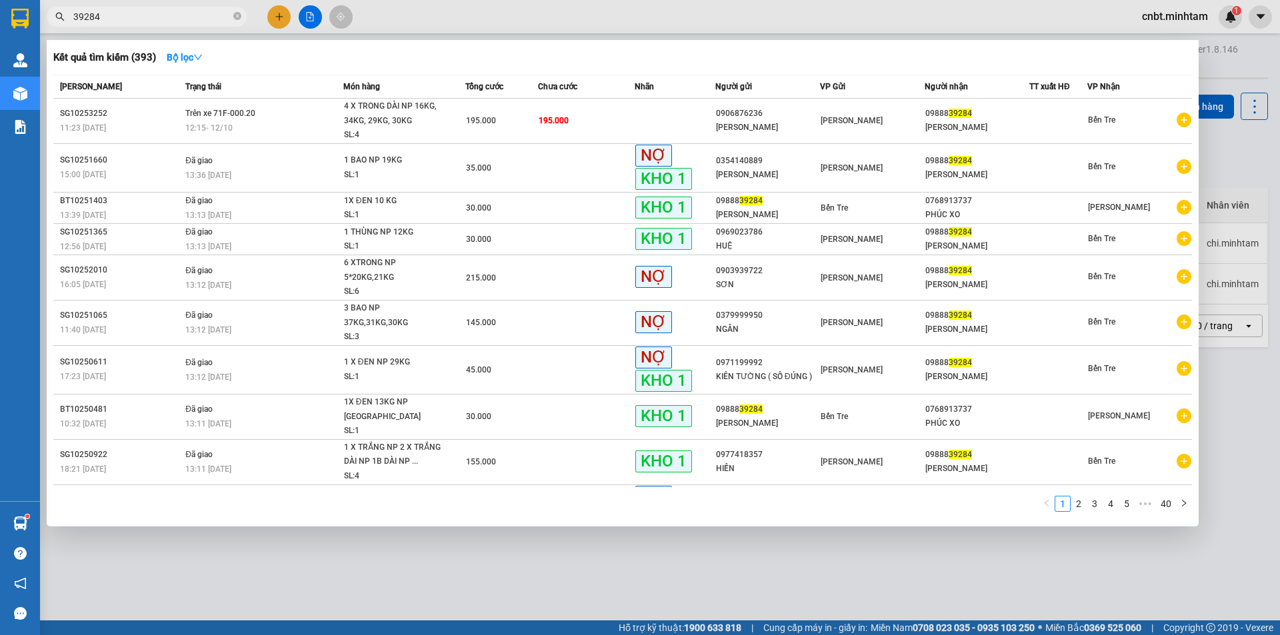
drag, startPoint x: 670, startPoint y: 581, endPoint x: 680, endPoint y: 571, distance: 13.7
click at [671, 581] on div at bounding box center [640, 317] width 1280 height 635
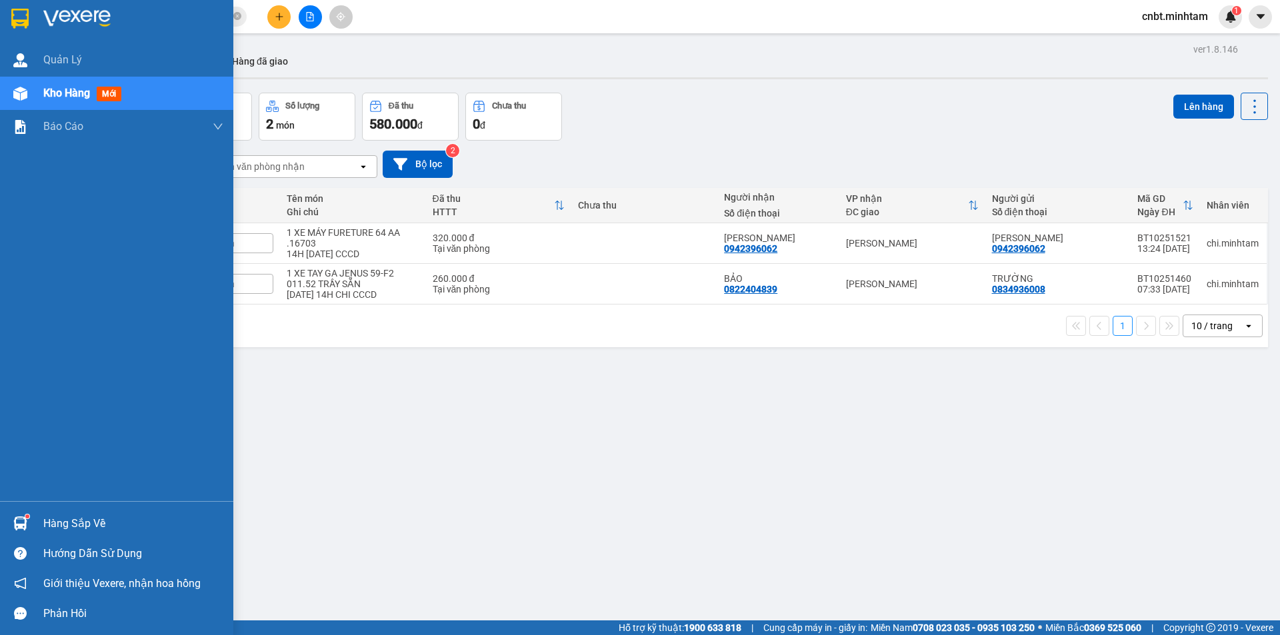
drag, startPoint x: 33, startPoint y: 15, endPoint x: 136, endPoint y: 13, distance: 103.3
click at [32, 16] on div at bounding box center [116, 21] width 233 height 43
click at [15, 12] on img at bounding box center [19, 19] width 17 height 20
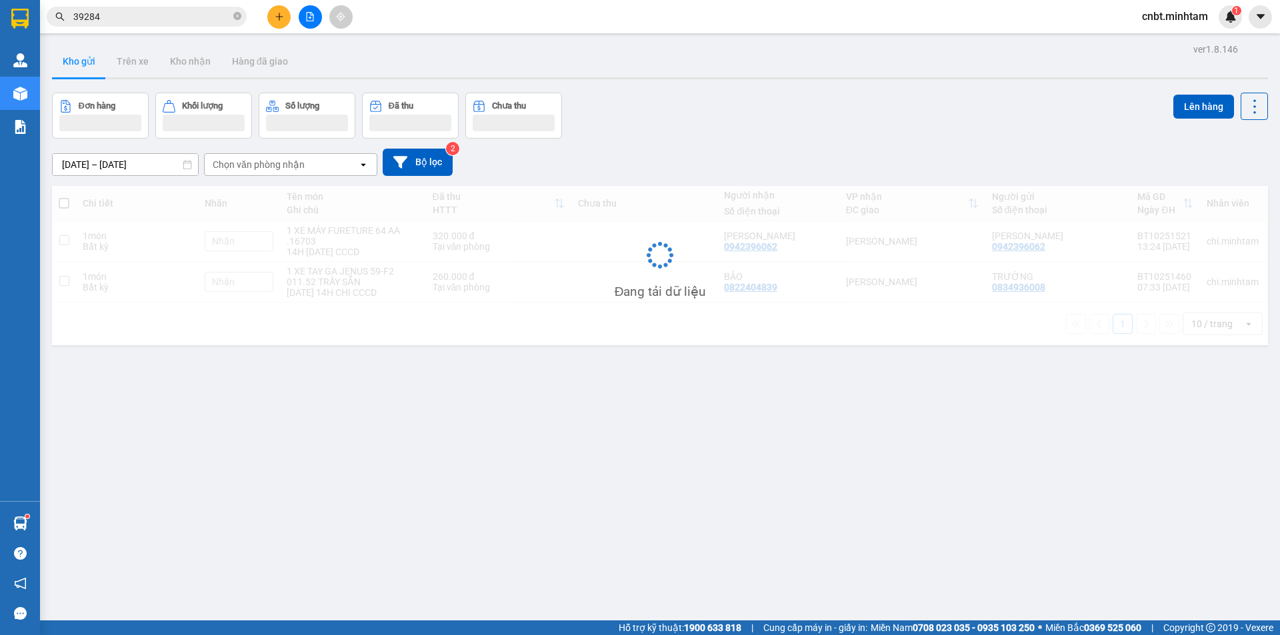
click at [565, 455] on div "ver 1.8.146 Kho gửi Trên xe Kho nhận Hàng đã giao Đơn hàng Khối lượng Số lượng …" at bounding box center [660, 357] width 1226 height 635
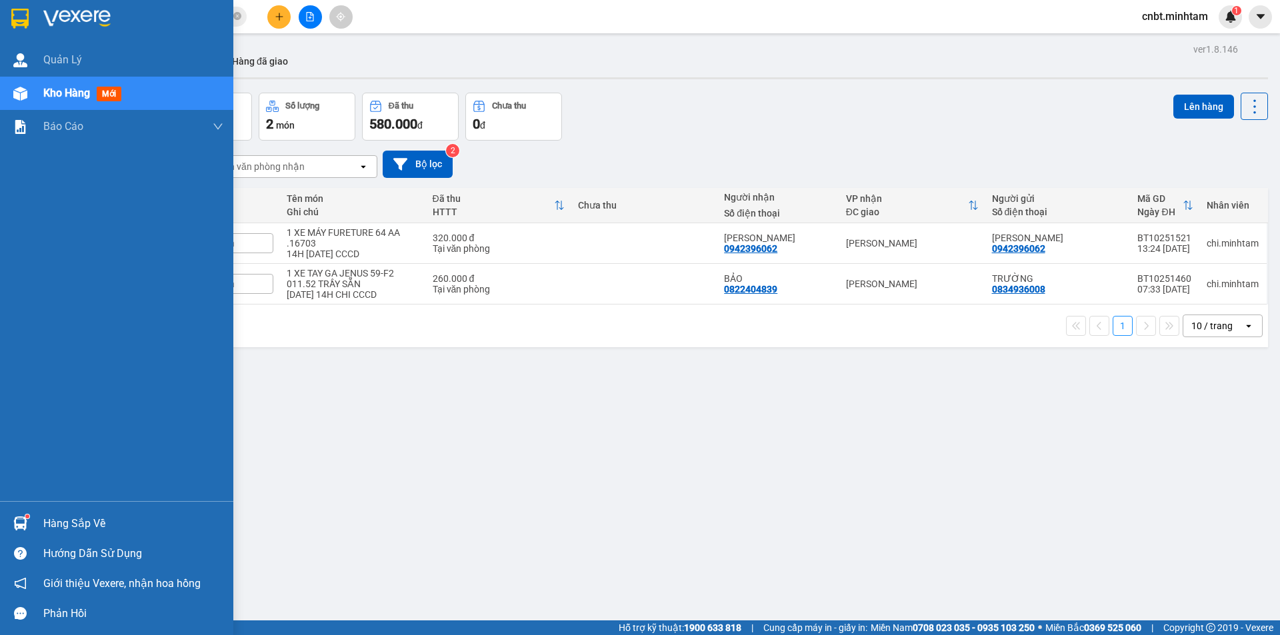
click at [12, 5] on div at bounding box center [116, 21] width 233 height 43
click at [31, 15] on div at bounding box center [20, 18] width 23 height 23
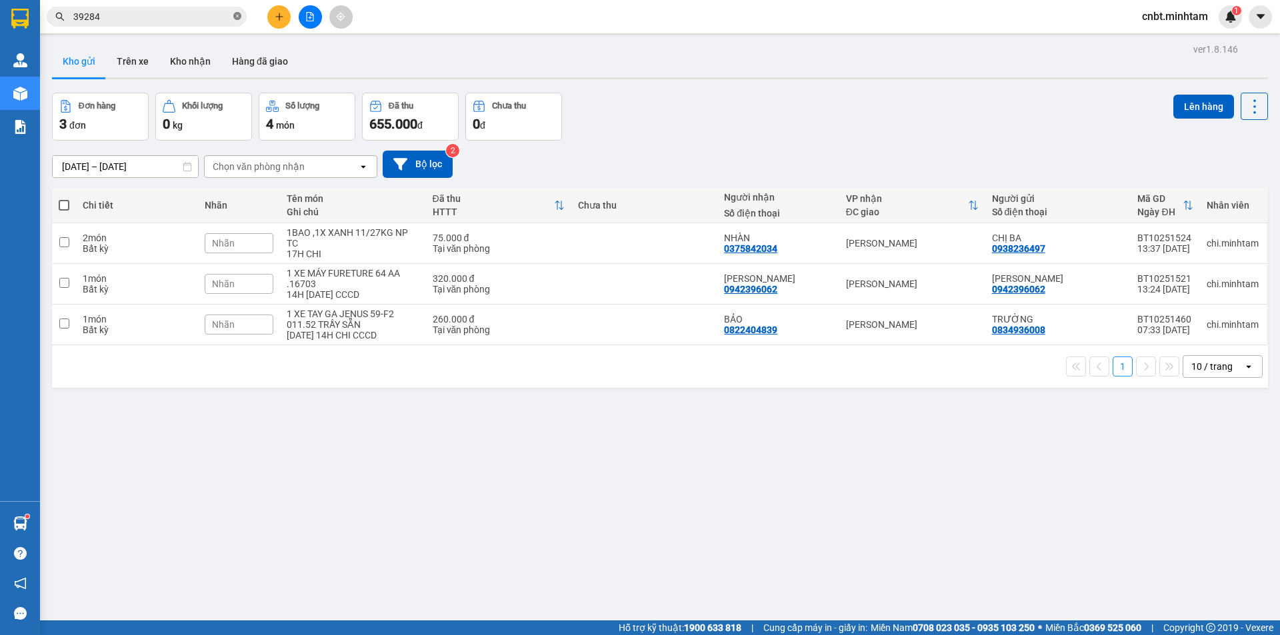
click at [239, 18] on icon "close-circle" at bounding box center [237, 16] width 8 height 8
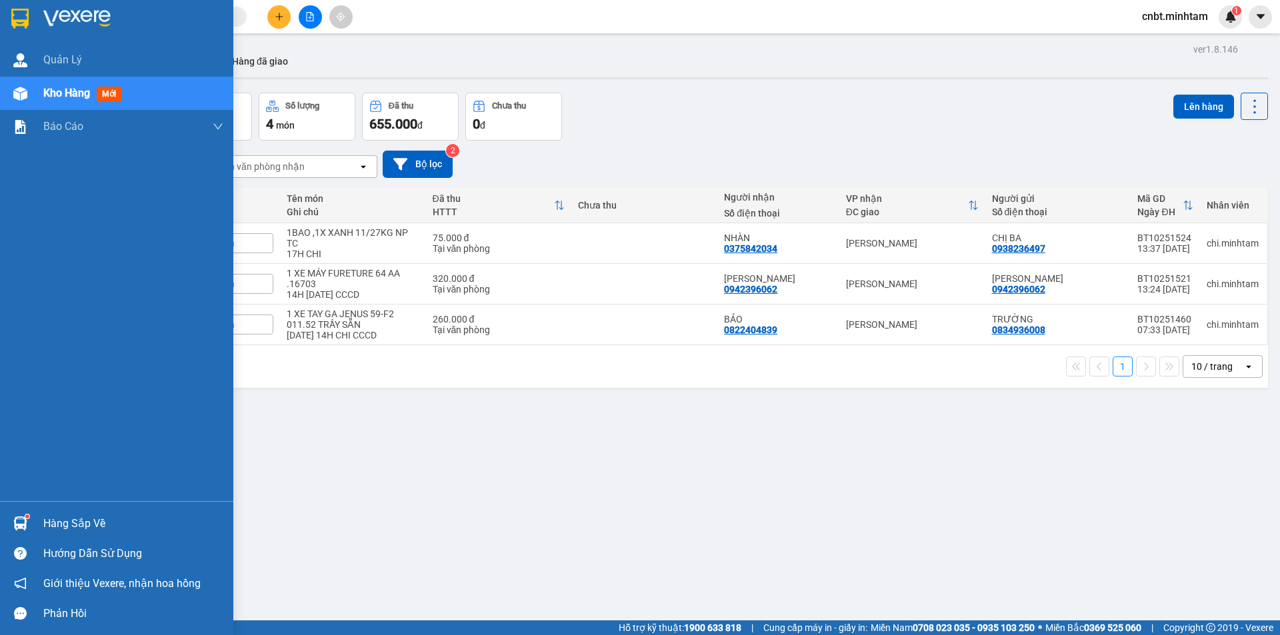
click at [21, 18] on img at bounding box center [19, 19] width 17 height 20
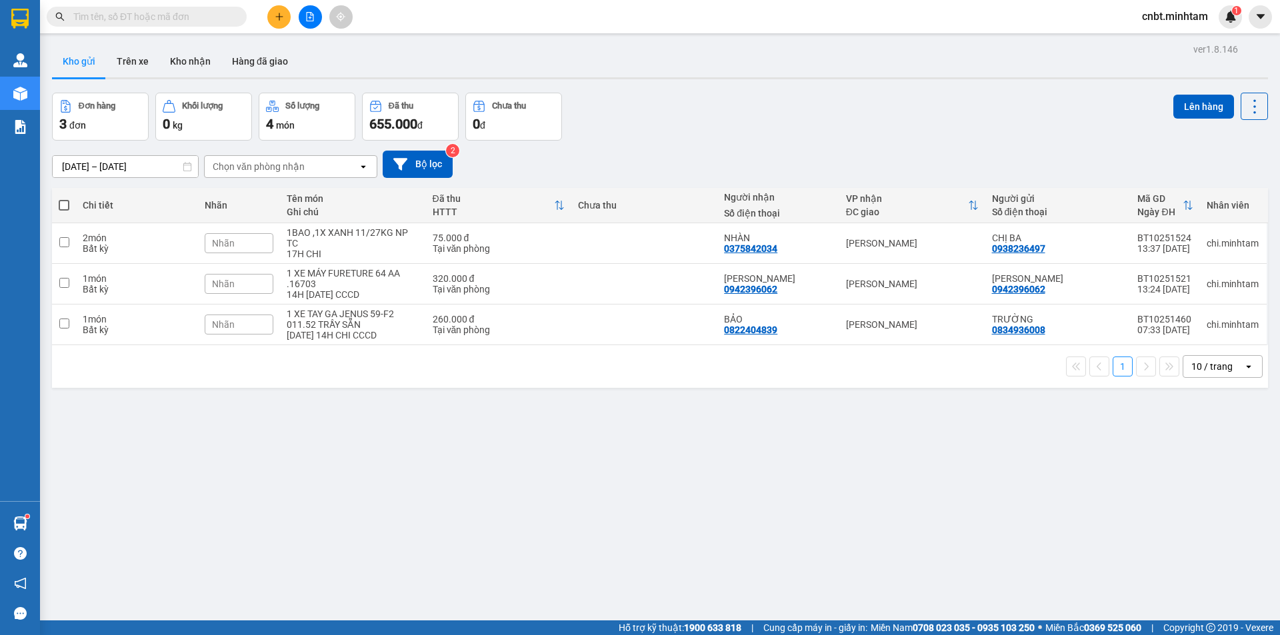
click at [202, 17] on input "text" at bounding box center [151, 16] width 157 height 15
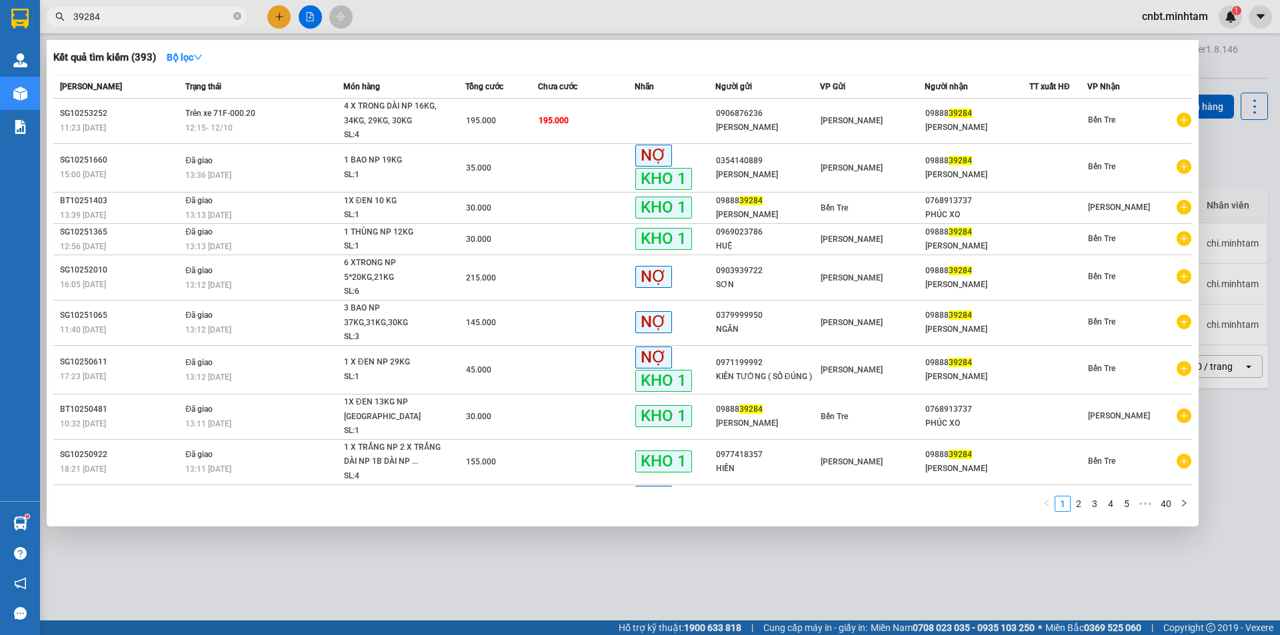
click at [1229, 155] on div at bounding box center [640, 317] width 1280 height 635
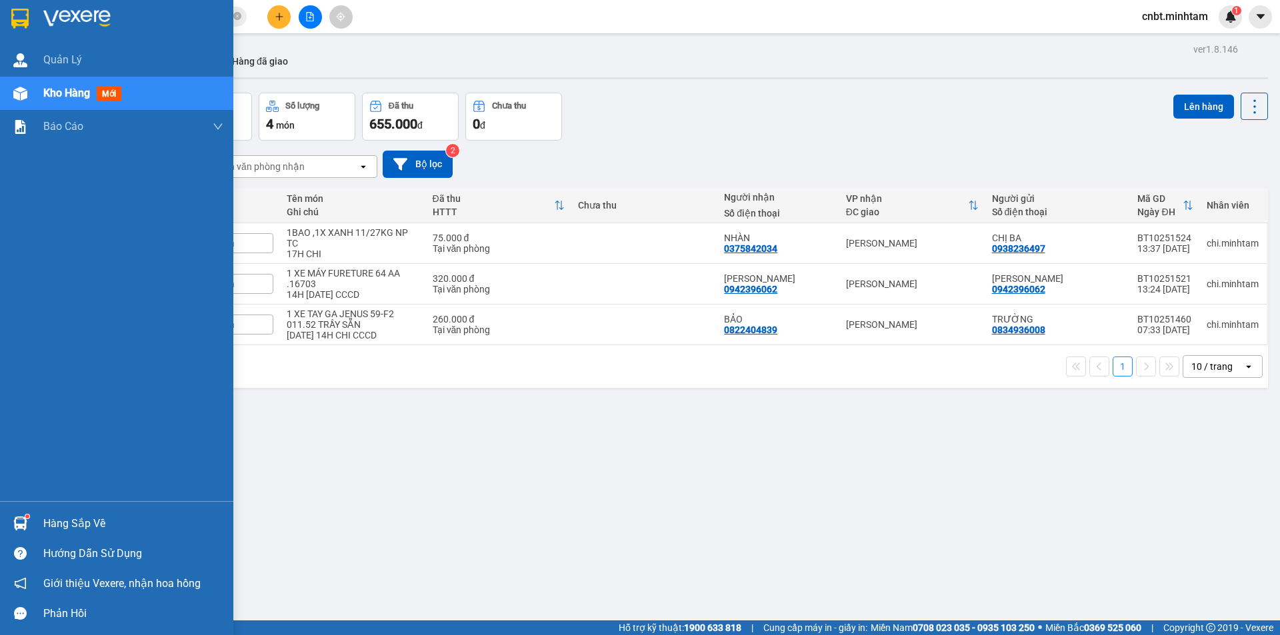
click at [34, 17] on div at bounding box center [116, 21] width 233 height 43
click at [39, 16] on div at bounding box center [116, 21] width 233 height 43
click at [28, 17] on img at bounding box center [19, 19] width 17 height 20
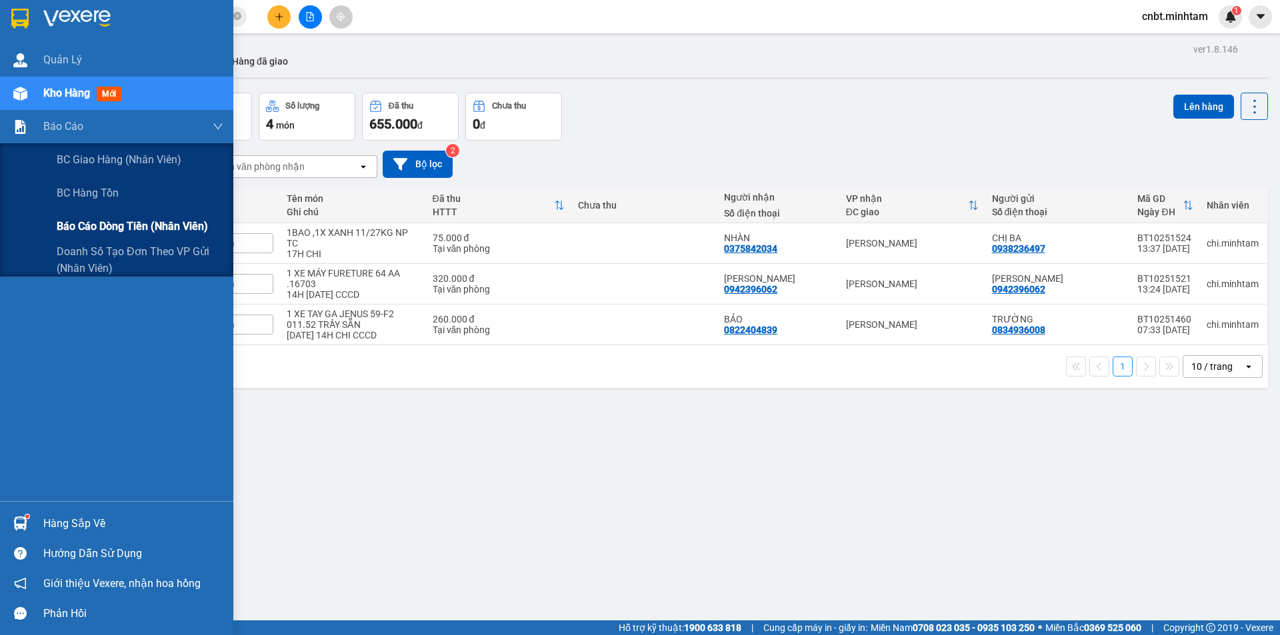
click at [79, 237] on div "Báo cáo dòng tiền (nhân viên)" at bounding box center [140, 226] width 167 height 33
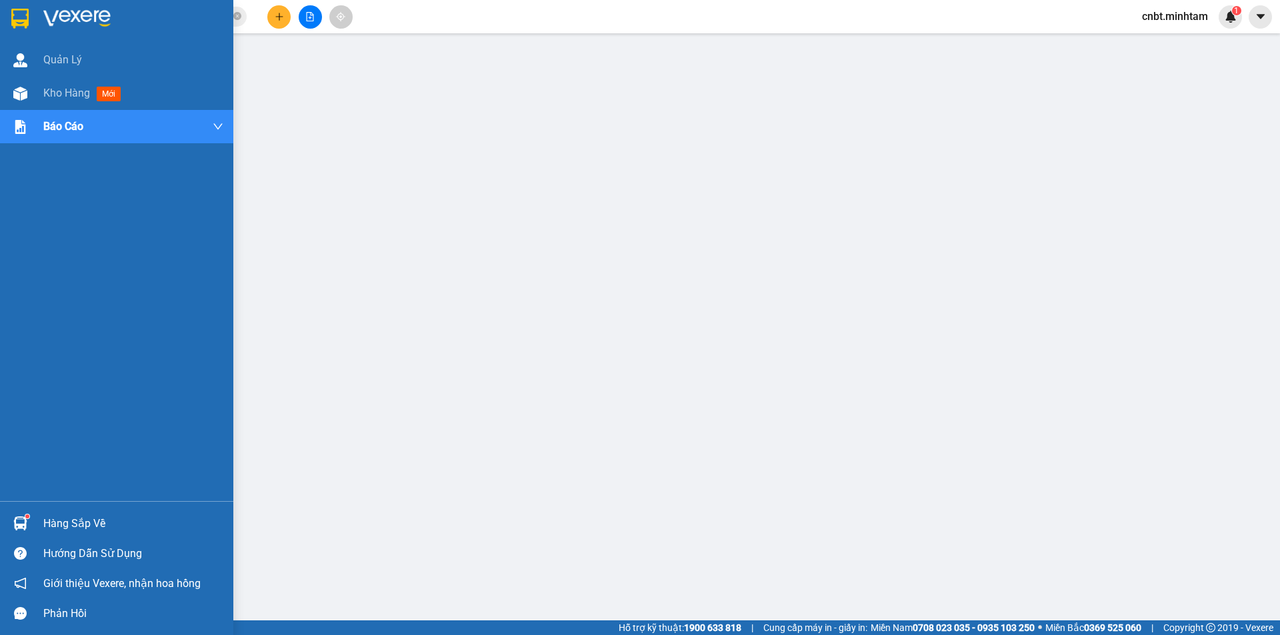
click at [14, 20] on img at bounding box center [19, 19] width 17 height 20
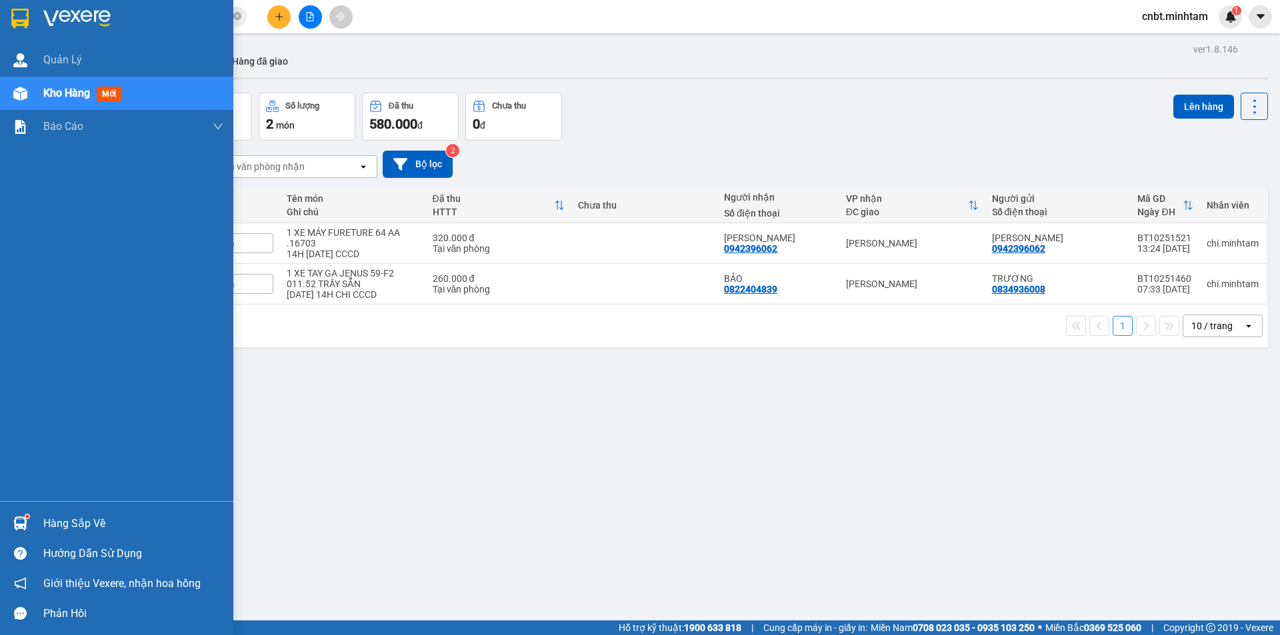
click at [40, 21] on div at bounding box center [116, 21] width 233 height 43
click at [38, 21] on div at bounding box center [116, 21] width 233 height 43
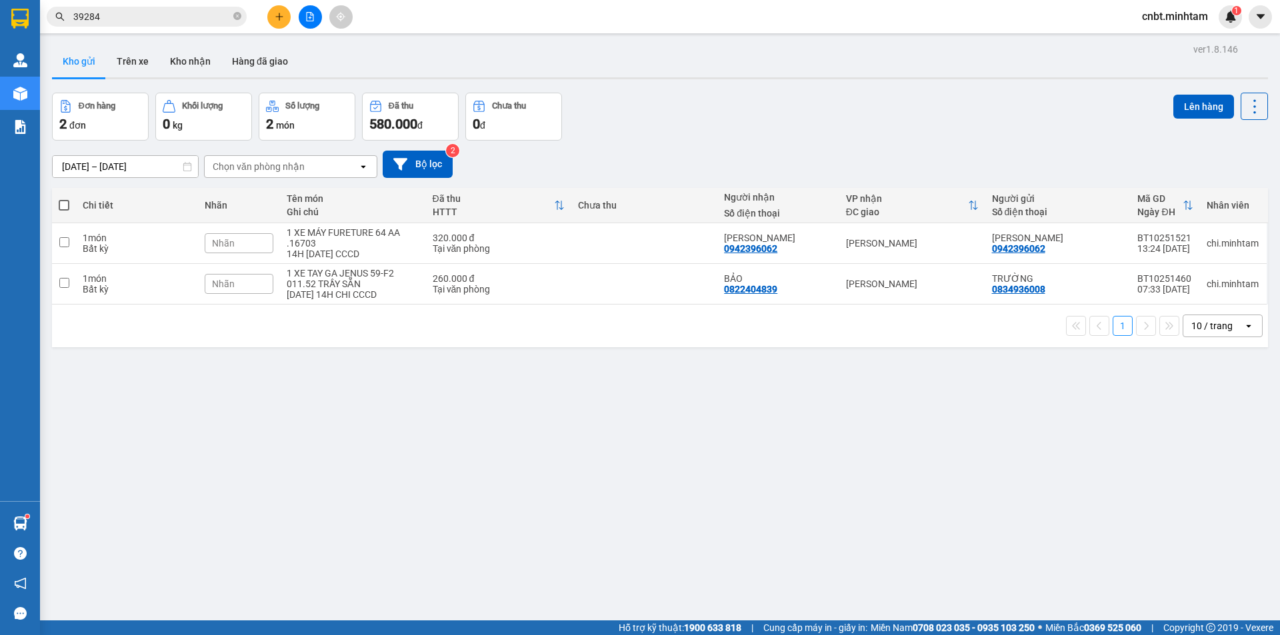
click at [158, 17] on input "39284" at bounding box center [151, 16] width 157 height 15
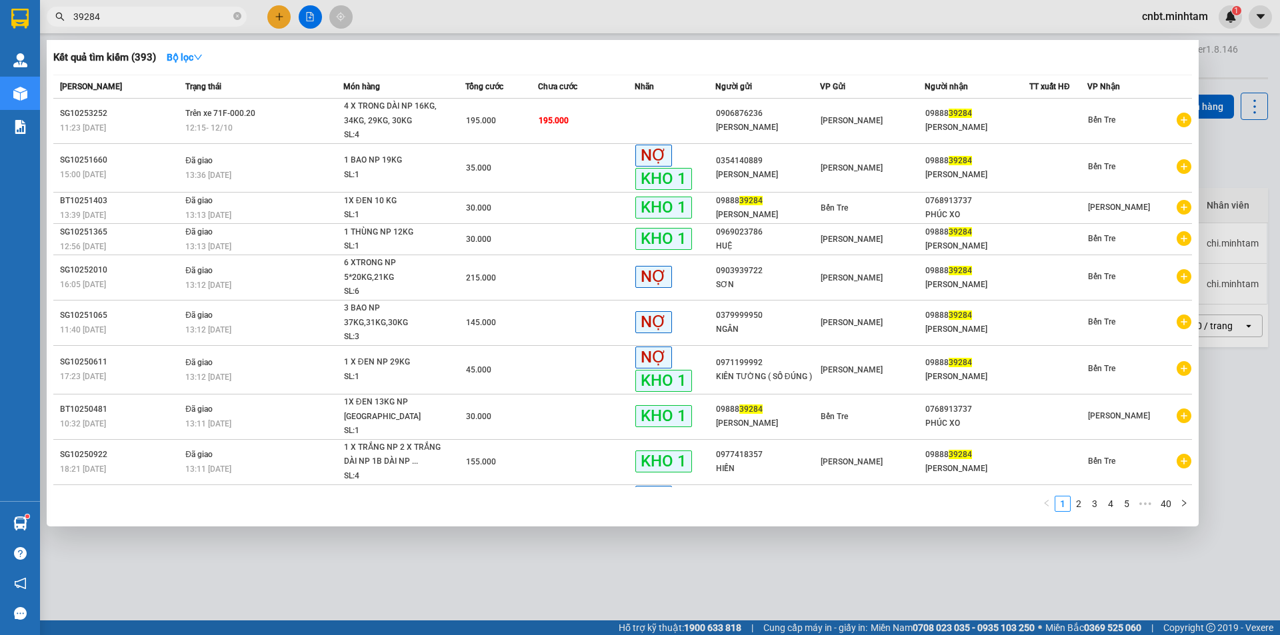
click at [158, 17] on input "39284" at bounding box center [151, 16] width 157 height 15
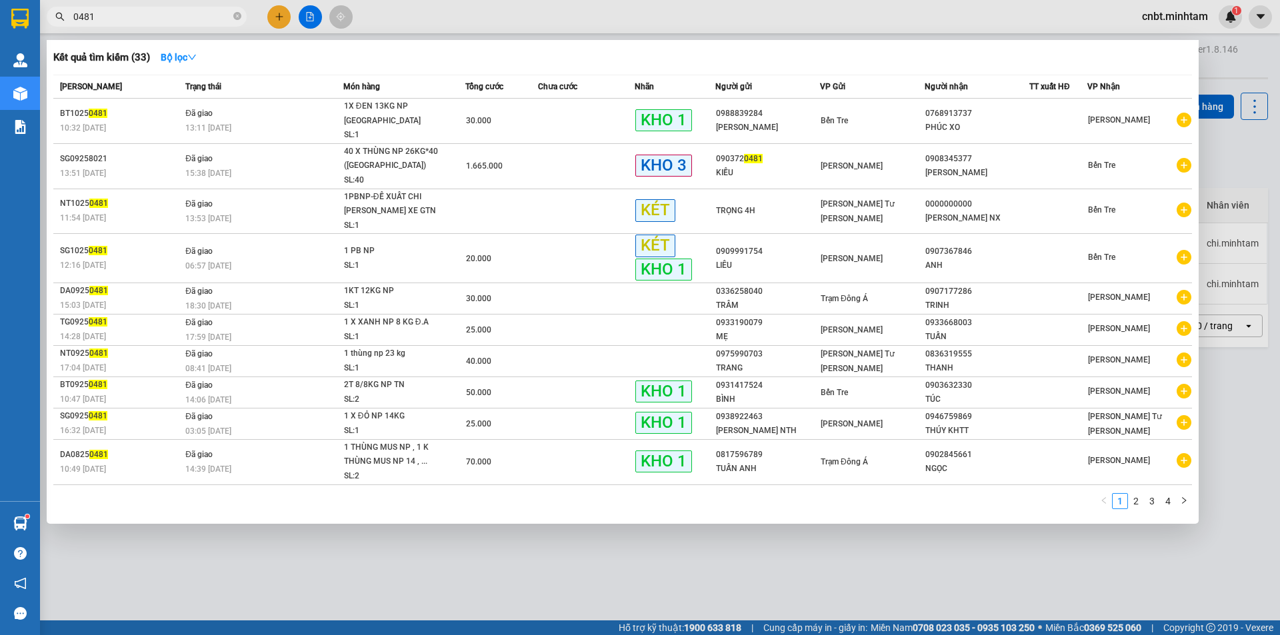
click at [153, 15] on input "0481" at bounding box center [151, 16] width 157 height 15
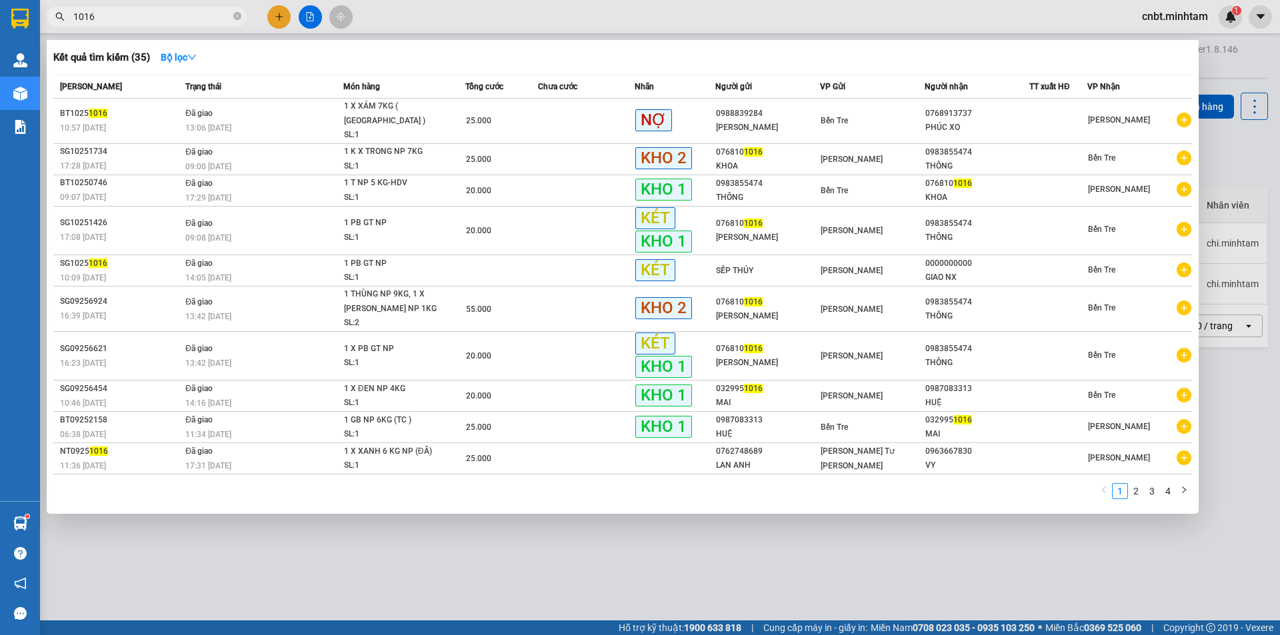
click at [159, 11] on input "1016" at bounding box center [151, 16] width 157 height 15
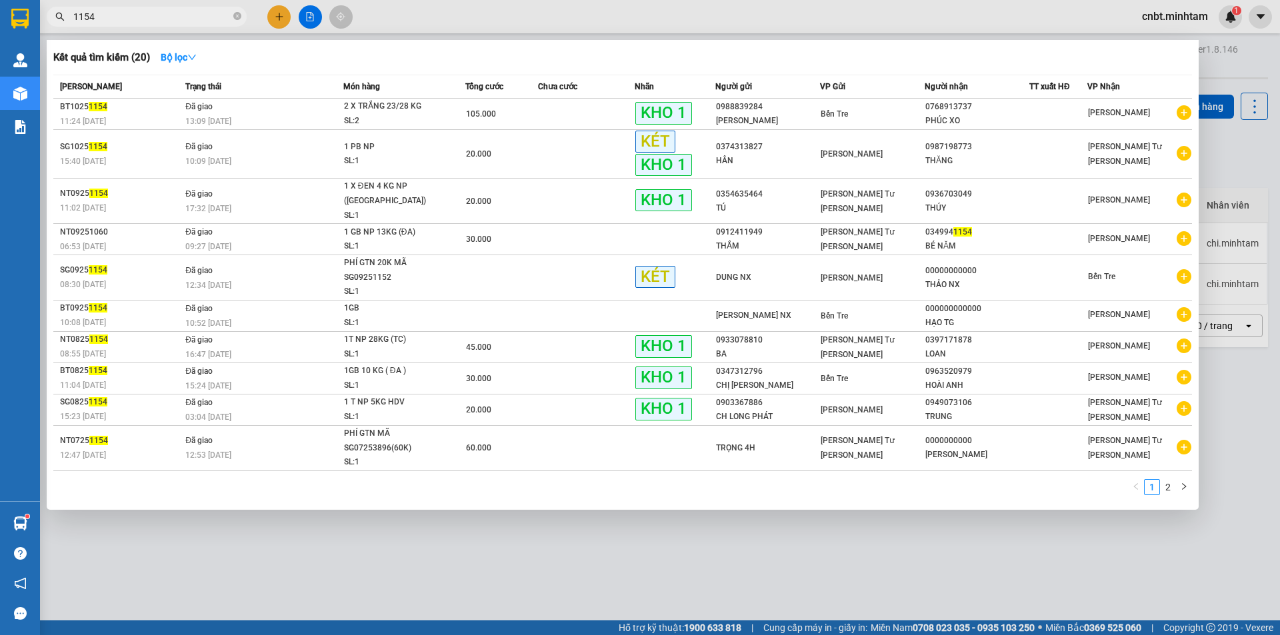
click at [176, 11] on input "1154" at bounding box center [151, 16] width 157 height 15
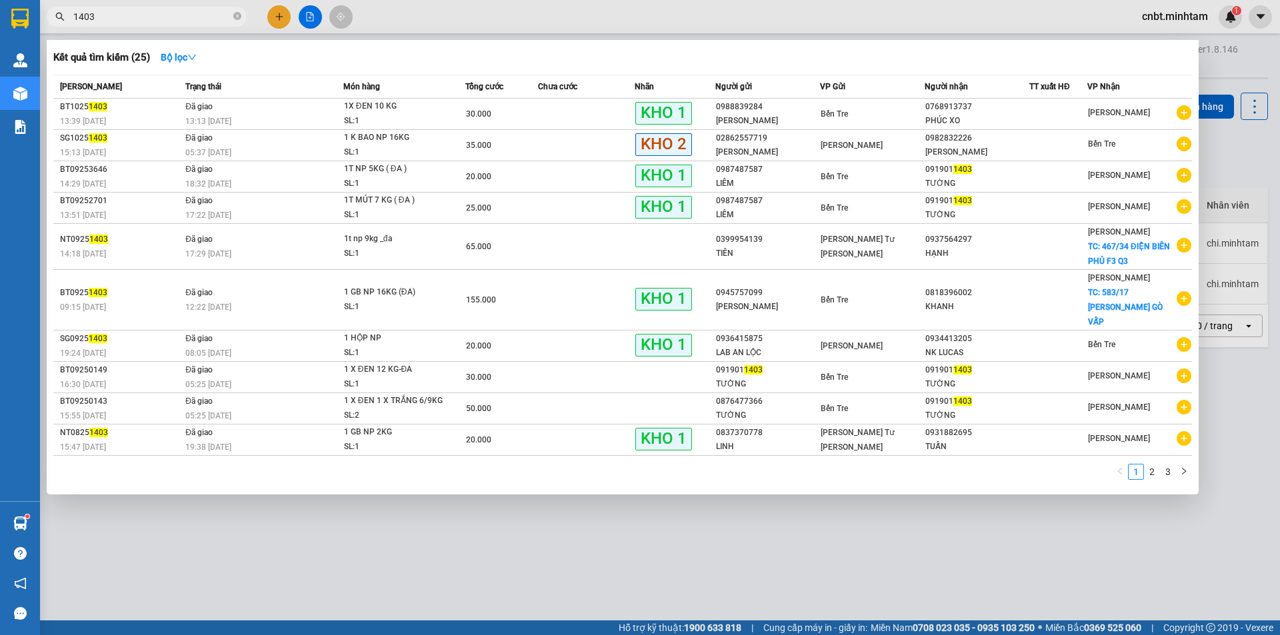
click at [153, 15] on input "1403" at bounding box center [151, 16] width 157 height 15
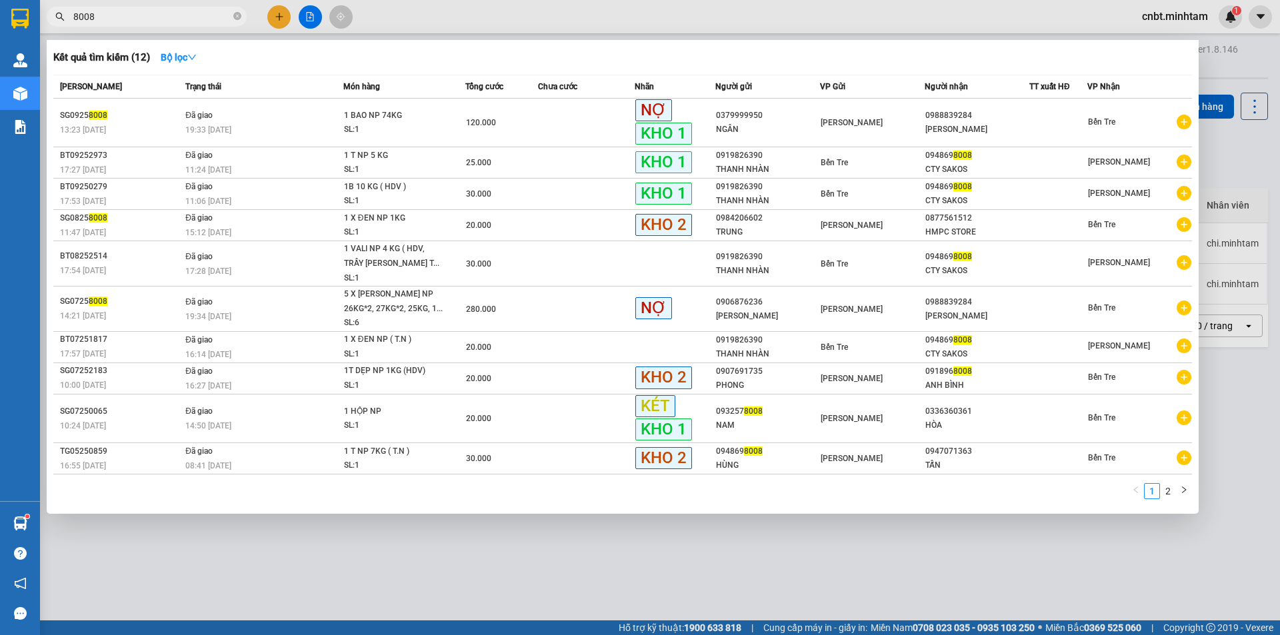
click at [135, 19] on input "8008" at bounding box center [151, 16] width 157 height 15
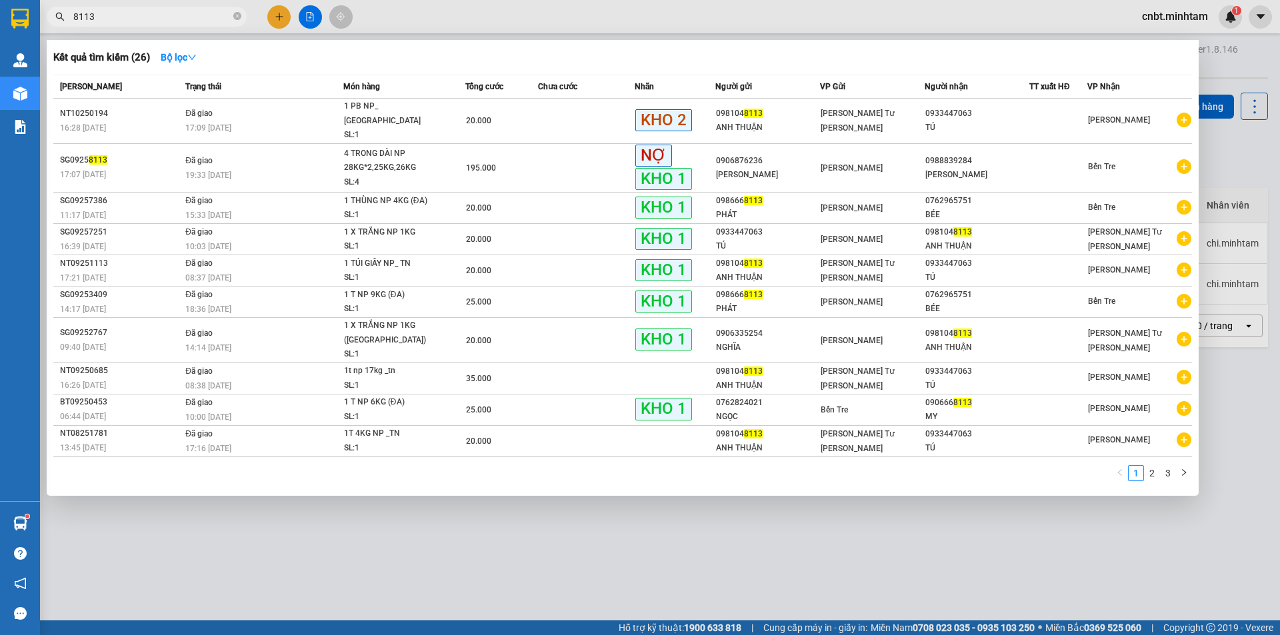
click at [131, 17] on input "8113" at bounding box center [151, 16] width 157 height 15
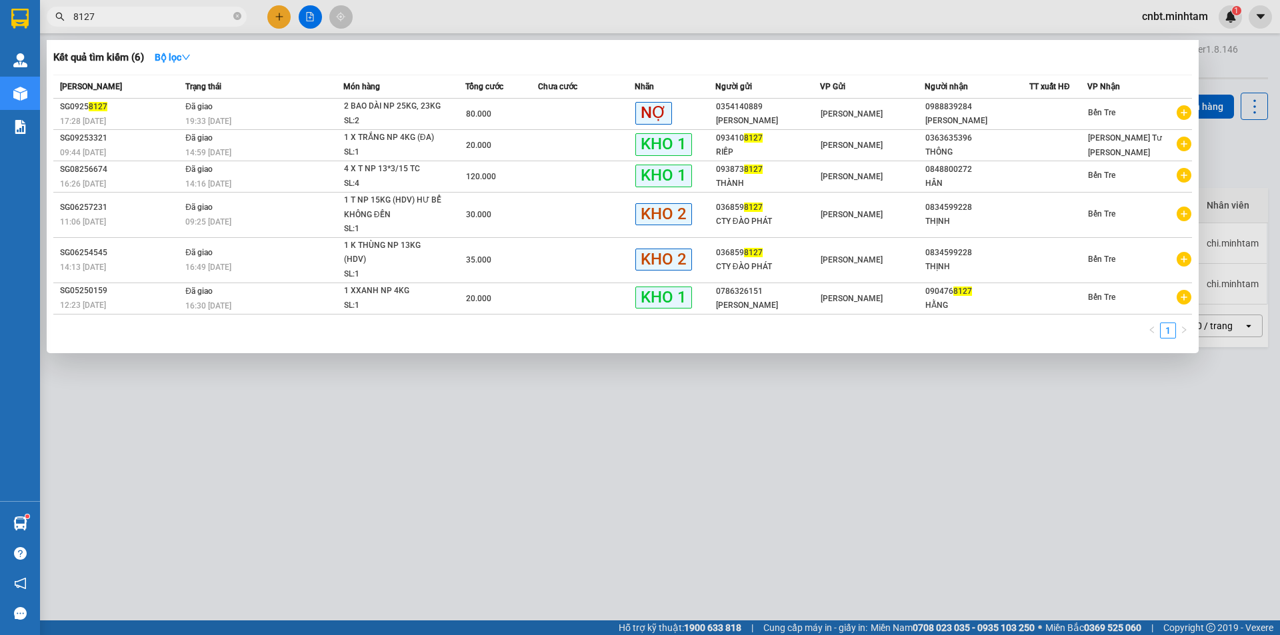
click at [154, 16] on input "8127" at bounding box center [151, 16] width 157 height 15
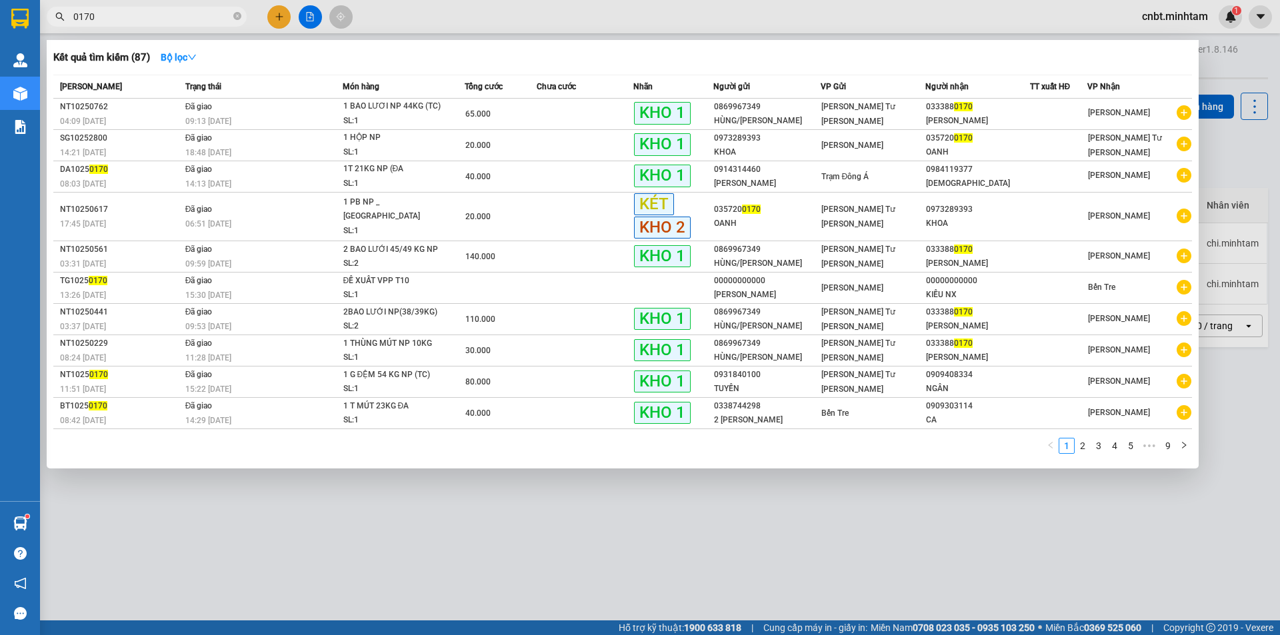
click at [153, 19] on input "0170" at bounding box center [151, 16] width 157 height 15
click at [153, 20] on input "0170" at bounding box center [151, 16] width 157 height 15
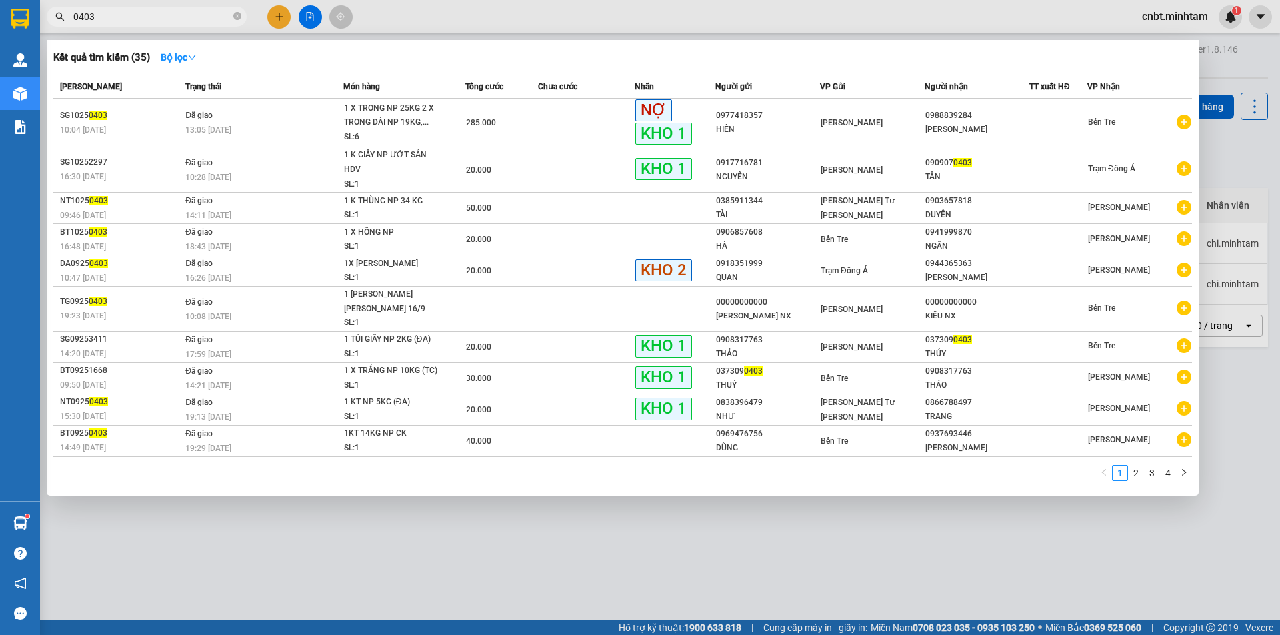
click at [133, 13] on input "0403" at bounding box center [151, 16] width 157 height 15
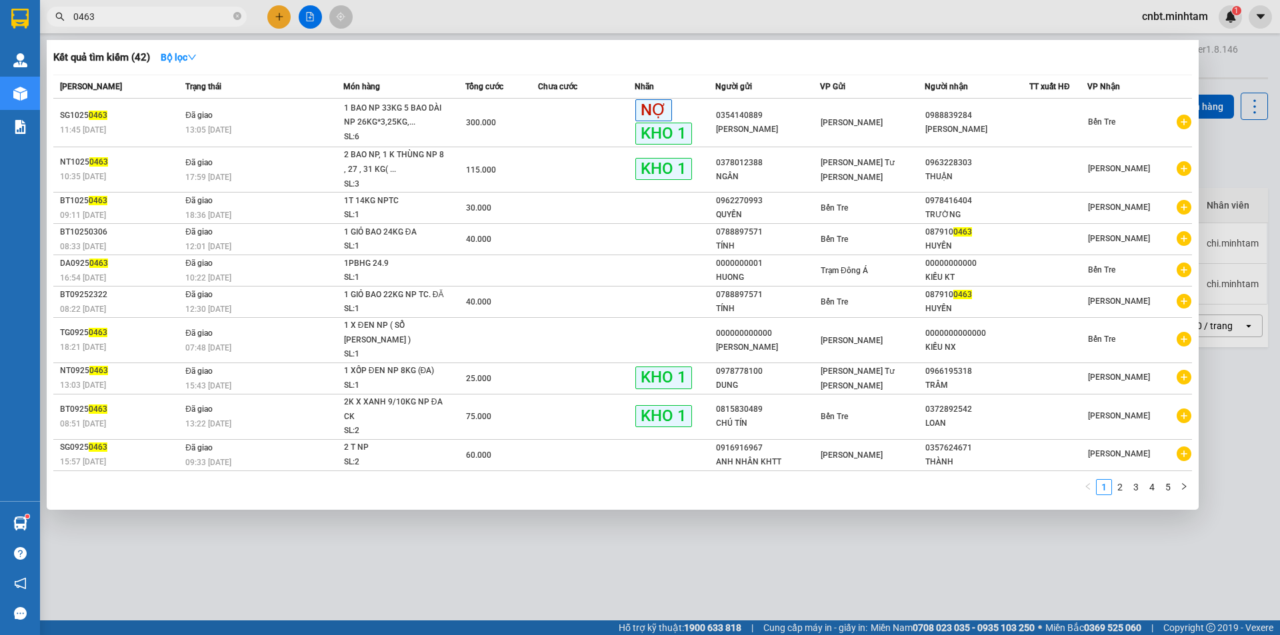
click at [133, 15] on input "0463" at bounding box center [151, 16] width 157 height 15
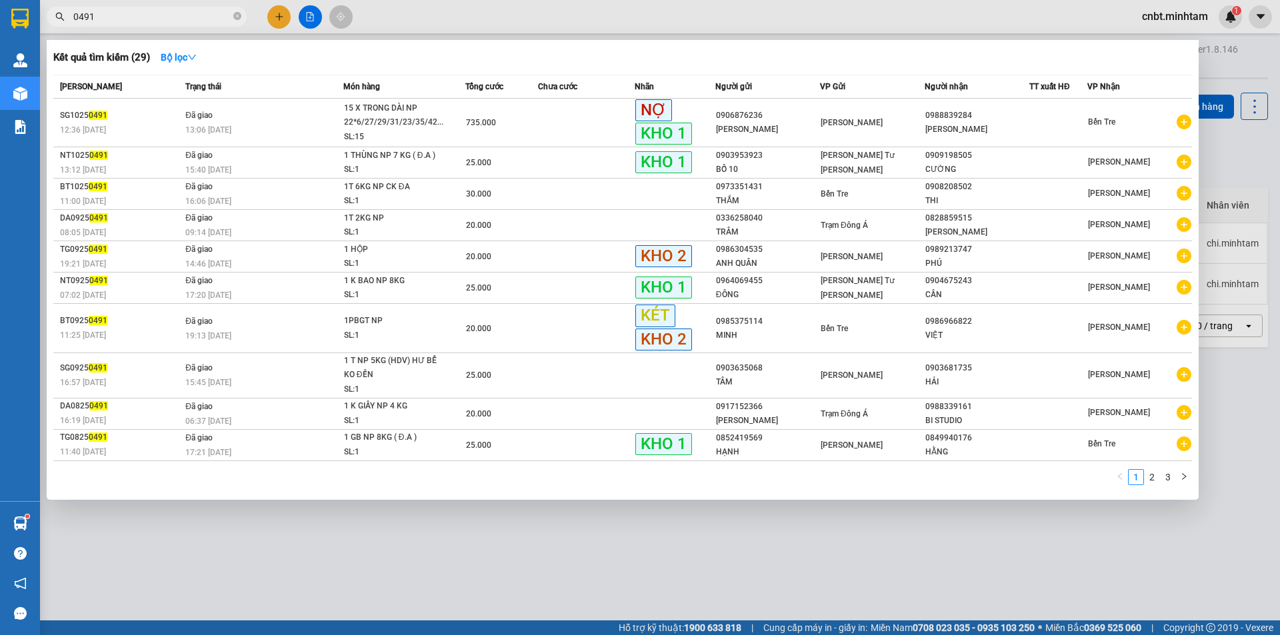
click at [125, 12] on input "0491" at bounding box center [151, 16] width 157 height 15
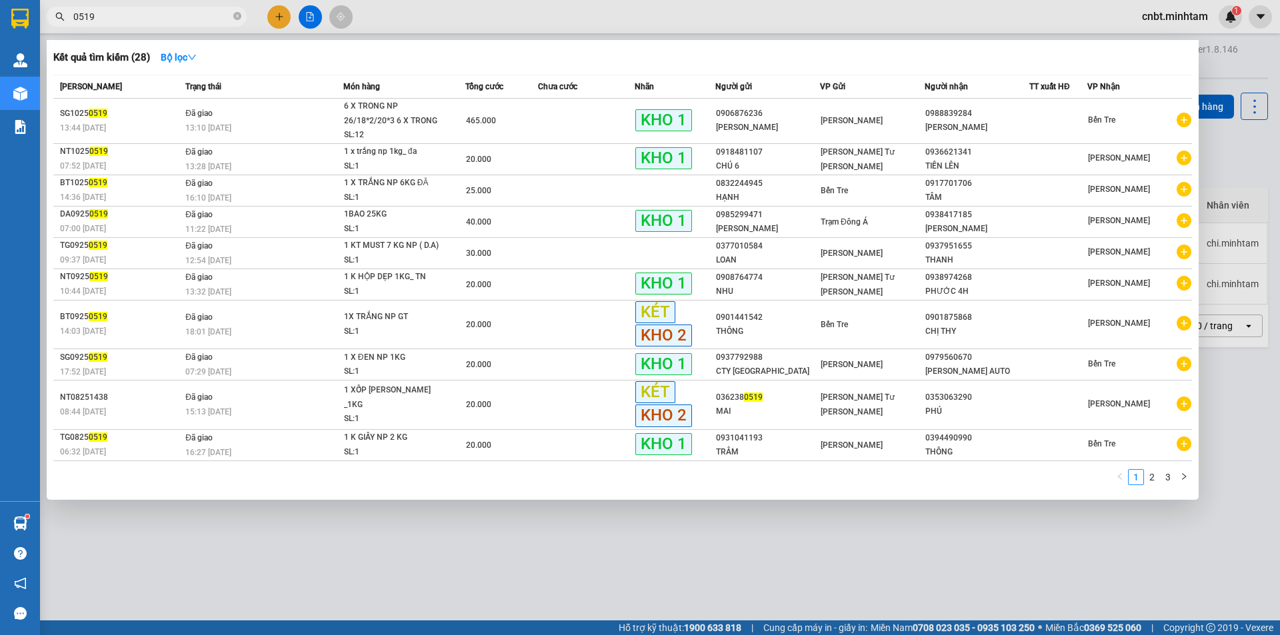
click at [118, 13] on input "0519" at bounding box center [151, 16] width 157 height 15
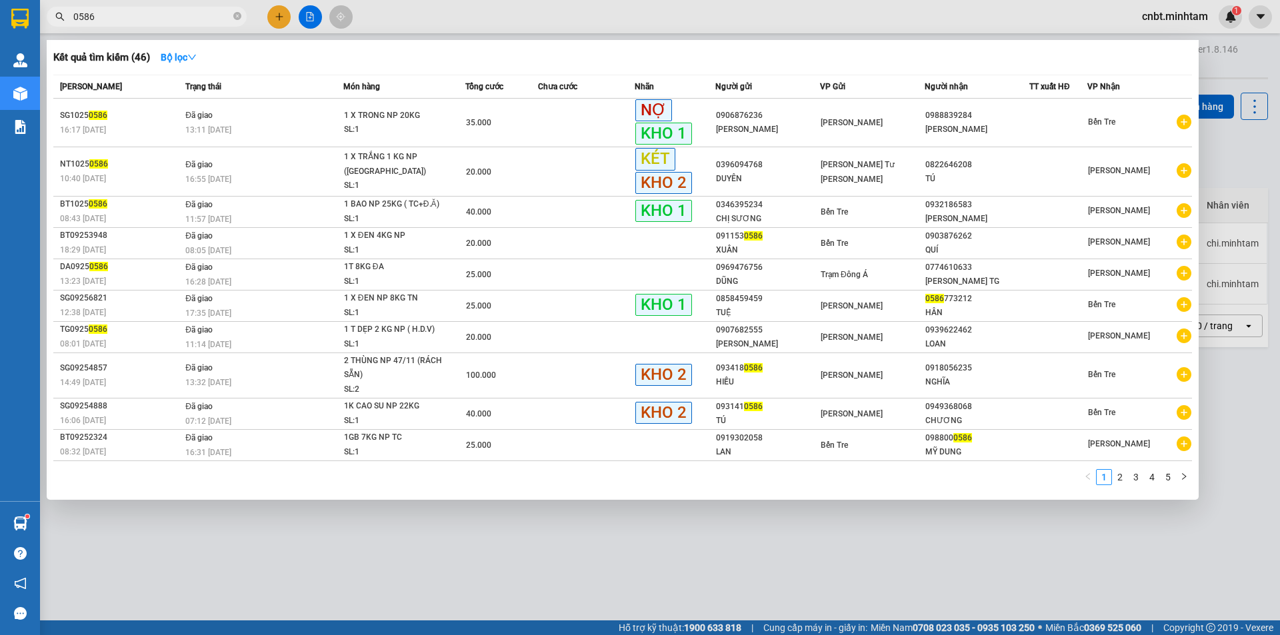
click at [117, 21] on input "0586" at bounding box center [151, 16] width 157 height 15
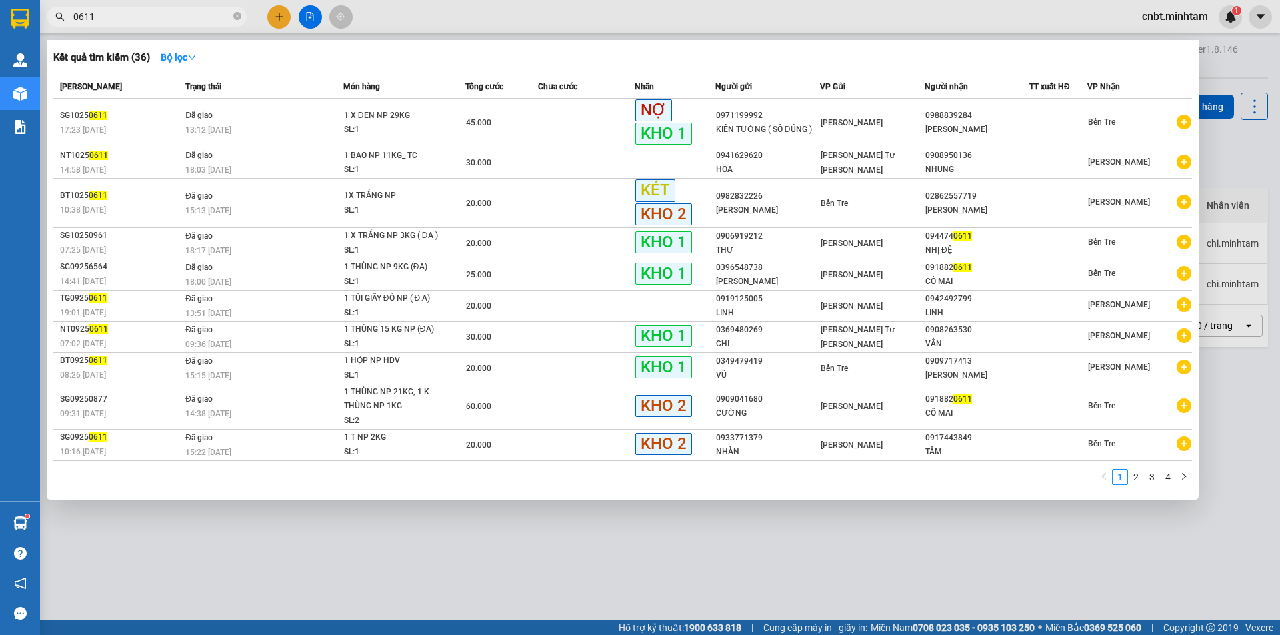
click at [131, 21] on input "0611" at bounding box center [151, 16] width 157 height 15
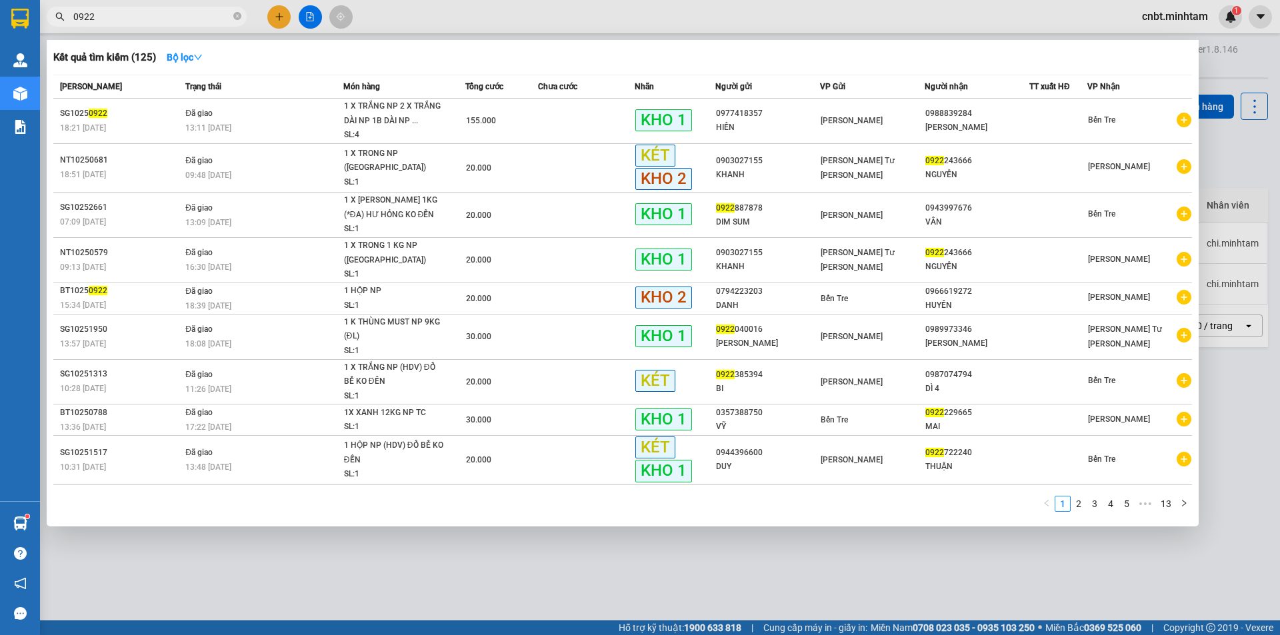
click at [131, 21] on input "0922" at bounding box center [151, 16] width 157 height 15
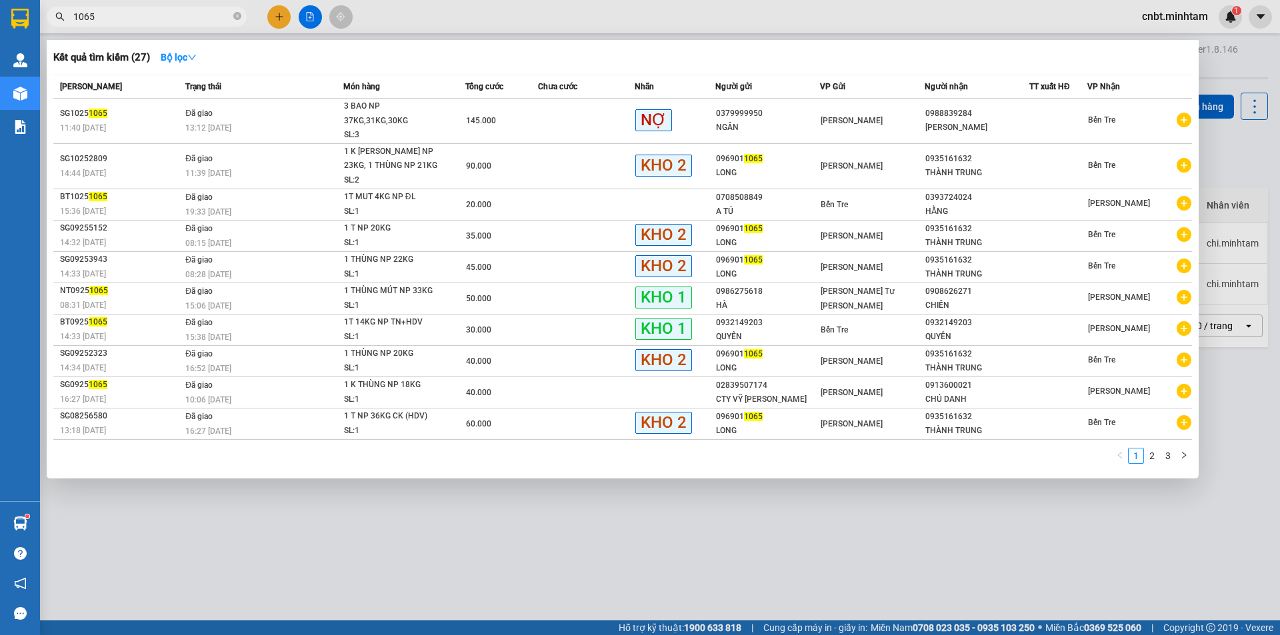
click at [131, 21] on input "1065" at bounding box center [151, 16] width 157 height 15
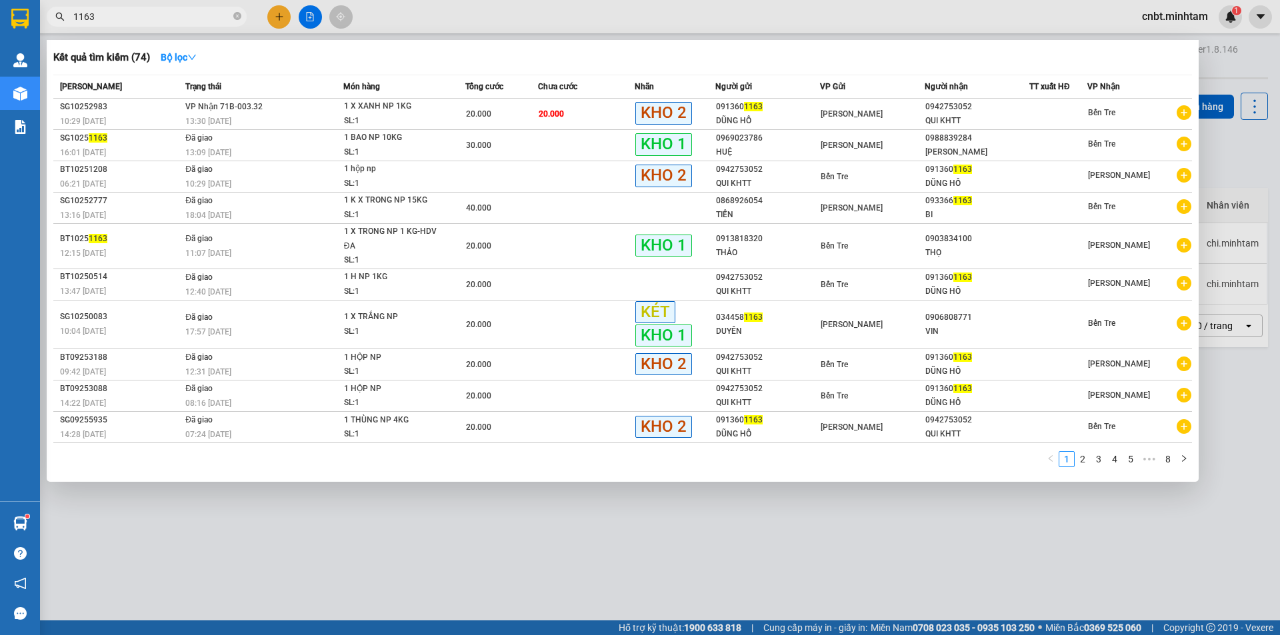
click at [135, 23] on input "1163" at bounding box center [151, 16] width 157 height 15
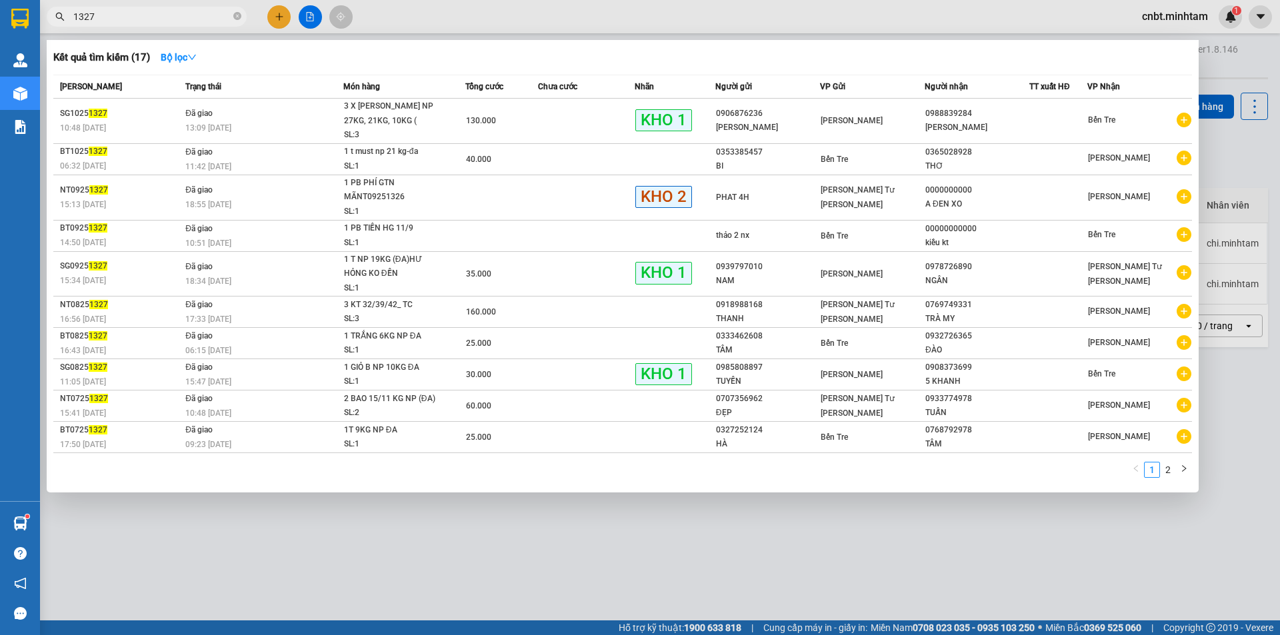
click at [147, 25] on span "1327" at bounding box center [147, 17] width 200 height 20
click at [149, 25] on span "1327" at bounding box center [147, 17] width 200 height 20
click at [162, 15] on input "1327" at bounding box center [151, 16] width 157 height 15
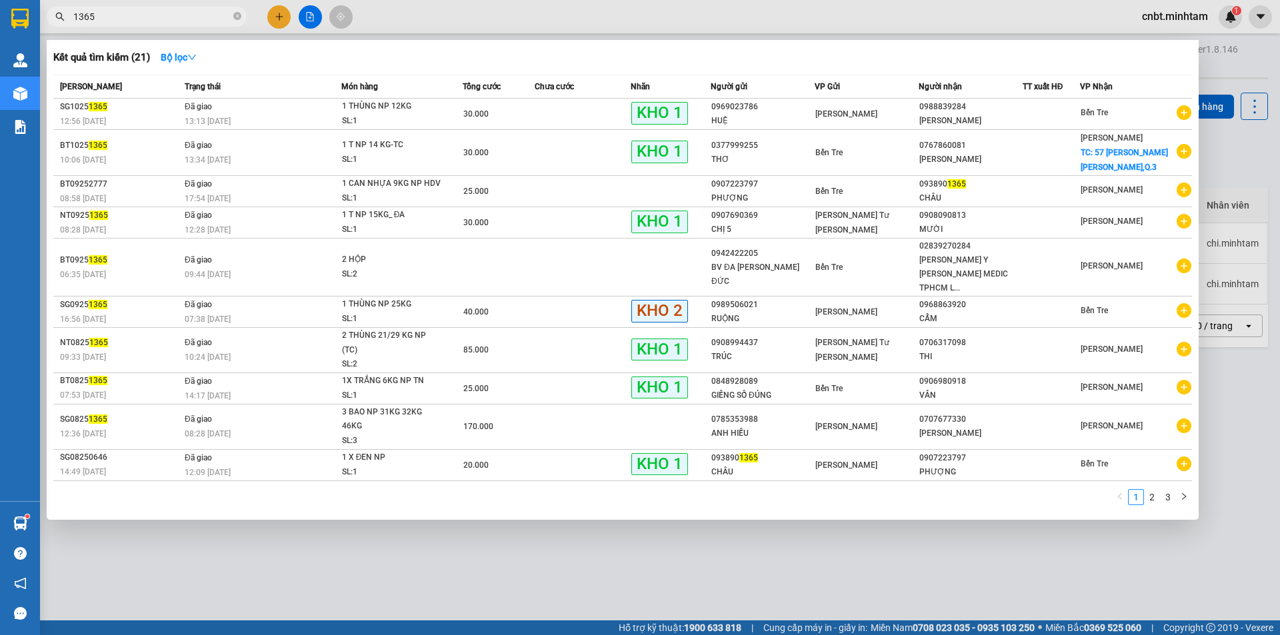
click at [113, 15] on input "1365" at bounding box center [151, 16] width 157 height 15
click at [122, 22] on input "1365" at bounding box center [151, 16] width 157 height 15
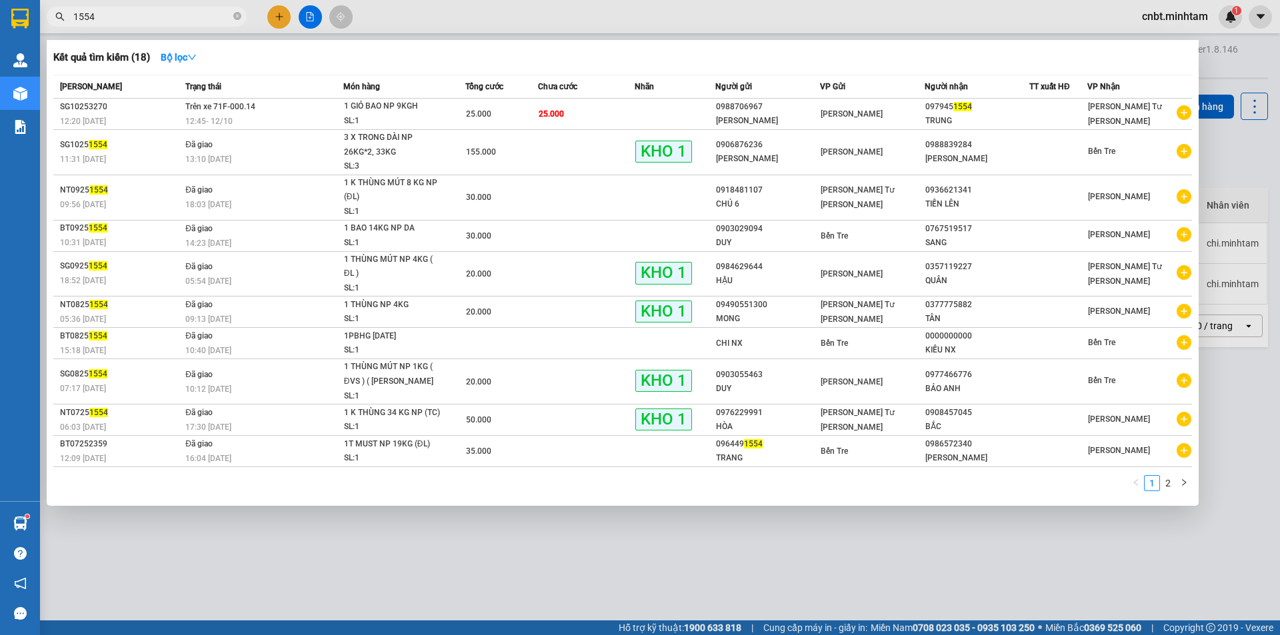
click at [121, 13] on input "1554" at bounding box center [151, 16] width 157 height 15
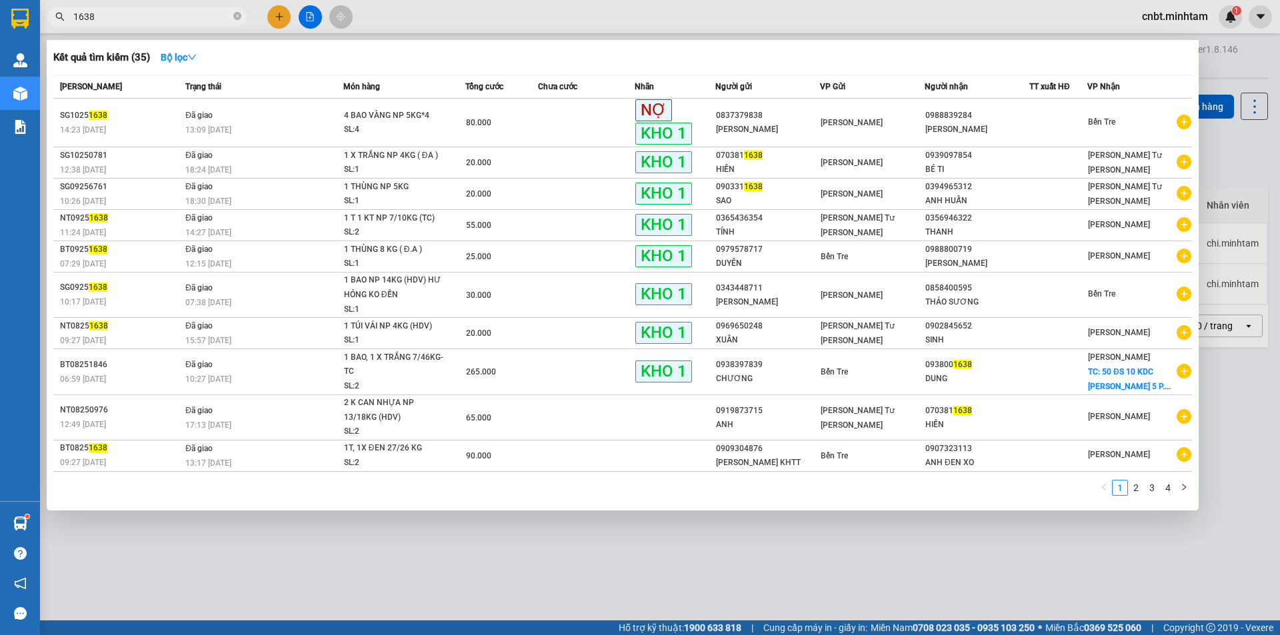
click at [146, 14] on input "1638" at bounding box center [151, 16] width 157 height 15
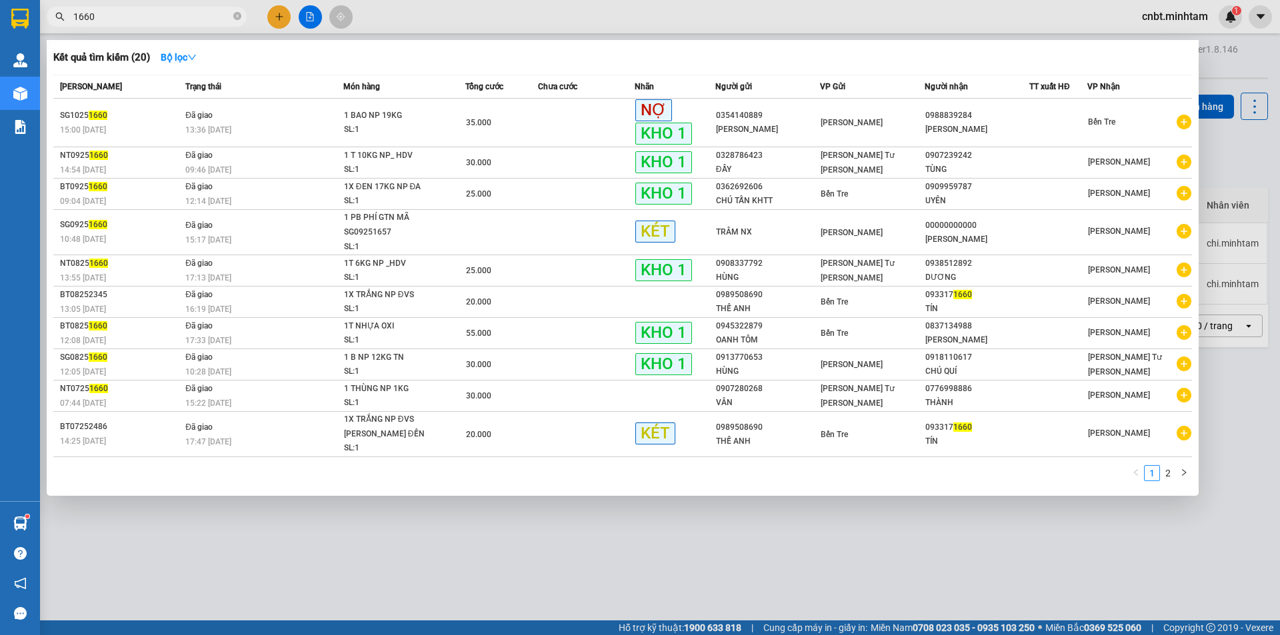
click at [147, 15] on input "1660" at bounding box center [151, 16] width 157 height 15
click at [148, 15] on input "1660" at bounding box center [151, 16] width 157 height 15
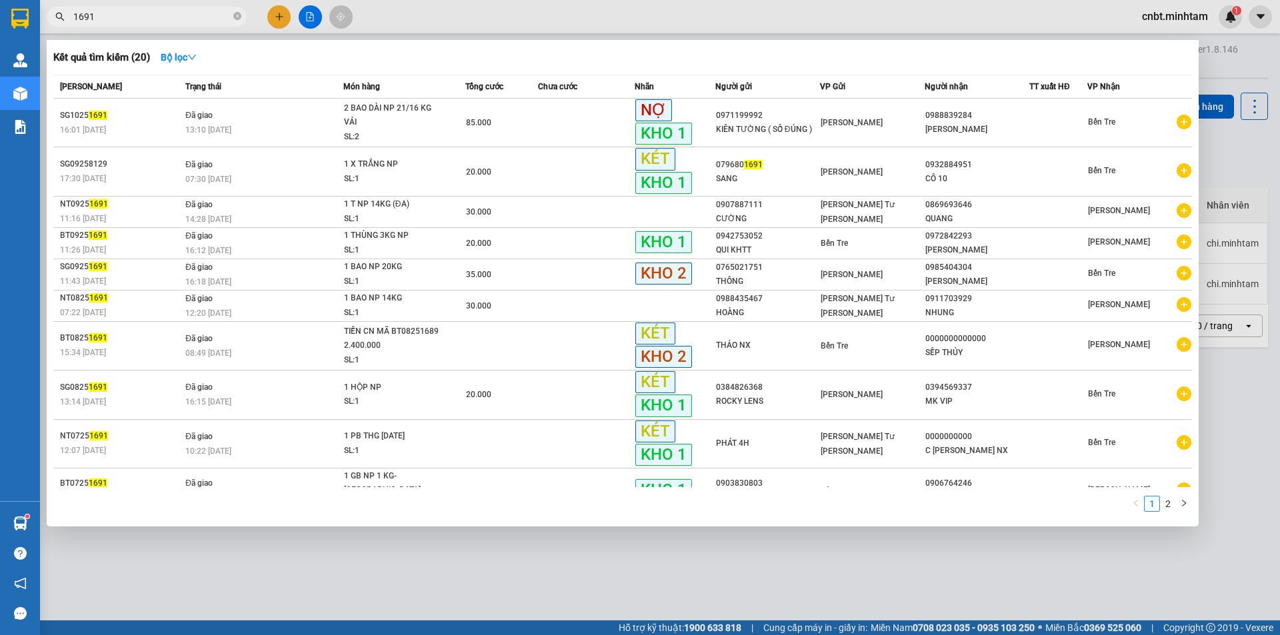
click at [117, 16] on input "1691" at bounding box center [151, 16] width 157 height 15
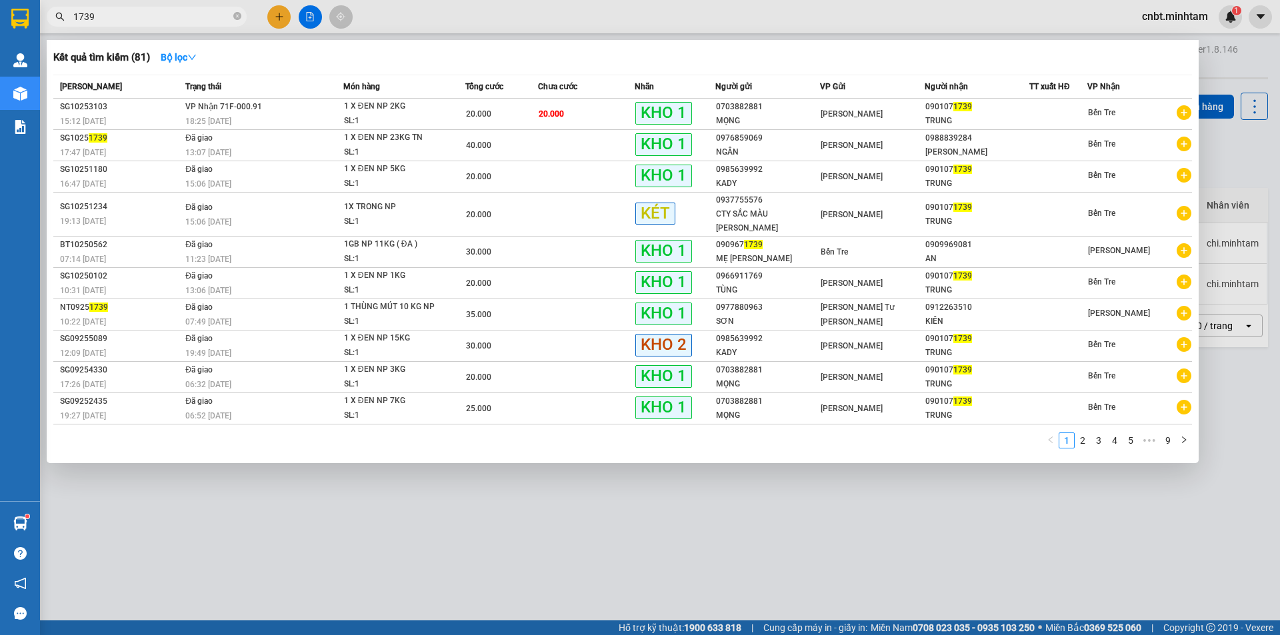
click at [145, 25] on span "1739" at bounding box center [147, 17] width 200 height 20
click at [147, 16] on input "1739" at bounding box center [151, 16] width 157 height 15
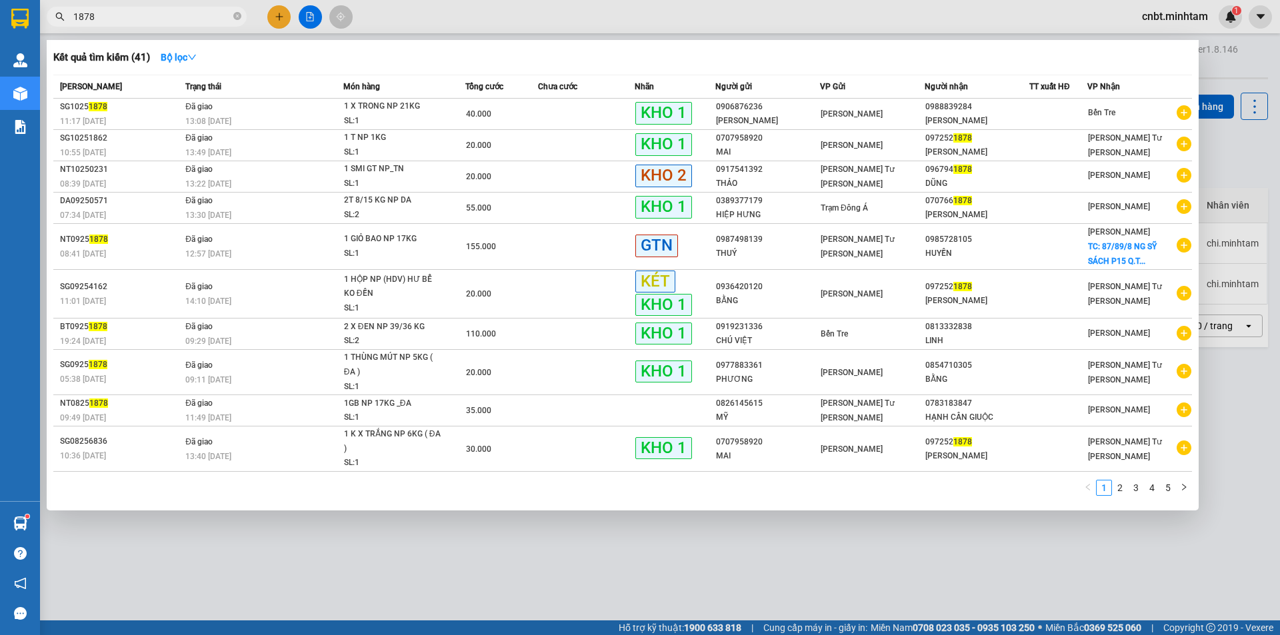
click at [155, 20] on input "1878" at bounding box center [151, 16] width 157 height 15
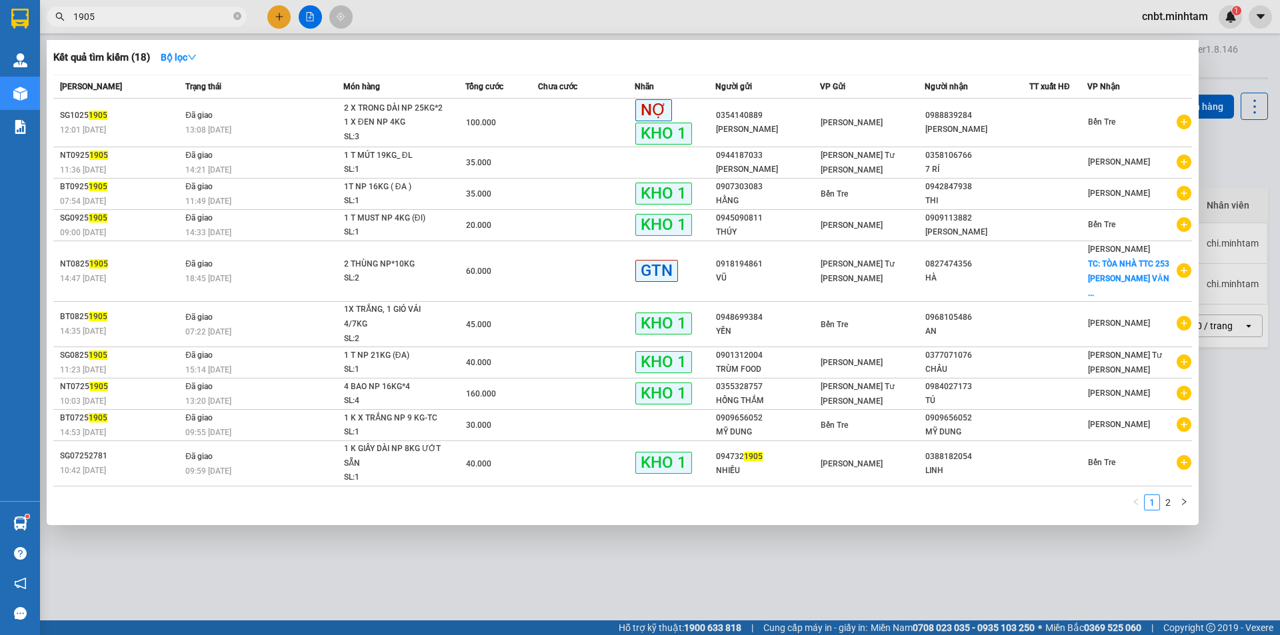
click at [155, 19] on input "1905" at bounding box center [151, 16] width 157 height 15
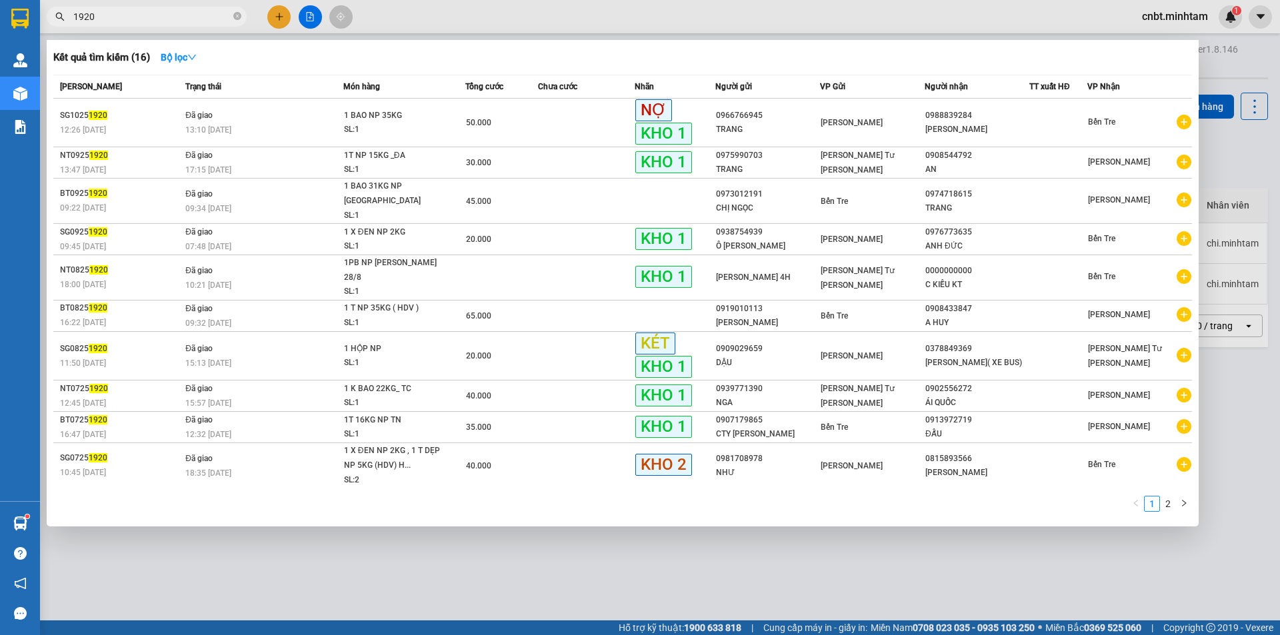
click at [155, 19] on input "1920" at bounding box center [151, 16] width 157 height 15
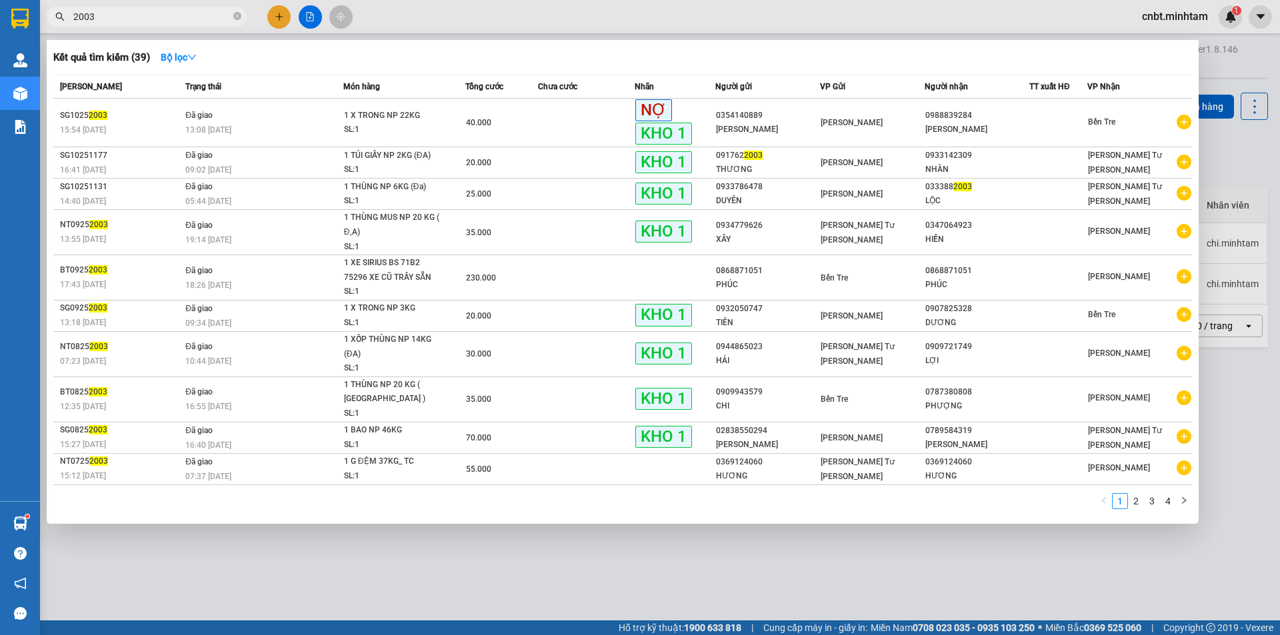
click at [155, 19] on input "2003" at bounding box center [151, 16] width 157 height 15
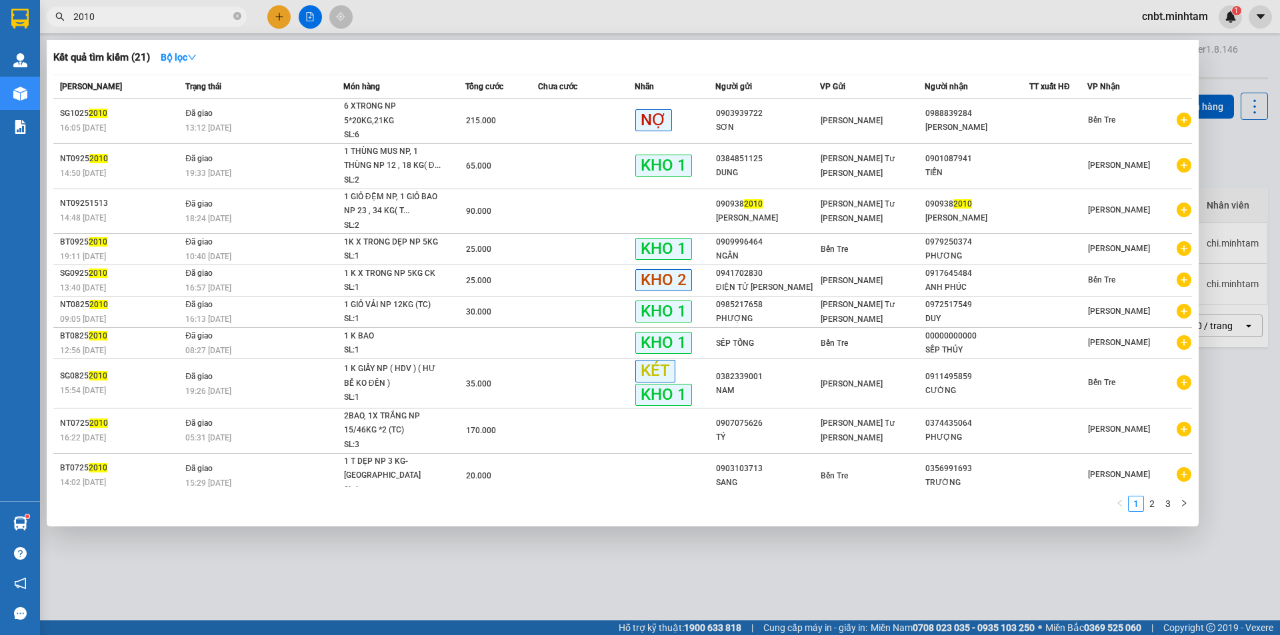
click at [157, 18] on input "2010" at bounding box center [151, 16] width 157 height 15
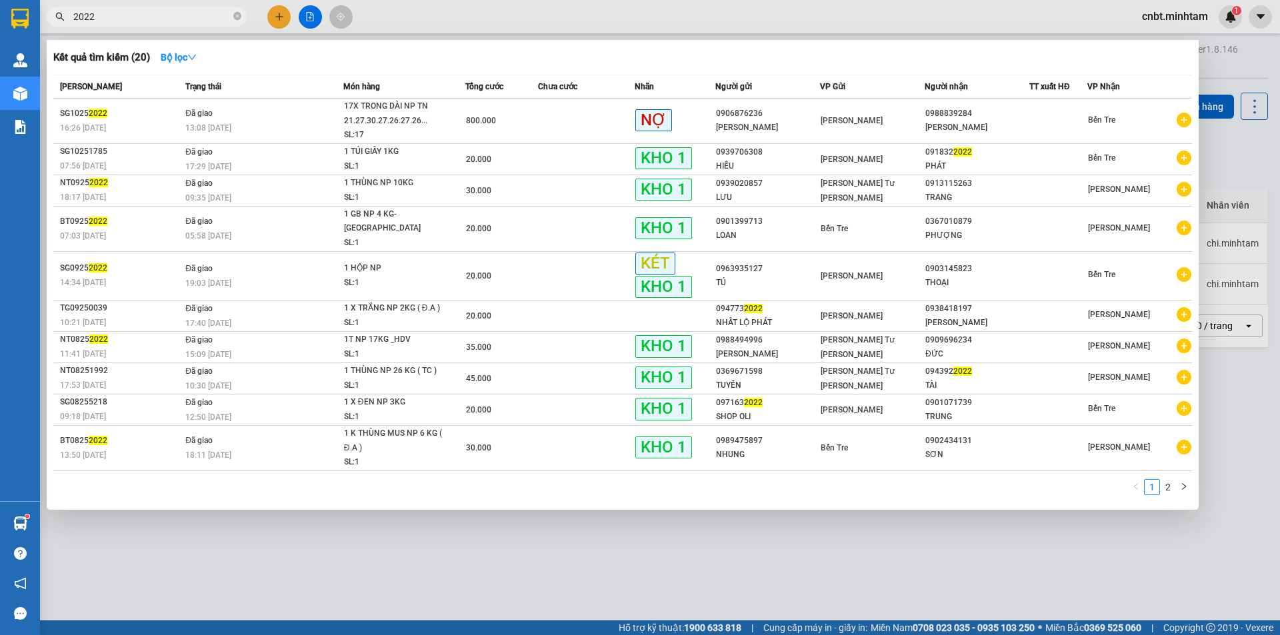
click at [159, 18] on input "2022" at bounding box center [151, 16] width 157 height 15
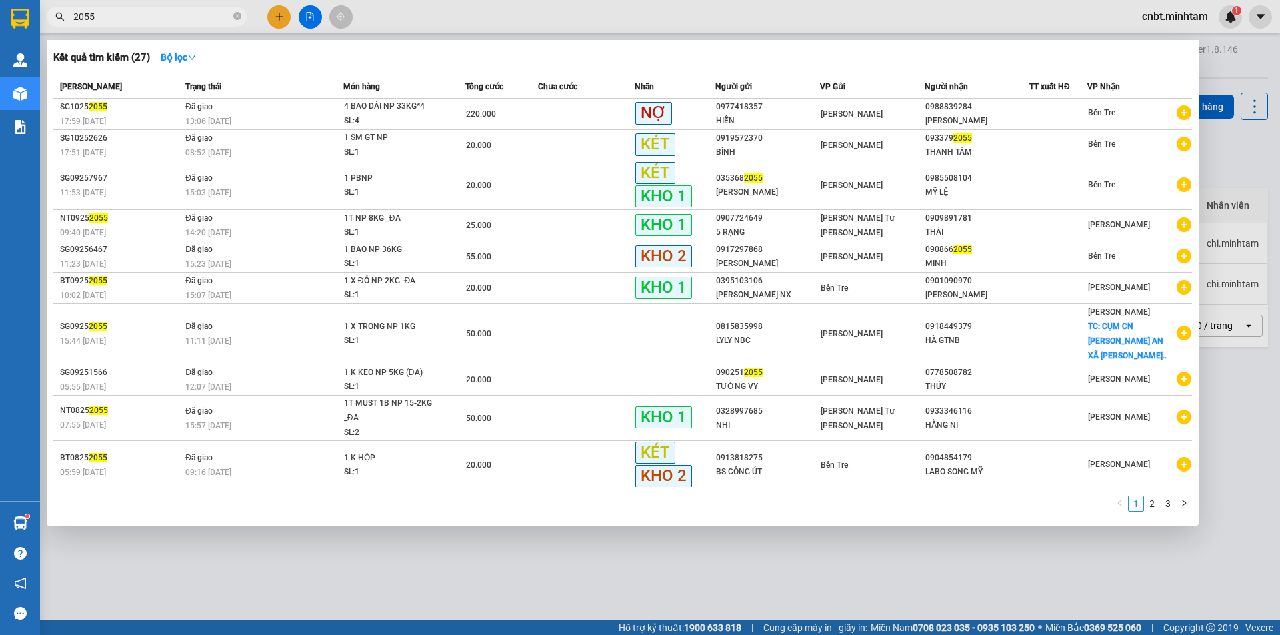
click at [159, 18] on input "2055" at bounding box center [151, 16] width 157 height 15
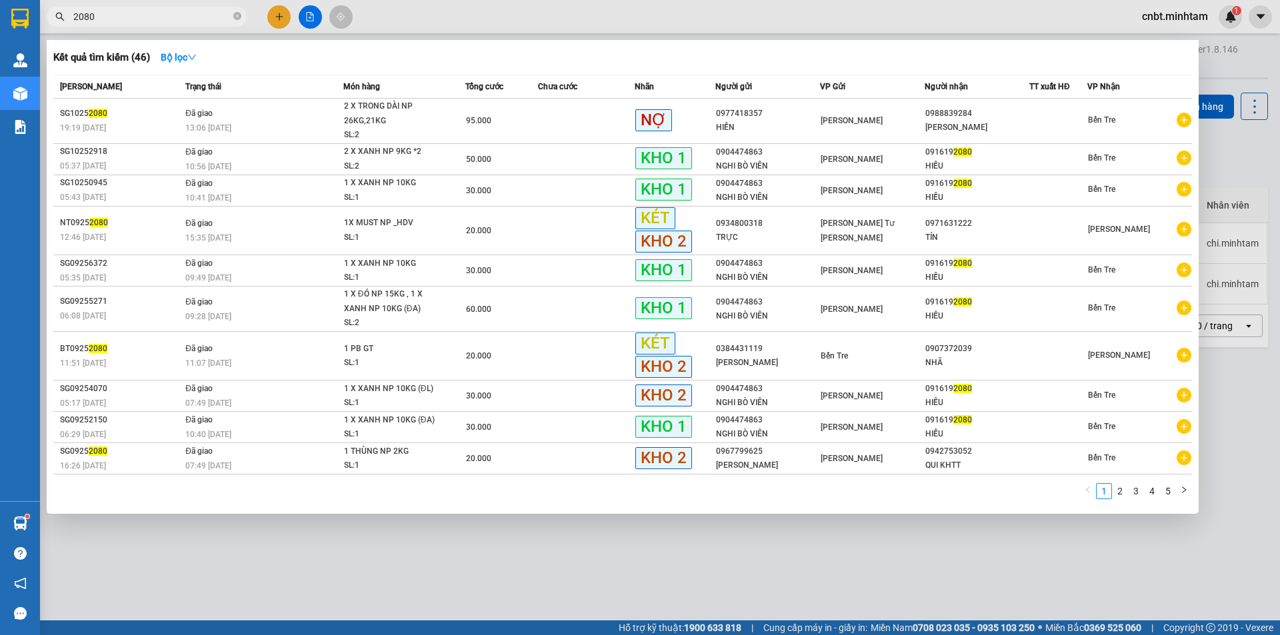
click at [159, 18] on input "2080" at bounding box center [151, 16] width 157 height 15
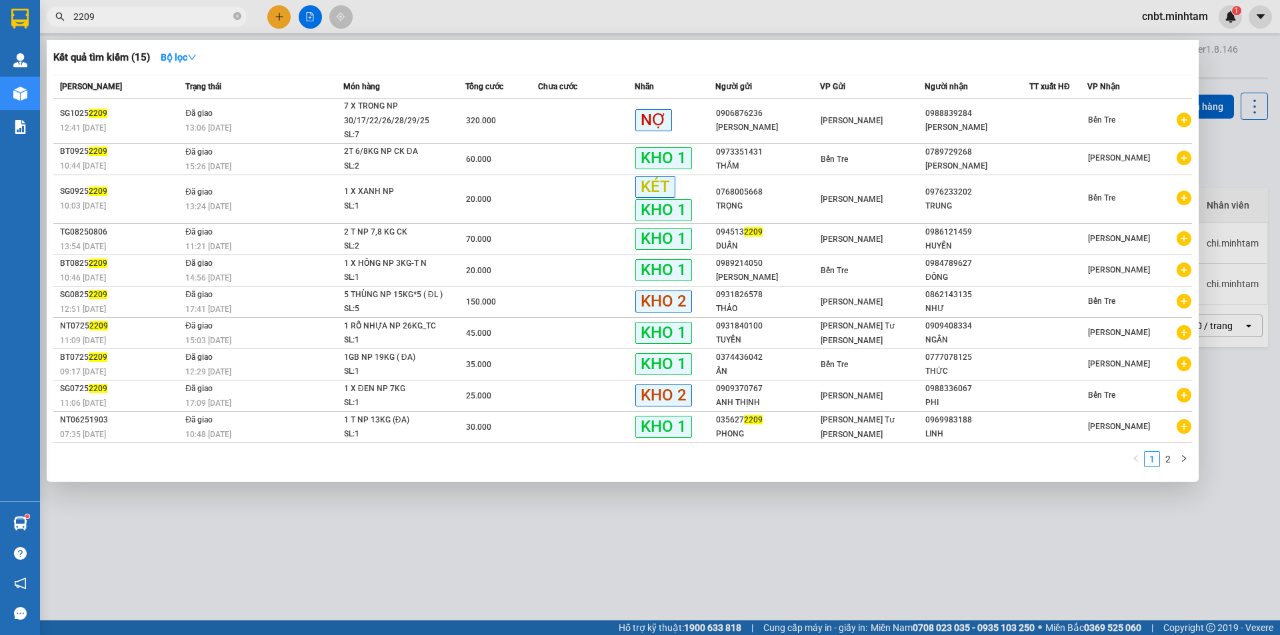
click at [159, 18] on input "2209" at bounding box center [151, 16] width 157 height 15
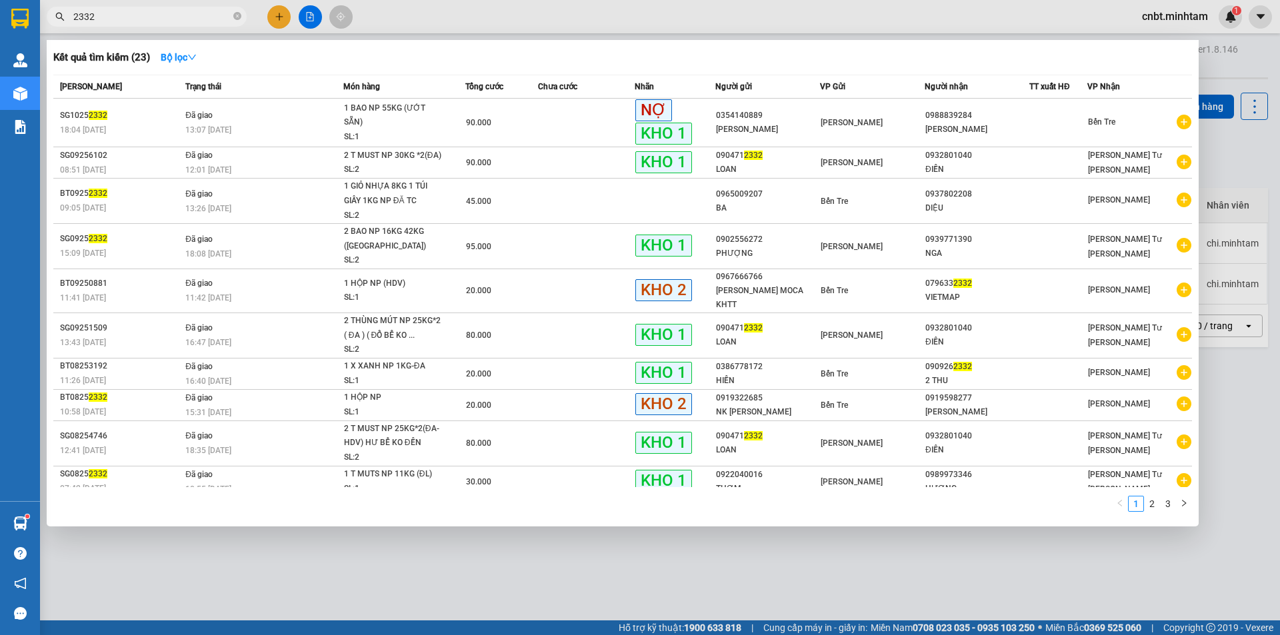
click at [161, 18] on input "2332" at bounding box center [151, 16] width 157 height 15
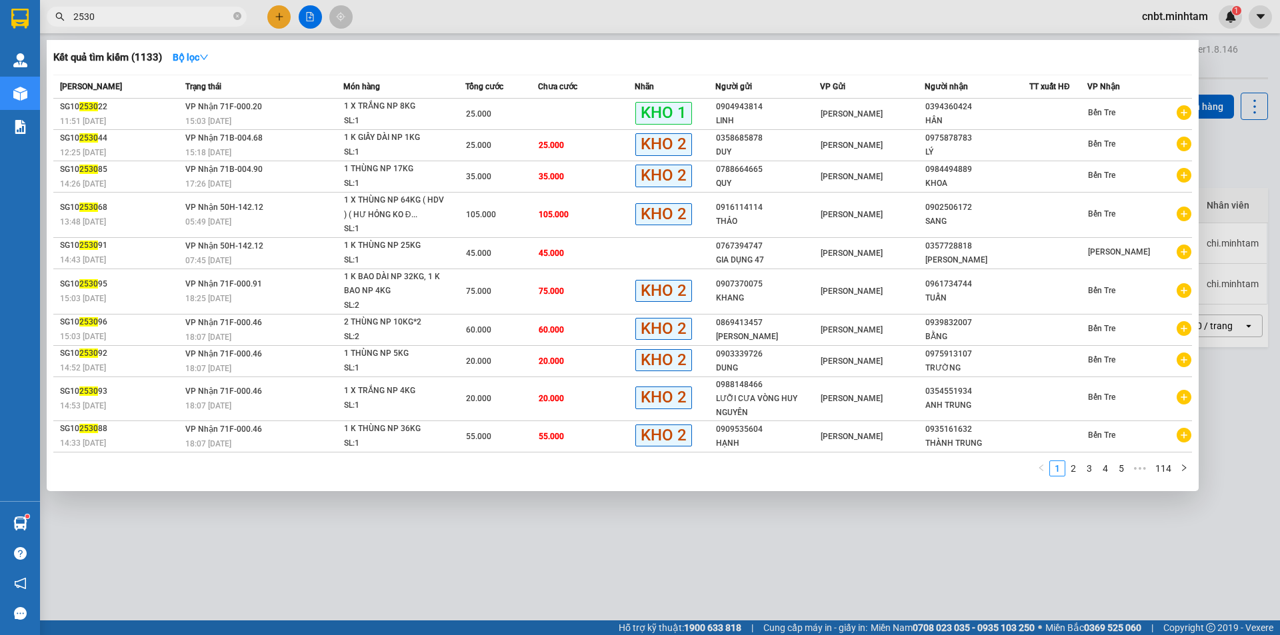
click at [75, 18] on input "2530" at bounding box center [151, 16] width 157 height 15
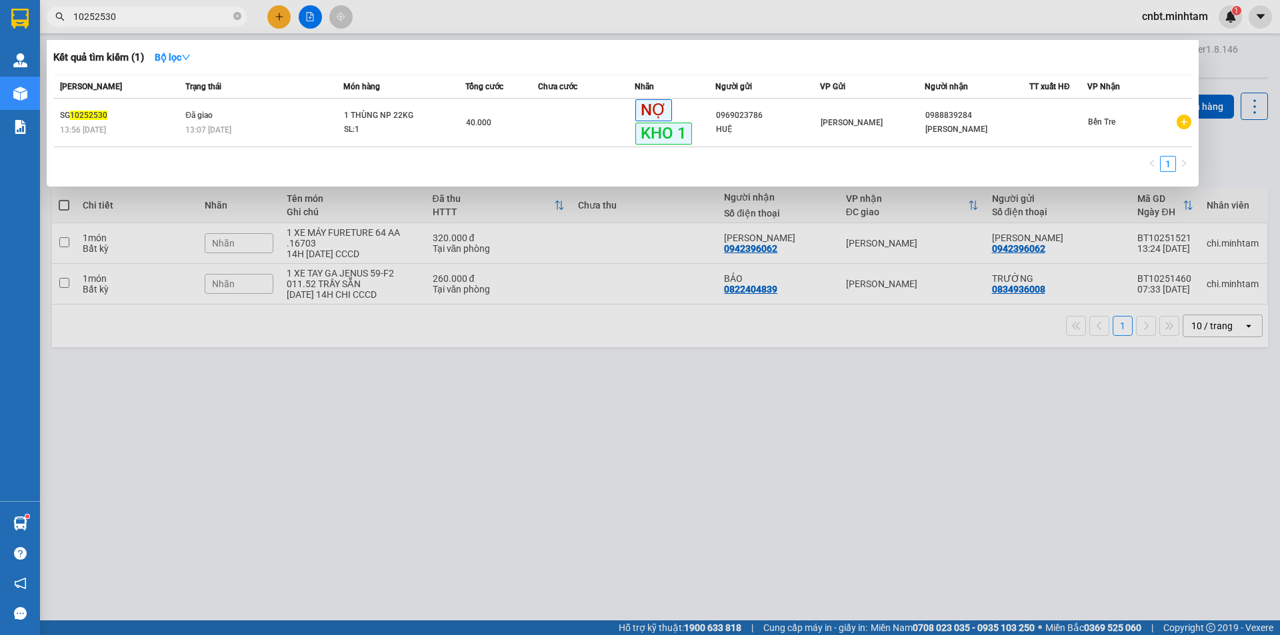
click at [142, 17] on input "10252530" at bounding box center [151, 16] width 157 height 15
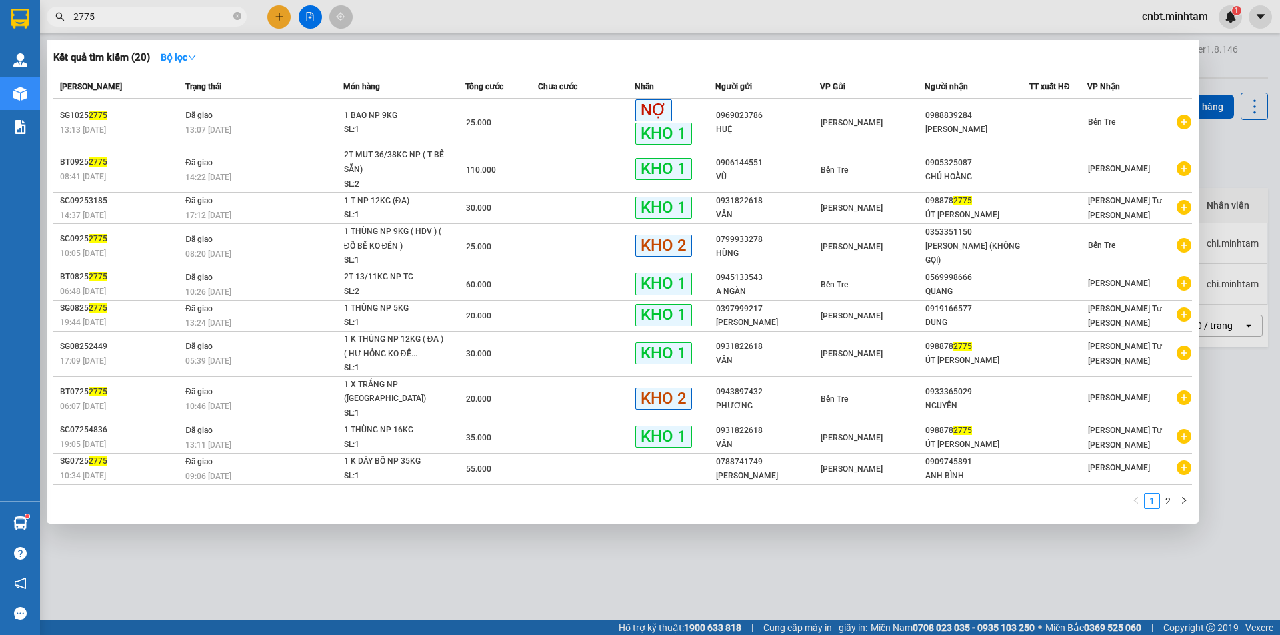
click at [152, 13] on input "2775" at bounding box center [151, 16] width 157 height 15
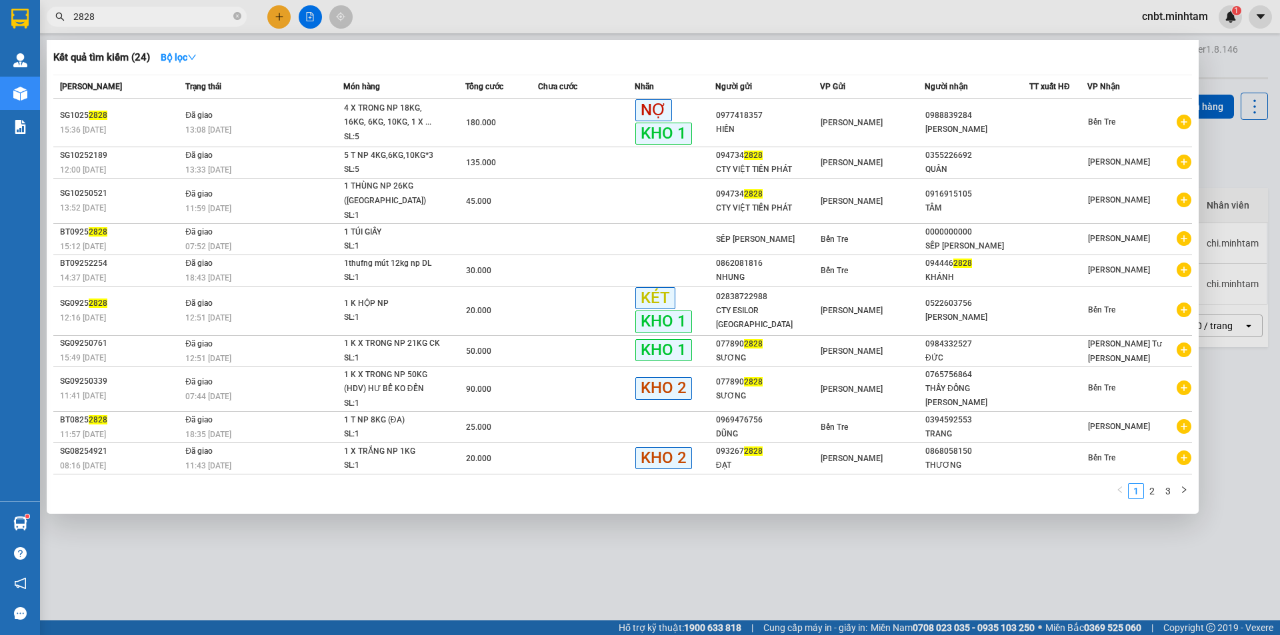
click at [371, 609] on div at bounding box center [640, 317] width 1280 height 635
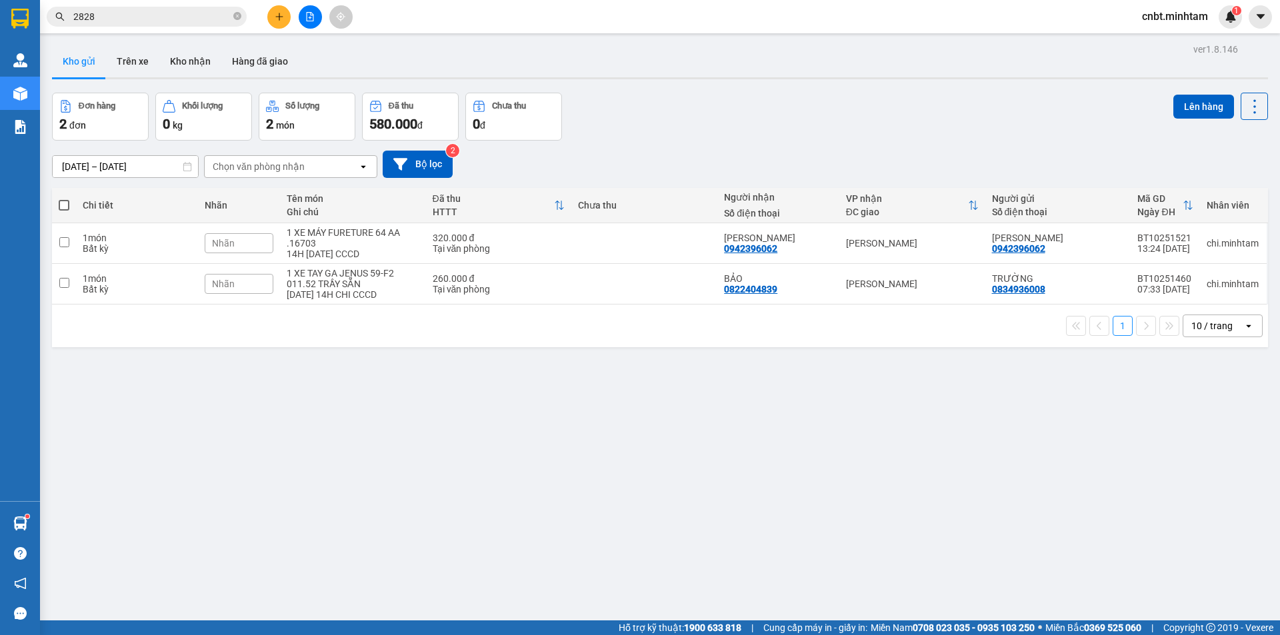
click at [40, 16] on div "2828" at bounding box center [130, 17] width 260 height 20
click at [157, 25] on span "2828" at bounding box center [147, 17] width 200 height 20
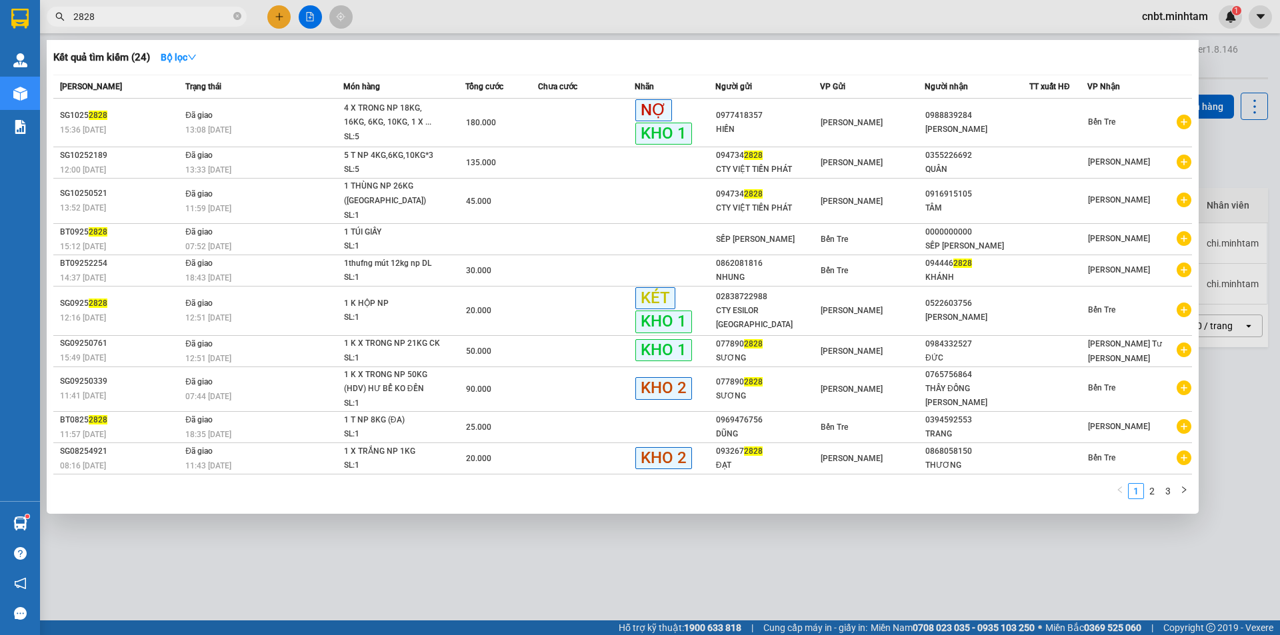
click at [161, 12] on input "2828" at bounding box center [151, 16] width 157 height 15
click at [151, 17] on input "2828" at bounding box center [151, 16] width 157 height 15
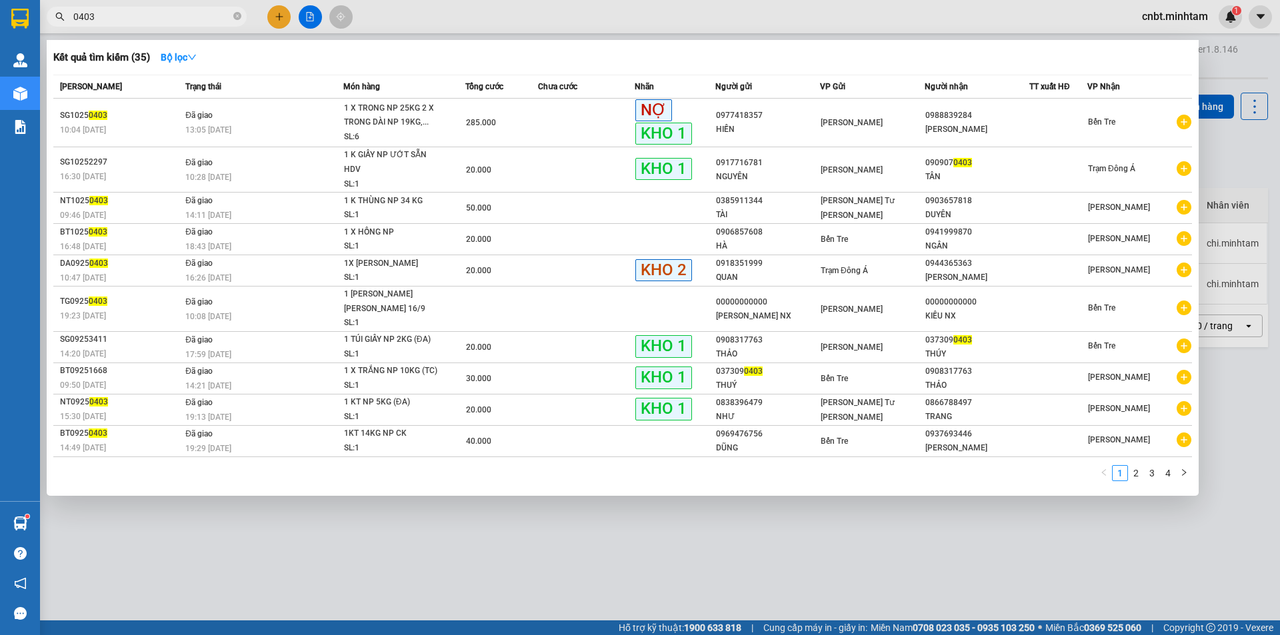
click at [155, 32] on div at bounding box center [640, 317] width 1280 height 635
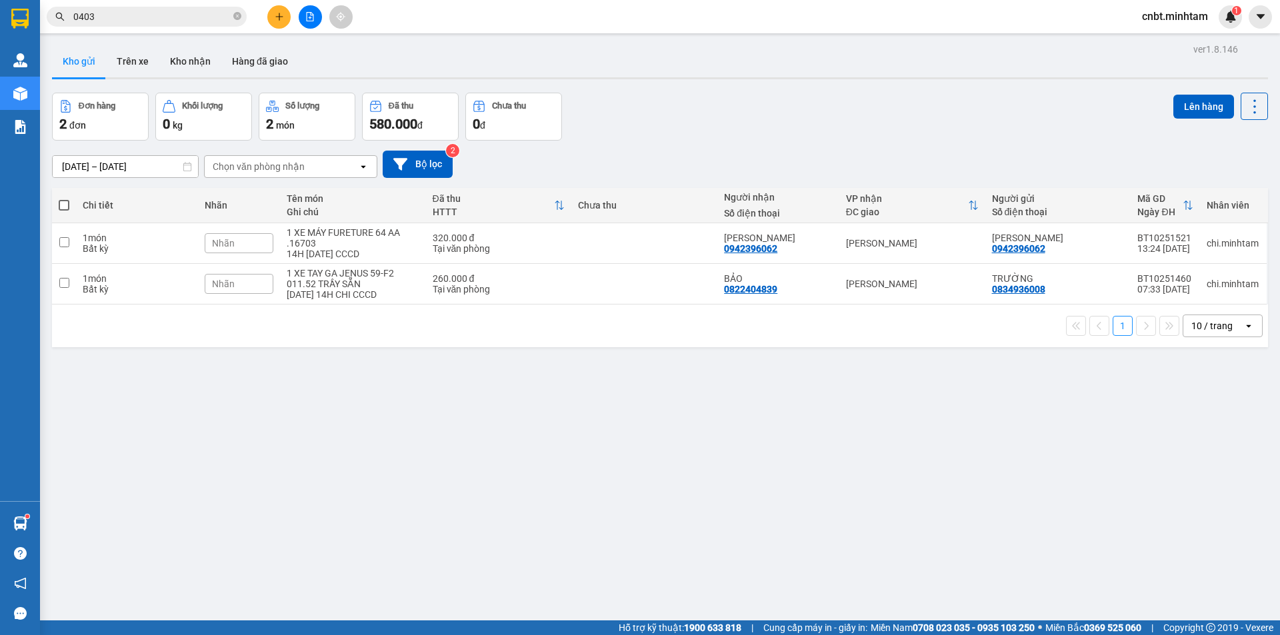
click at [163, 27] on div "Kết quả tìm kiếm ( 35 ) Bộ lọc Mã ĐH Trạng thái Món hàng Tổng cước Chưa cước Nh…" at bounding box center [130, 16] width 260 height 23
click at [170, 23] on input "0403" at bounding box center [151, 16] width 157 height 15
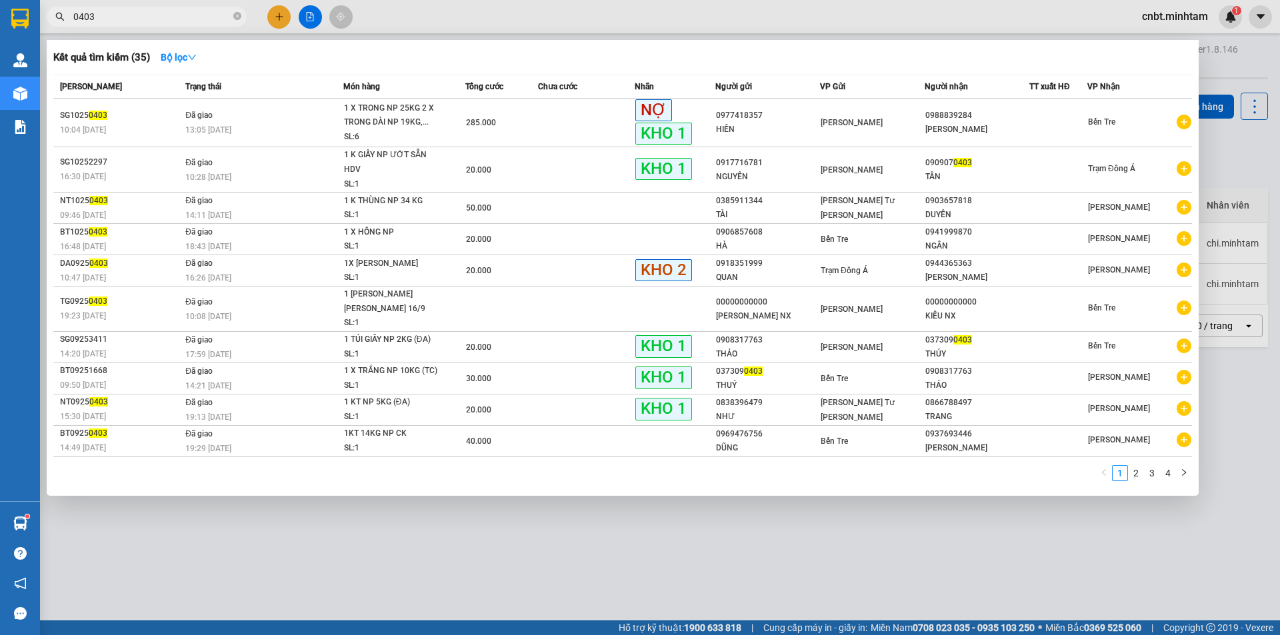
click at [171, 23] on input "0403" at bounding box center [151, 16] width 157 height 15
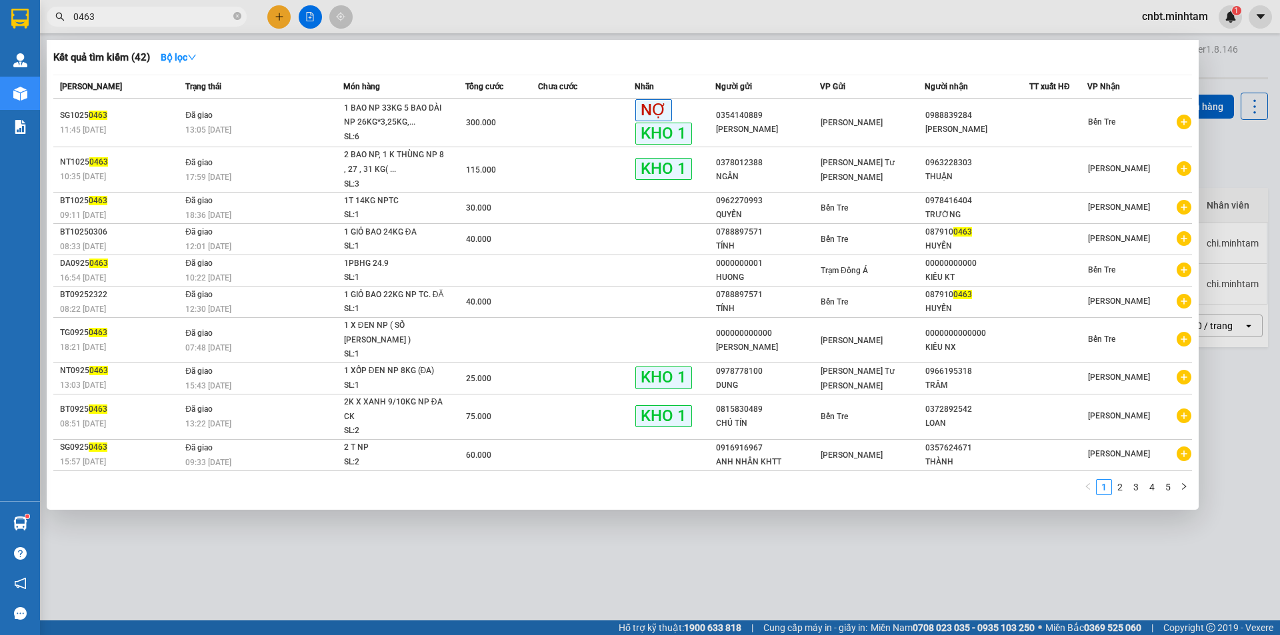
click at [165, 21] on input "0463" at bounding box center [151, 16] width 157 height 15
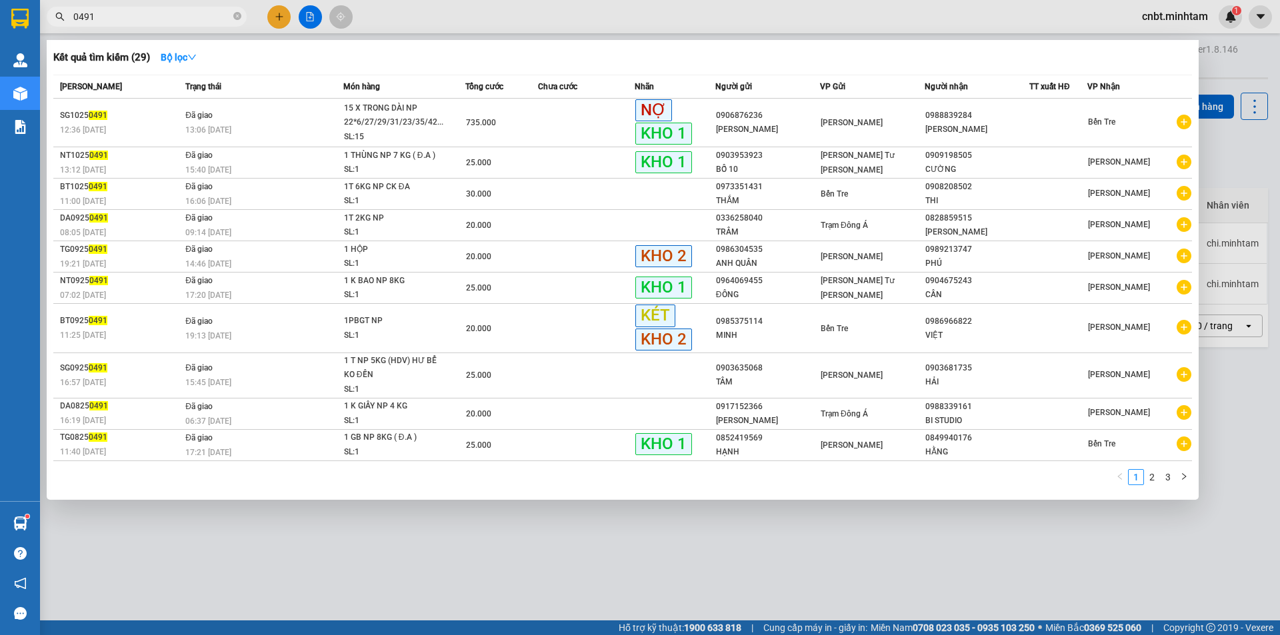
click at [140, 19] on input "0491" at bounding box center [151, 16] width 157 height 15
click at [191, 19] on input "0491" at bounding box center [151, 16] width 157 height 15
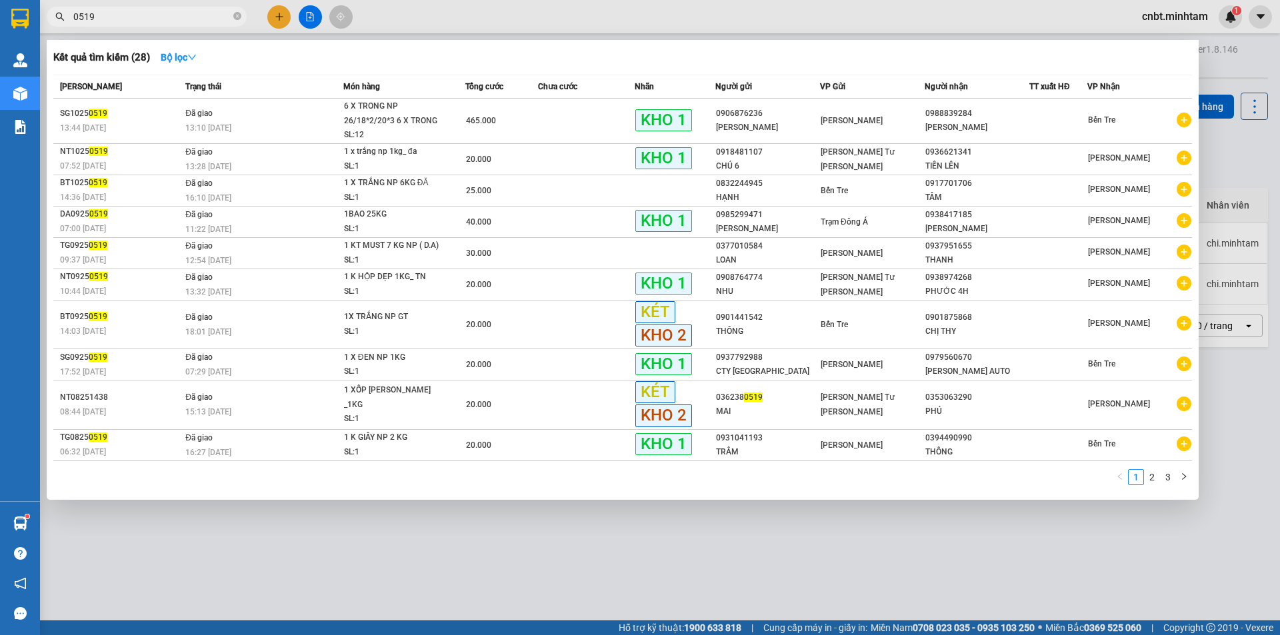
click at [150, 21] on input "0519" at bounding box center [151, 16] width 157 height 15
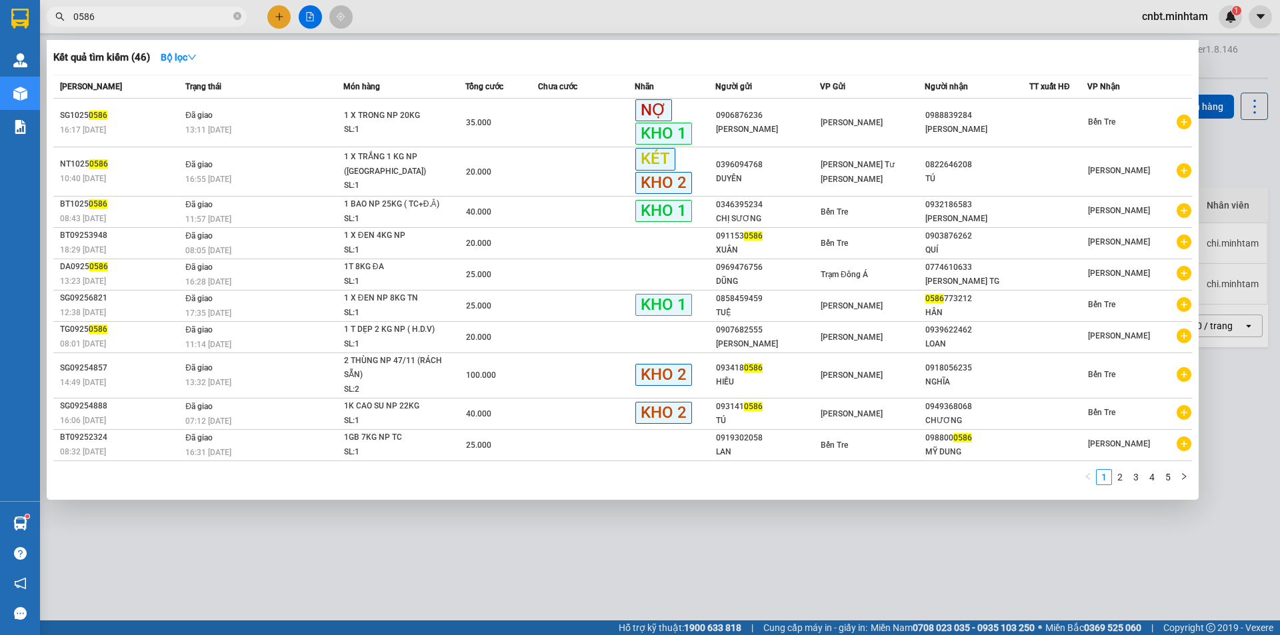
type input "0586"
click at [147, 15] on input "0586" at bounding box center [151, 16] width 157 height 15
click at [236, 18] on icon "close-circle" at bounding box center [237, 16] width 8 height 8
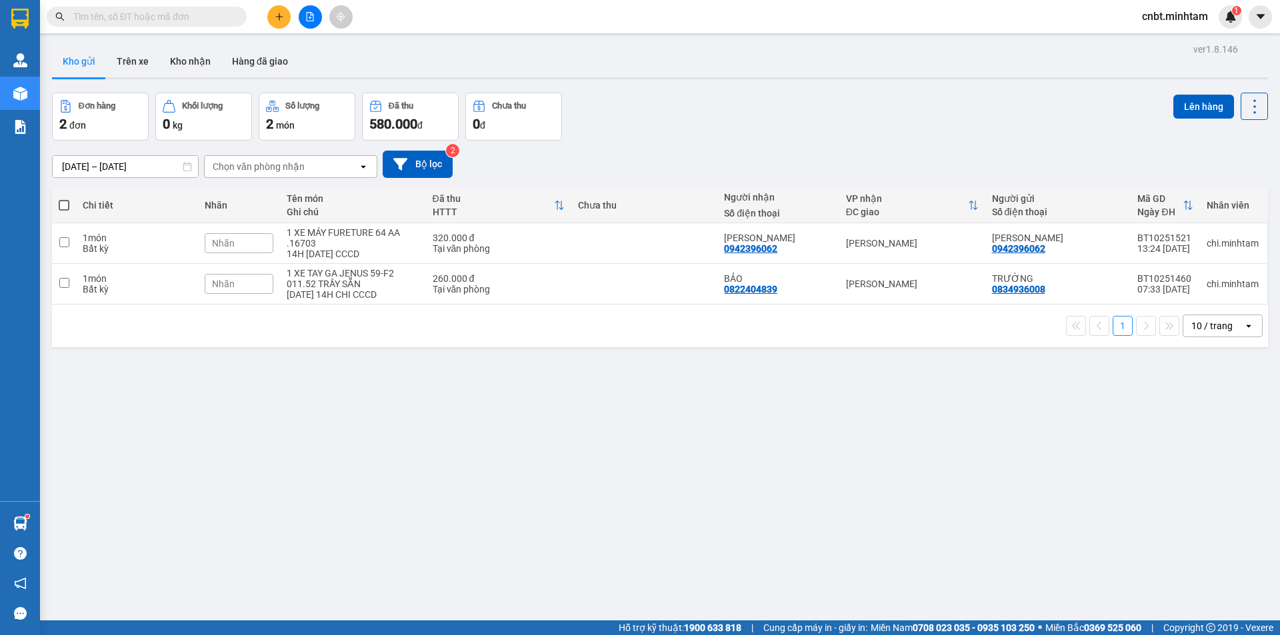
click at [191, 17] on input "text" at bounding box center [151, 16] width 157 height 15
drag, startPoint x: 174, startPoint y: 67, endPoint x: 117, endPoint y: 16, distance: 76.9
click at [112, 15] on input "text" at bounding box center [151, 16] width 157 height 15
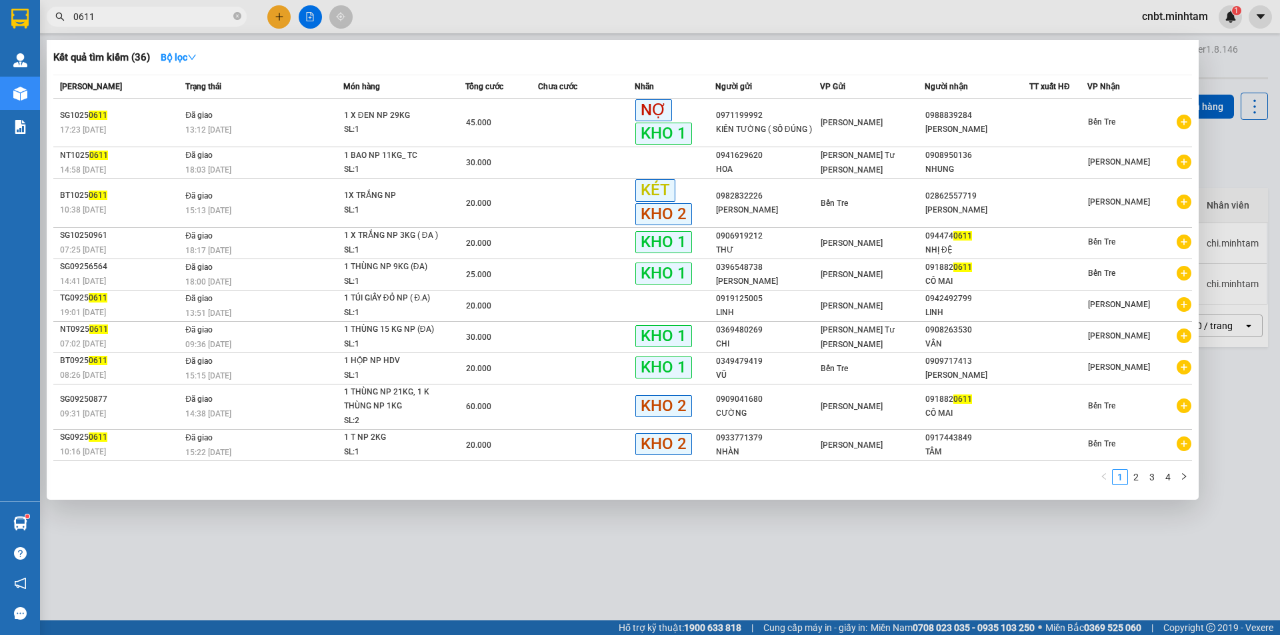
click at [193, 19] on input "0611" at bounding box center [151, 16] width 157 height 15
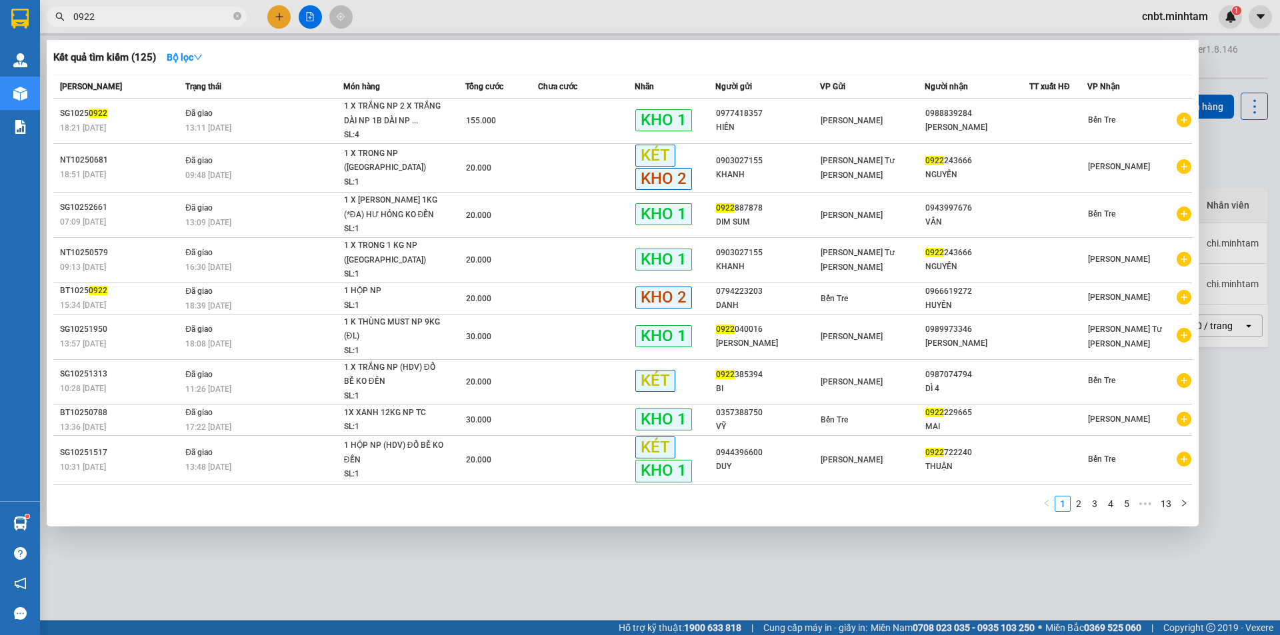
click at [189, 17] on input "0922" at bounding box center [151, 16] width 157 height 15
click at [191, 11] on input "0922" at bounding box center [151, 16] width 157 height 15
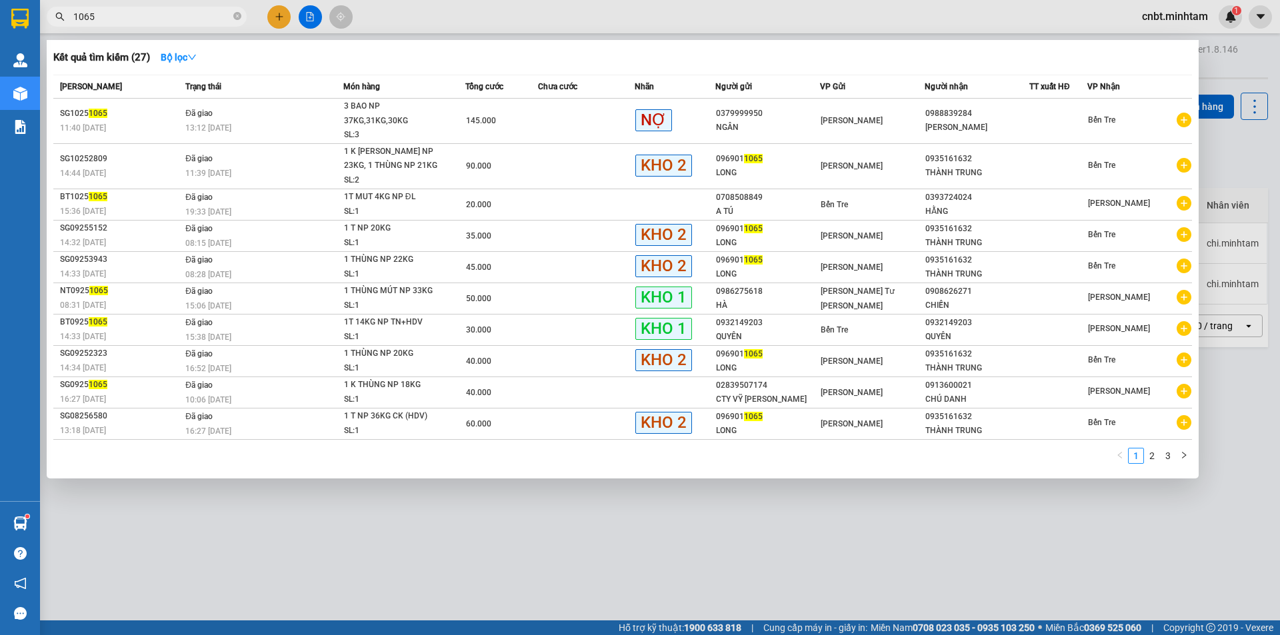
click at [167, 18] on input "1065" at bounding box center [151, 16] width 157 height 15
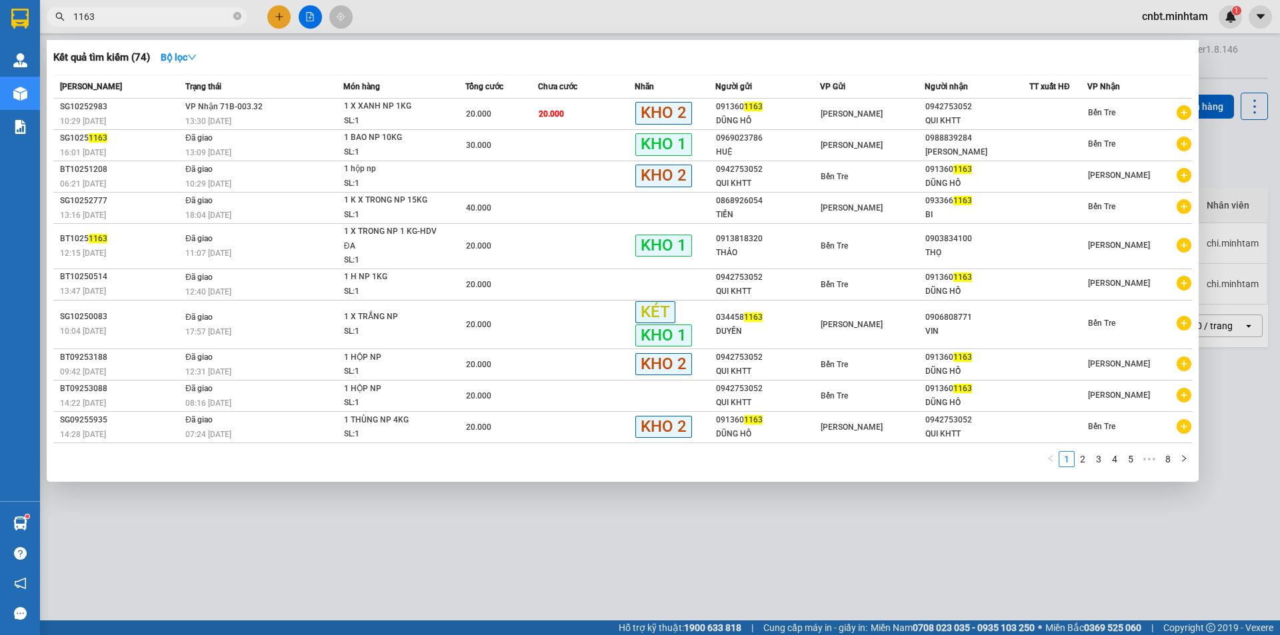
type input "1163"
click at [233, 17] on icon "close-circle" at bounding box center [237, 16] width 8 height 8
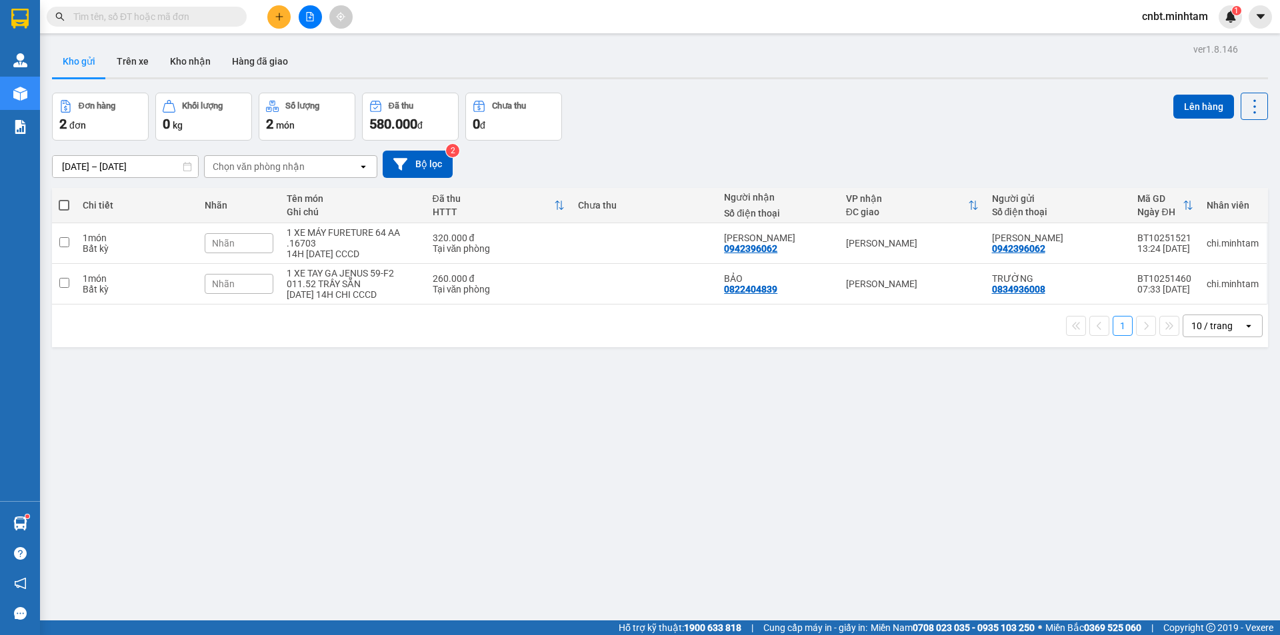
drag, startPoint x: 347, startPoint y: 415, endPoint x: 380, endPoint y: 559, distance: 147.0
click at [347, 415] on div "ver 1.8.146 Kho gửi Trên xe Kho nhận Hàng đã giao Đơn hàng 2 đơn Khối lượng 0 k…" at bounding box center [660, 357] width 1226 height 635
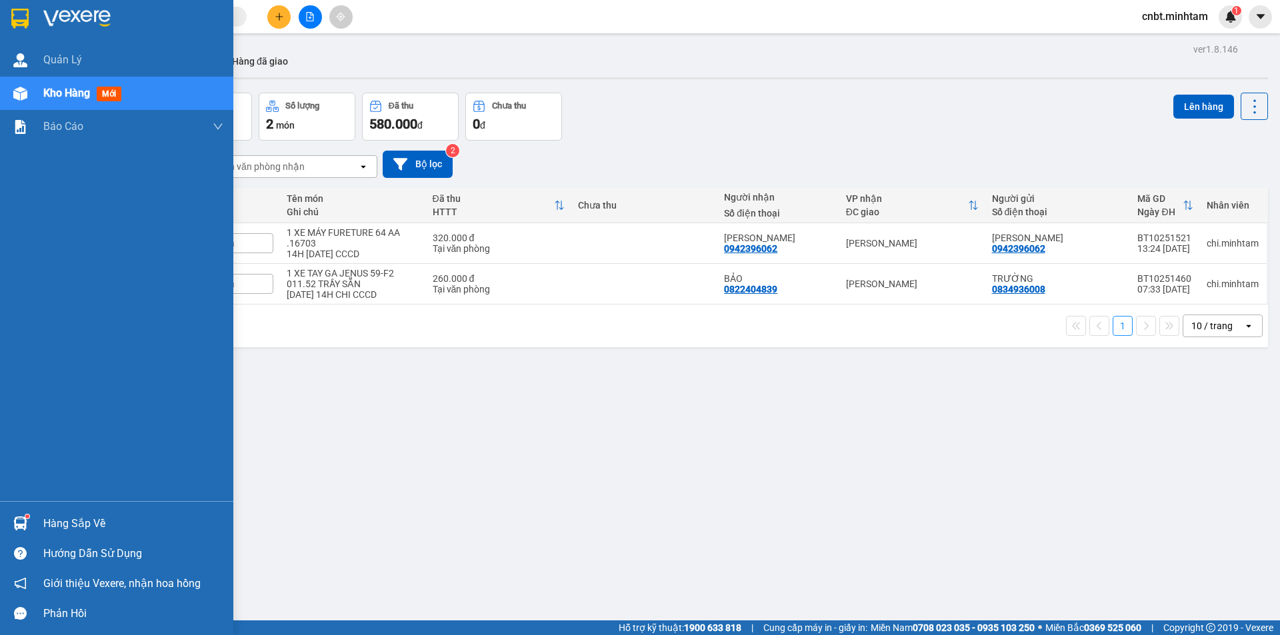
drag, startPoint x: 29, startPoint y: 22, endPoint x: 65, endPoint y: 32, distance: 36.7
click at [28, 25] on div at bounding box center [20, 18] width 23 height 23
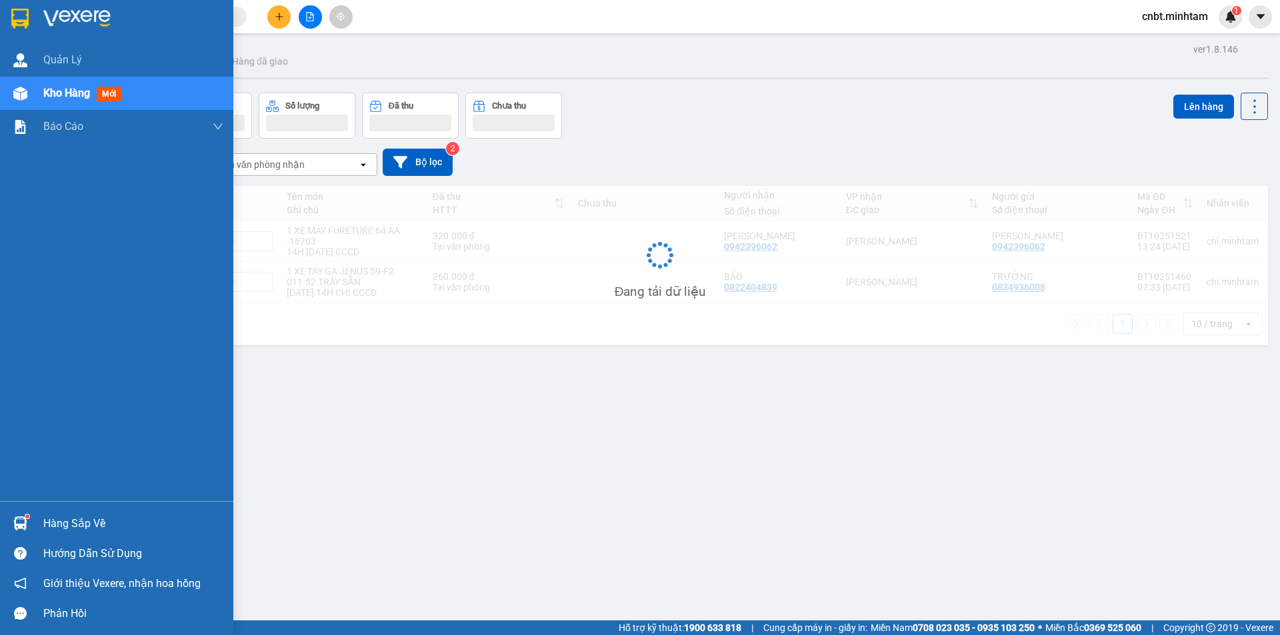
click at [35, 21] on div at bounding box center [116, 21] width 233 height 43
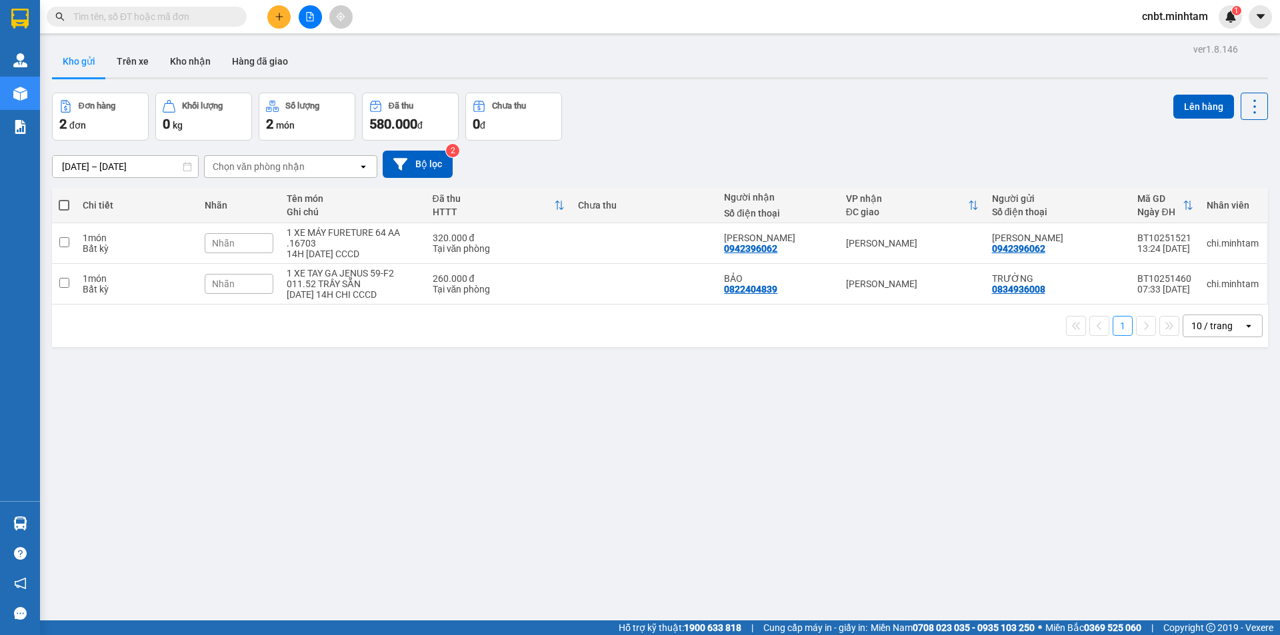
click at [186, 10] on input "text" at bounding box center [151, 16] width 157 height 15
click at [208, 13] on input "text" at bounding box center [151, 16] width 157 height 15
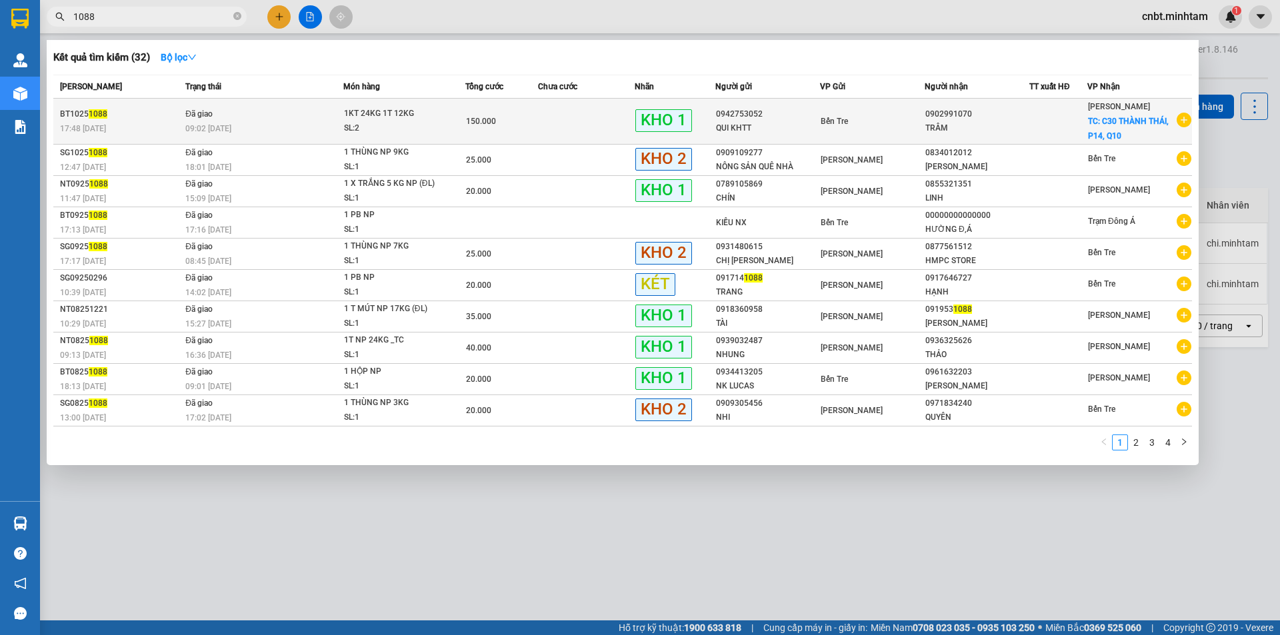
type input "1088"
click at [380, 131] on div "SL: 2" at bounding box center [394, 128] width 100 height 15
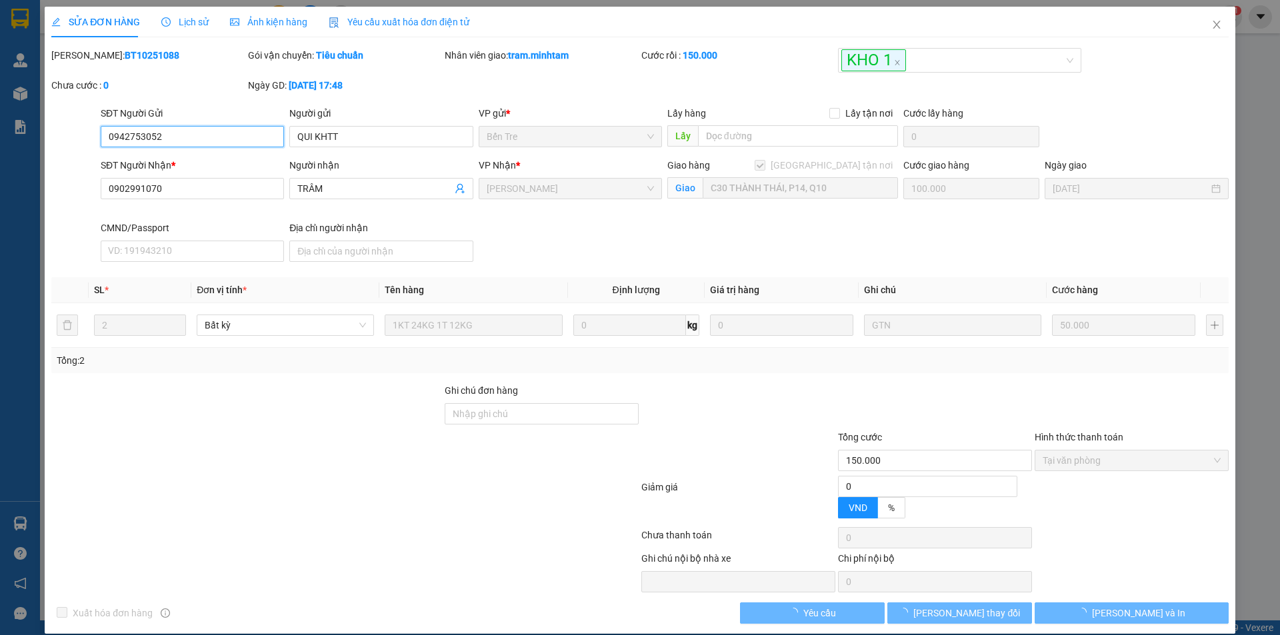
type input "0942753052"
type input "QUI KHTT"
type input "0902991070"
type input "TRÂM"
checkbox input "true"
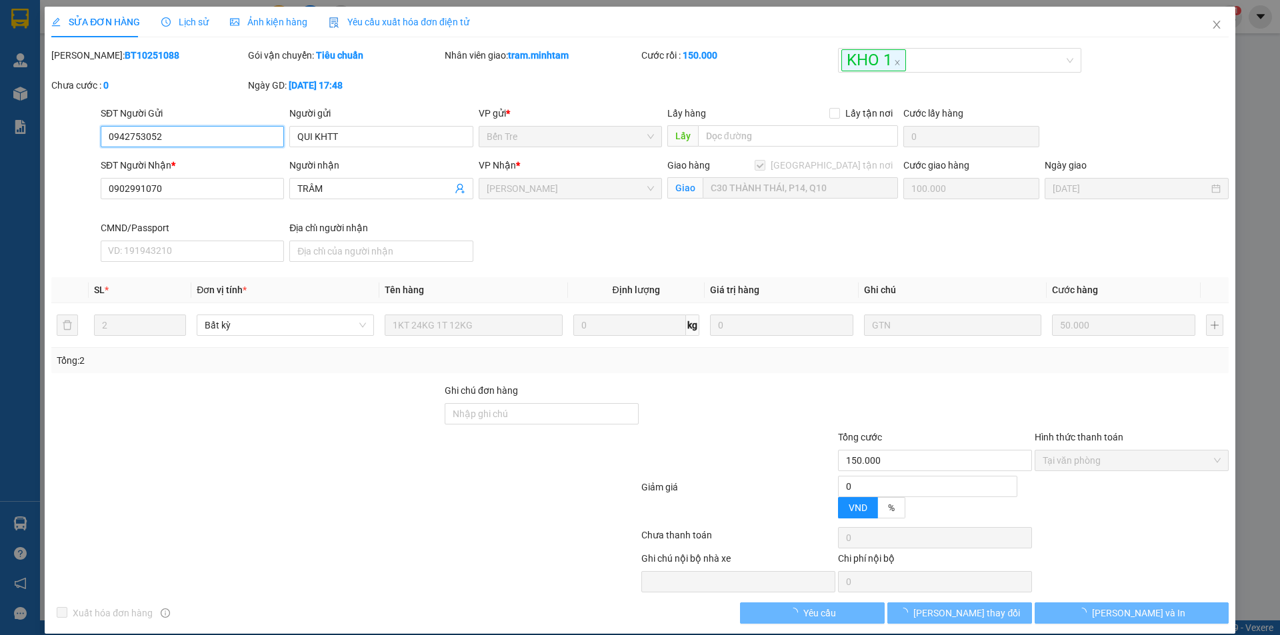
type input "C30 THÀNH THÁI, P14, Q10"
type input "100.000"
type input "150.000"
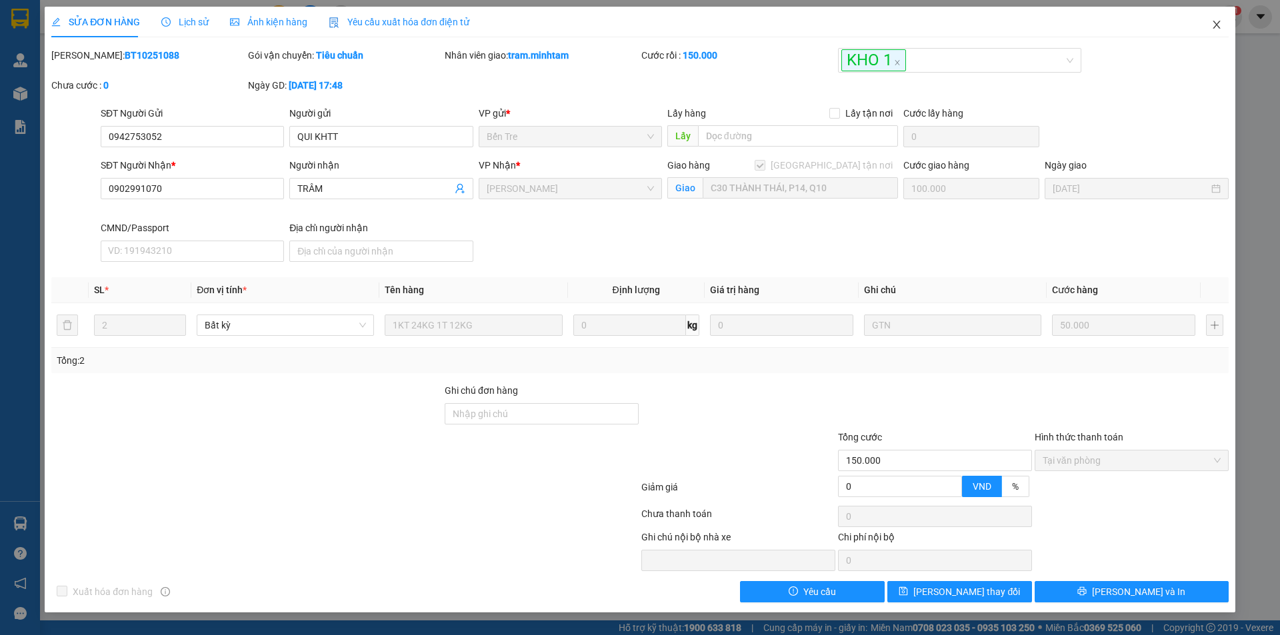
click at [1215, 19] on span "Close" at bounding box center [1216, 25] width 37 height 37
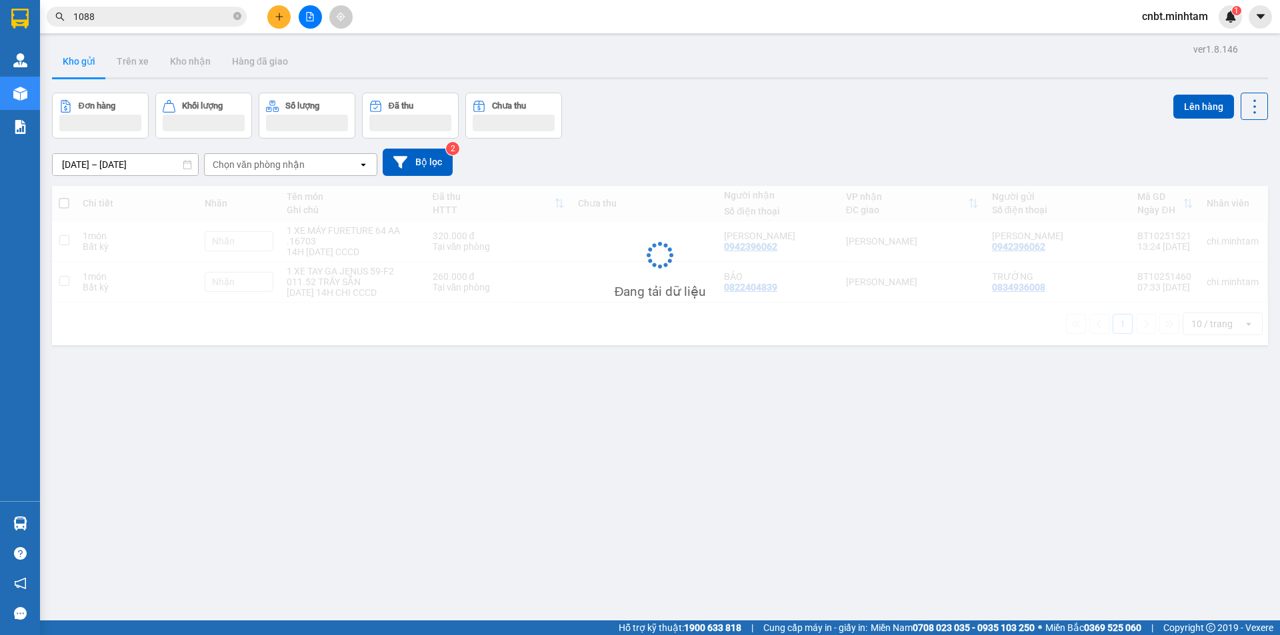
click at [201, 18] on input "1088" at bounding box center [151, 16] width 157 height 15
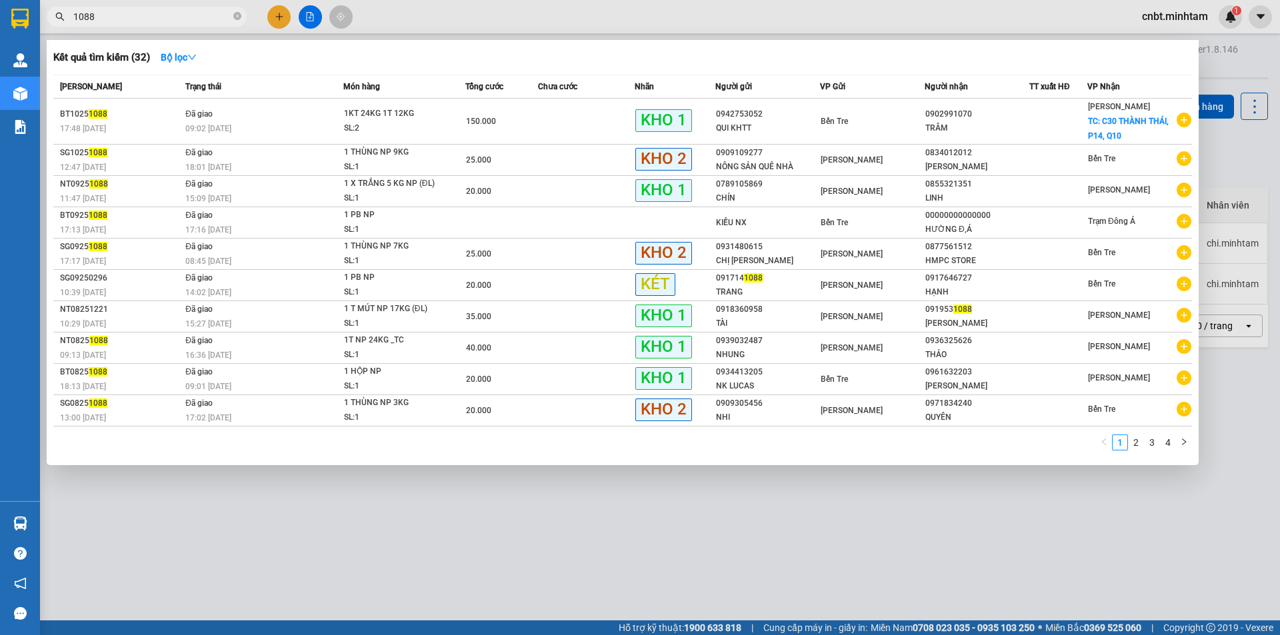
click at [201, 18] on input "1088" at bounding box center [151, 16] width 157 height 15
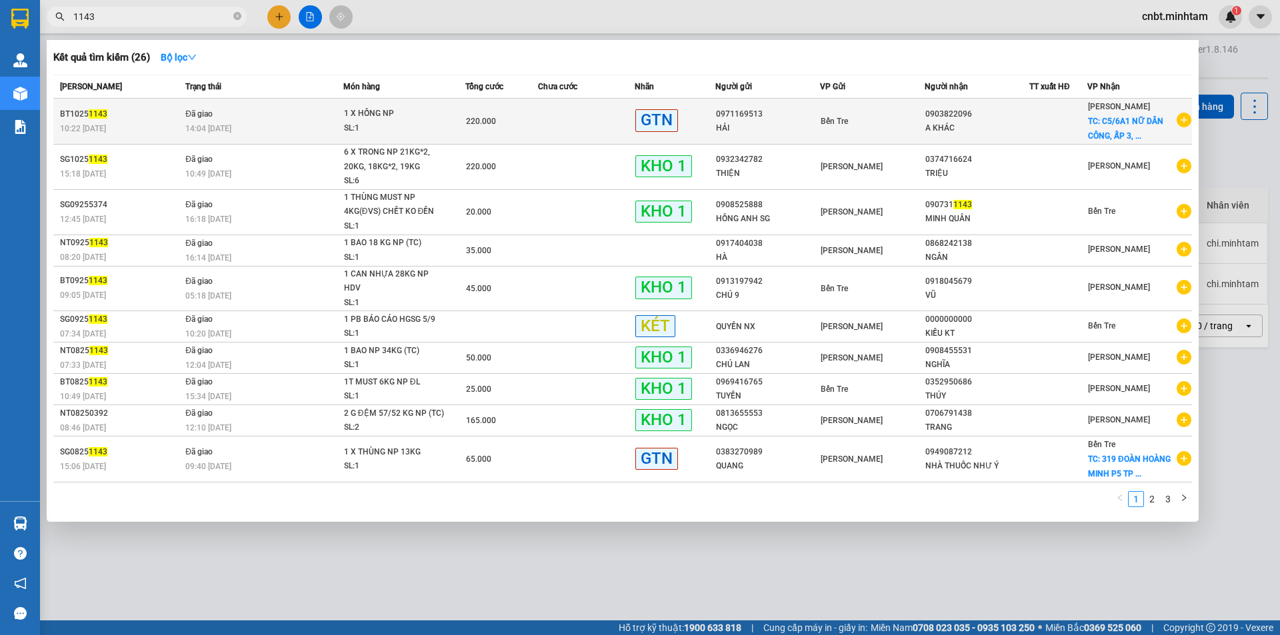
type input "1143"
click at [391, 115] on div "1 X HỒNG NP" at bounding box center [394, 114] width 100 height 15
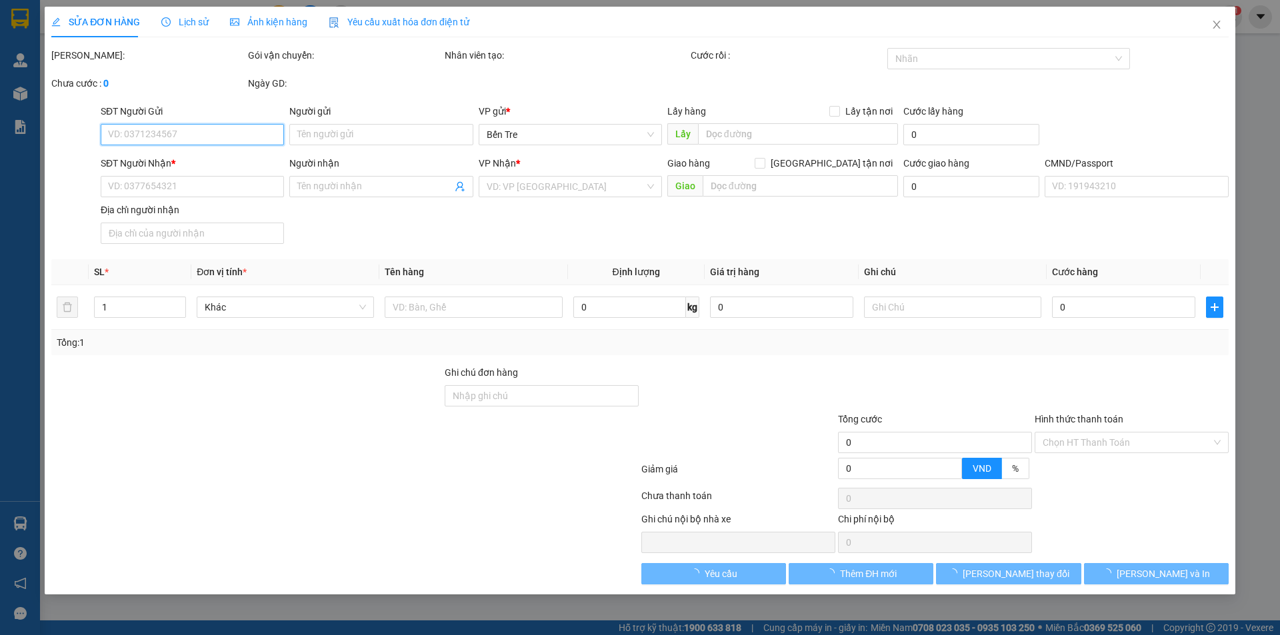
type input "0971169513"
type input "HẢI"
type input "0903822096"
type input "A KHÁC"
checkbox input "true"
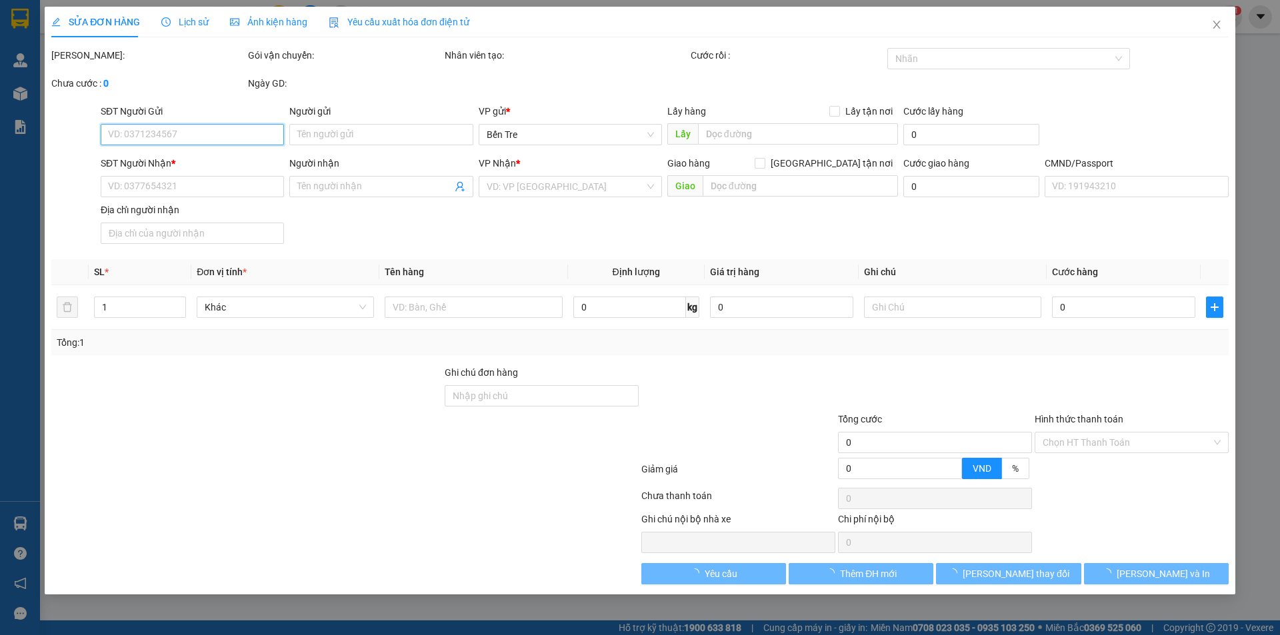
type input "C5/6A1 NỮ DÂN CÔNG, ẤP 3, XÃ [GEOGRAPHIC_DATA], [GEOGRAPHIC_DATA]"
type input "200.000"
type input "220.000"
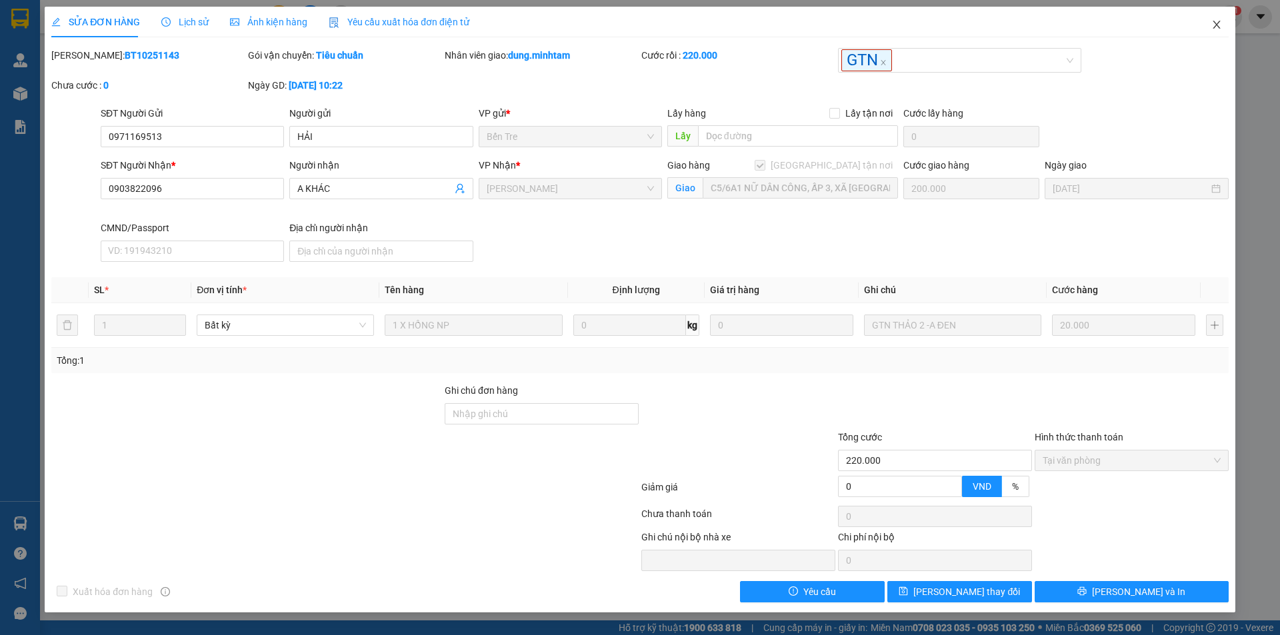
click at [1208, 23] on span "Close" at bounding box center [1216, 25] width 37 height 37
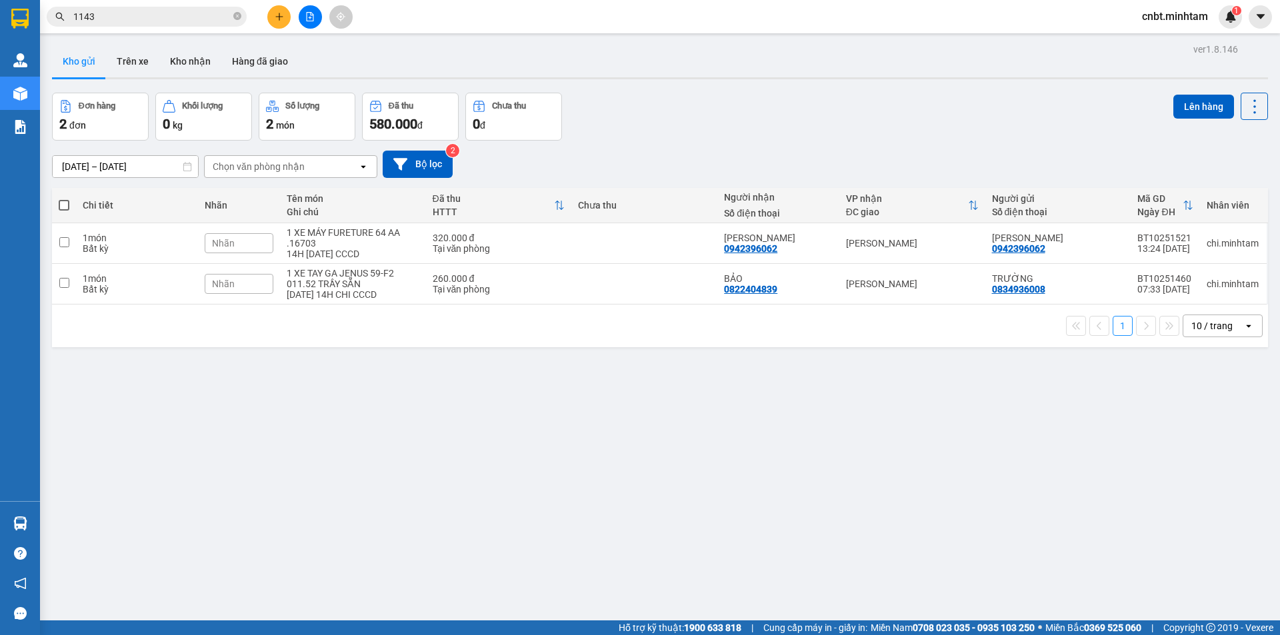
click at [182, 15] on input "1143" at bounding box center [151, 16] width 157 height 15
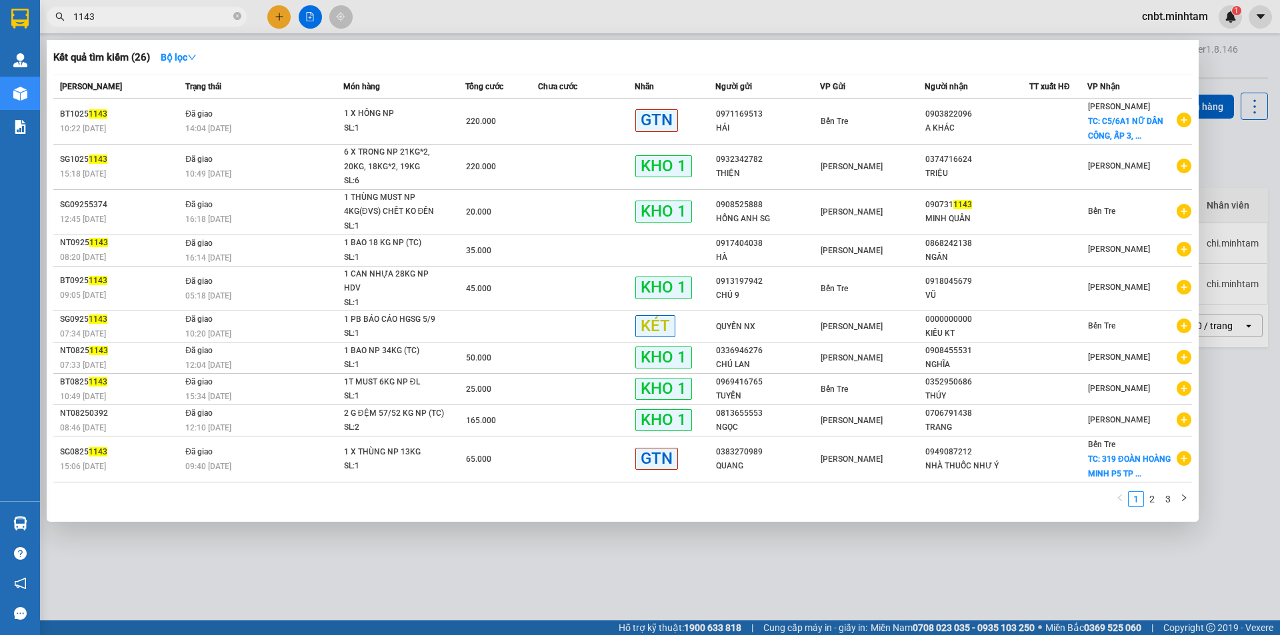
click at [182, 15] on input "1143" at bounding box center [151, 16] width 157 height 15
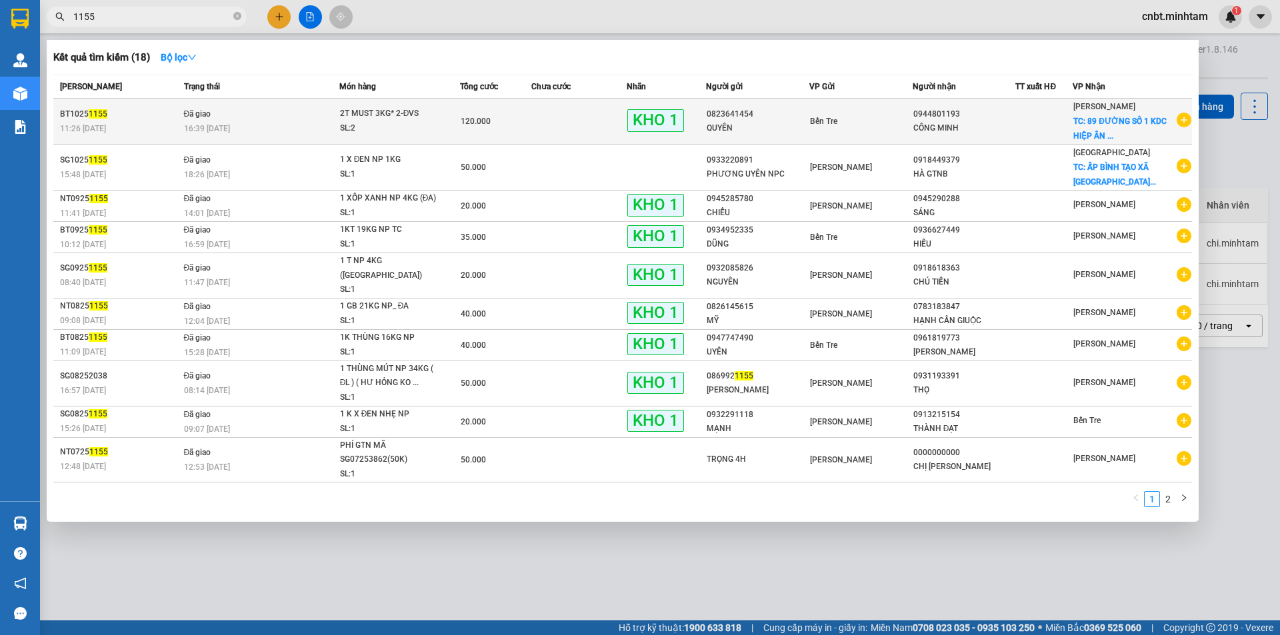
type input "1155"
click at [318, 114] on td "Đã giao 16:39 [DATE]" at bounding box center [260, 122] width 159 height 46
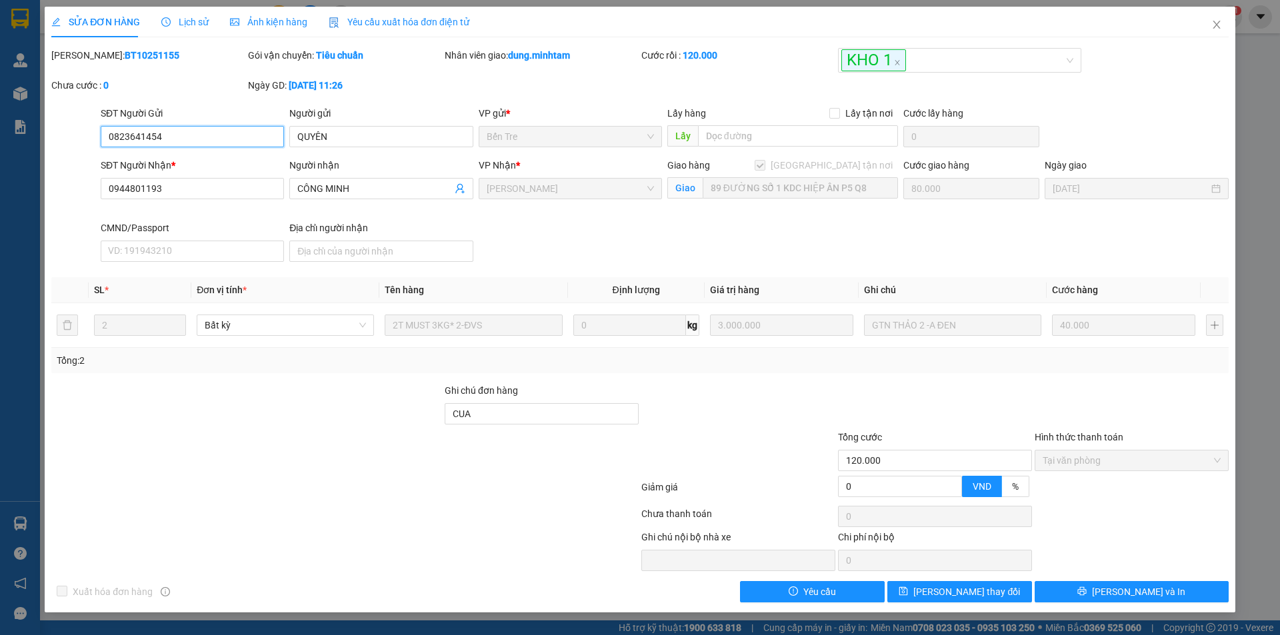
type input "0823641454"
type input "QUYÊN"
type input "0944801193"
type input "CÔNG MINH"
checkbox input "true"
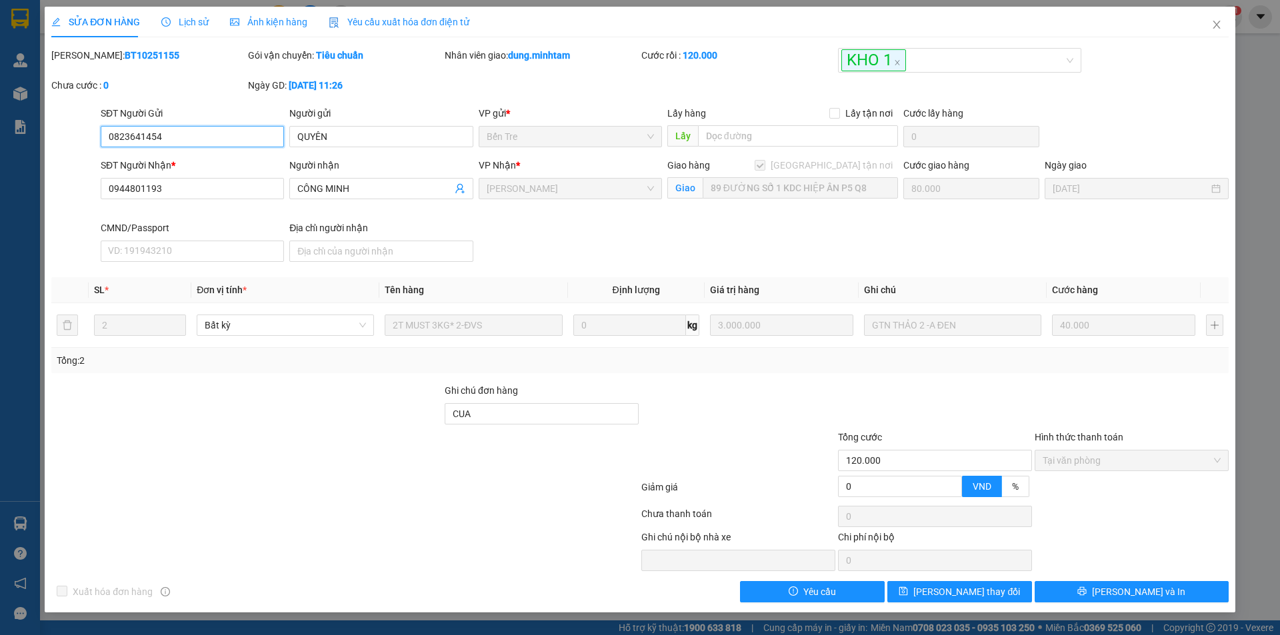
type input "89 ĐƯỜNG SỐ 1 KDC HIỆP ÂN P5 Q8"
type input "80.000"
type input "CUA"
type input "120.000"
click at [1213, 17] on span "Close" at bounding box center [1216, 25] width 37 height 37
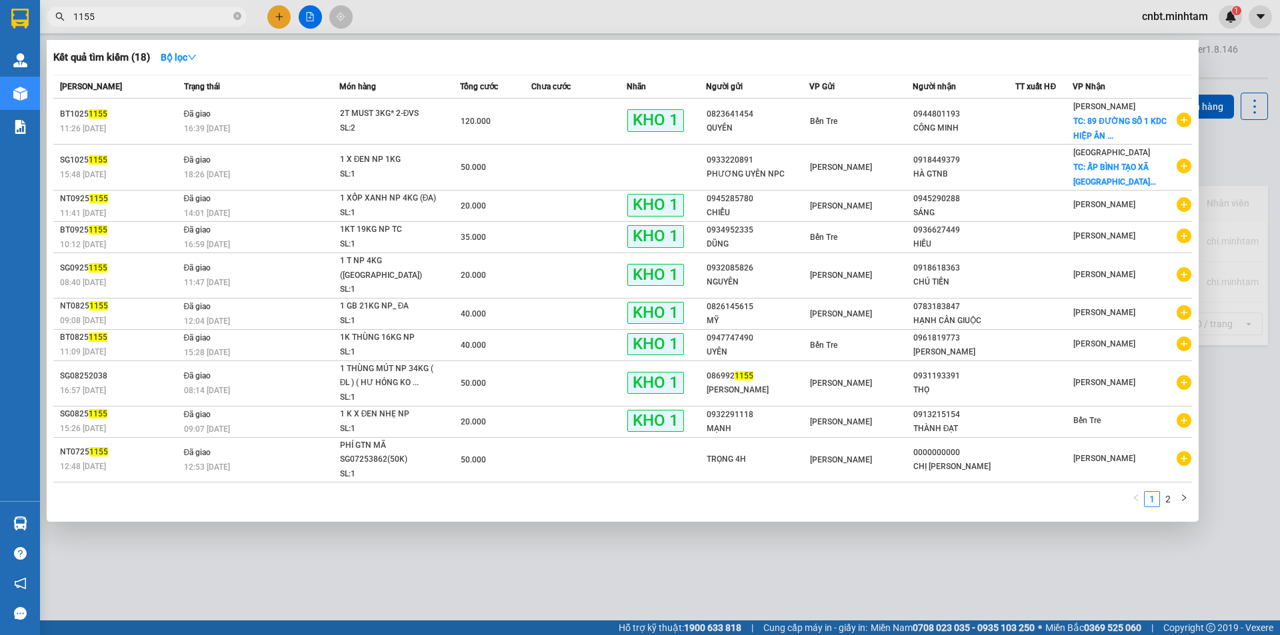
click at [144, 13] on input "1155" at bounding box center [151, 16] width 157 height 15
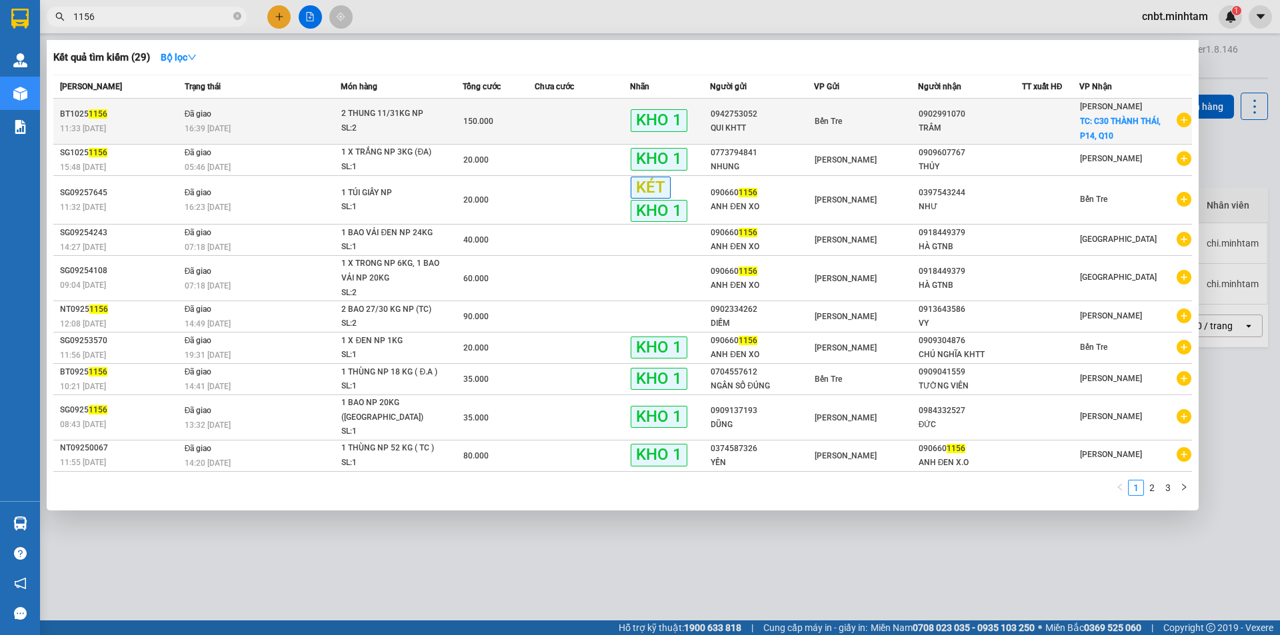
type input "1156"
click at [191, 113] on span "Đã giao" at bounding box center [198, 113] width 27 height 9
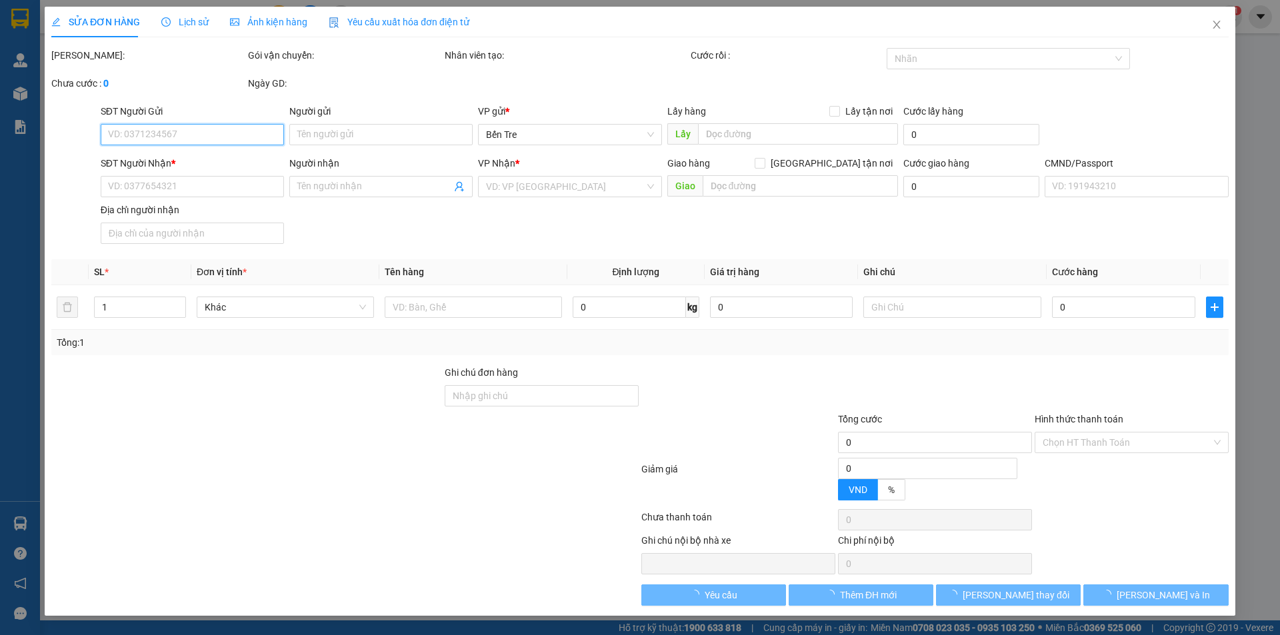
type input "0942753052"
type input "QUI KHTT"
type input "0902991070"
type input "TRÂM"
checkbox input "true"
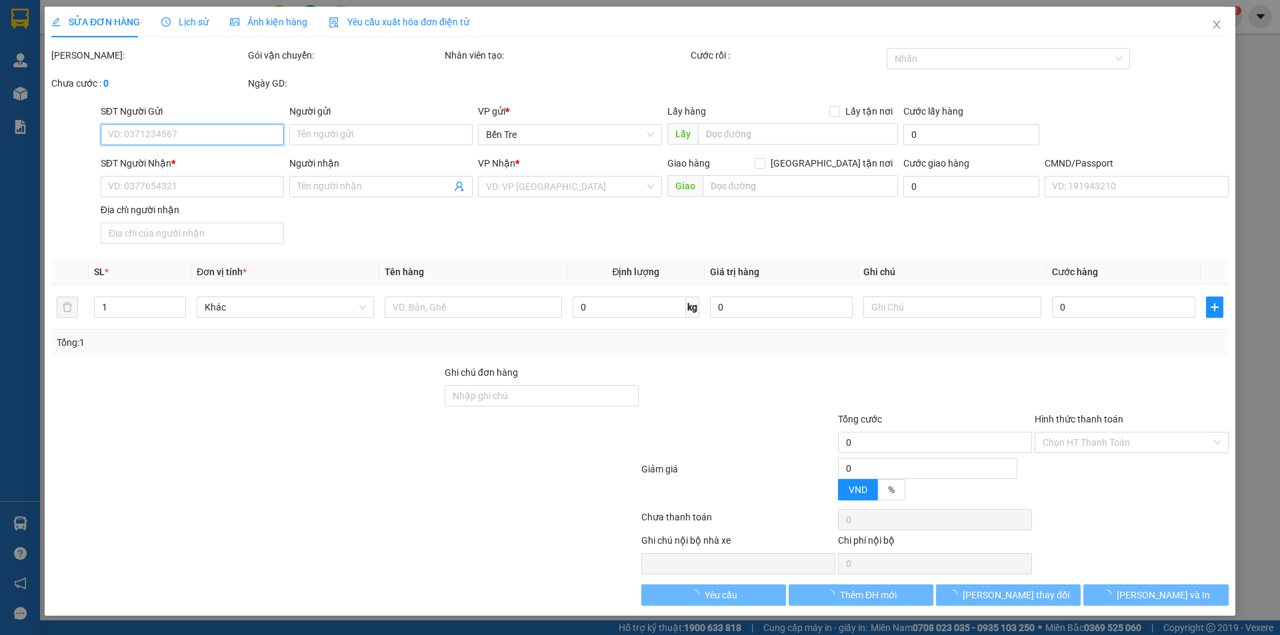
type input "C30 THÀNH THÁI, P14, Q10"
type input "100.000"
type input "150.000"
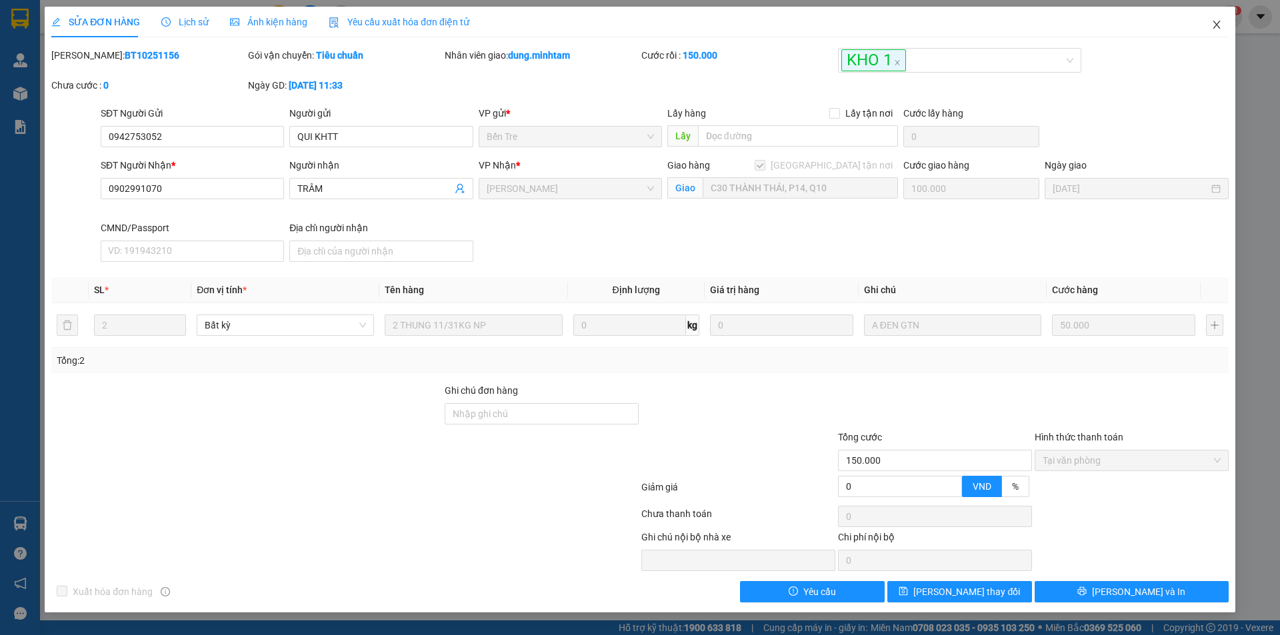
click at [1223, 19] on span "Close" at bounding box center [1216, 25] width 37 height 37
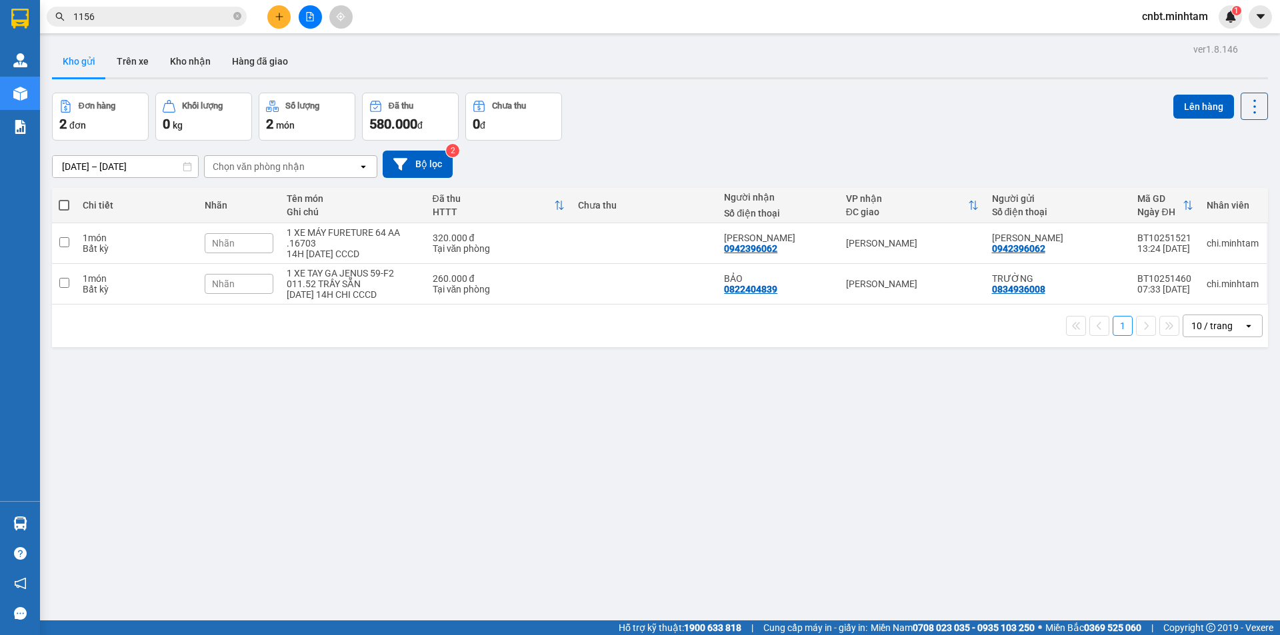
click at [203, 17] on input "1156" at bounding box center [151, 16] width 157 height 15
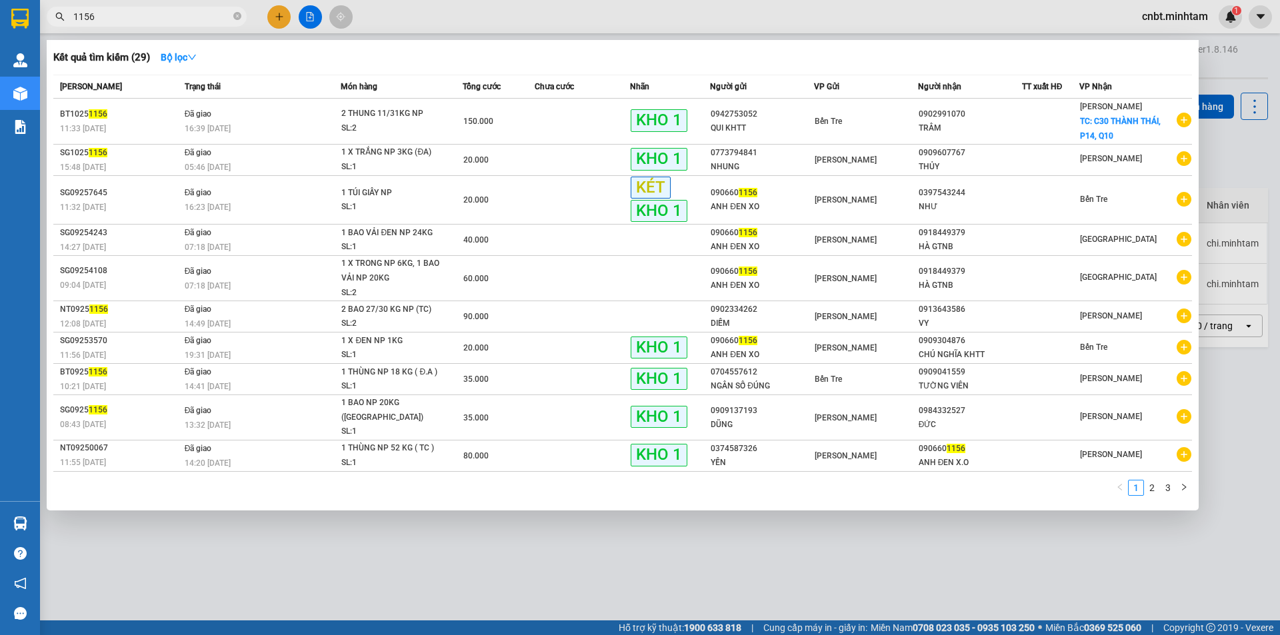
click at [203, 17] on input "1156" at bounding box center [151, 16] width 157 height 15
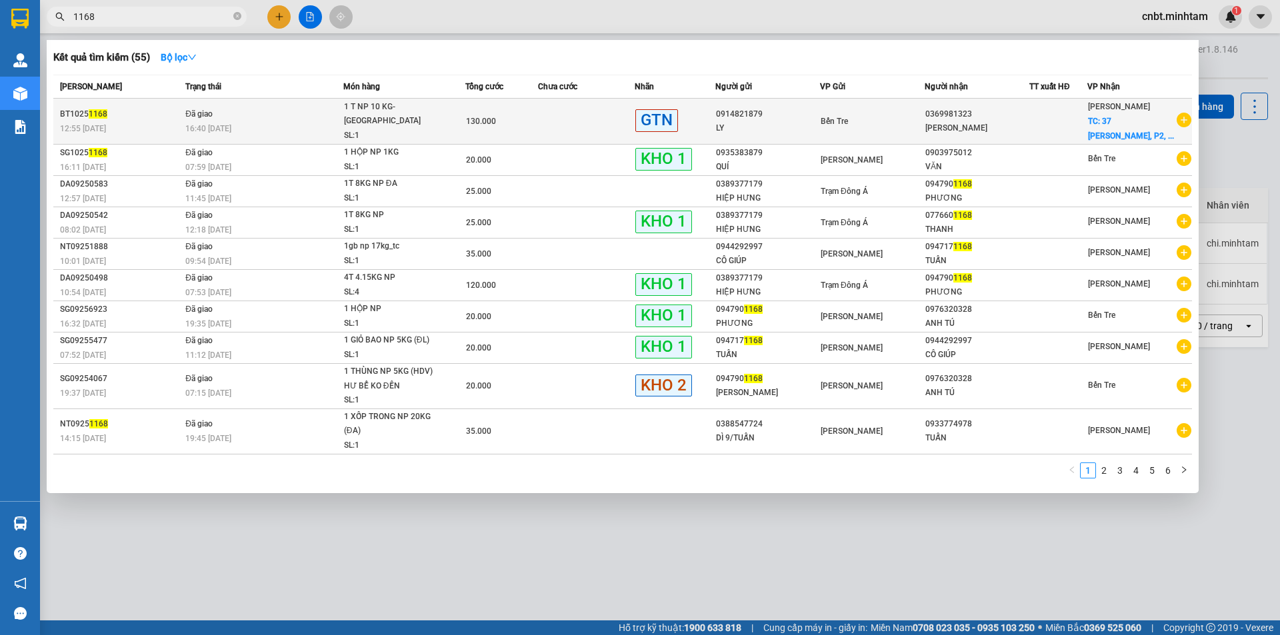
type input "1168"
click at [469, 131] on td "130.000" at bounding box center [501, 122] width 73 height 46
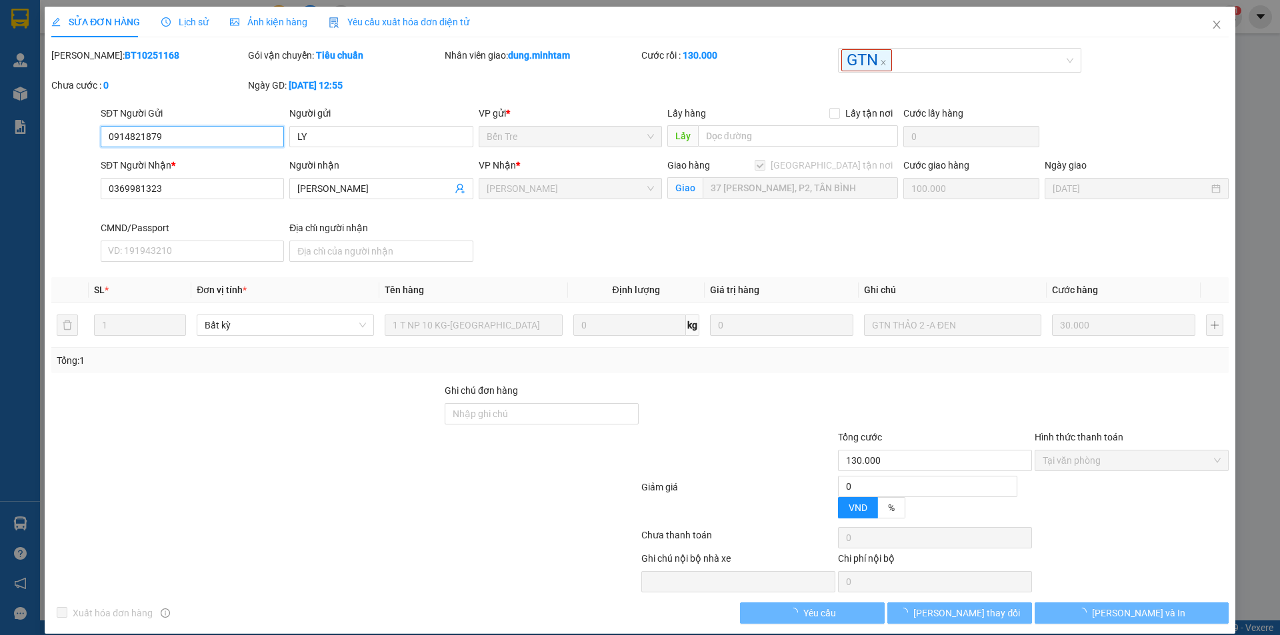
type input "0914821879"
type input "LY"
type input "0369981323"
type input "[PERSON_NAME]"
checkbox input "true"
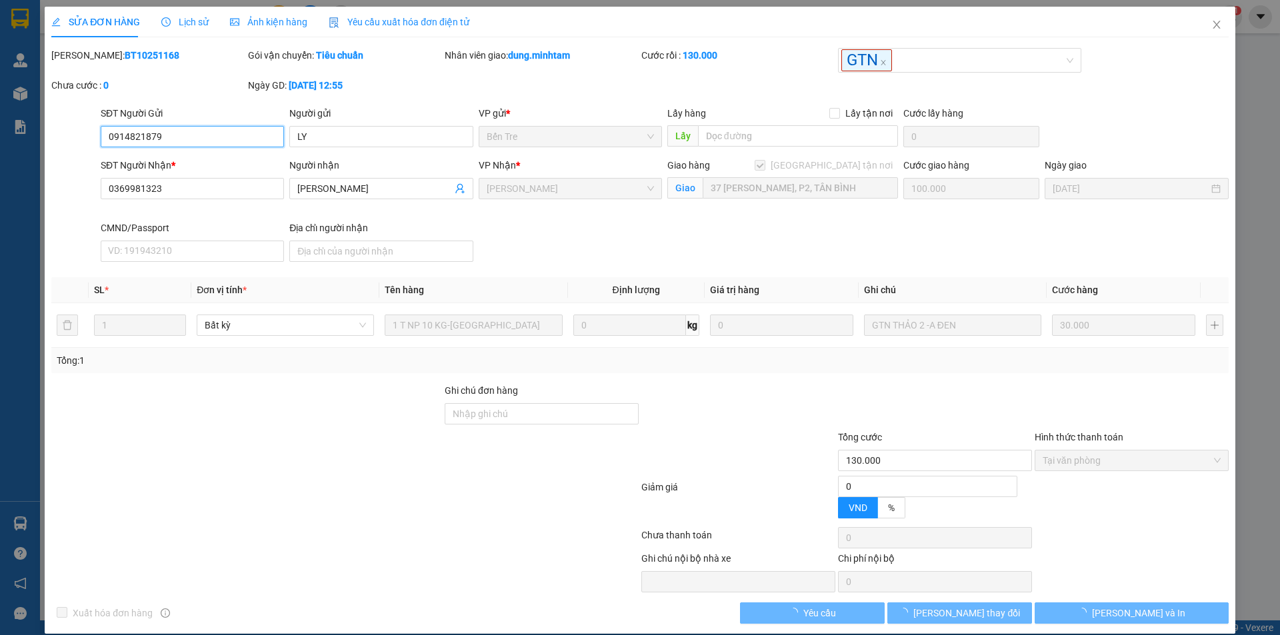
type input "37 [PERSON_NAME], P2, TÂN BÌNH"
type input "100.000"
type input "130.000"
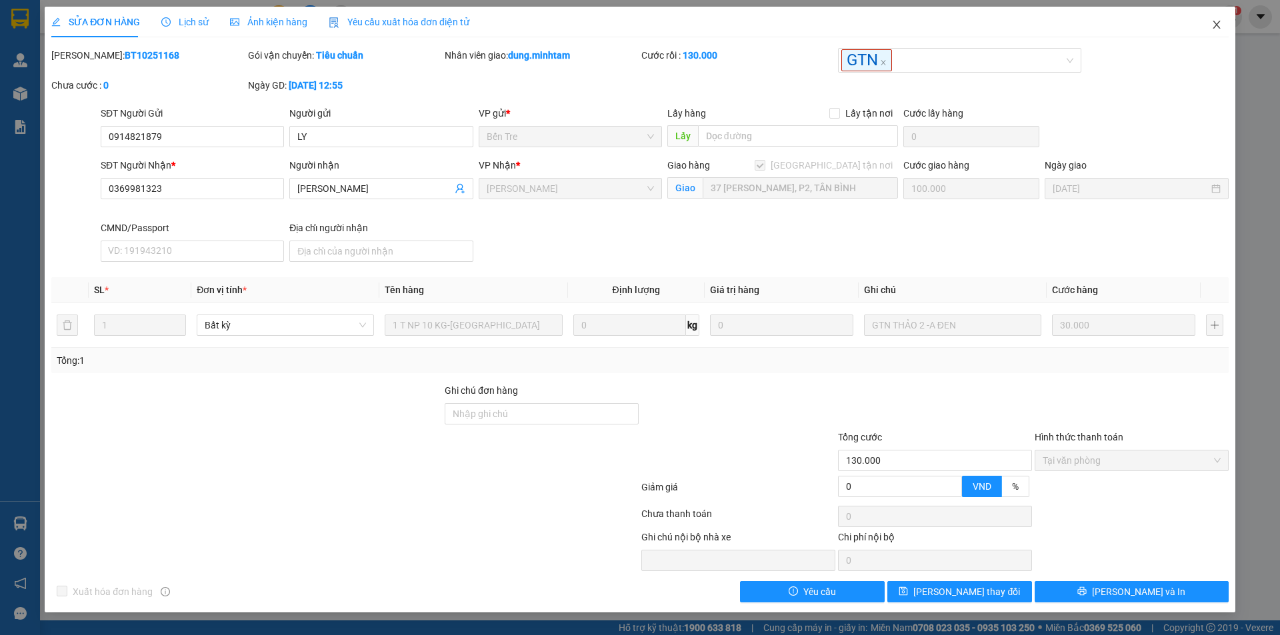
click at [1222, 20] on span "Close" at bounding box center [1216, 25] width 37 height 37
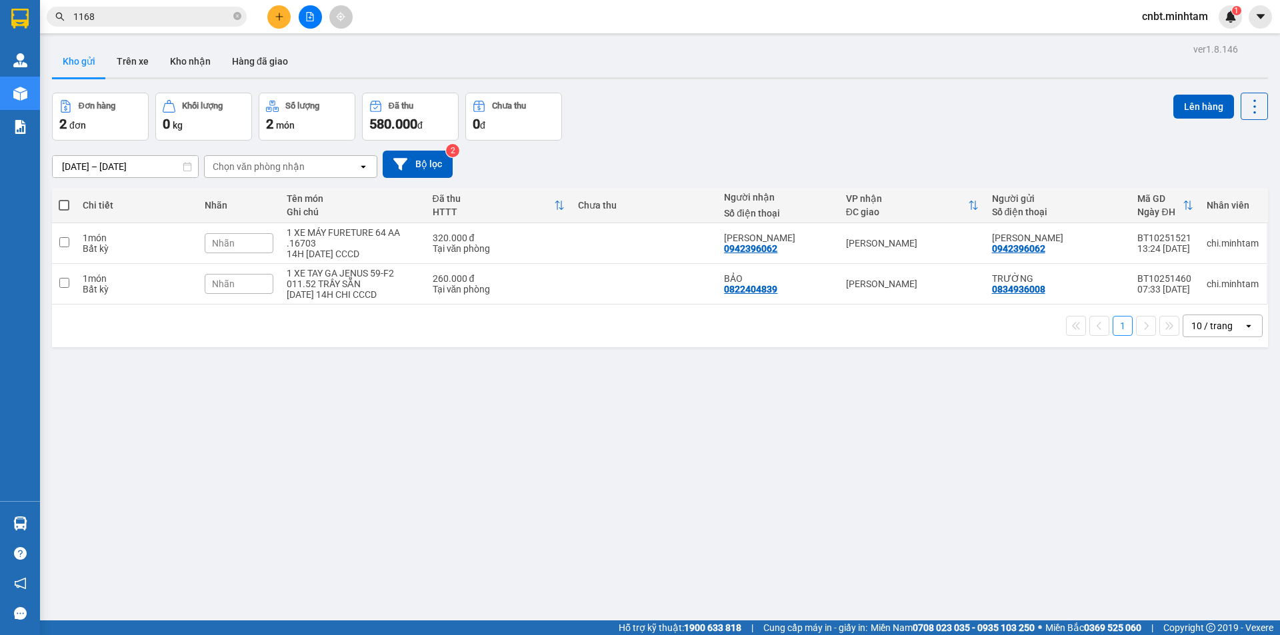
click at [184, 22] on input "1168" at bounding box center [151, 16] width 157 height 15
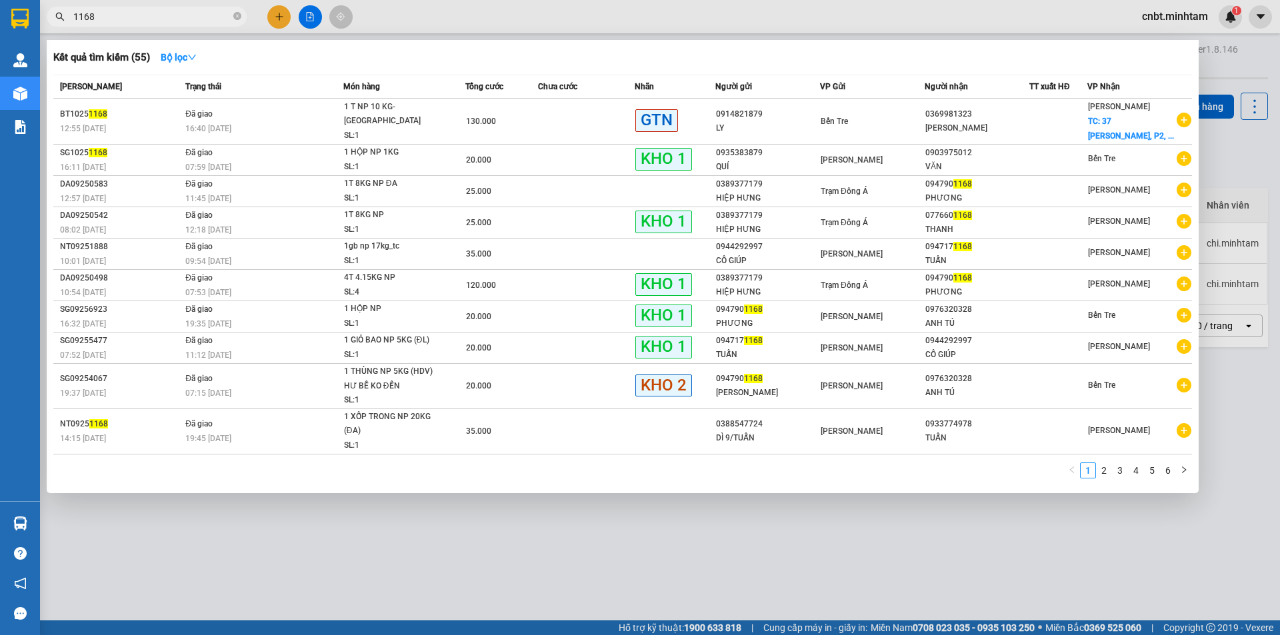
click at [184, 22] on input "1168" at bounding box center [151, 16] width 157 height 15
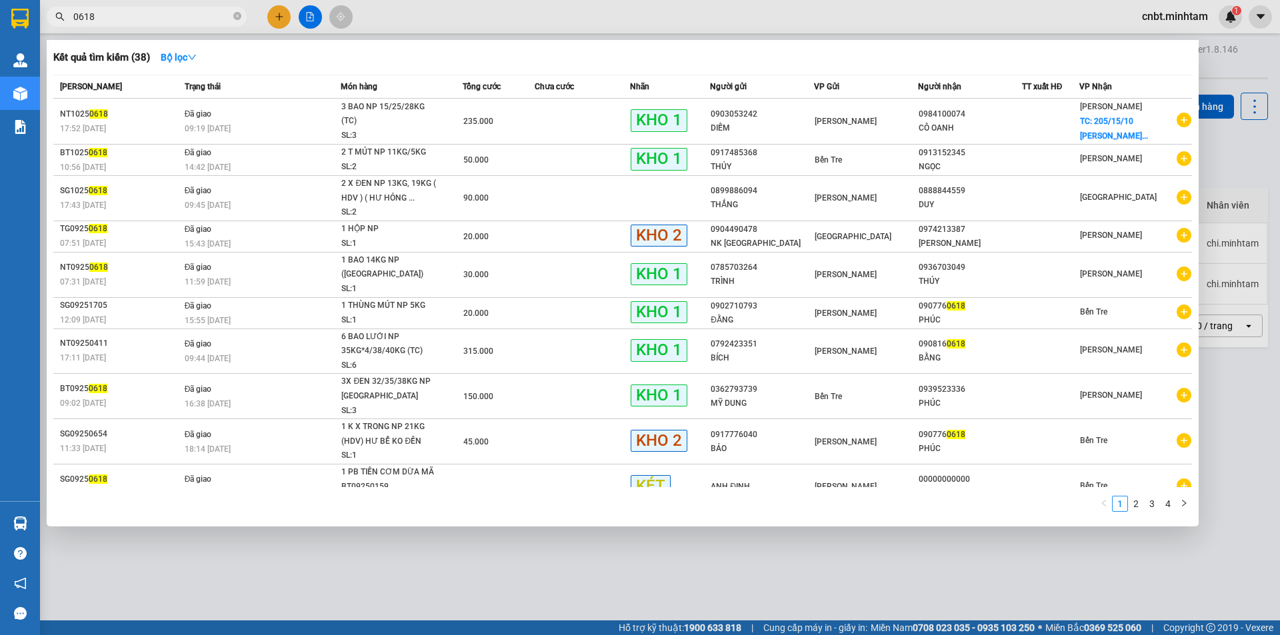
click at [124, 18] on input "0618" at bounding box center [151, 16] width 157 height 15
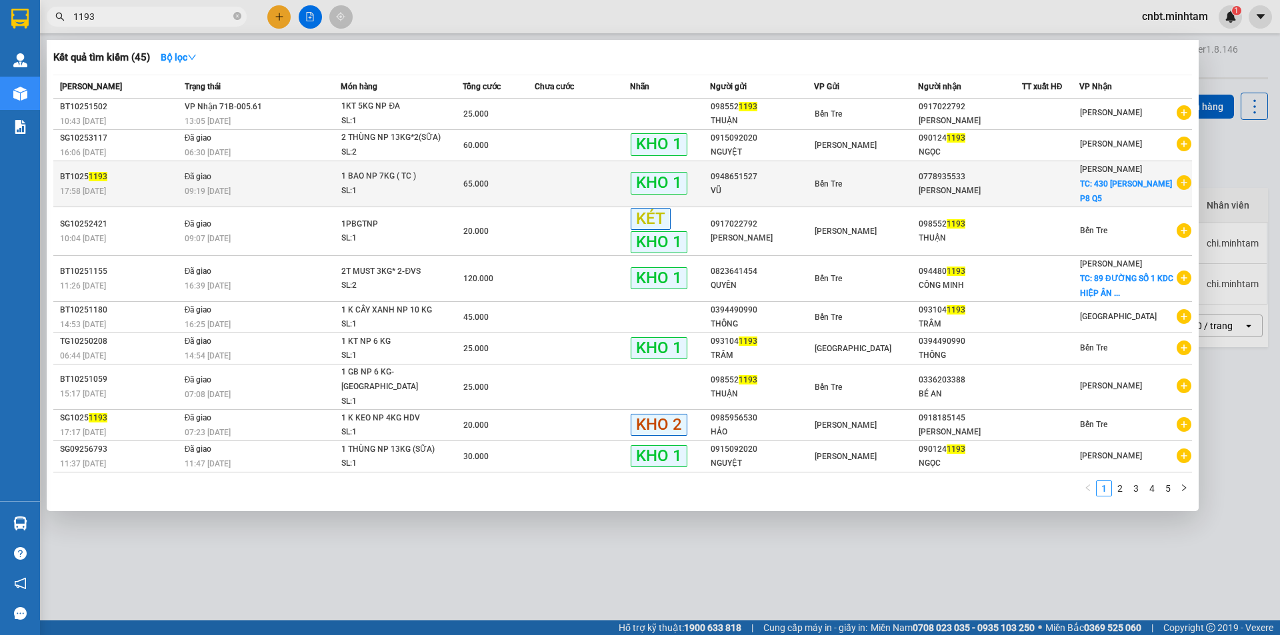
type input "1193"
click at [361, 187] on div "SL: 1" at bounding box center [391, 191] width 100 height 15
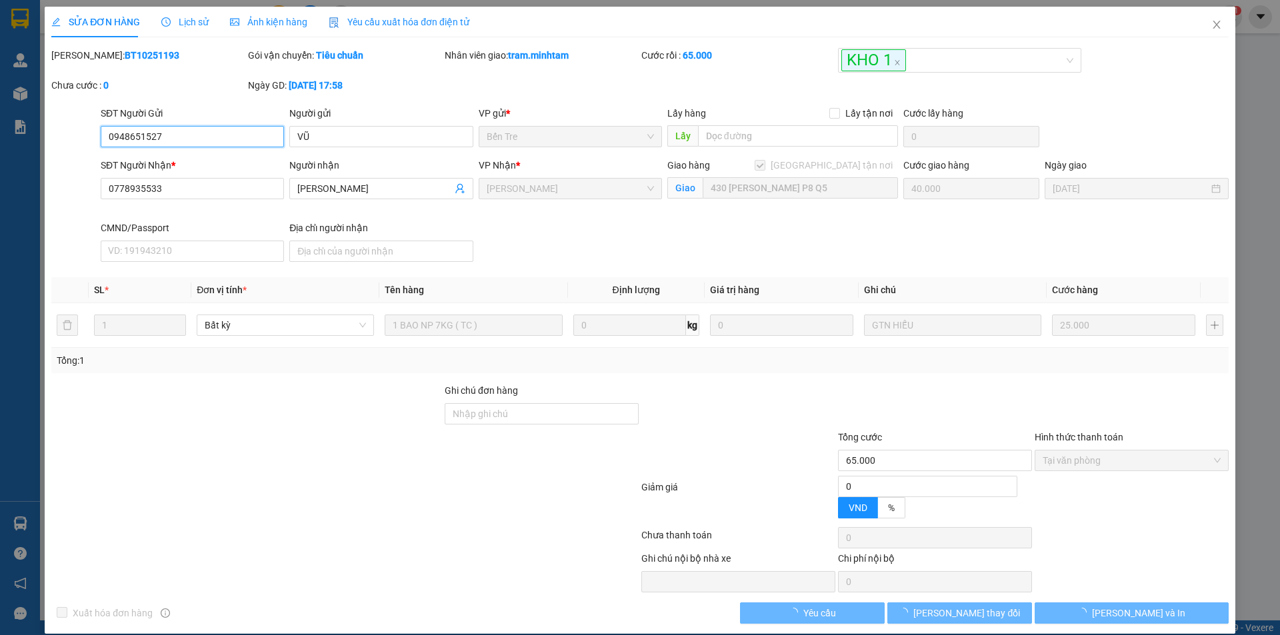
type input "0948651527"
type input "VŨ"
type input "0778935533"
type input "[PERSON_NAME]"
checkbox input "true"
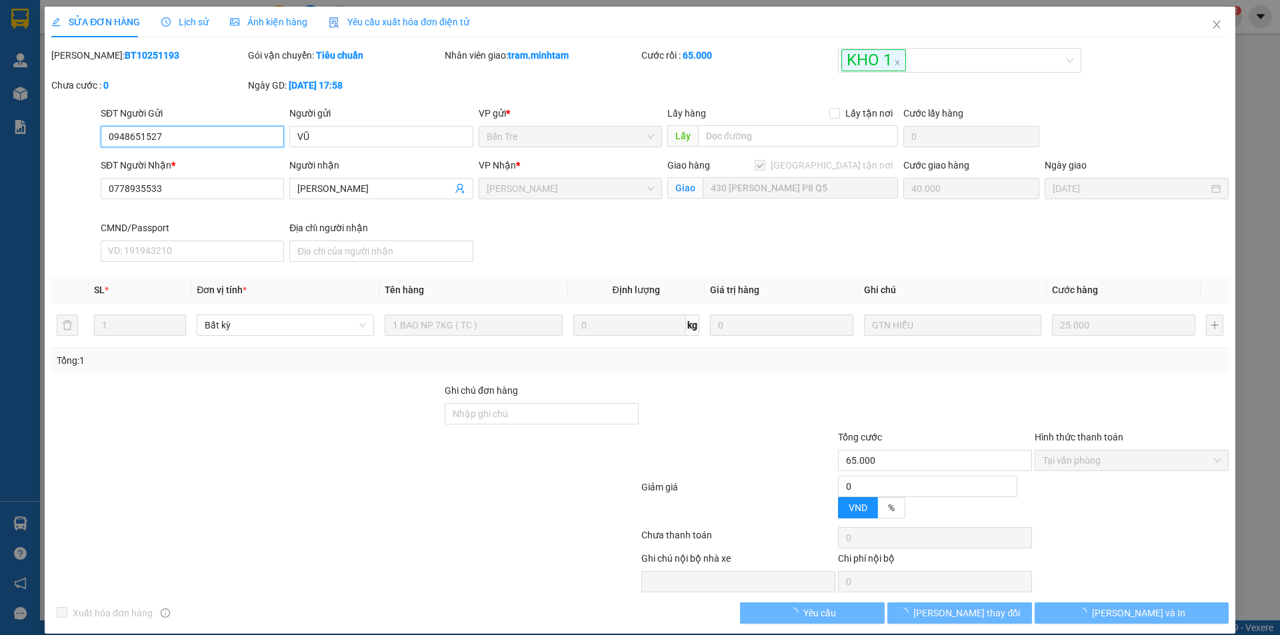
type input "430 [PERSON_NAME] P8 Q5"
type input "40.000"
type input "65.000"
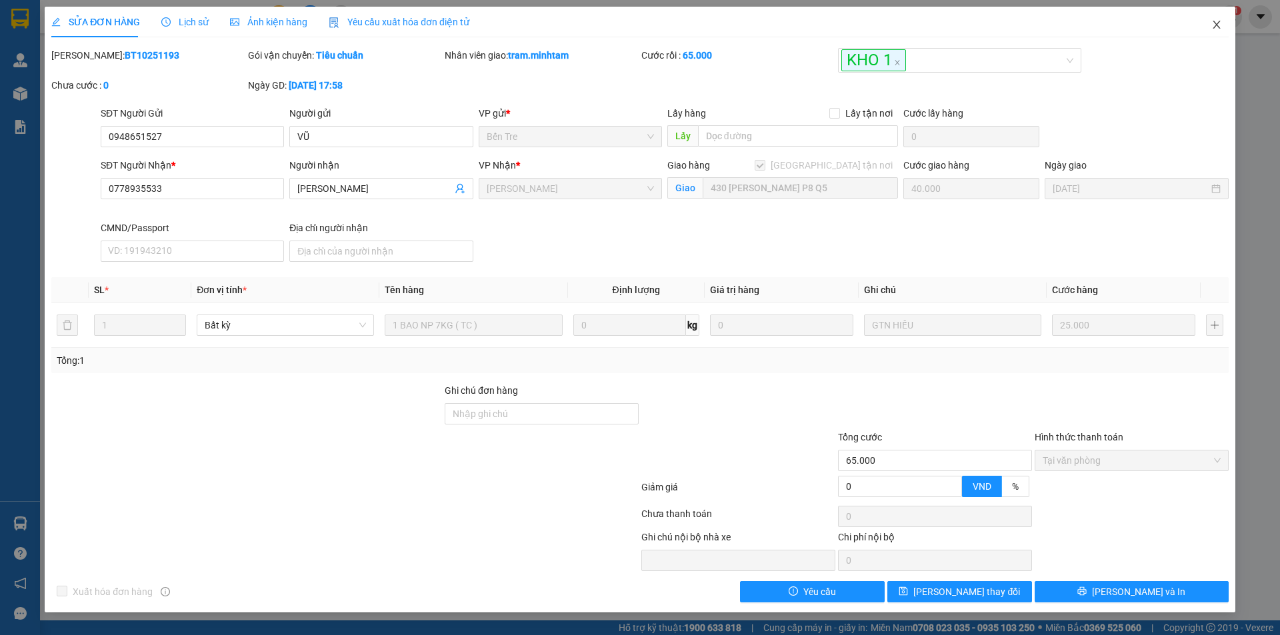
click at [1218, 21] on icon "close" at bounding box center [1216, 24] width 11 height 11
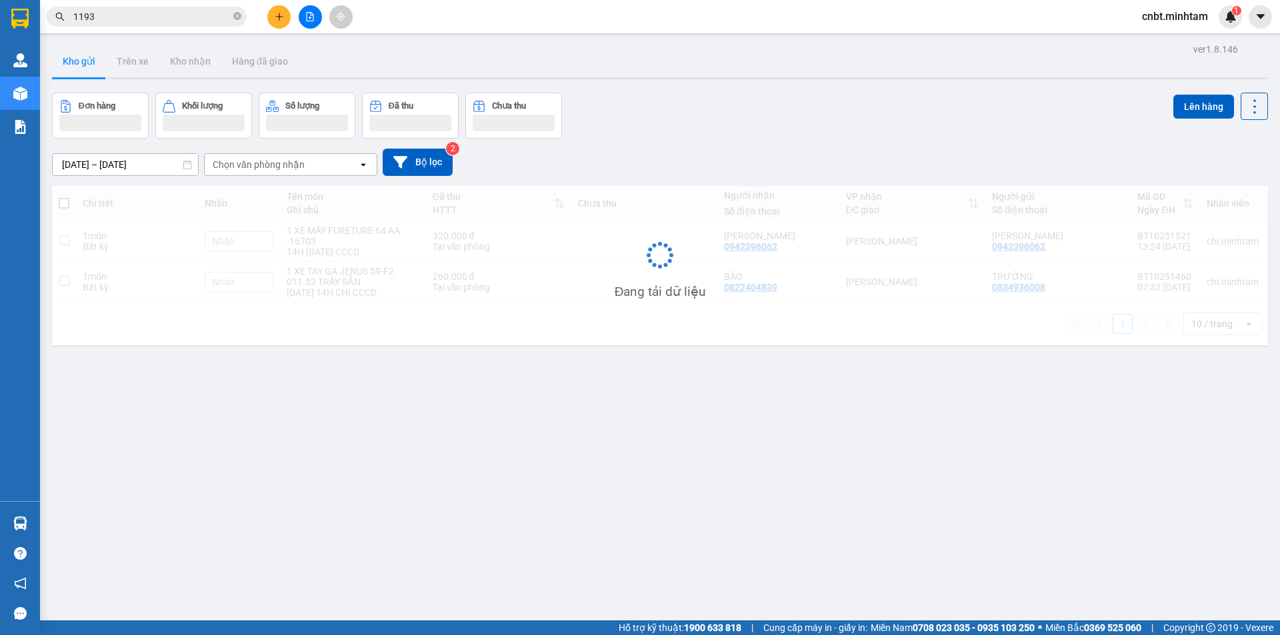
click at [137, 16] on input "1193" at bounding box center [151, 16] width 157 height 15
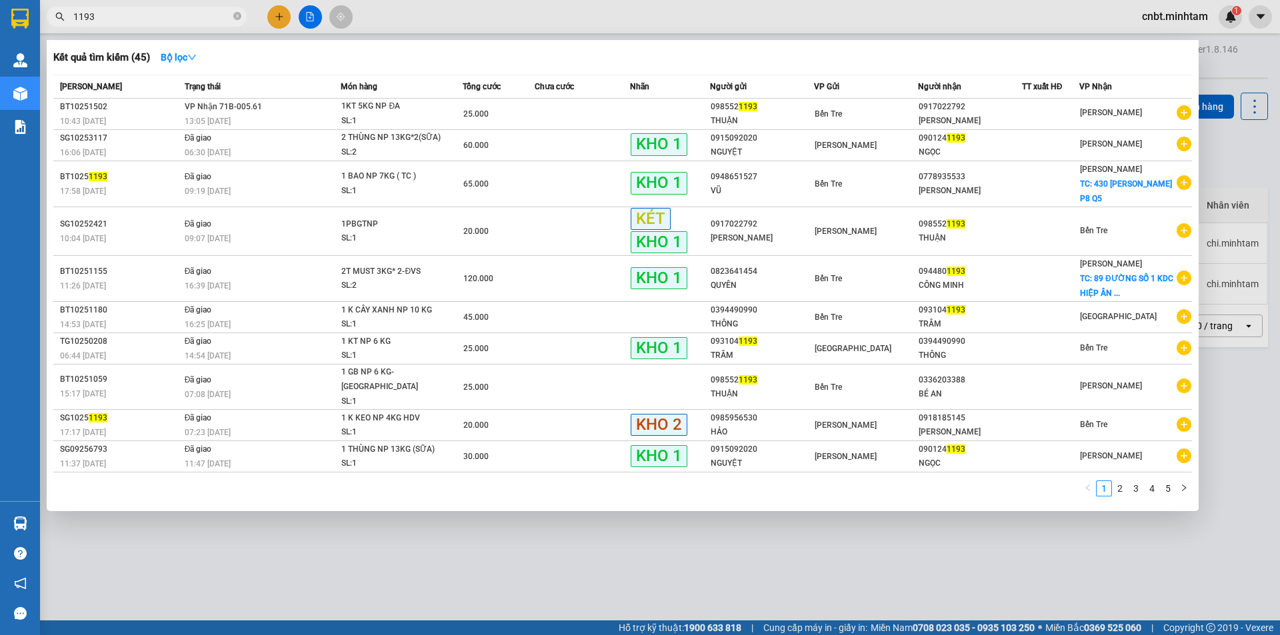
click at [137, 16] on input "1193" at bounding box center [151, 16] width 157 height 15
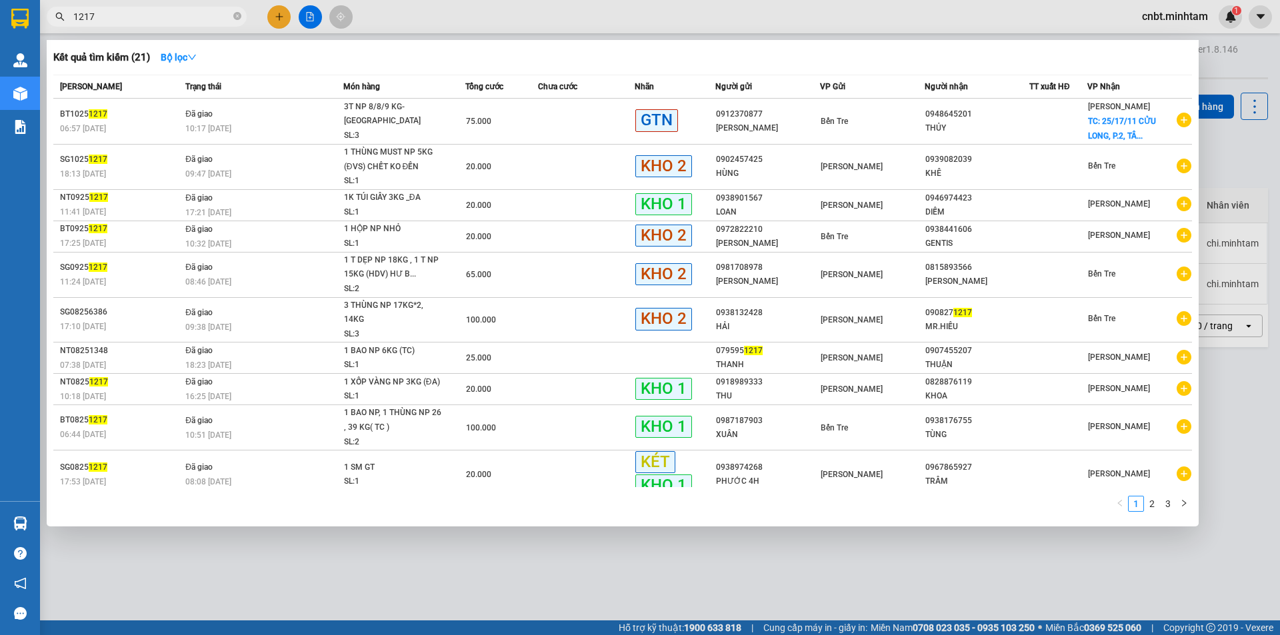
type input "1217"
click at [385, 96] on th "Món hàng" at bounding box center [404, 86] width 123 height 23
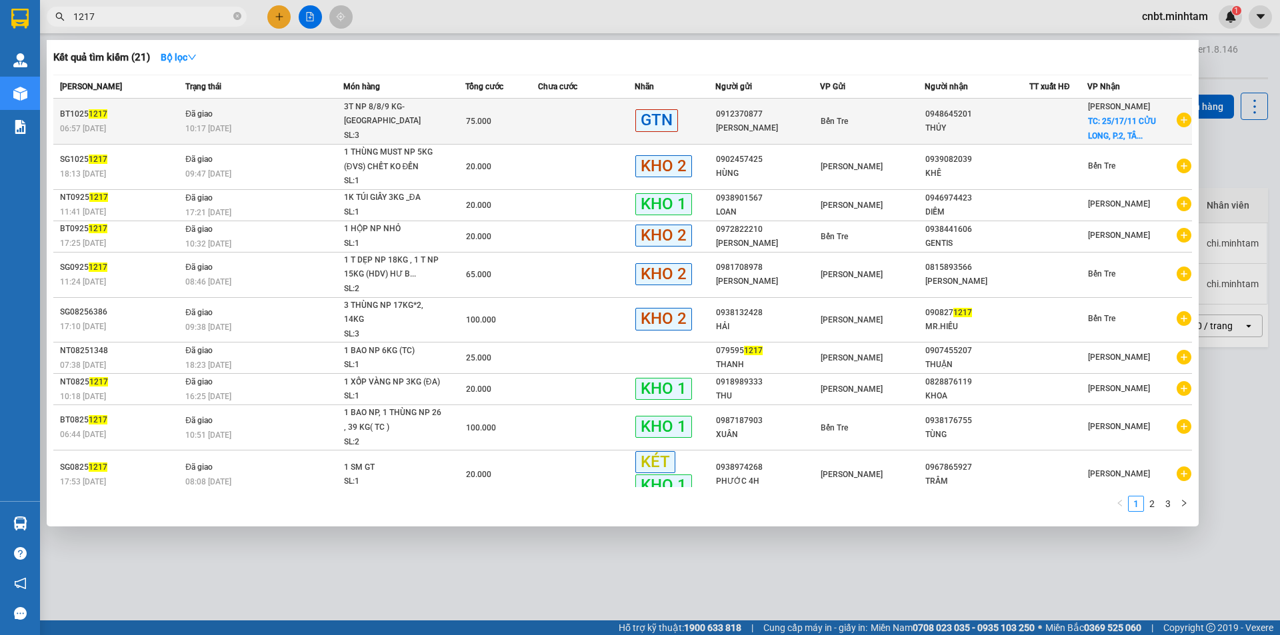
click at [388, 113] on div "3T NP 8/8/9 KG-[GEOGRAPHIC_DATA]" at bounding box center [394, 114] width 100 height 29
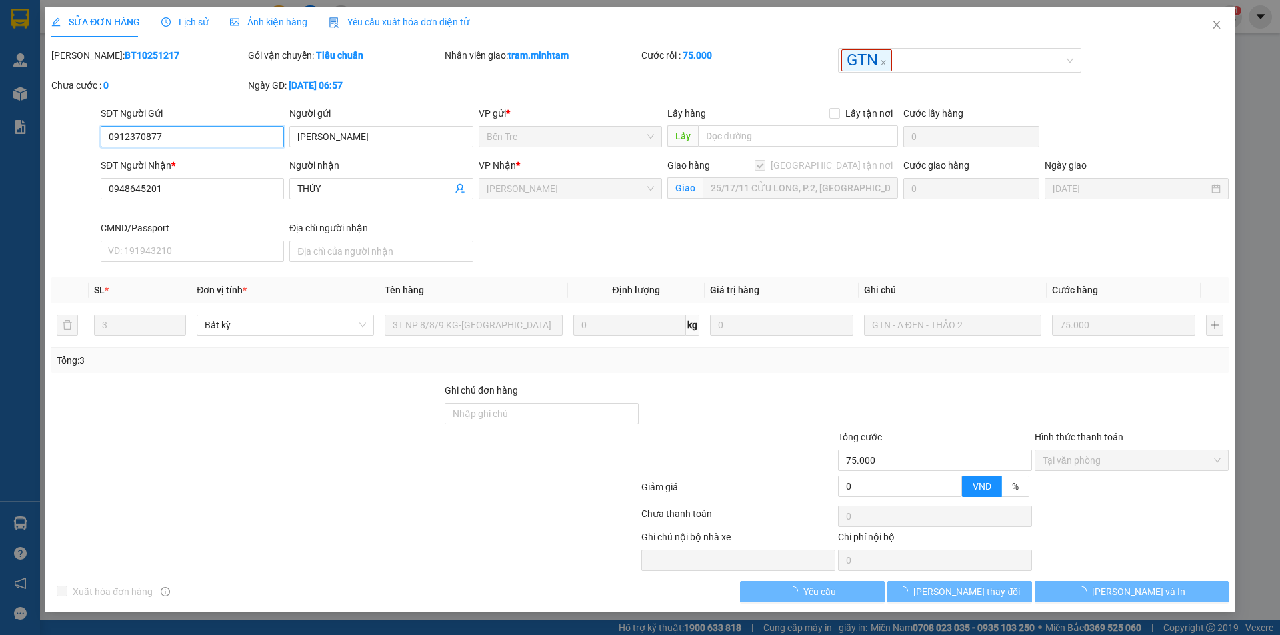
type input "0912370877"
type input "[PERSON_NAME]"
type input "0948645201"
type input "THỦY"
checkbox input "true"
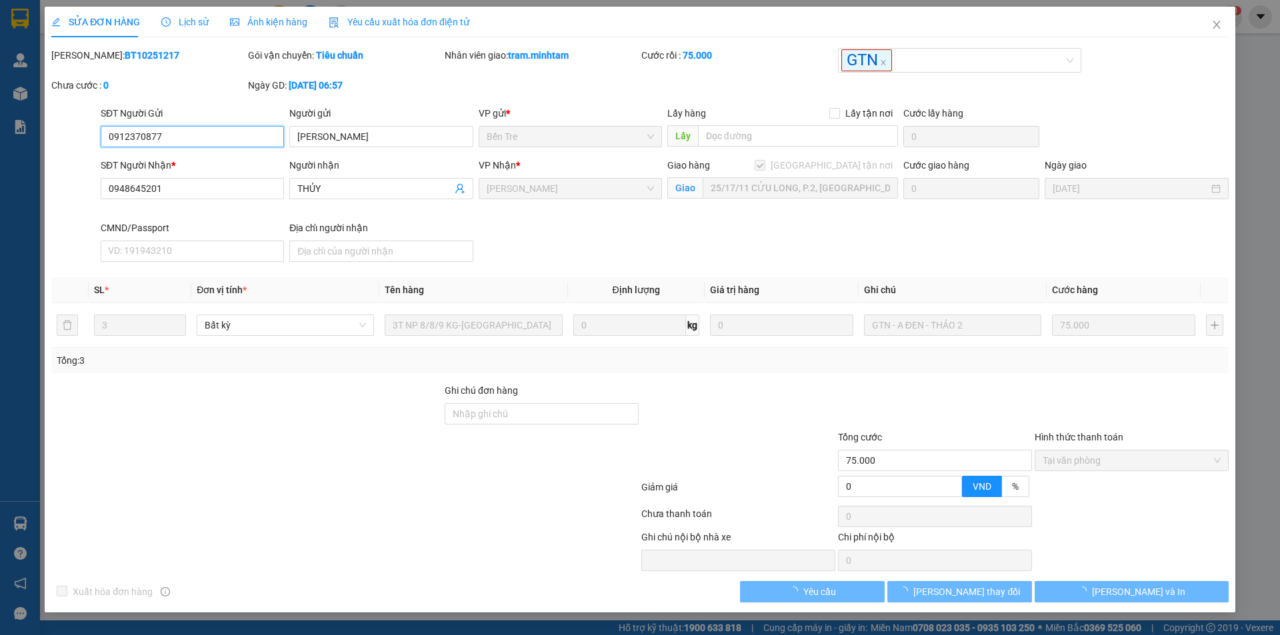
type input "25/17/11 CỬU LONG, P.2, [GEOGRAPHIC_DATA]"
type input "75.000"
